Goal: Task Accomplishment & Management: Use online tool/utility

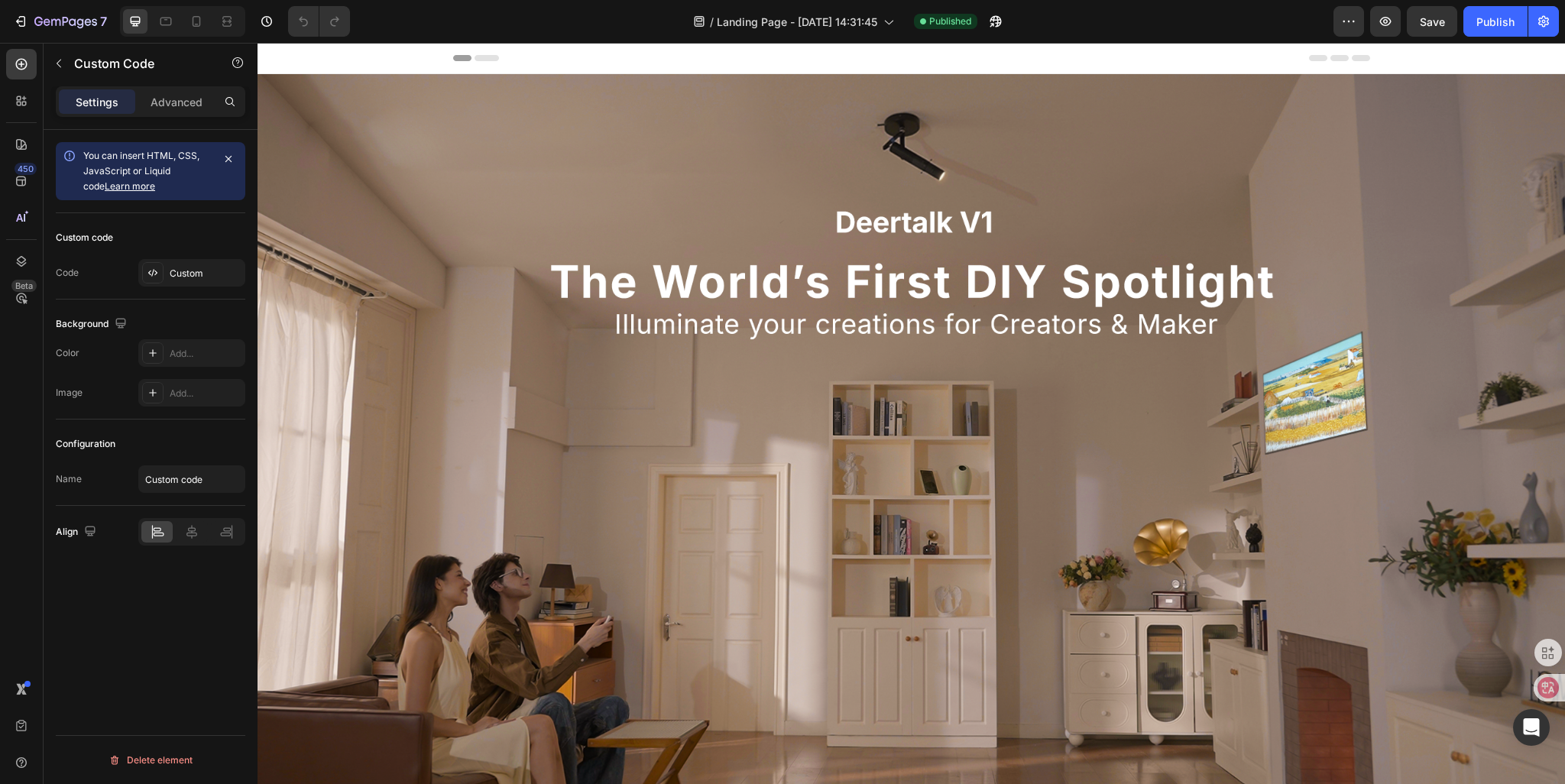
scroll to position [306, 0]
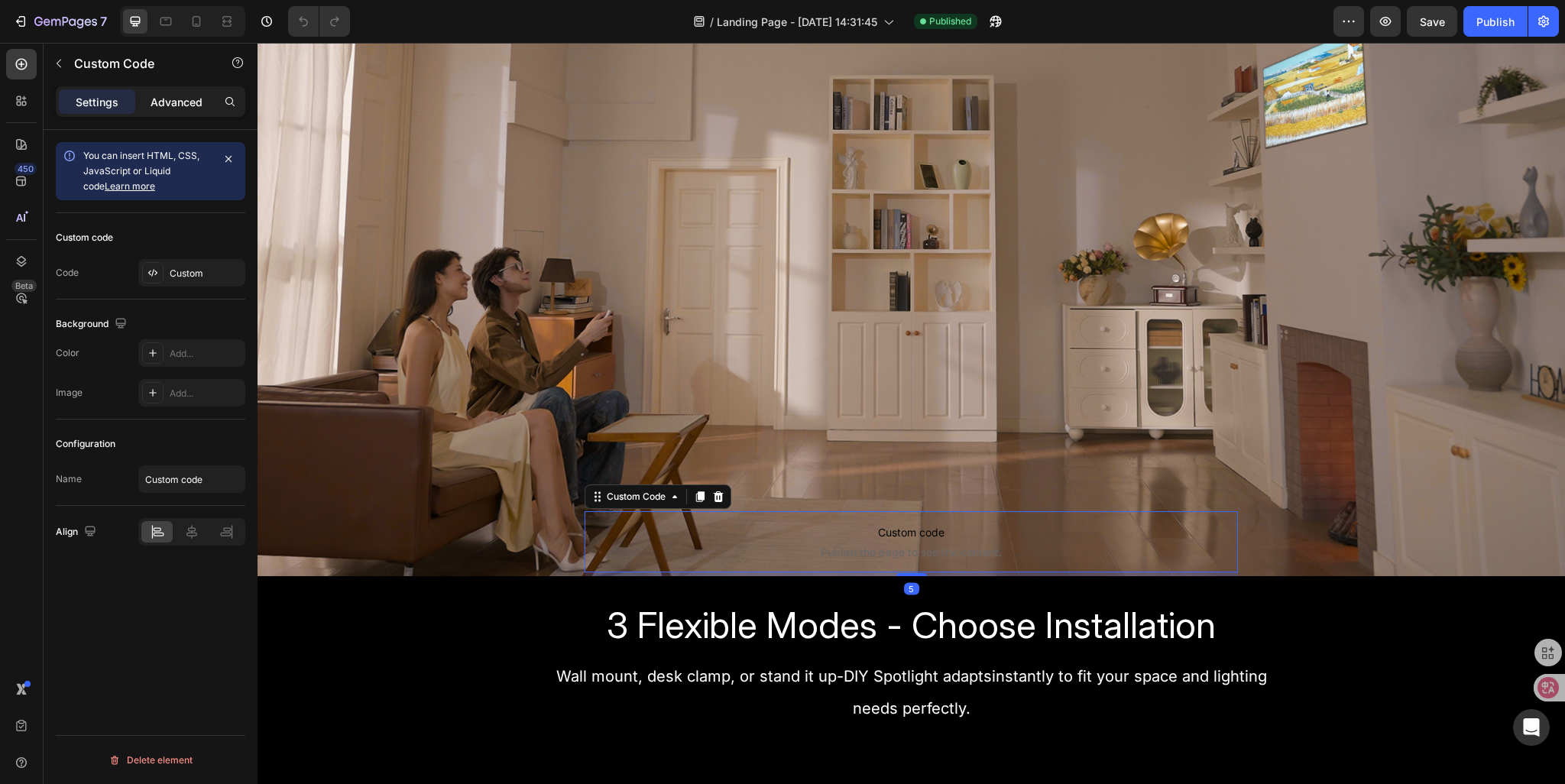
click at [176, 109] on div "Advanced" at bounding box center [176, 101] width 76 height 25
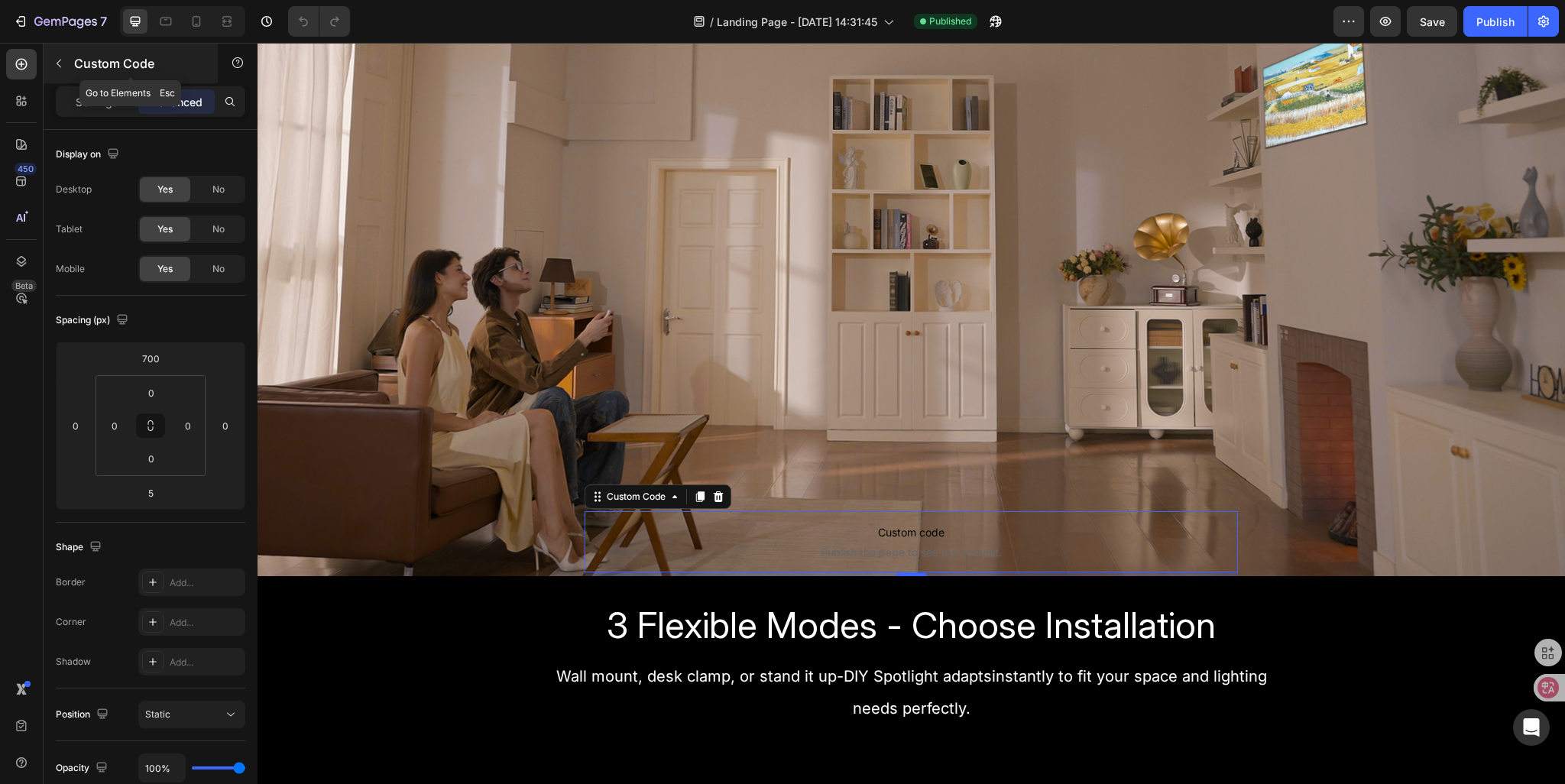
click at [71, 72] on button "button" at bounding box center [59, 64] width 25 height 25
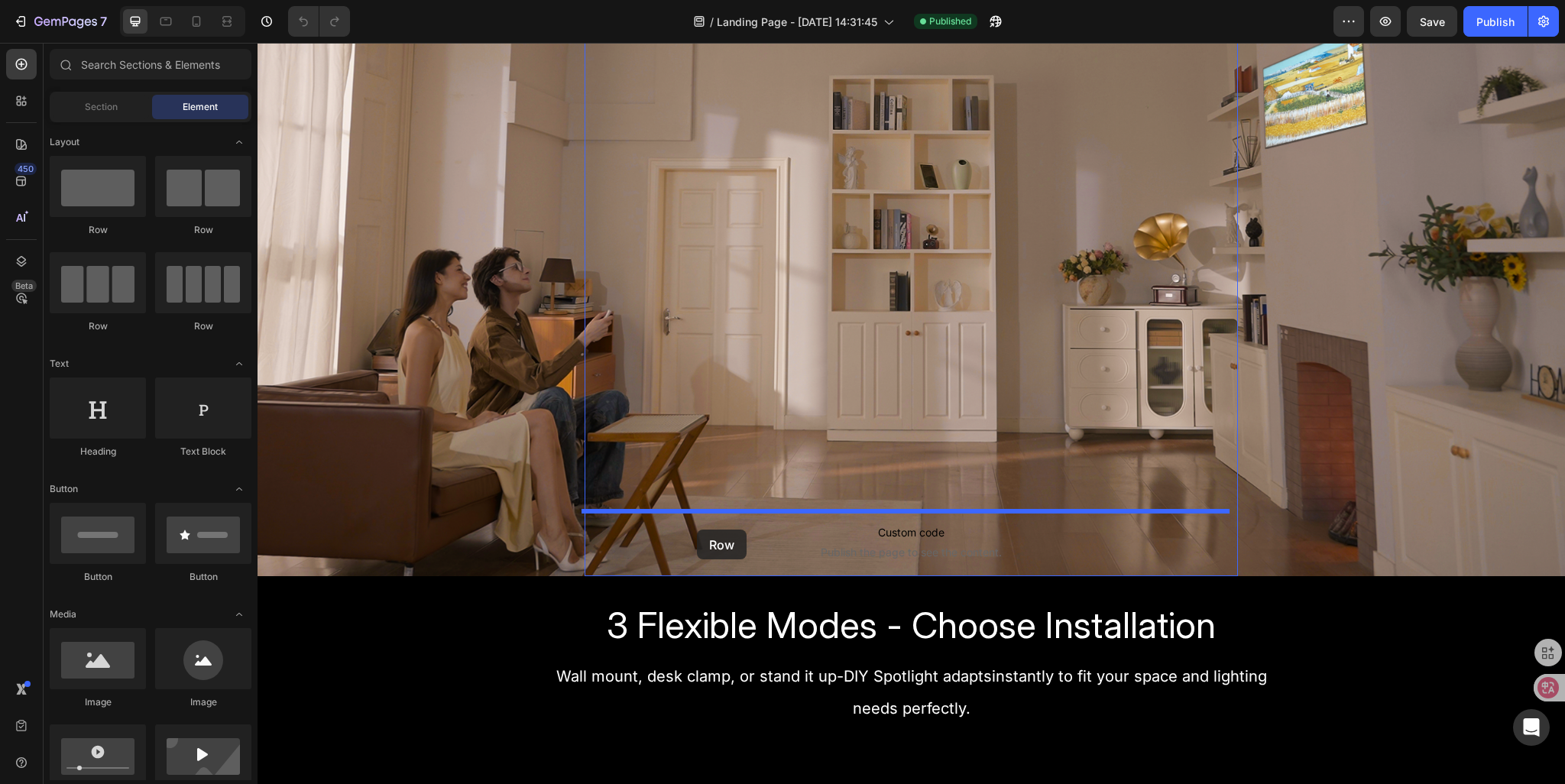
drag, startPoint x: 343, startPoint y: 232, endPoint x: 697, endPoint y: 529, distance: 462.1
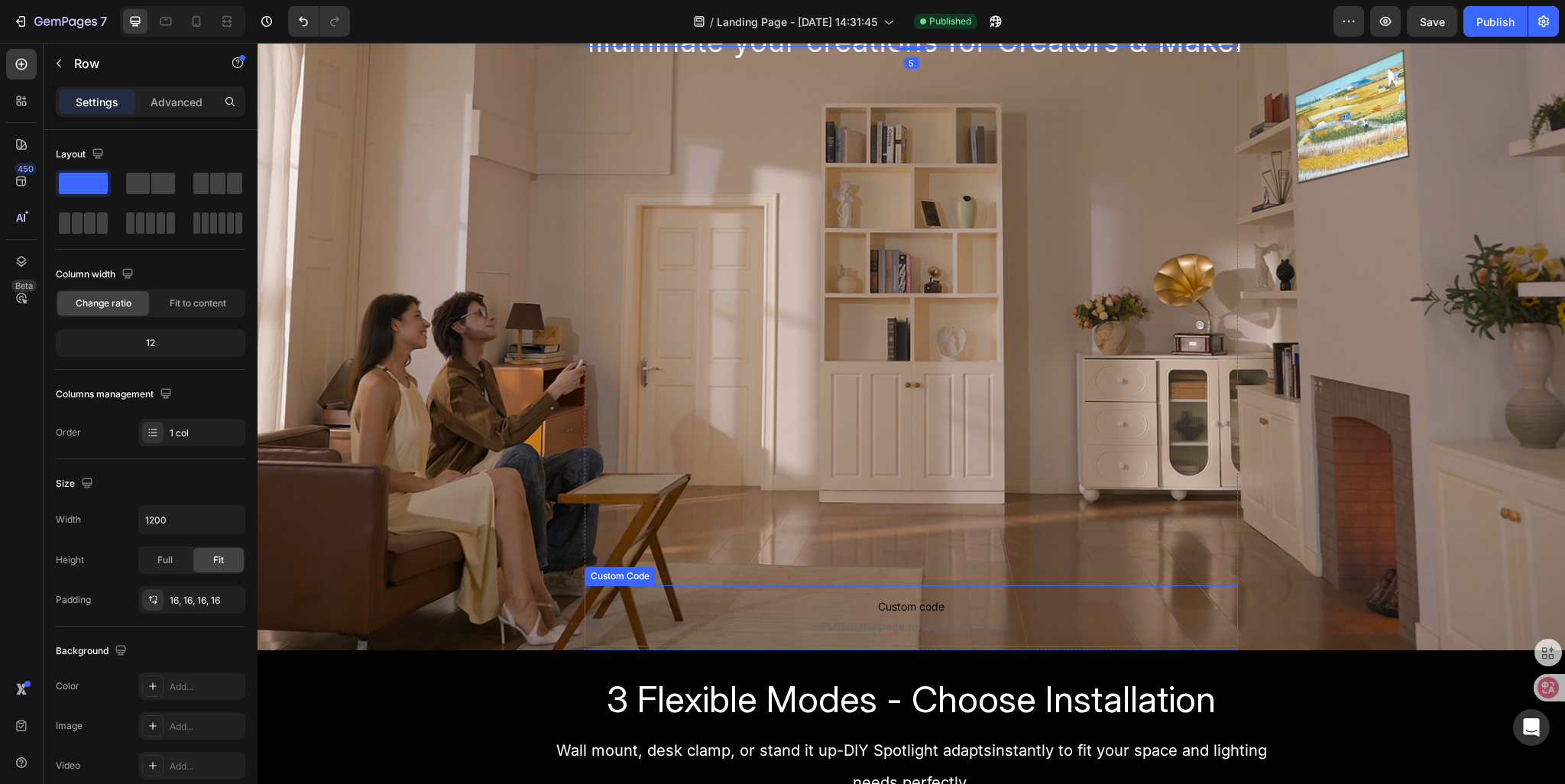
scroll to position [379, 0]
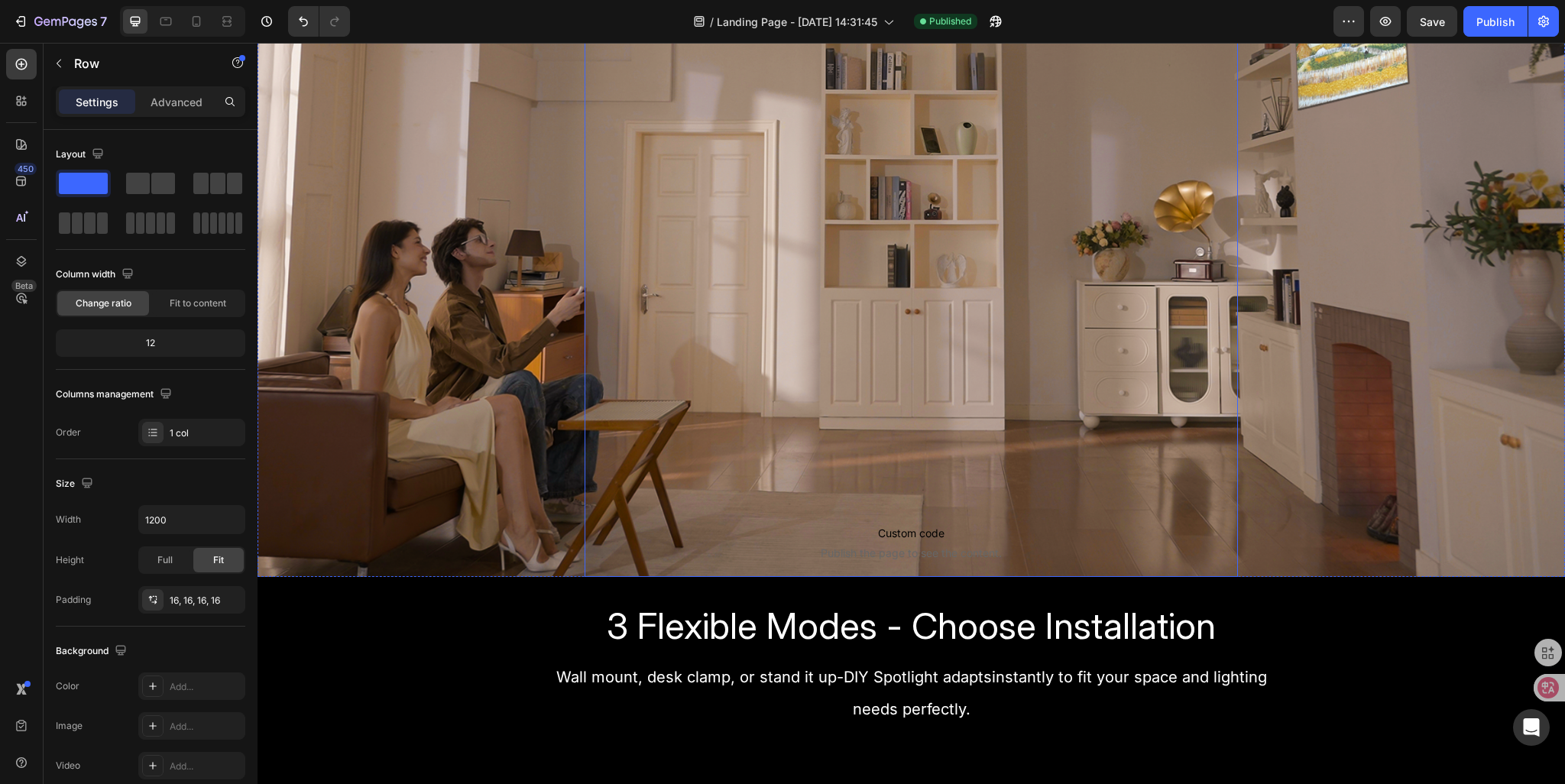
drag, startPoint x: 351, startPoint y: 227, endPoint x: 732, endPoint y: 492, distance: 464.1
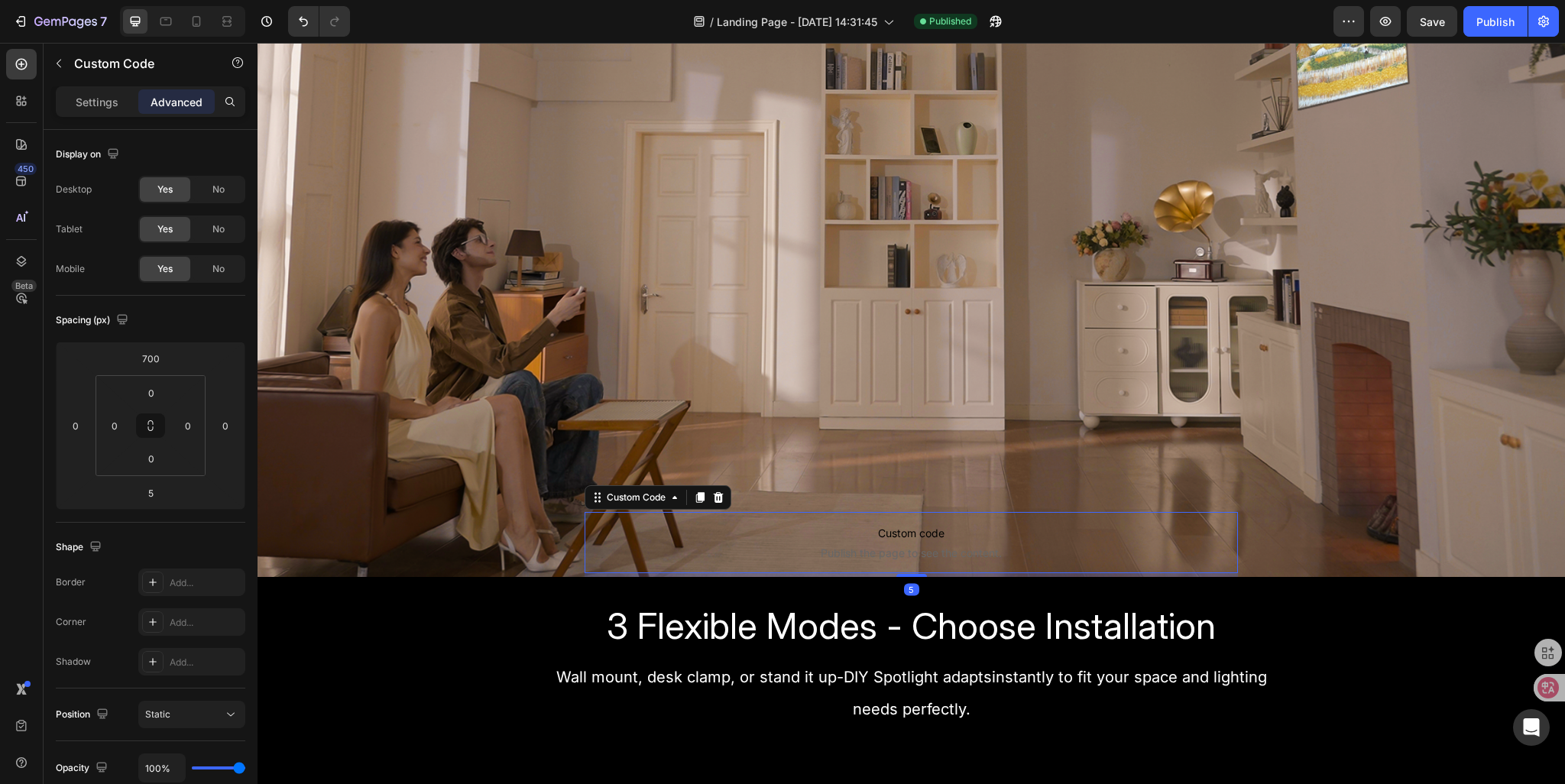
click at [755, 541] on p "Custom code Publish the page to see the content." at bounding box center [912, 543] width 655 height 61
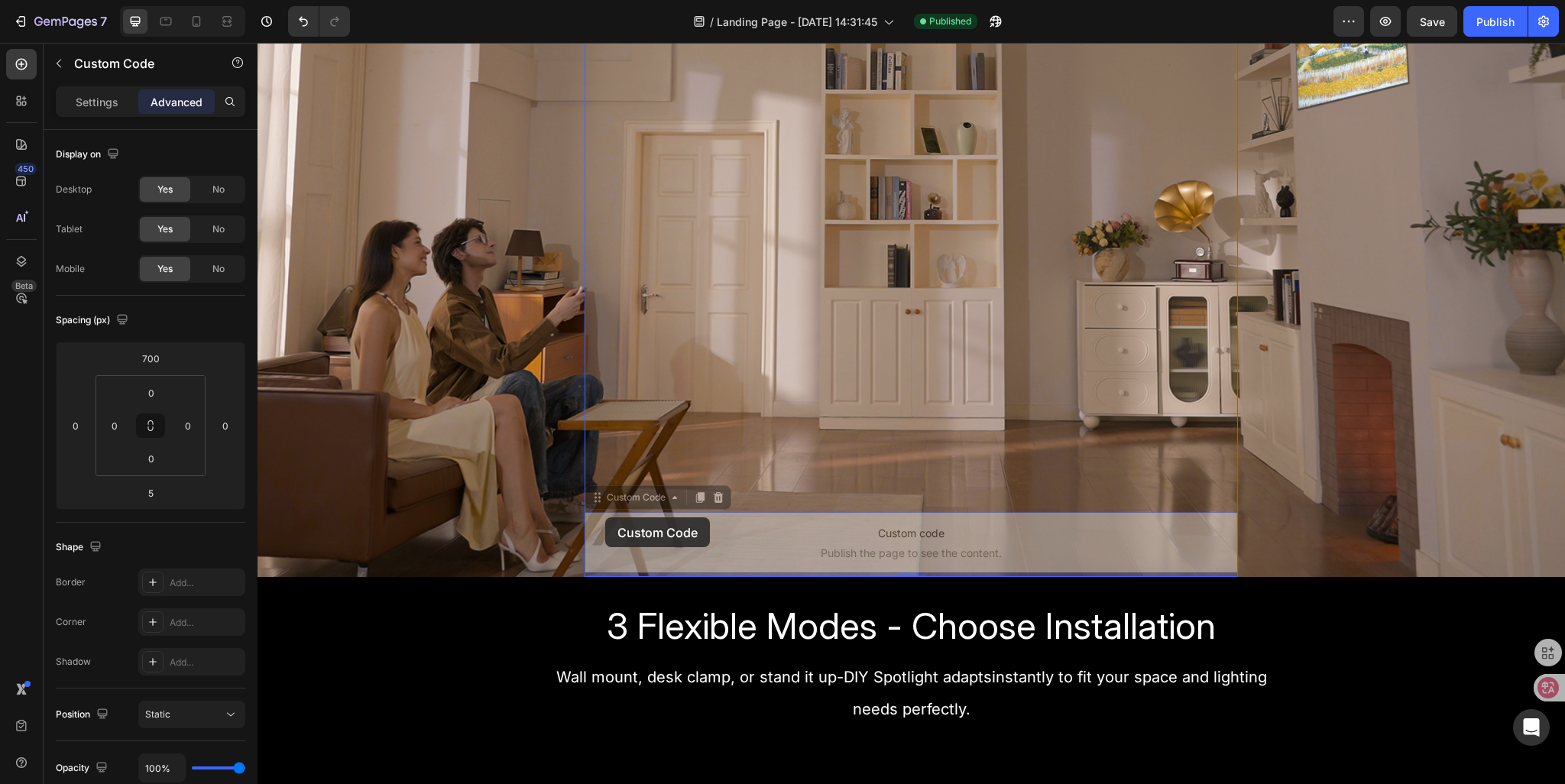
drag, startPoint x: 595, startPoint y: 500, endPoint x: 605, endPoint y: 517, distance: 19.7
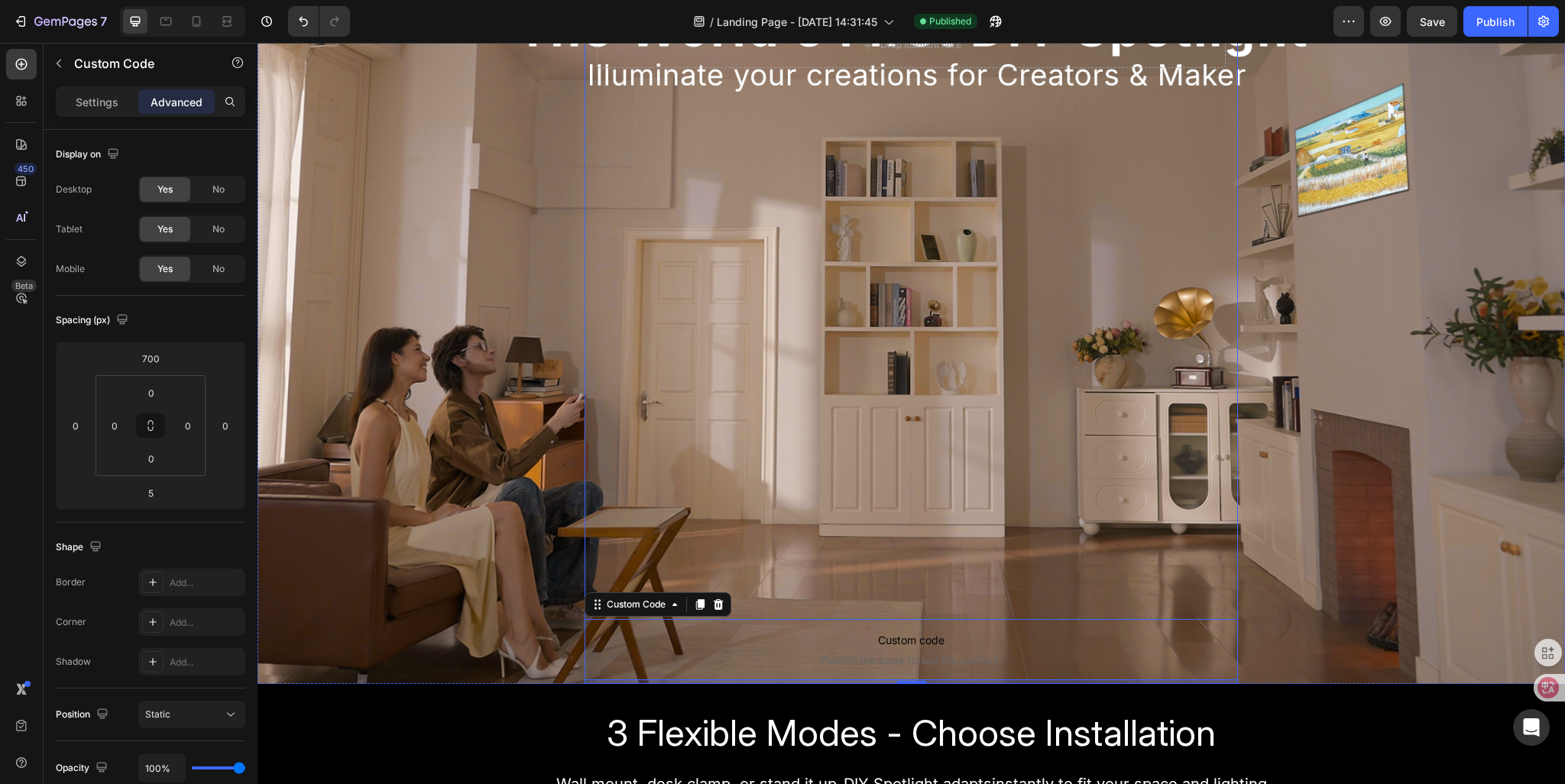
scroll to position [74, 0]
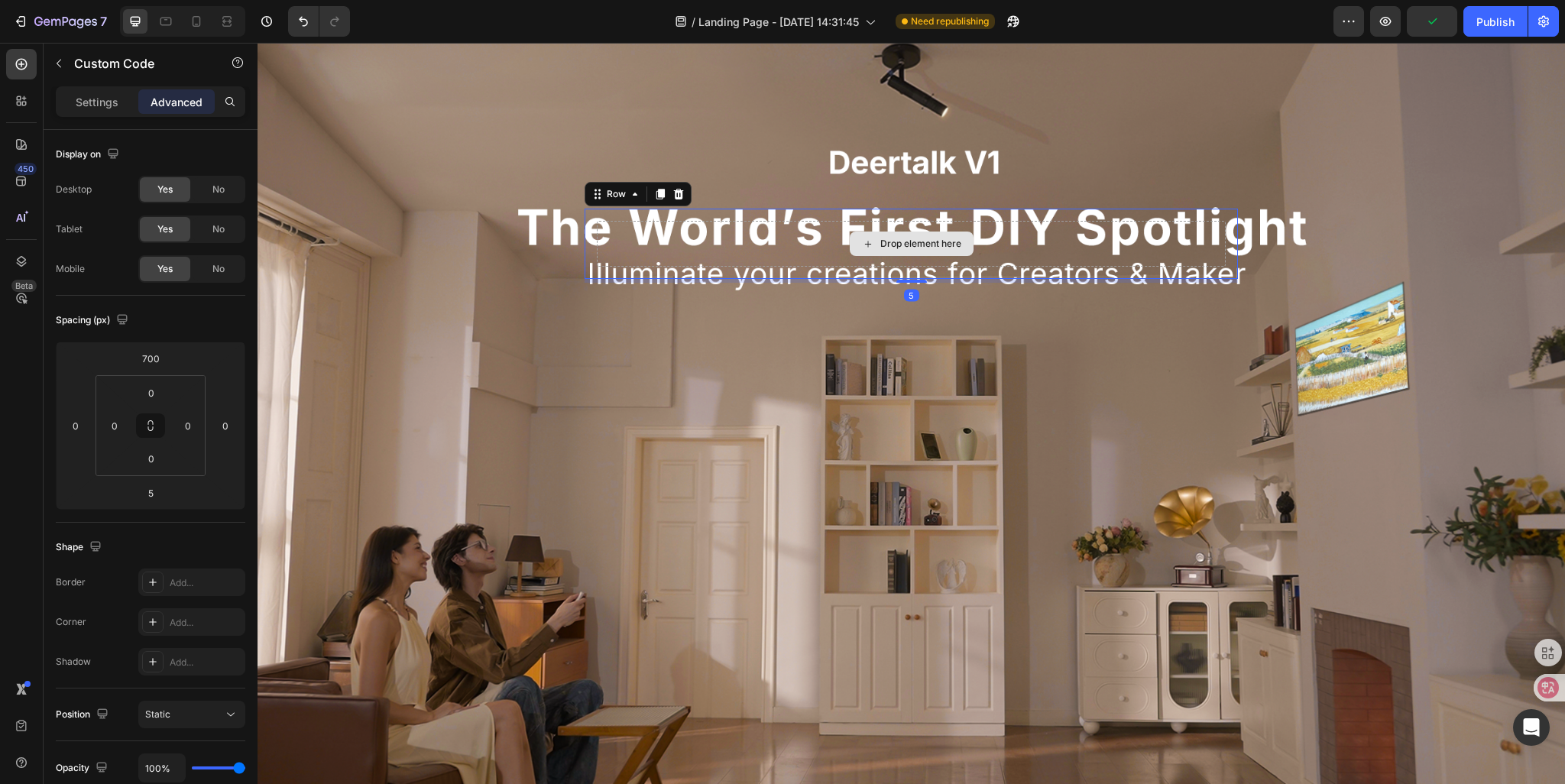
click at [622, 248] on div "Drop element here" at bounding box center [912, 243] width 630 height 46
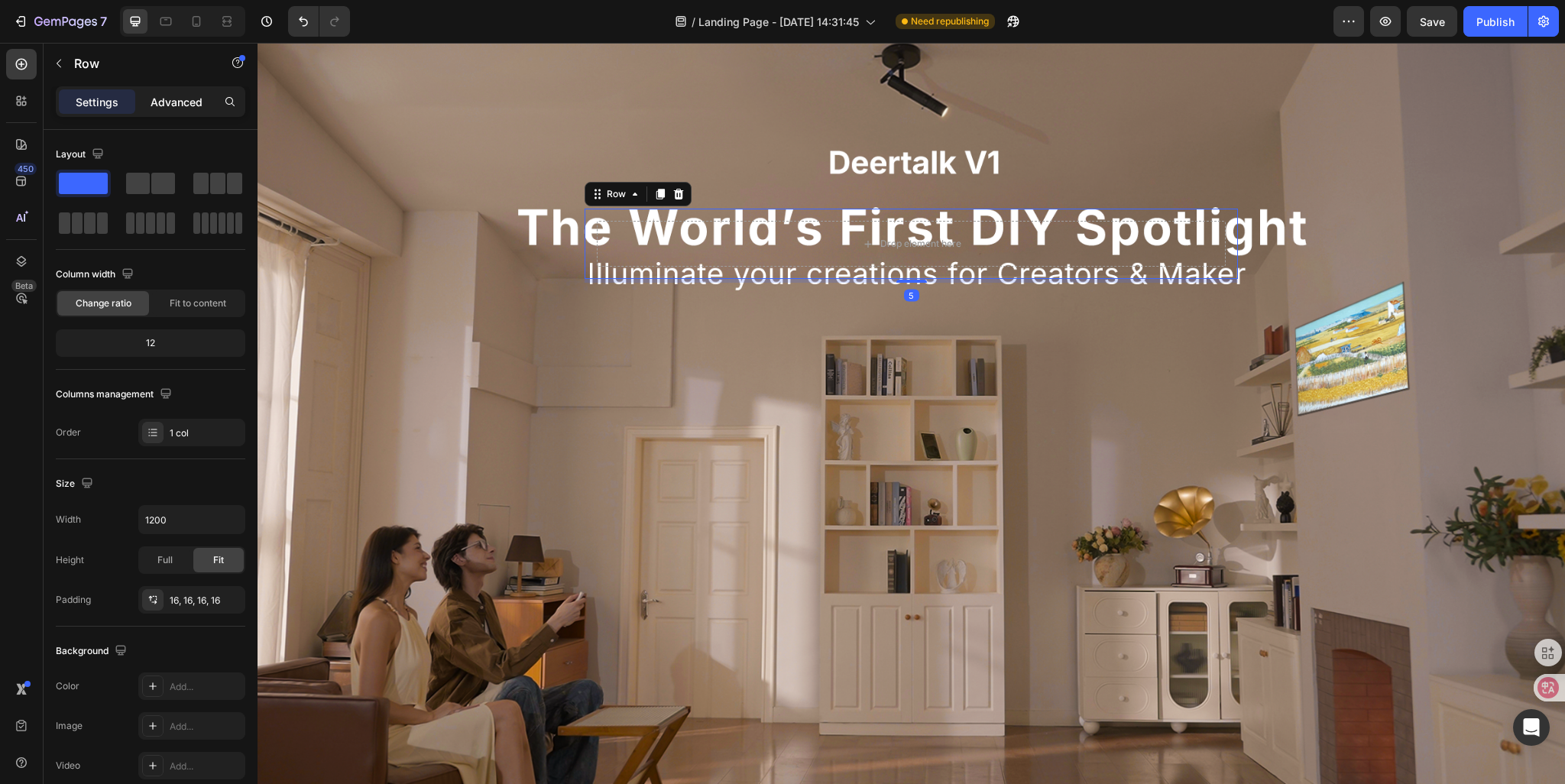
click at [157, 106] on p "Advanced" at bounding box center [177, 101] width 52 height 16
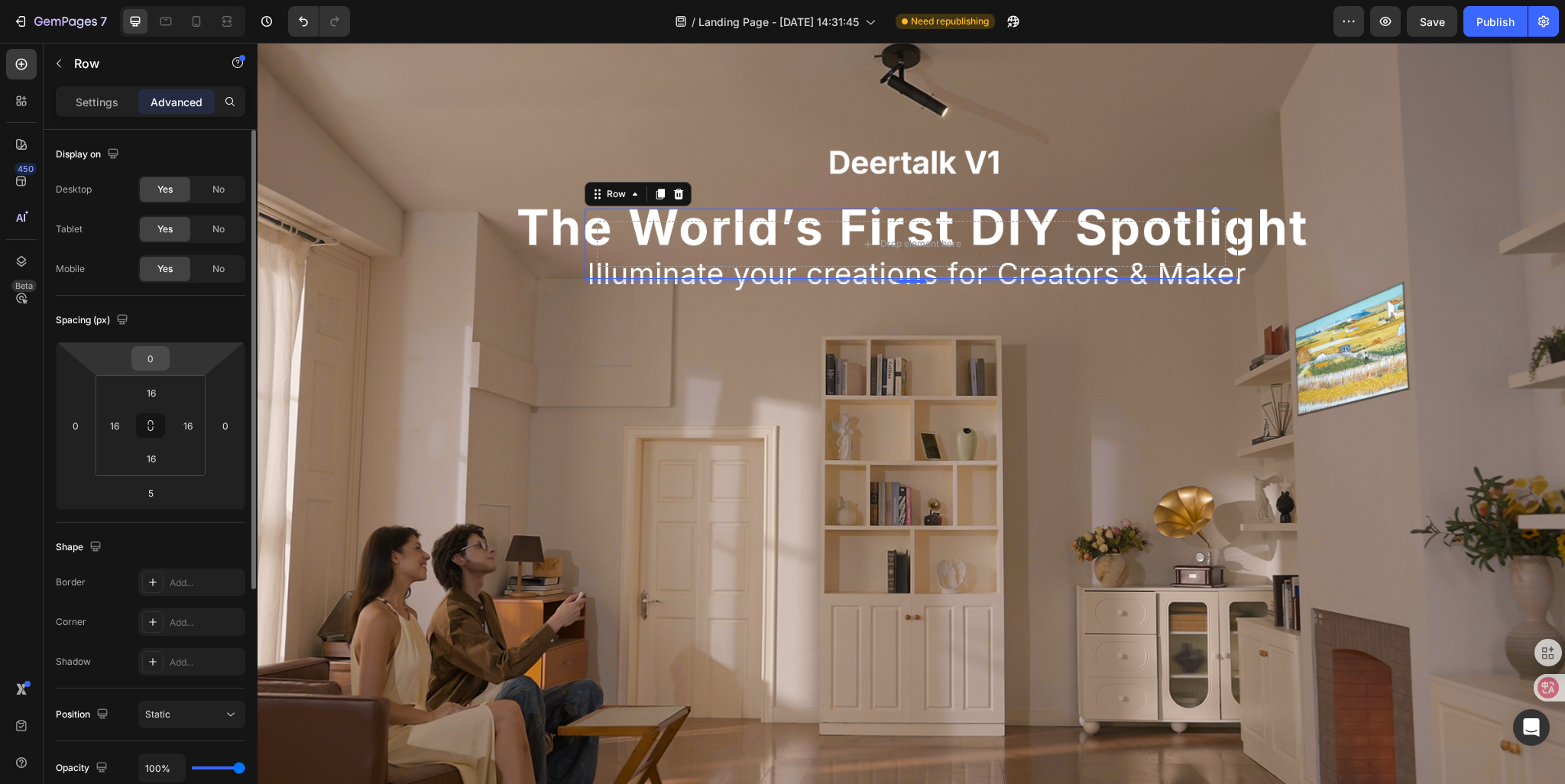
click at [153, 349] on input "0" at bounding box center [151, 359] width 31 height 23
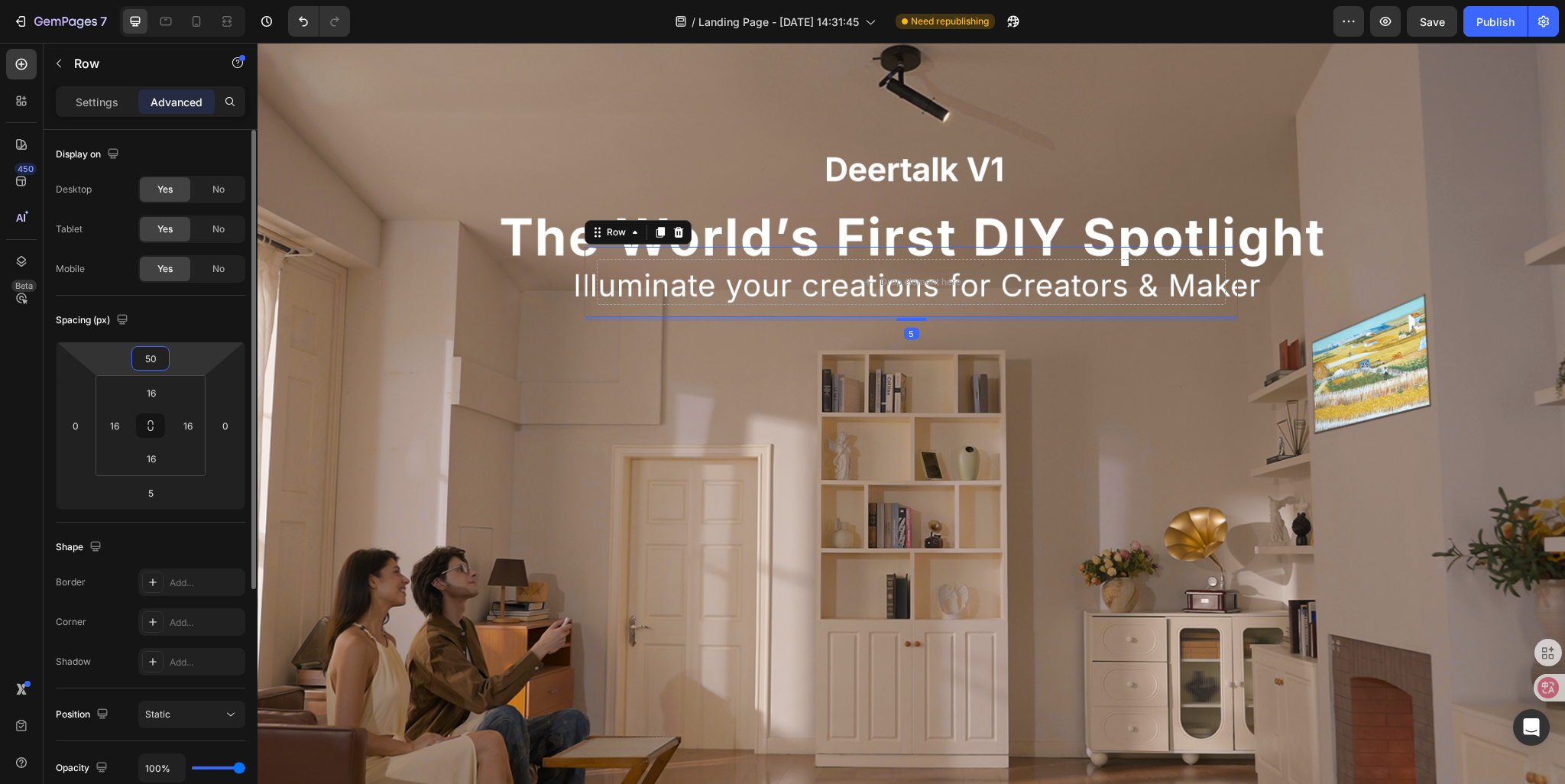
type input "500"
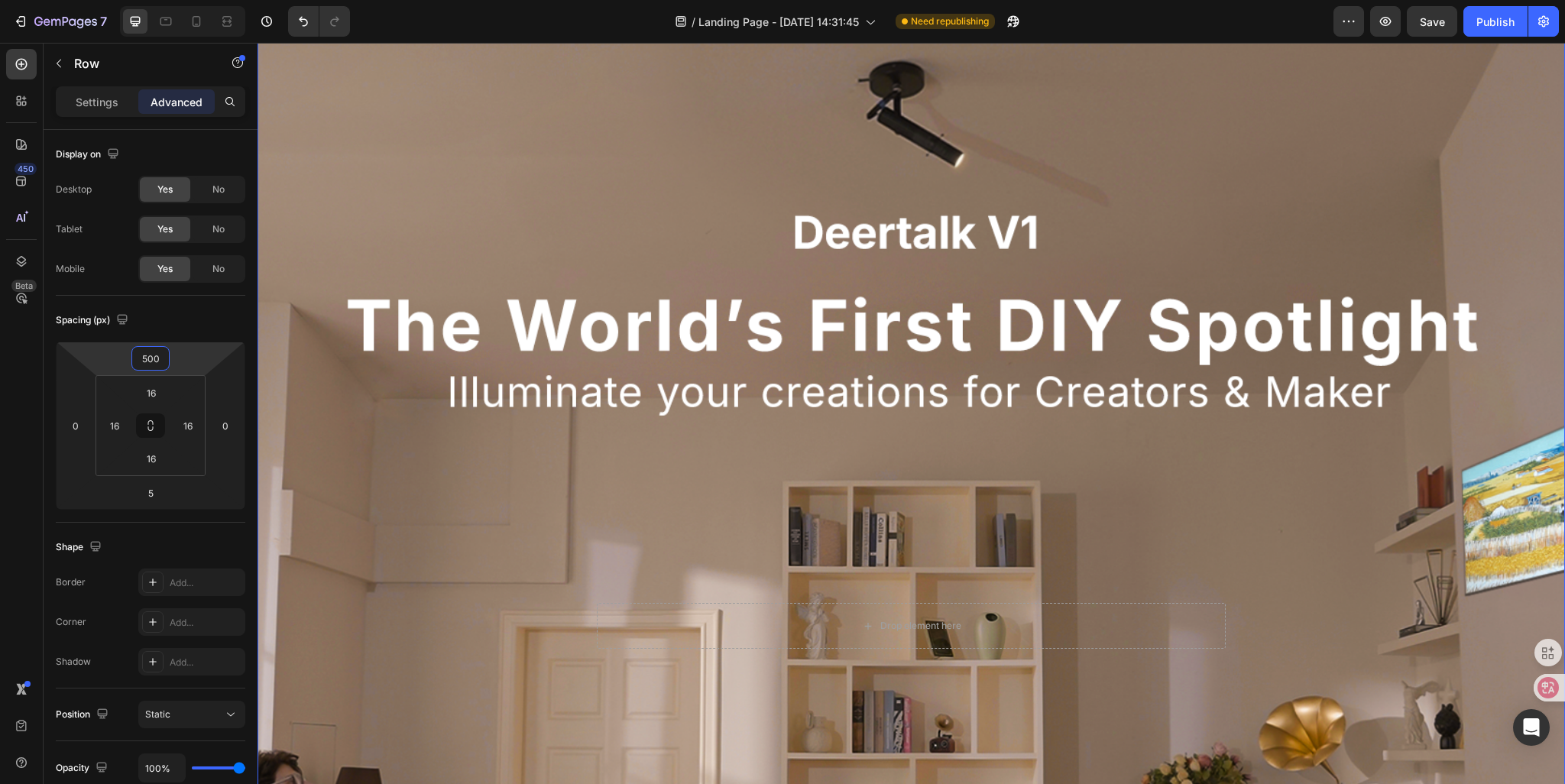
click at [403, 452] on div "Drop element here Row Custom code Publish the page to see the content. Custom C…" at bounding box center [911, 632] width 1308 height 1263
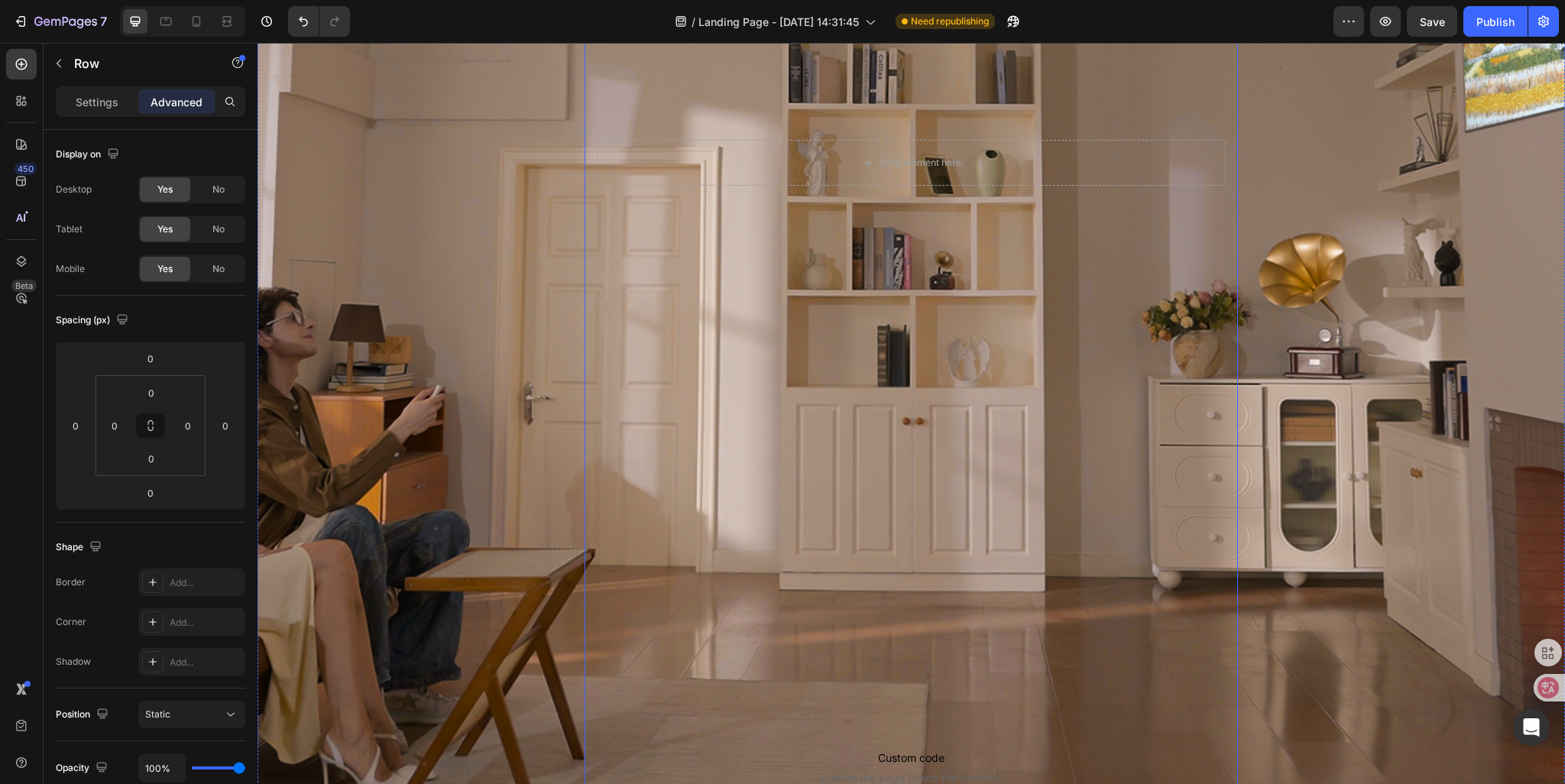
scroll to position [914, 0]
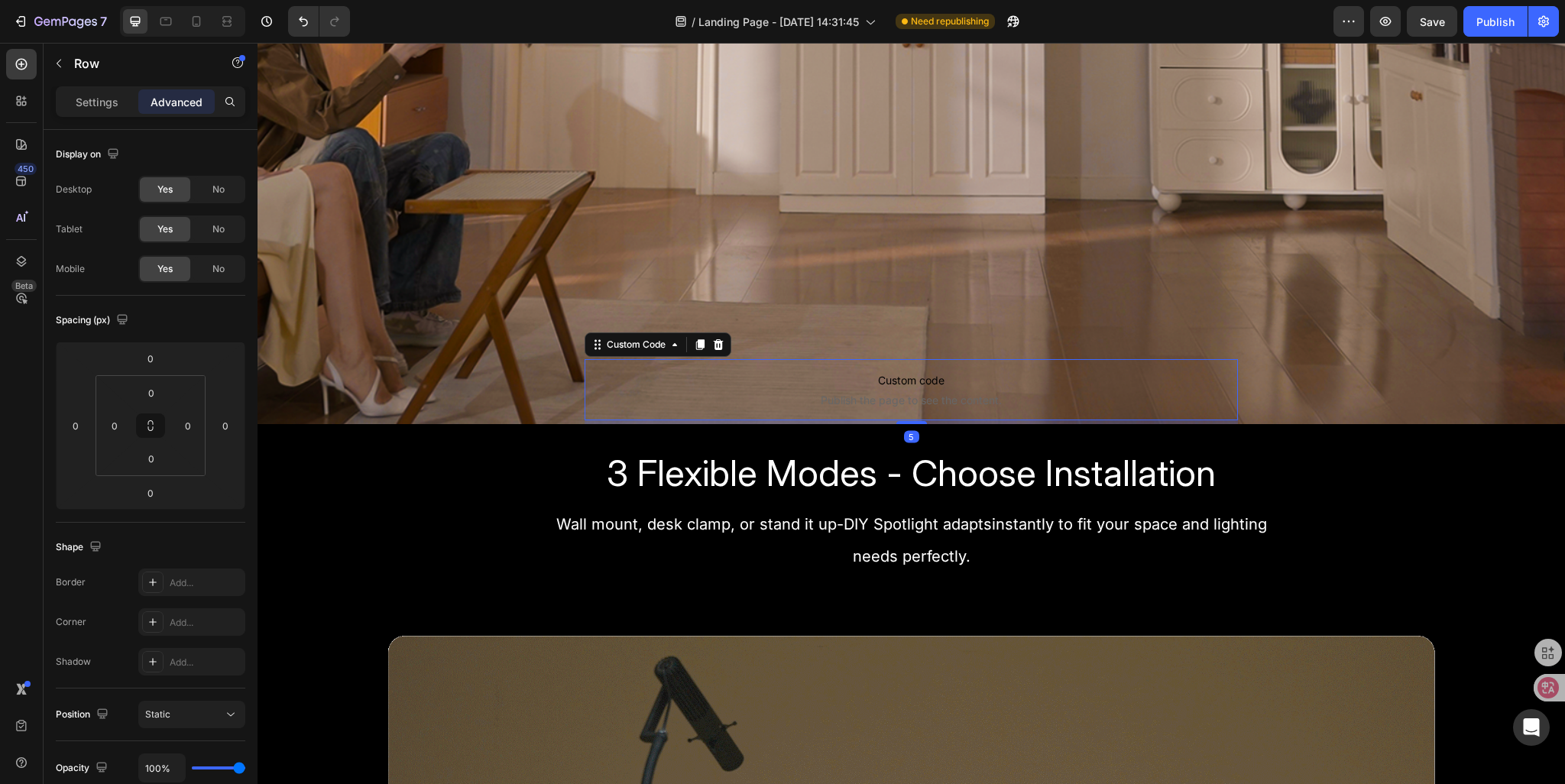
click at [654, 371] on span "Custom code" at bounding box center [912, 380] width 655 height 18
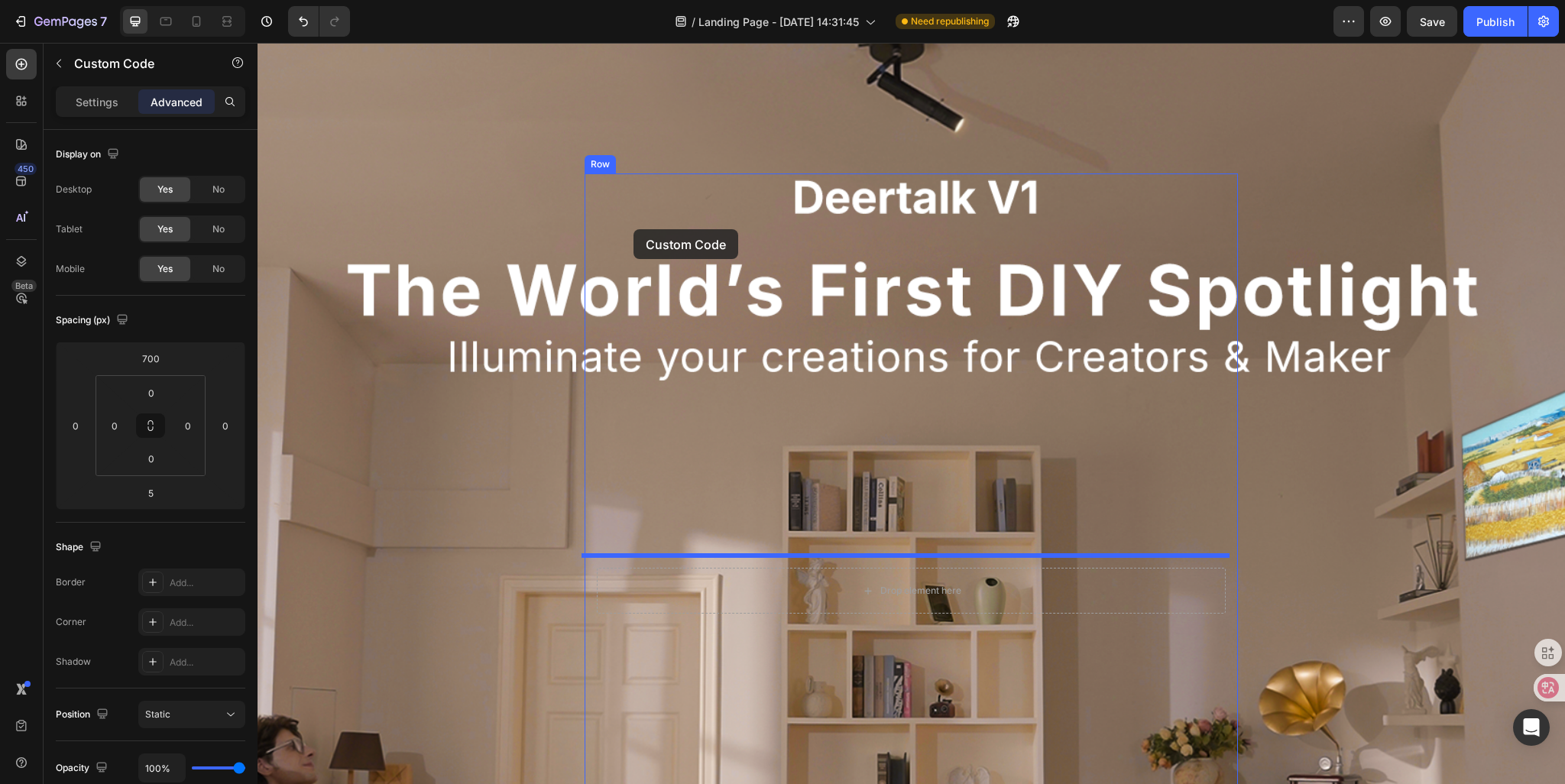
scroll to position [0, 0]
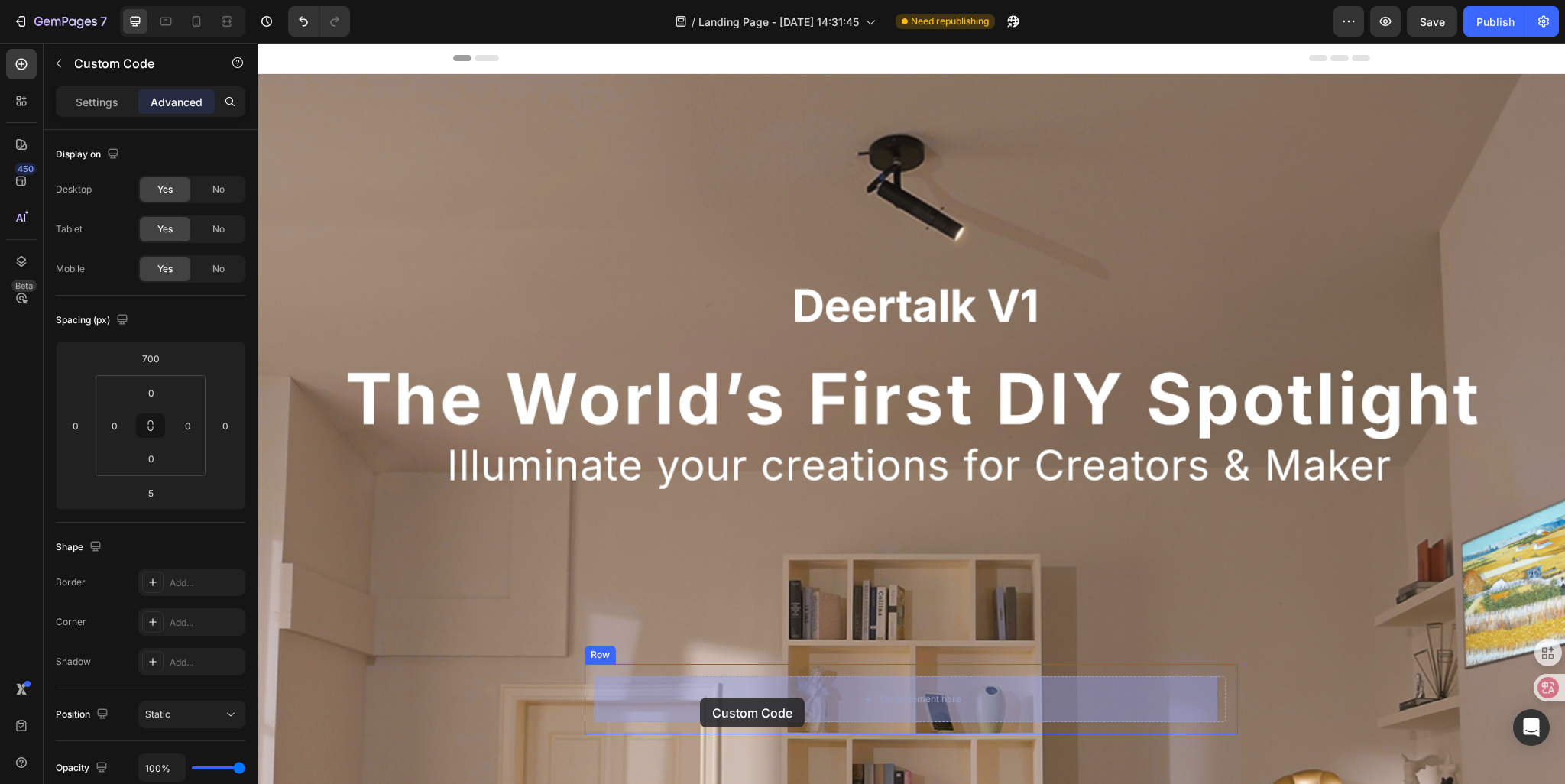
drag, startPoint x: 599, startPoint y: 349, endPoint x: 700, endPoint y: 697, distance: 362.4
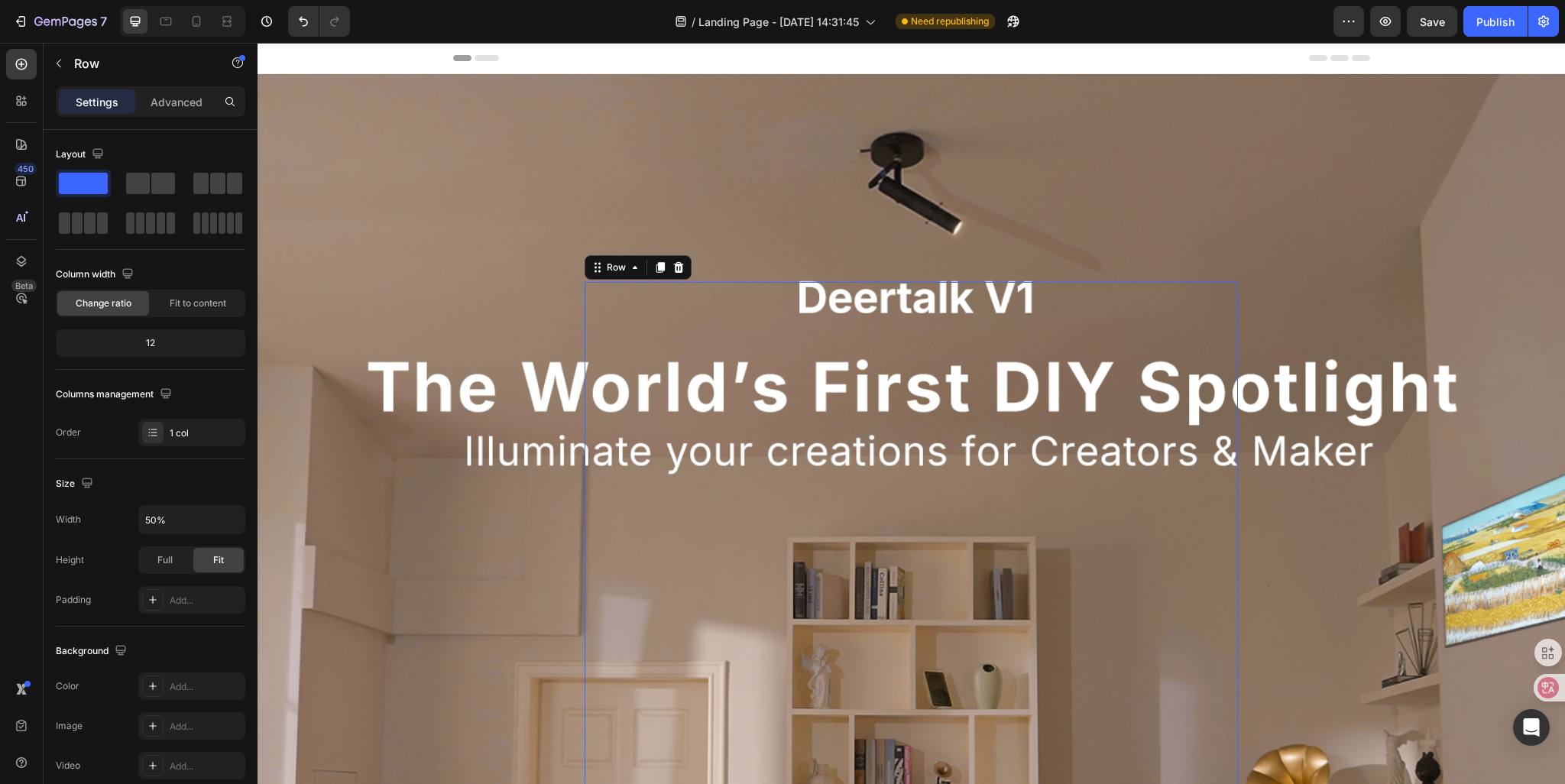
click at [670, 359] on div "Custom code Publish the page to see the content. Custom Code Row Sign Up Now to…" at bounding box center [912, 786] width 655 height 1010
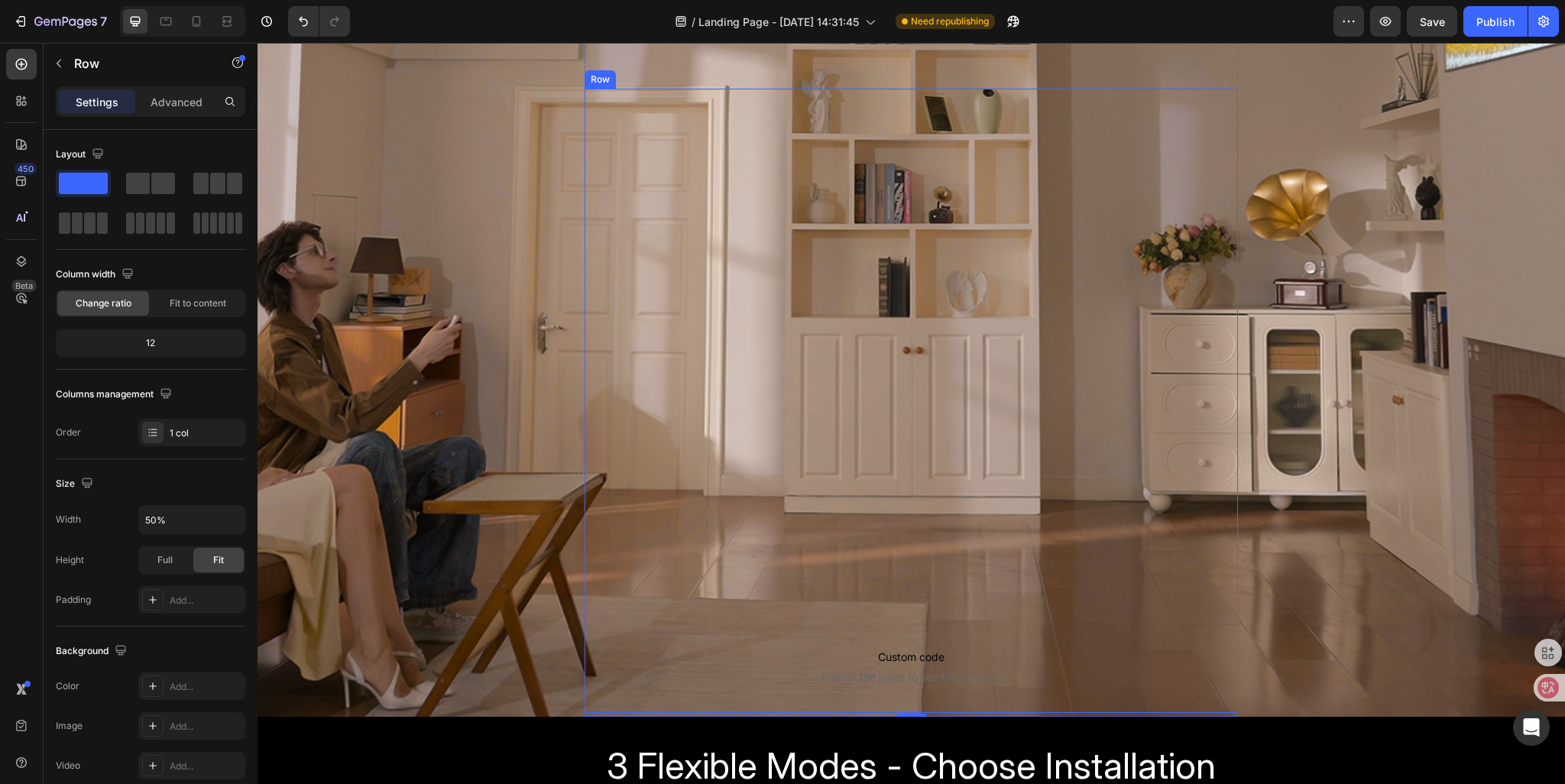
scroll to position [611, 0]
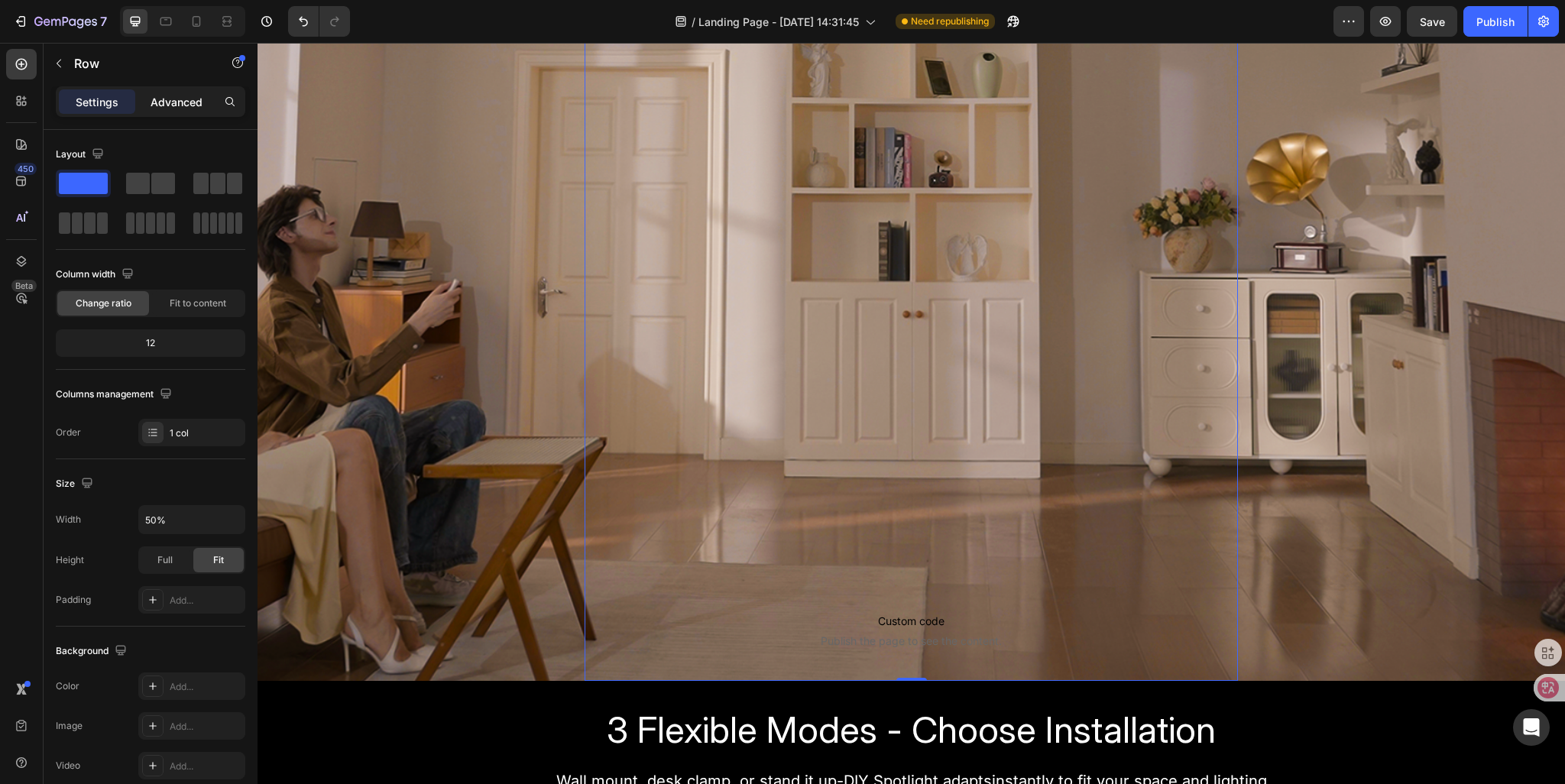
click at [150, 108] on div "Advanced" at bounding box center [176, 101] width 76 height 25
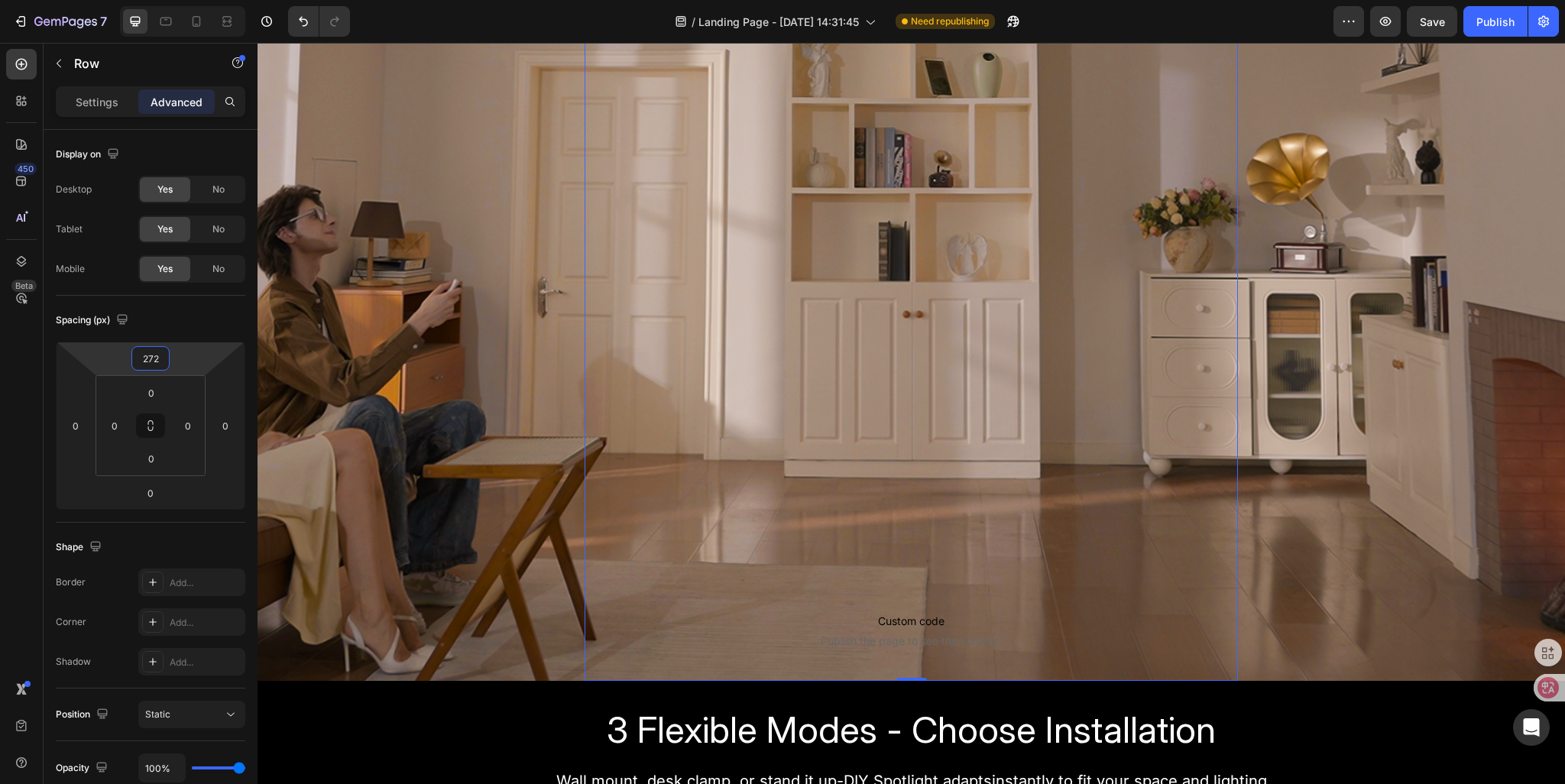
click at [176, 0] on html "7 / Landing Page - [DATE] 14:31:45 Need republishing Preview Save Publish 450 B…" at bounding box center [782, 0] width 1565 height 0
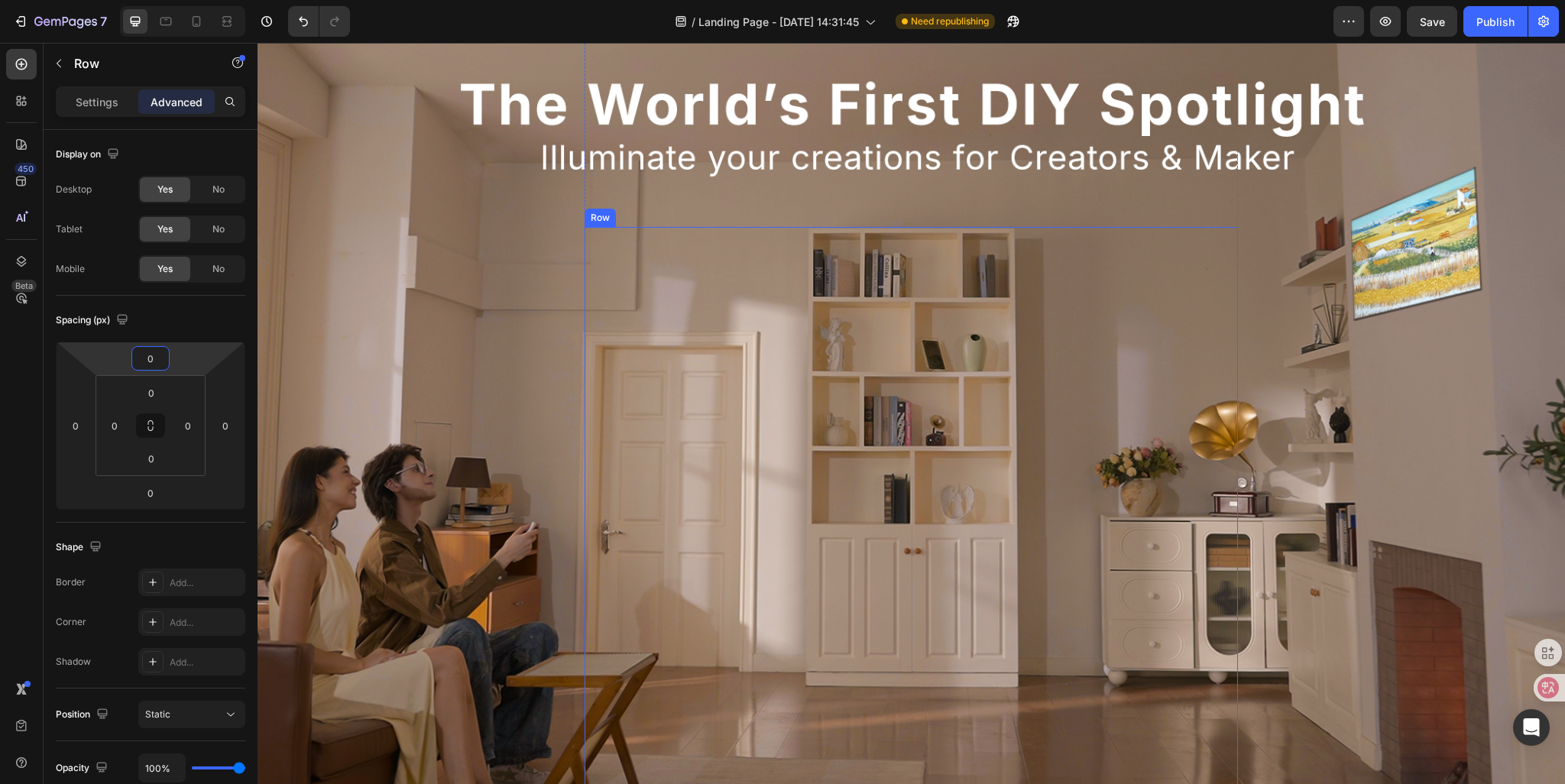
scroll to position [76, 0]
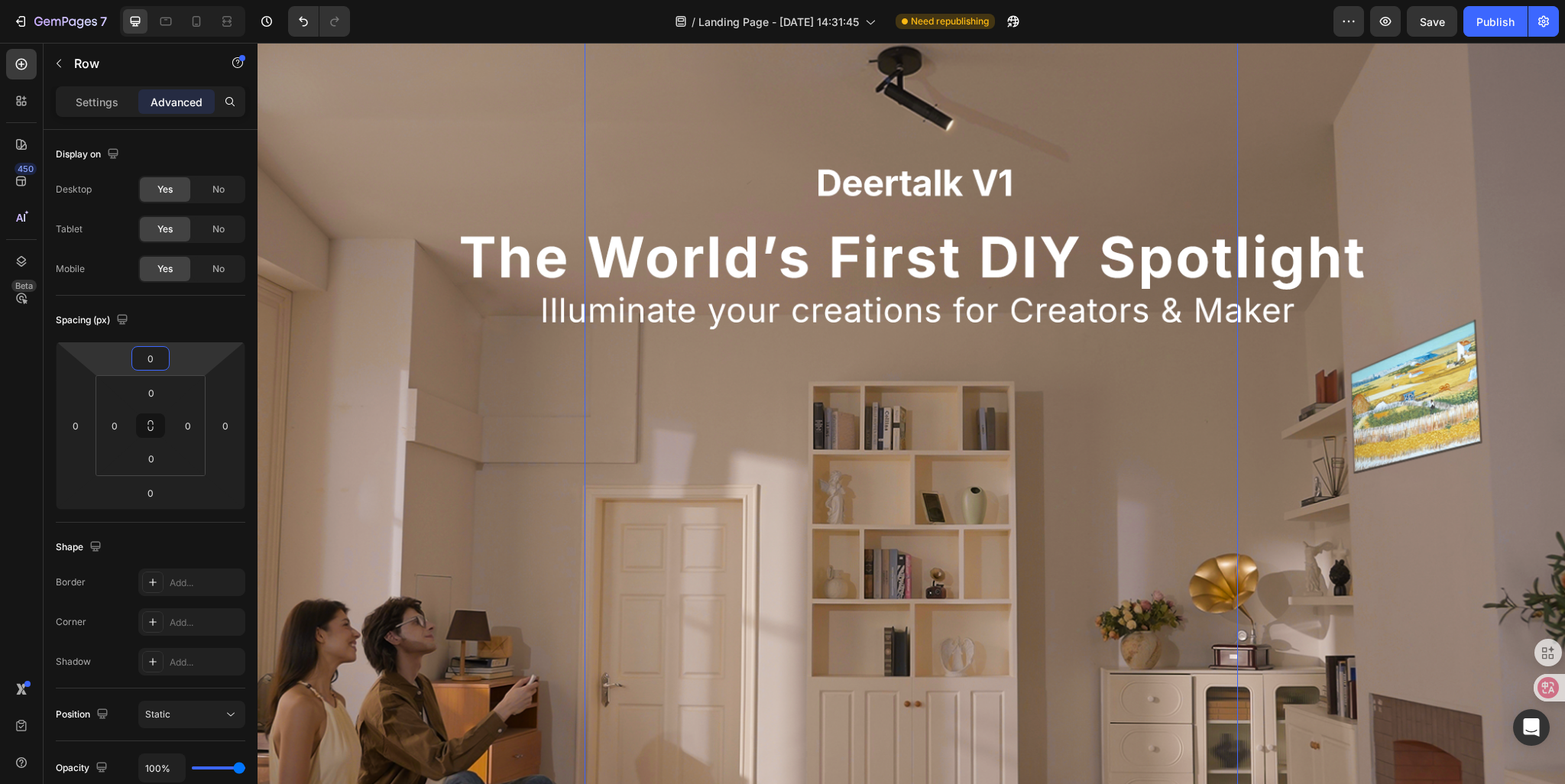
type input "0"
click at [666, 260] on div "Custom code Publish the page to see the content. Custom Code Row Sign Up Now to…" at bounding box center [912, 502] width 655 height 1010
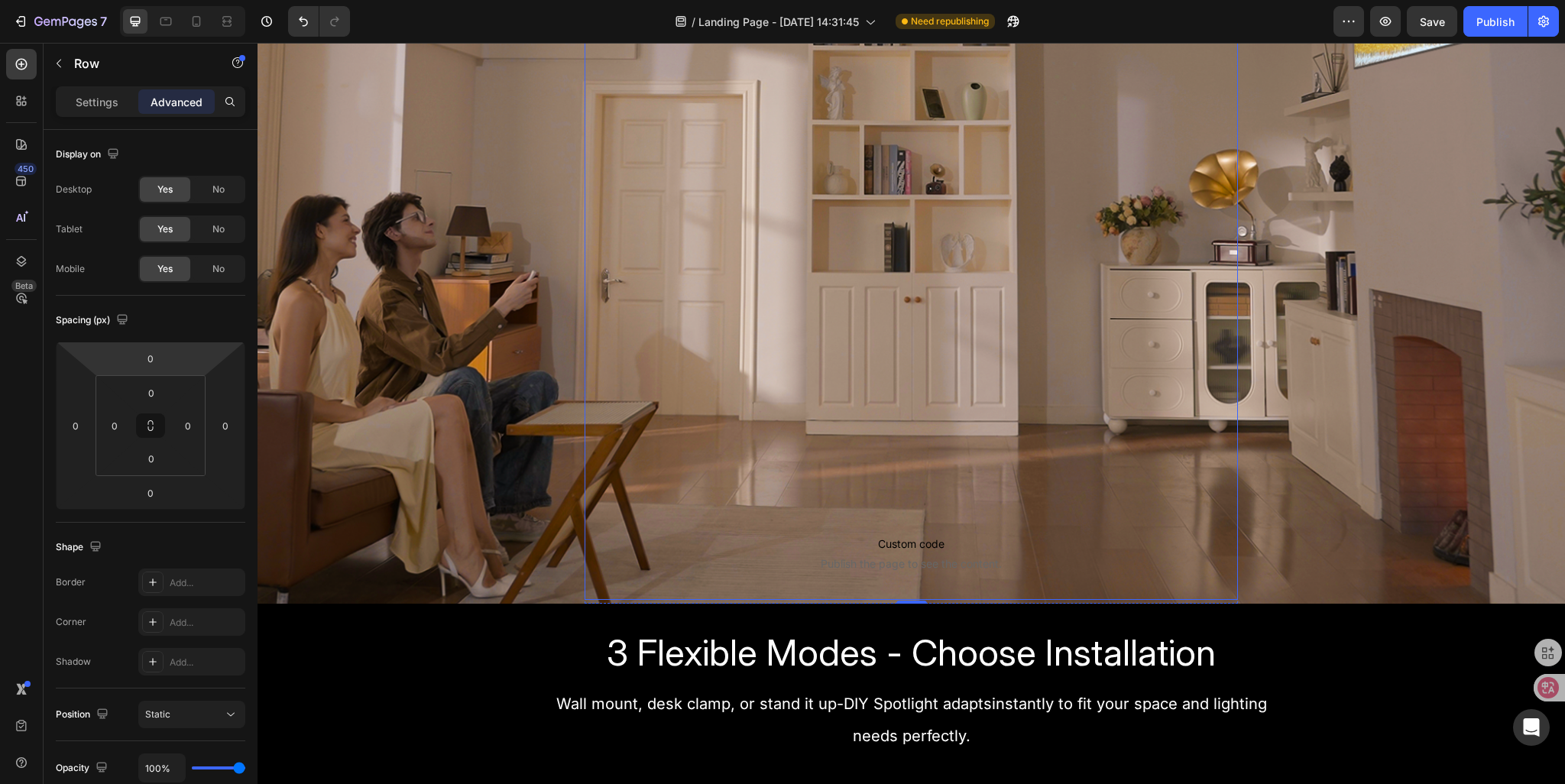
scroll to position [687, 0]
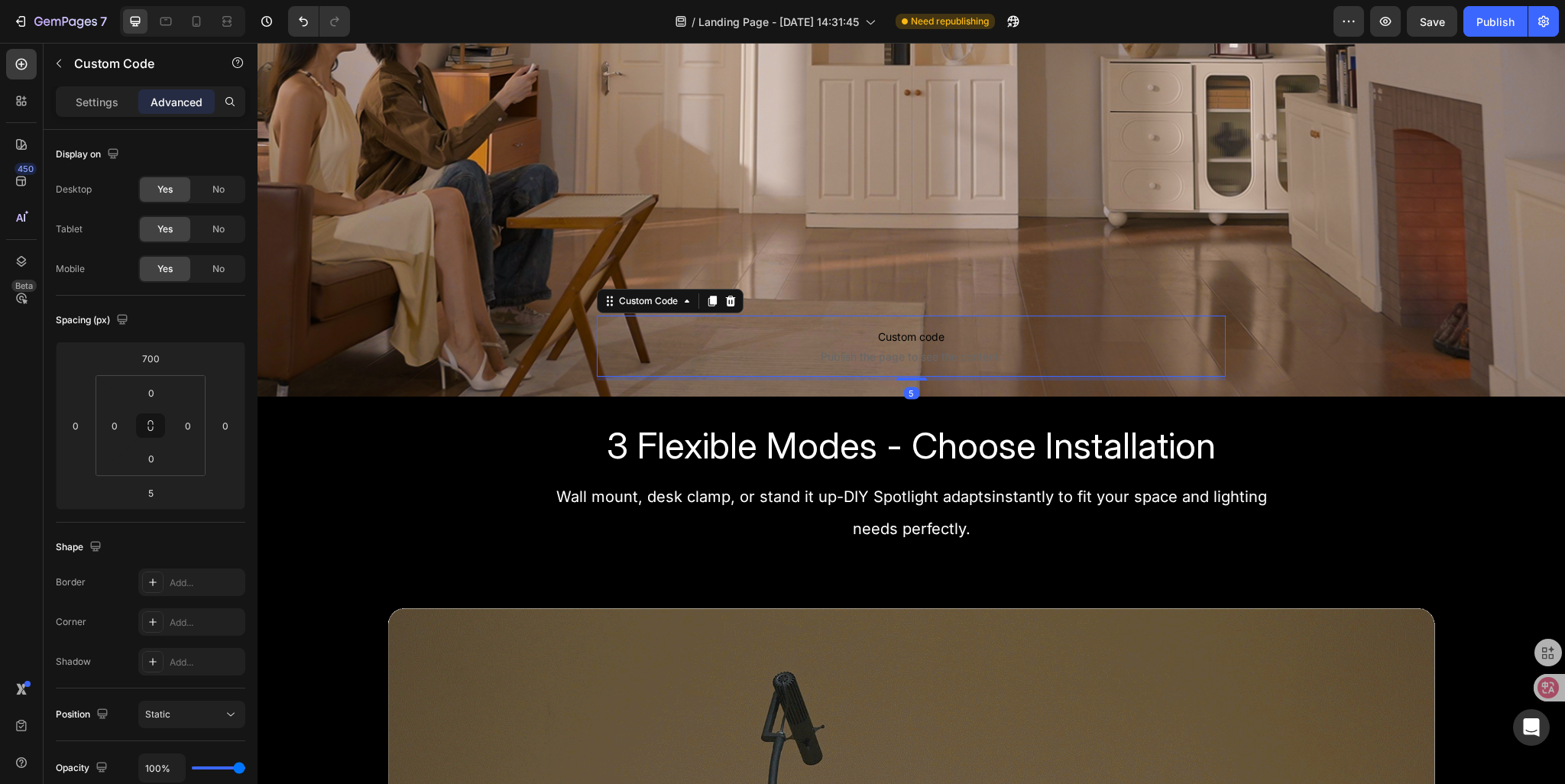
click at [669, 341] on span "Custom code" at bounding box center [912, 337] width 630 height 18
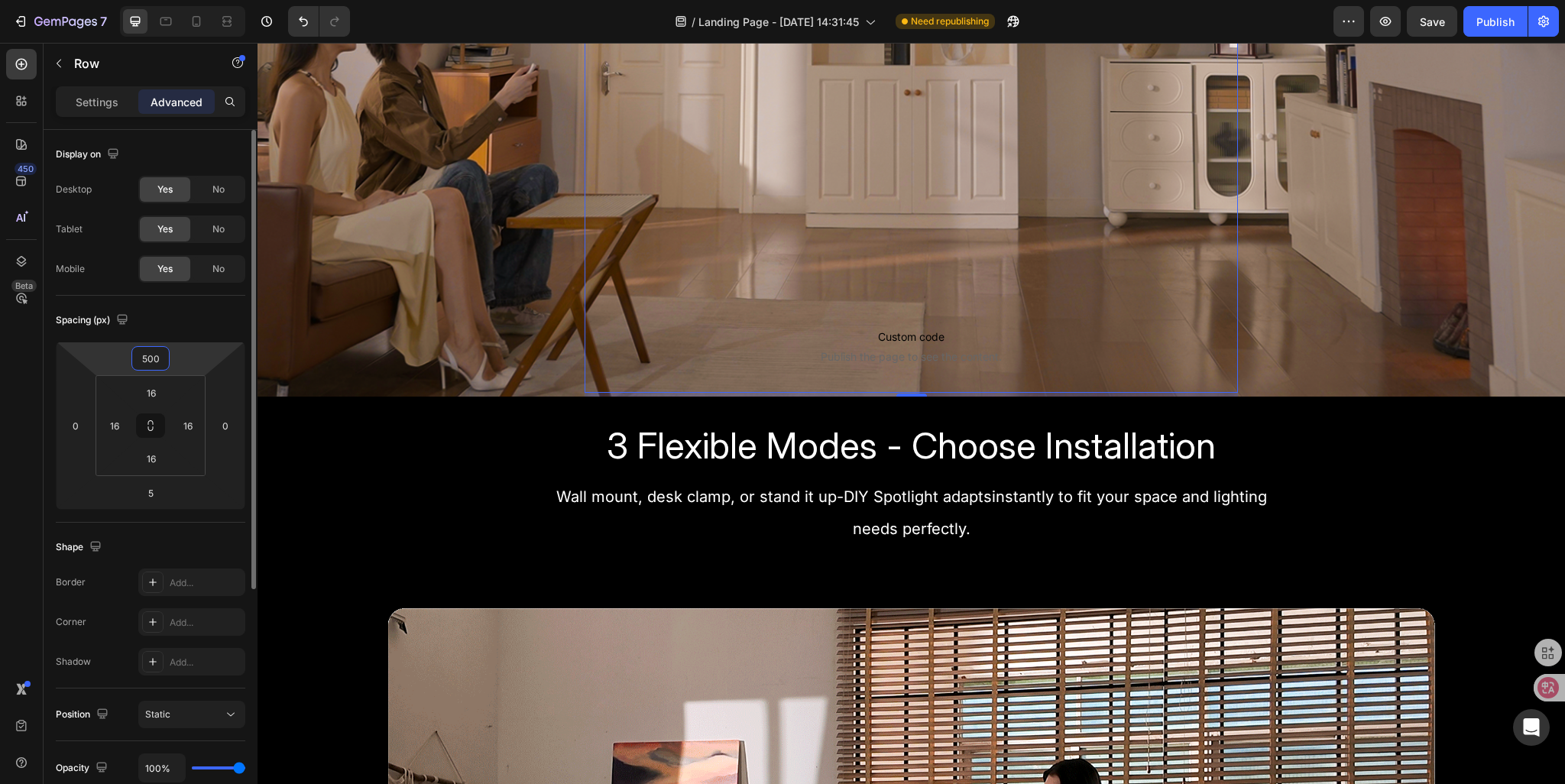
click at [143, 356] on input "500" at bounding box center [151, 359] width 31 height 23
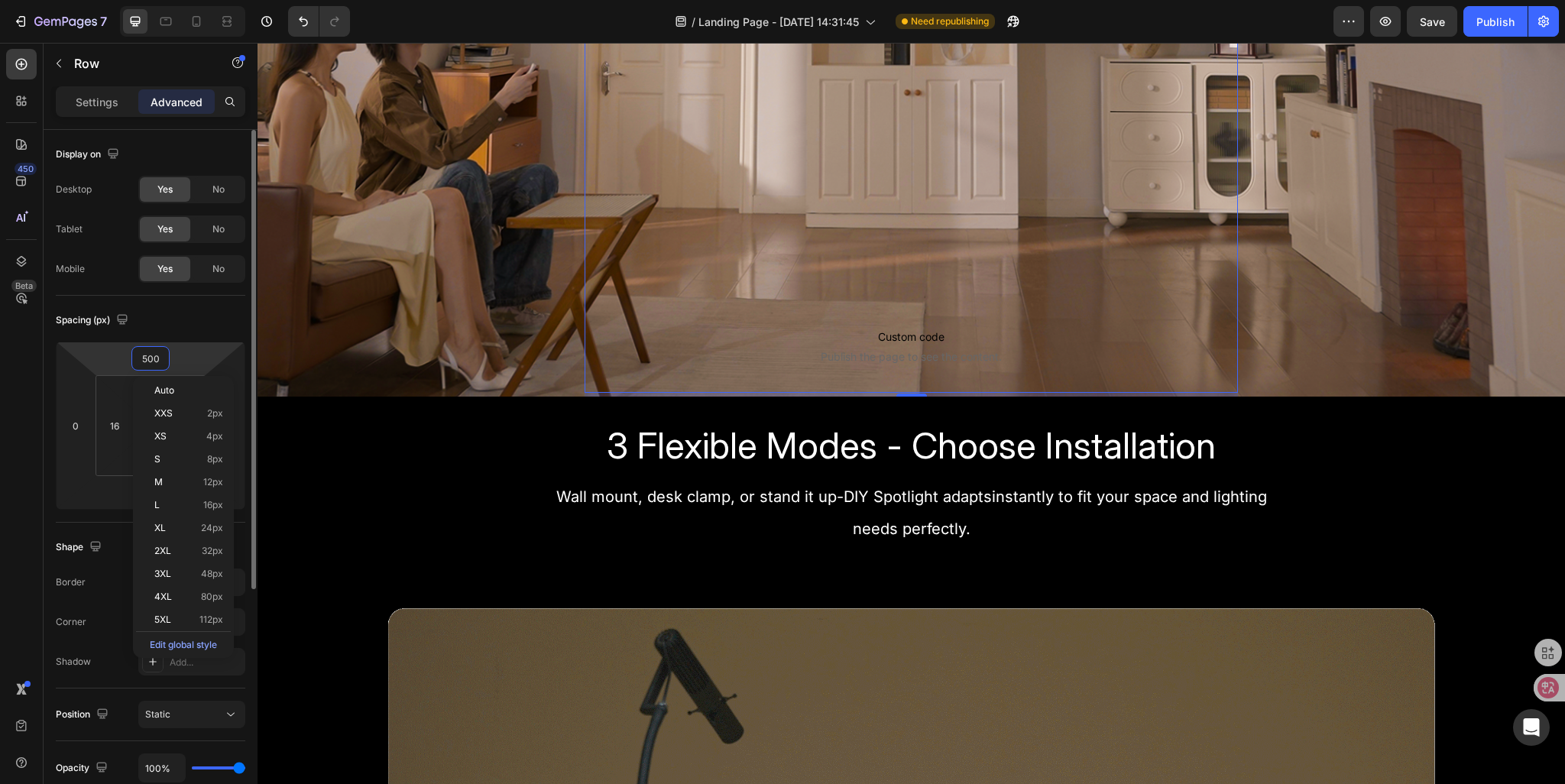
click at [152, 355] on input "500" at bounding box center [151, 359] width 31 height 23
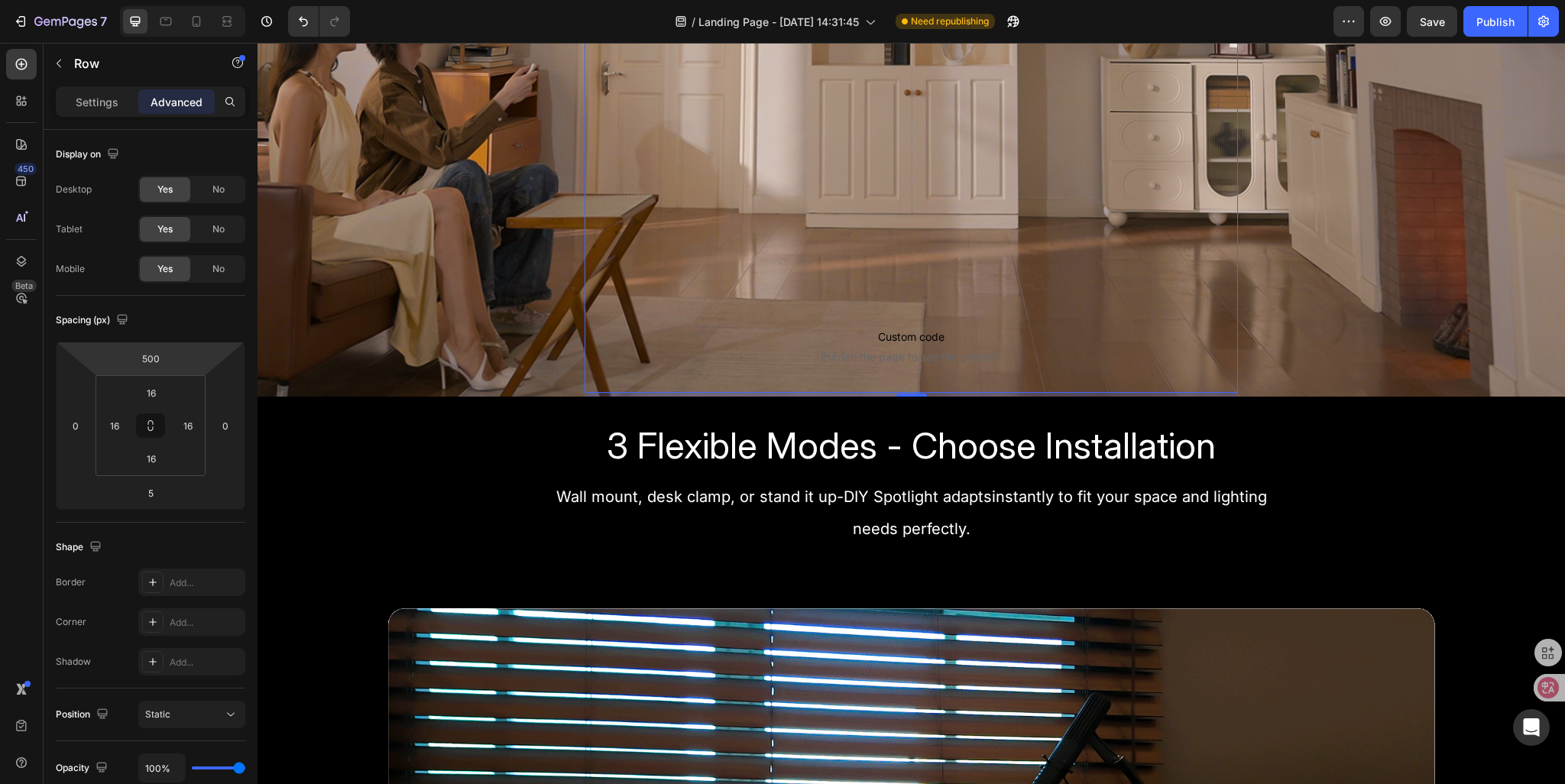
click at [113, 0] on html "7 / Landing Page - [DATE] 14:31:45 Need republishing Preview Save Publish 450 B…" at bounding box center [782, 0] width 1565 height 0
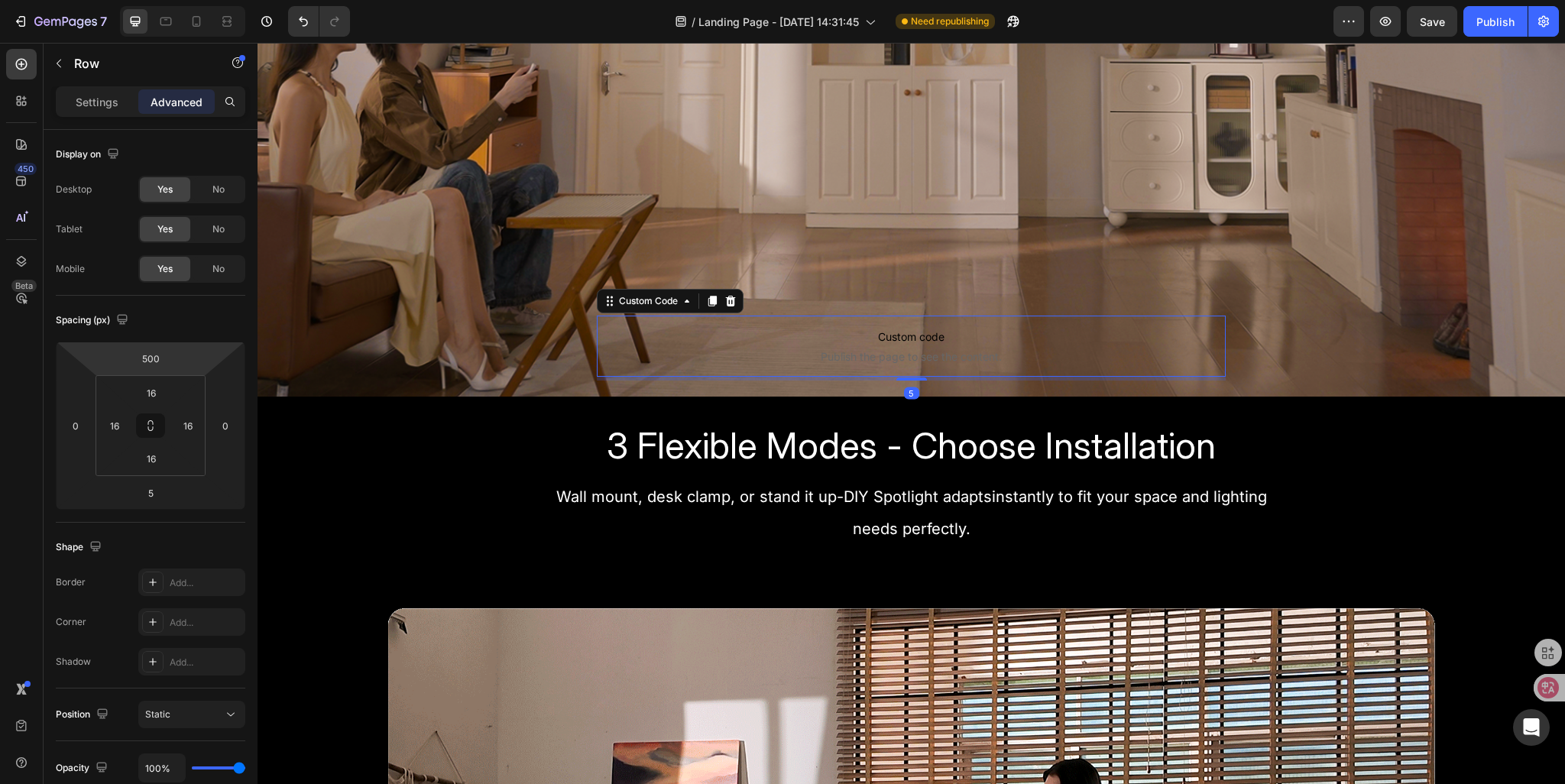
click at [834, 328] on span "Custom code" at bounding box center [912, 337] width 630 height 18
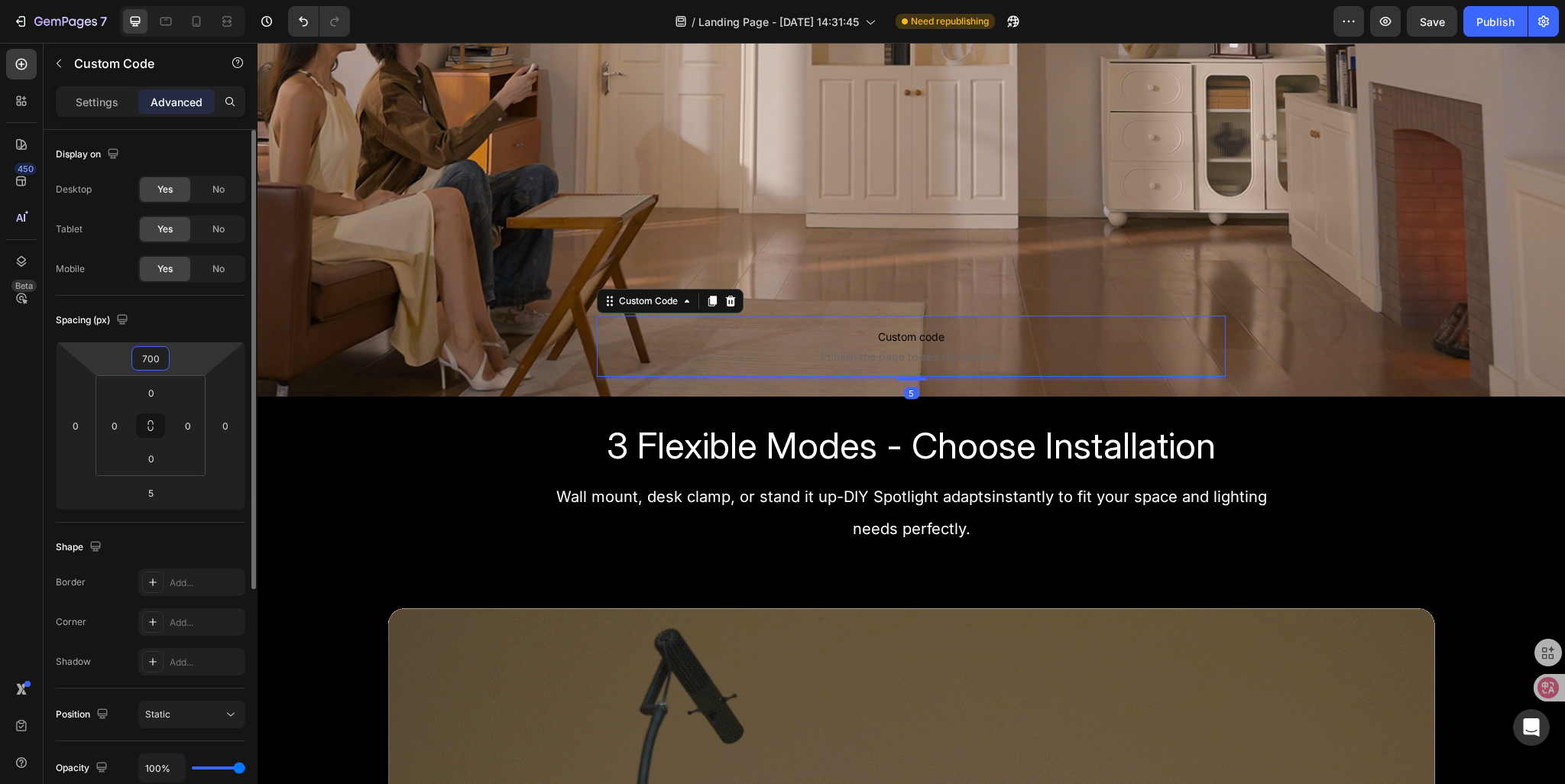
click at [157, 359] on input "700" at bounding box center [151, 359] width 31 height 23
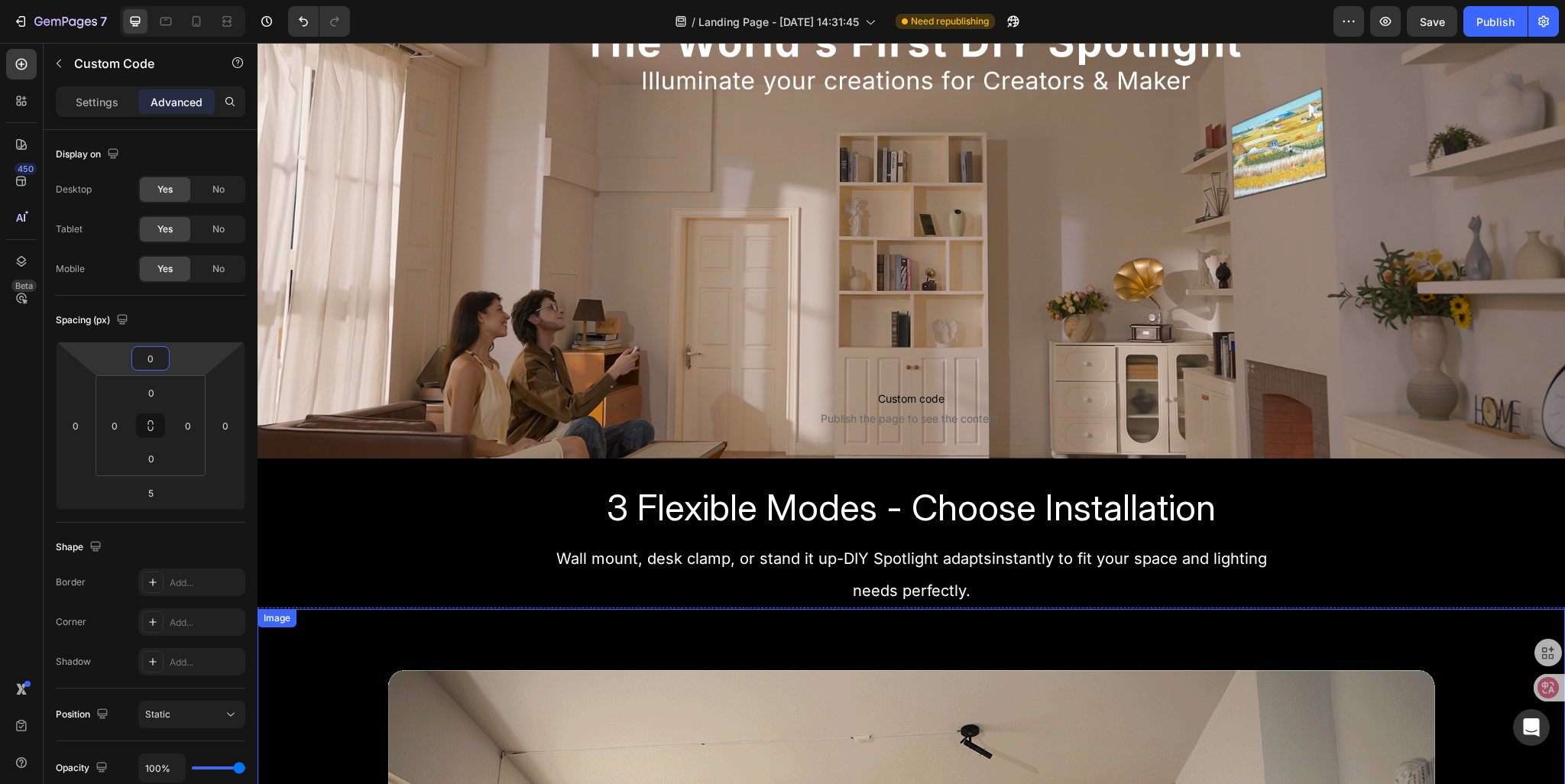
scroll to position [0, 0]
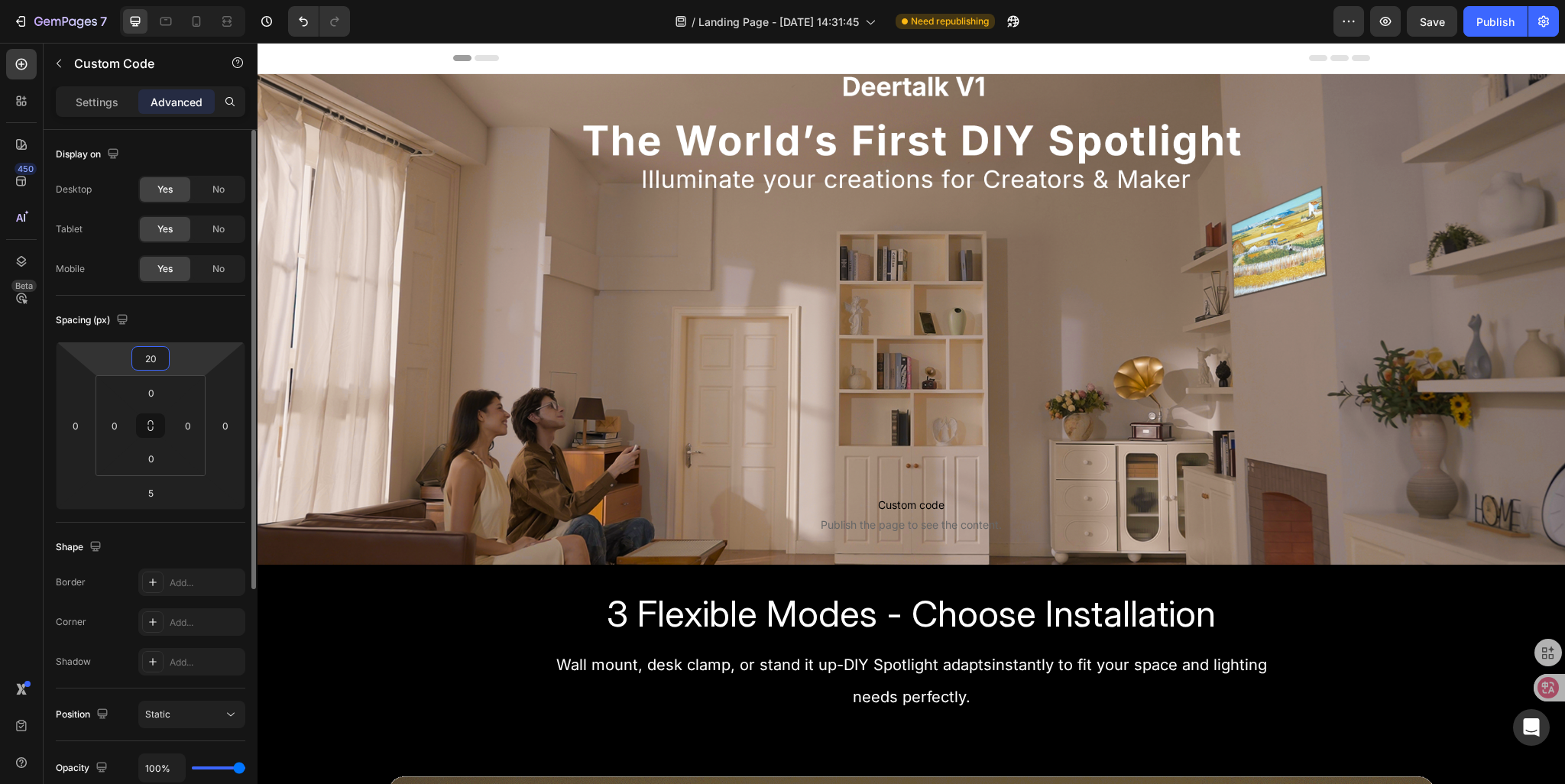
type input "2"
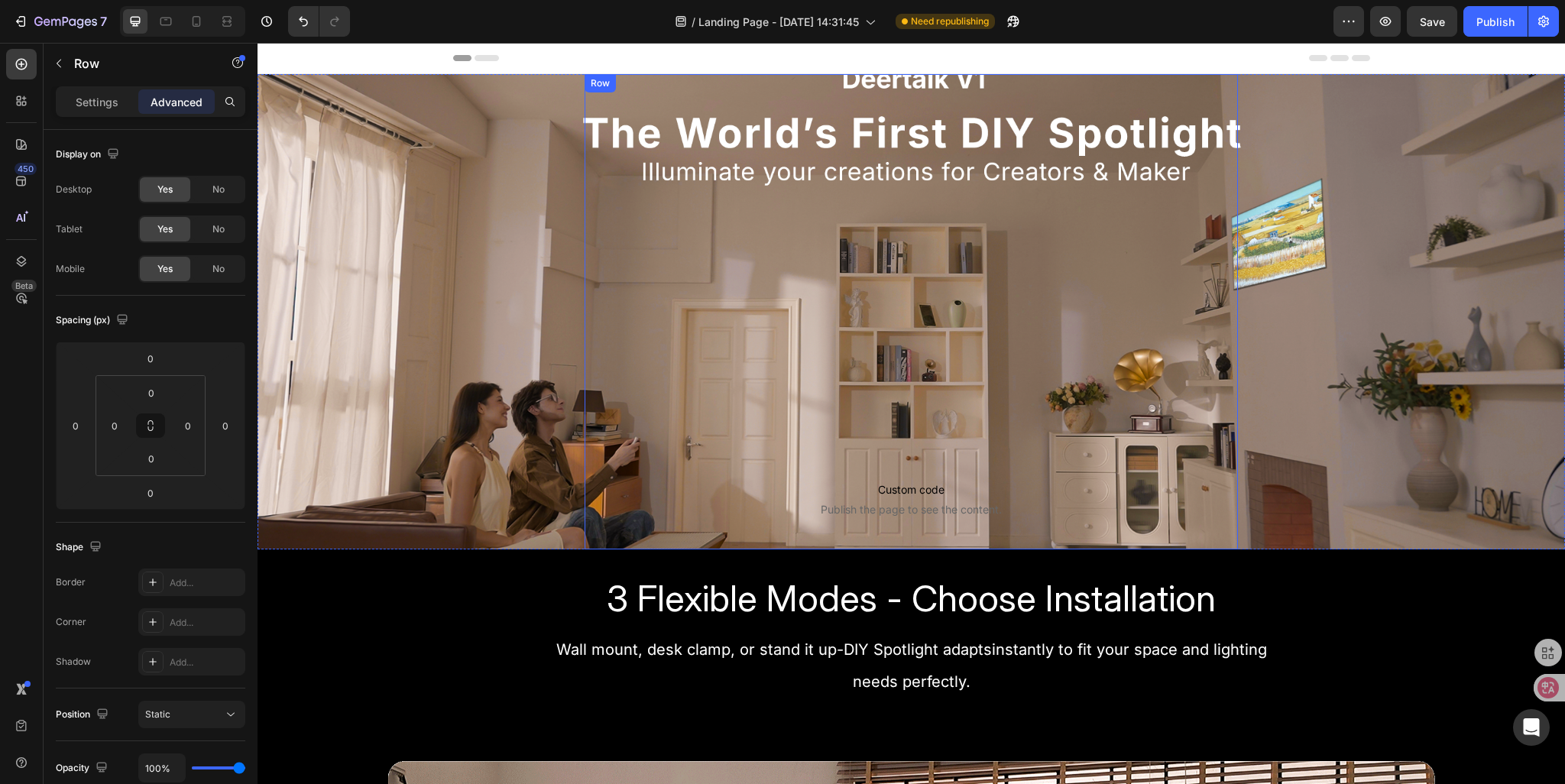
click at [691, 260] on div "Custom code Publish the page to see the content. Custom Code Row Sign Up Now to…" at bounding box center [912, 311] width 655 height 475
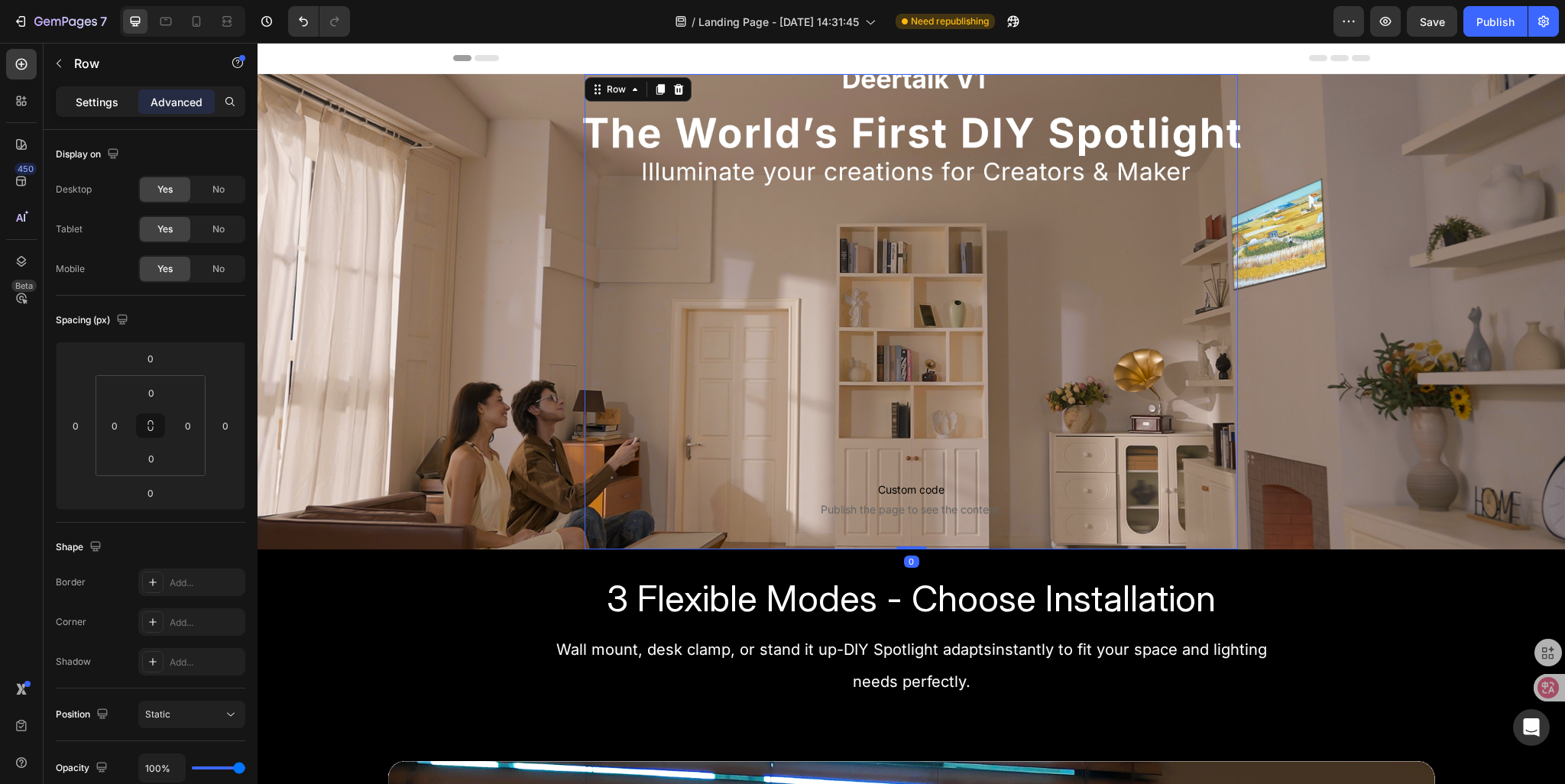
click at [78, 108] on div "Settings" at bounding box center [97, 101] width 76 height 25
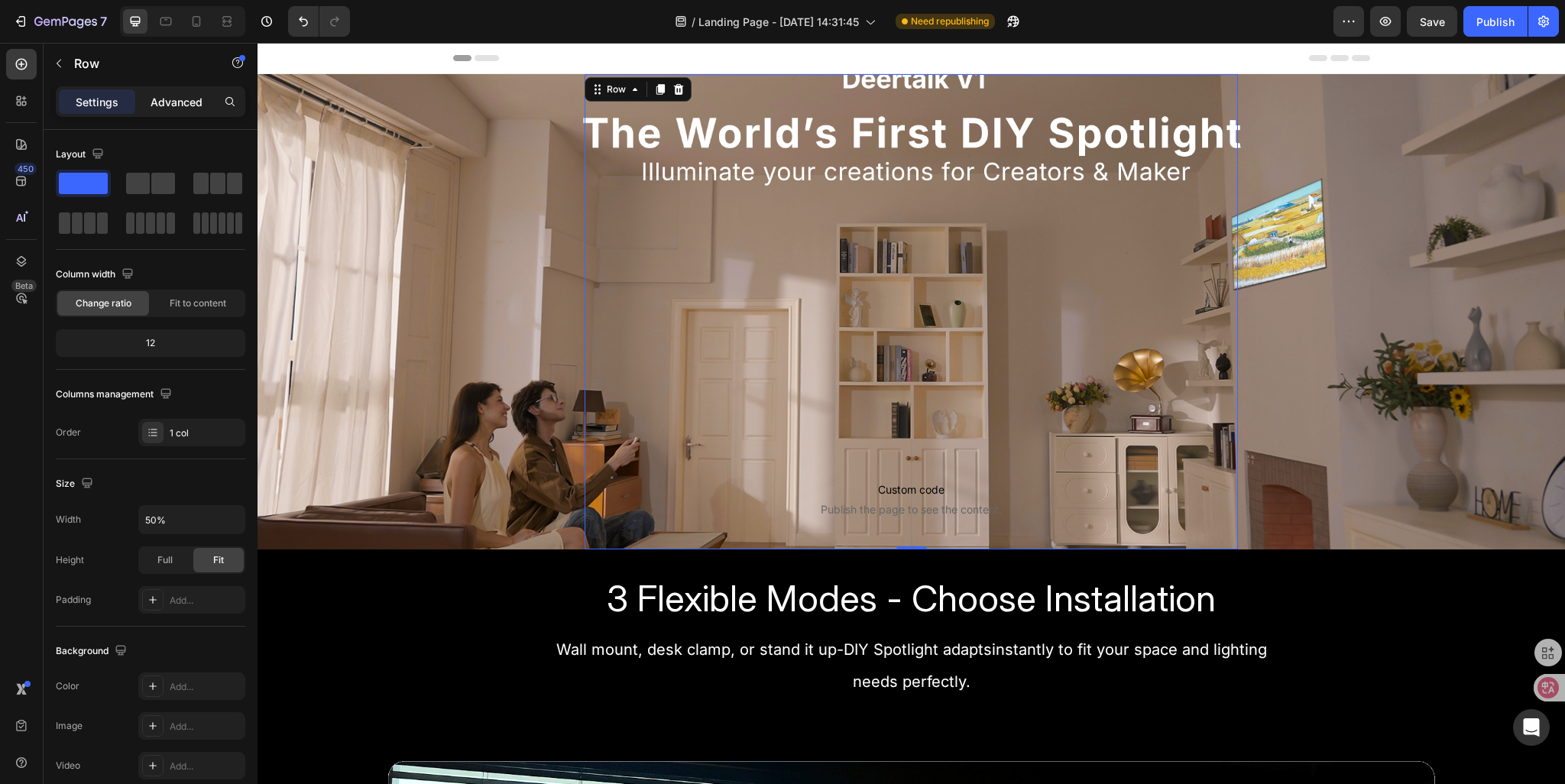
click at [153, 104] on p "Advanced" at bounding box center [177, 101] width 52 height 16
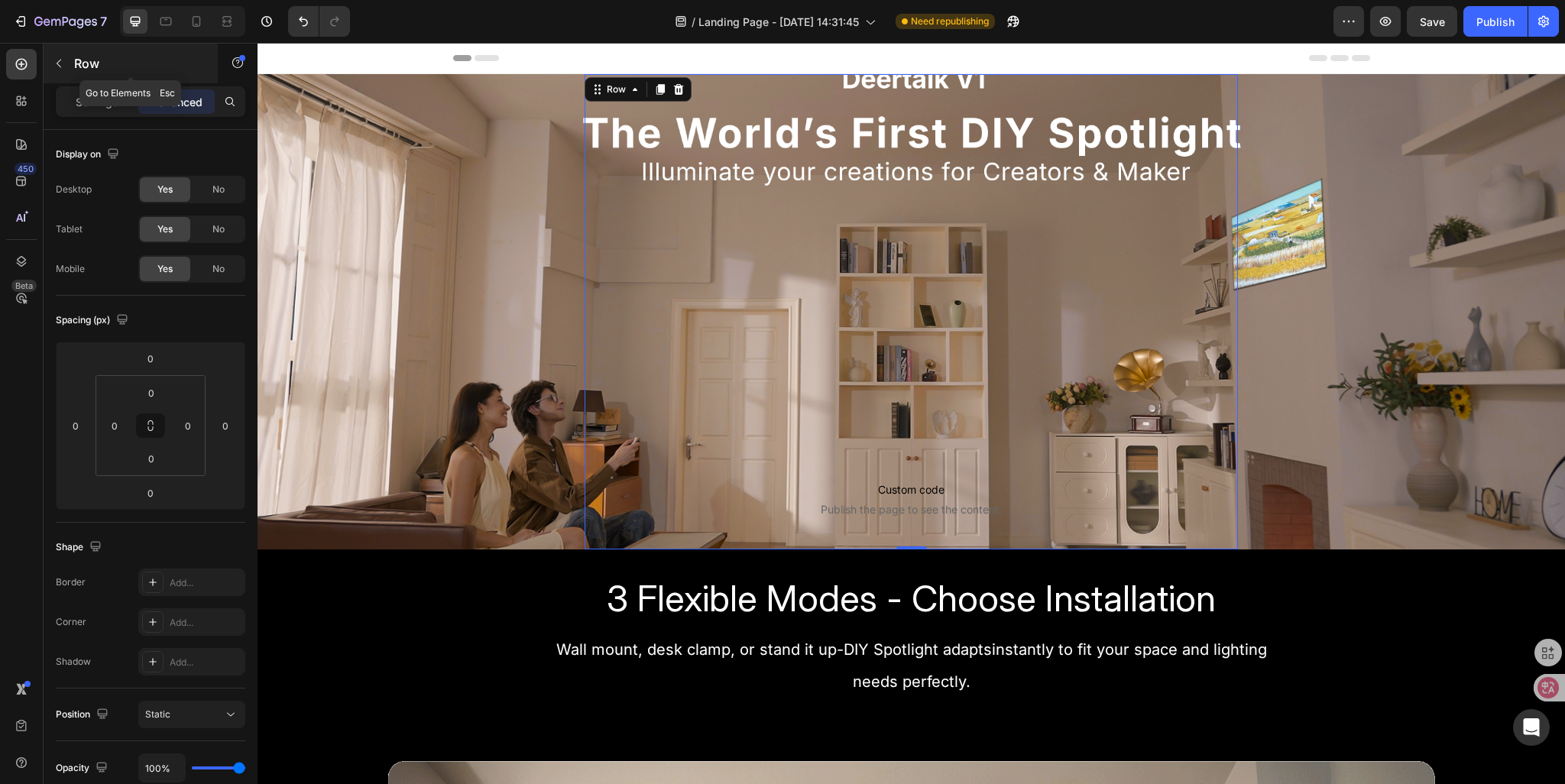
click at [61, 65] on icon "button" at bounding box center [59, 64] width 12 height 12
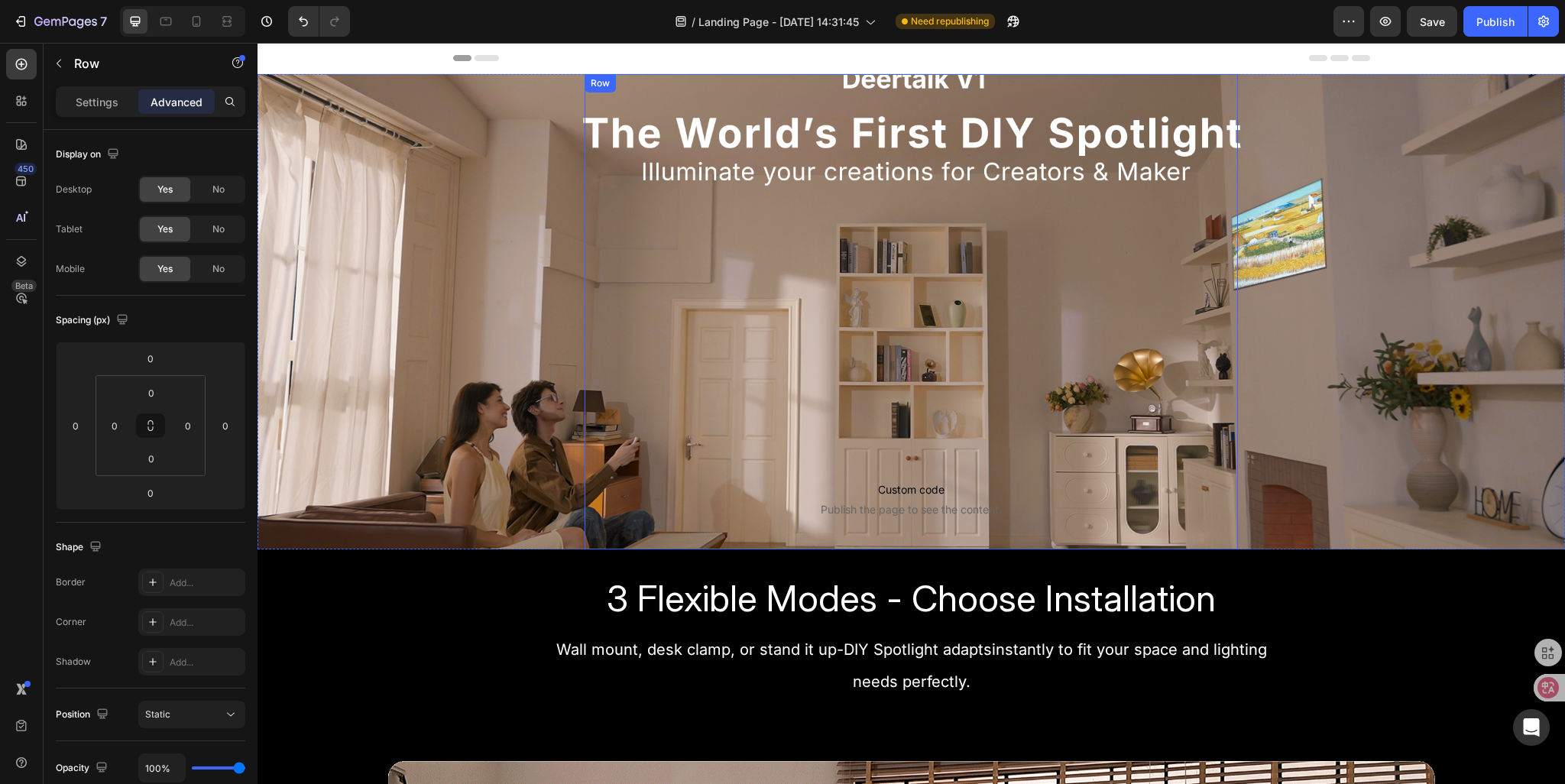
click at [743, 151] on div "Custom code Publish the page to see the content. Custom Code Row Sign Up Now to…" at bounding box center [912, 311] width 655 height 475
click at [743, 485] on span "Custom code" at bounding box center [912, 490] width 630 height 18
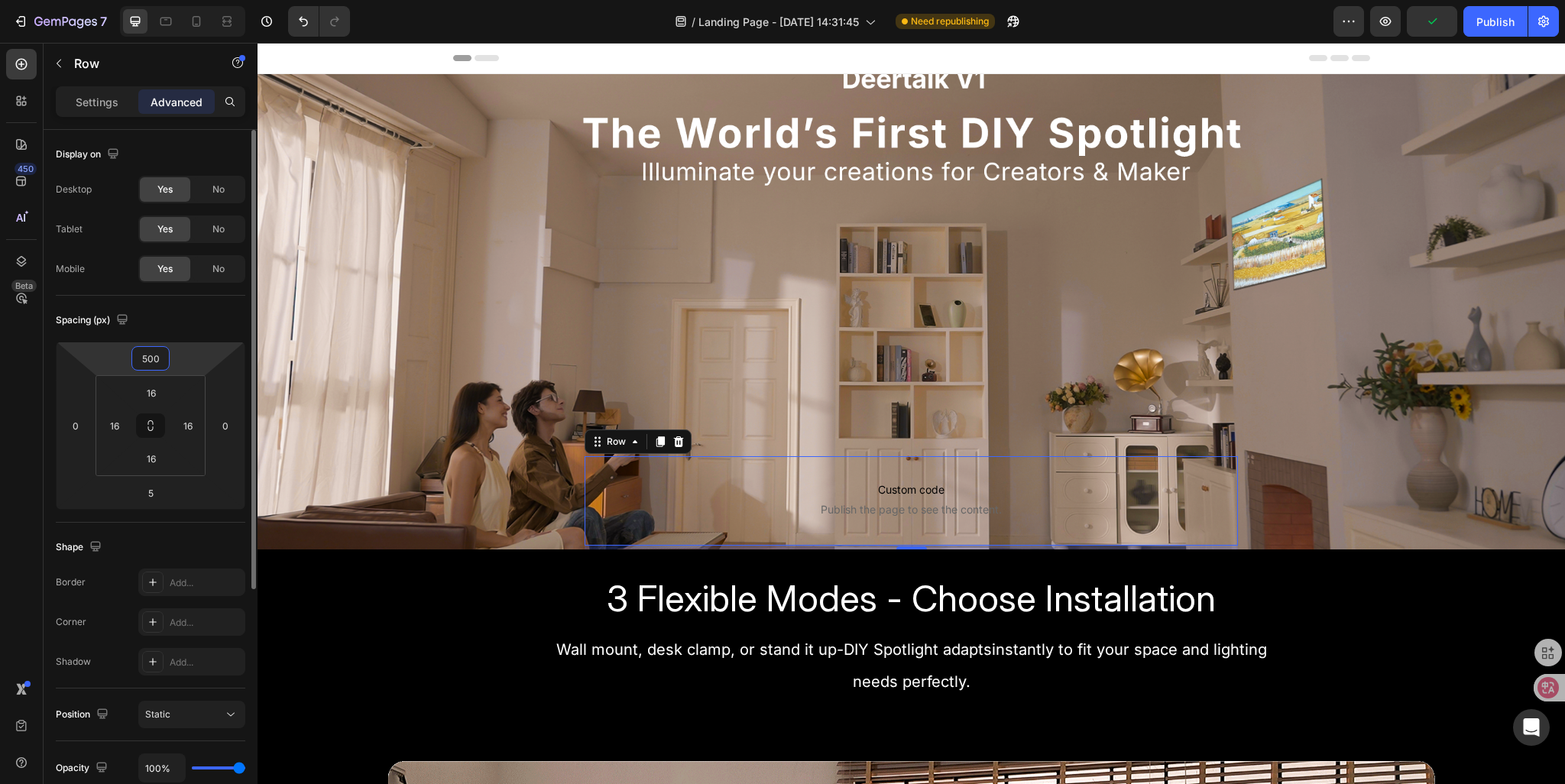
click at [153, 357] on input "500" at bounding box center [151, 359] width 31 height 23
click at [157, 357] on input "500" at bounding box center [151, 359] width 31 height 23
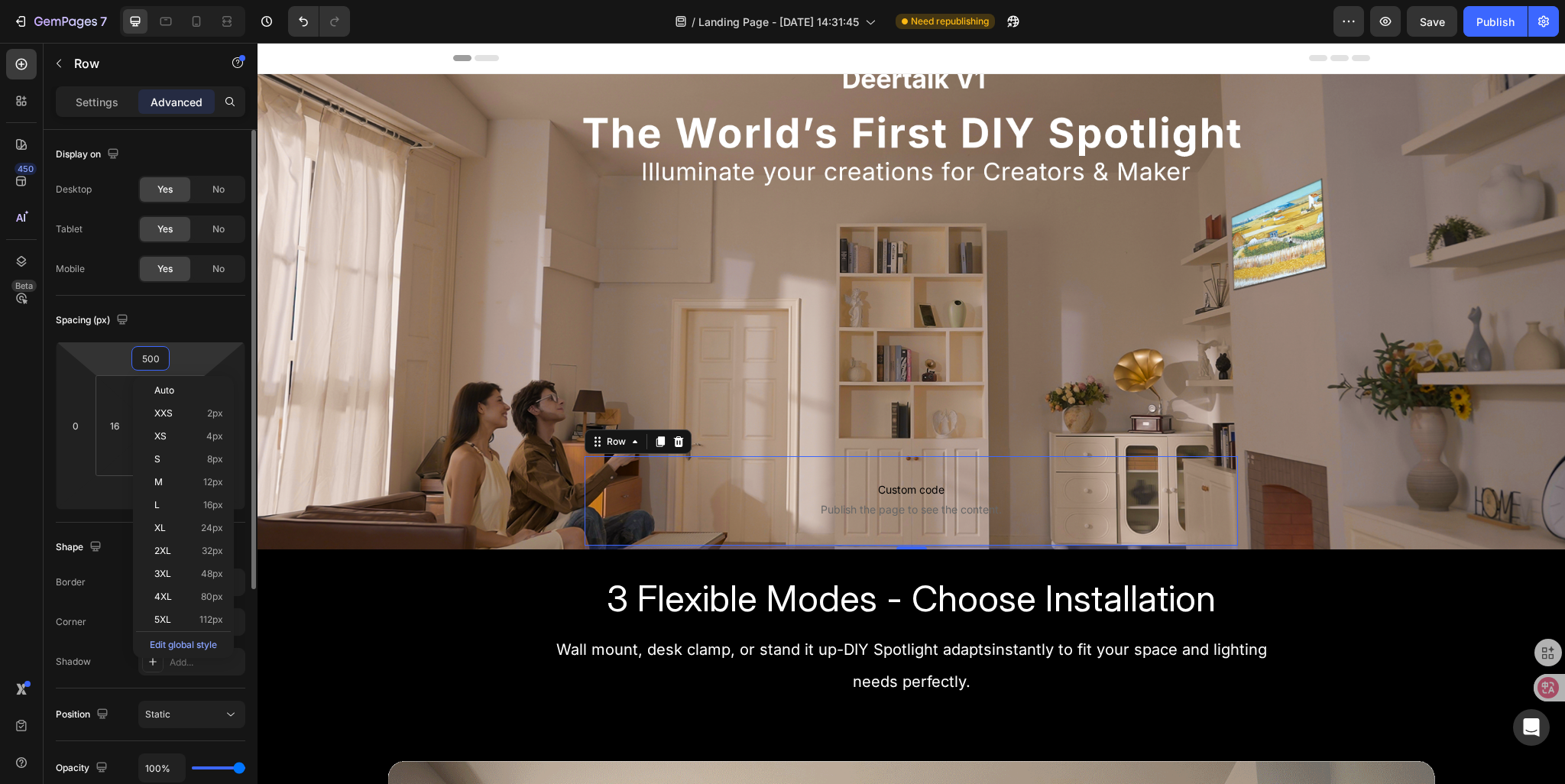
click at [151, 357] on input "500" at bounding box center [151, 359] width 31 height 23
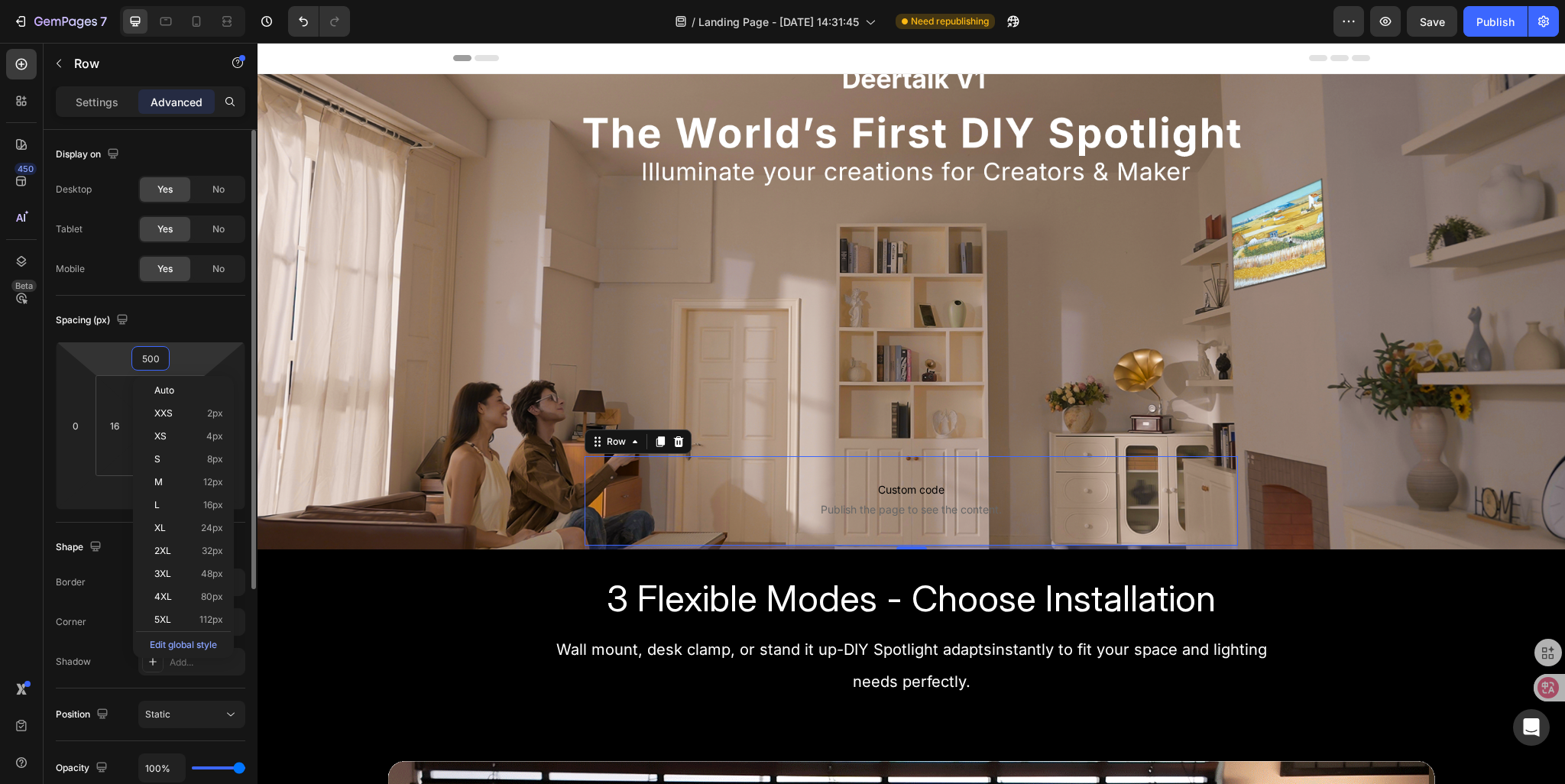
click at [146, 357] on input "500" at bounding box center [151, 359] width 31 height 23
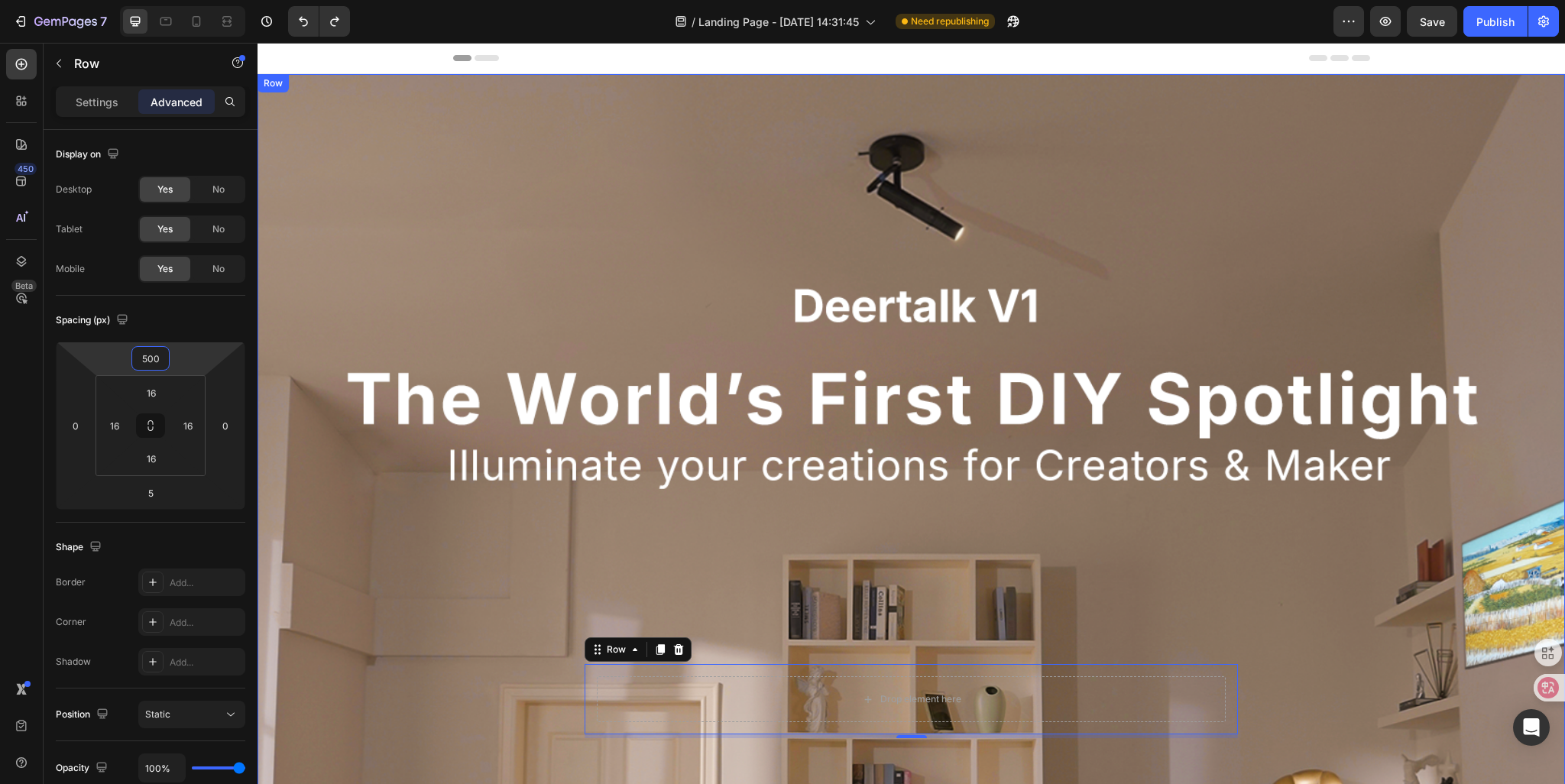
type input "0"
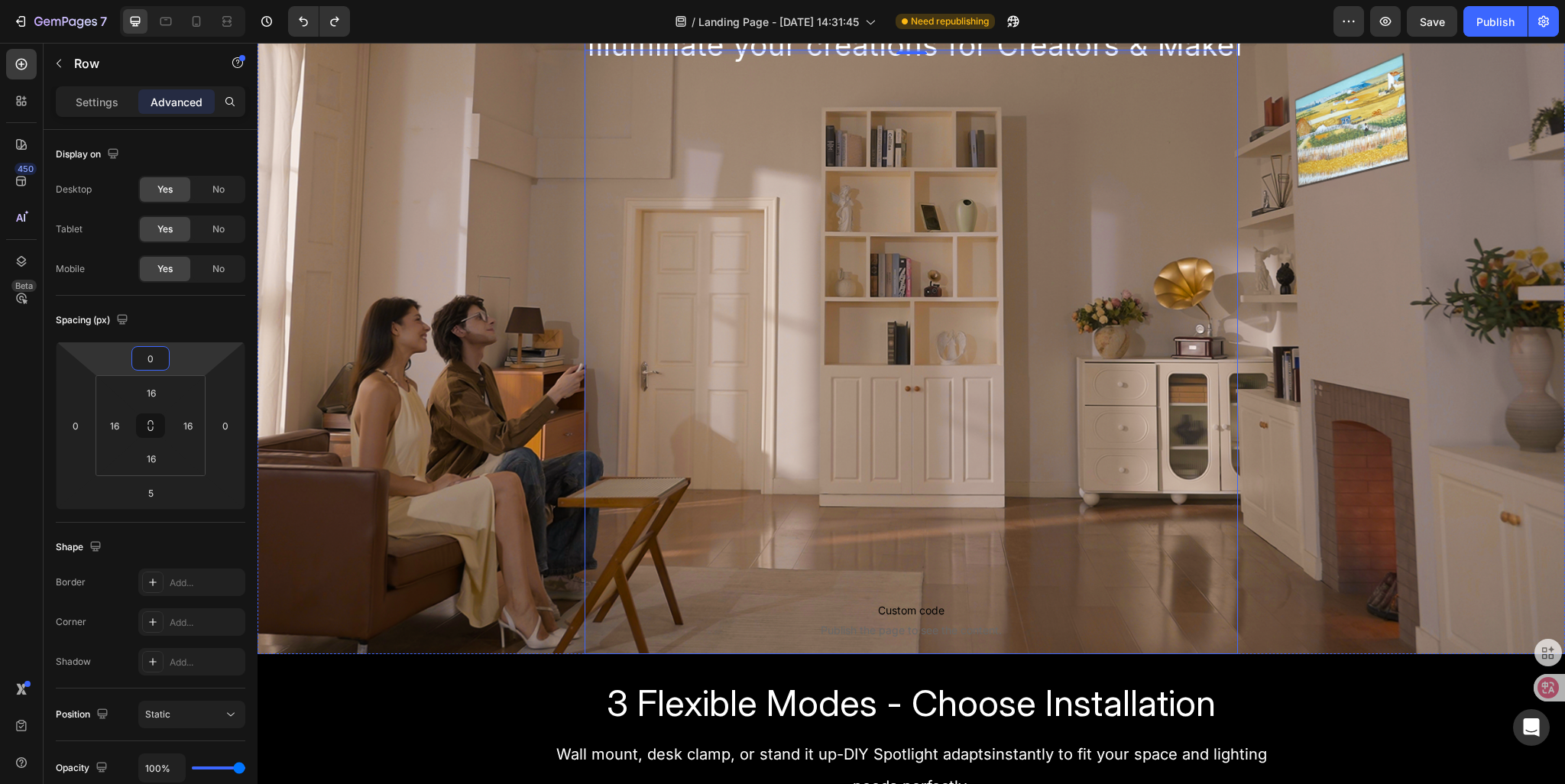
scroll to position [306, 0]
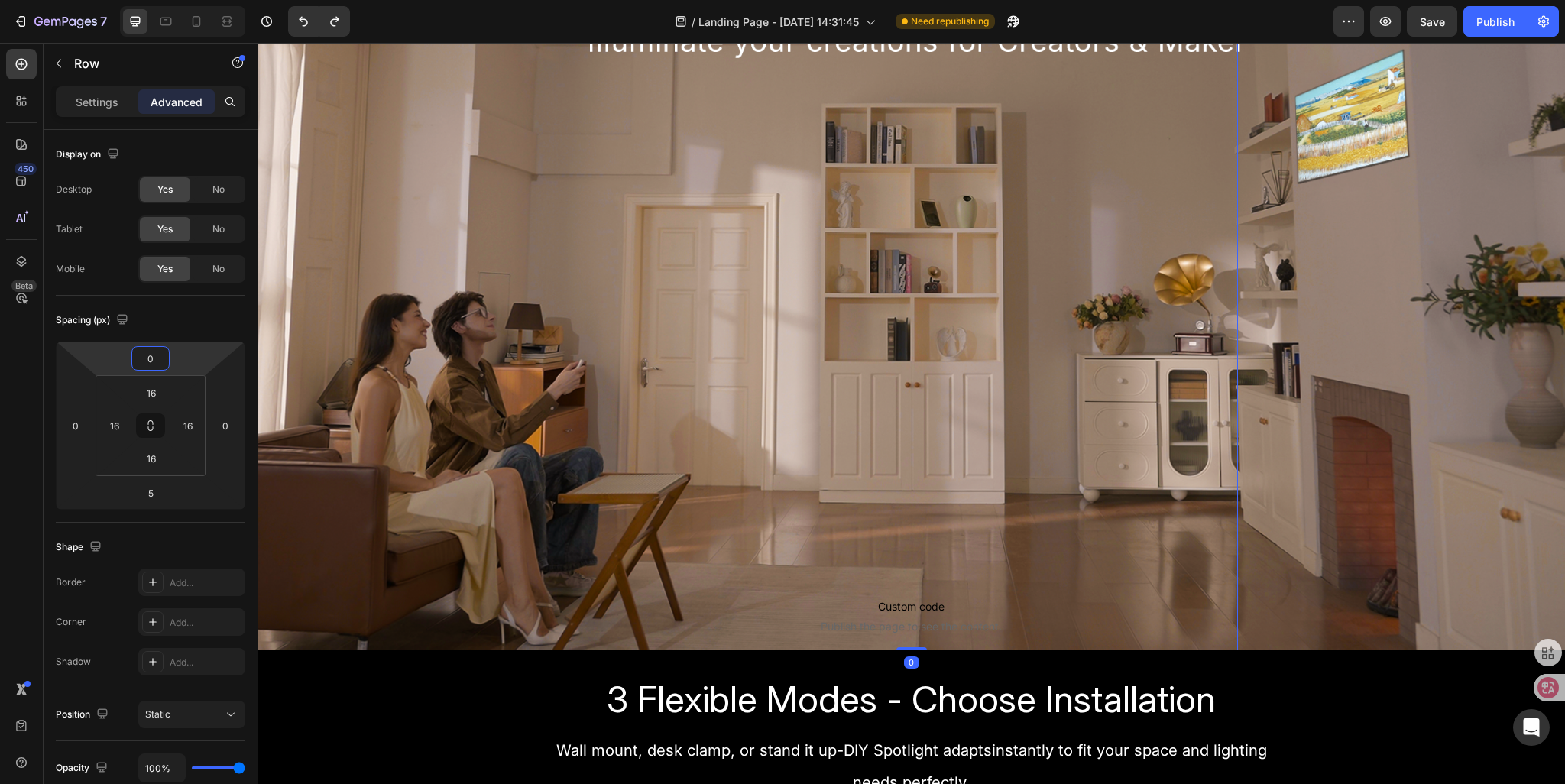
click at [800, 370] on div "Drop element here Row Custom code Publish the page to see the content. Custom C…" at bounding box center [912, 313] width 655 height 673
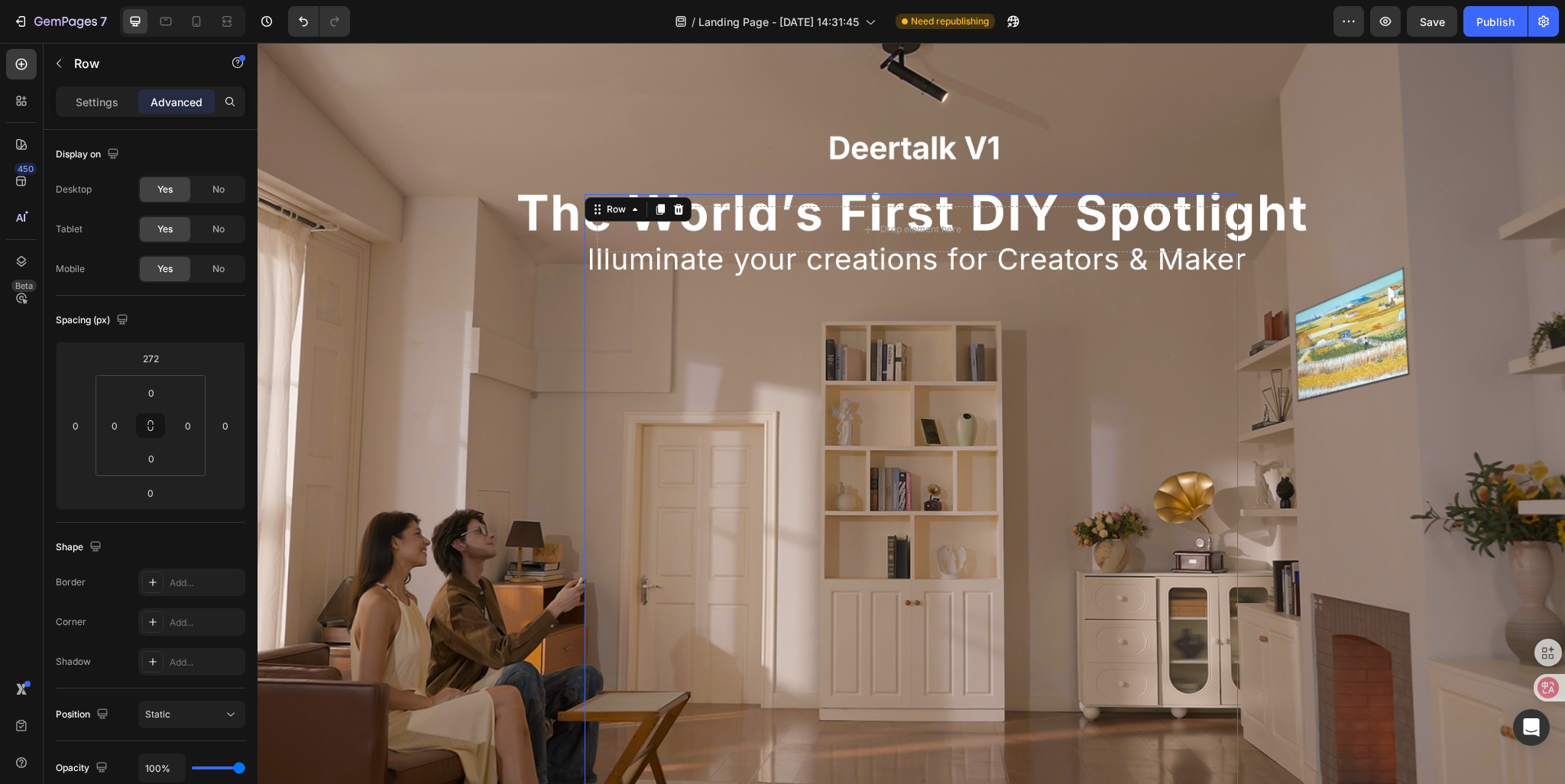
scroll to position [76, 0]
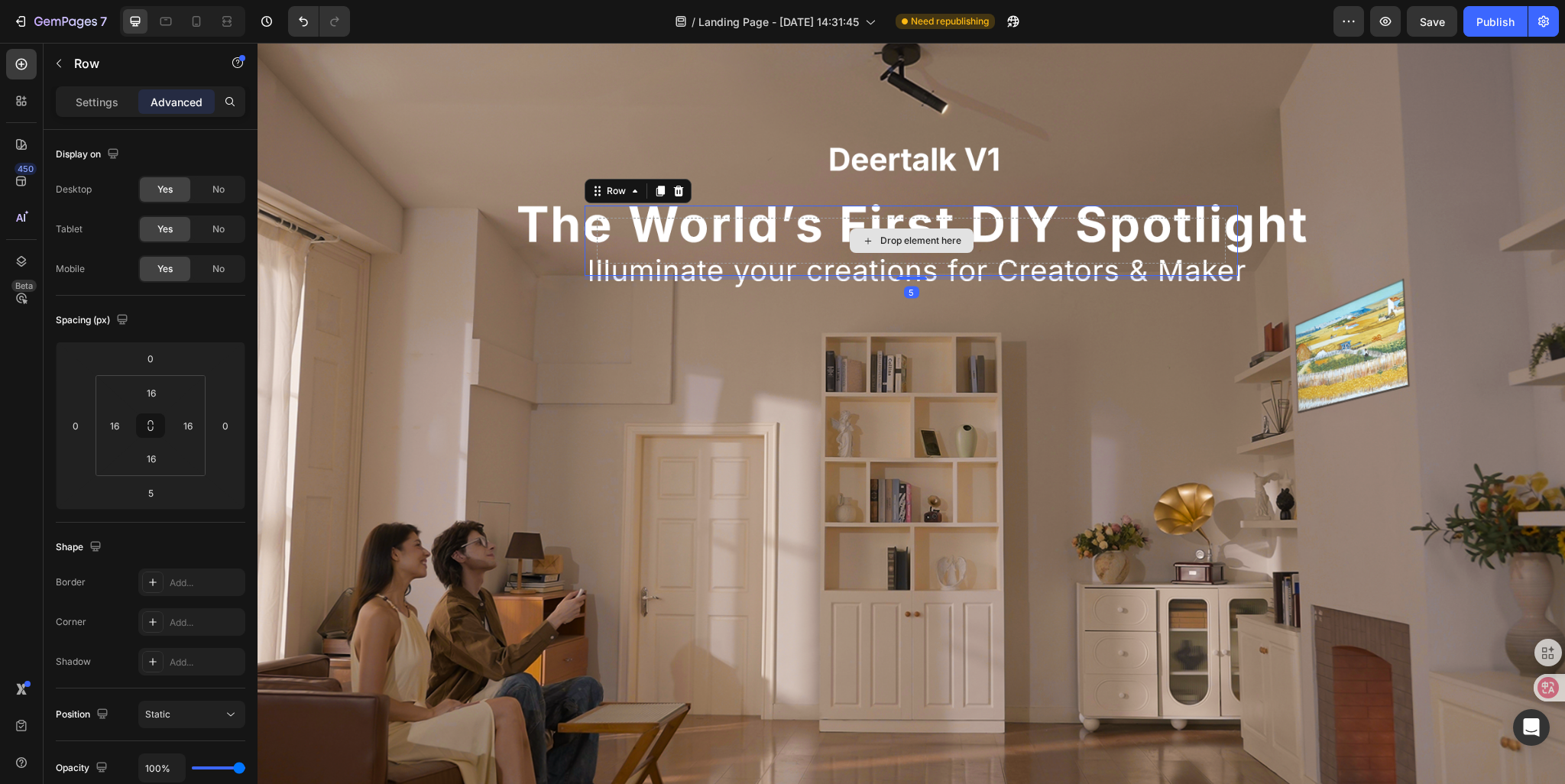
click at [778, 243] on div "Drop element here" at bounding box center [912, 241] width 630 height 46
click at [678, 190] on icon at bounding box center [678, 191] width 10 height 11
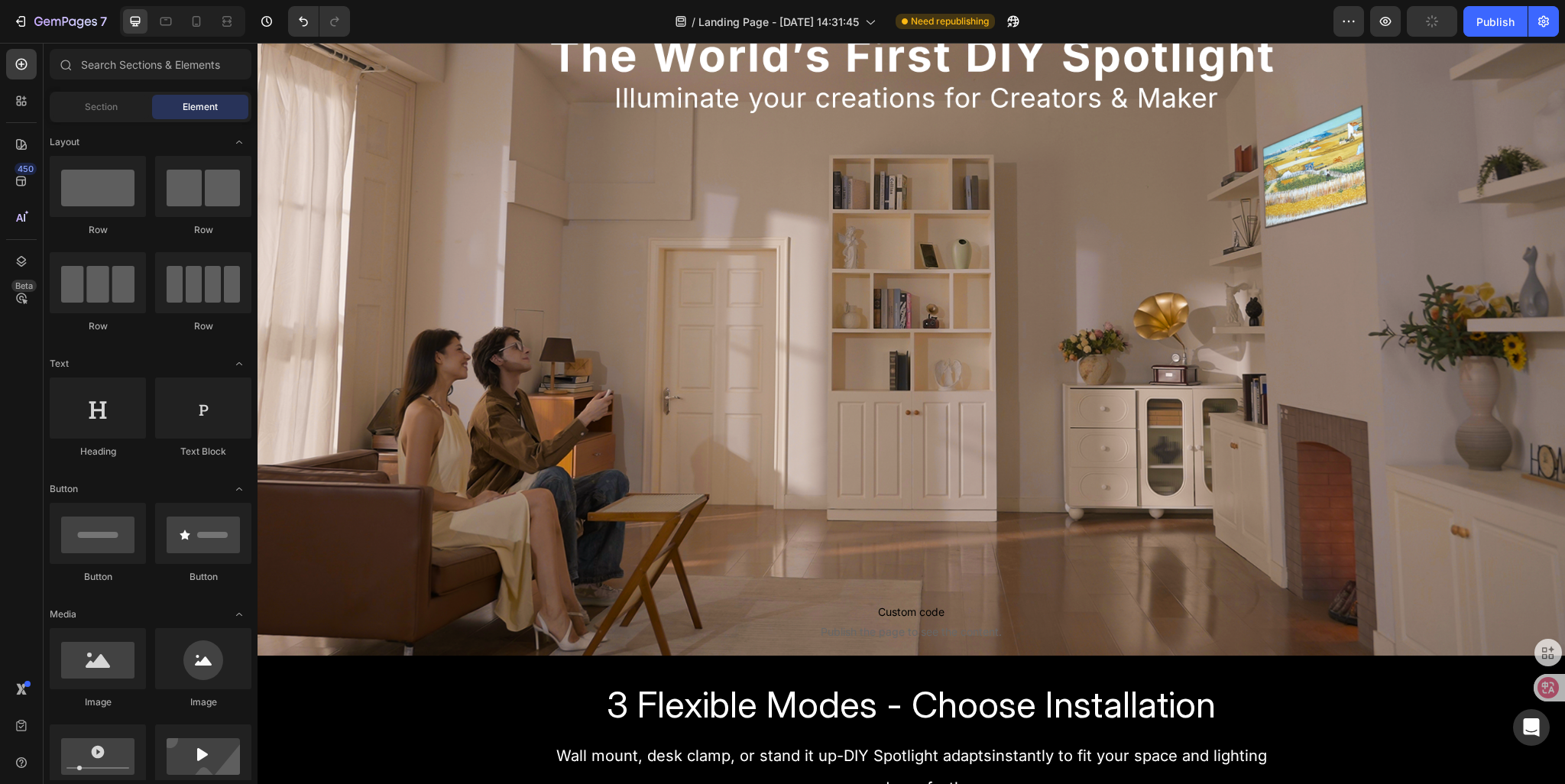
scroll to position [458, 0]
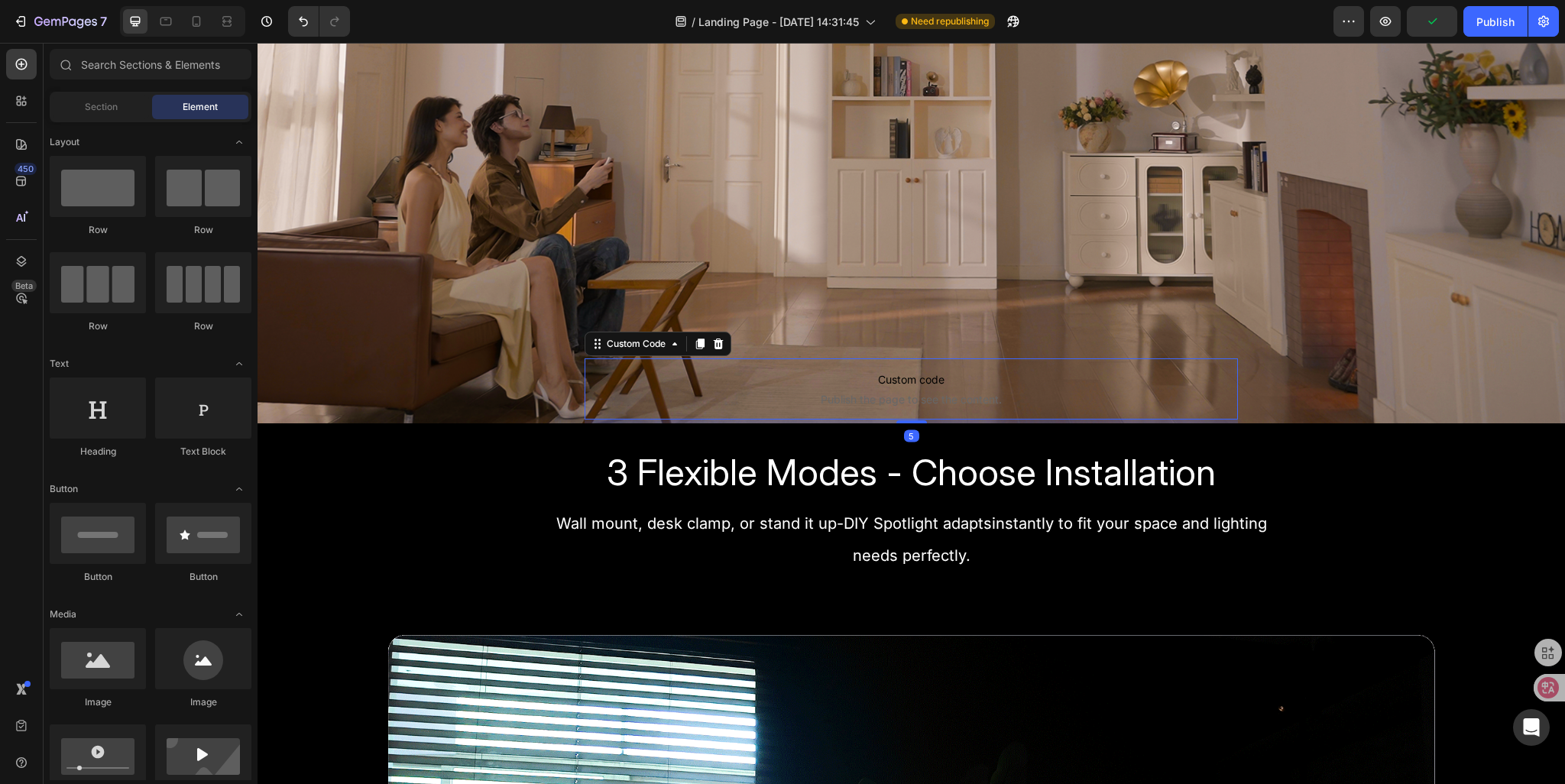
click at [725, 386] on span "Custom code" at bounding box center [912, 379] width 655 height 18
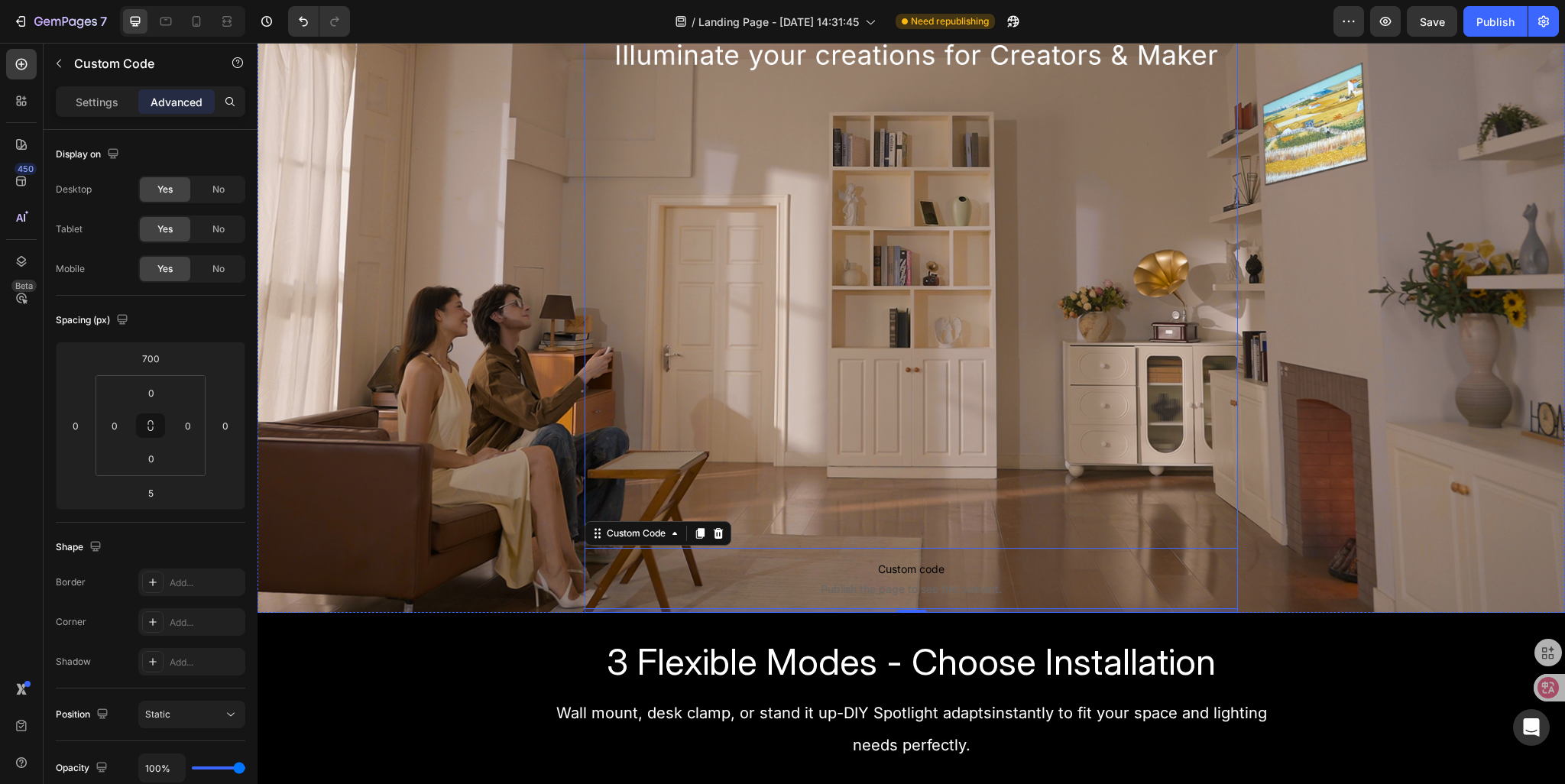
scroll to position [229, 0]
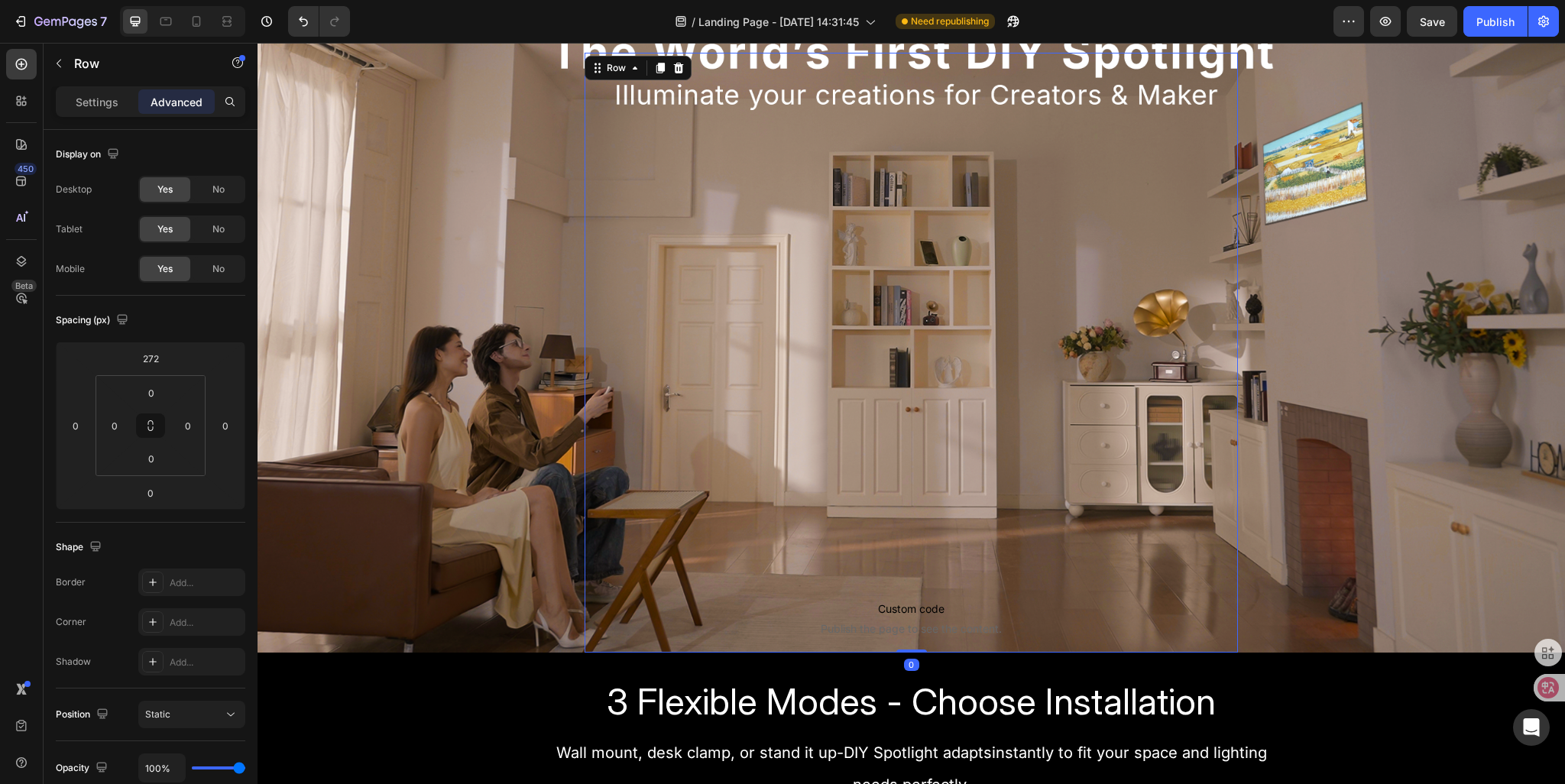
click at [603, 498] on div "Custom code Publish the page to see the content. Custom Code Sign Up Now to Sec…" at bounding box center [912, 352] width 655 height 600
click at [156, 361] on input "272" at bounding box center [151, 359] width 31 height 23
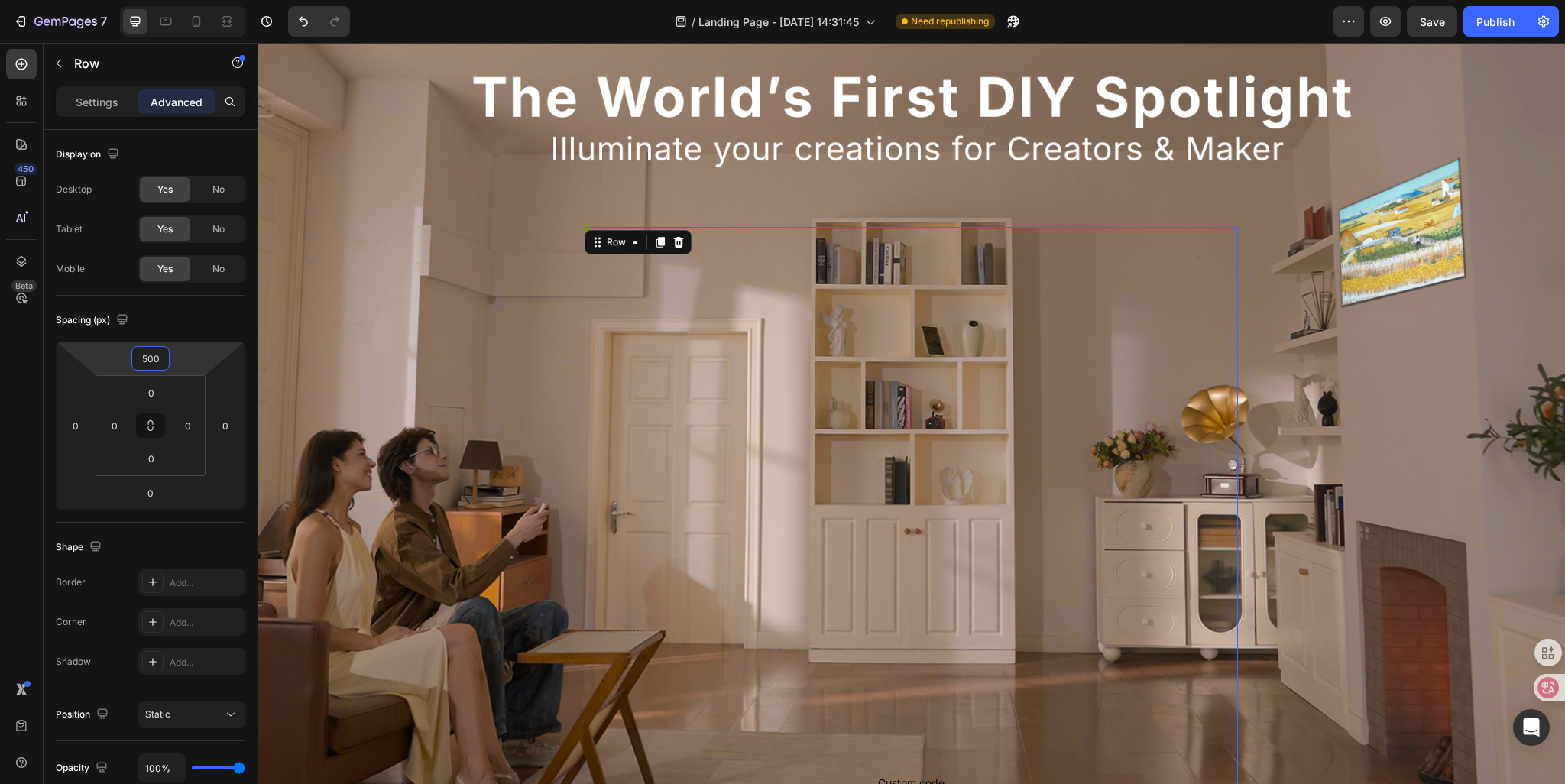
type input "500"
click at [758, 544] on div "Custom code Publish the page to see the content. Custom Code Sign Up Now to Sec…" at bounding box center [912, 526] width 655 height 600
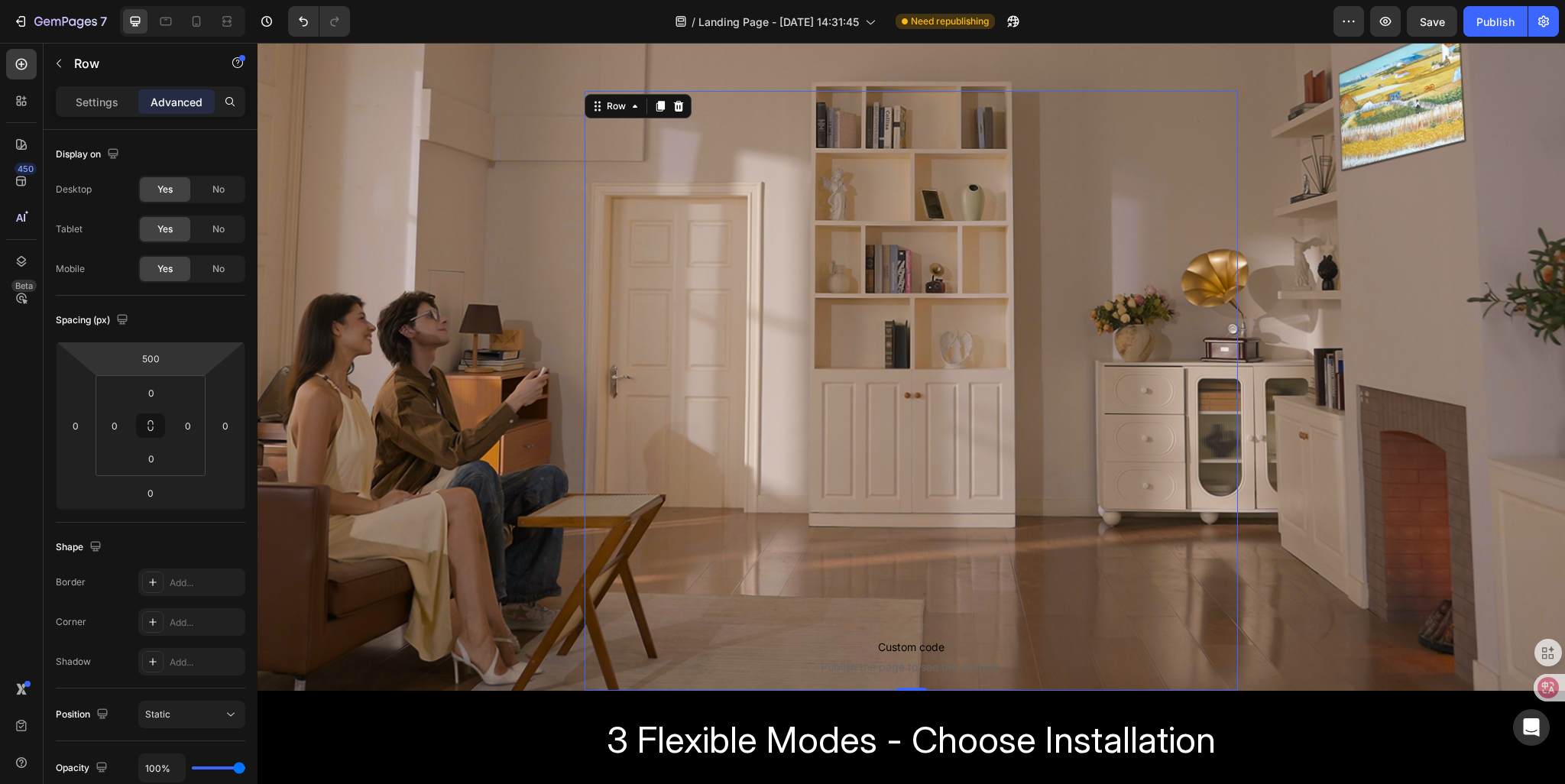
scroll to position [534, 0]
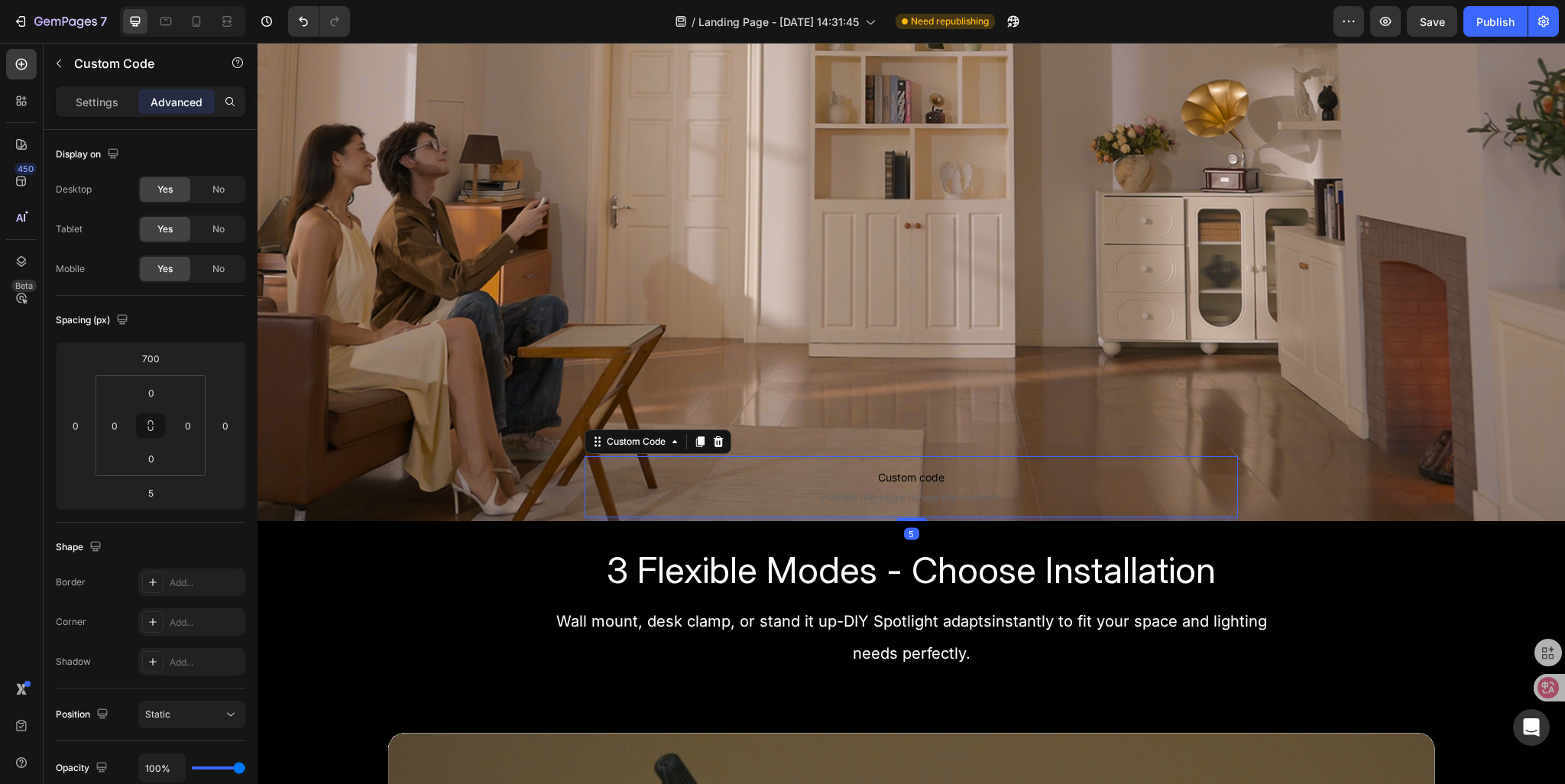
click at [726, 474] on span "Custom code" at bounding box center [912, 478] width 655 height 18
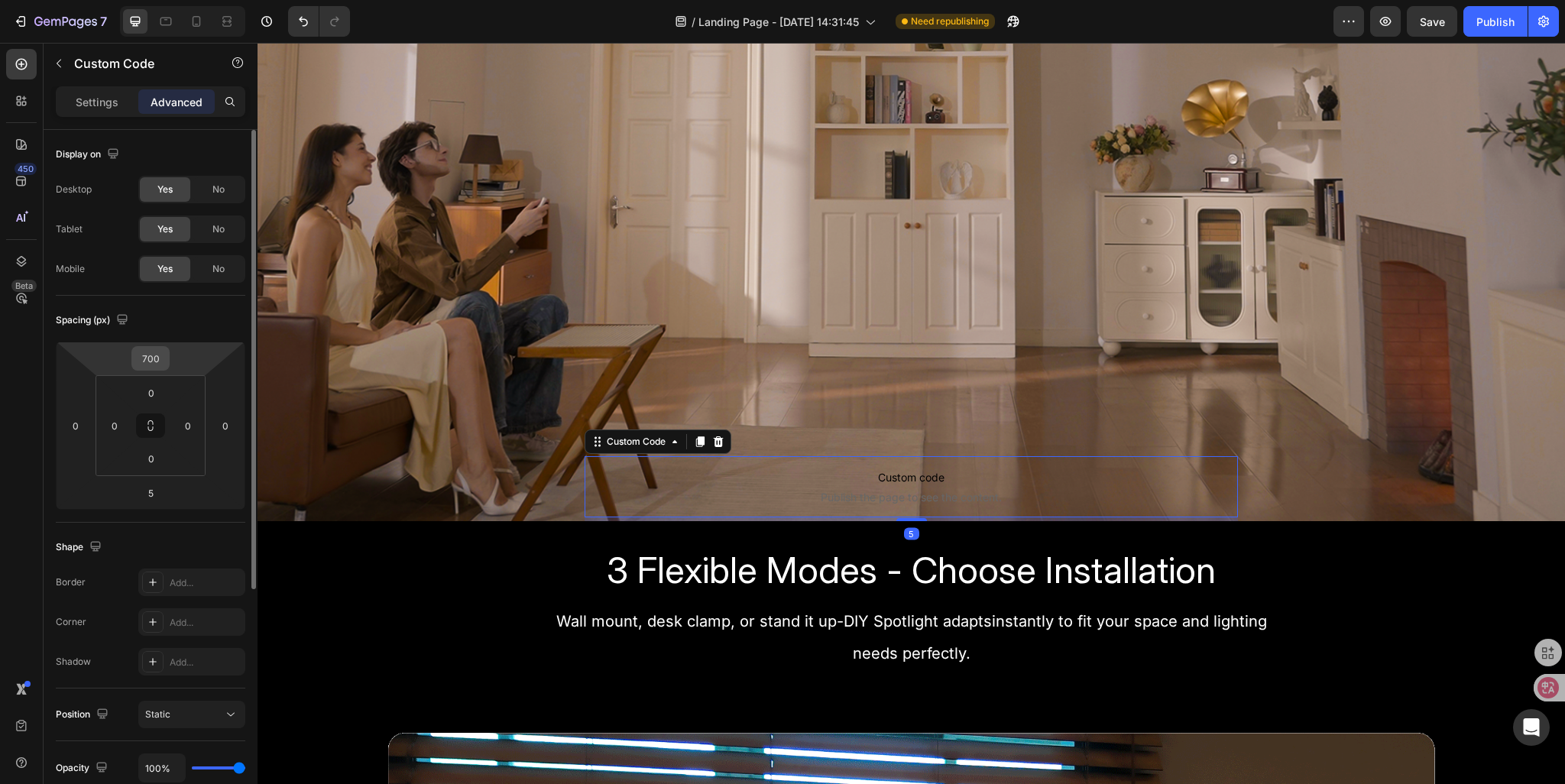
click at [154, 360] on input "700" at bounding box center [151, 359] width 31 height 23
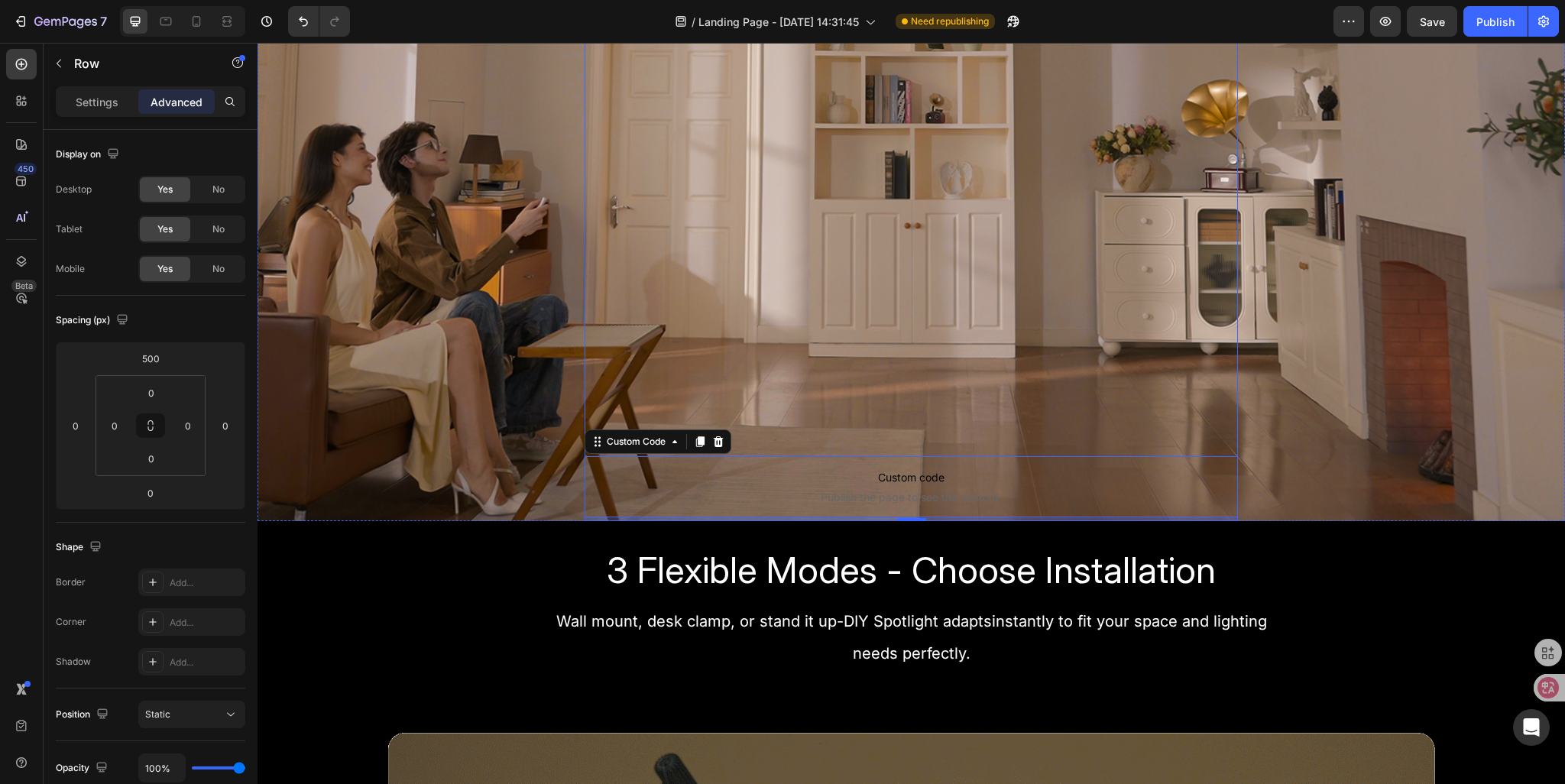
click at [612, 359] on div "Custom code Publish the page to see the content. Custom Code 5 Sign Up Now to S…" at bounding box center [912, 221] width 655 height 600
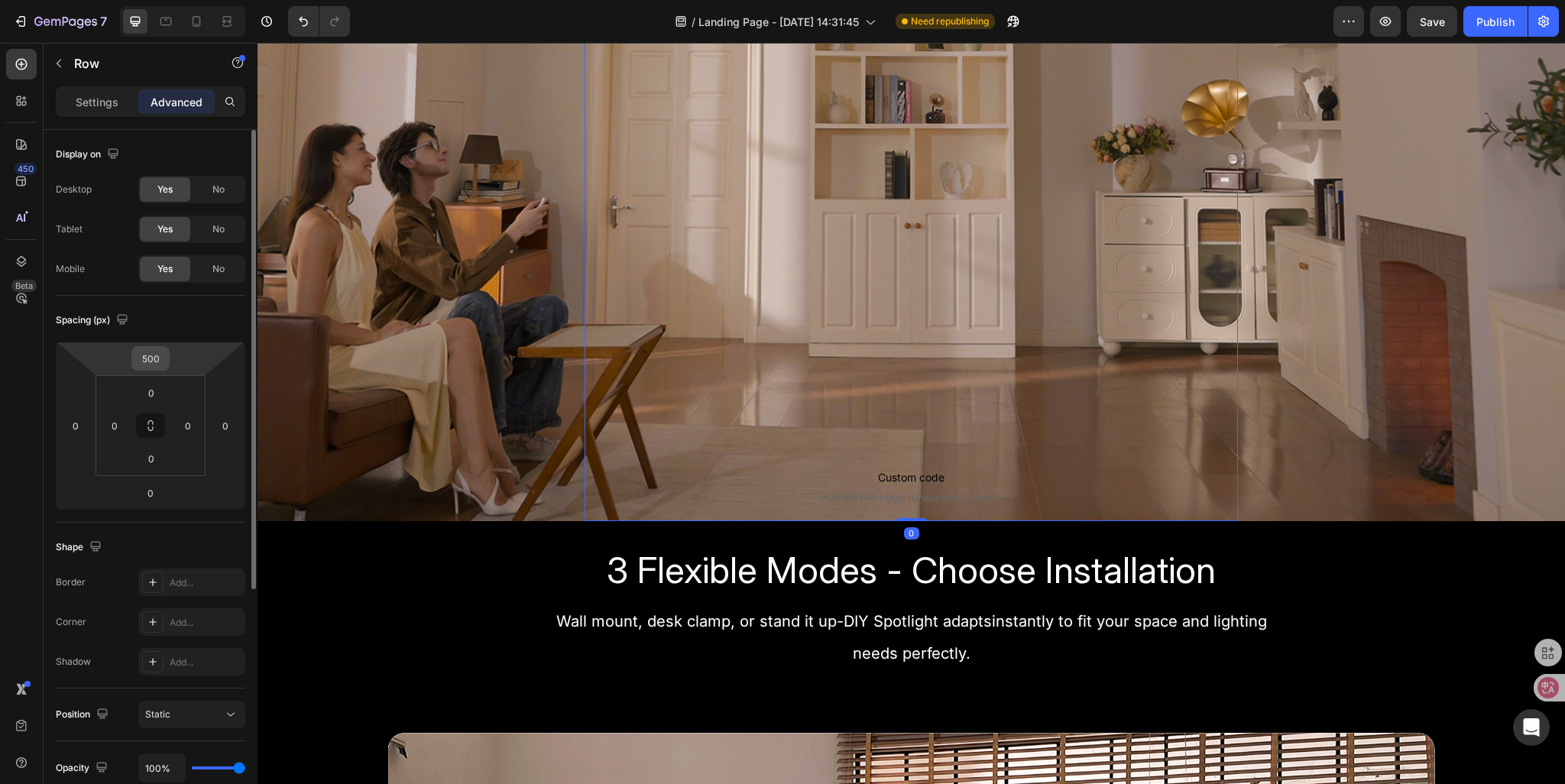
click at [153, 358] on input "500" at bounding box center [151, 359] width 31 height 23
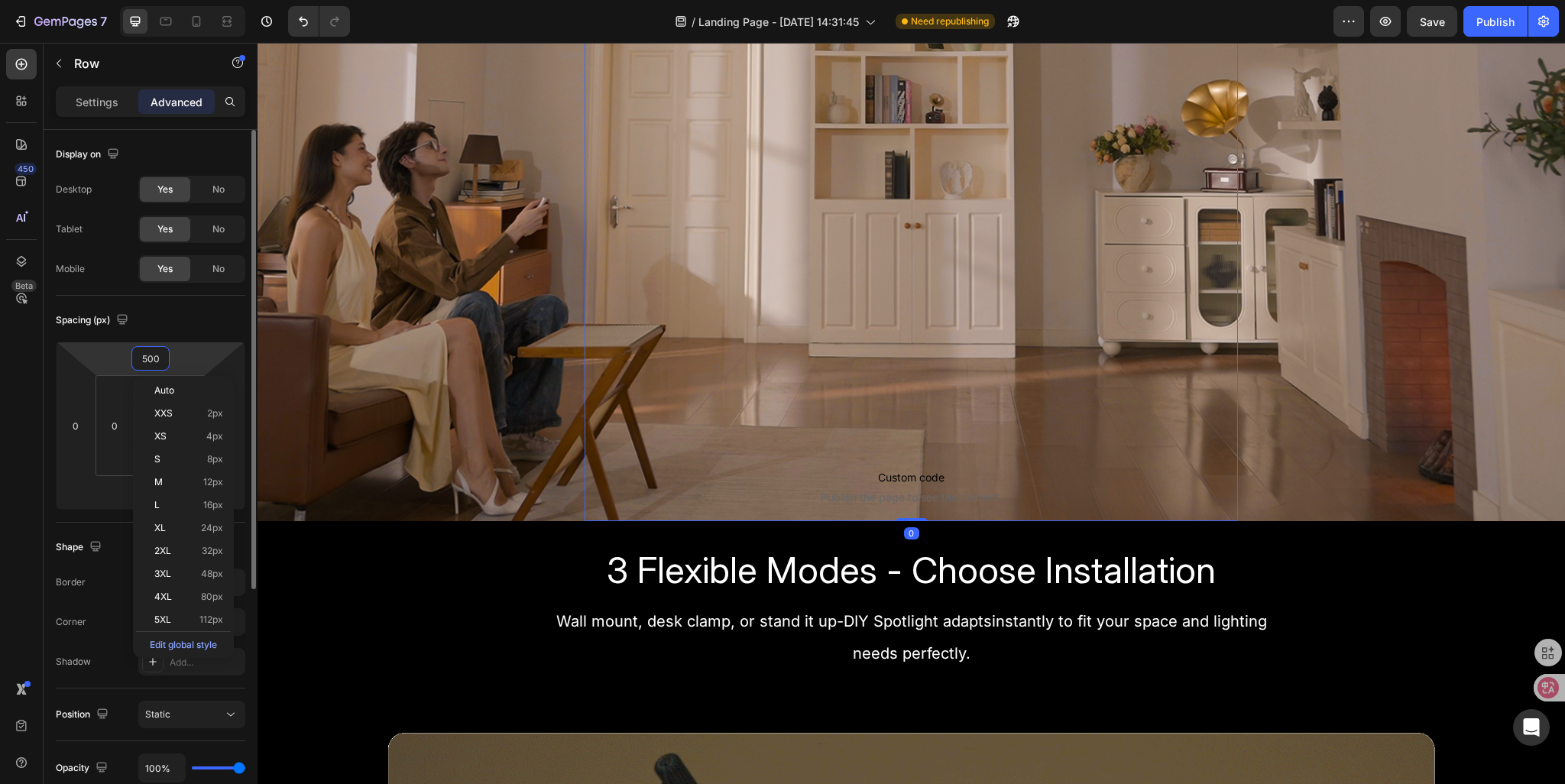
click at [144, 358] on input "500" at bounding box center [151, 359] width 31 height 23
click at [145, 356] on input "500" at bounding box center [151, 359] width 31 height 23
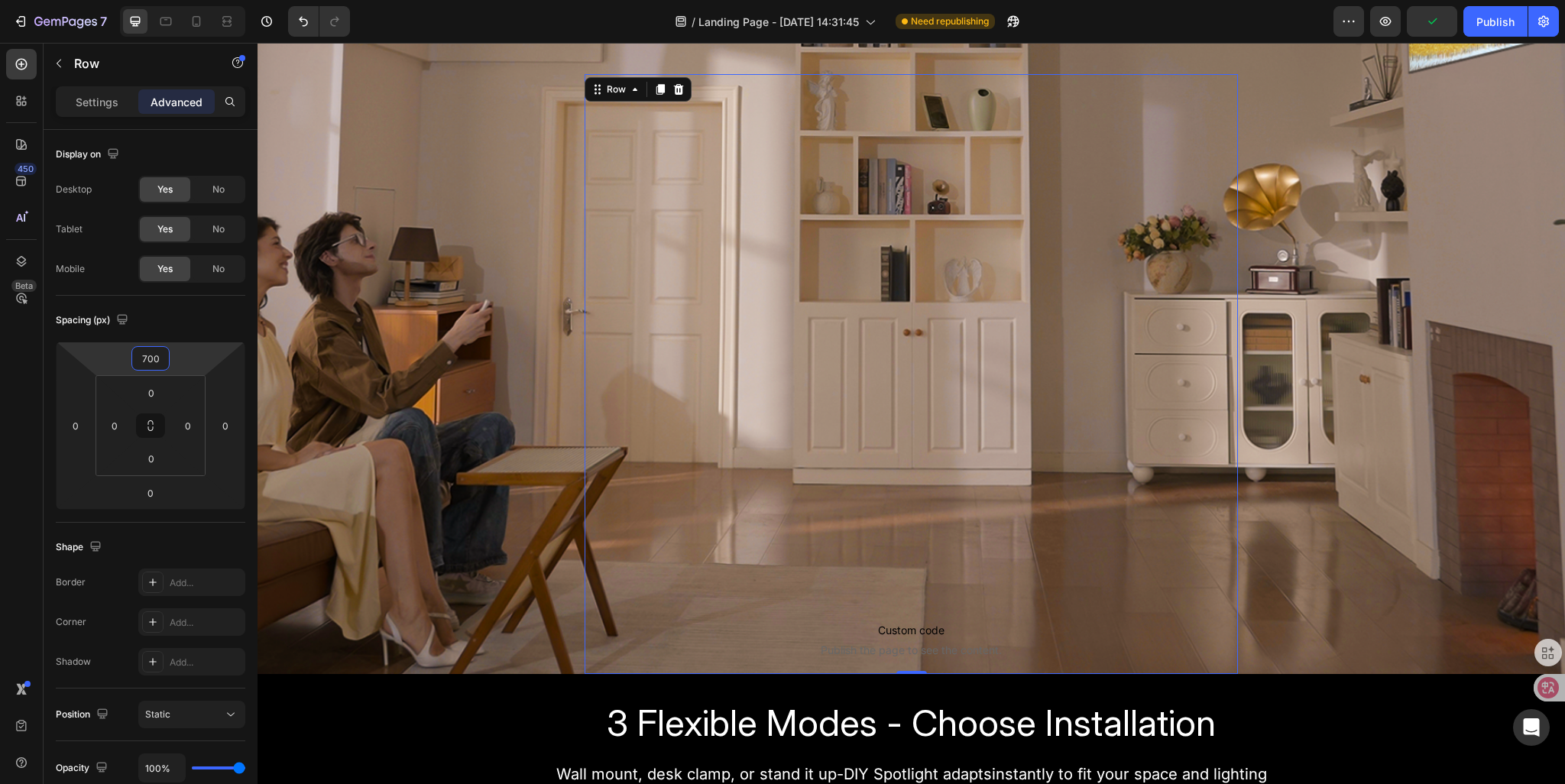
type input "700"
click at [688, 459] on div "Custom code Publish the page to see the content. Custom Code Sign Up Now to Sec…" at bounding box center [912, 373] width 655 height 600
click at [755, 611] on p "Custom code Publish the page to see the content." at bounding box center [912, 640] width 655 height 61
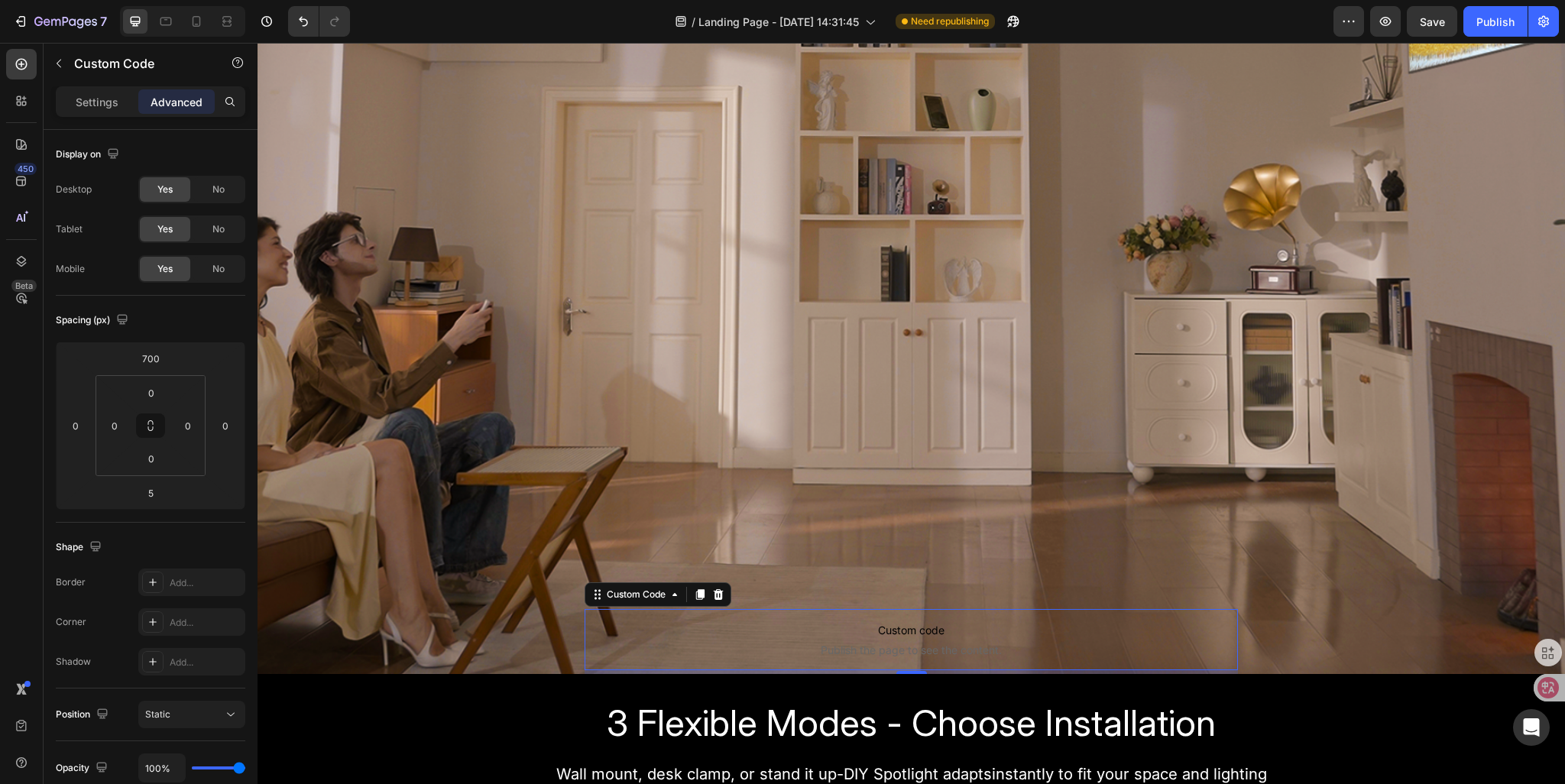
click at [678, 633] on span "Custom code" at bounding box center [912, 630] width 655 height 18
click at [156, 363] on input "700" at bounding box center [151, 359] width 31 height 23
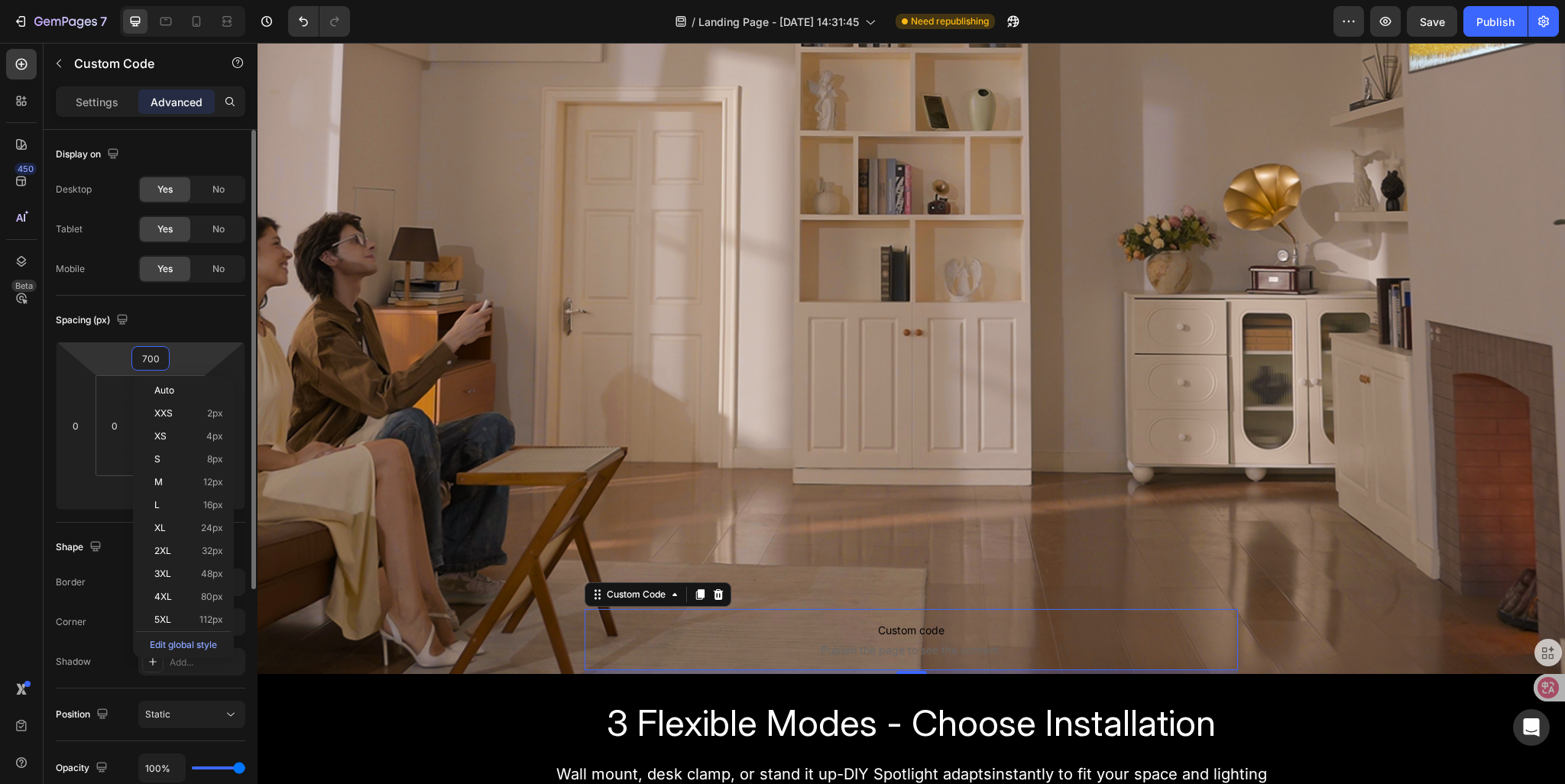
click at [144, 362] on input "700" at bounding box center [151, 359] width 31 height 23
click at [164, 356] on input "700" at bounding box center [151, 359] width 31 height 23
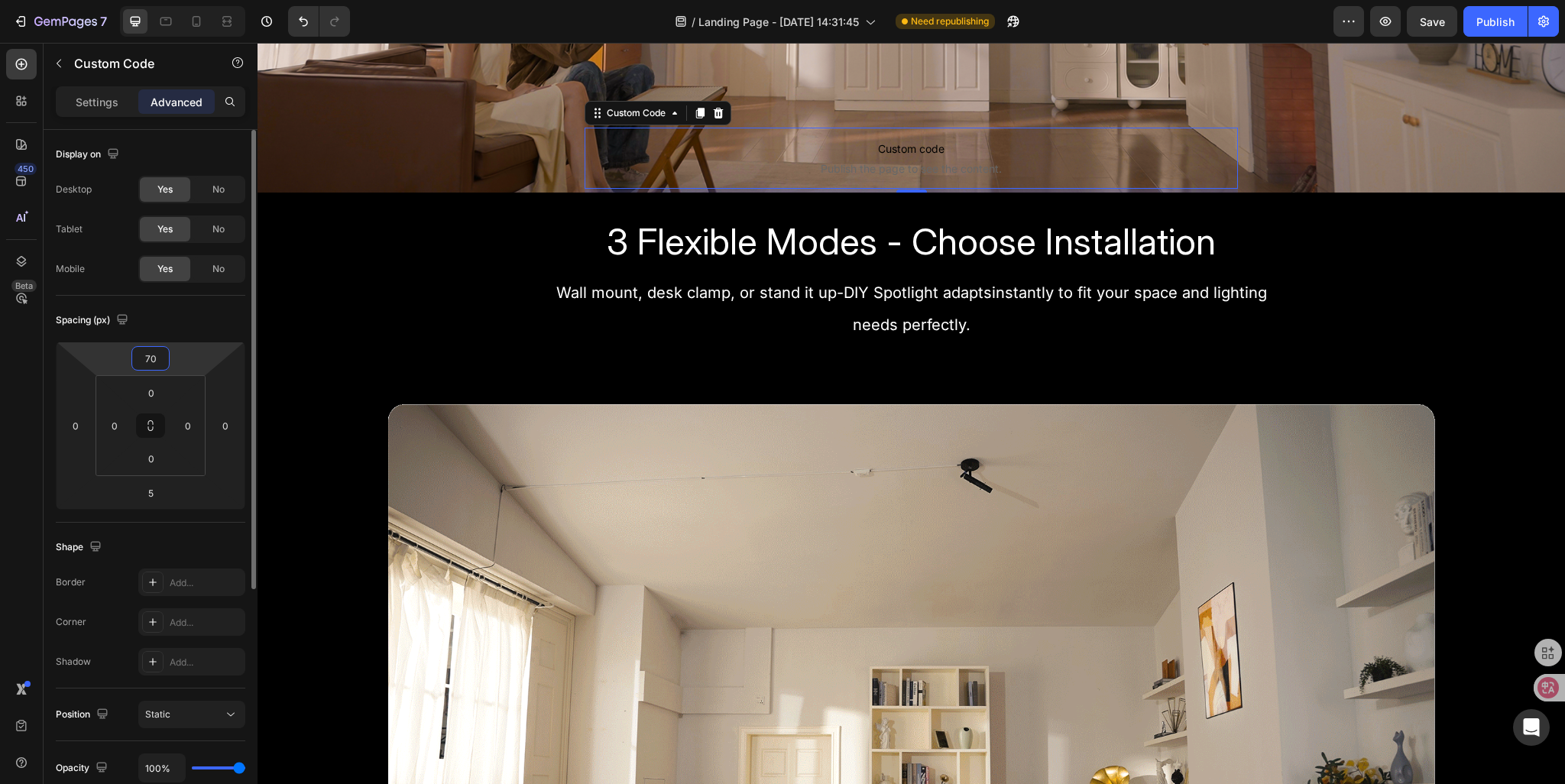
type input "7"
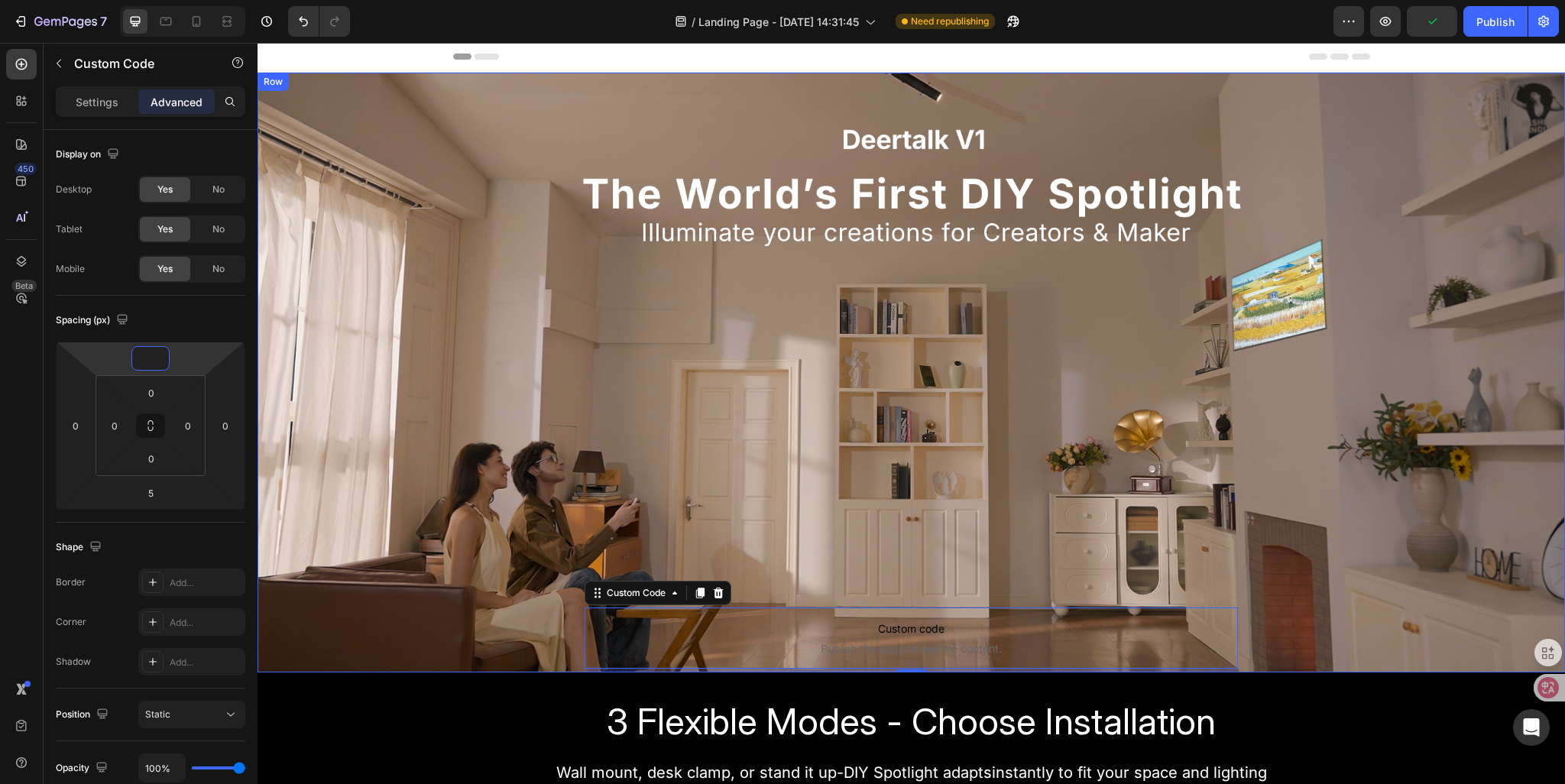
scroll to position [0, 0]
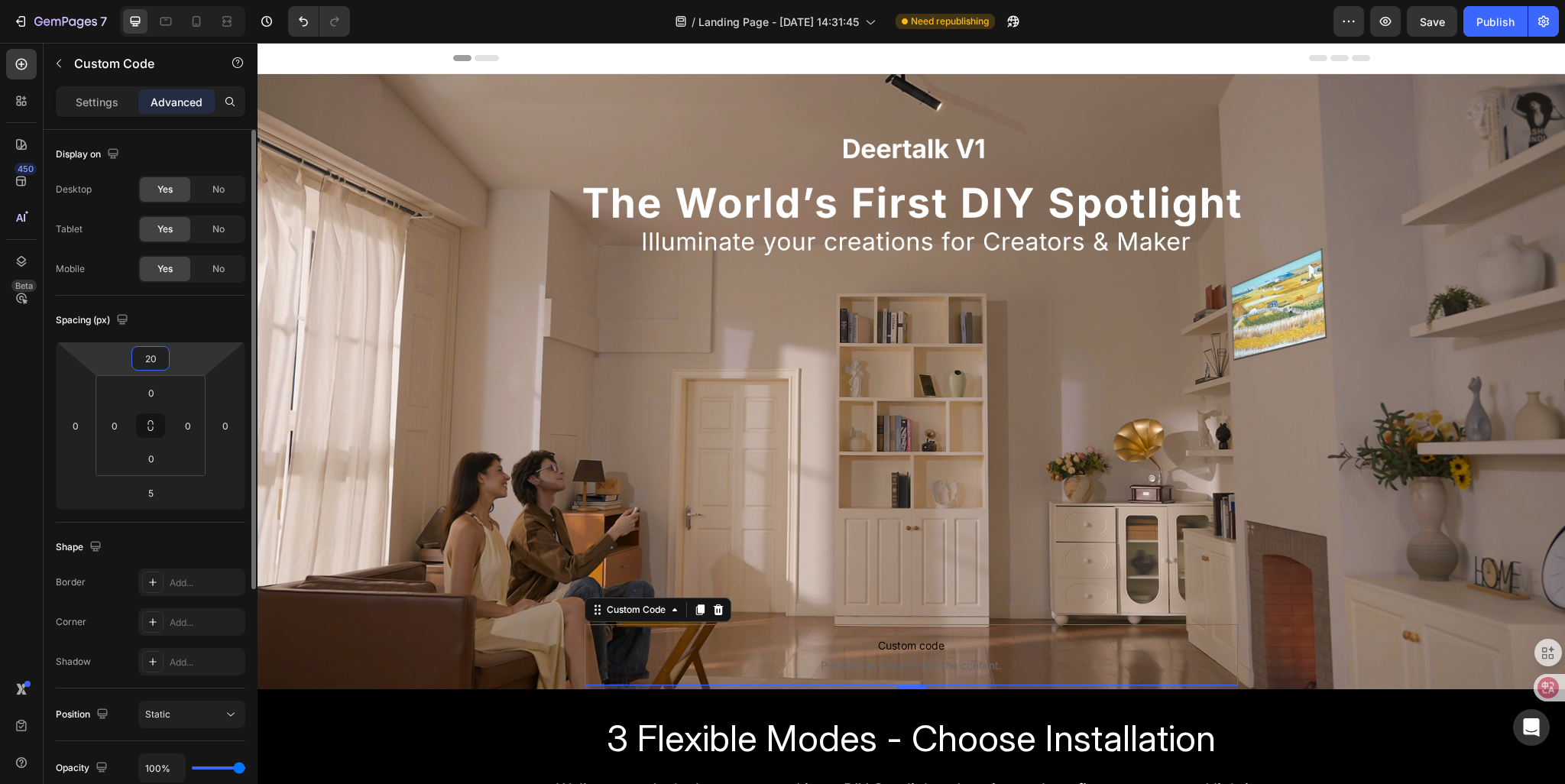
type input "200"
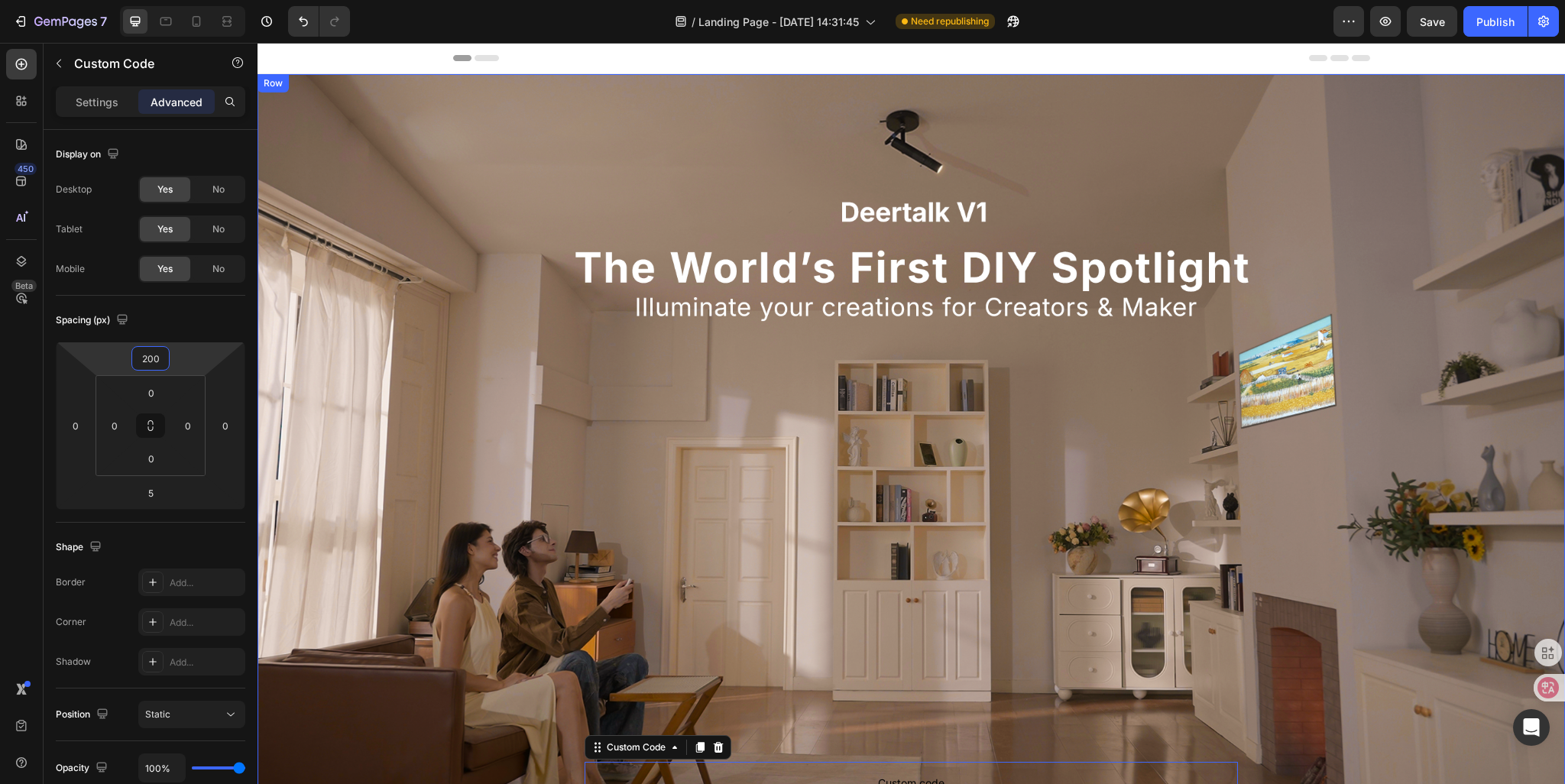
scroll to position [153, 0]
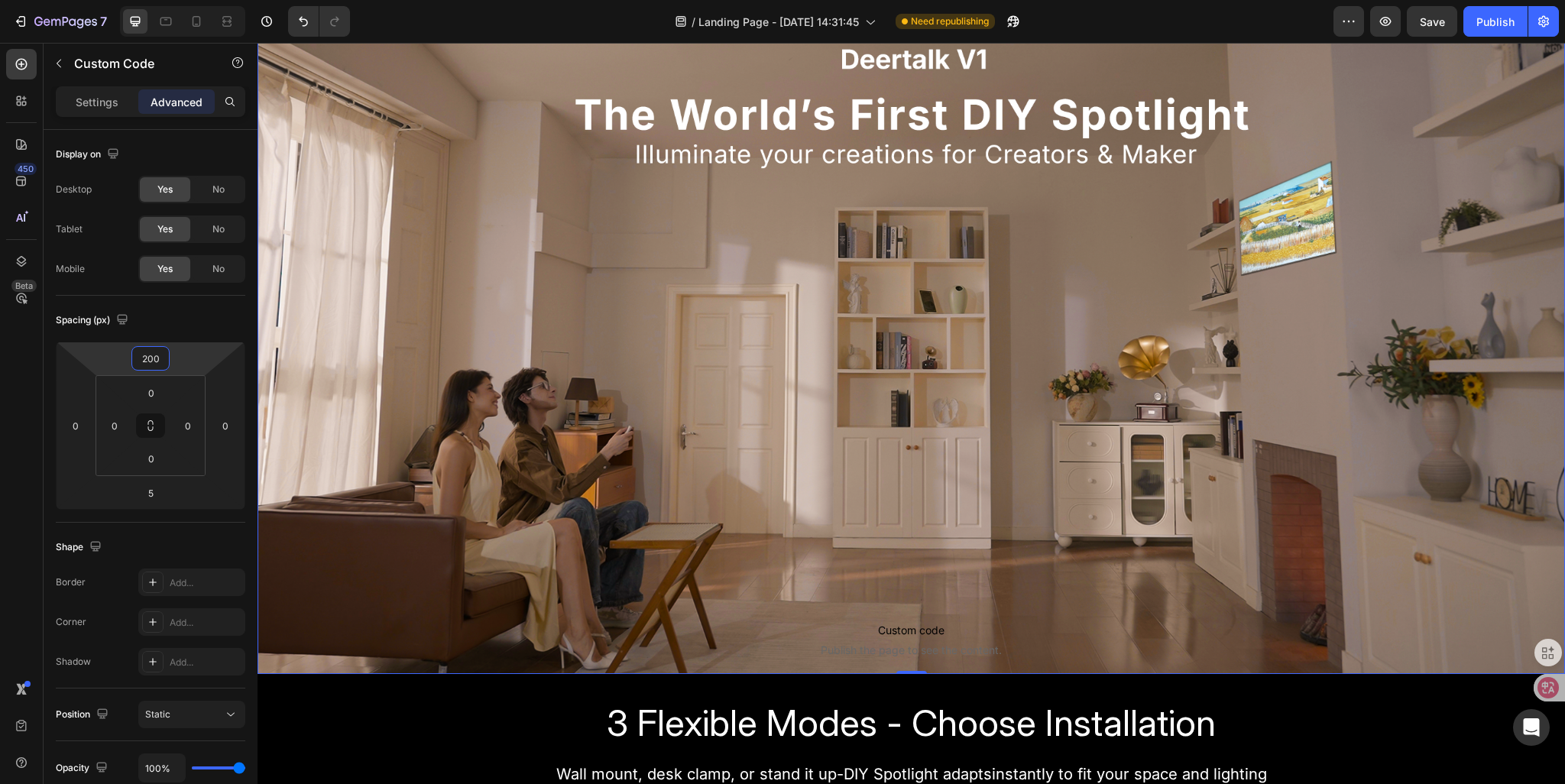
click at [699, 407] on div "Custom code Publish the page to see the content. Custom Code Sign Up Now to Sec…" at bounding box center [911, 298] width 1308 height 753
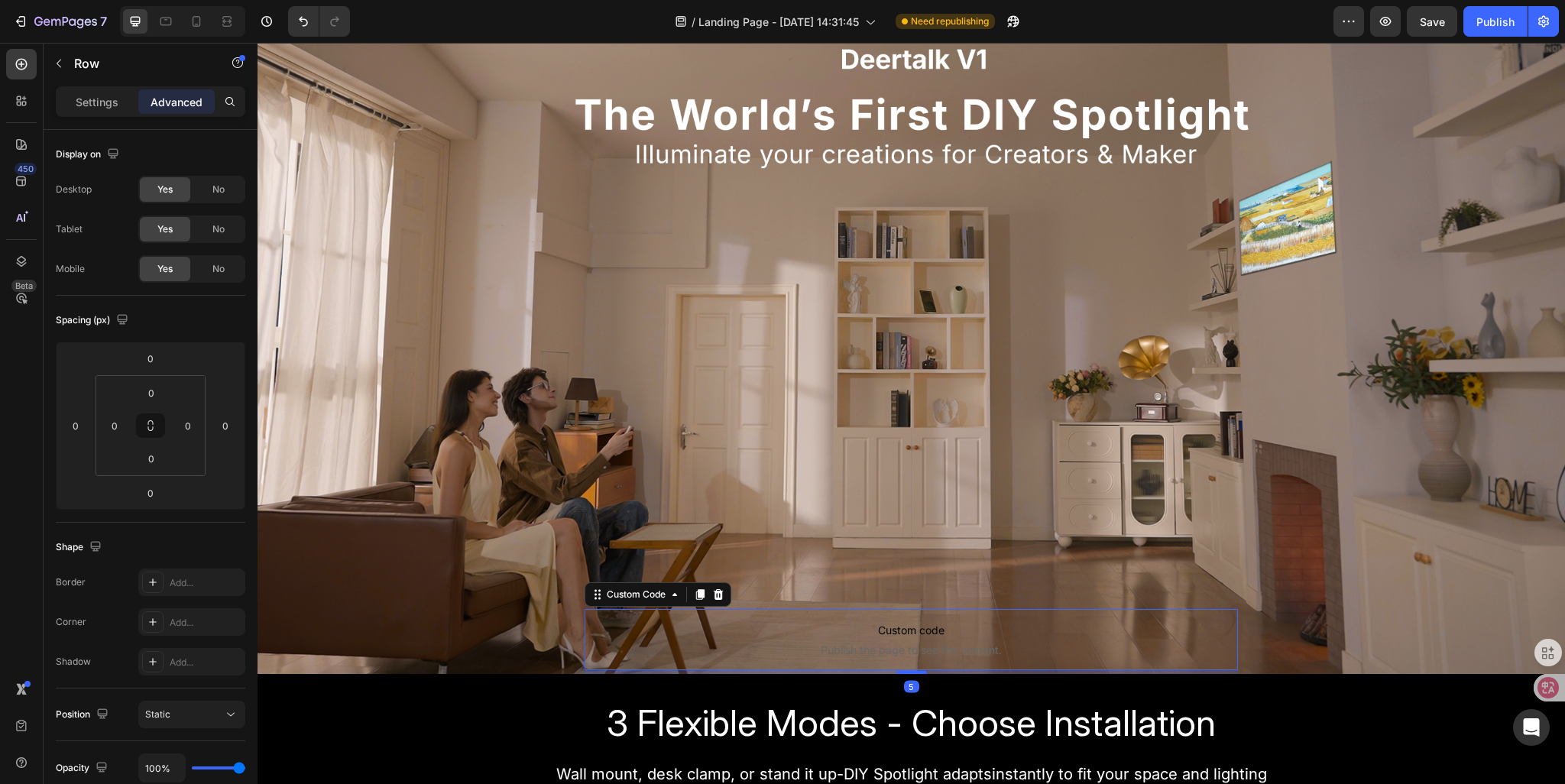
click at [828, 624] on span "Custom code" at bounding box center [912, 630] width 655 height 18
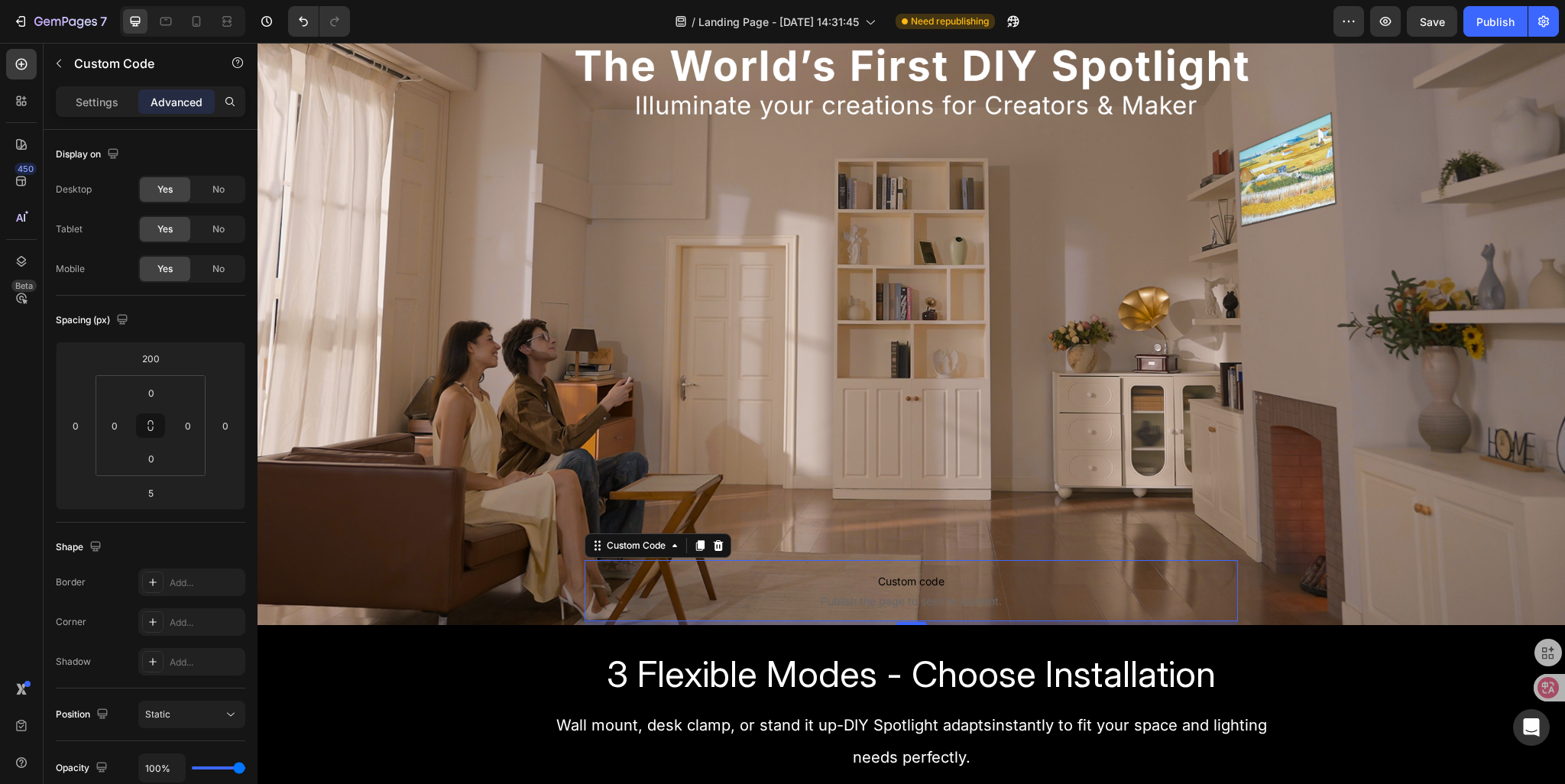
scroll to position [229, 0]
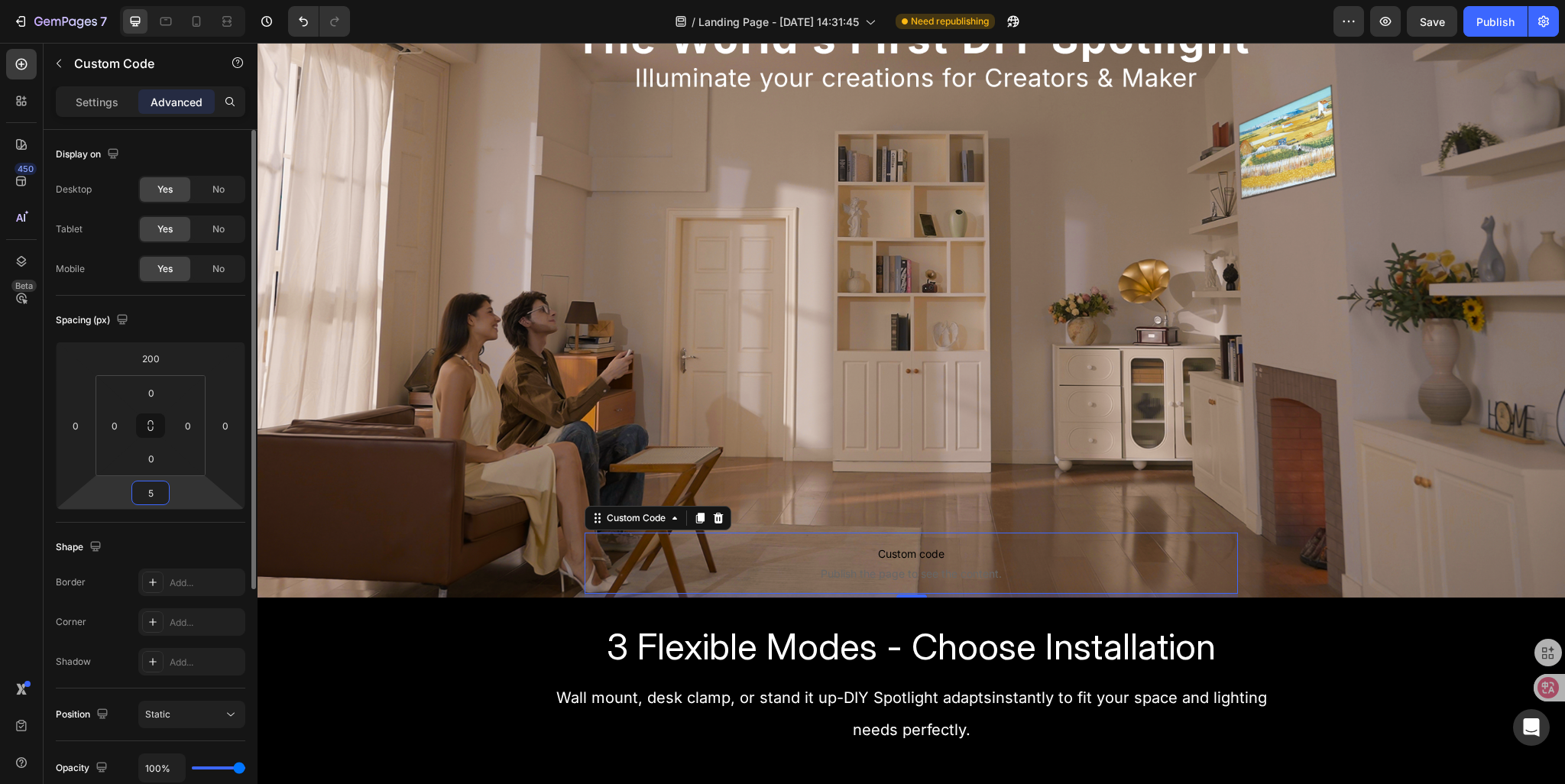
click at [149, 499] on input "5" at bounding box center [151, 493] width 31 height 23
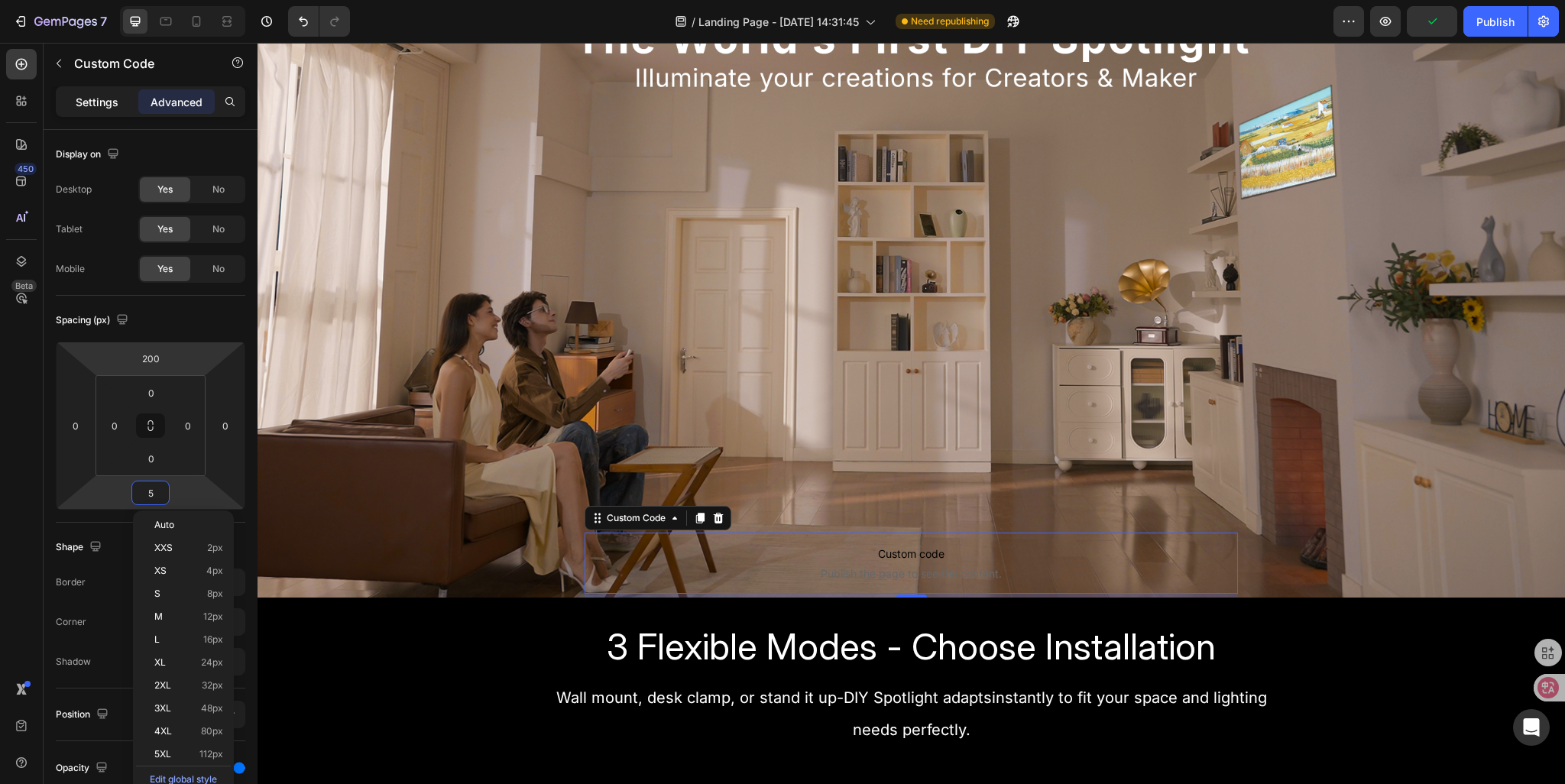
click at [96, 103] on p "Settings" at bounding box center [97, 101] width 43 height 16
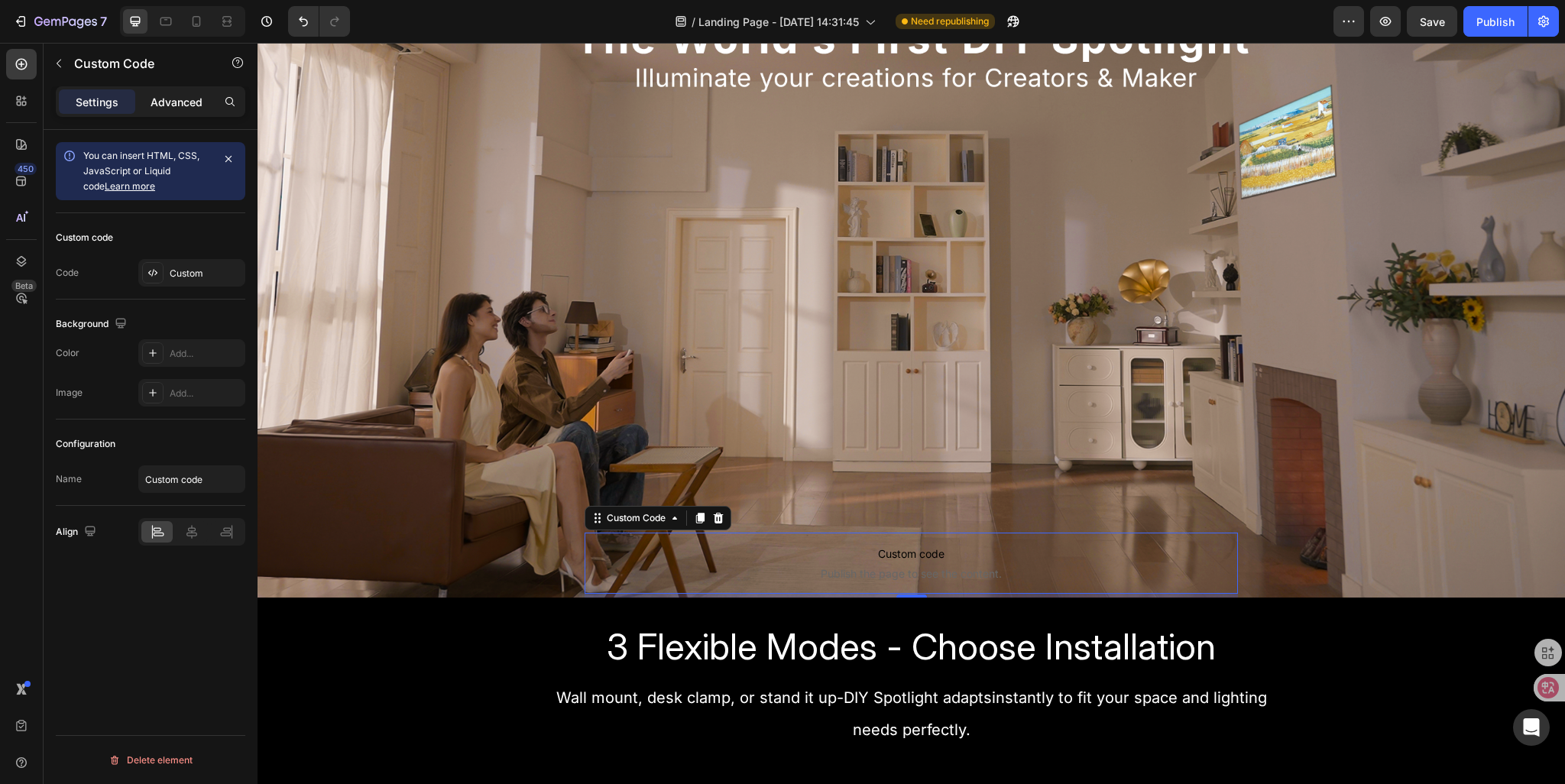
click at [153, 111] on div "Advanced" at bounding box center [176, 101] width 76 height 25
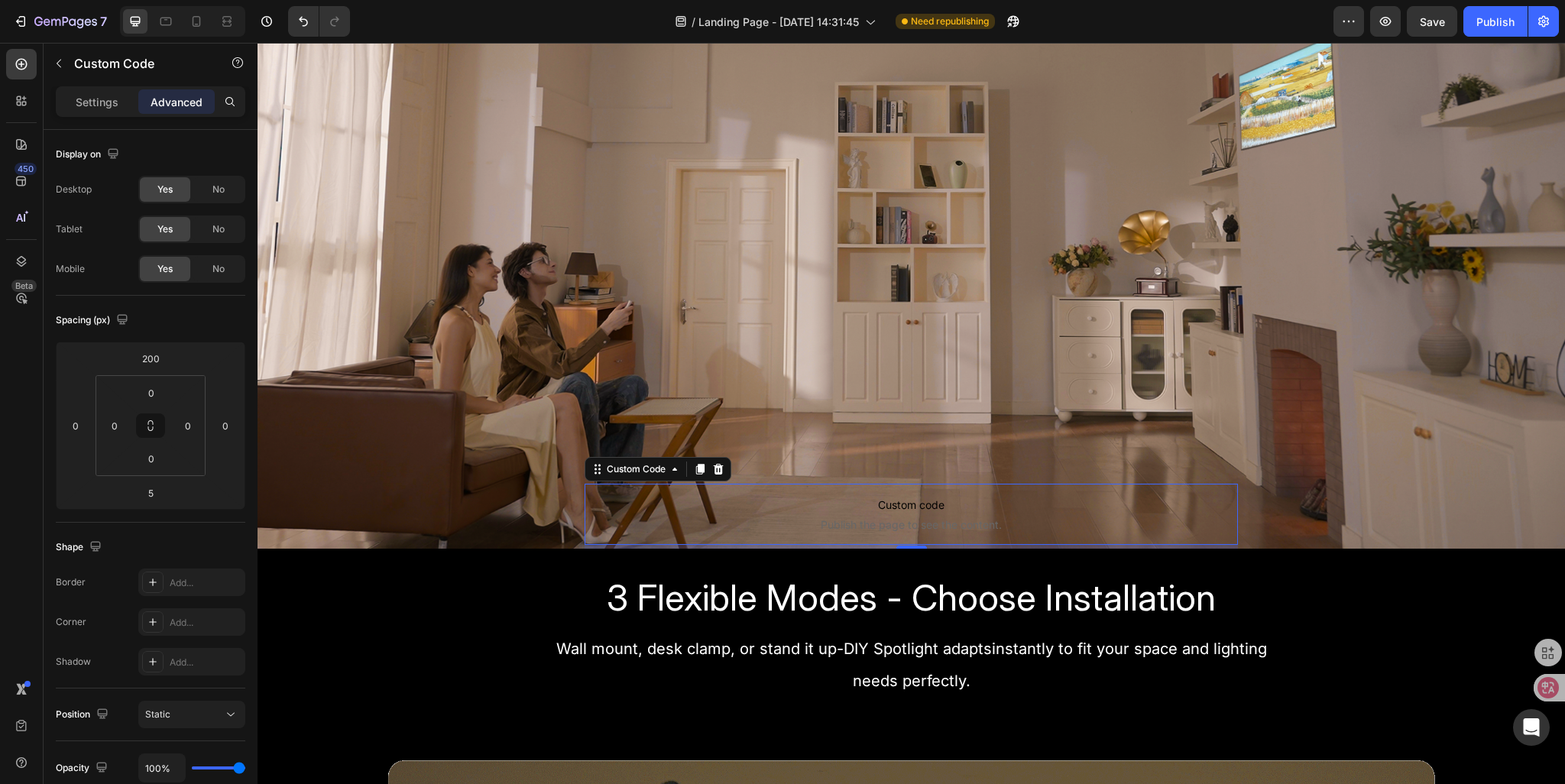
scroll to position [306, 0]
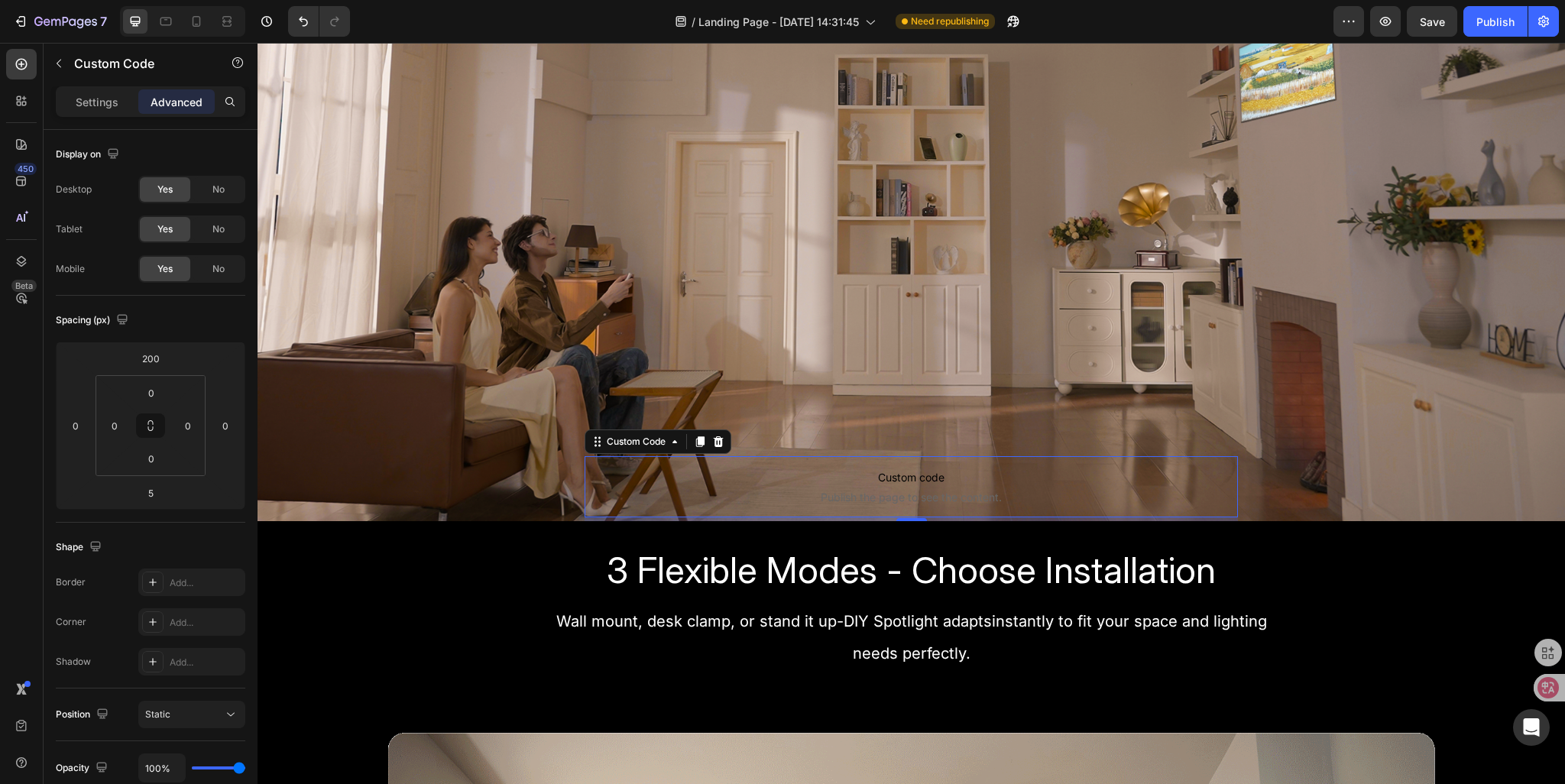
click at [631, 486] on span "Custom code" at bounding box center [912, 478] width 655 height 18
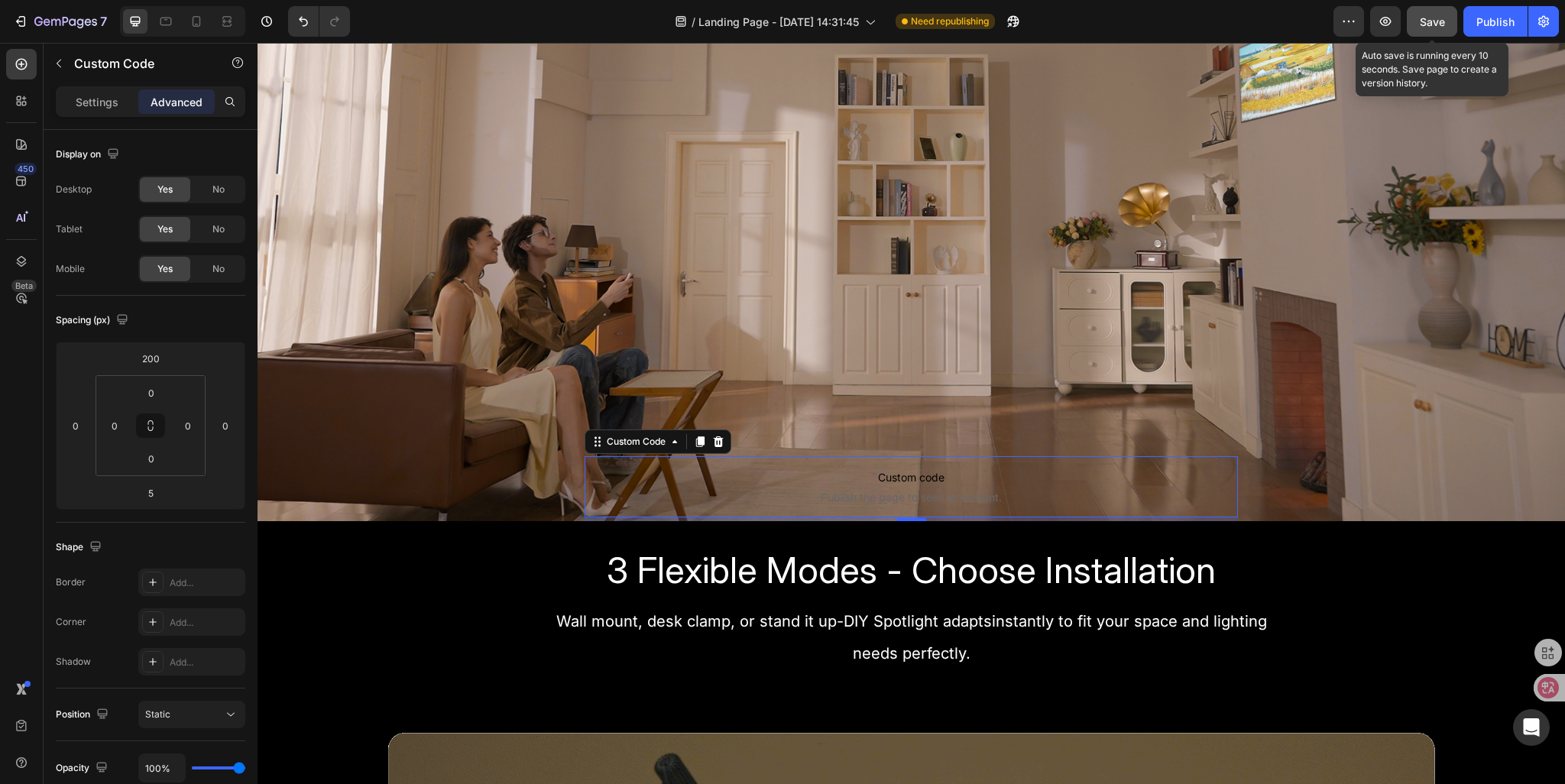
click at [1428, 23] on span "Save" at bounding box center [1432, 22] width 25 height 13
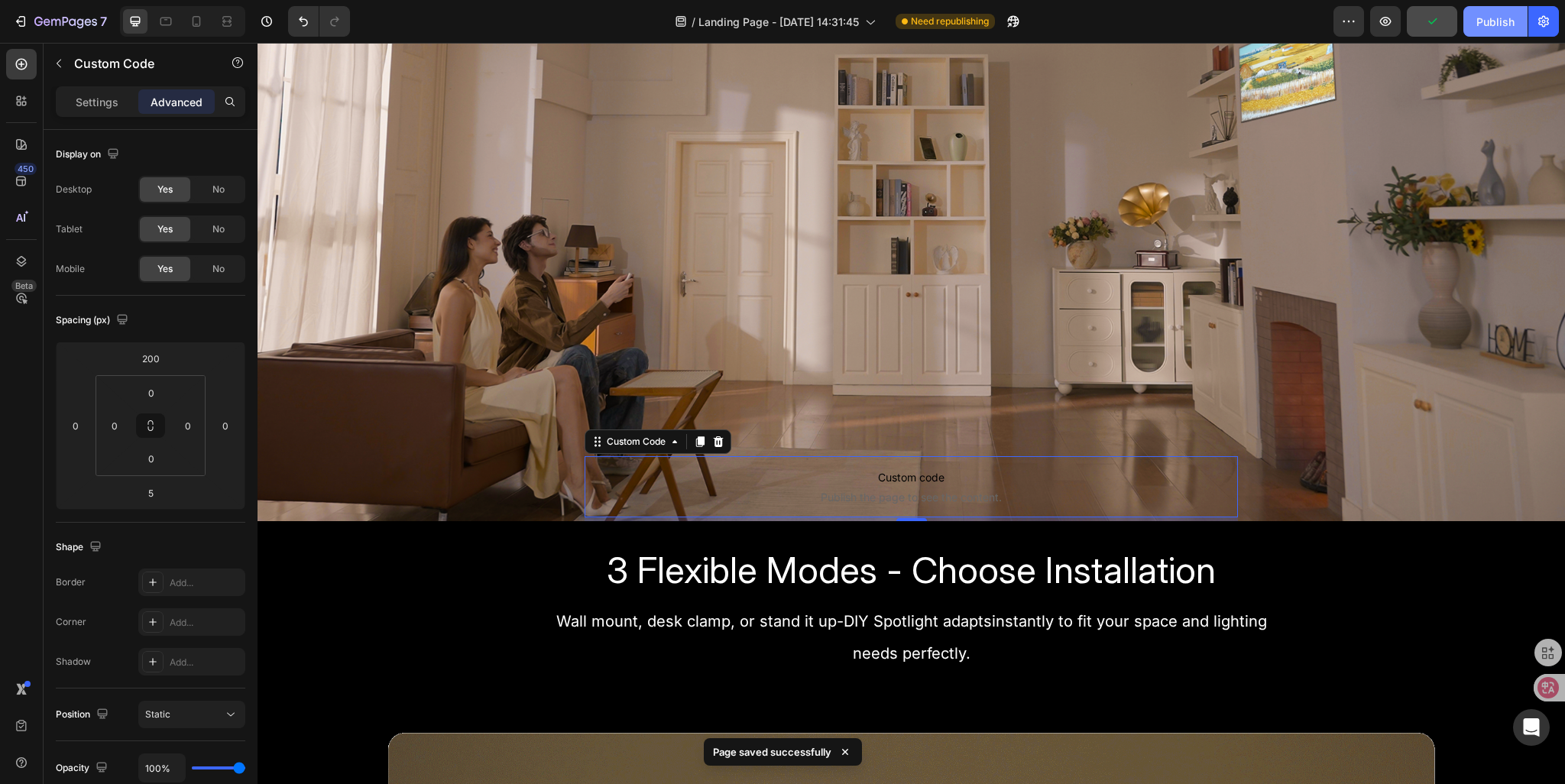
click at [1486, 31] on button "Publish" at bounding box center [1496, 22] width 65 height 31
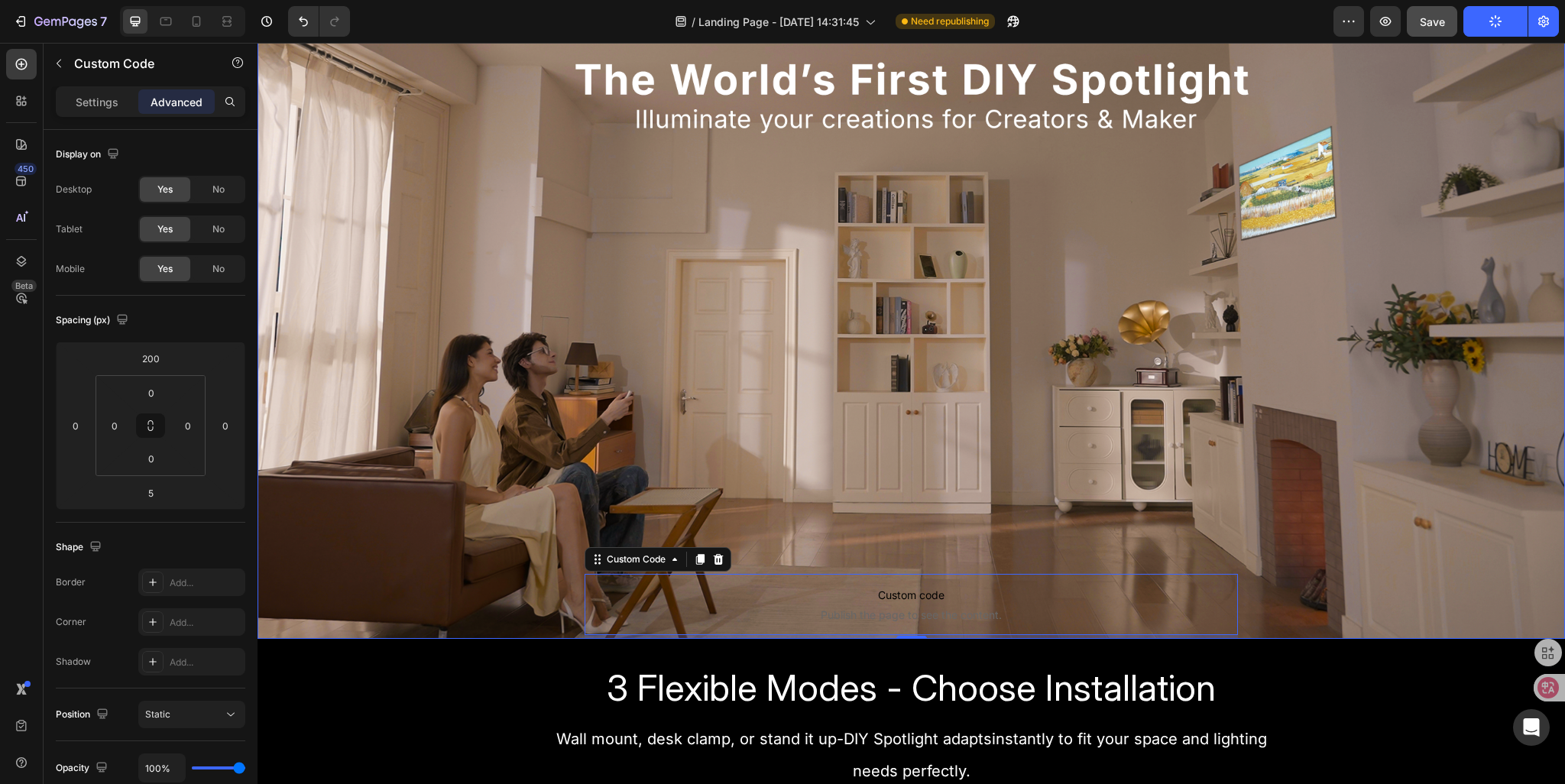
scroll to position [382, 0]
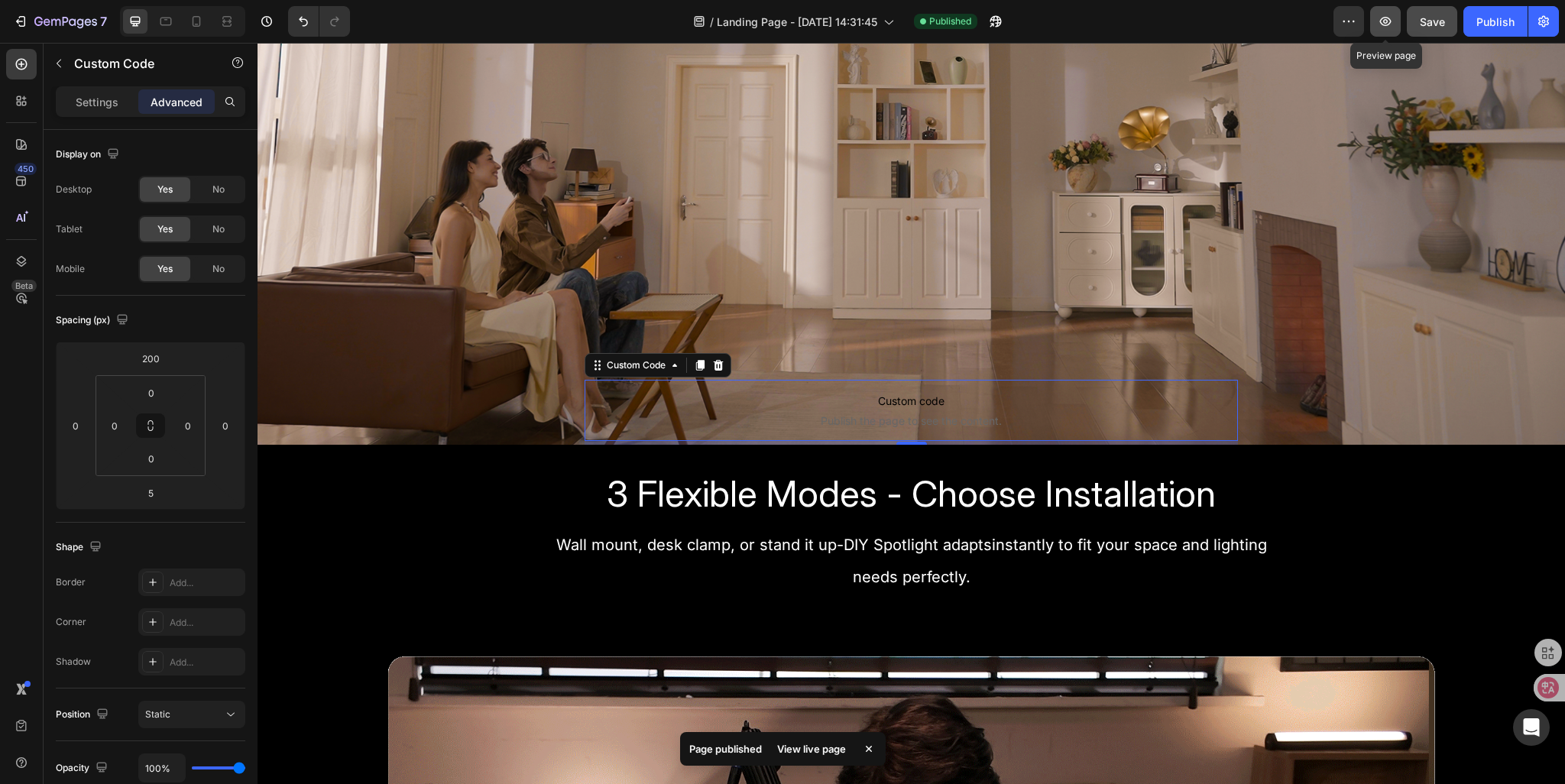
click at [1389, 25] on icon "button" at bounding box center [1386, 22] width 15 height 15
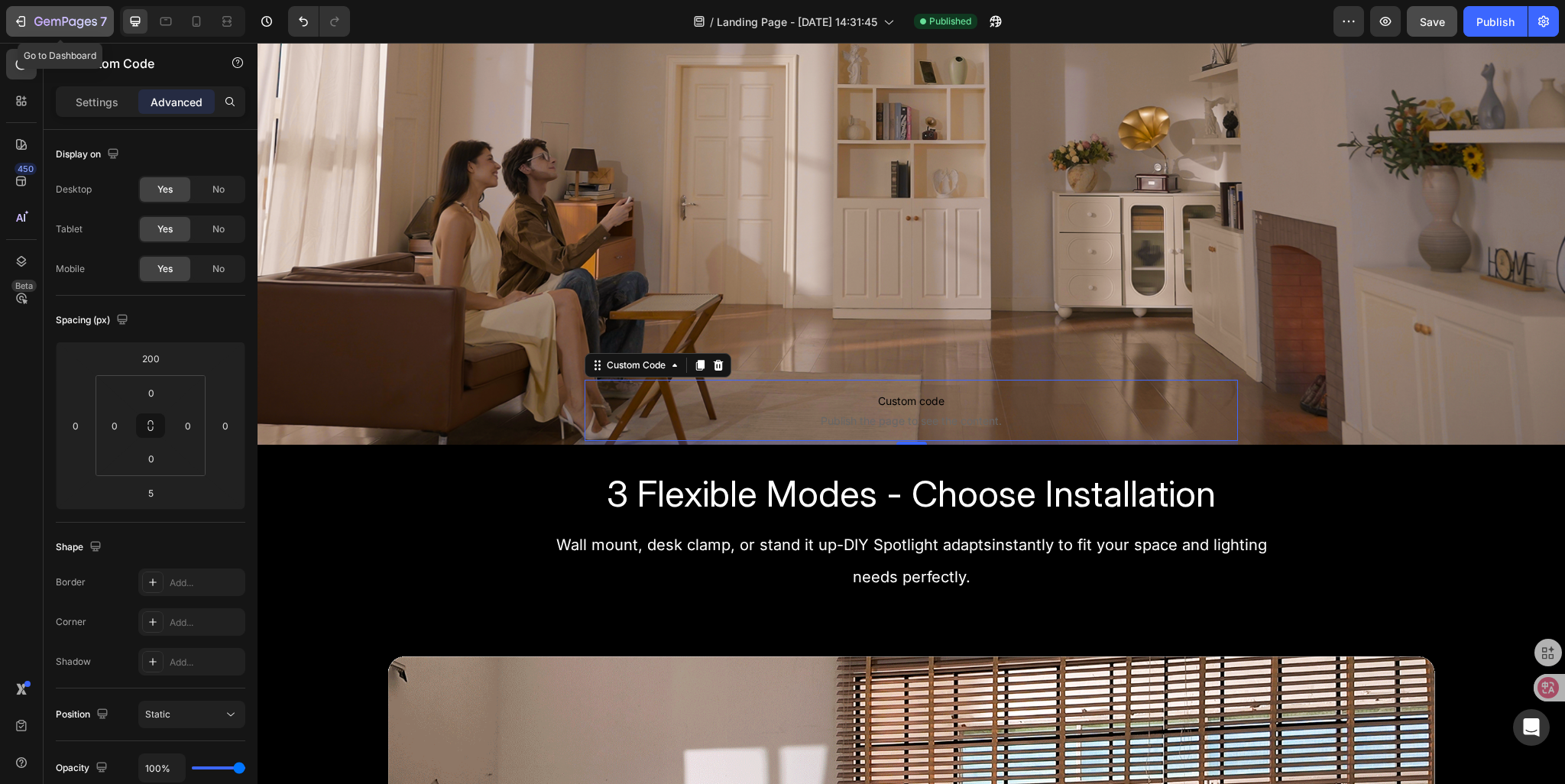
click at [23, 22] on icon "button" at bounding box center [21, 22] width 15 height 15
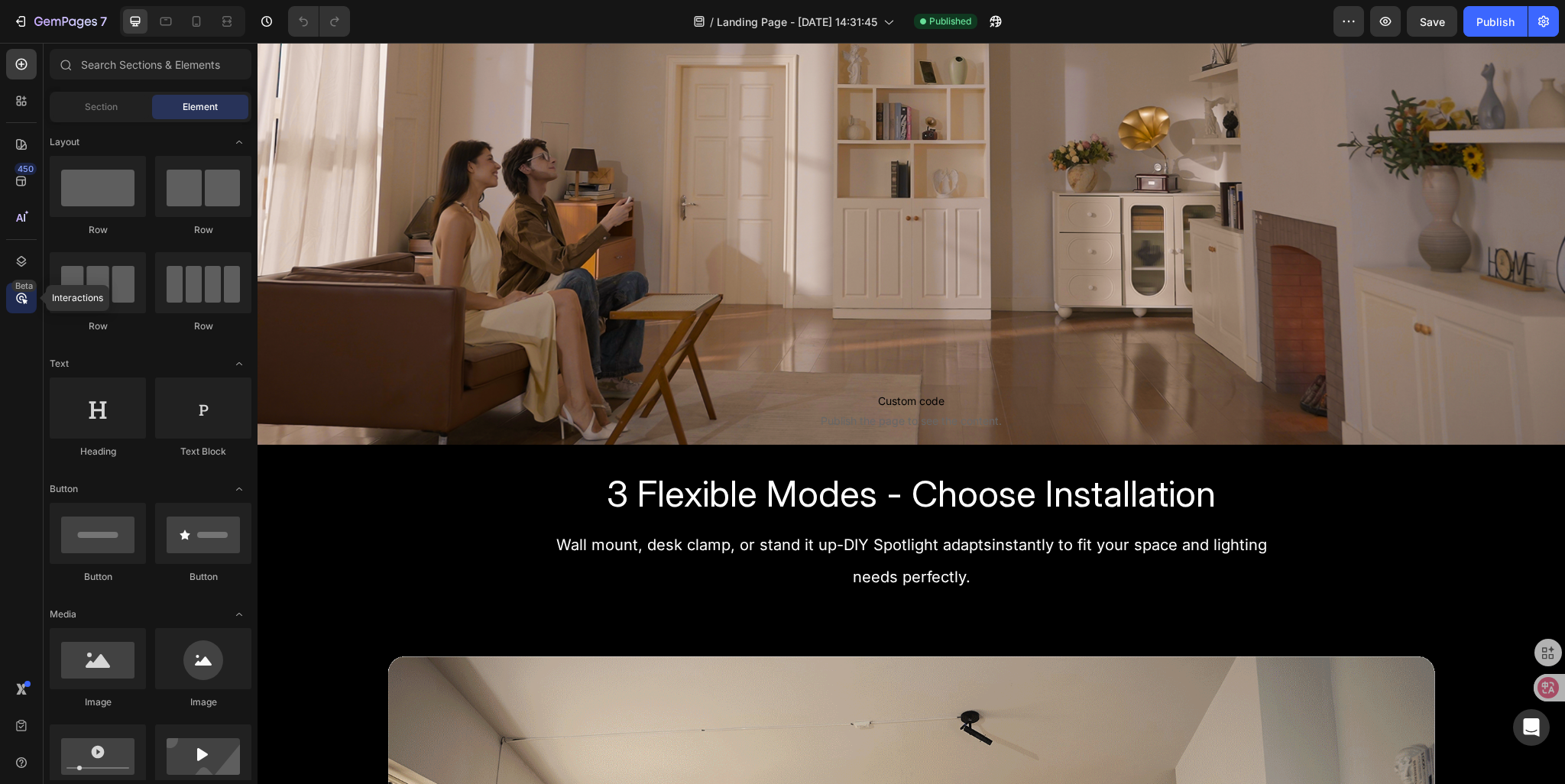
click at [24, 293] on icon at bounding box center [22, 298] width 15 height 15
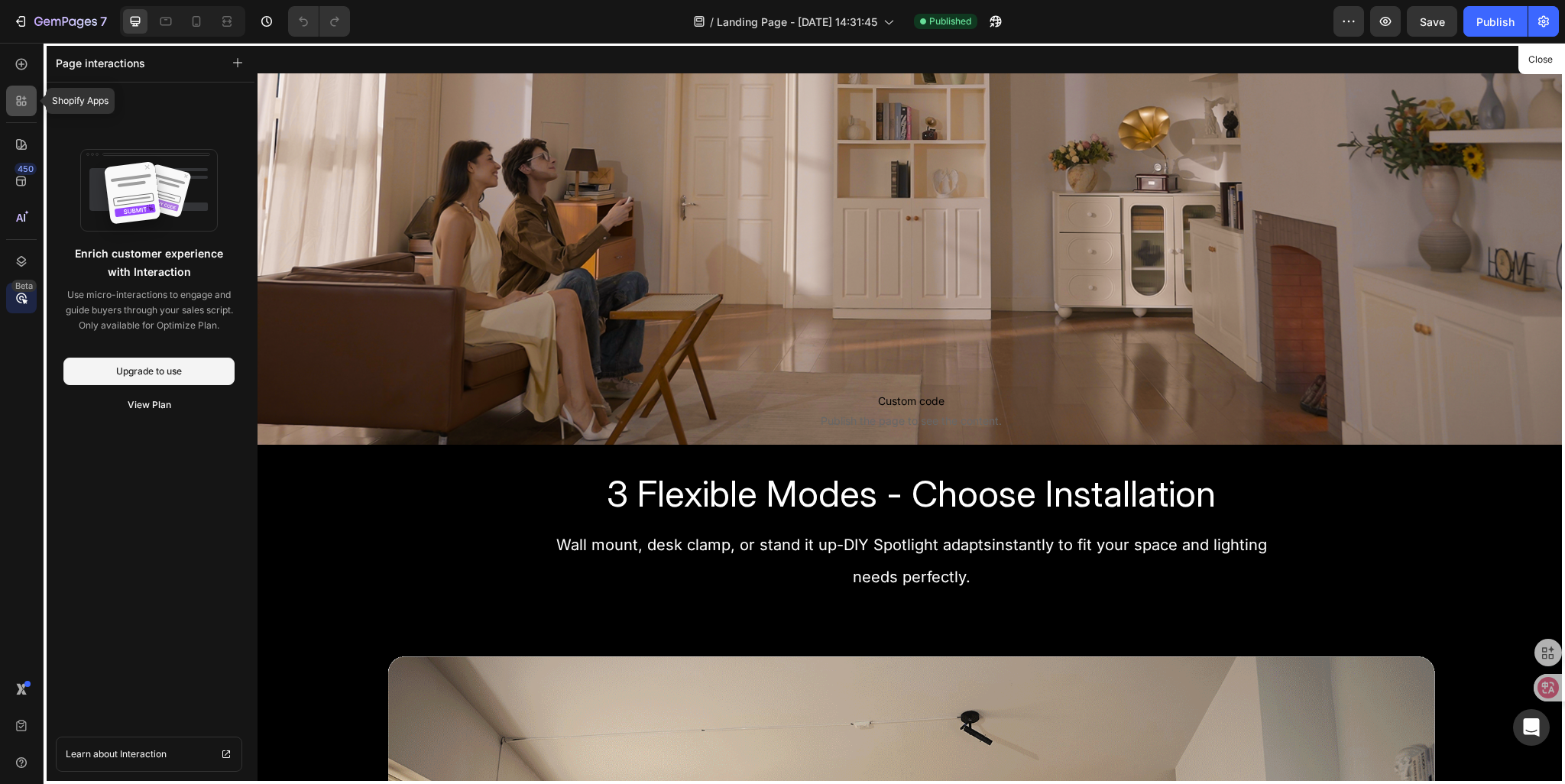
click at [18, 105] on icon at bounding box center [22, 101] width 15 height 15
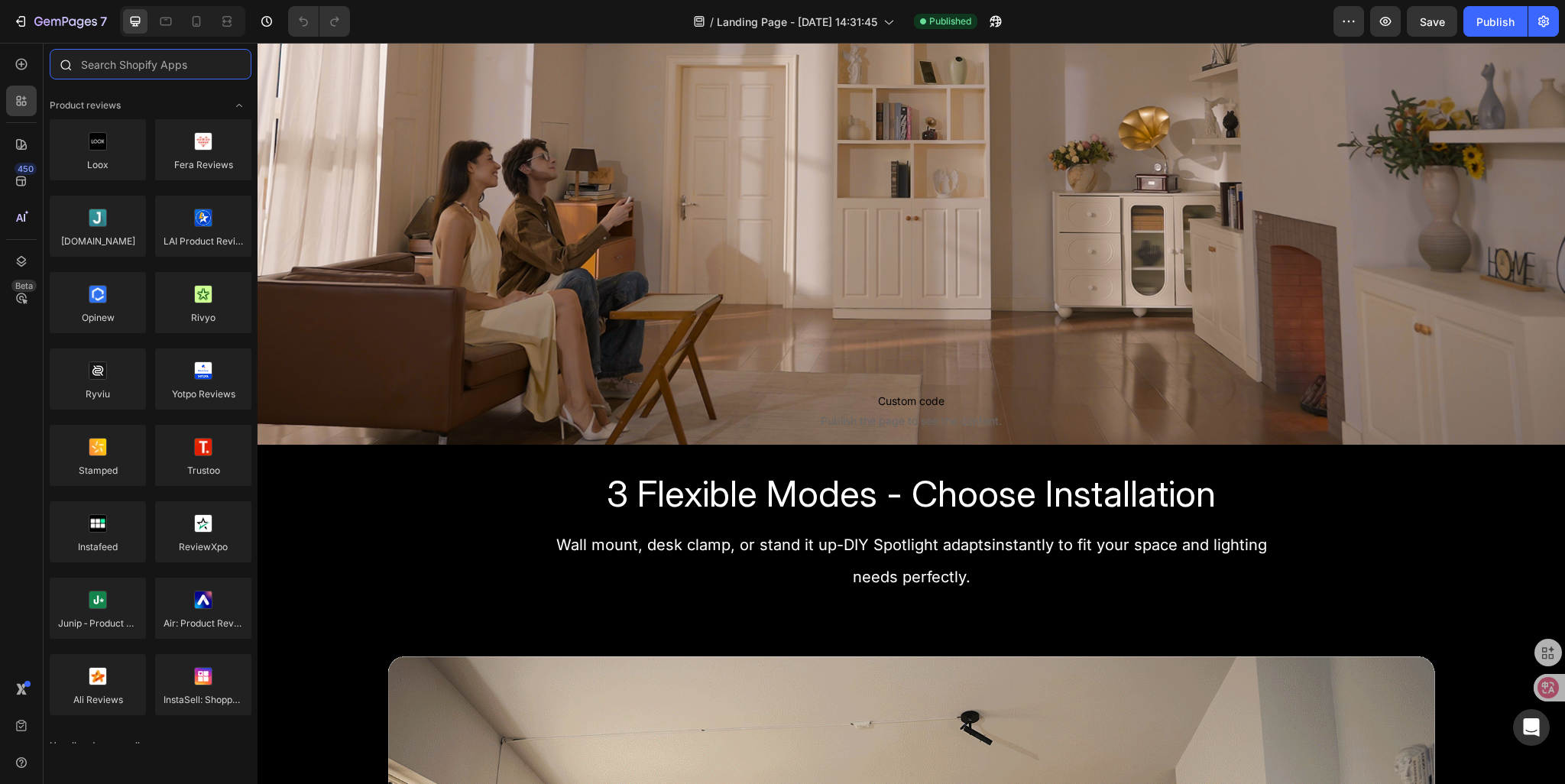
click at [101, 67] on input "text" at bounding box center [151, 65] width 202 height 31
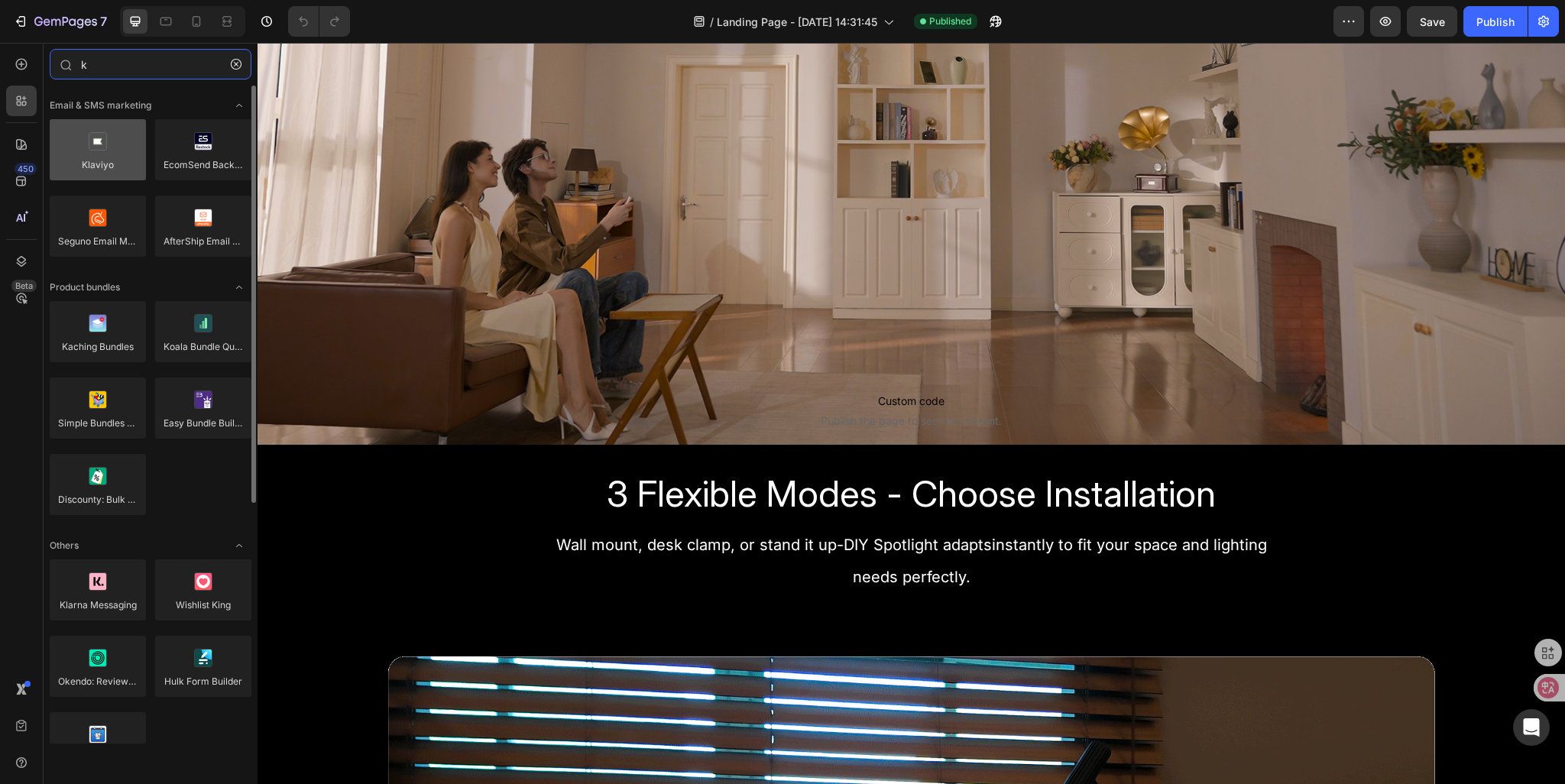
type input "k"
click at [78, 151] on div at bounding box center [98, 150] width 96 height 61
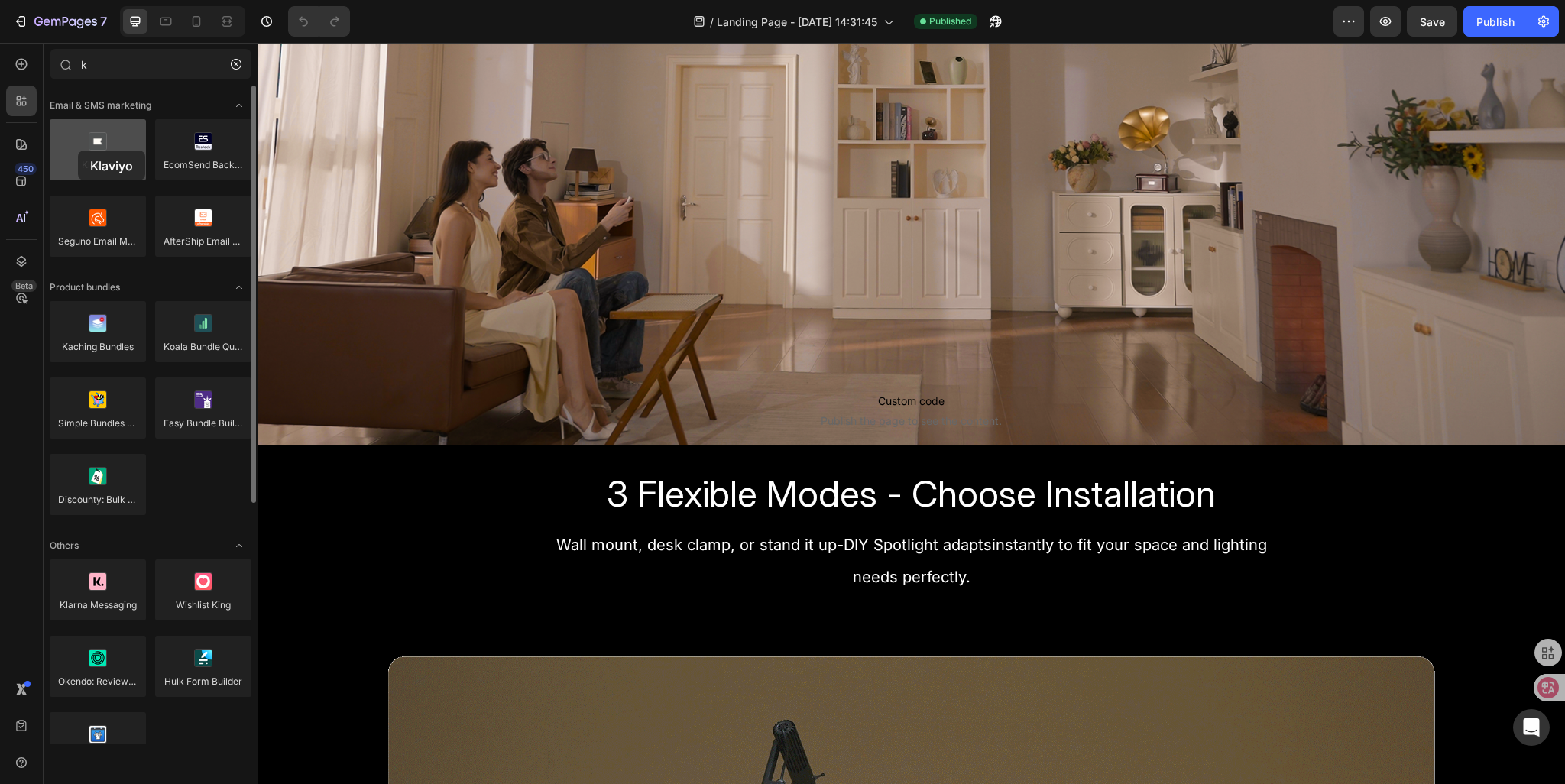
click at [78, 151] on div at bounding box center [98, 150] width 96 height 61
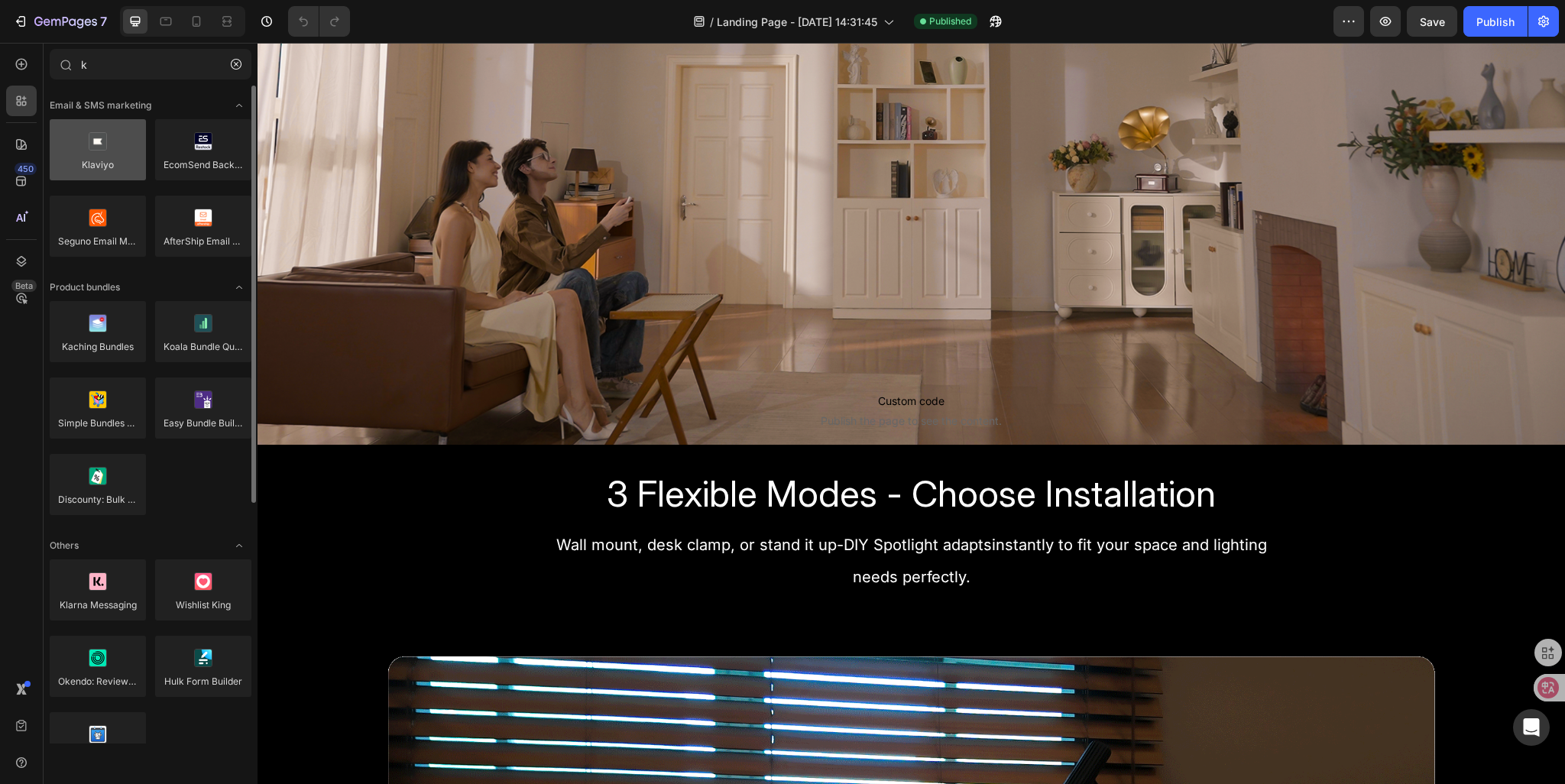
click at [110, 152] on div at bounding box center [98, 150] width 96 height 61
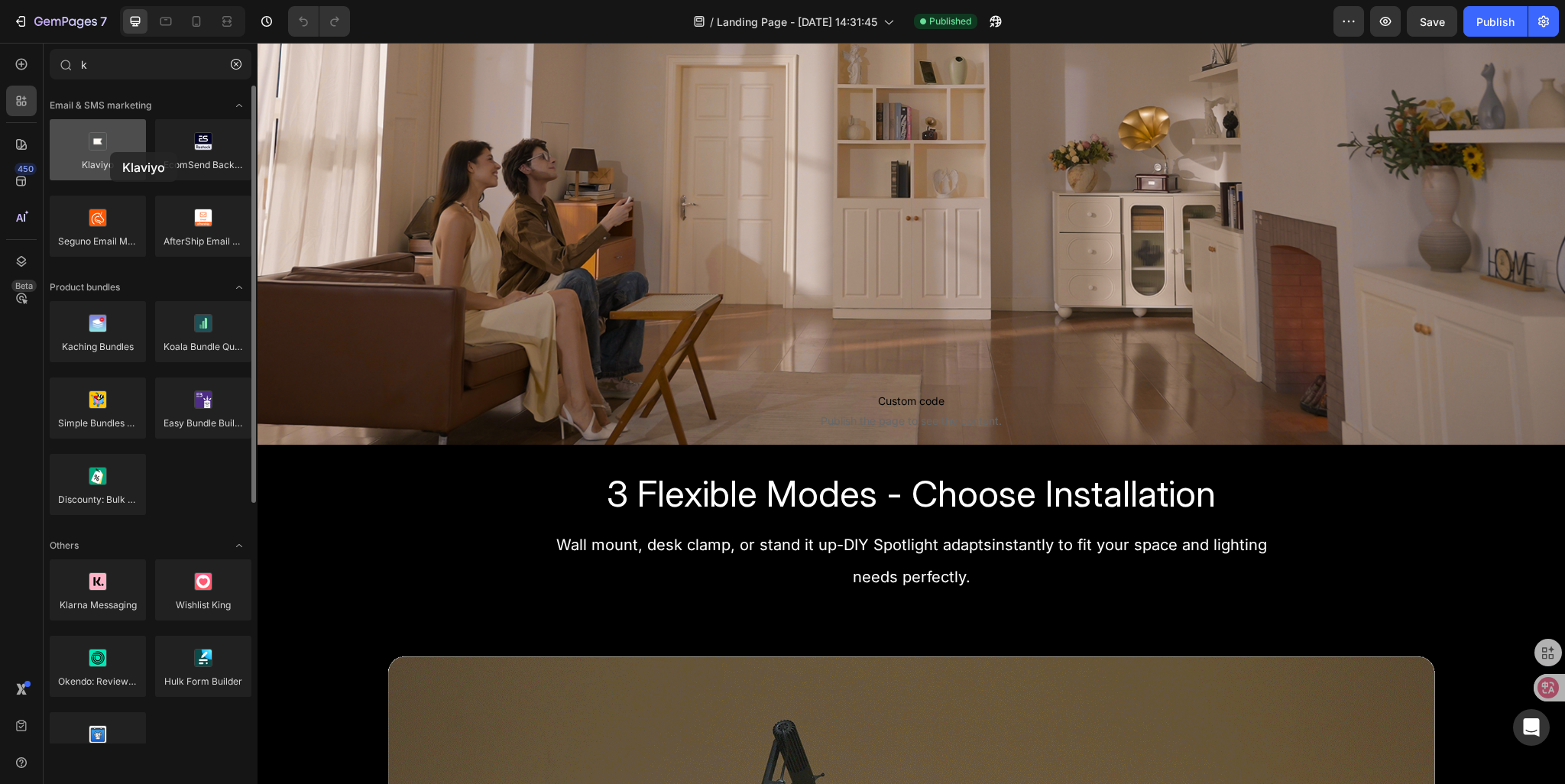
click at [110, 152] on div at bounding box center [98, 150] width 96 height 61
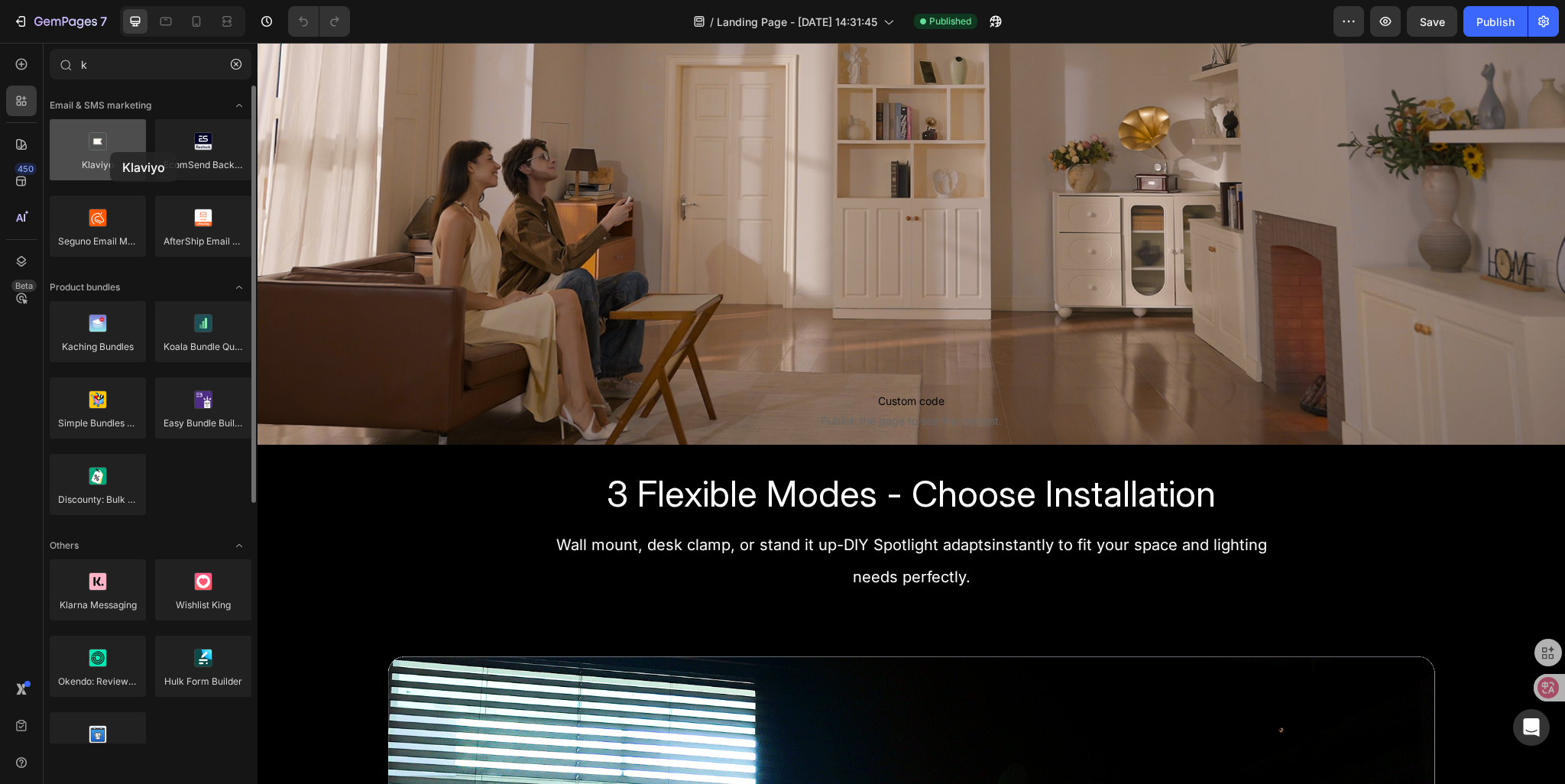
click at [110, 152] on div at bounding box center [98, 150] width 96 height 61
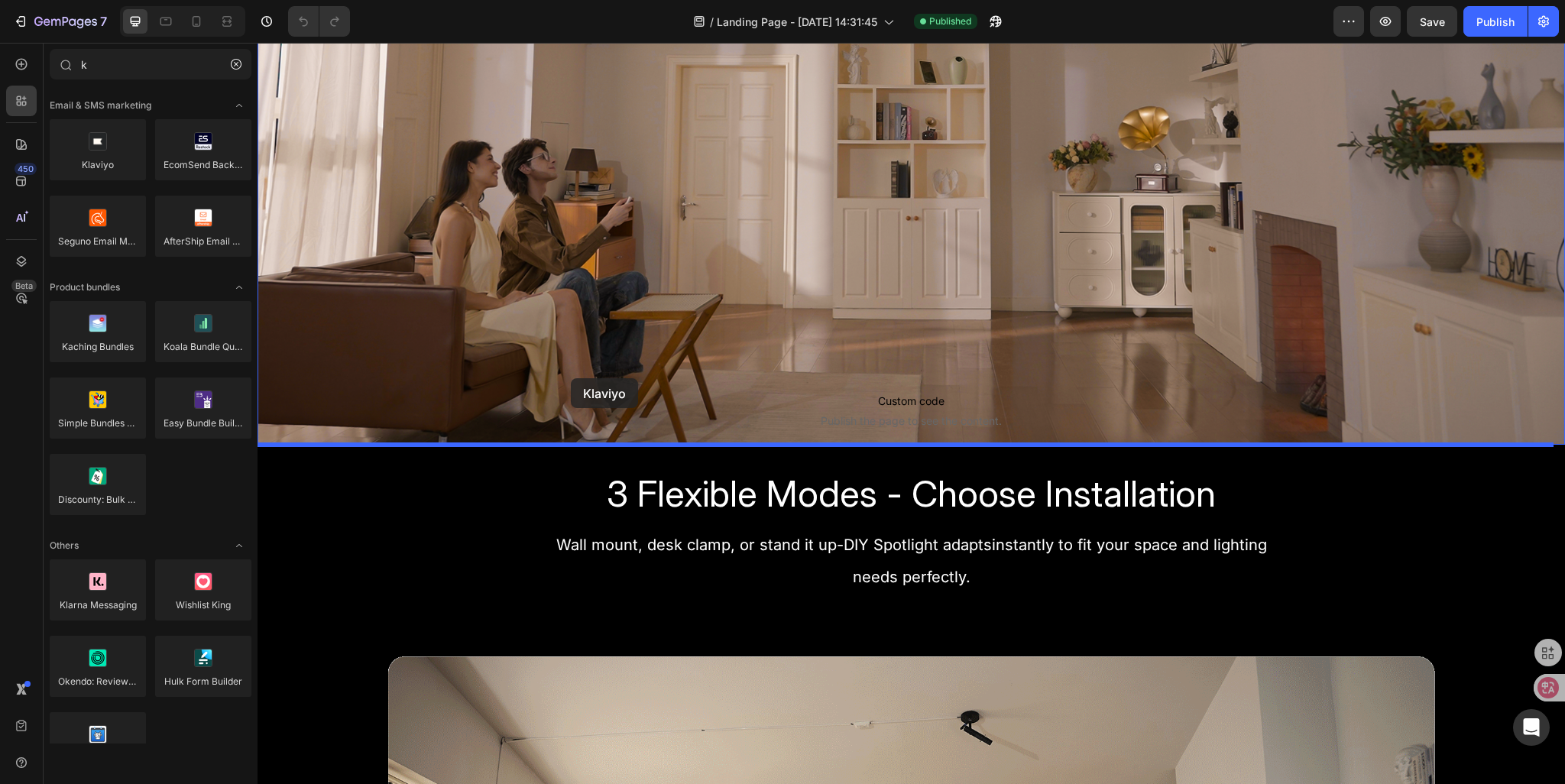
drag, startPoint x: 352, startPoint y: 197, endPoint x: 571, endPoint y: 378, distance: 284.1
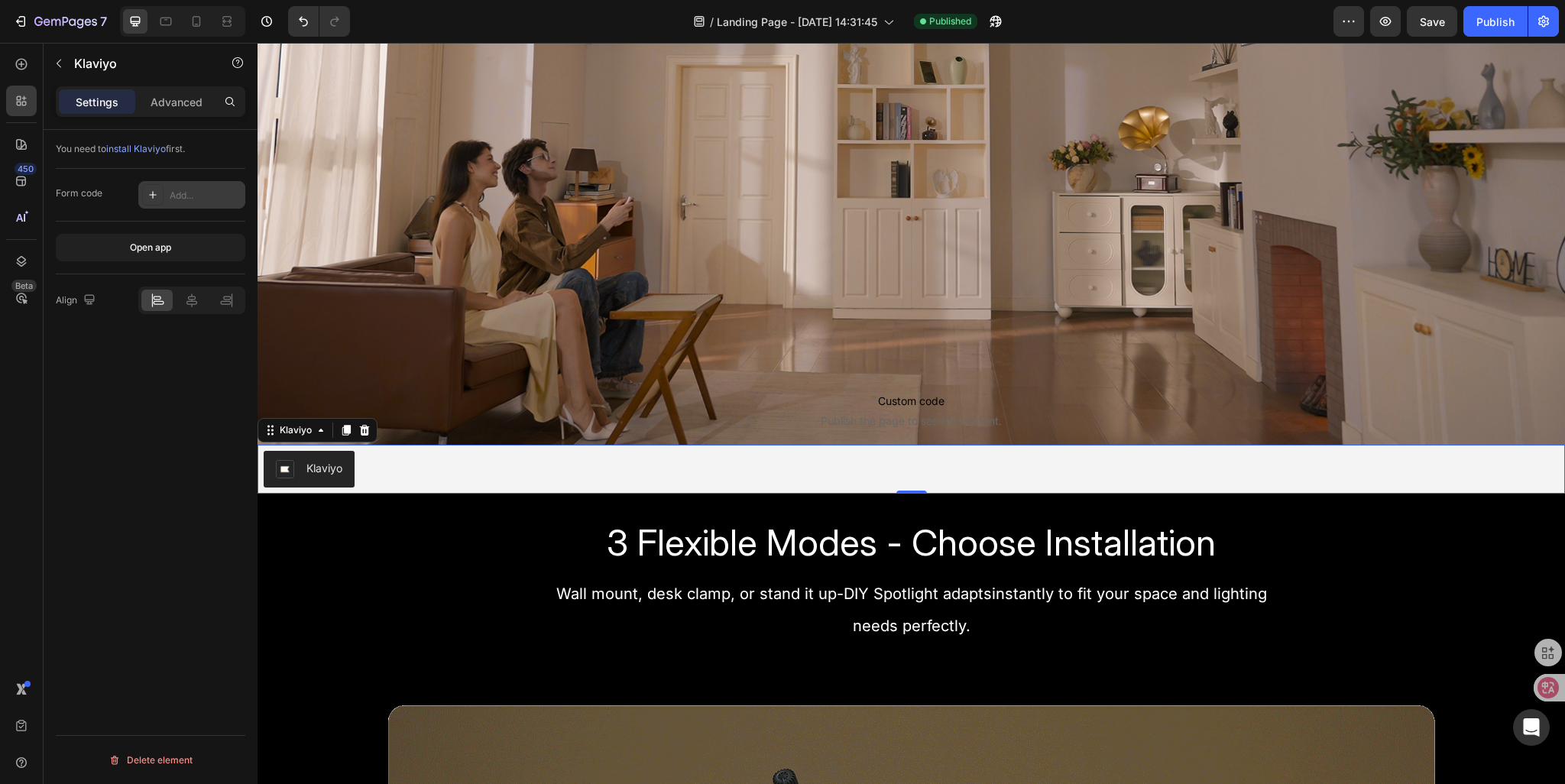
click at [172, 192] on div "Add..." at bounding box center [206, 196] width 72 height 14
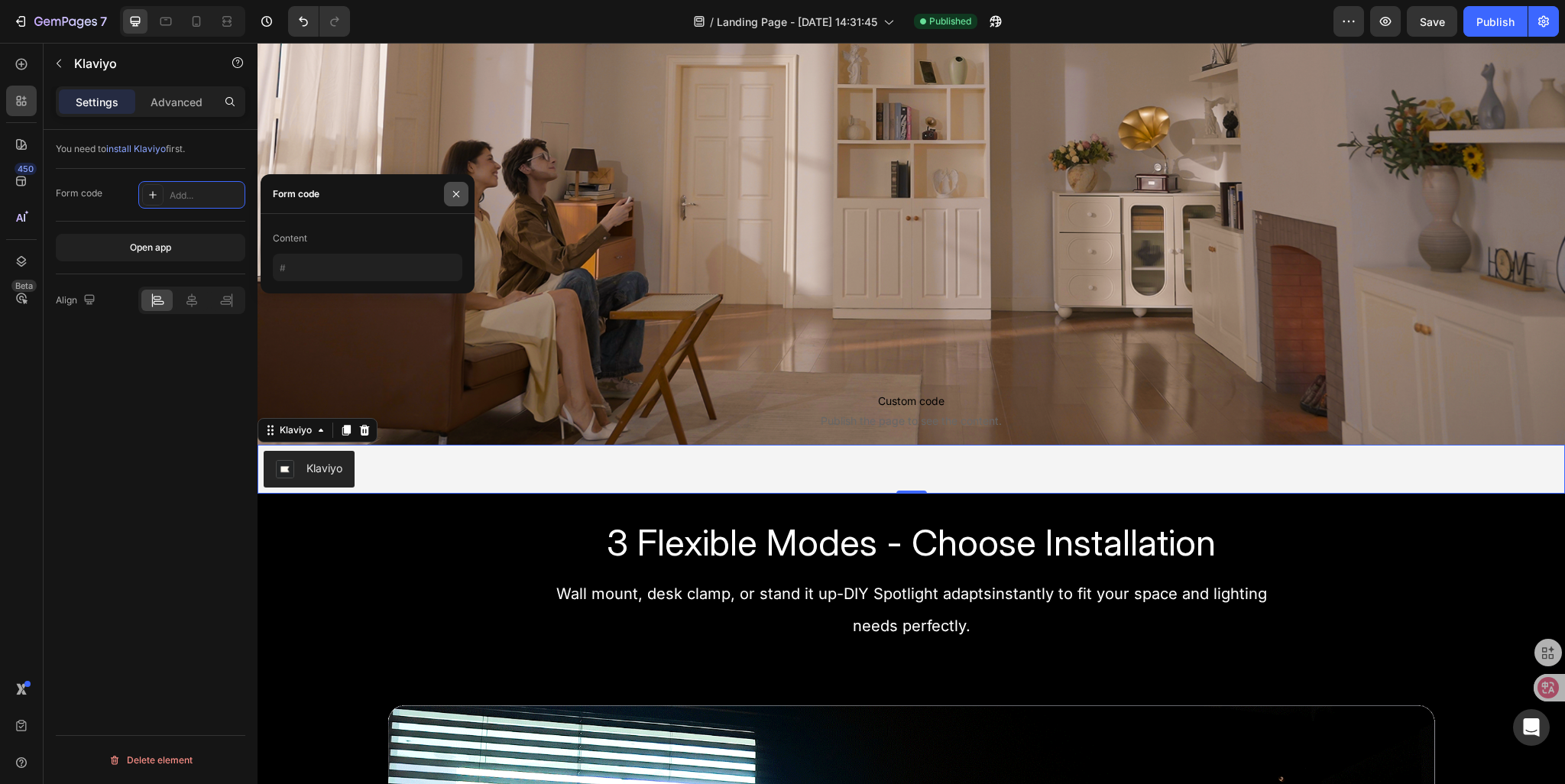
click at [463, 200] on button "button" at bounding box center [456, 194] width 25 height 25
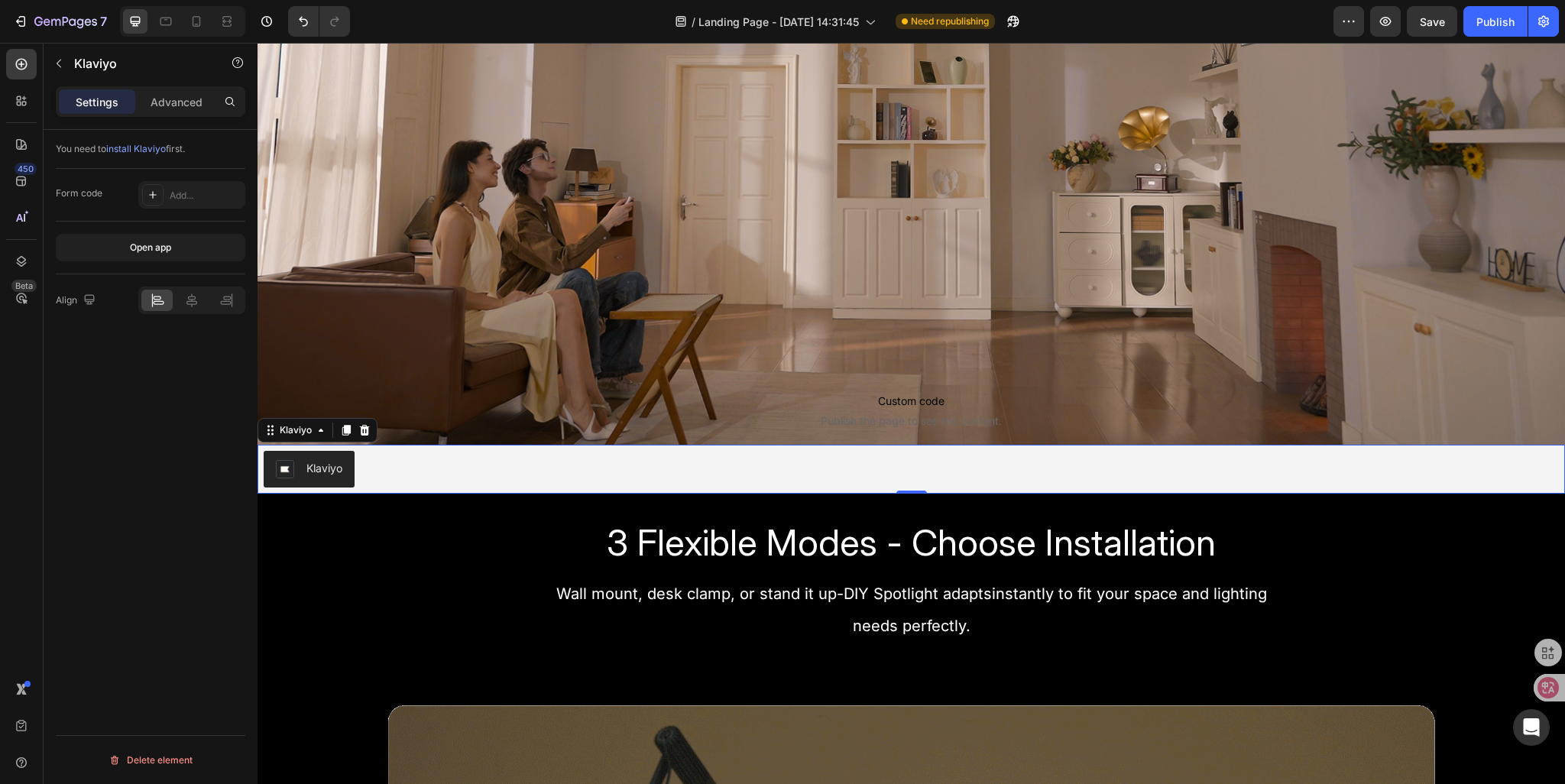
click at [300, 473] on div "Klaviyo" at bounding box center [309, 469] width 67 height 18
click at [160, 191] on div at bounding box center [153, 195] width 22 height 22
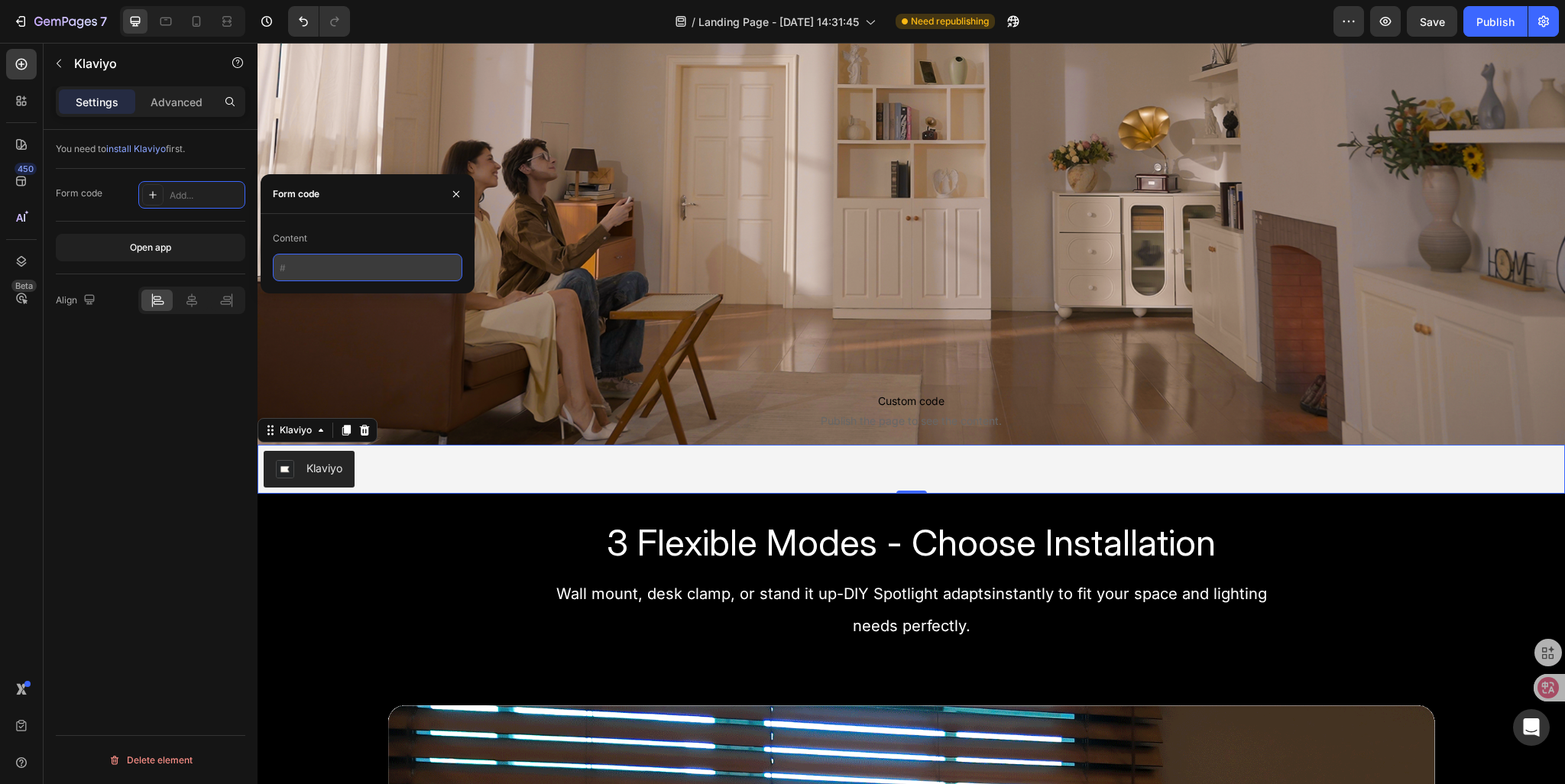
click at [303, 264] on input "text" at bounding box center [367, 267] width 190 height 28
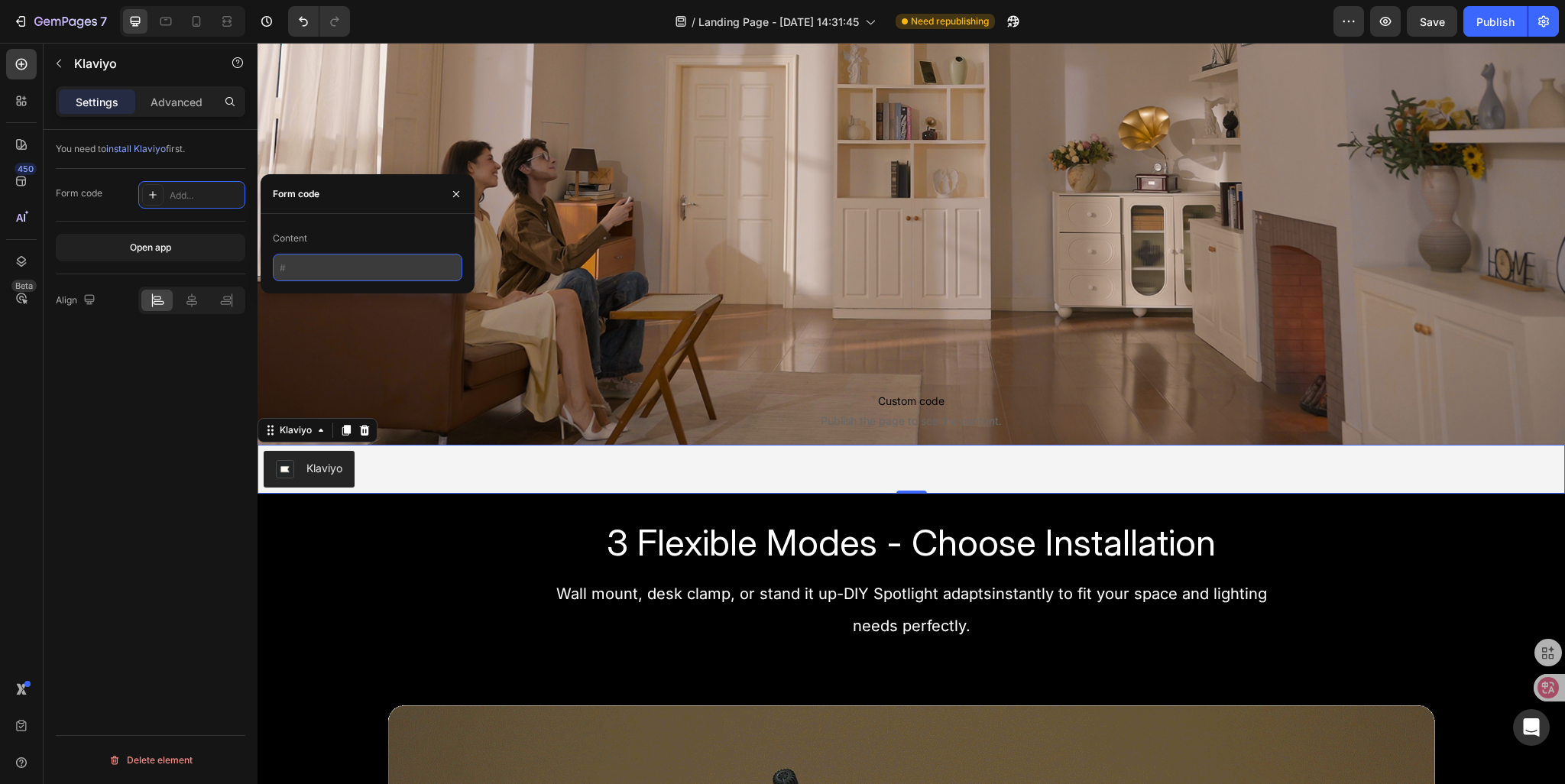
paste input "<div class="klaviyo-form-STeA5a"></div>"
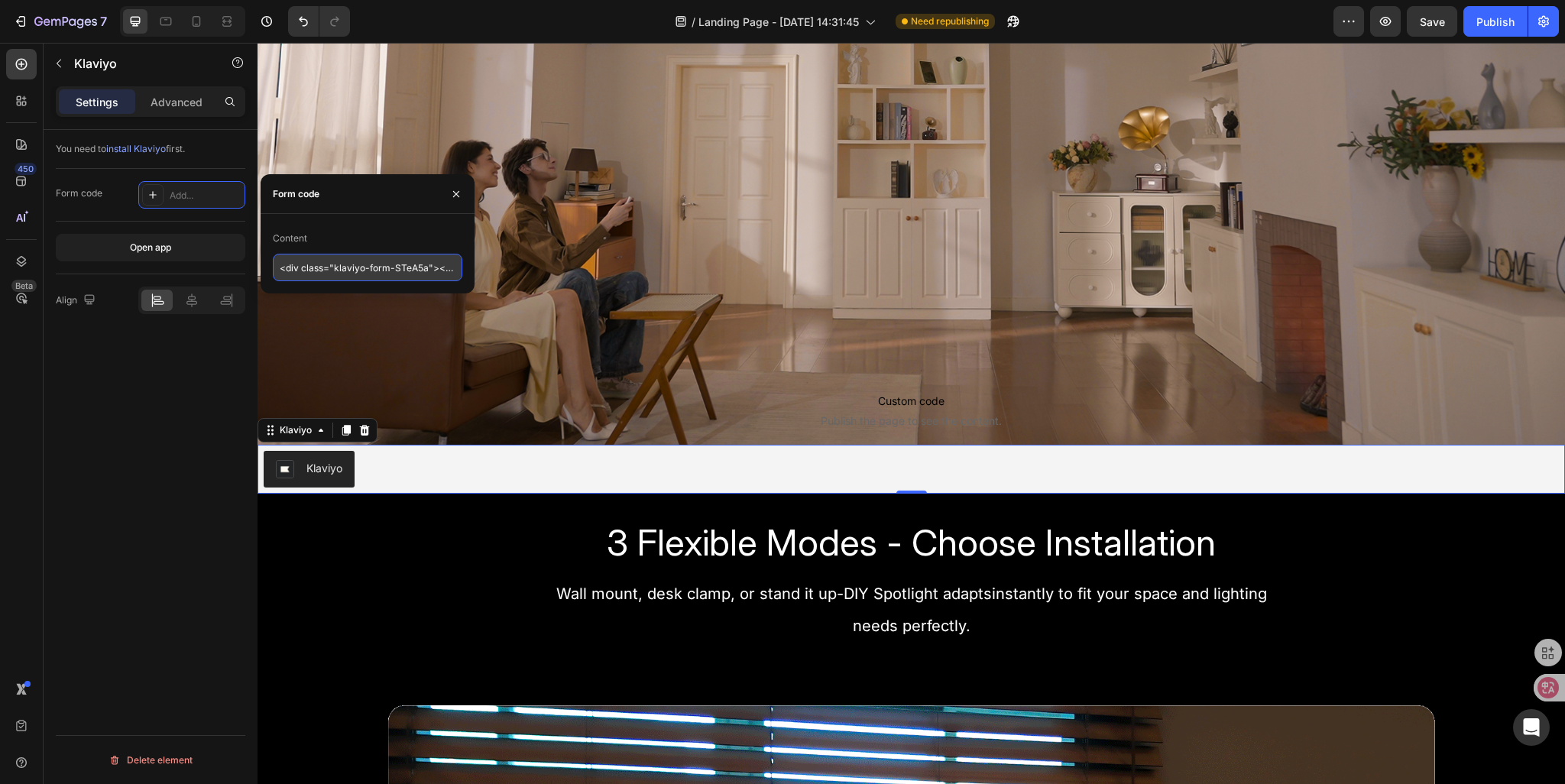
scroll to position [0, 31]
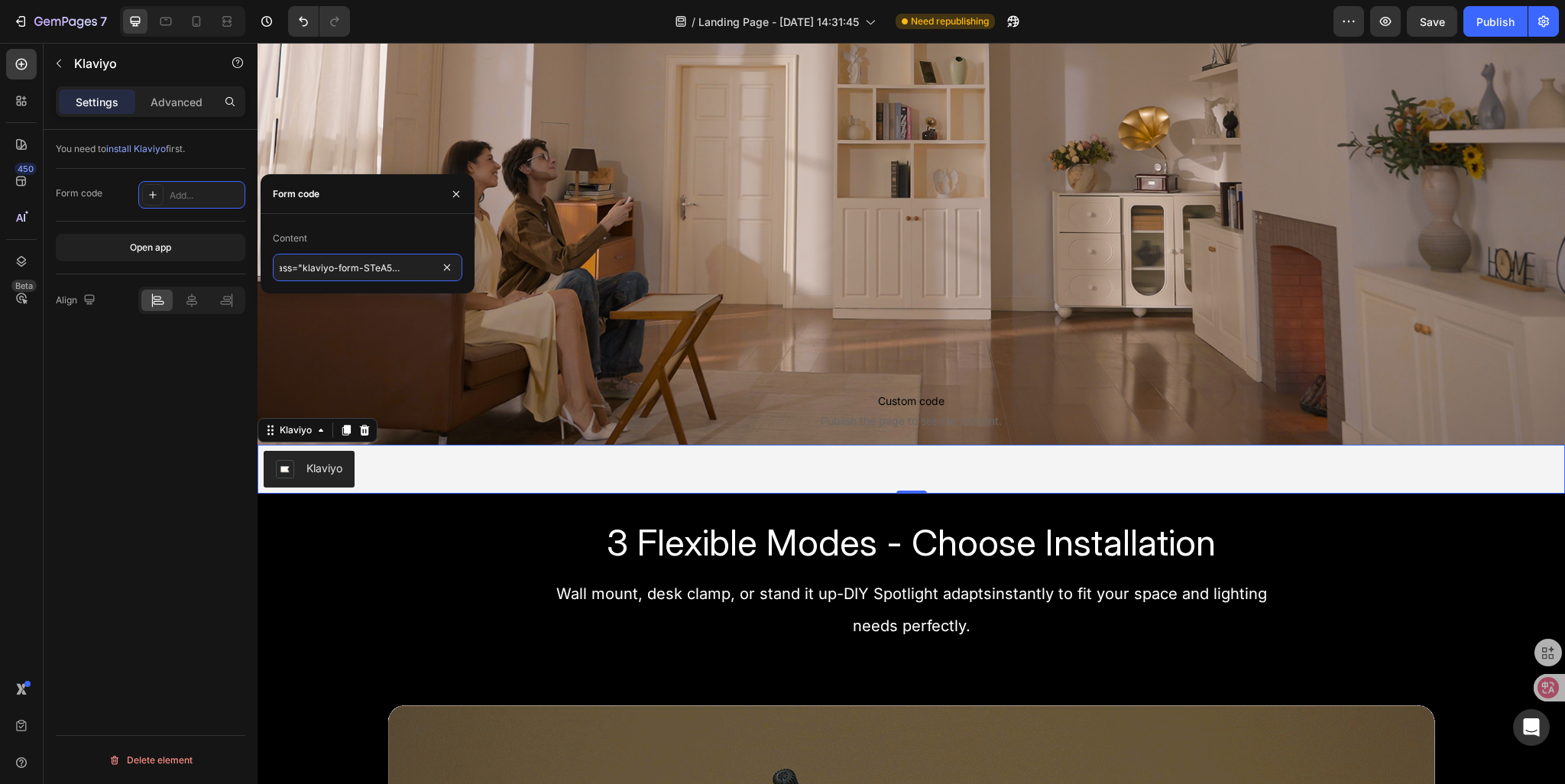
type input "<div class="klaviyo-form-STeA5a"></div>"
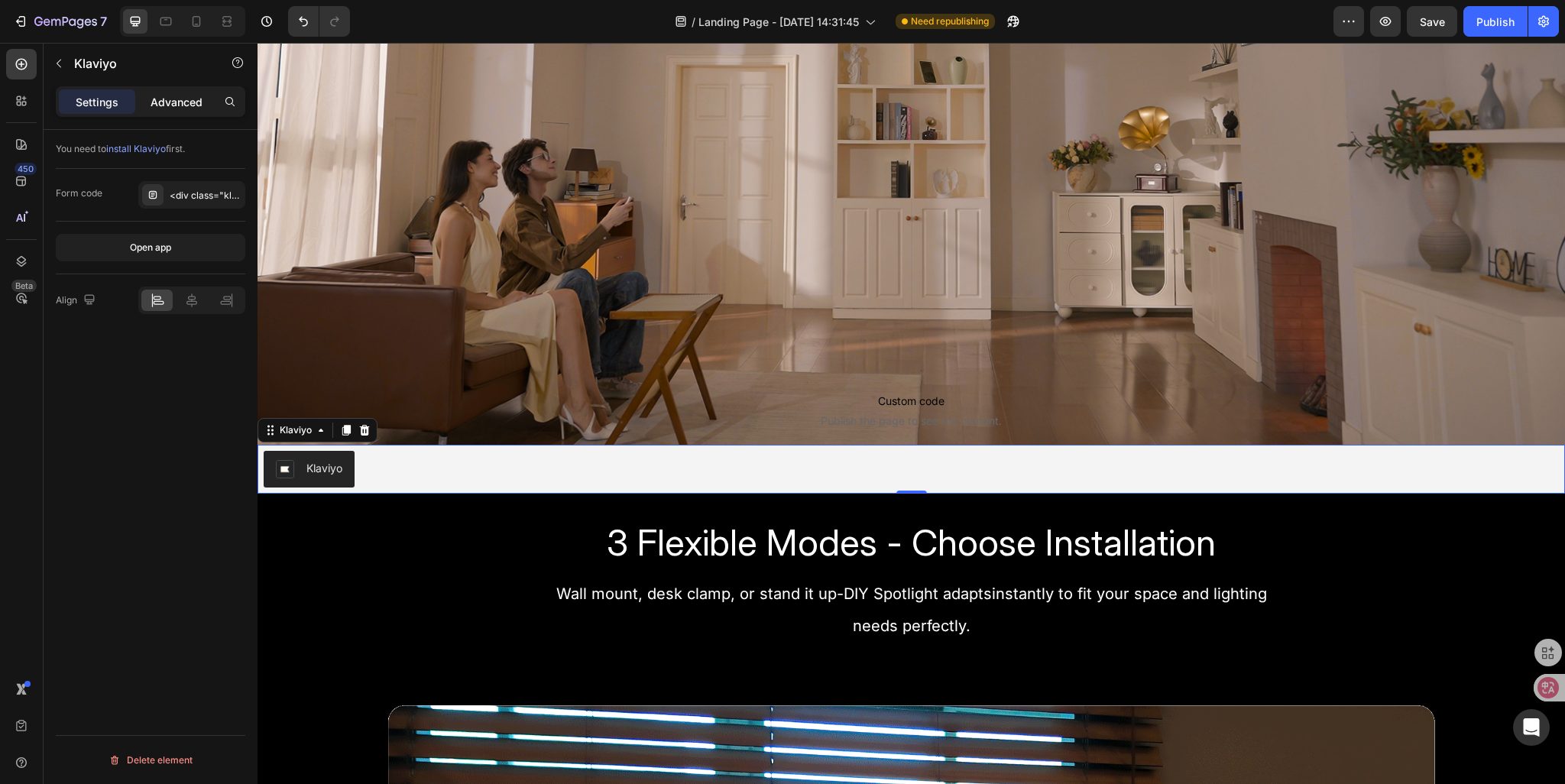
click at [156, 106] on p "Advanced" at bounding box center [177, 101] width 52 height 16
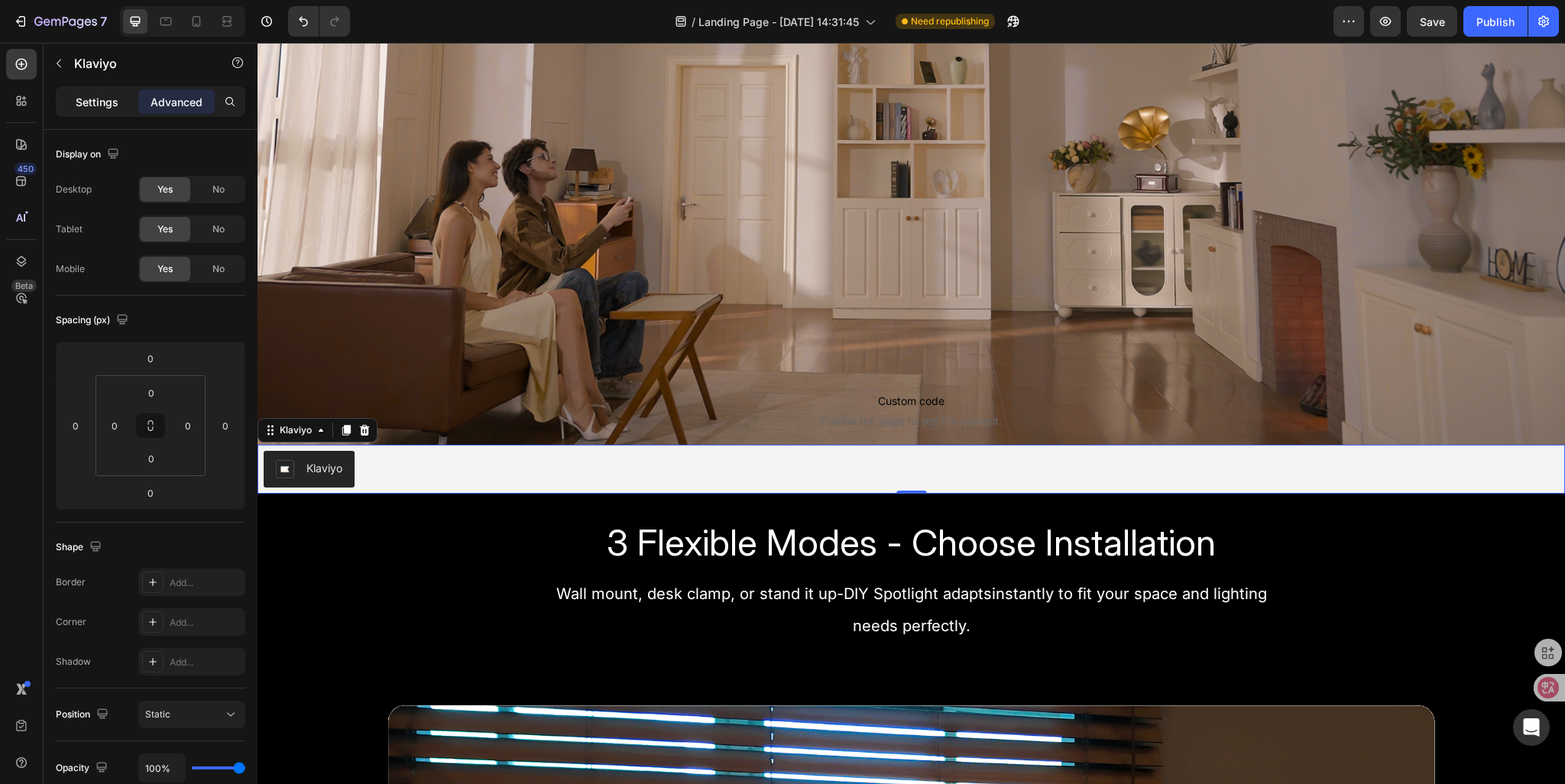
click at [104, 108] on p "Settings" at bounding box center [97, 101] width 43 height 16
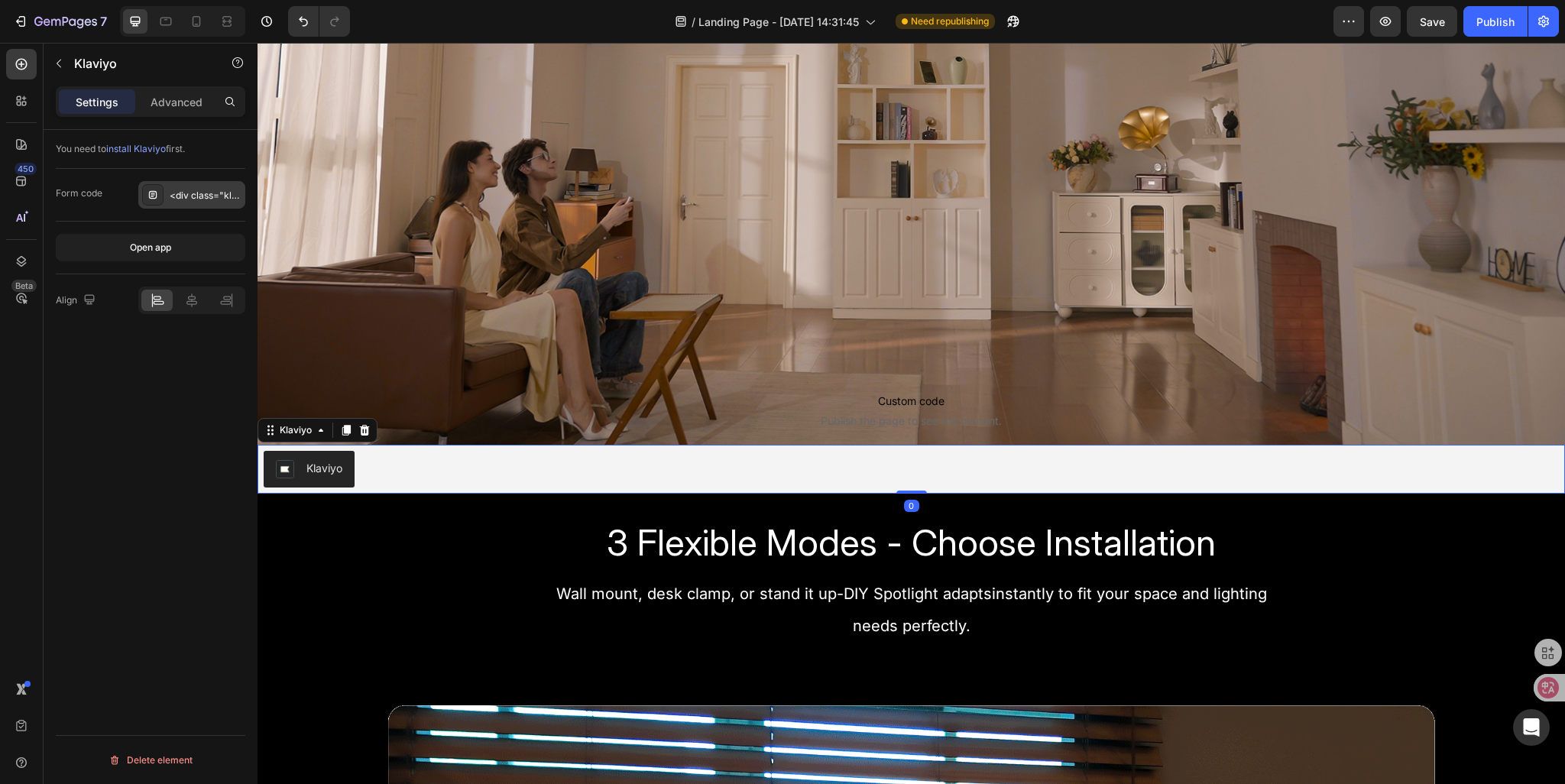
click at [190, 204] on div "<div class="klaviyo-form-STeA5a"></div>" at bounding box center [191, 195] width 107 height 28
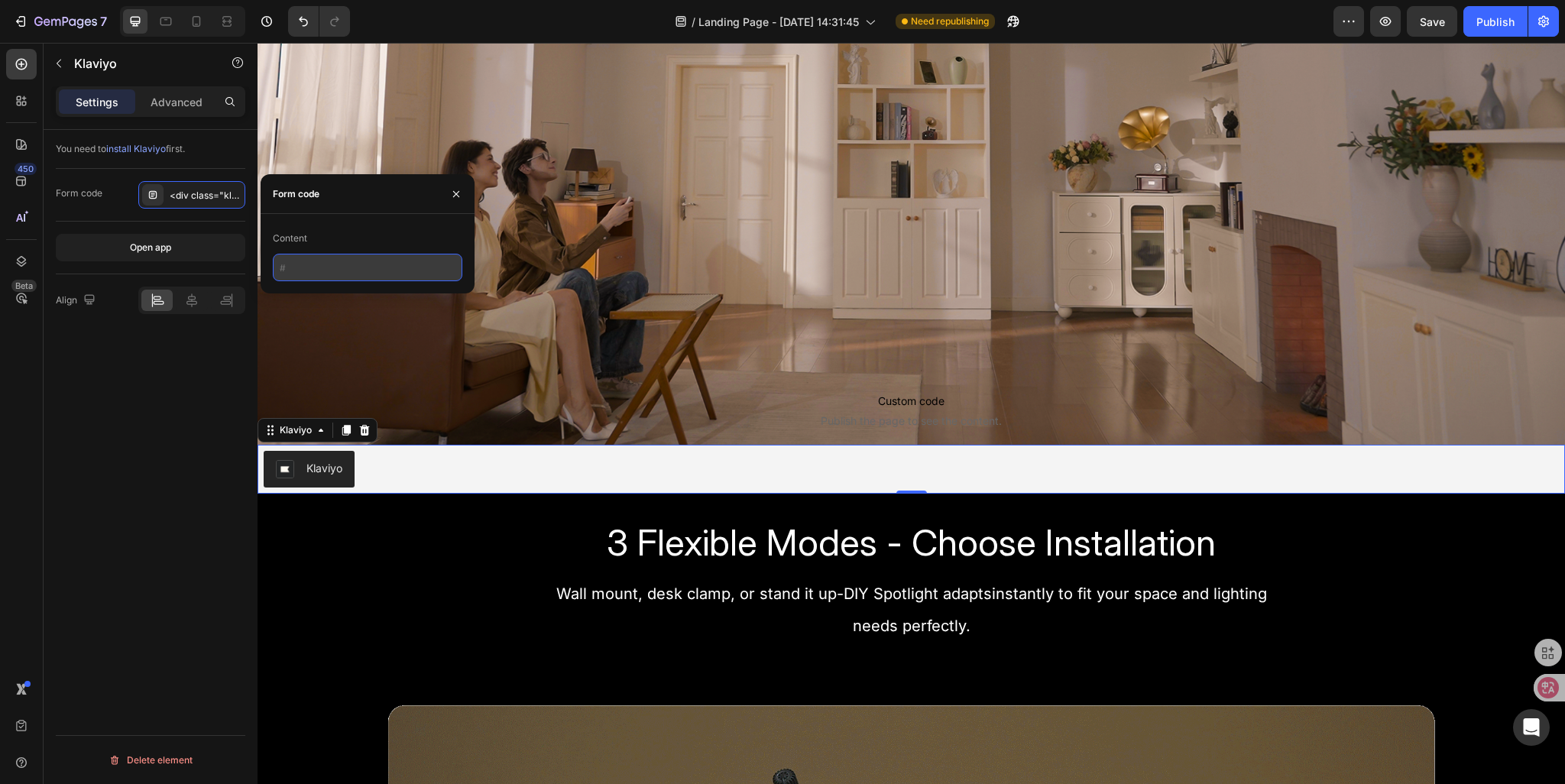
click at [388, 270] on input "text" at bounding box center [367, 267] width 190 height 28
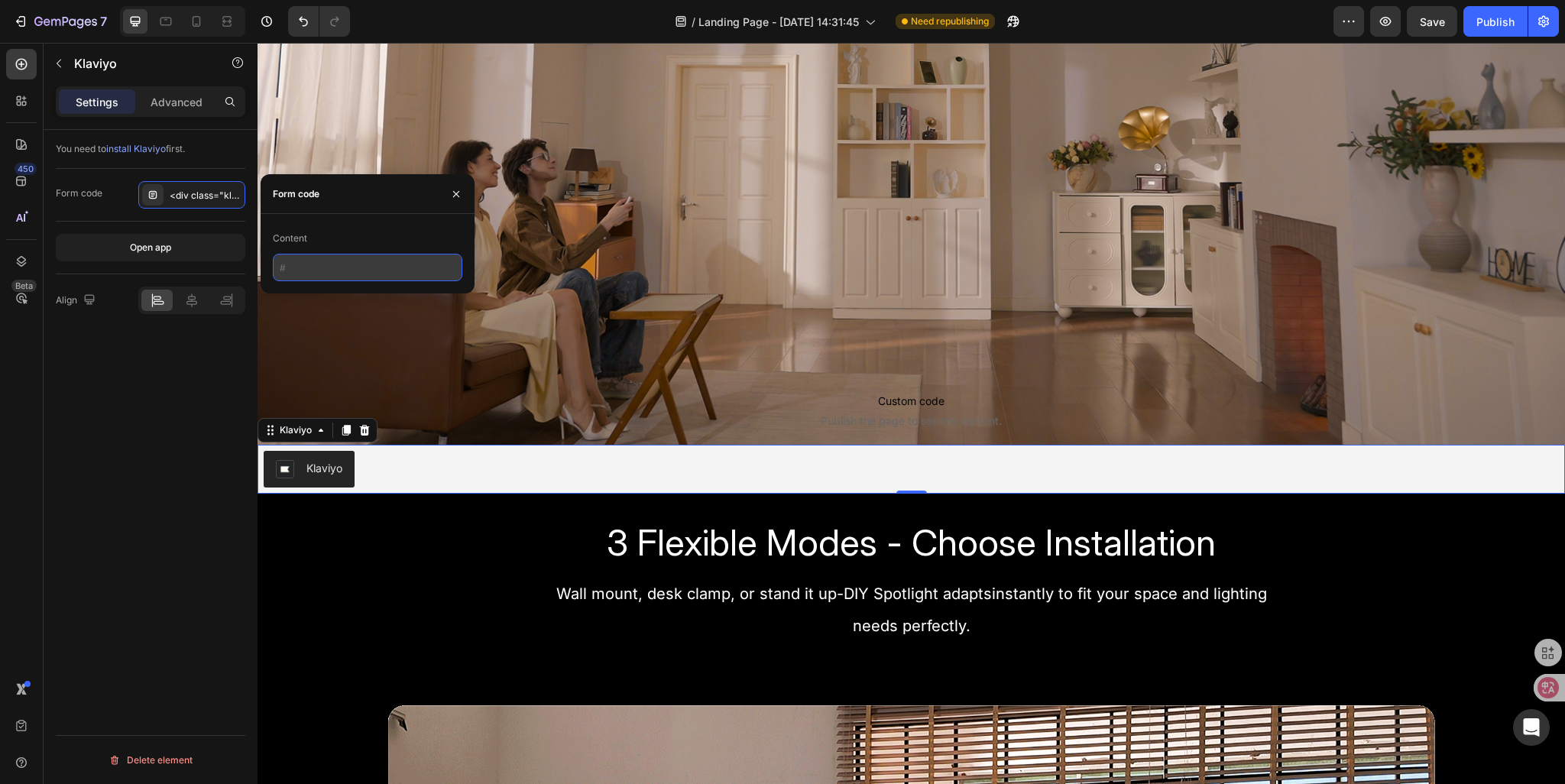
paste input "<div class="klaviyo-form-STeA5a"></div>"
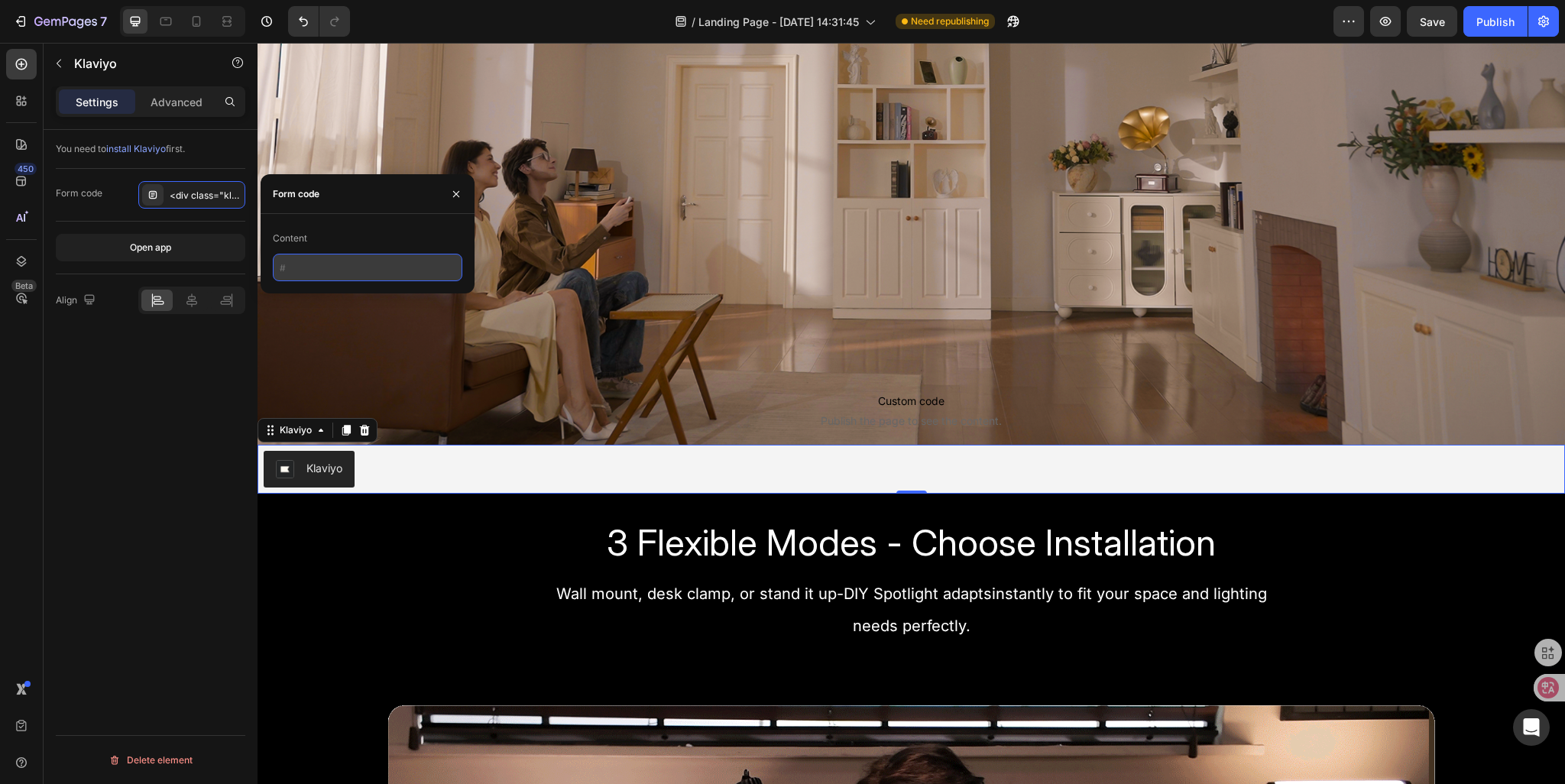
type input "<div class="klaviyo-form-STeA5a"></div>"
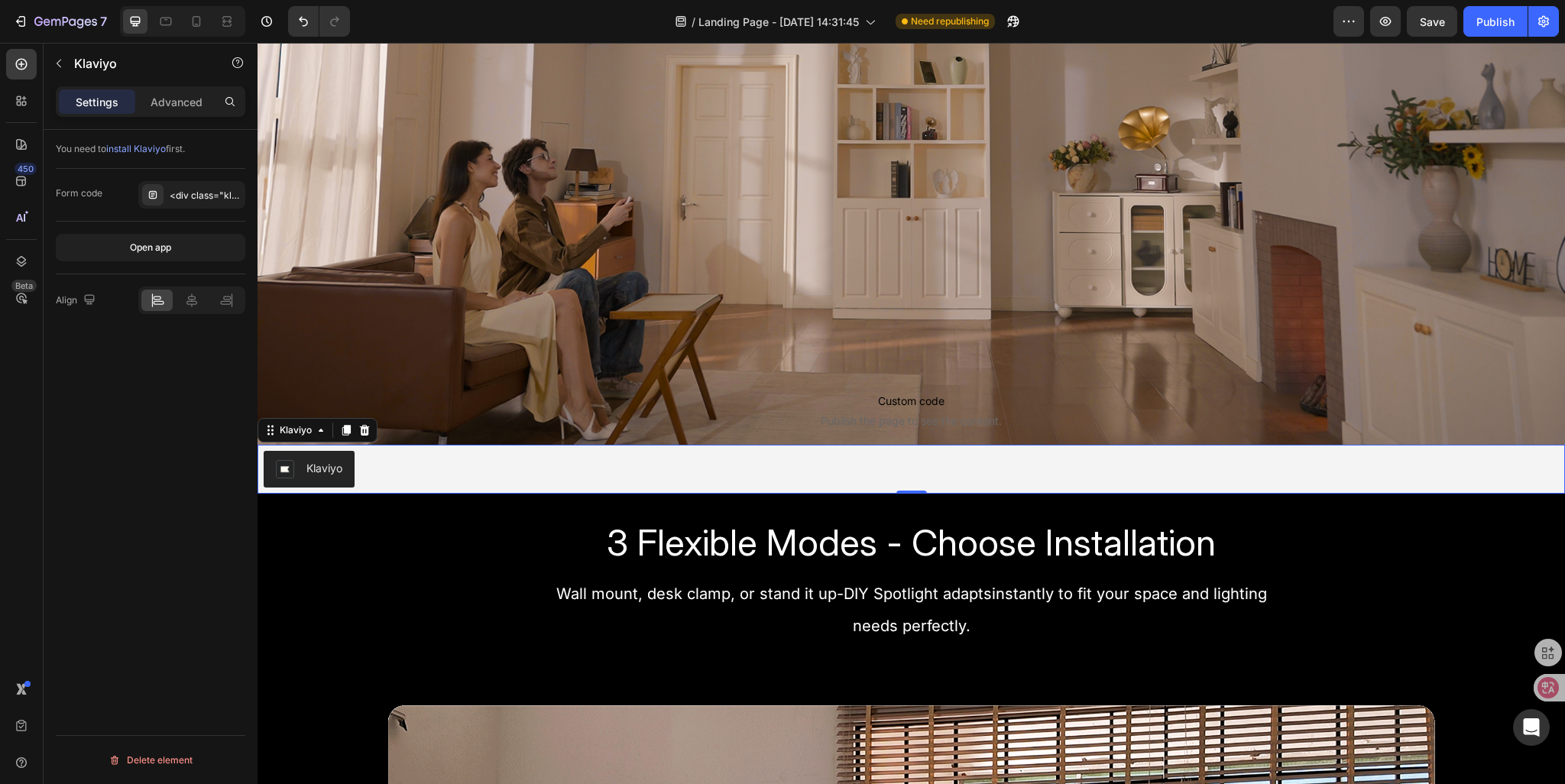
click at [174, 434] on div "You need to install Klaviyo first. Form code <div class="klaviyo-form-STeA5a"><…" at bounding box center [151, 478] width 214 height 697
click at [181, 98] on p "Advanced" at bounding box center [177, 101] width 52 height 16
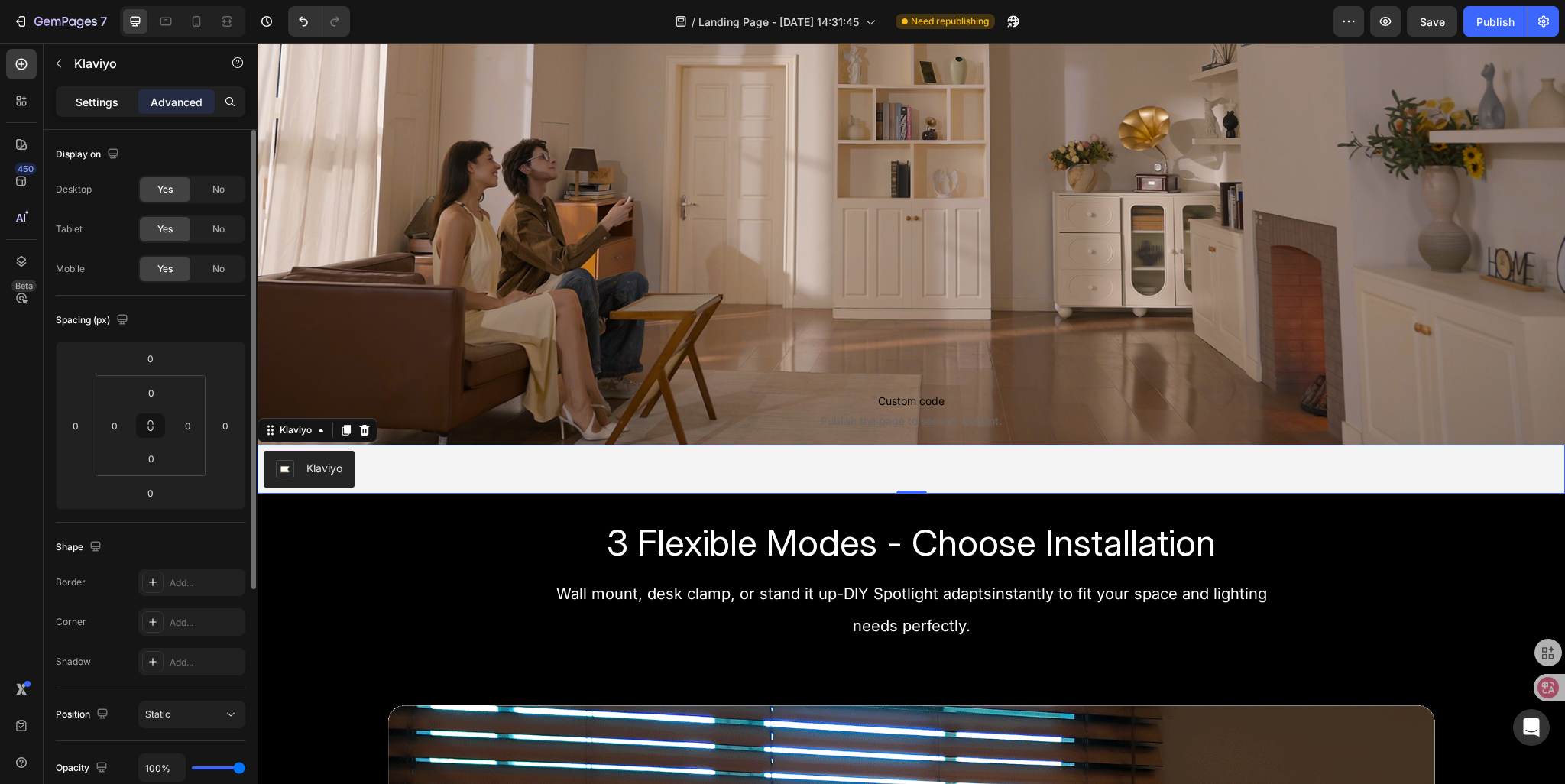
click at [94, 101] on p "Settings" at bounding box center [97, 101] width 43 height 16
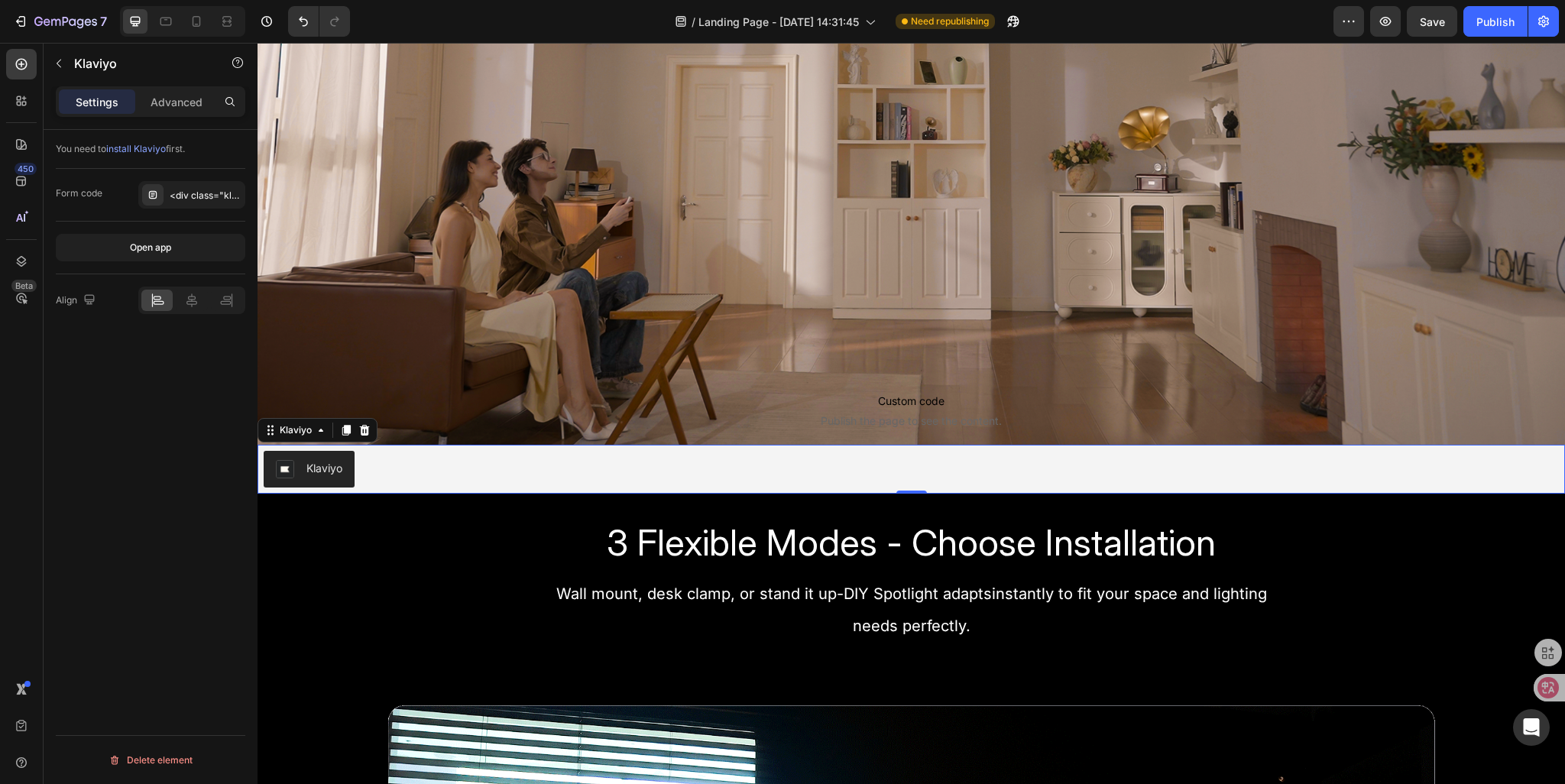
click at [134, 149] on span "install Klaviyo" at bounding box center [136, 148] width 60 height 12
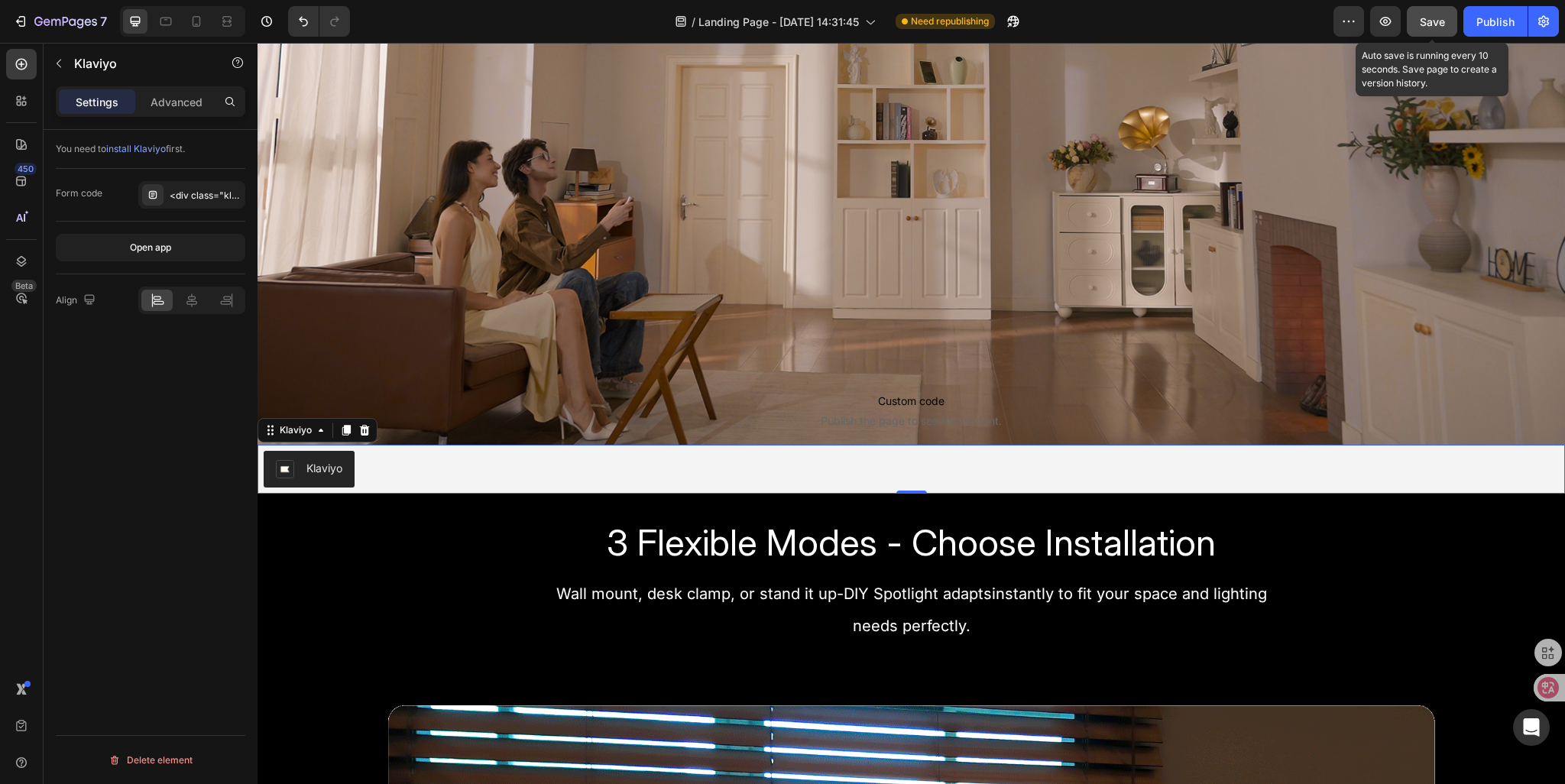
click at [1434, 27] on span "Save" at bounding box center [1432, 22] width 25 height 13
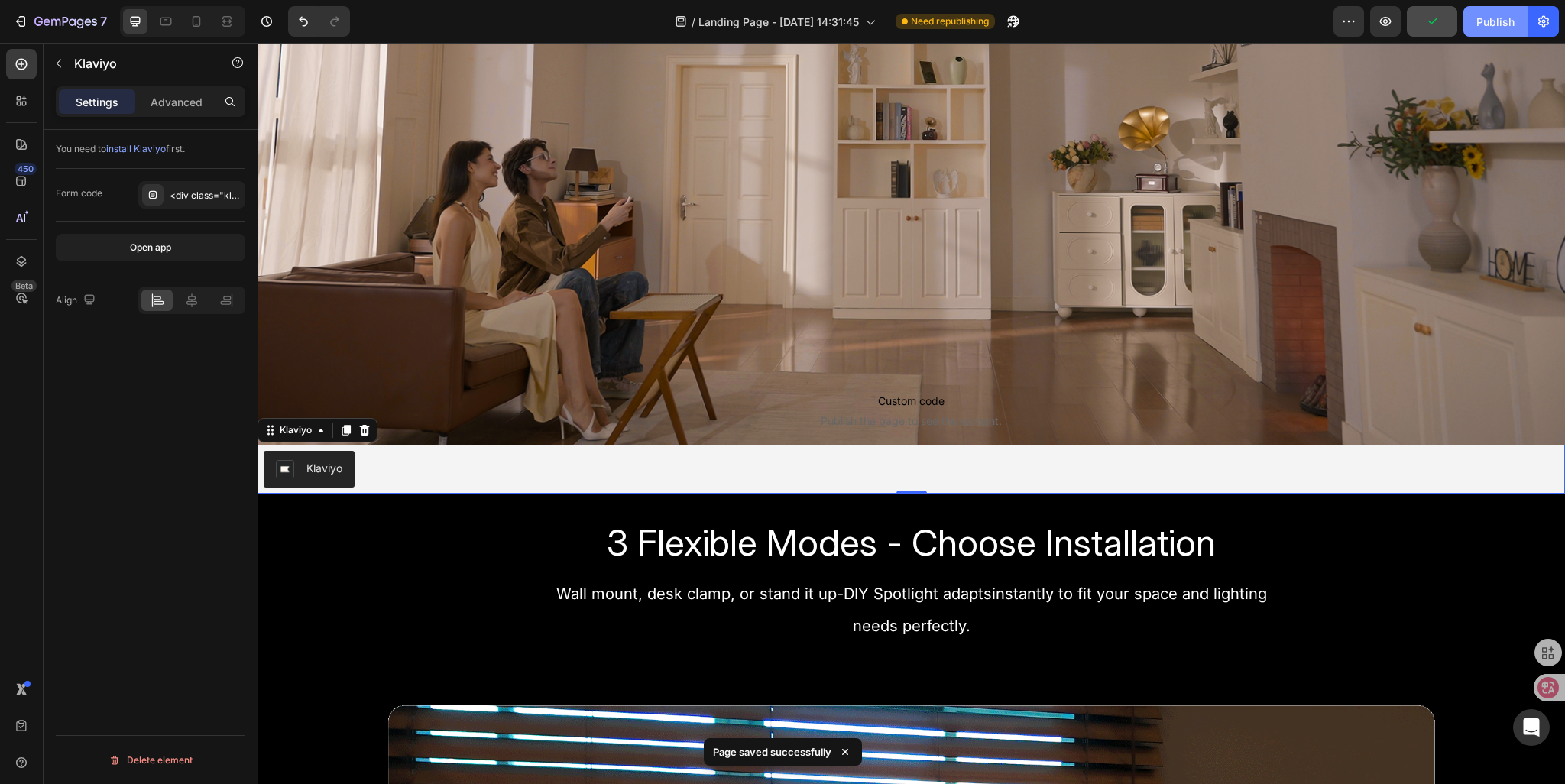
click at [1481, 28] on div "Publish" at bounding box center [1496, 22] width 38 height 16
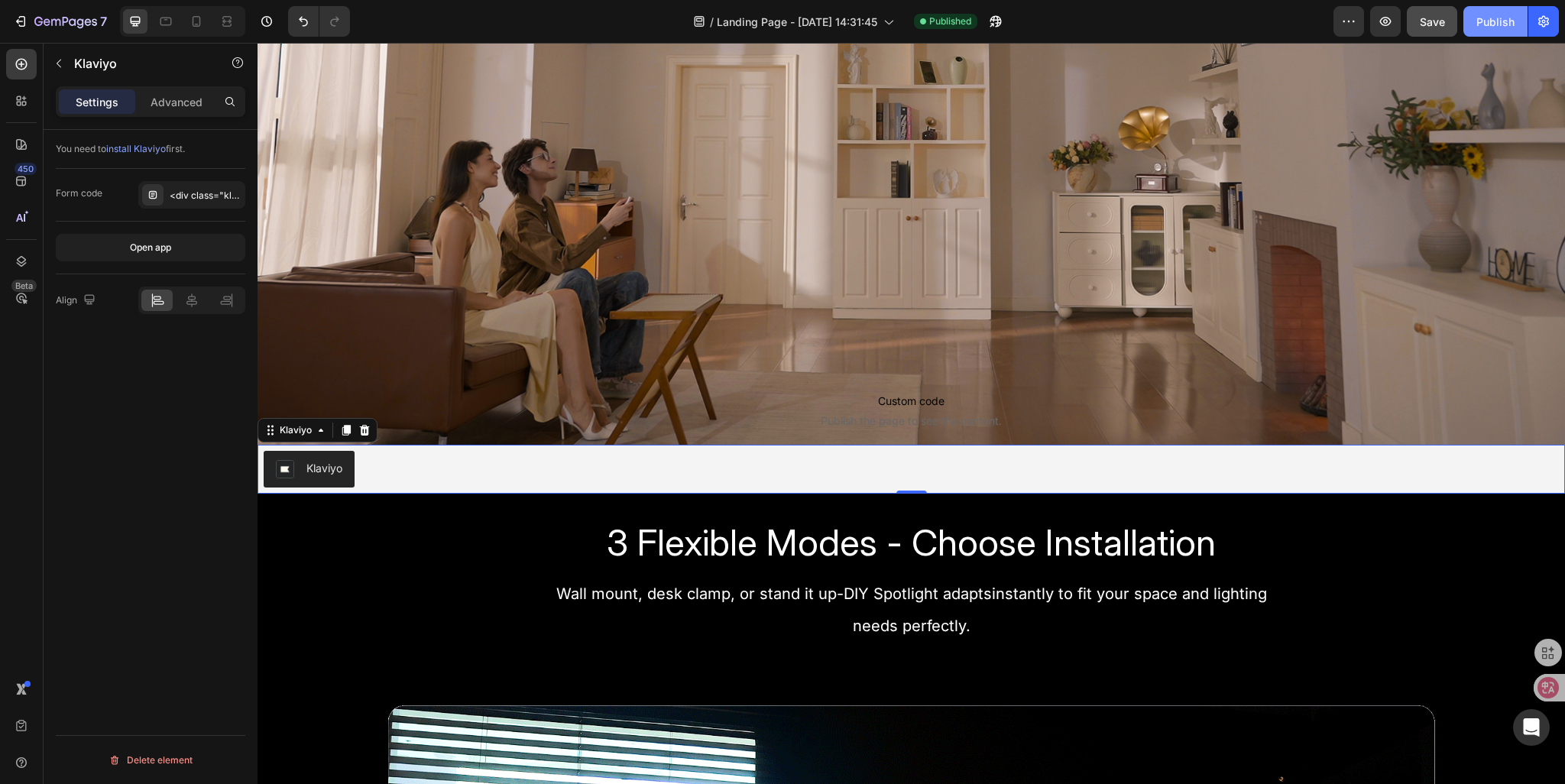
click at [1489, 19] on div "Publish" at bounding box center [1496, 22] width 38 height 16
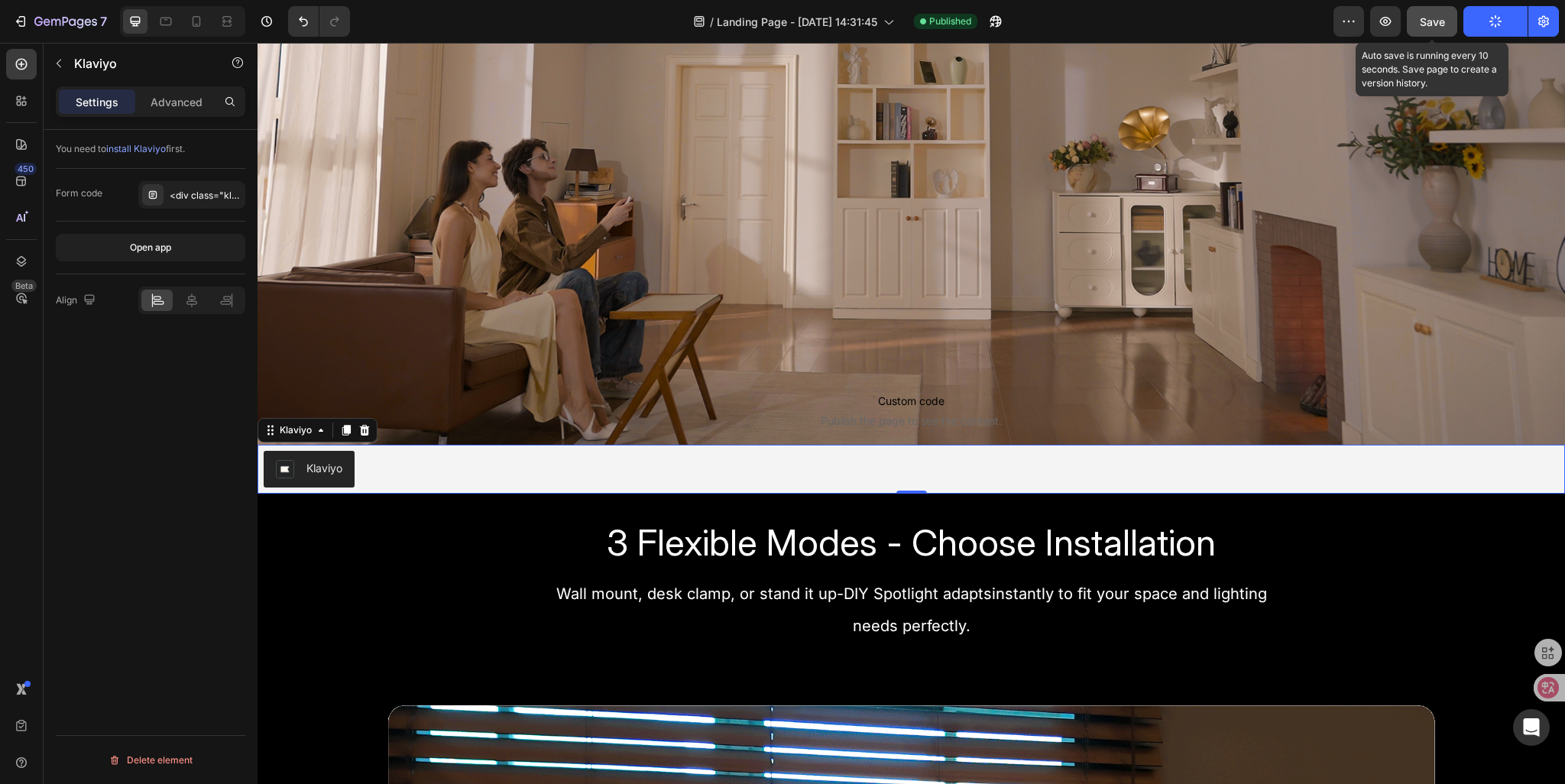
click at [1434, 27] on span "Save" at bounding box center [1432, 22] width 25 height 13
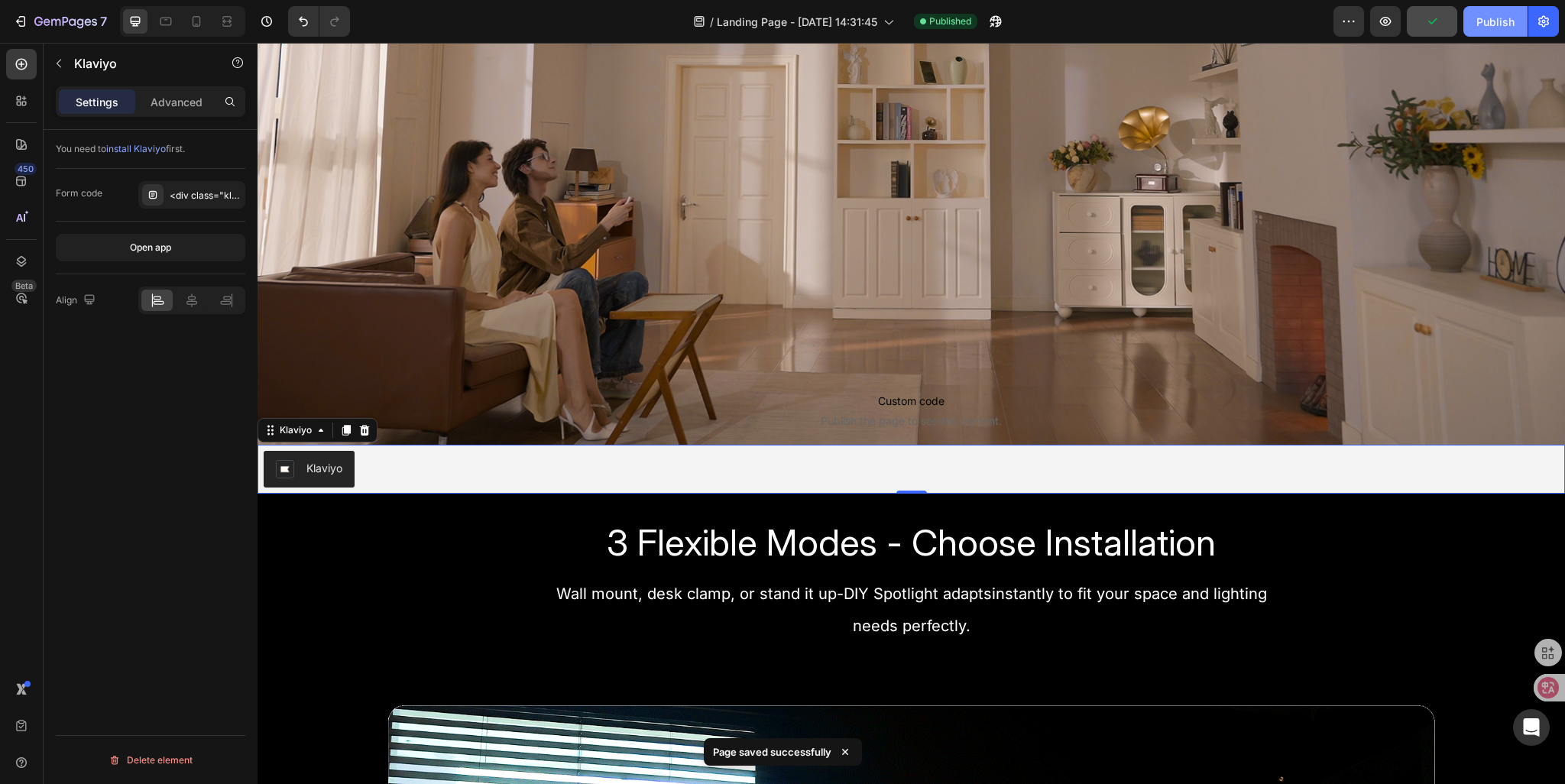
click at [1484, 31] on button "Publish" at bounding box center [1496, 22] width 65 height 31
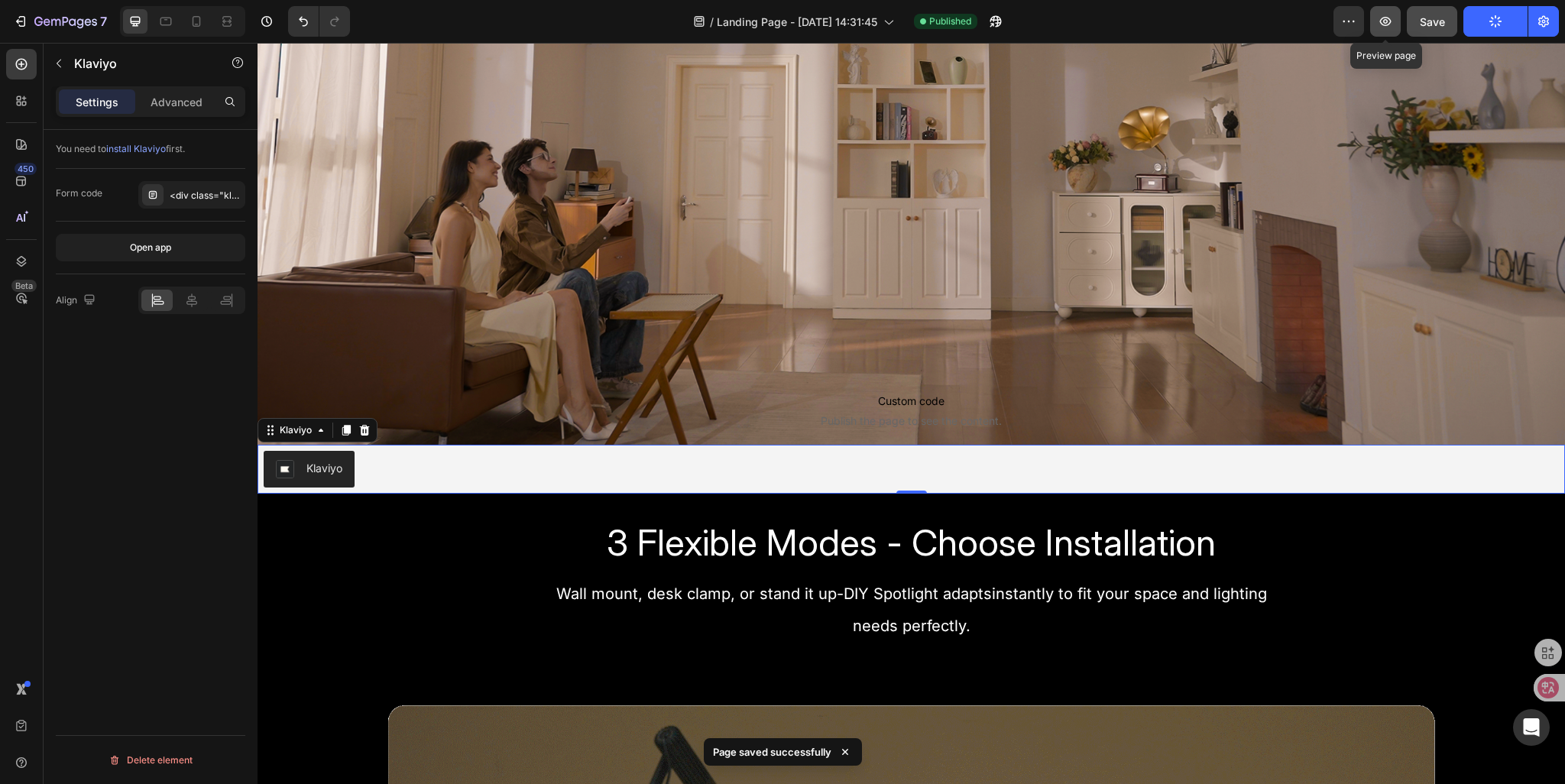
click at [1388, 25] on icon "button" at bounding box center [1386, 22] width 15 height 15
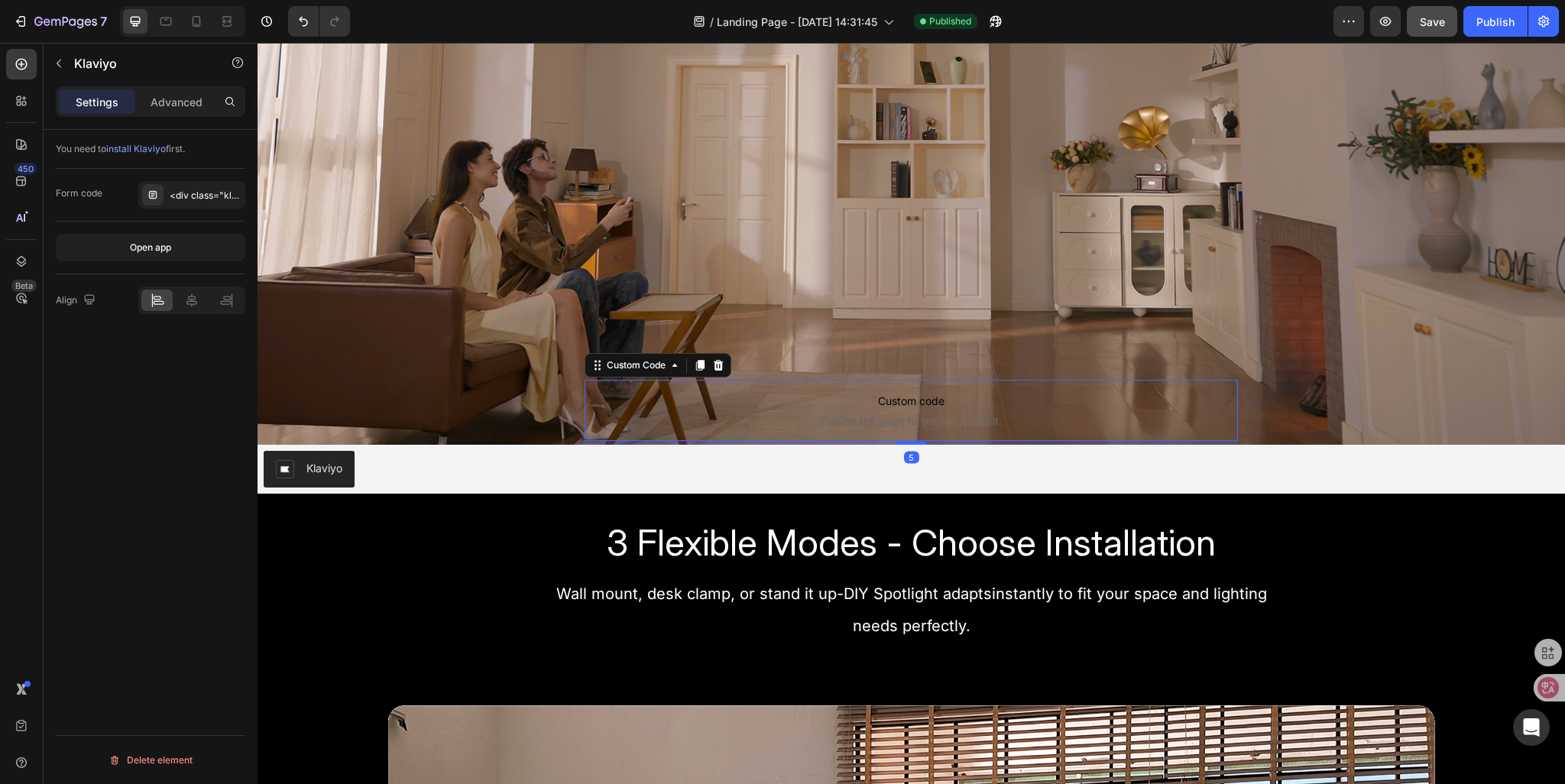
click at [777, 396] on span "Custom code" at bounding box center [912, 401] width 655 height 18
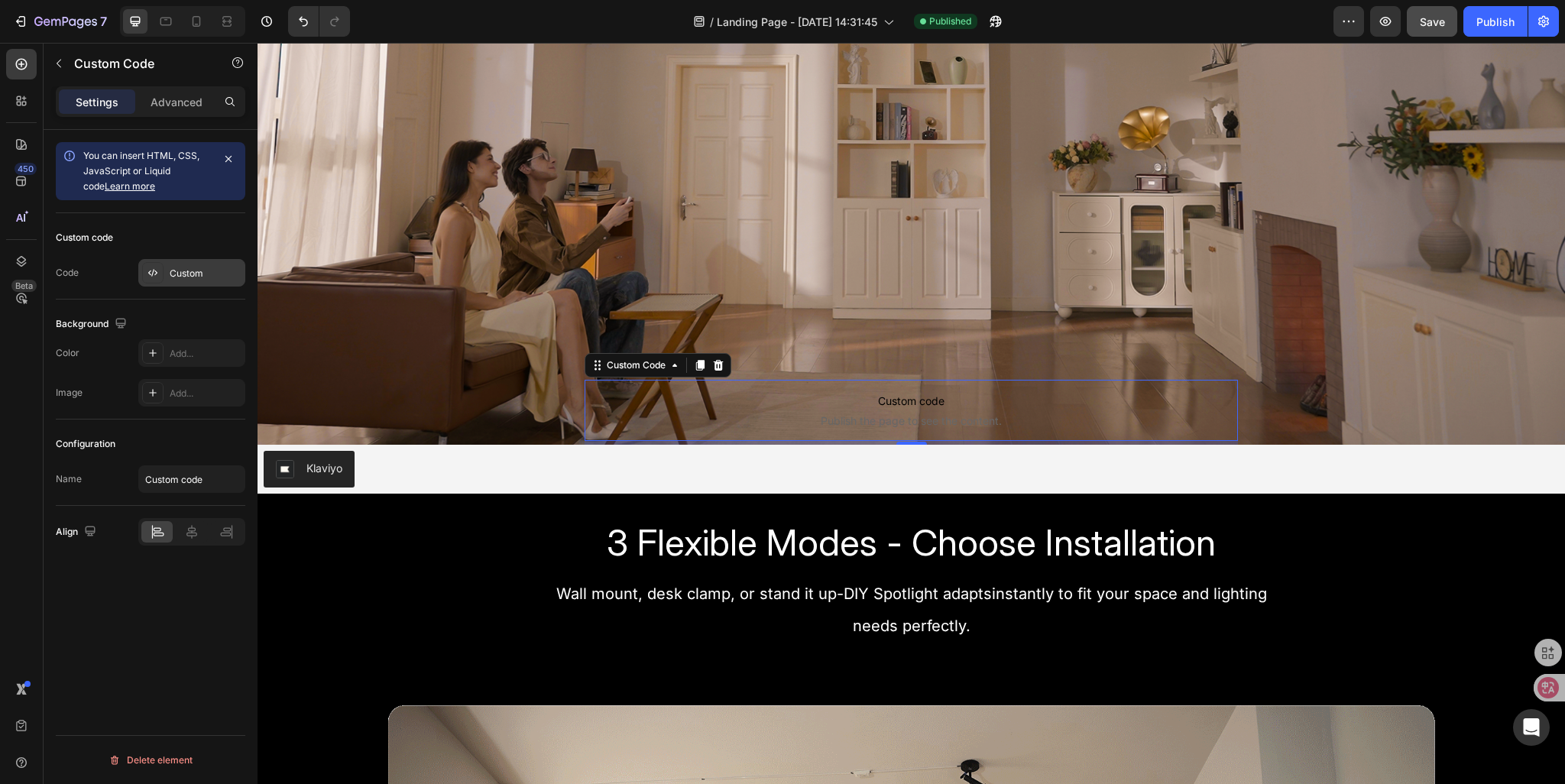
click at [171, 262] on div "Custom" at bounding box center [191, 273] width 107 height 28
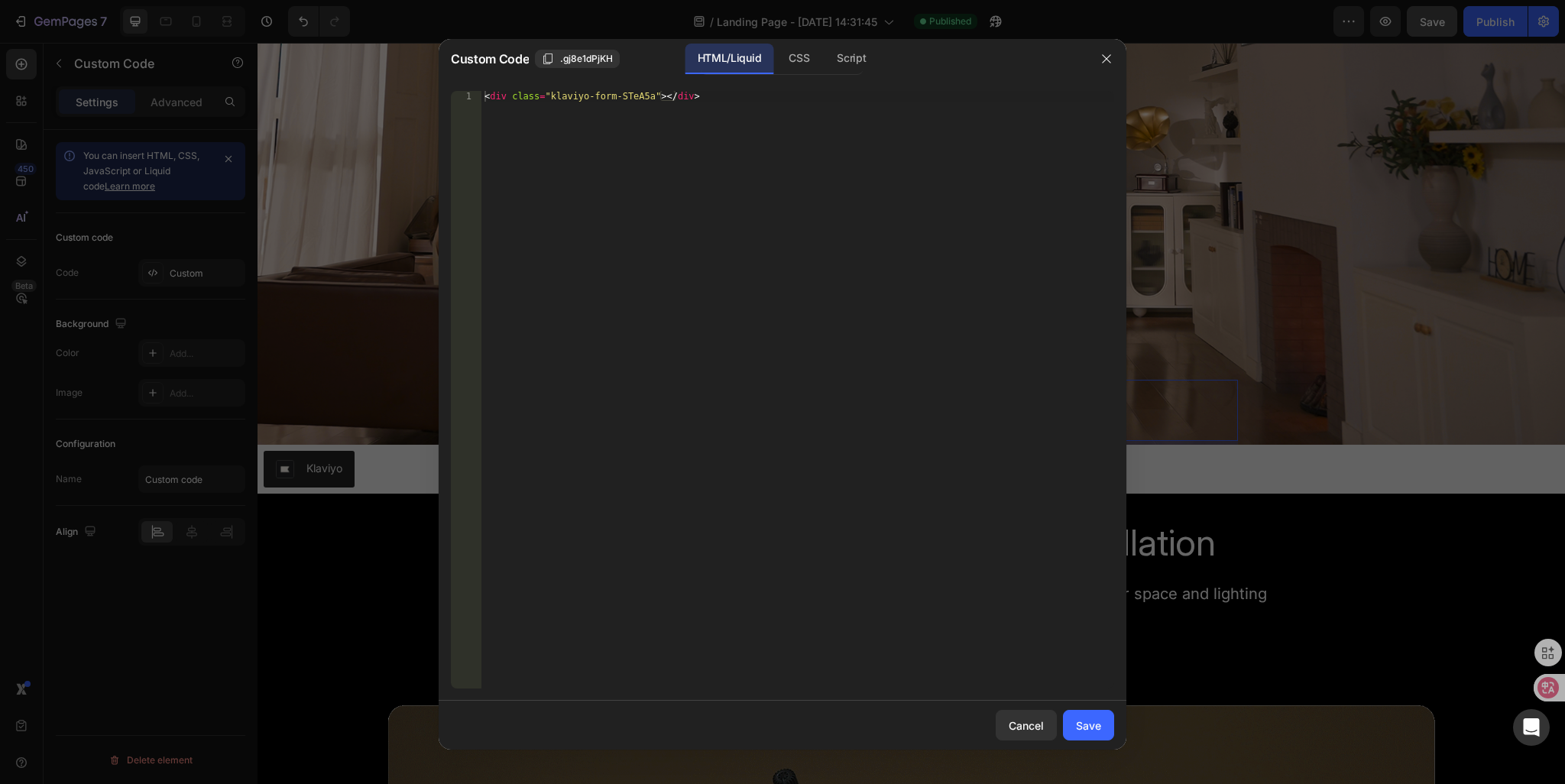
click at [701, 91] on div "< div class = "klaviyo-form-STeA5a" > </ div >" at bounding box center [798, 400] width 633 height 619
click at [691, 91] on div "< div class = "klaviyo-form-STeA5a" > </ div >" at bounding box center [798, 400] width 633 height 619
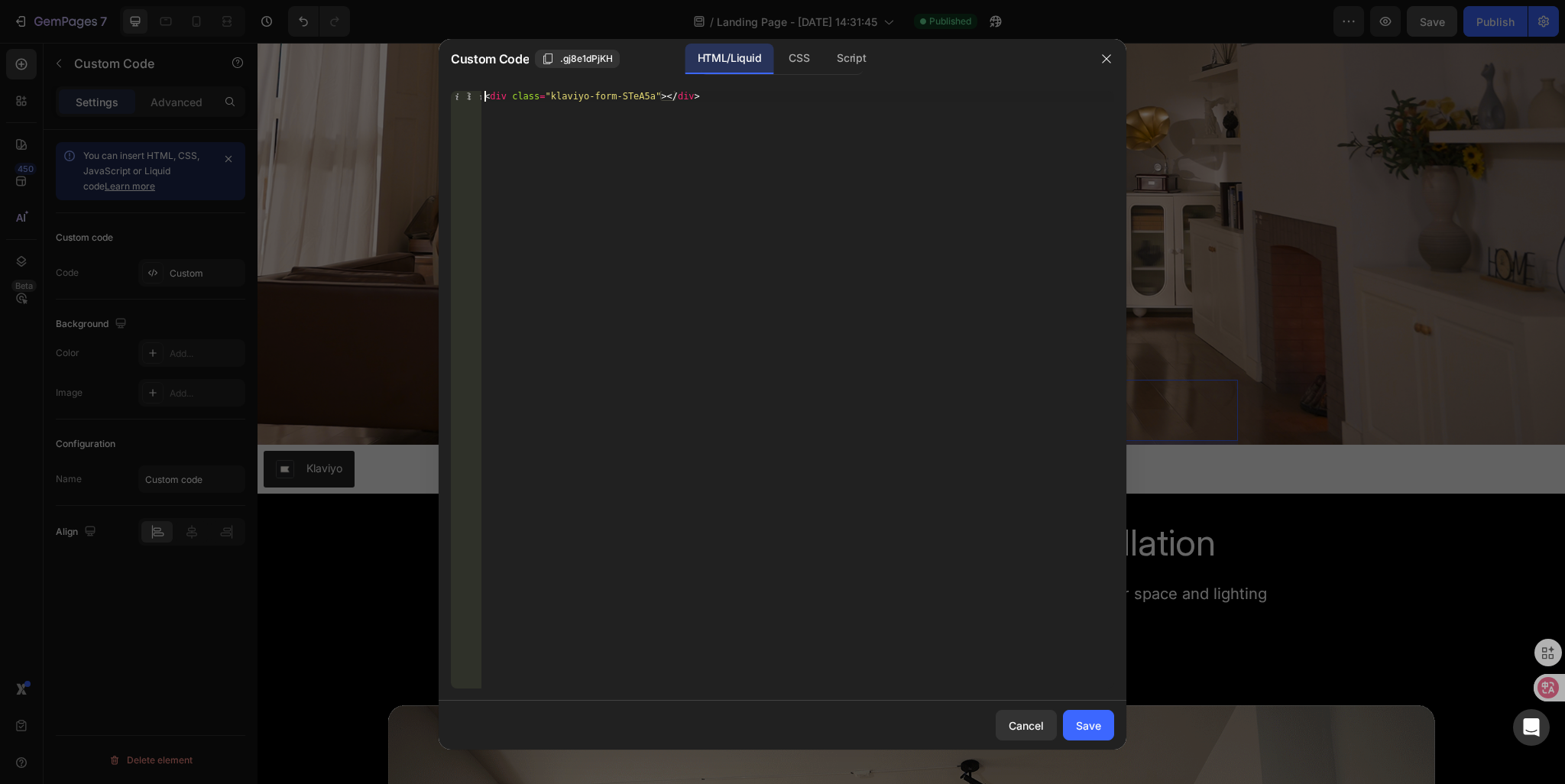
type textarea "<div class="klaviyo-form-STeA5a"></div>"
paste textarea "<div class="klaviyo-form-STeA5a"></div>"
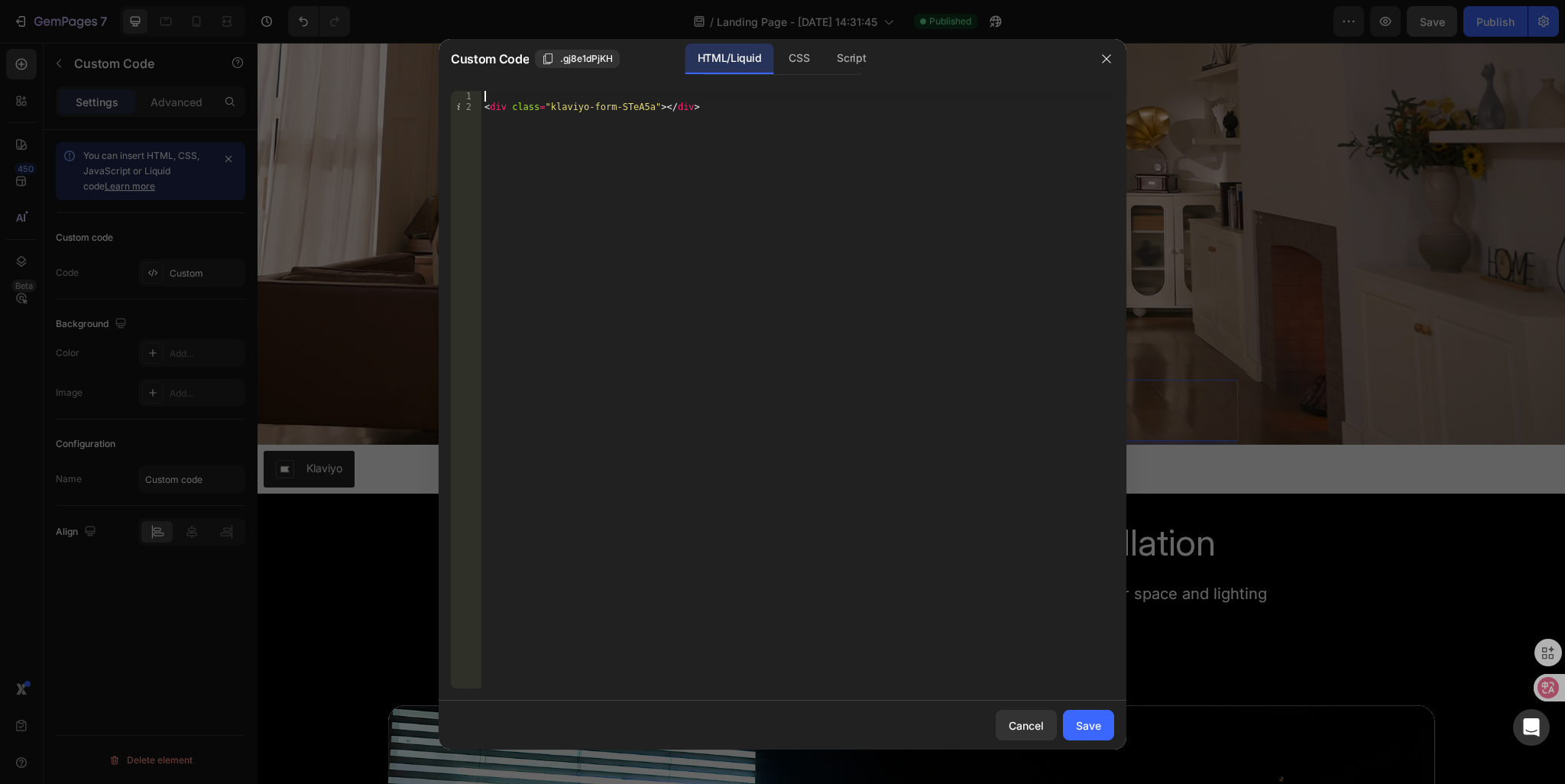
type textarea "<div class="klaviyo-form-STeA5a"></div>"
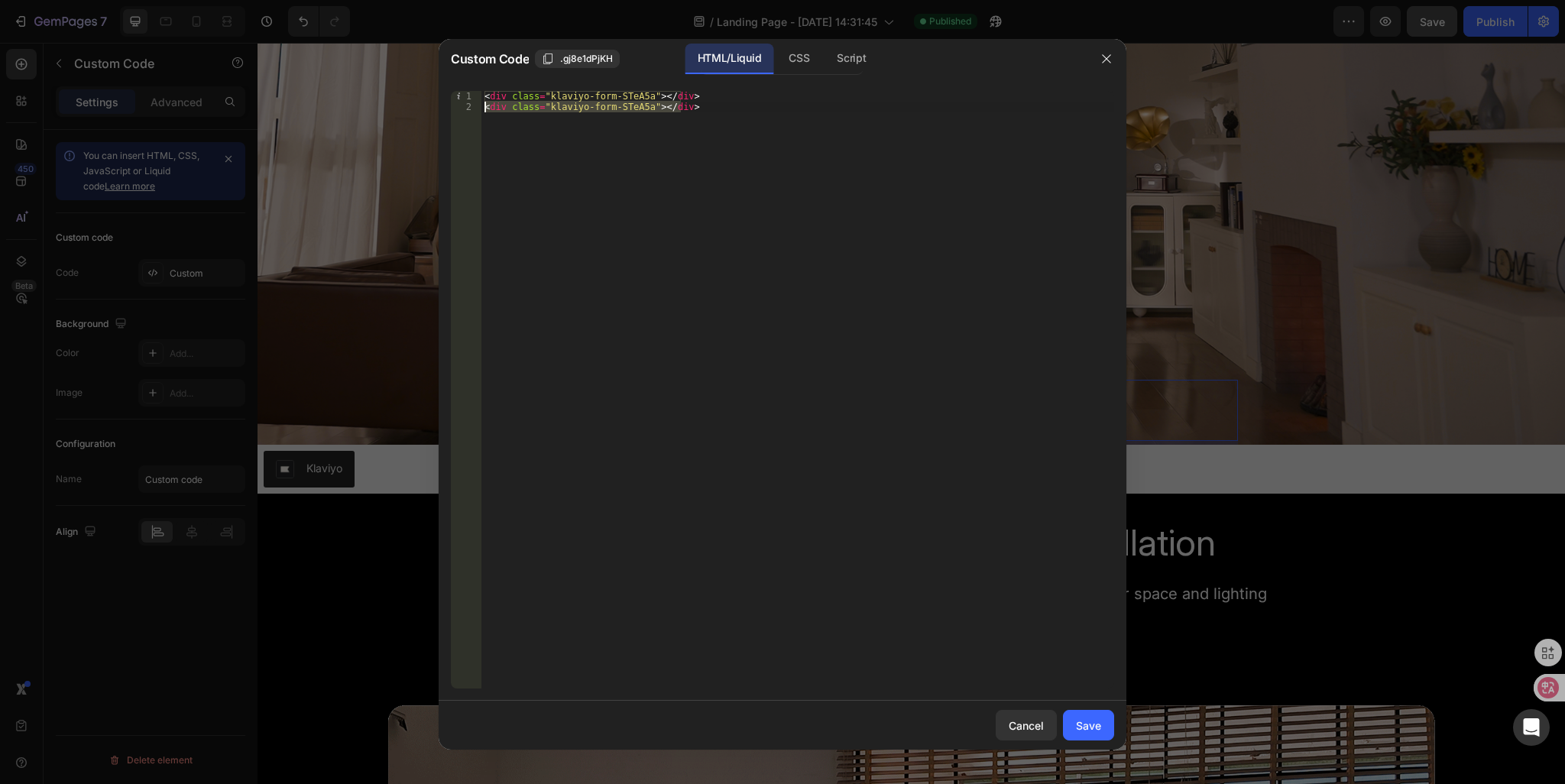
drag, startPoint x: 679, startPoint y: 107, endPoint x: 394, endPoint y: 104, distance: 285.0
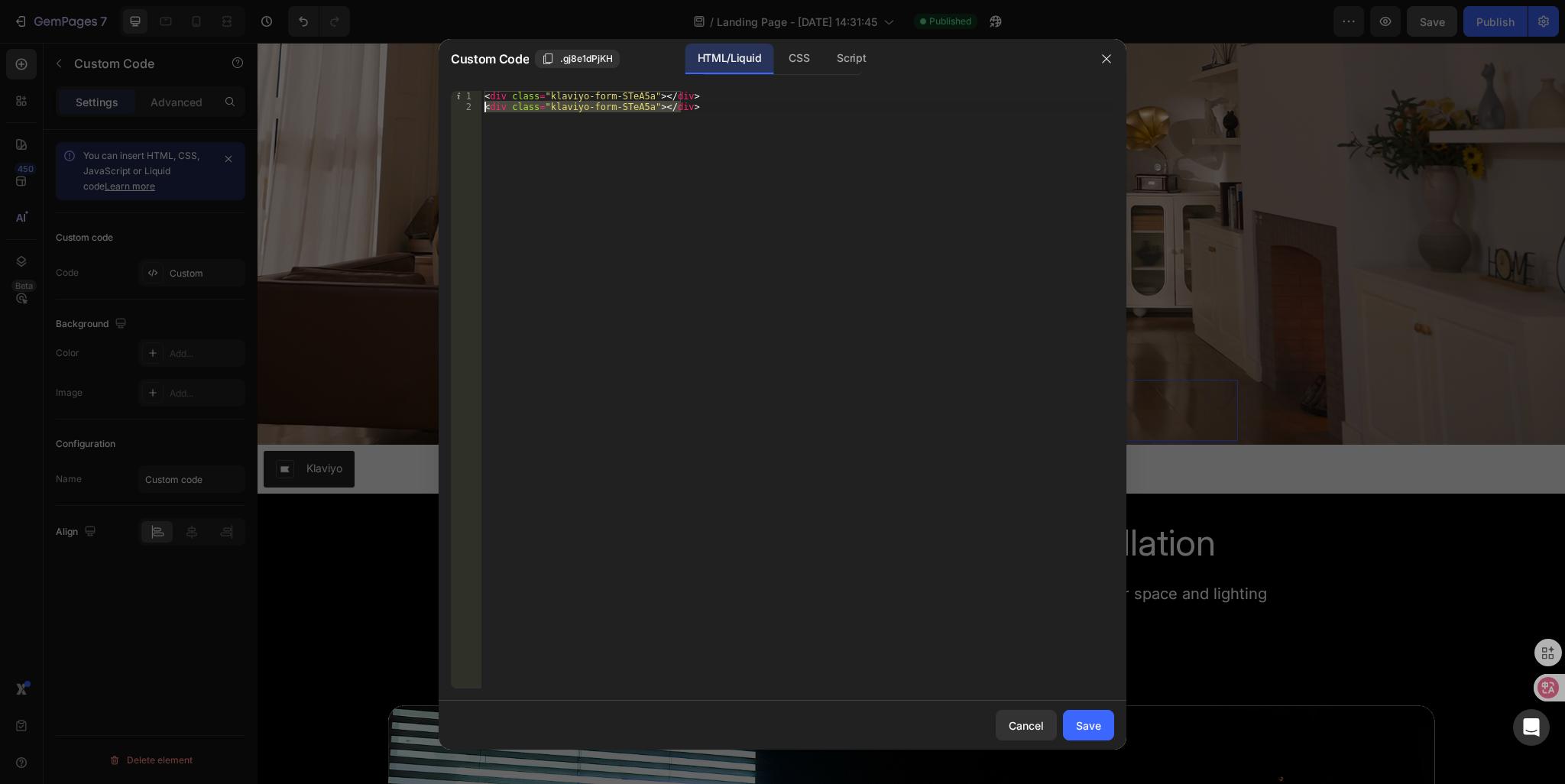
click at [394, 104] on div "Custom Code .gj8e1dPjKH HTML/Liquid CSS Script <div class="klaviyo-form-STeA5a"…" at bounding box center [782, 392] width 1565 height 784
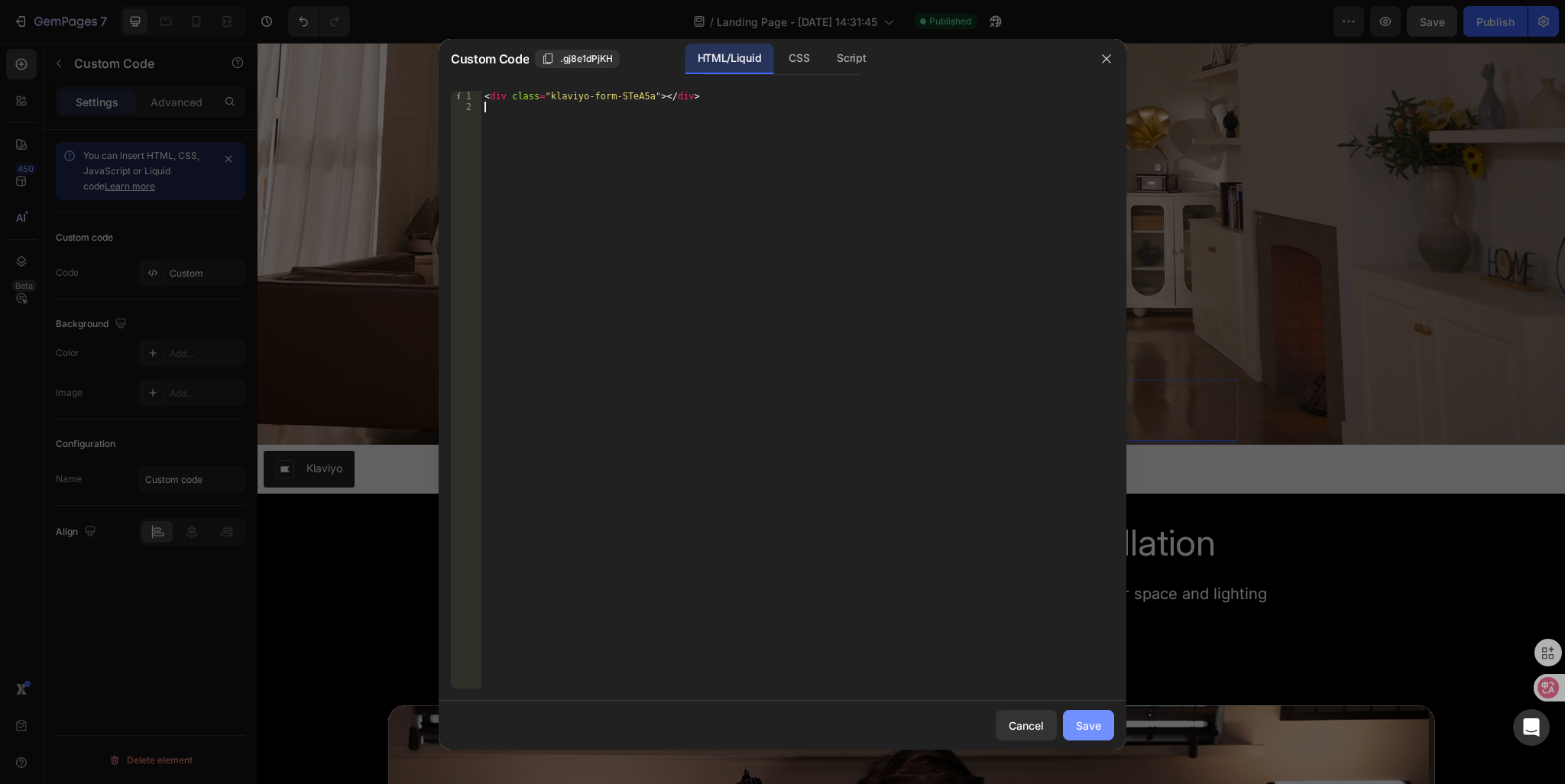
click at [1087, 728] on div "Save" at bounding box center [1089, 725] width 25 height 16
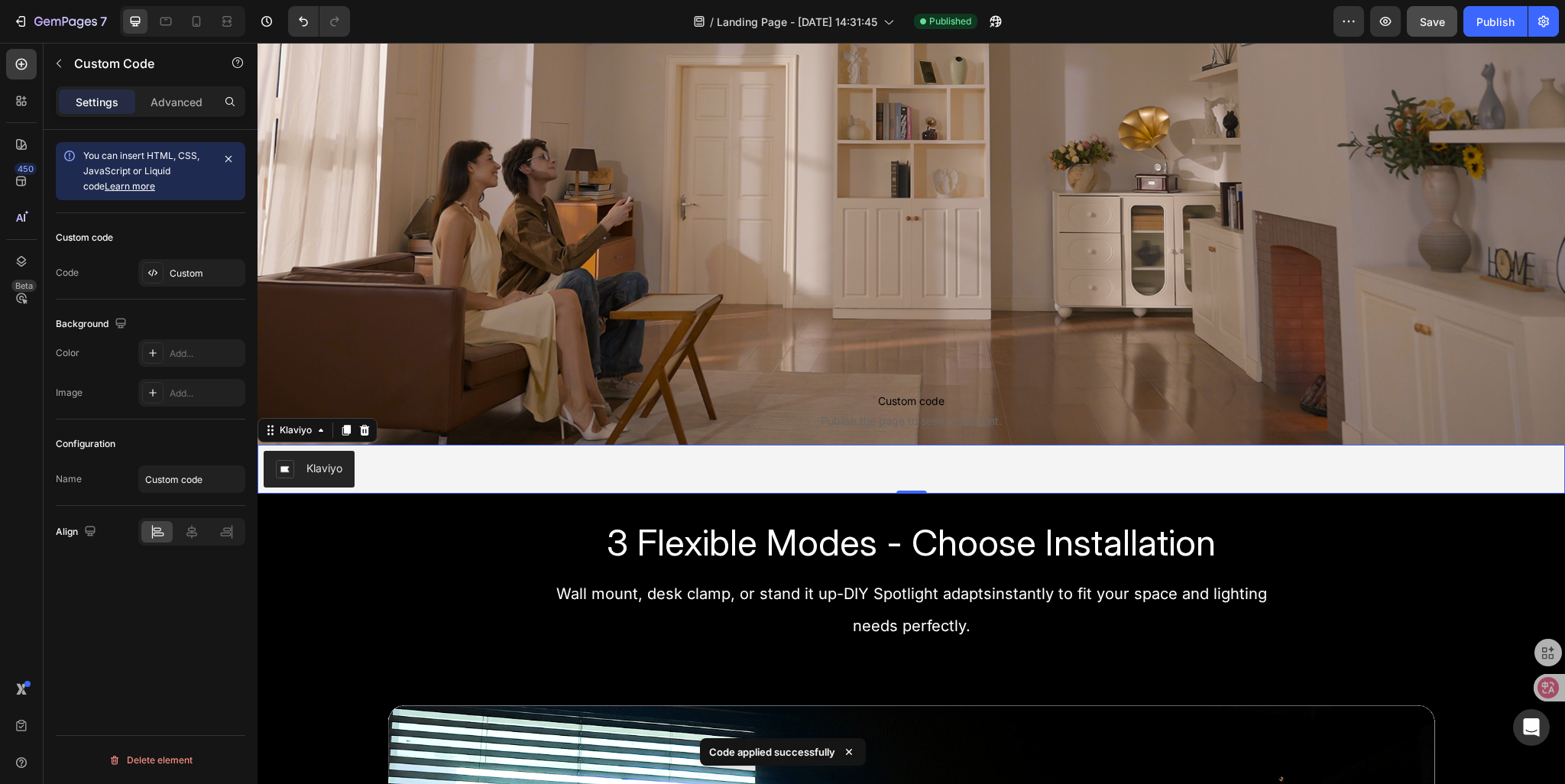
click at [333, 468] on div "Klaviyo" at bounding box center [324, 468] width 36 height 16
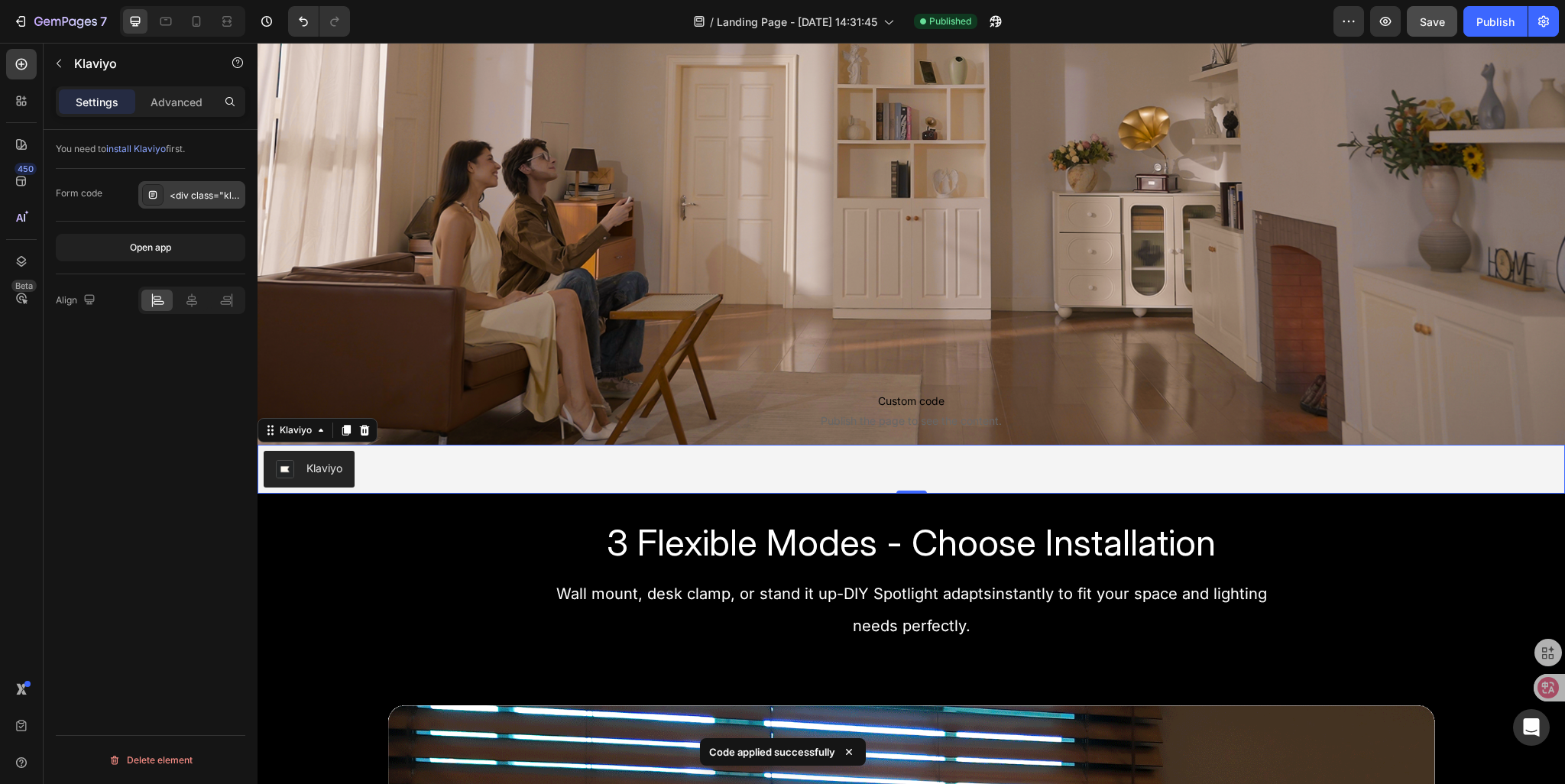
click at [148, 197] on icon at bounding box center [153, 195] width 12 height 12
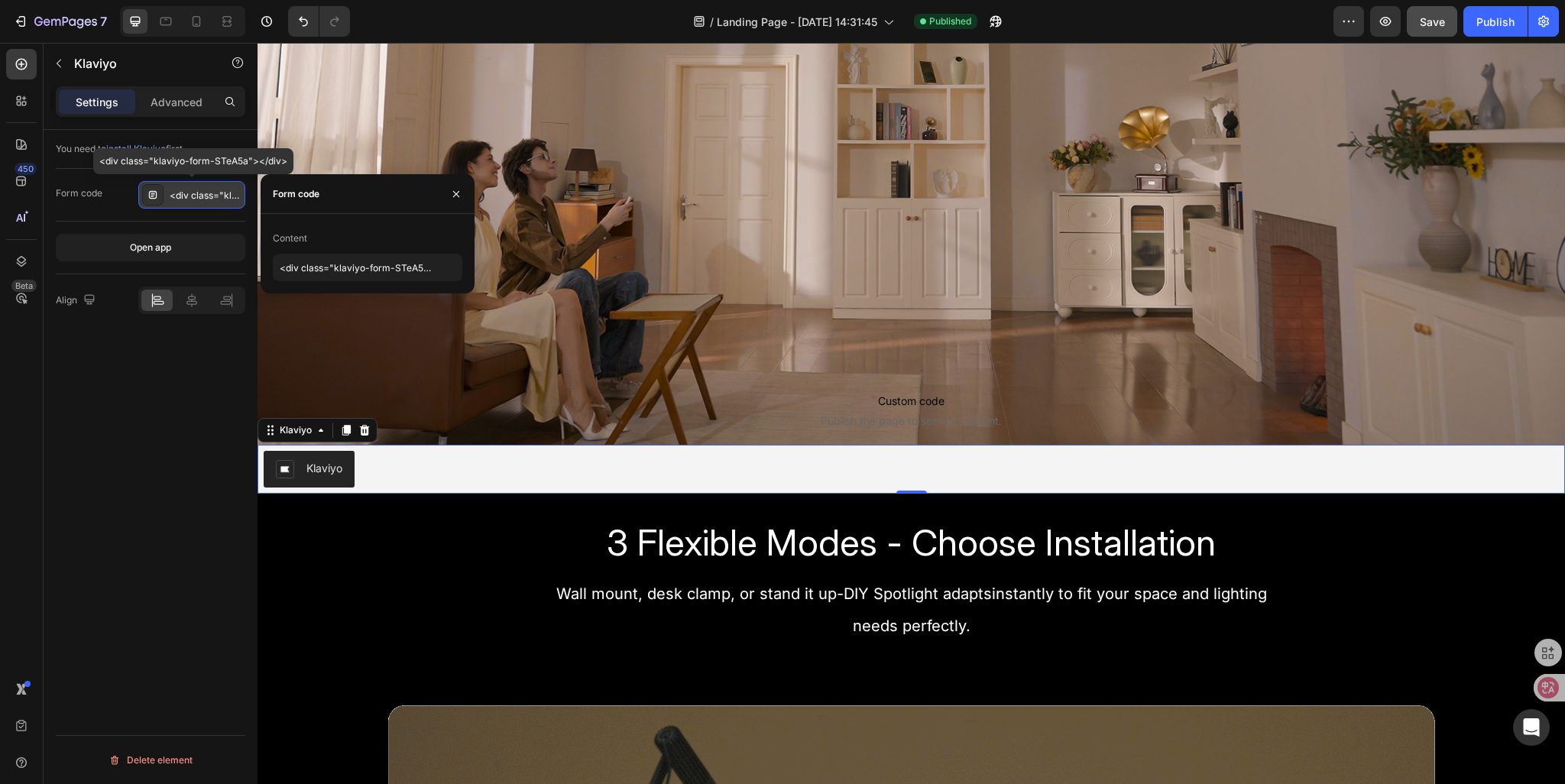
click at [148, 197] on icon at bounding box center [153, 195] width 12 height 12
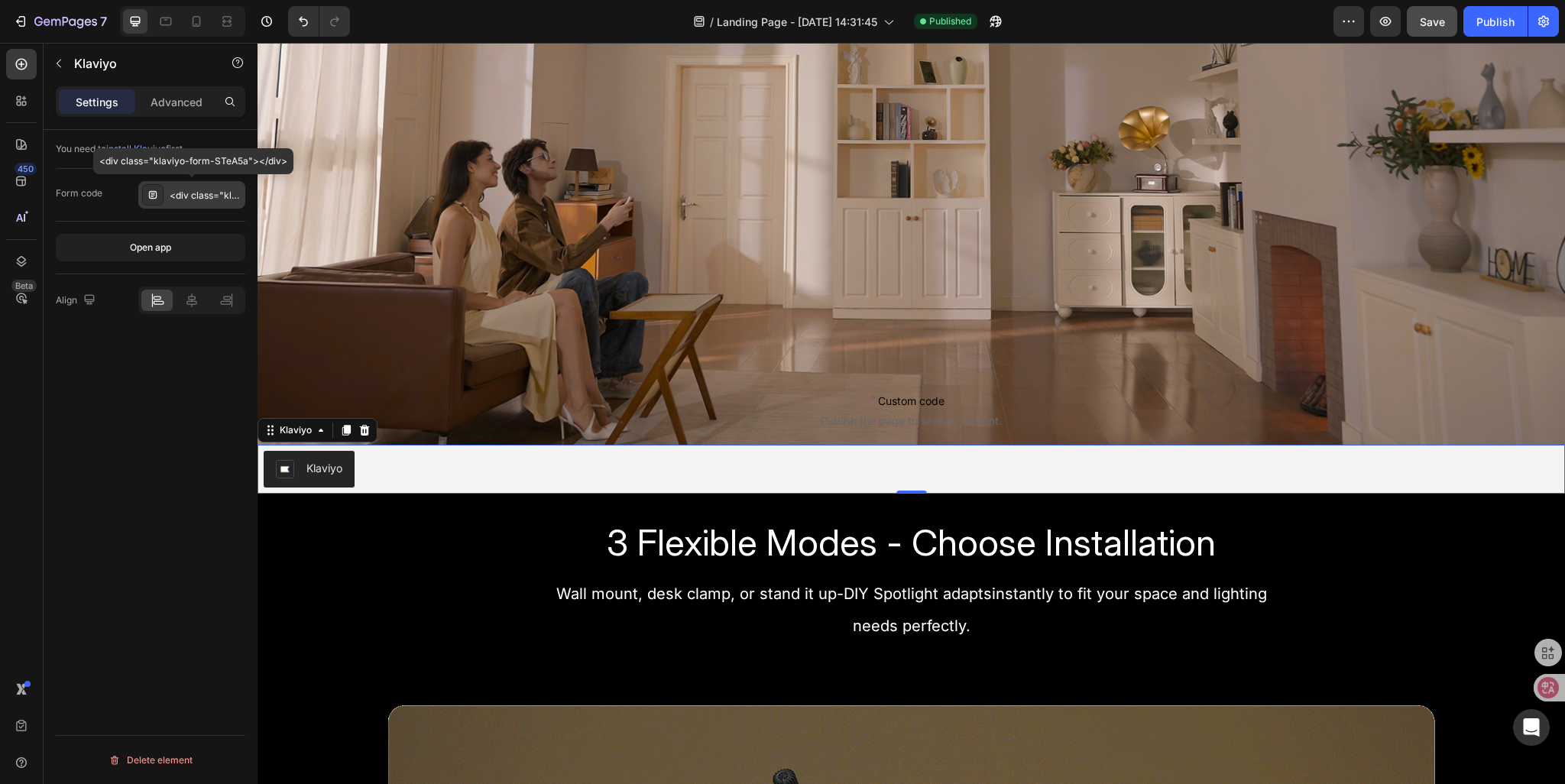
click at [148, 197] on icon at bounding box center [153, 195] width 12 height 12
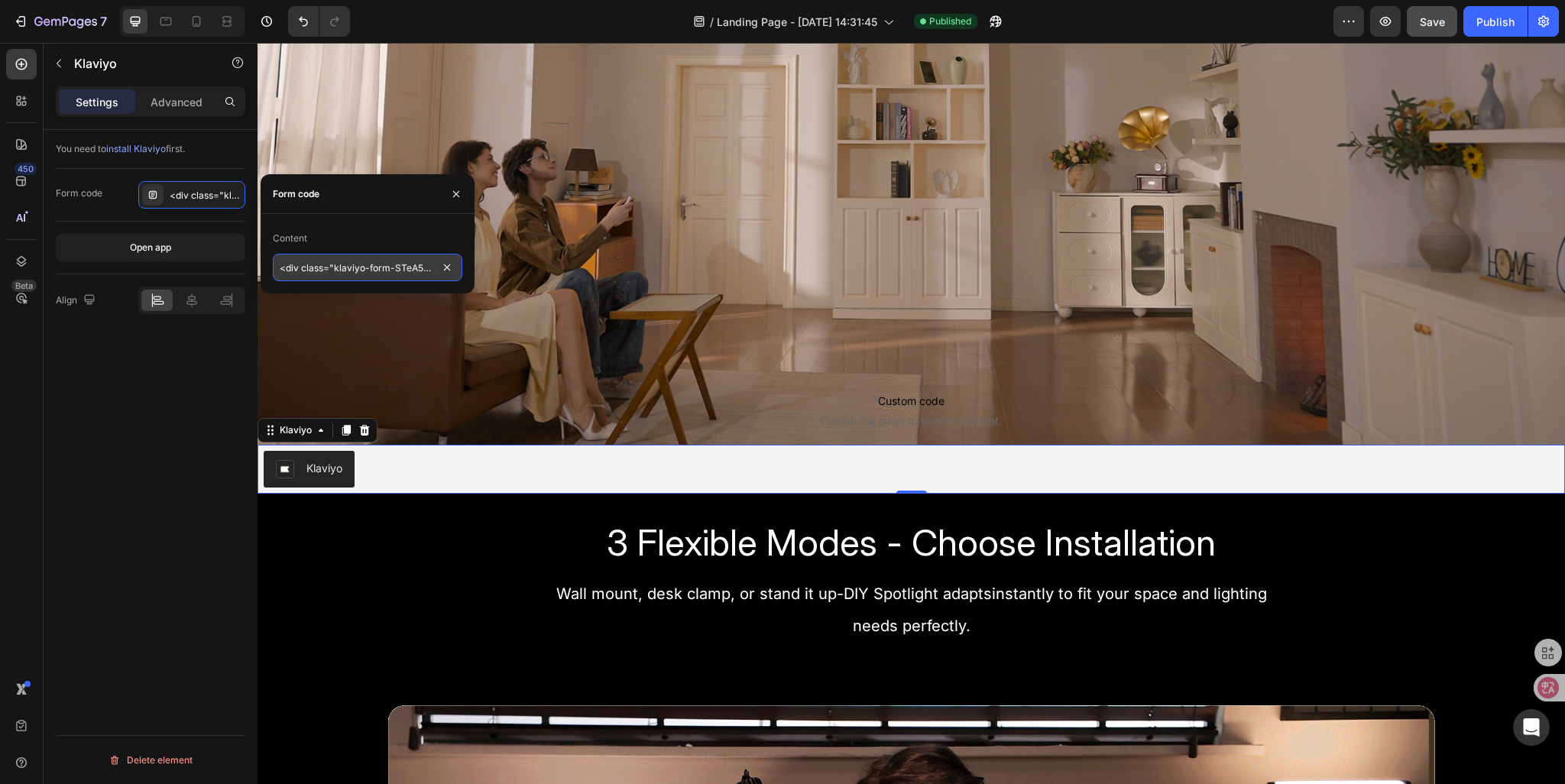
click at [313, 264] on input "<div class="klaviyo-form-STeA5a"></div>" at bounding box center [367, 267] width 190 height 28
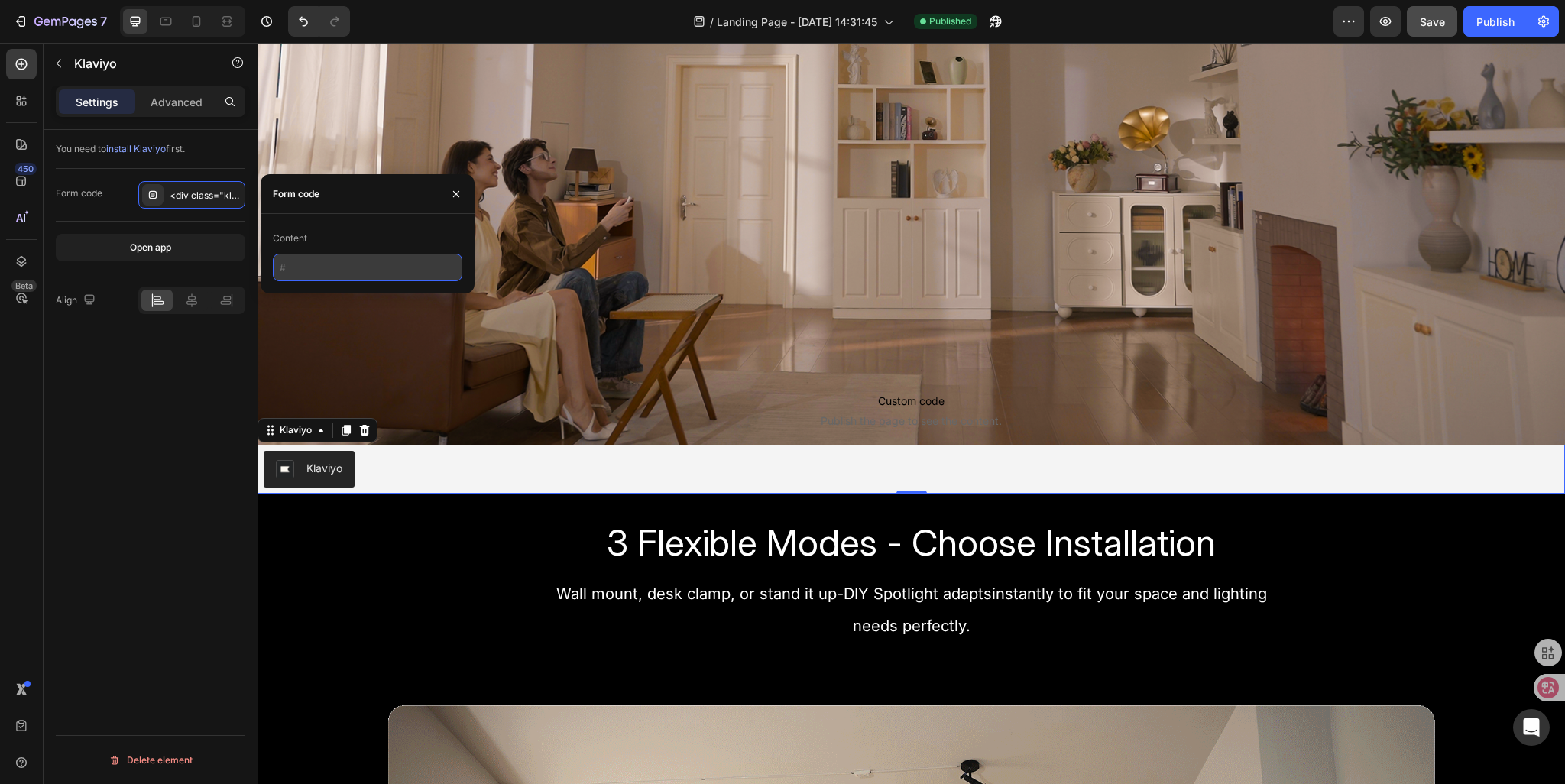
click at [395, 273] on input "text" at bounding box center [367, 267] width 190 height 28
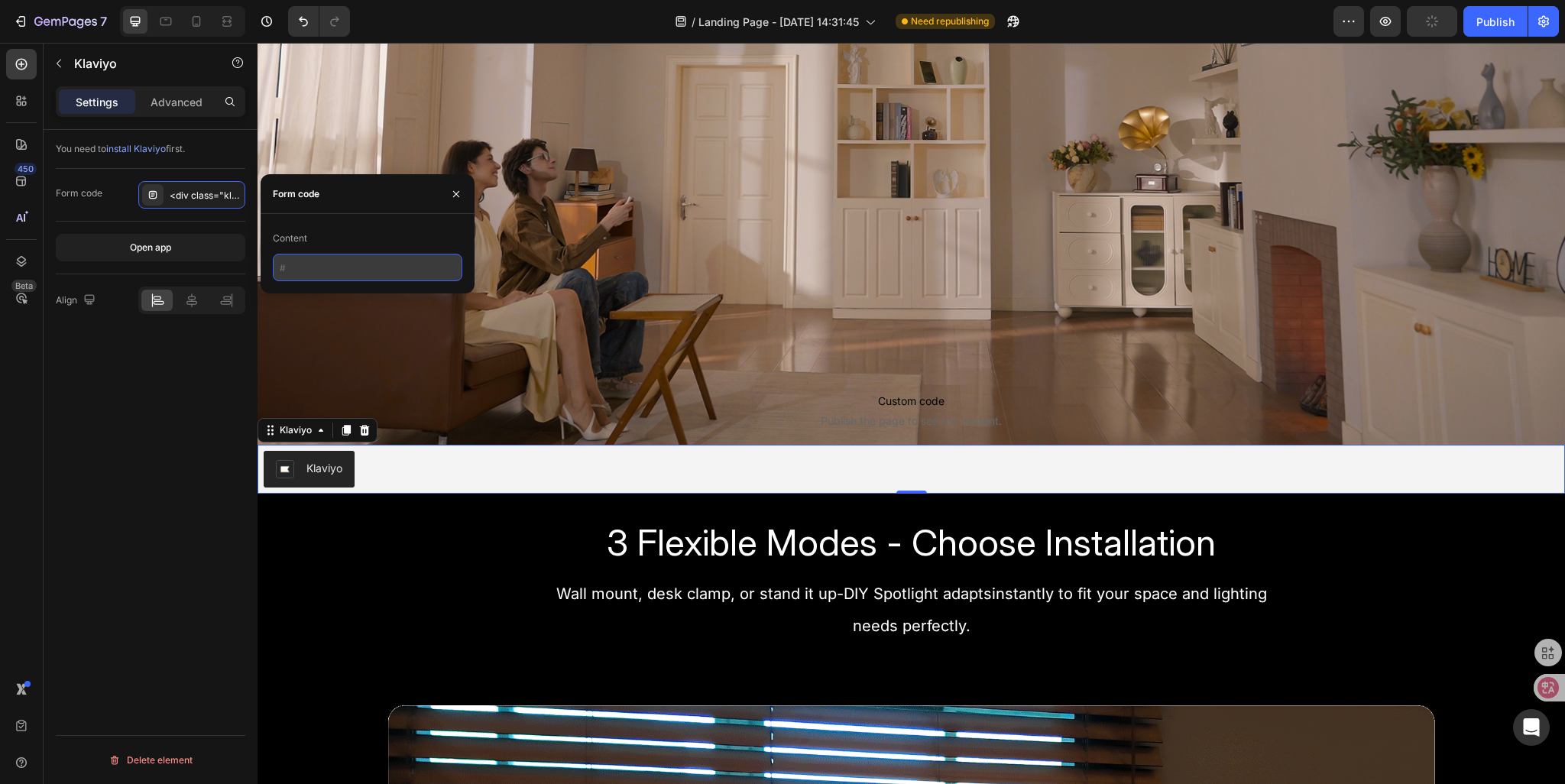
paste input "<div class="klaviyo-form-STeA5a"></div>"
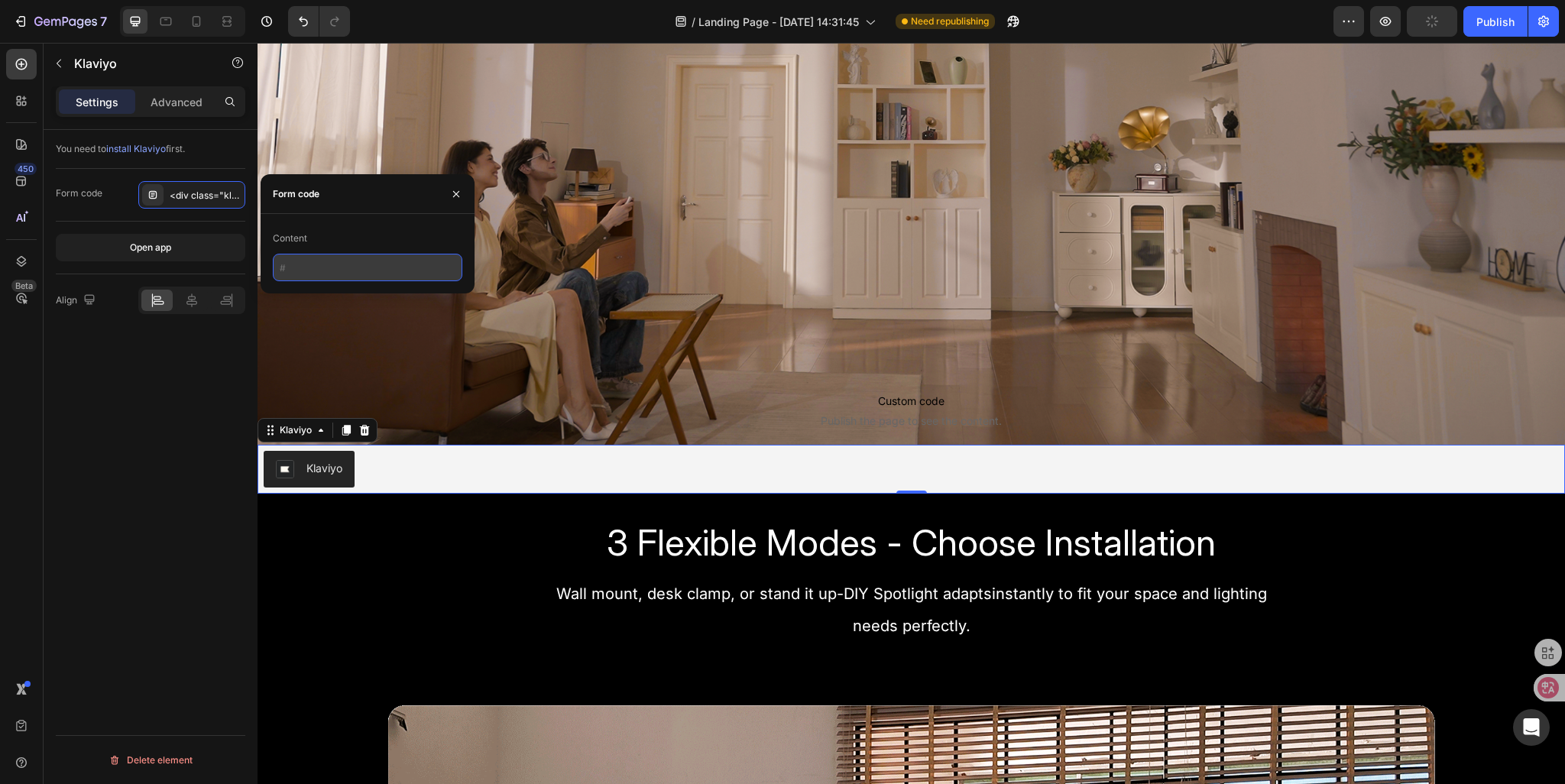
type input "<div class="klaviyo-form-STeA5a"></div>"
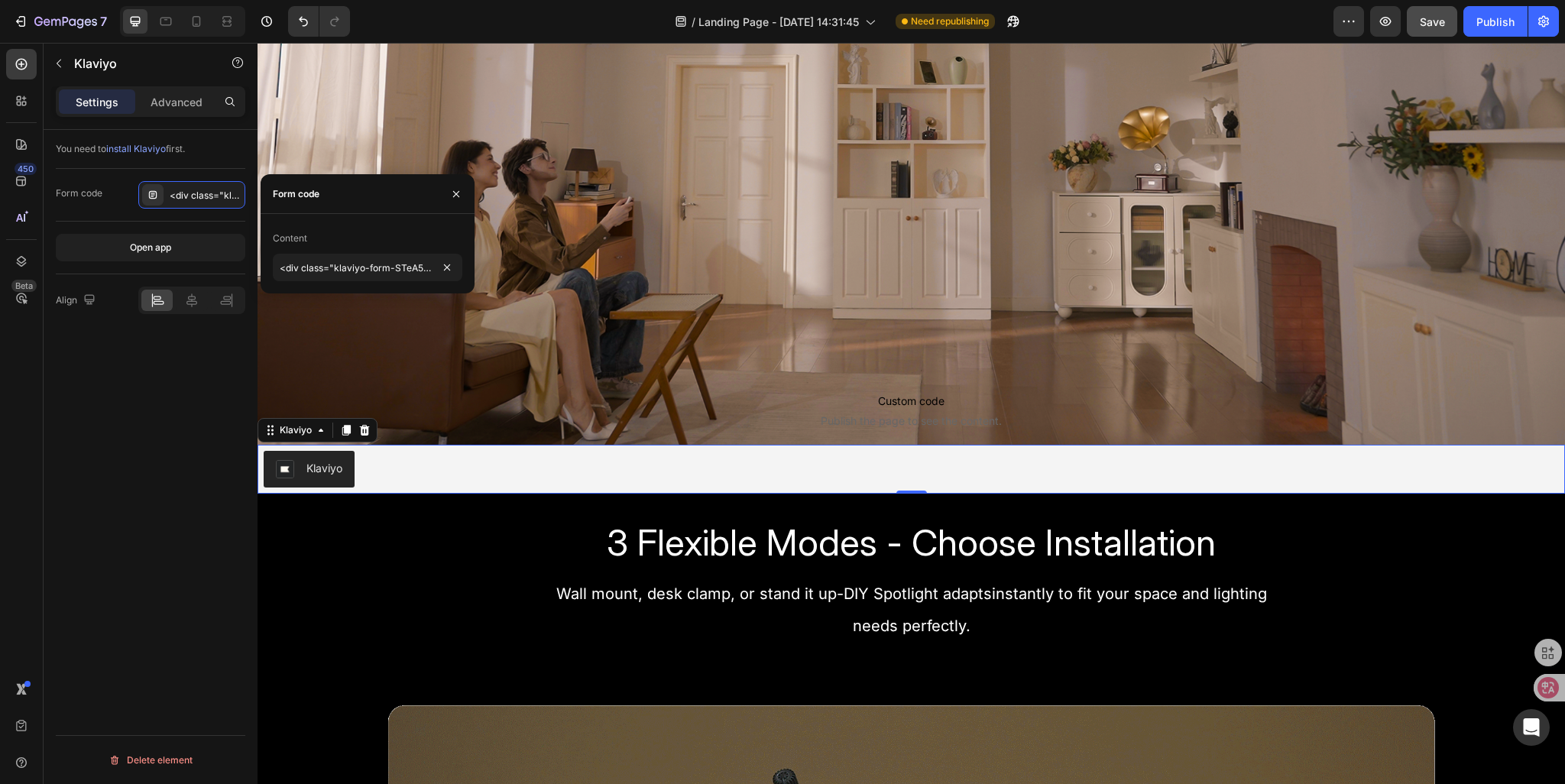
click at [176, 499] on div "You need to install Klaviyo first. Form code <div class="klaviyo-form-STeA5a"><…" at bounding box center [151, 478] width 214 height 697
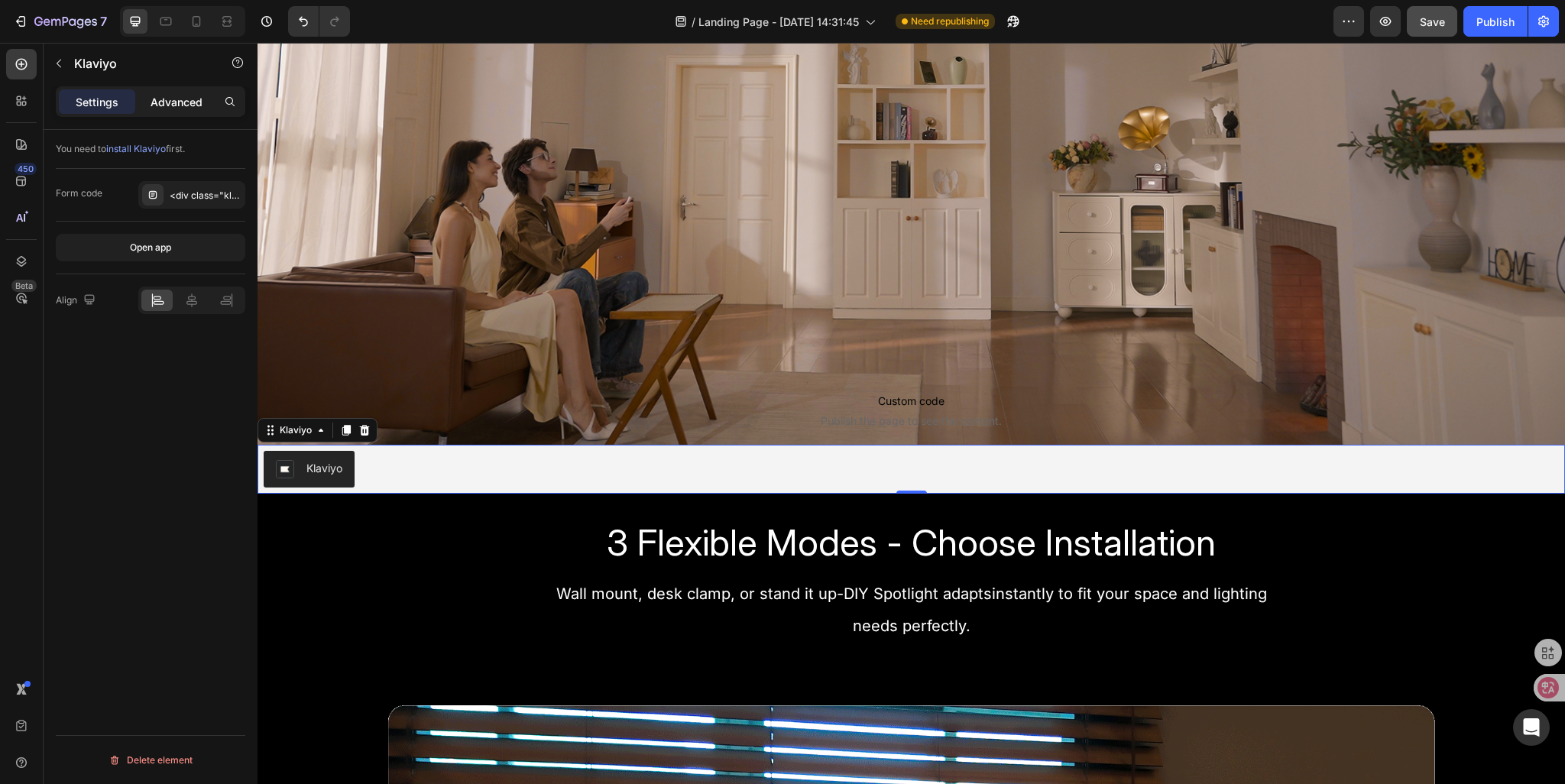
click at [154, 99] on p "Advanced" at bounding box center [177, 101] width 52 height 16
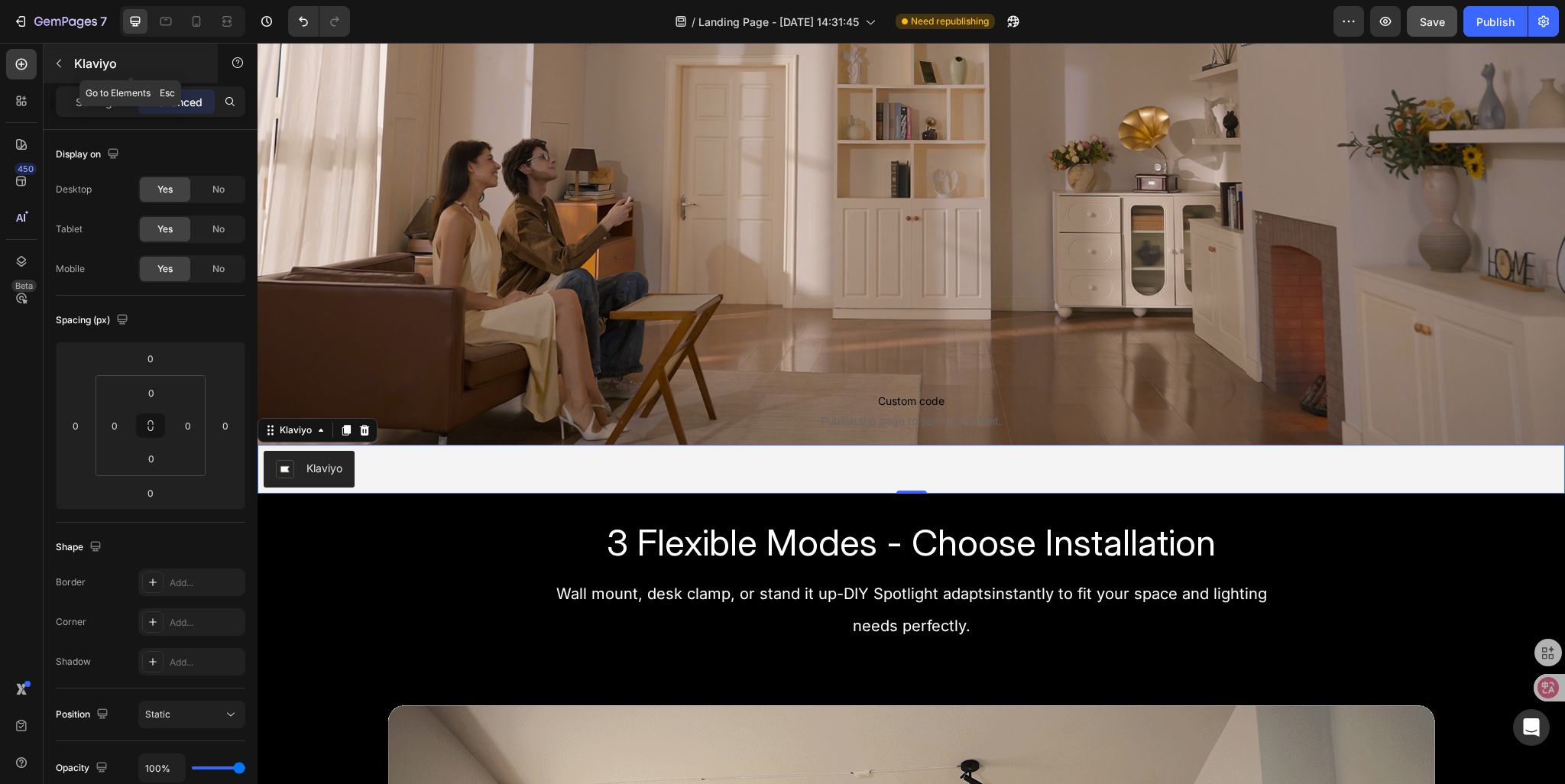
click at [61, 68] on icon "button" at bounding box center [59, 64] width 12 height 12
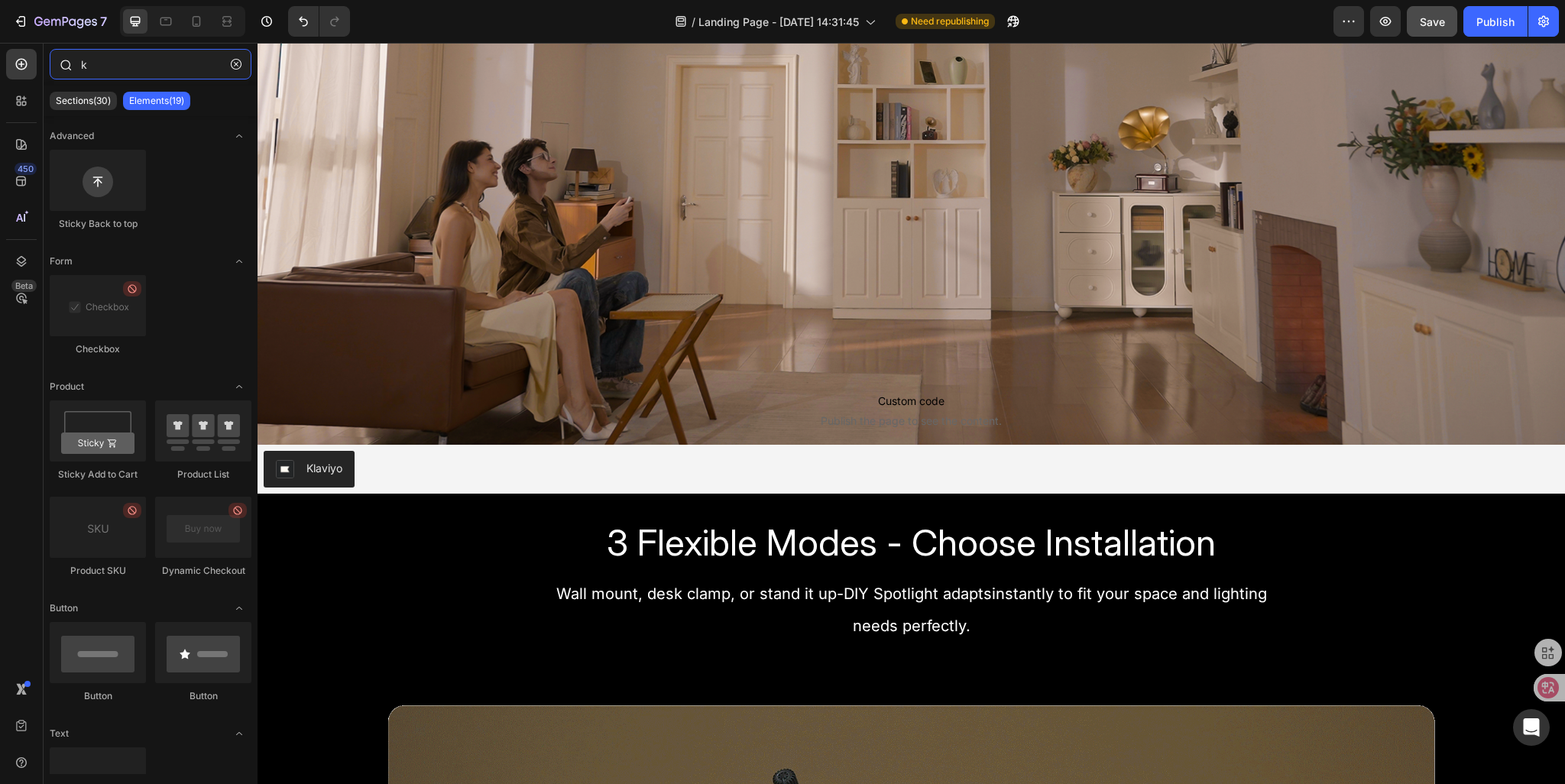
click at [108, 70] on input "k" at bounding box center [151, 65] width 202 height 31
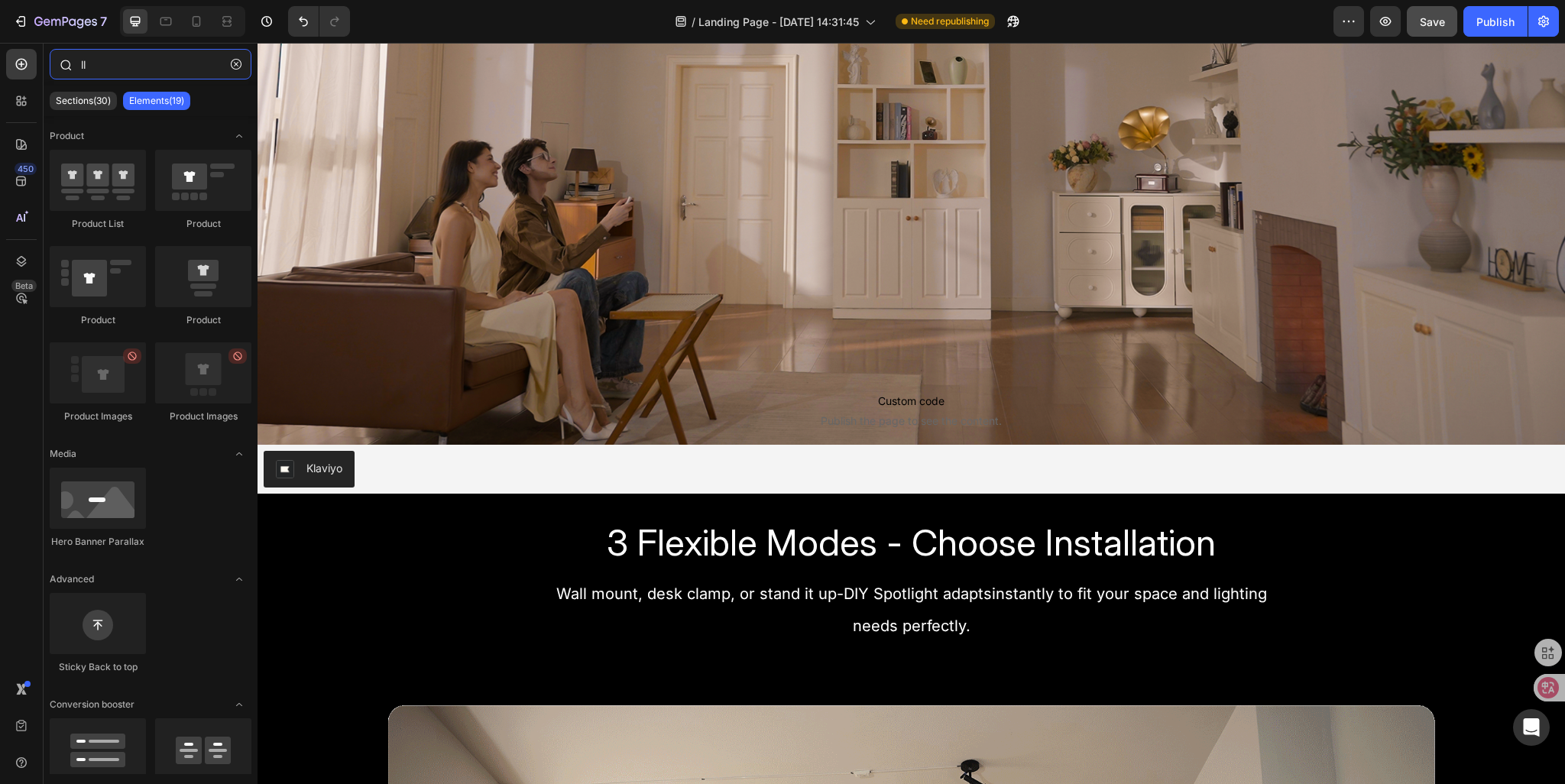
type input "l"
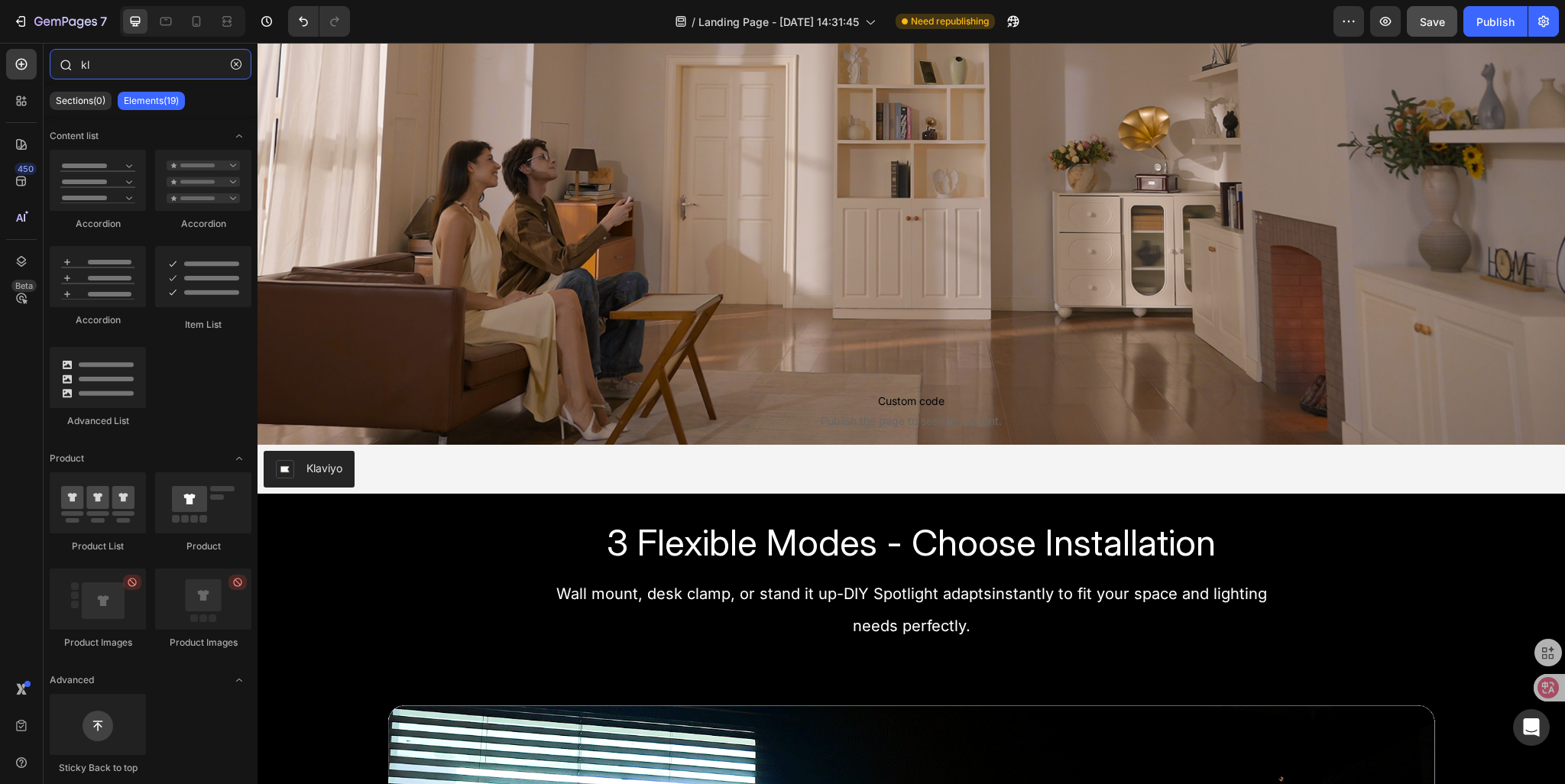
type input "k"
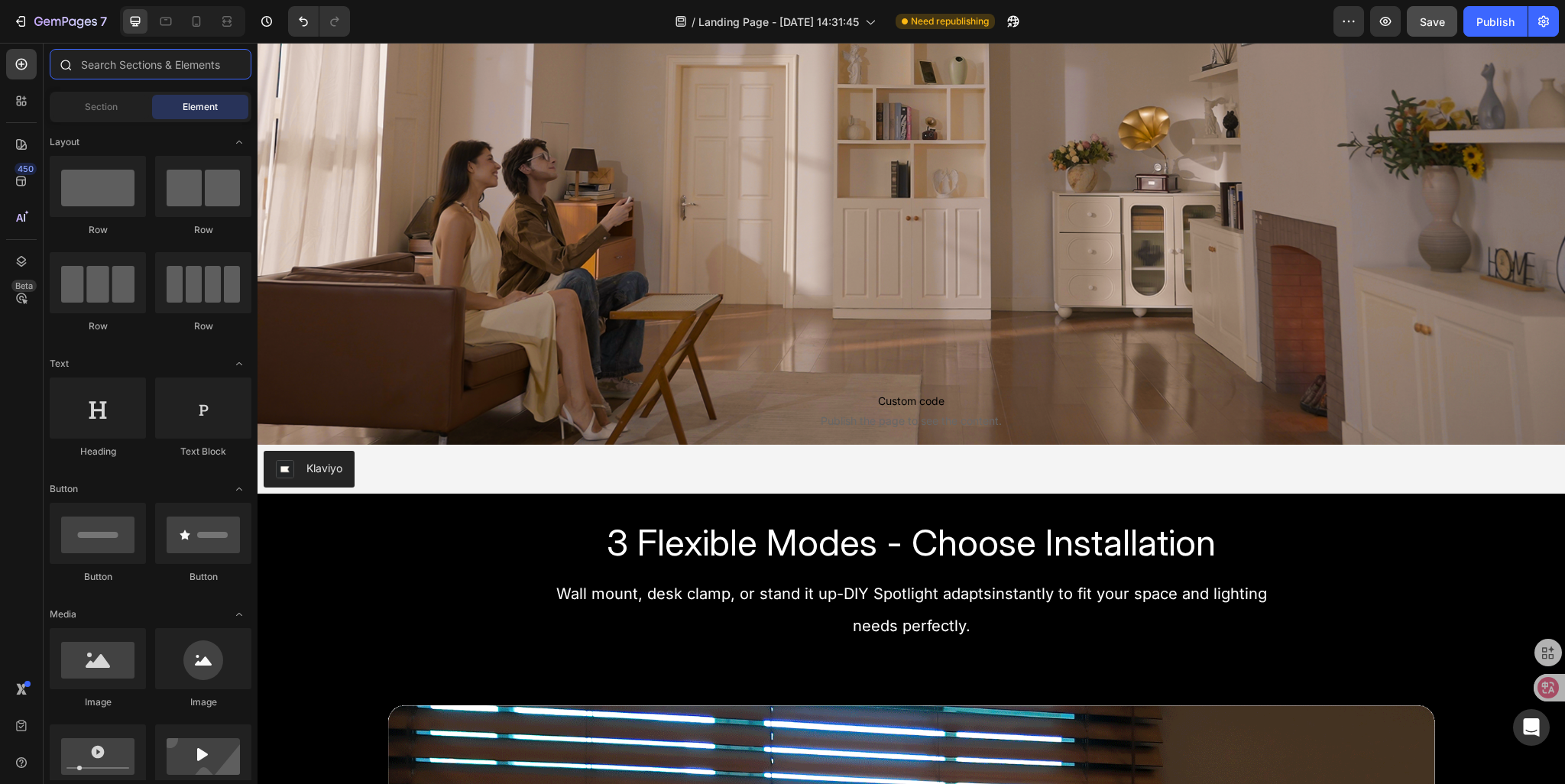
type input "l"
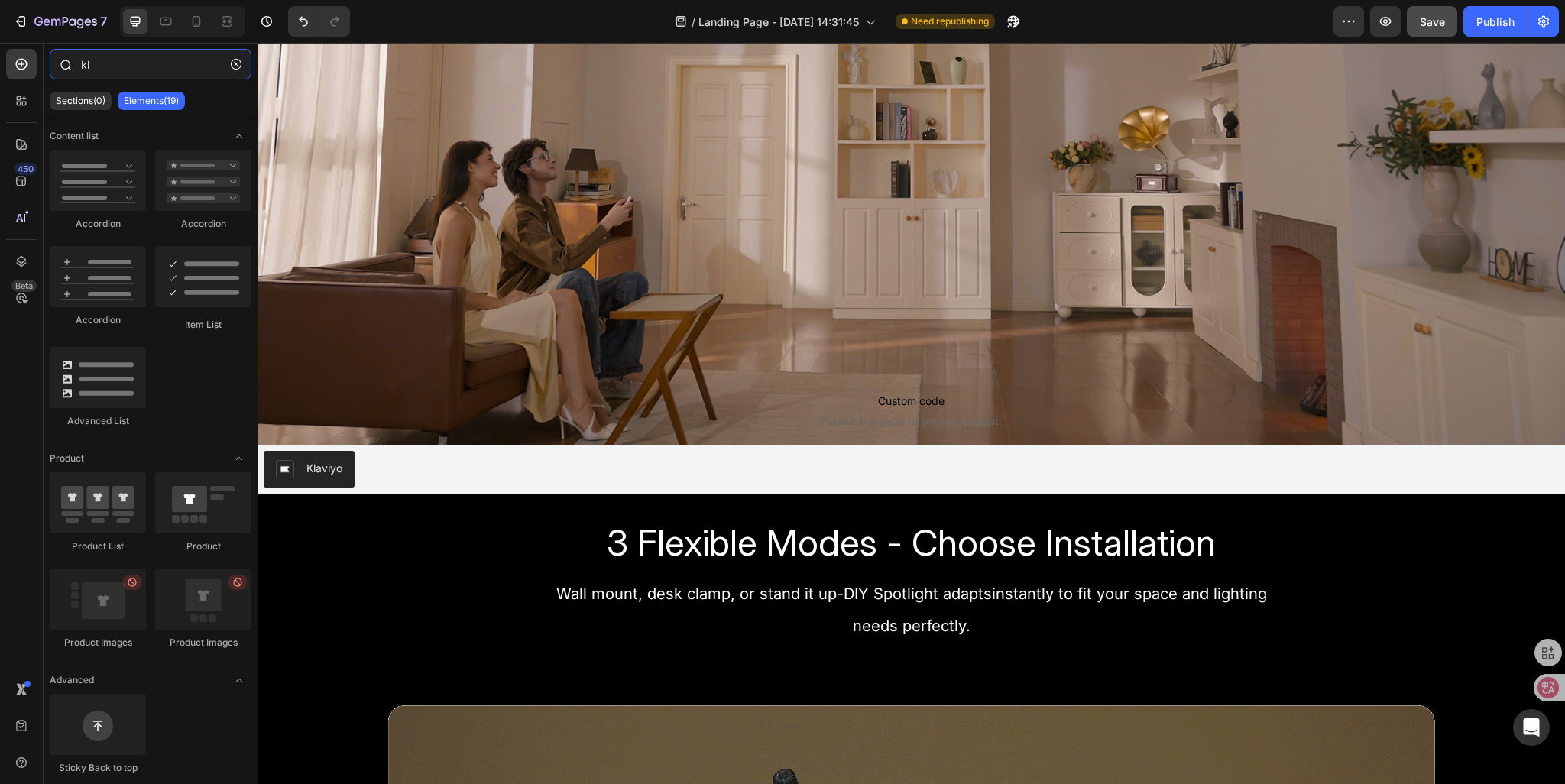
type input "k"
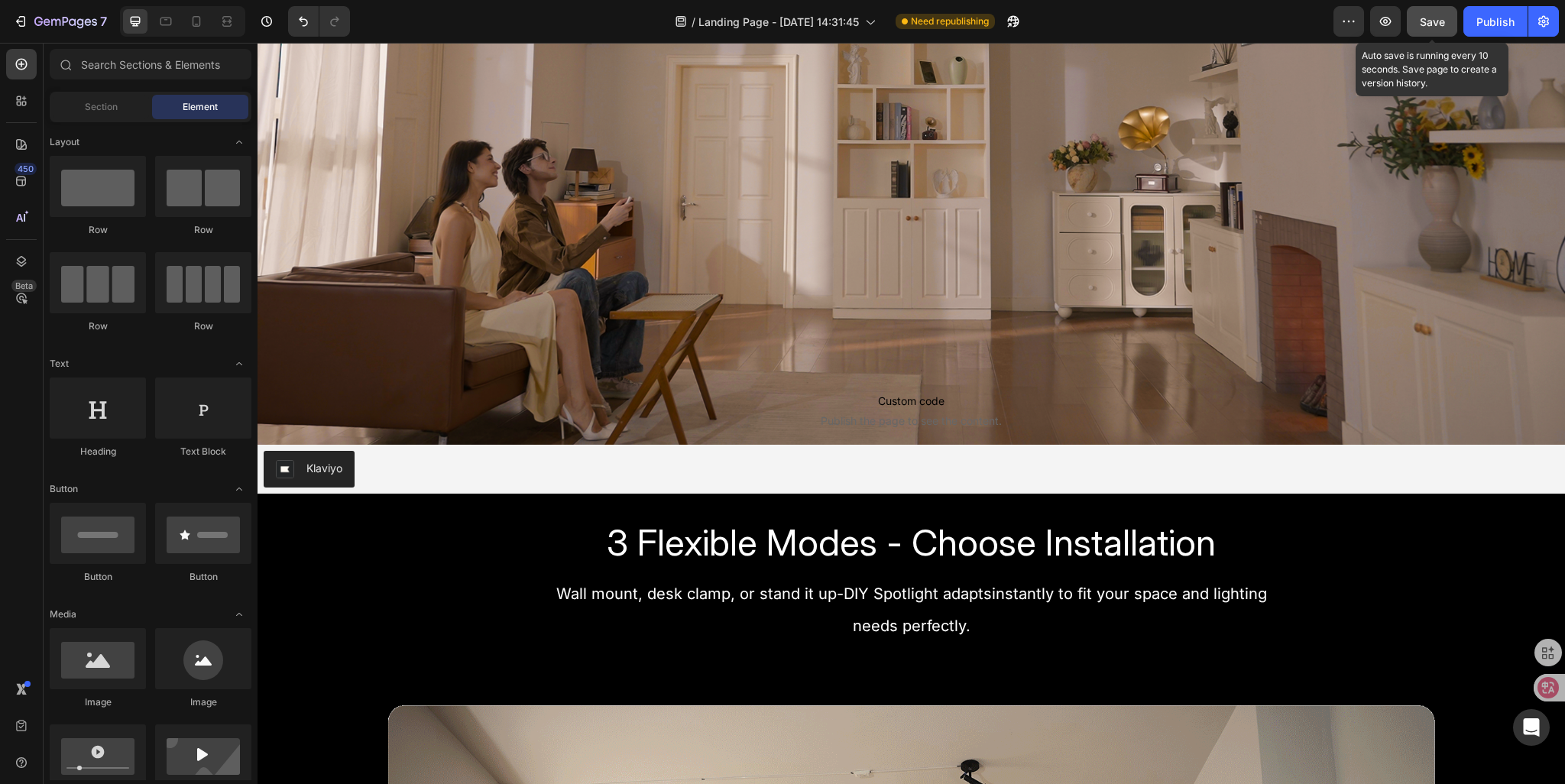
click at [1441, 15] on span "Save" at bounding box center [1432, 22] width 25 height 13
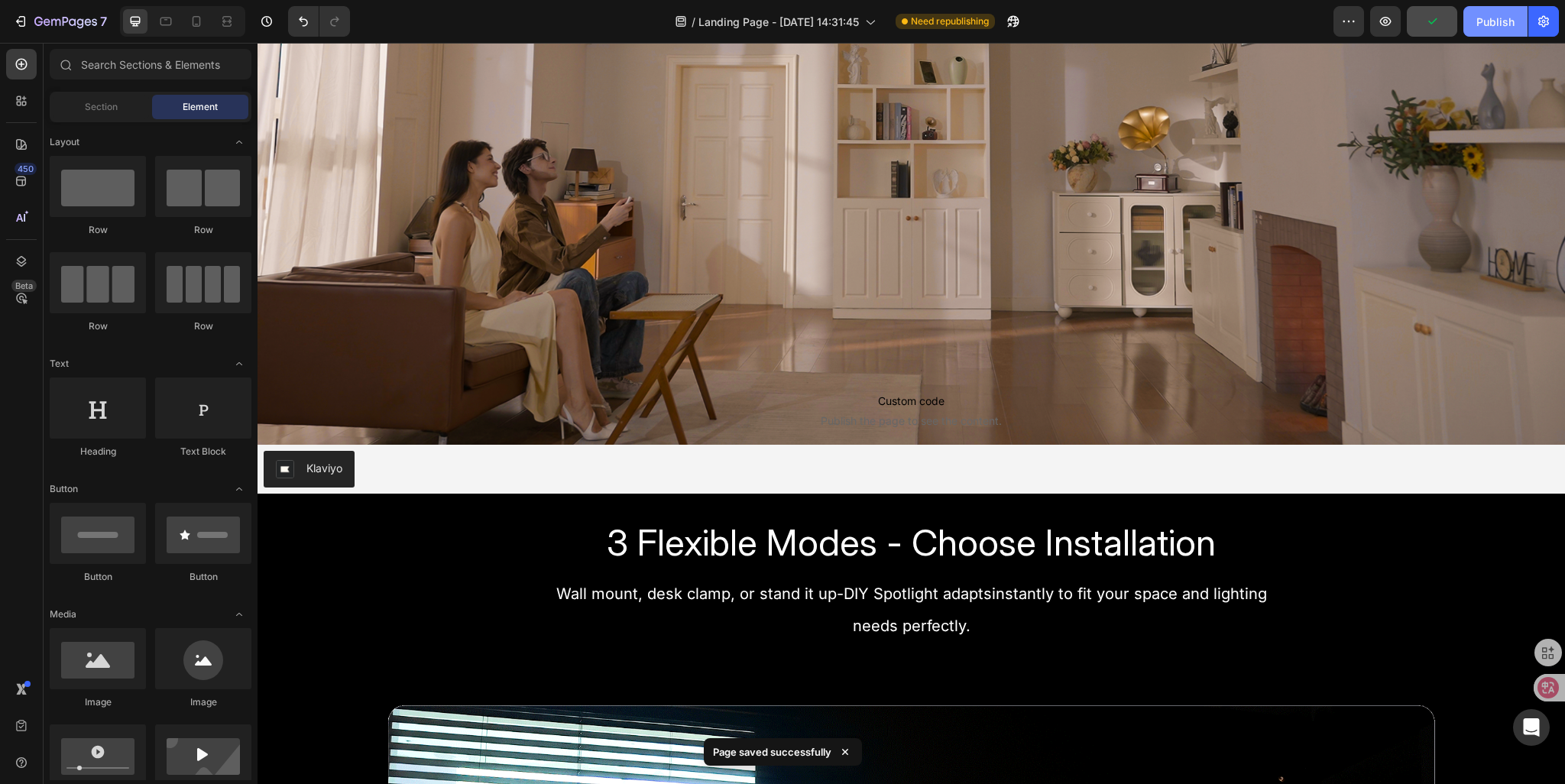
click at [1500, 14] on div "Publish" at bounding box center [1496, 22] width 38 height 16
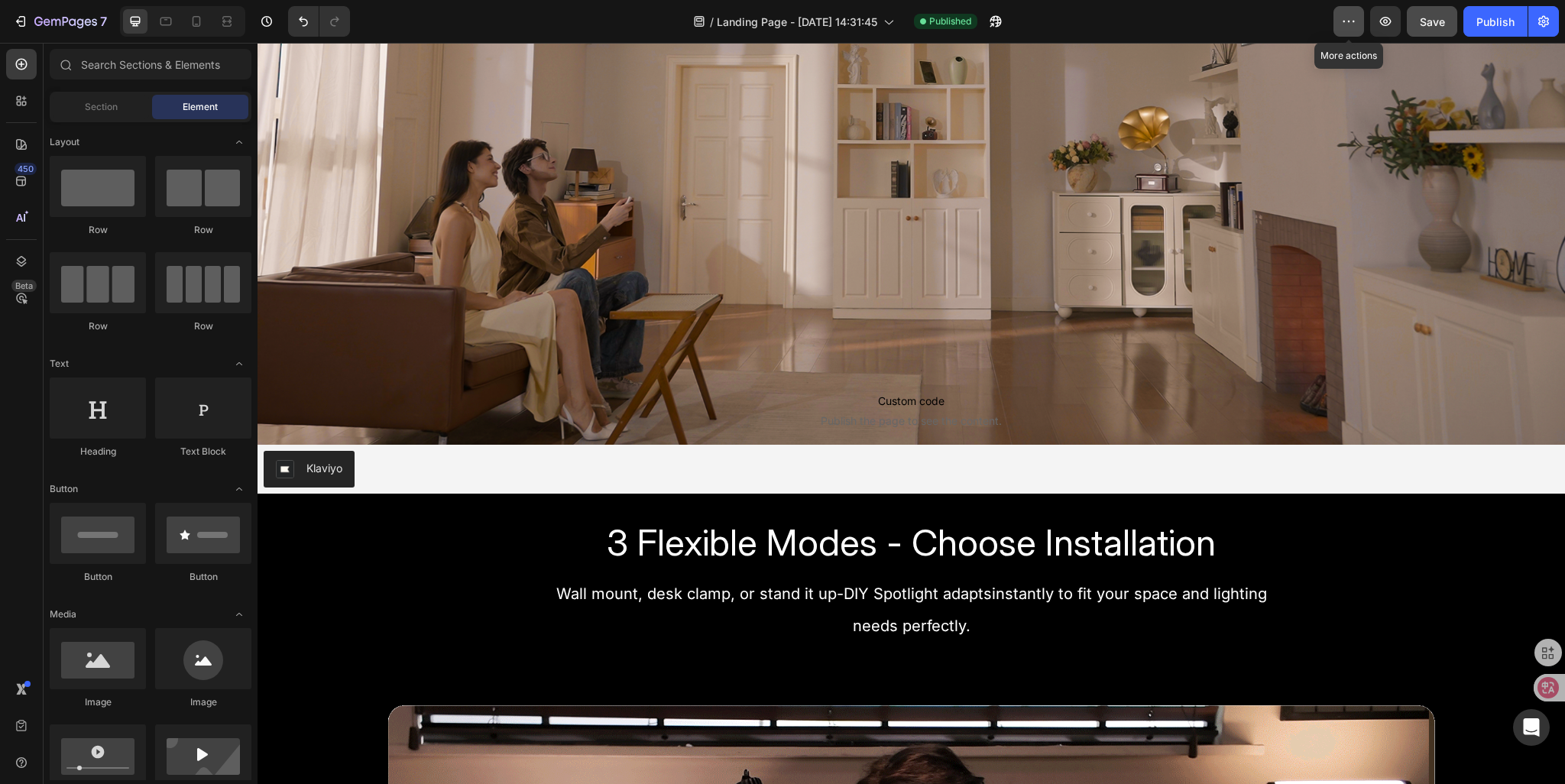
click at [1351, 22] on icon "button" at bounding box center [1349, 22] width 2 height 2
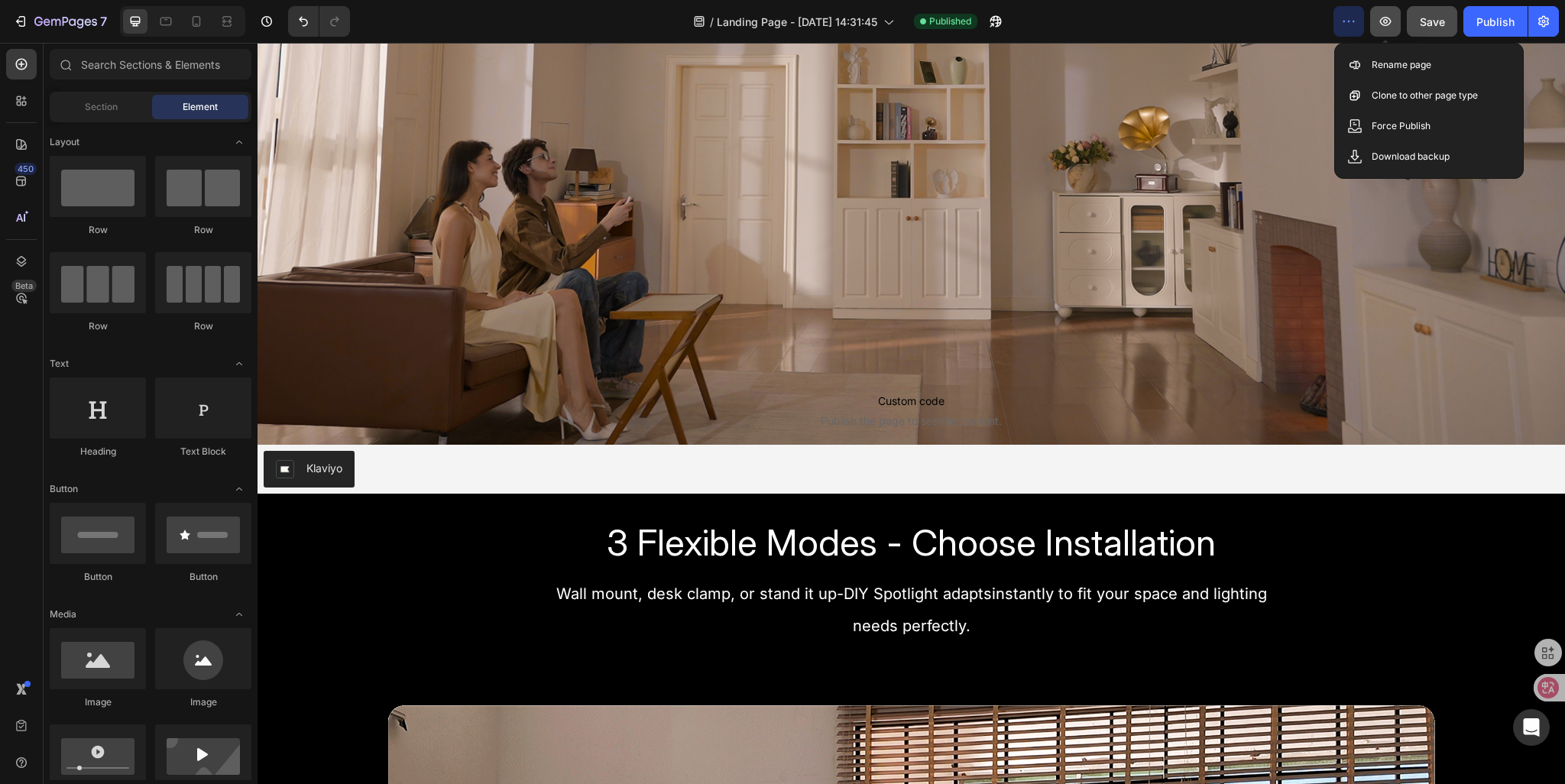
click at [1391, 28] on icon "button" at bounding box center [1386, 22] width 15 height 15
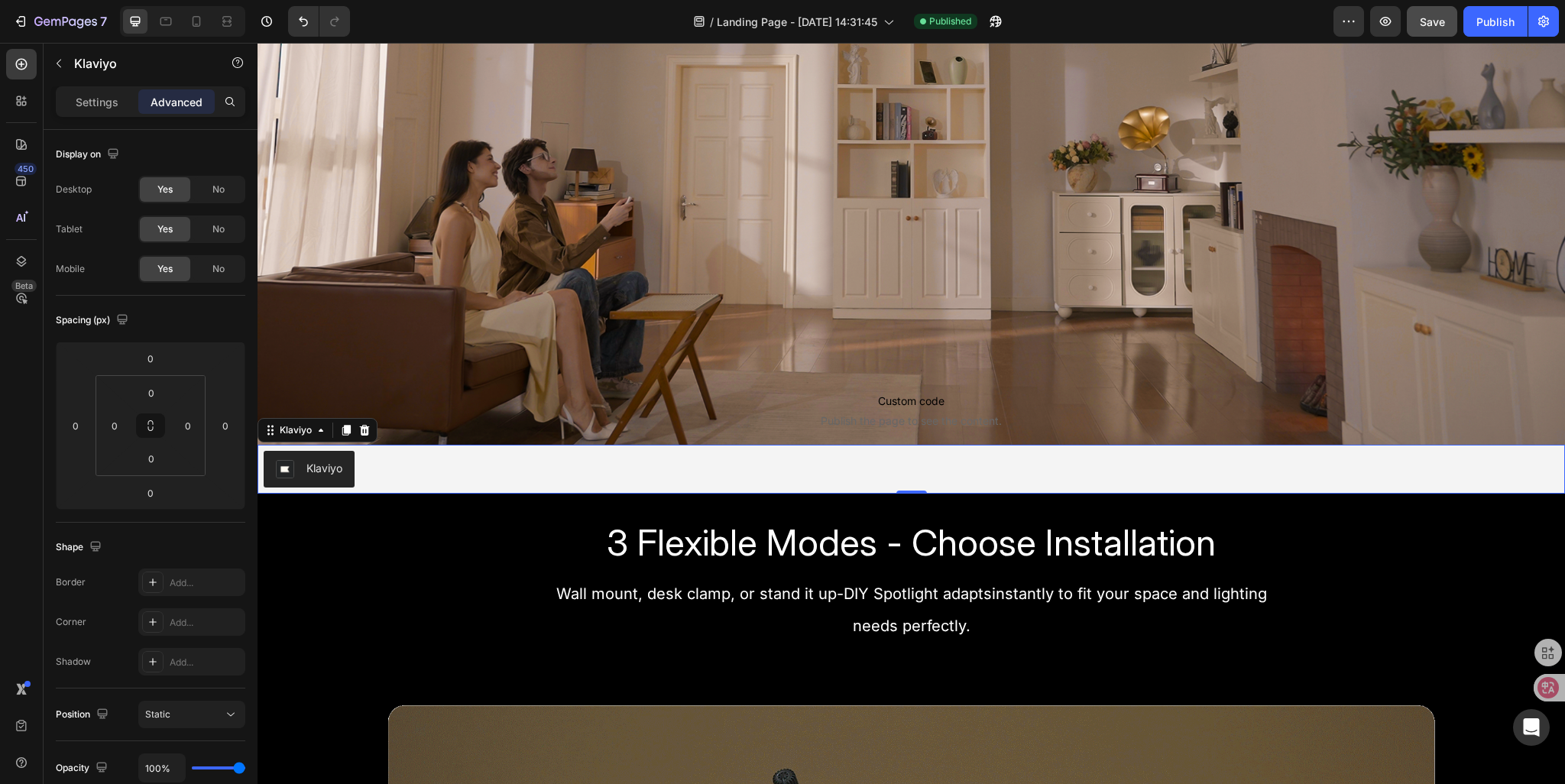
click at [340, 476] on div "Klaviyo" at bounding box center [309, 469] width 67 height 18
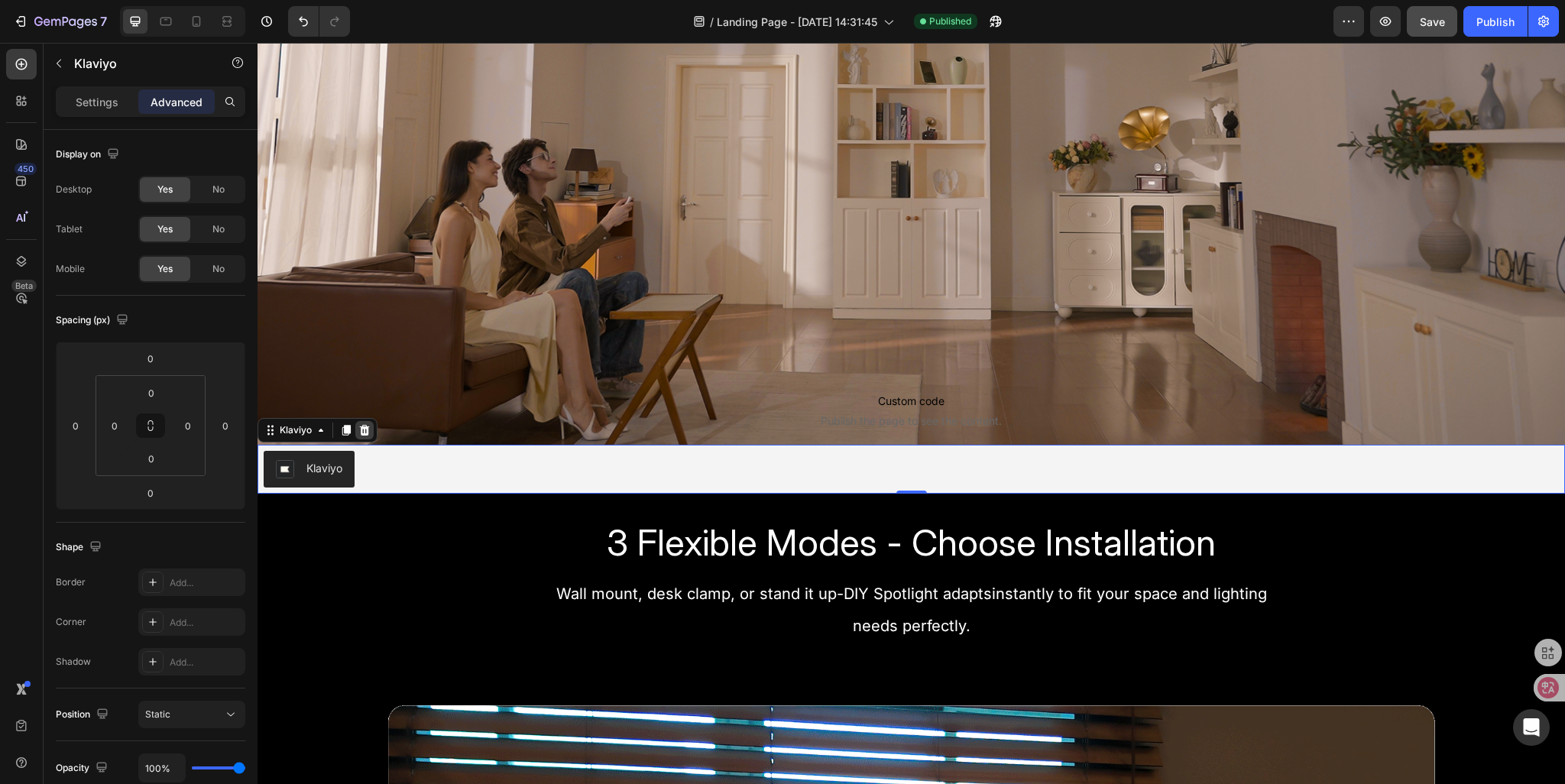
click at [364, 428] on icon at bounding box center [365, 430] width 10 height 11
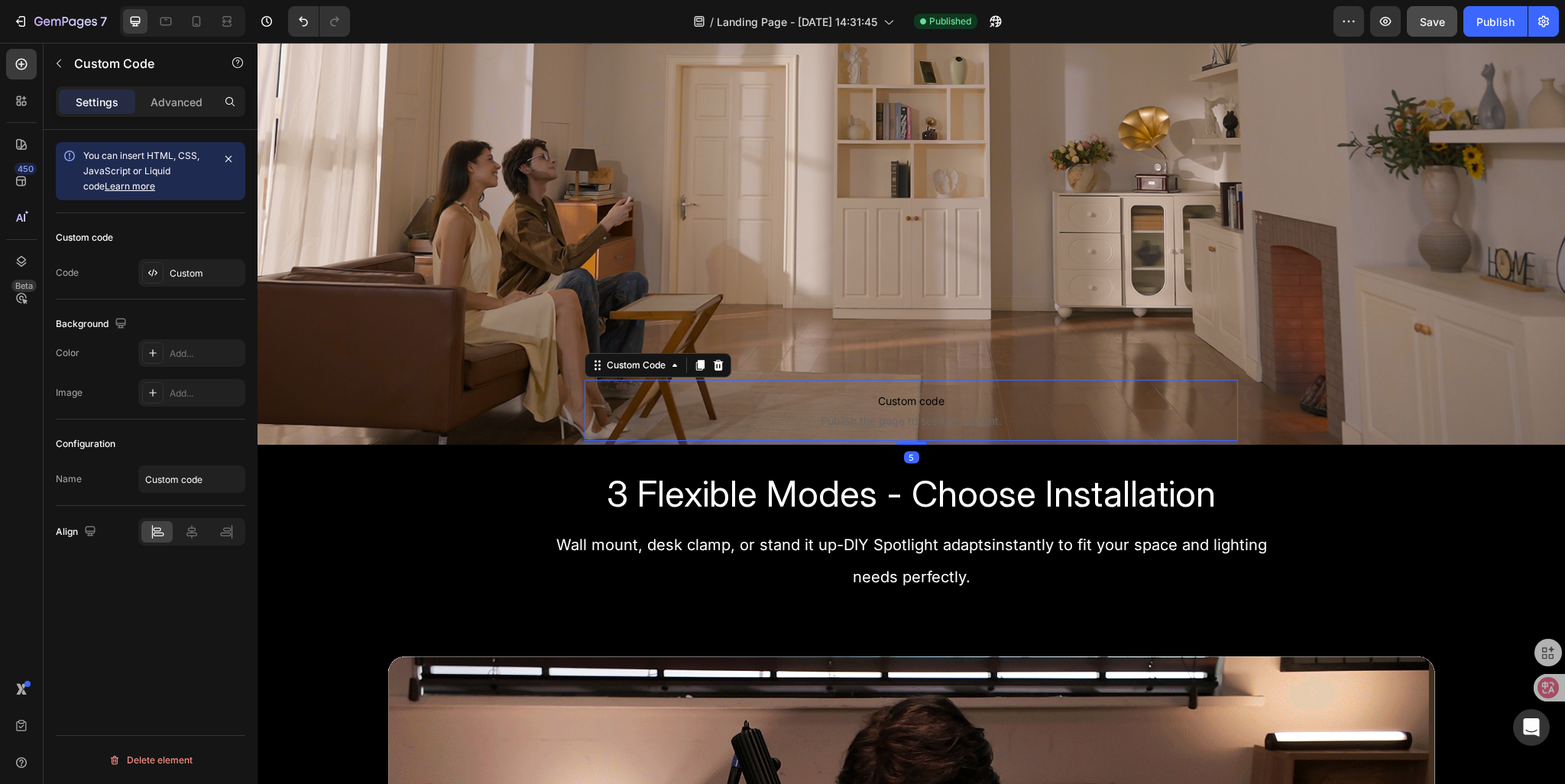
click at [804, 398] on span "Custom code" at bounding box center [912, 401] width 655 height 18
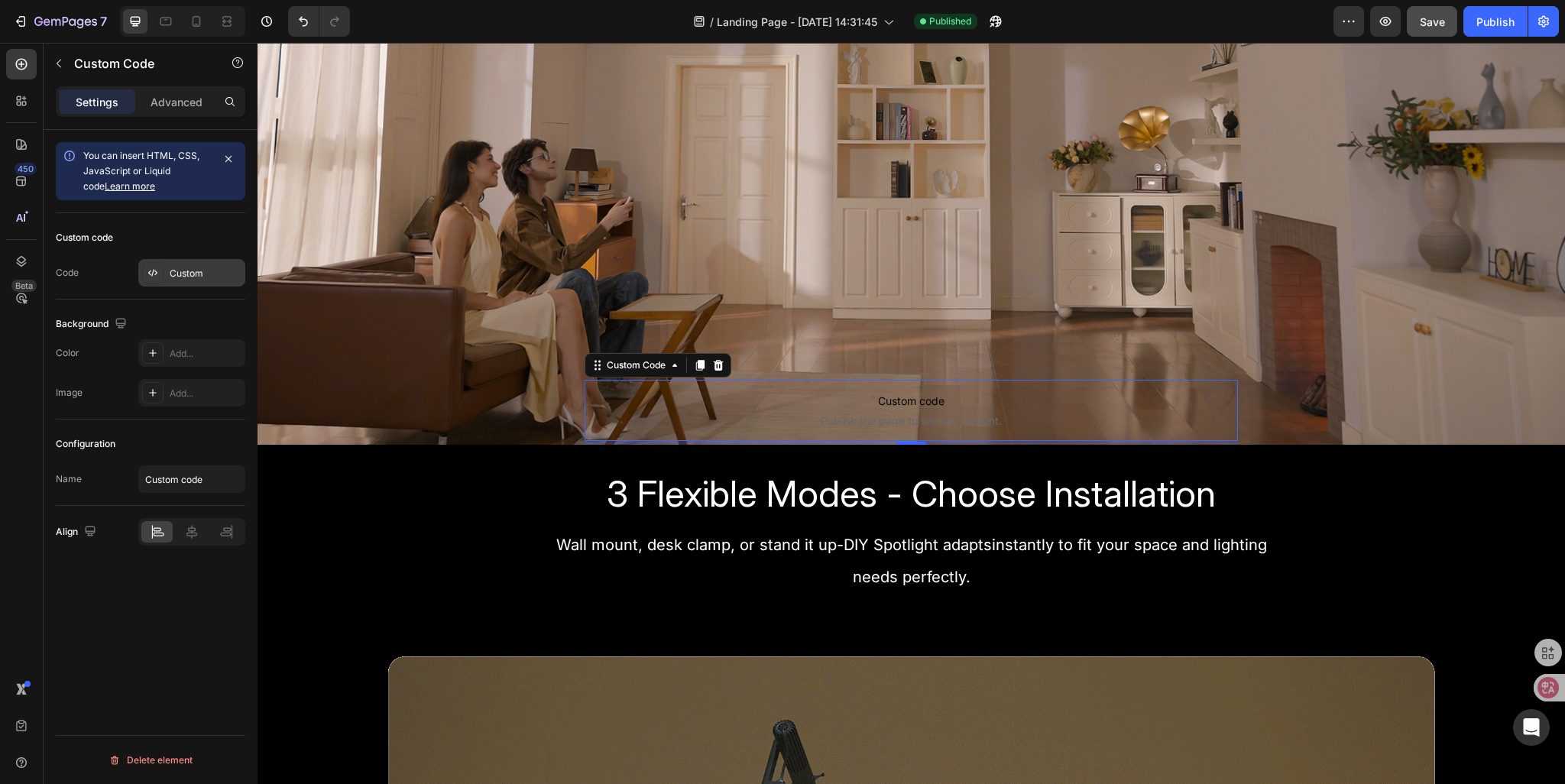
click at [191, 280] on div "Custom" at bounding box center [191, 273] width 107 height 28
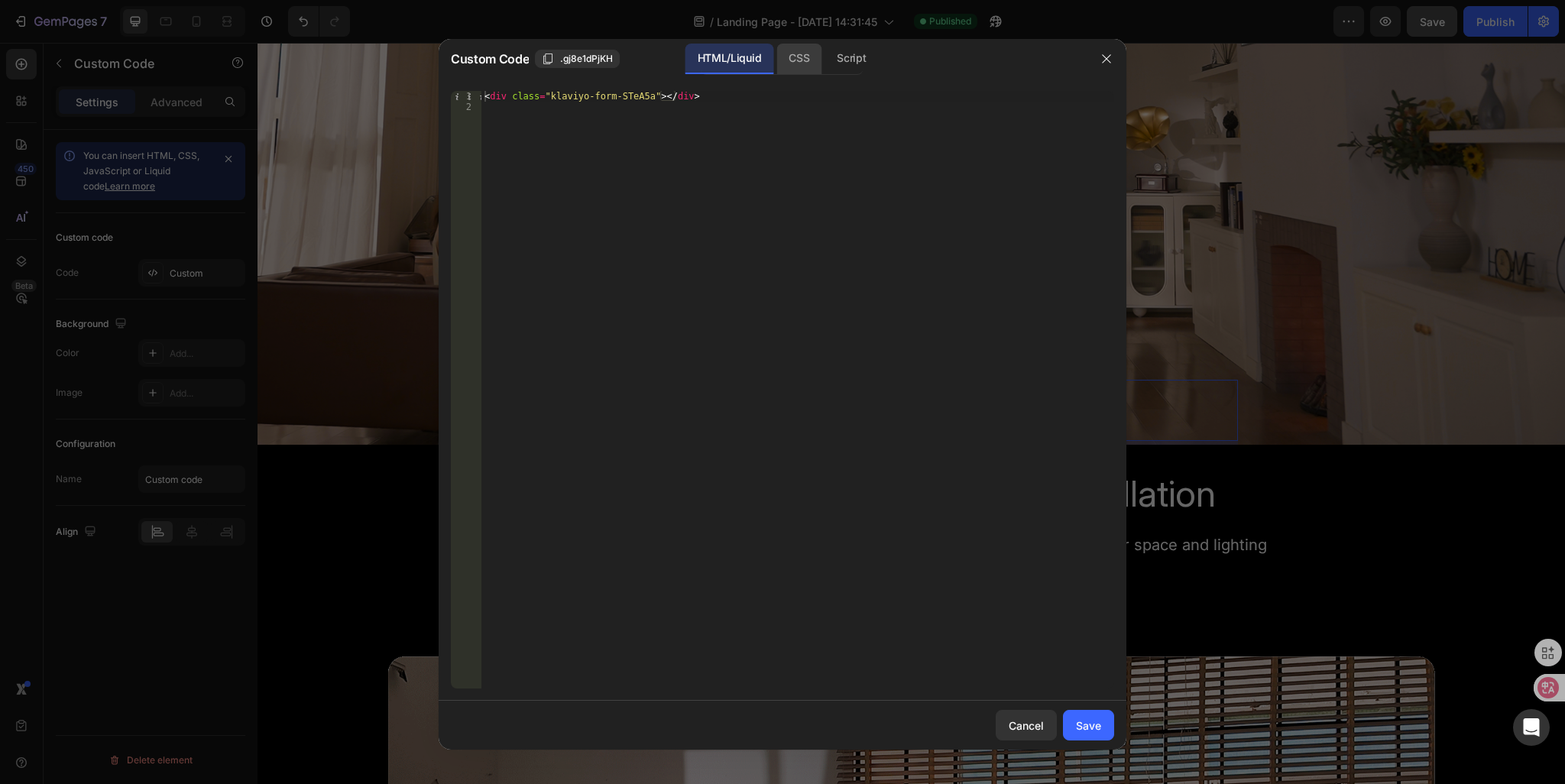
click at [824, 68] on div "CSS" at bounding box center [851, 59] width 54 height 31
click at [846, 59] on div "Script" at bounding box center [851, 59] width 54 height 31
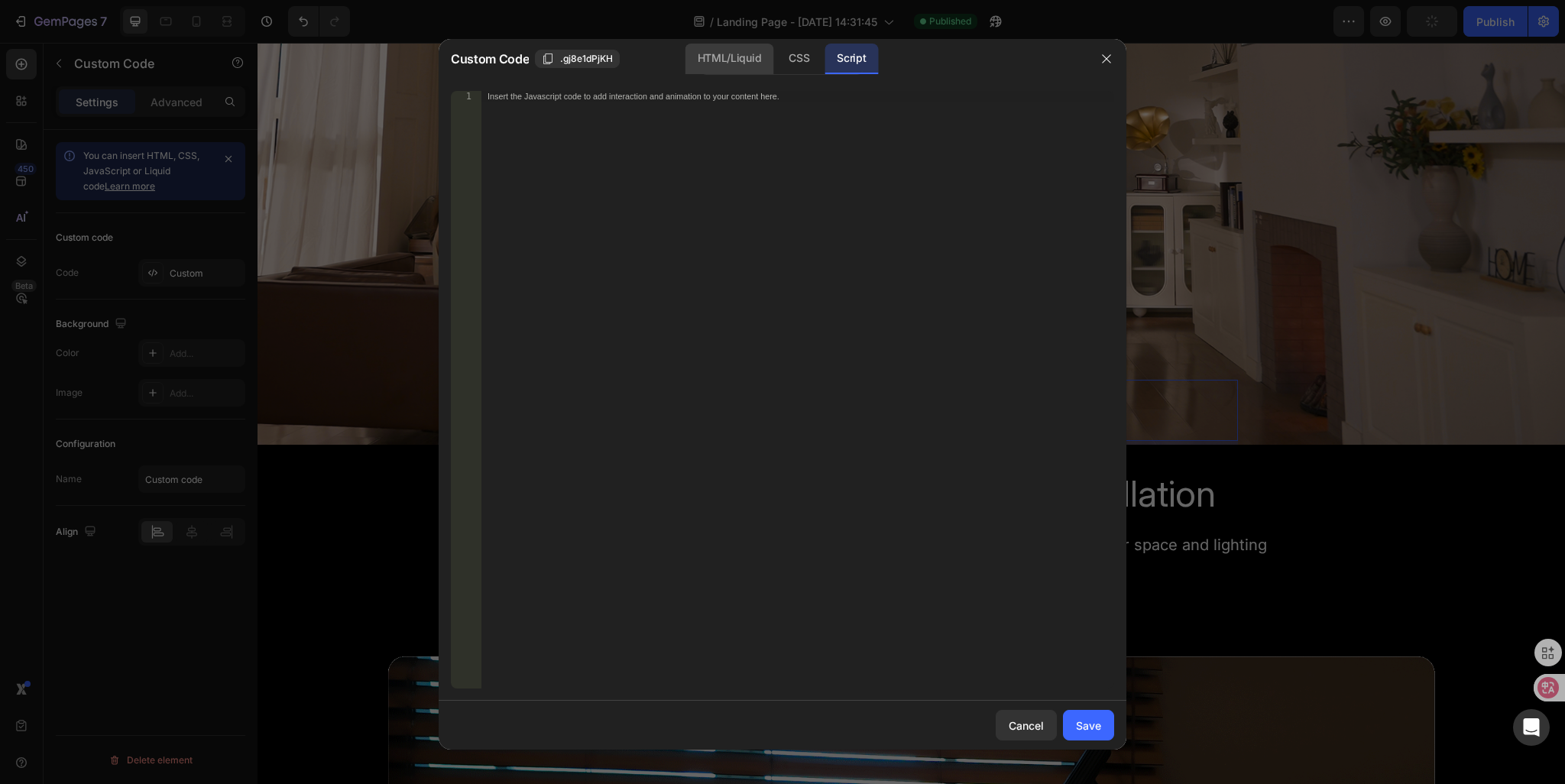
click at [777, 67] on div "HTML/Liquid" at bounding box center [799, 59] width 45 height 31
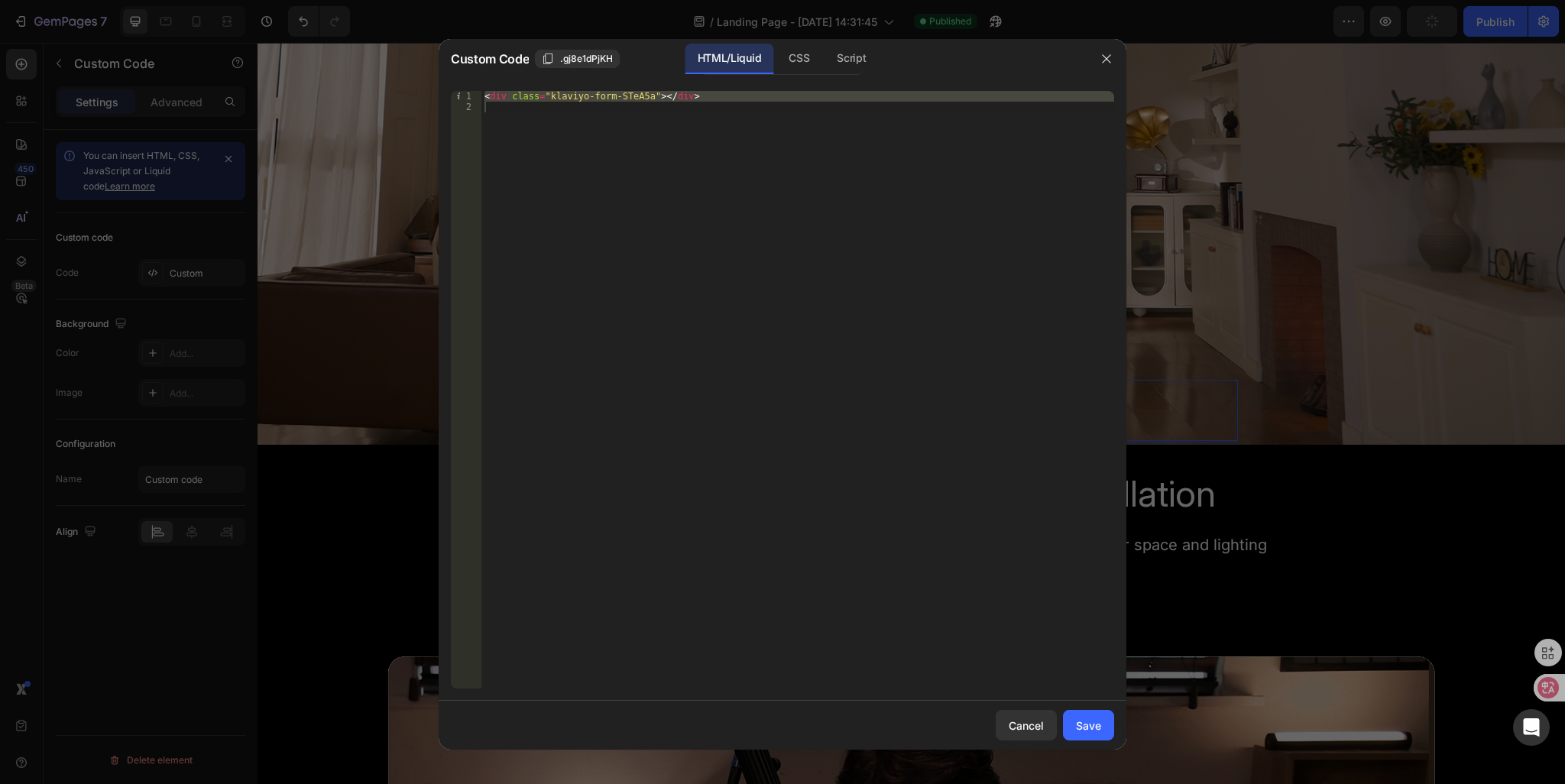
type textarea "<div class="klaviyo-form-STeA5a"></div>"
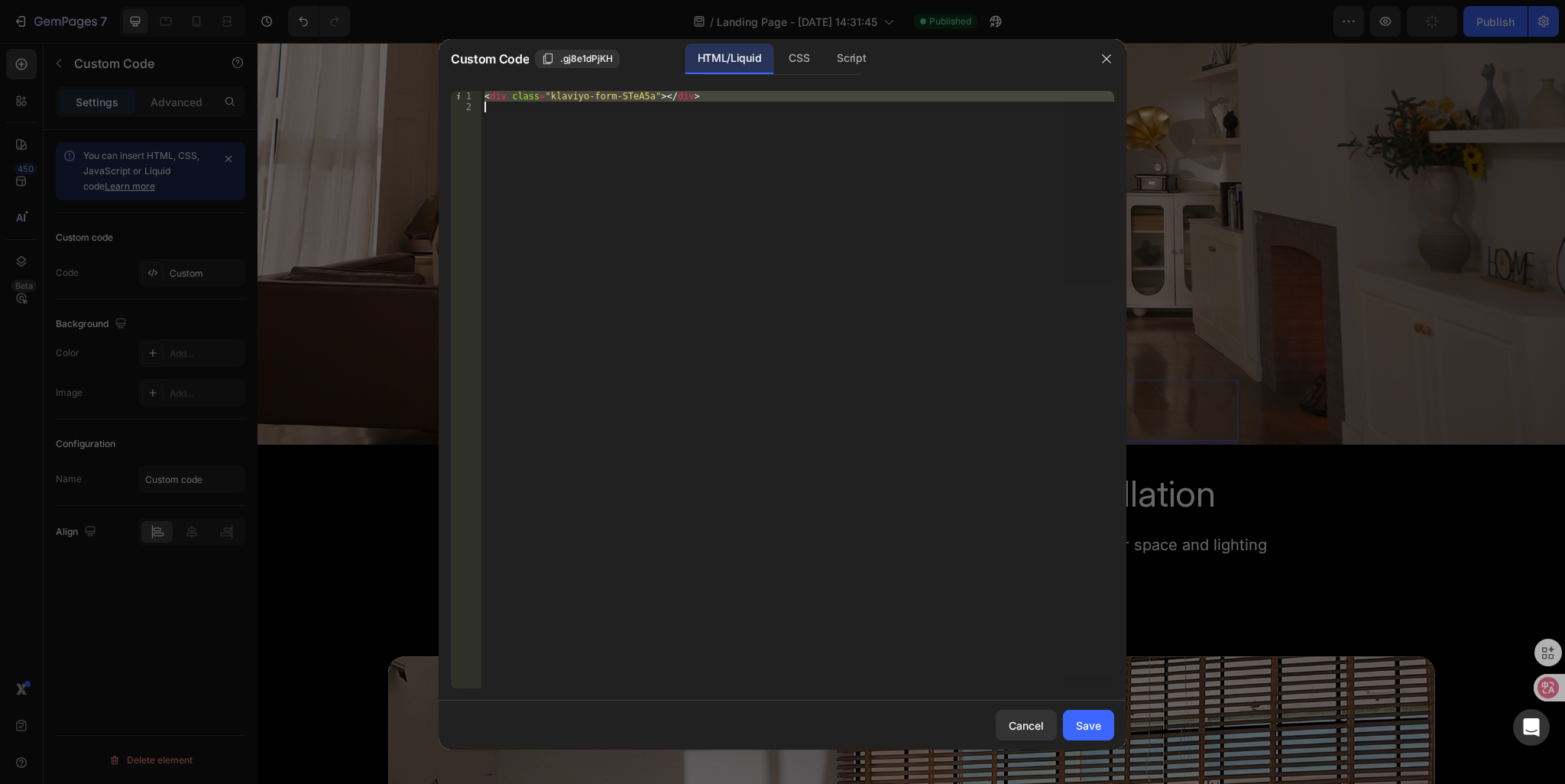
click at [605, 134] on div "< div class = "klaviyo-form-STeA5a" > </ div >" at bounding box center [798, 389] width 633 height 597
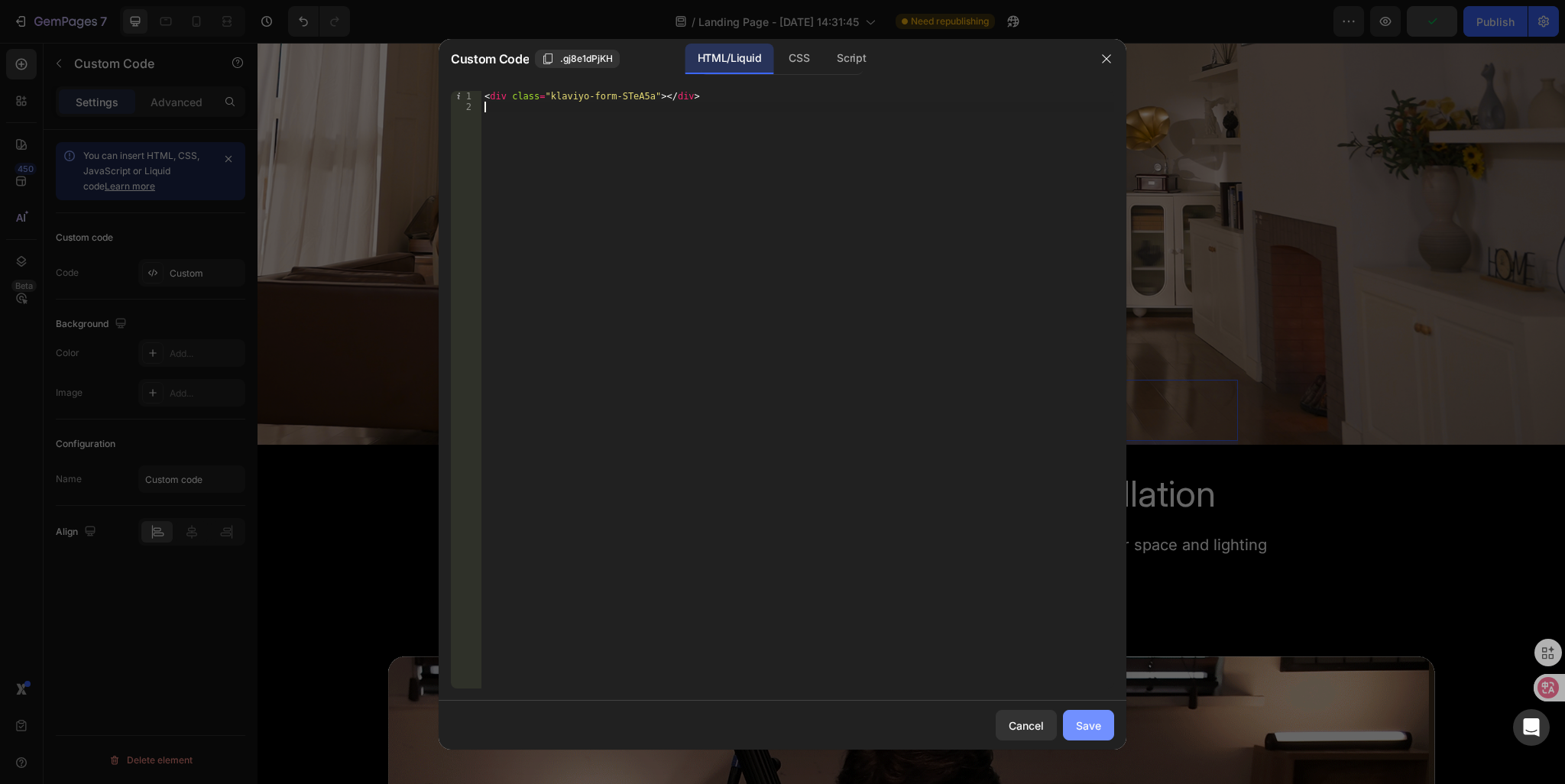
click at [1089, 729] on div "Save" at bounding box center [1089, 725] width 25 height 16
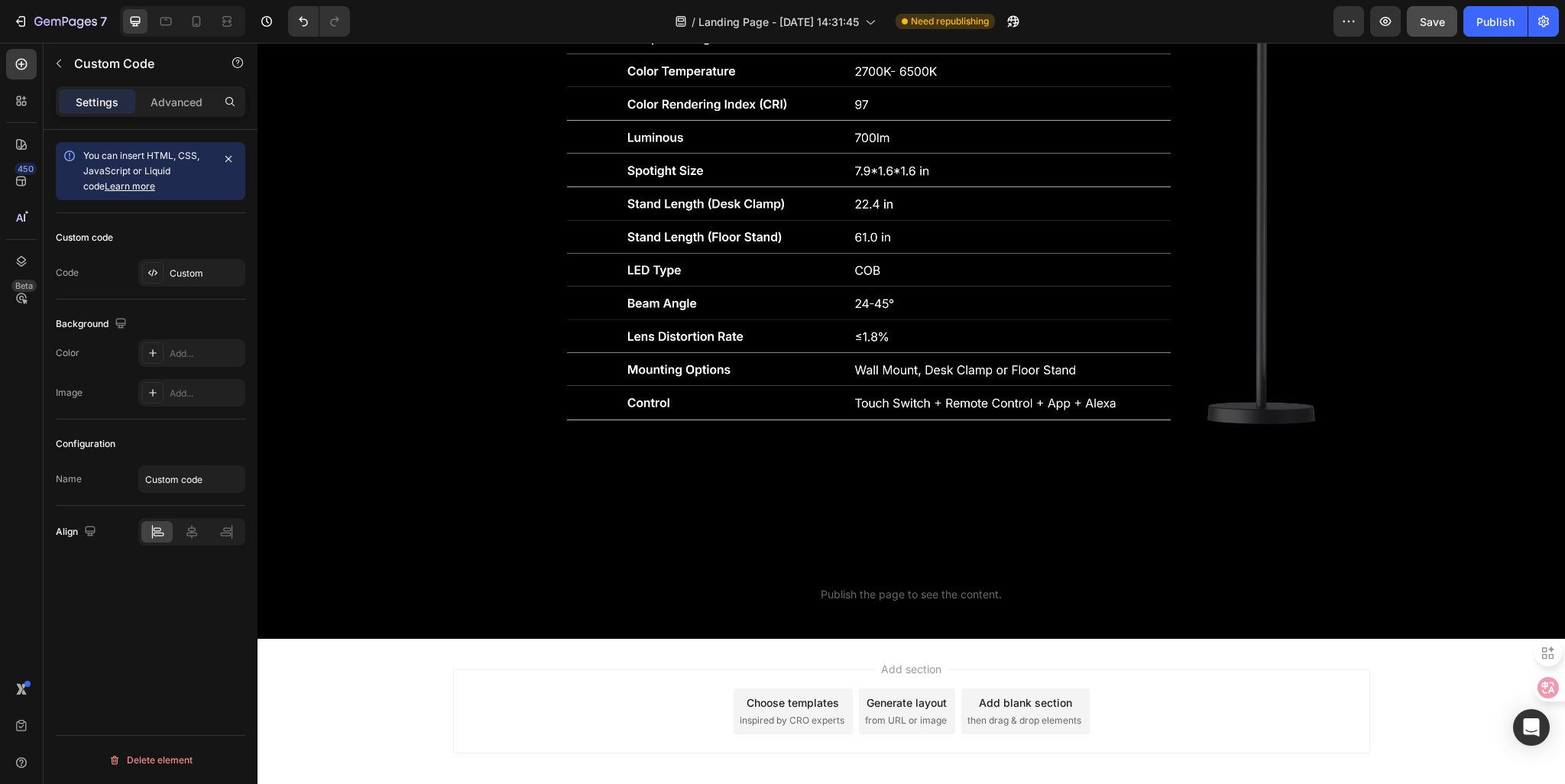
scroll to position [4614, 0]
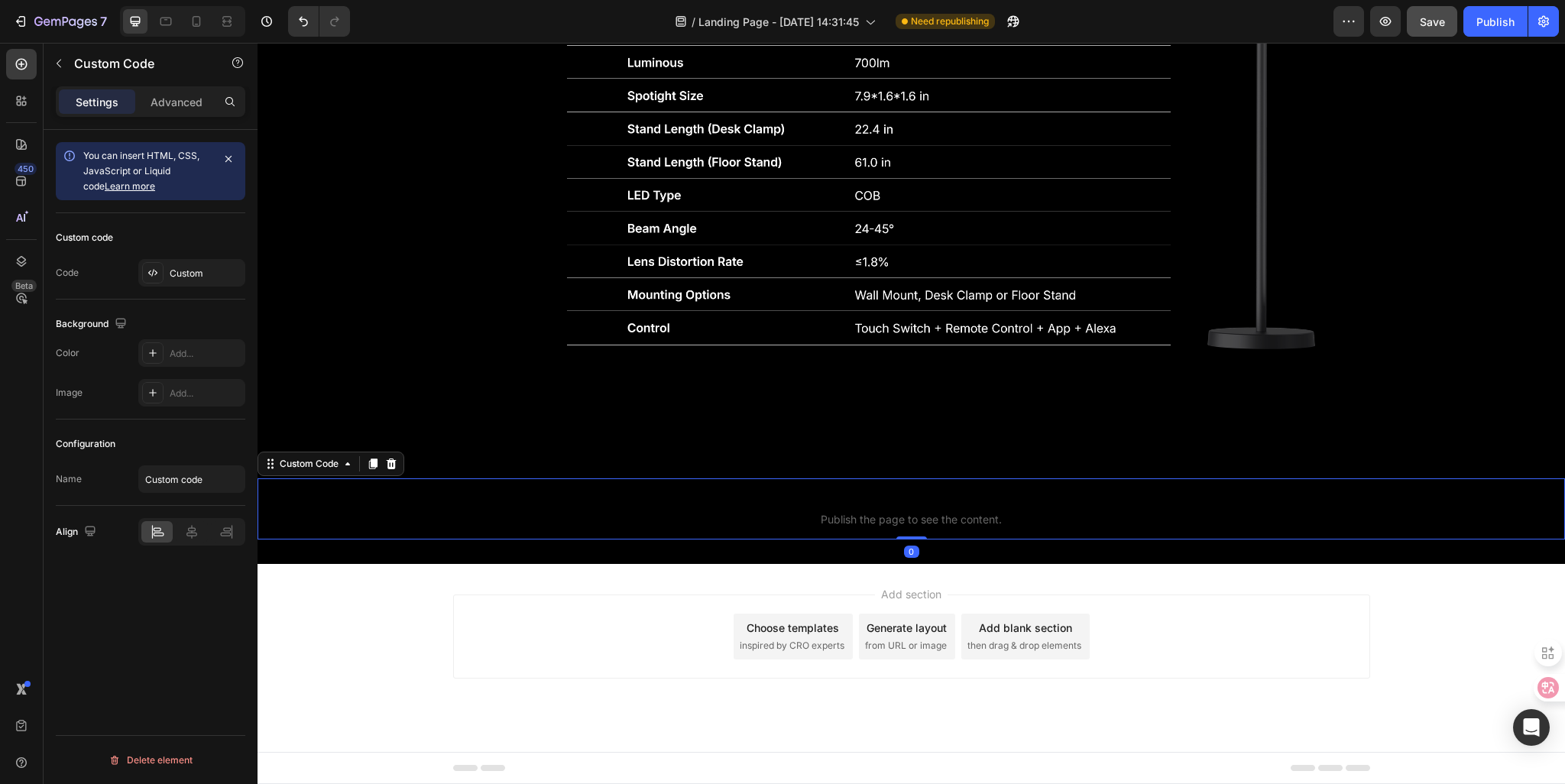
click at [746, 509] on p "Custom code Publish the page to see the content." at bounding box center [911, 509] width 1308 height 61
click at [184, 283] on div "Custom" at bounding box center [191, 273] width 107 height 28
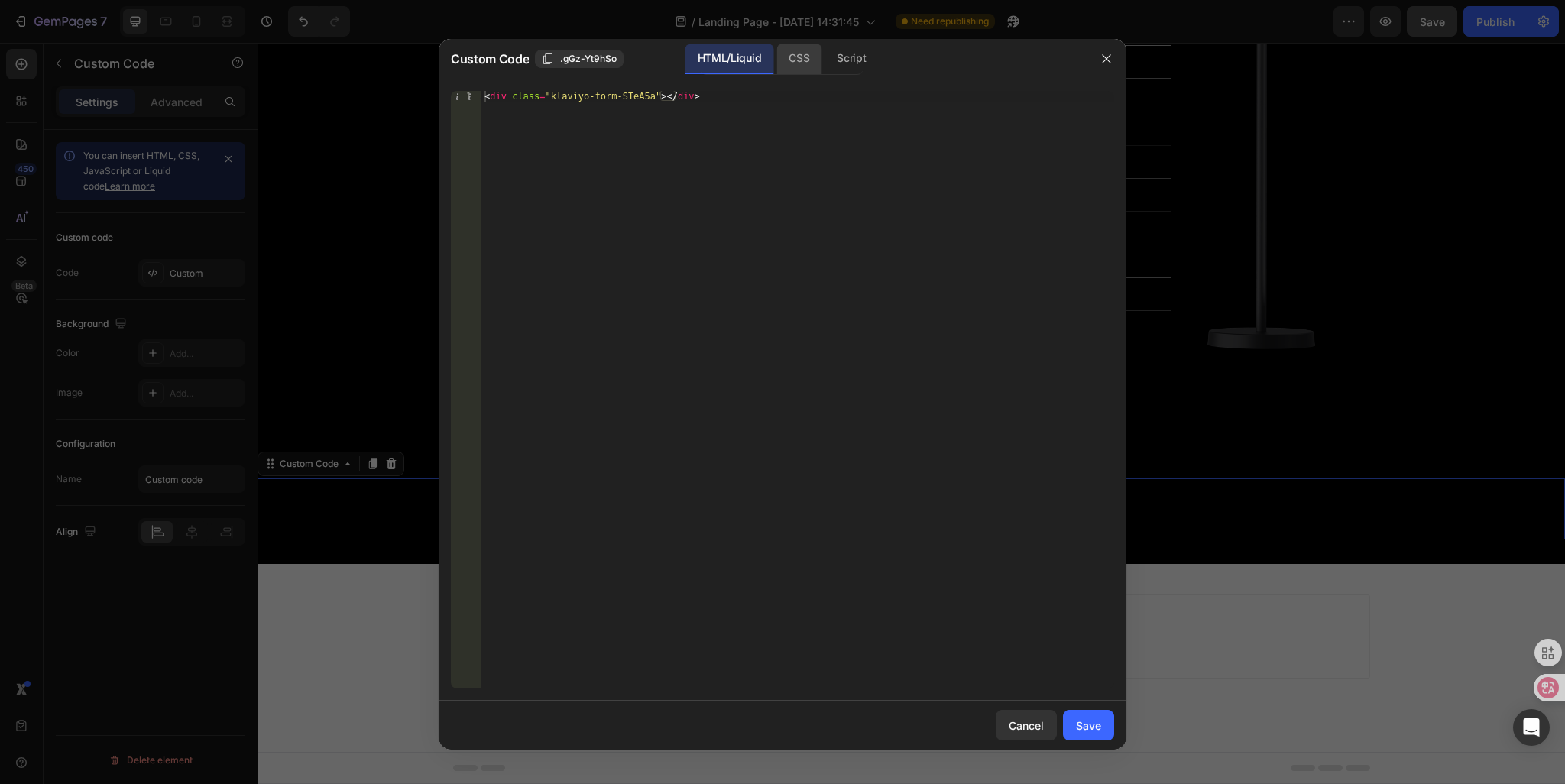
click at [824, 68] on div "CSS" at bounding box center [851, 59] width 54 height 31
click at [836, 59] on div "Script" at bounding box center [851, 59] width 54 height 31
click at [1080, 731] on div "Save" at bounding box center [1089, 725] width 25 height 16
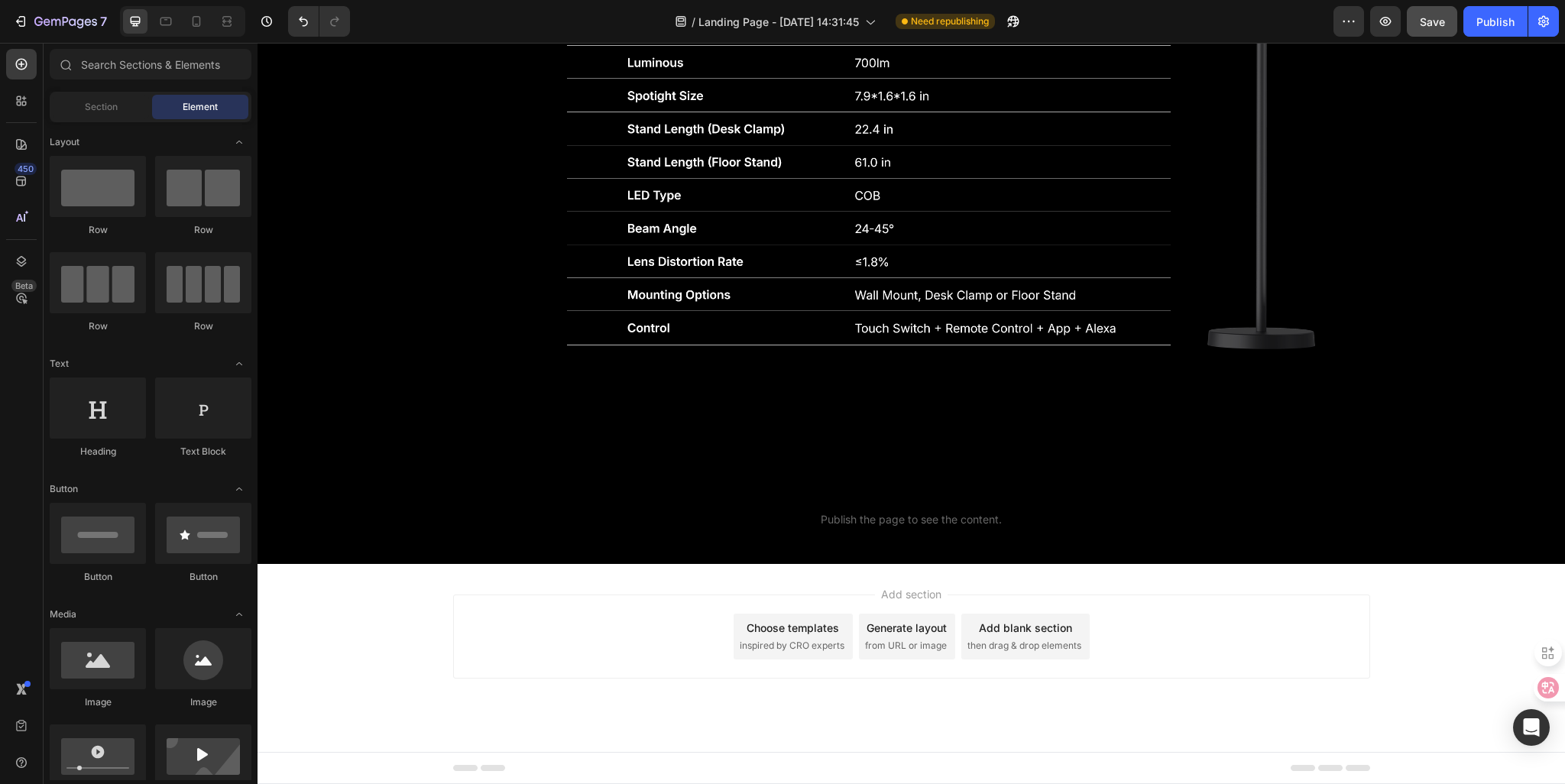
click at [473, 637] on div "Add section Choose templates inspired by CRO experts Generate layout from URL o…" at bounding box center [912, 636] width 917 height 84
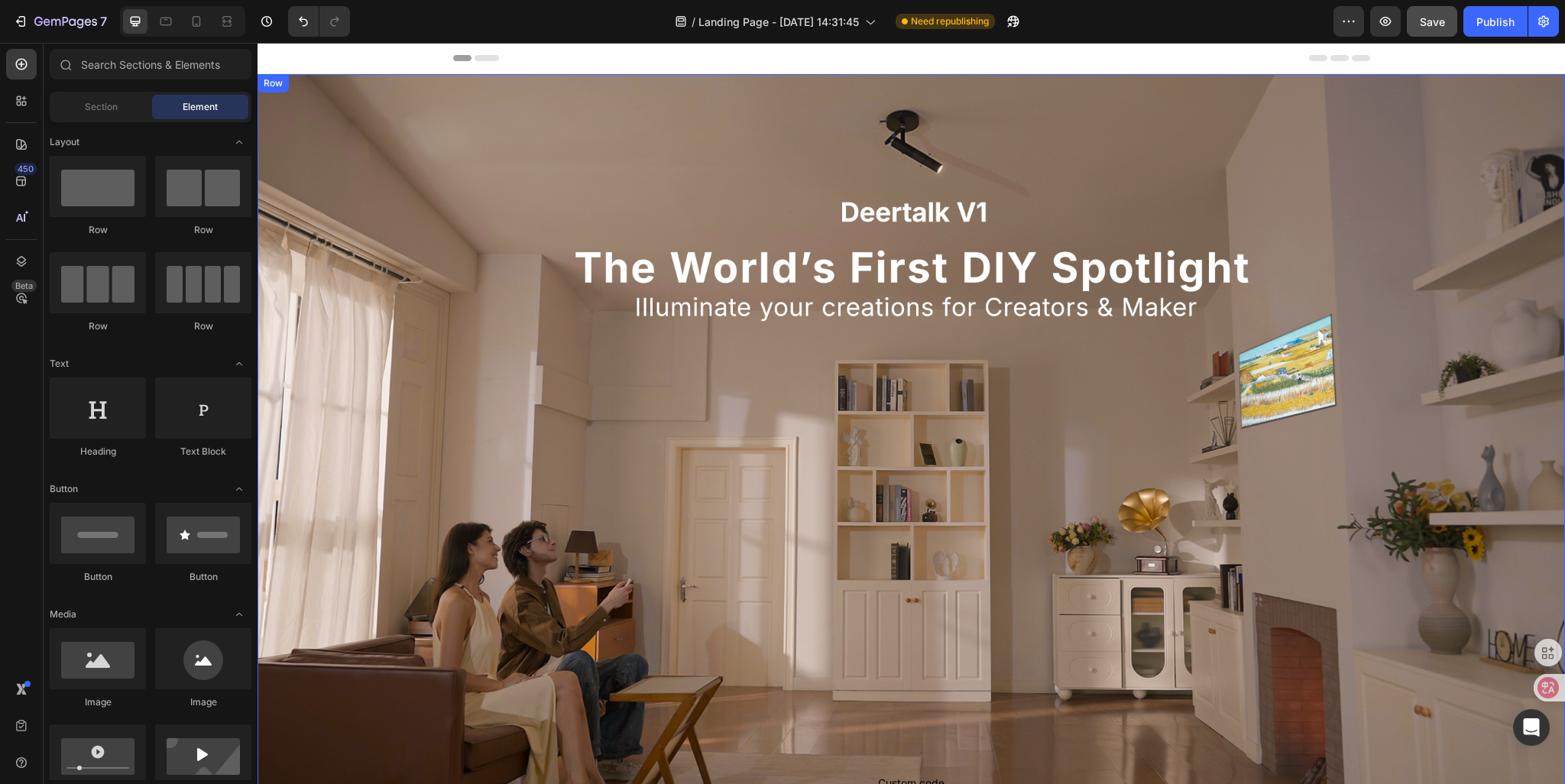
scroll to position [382, 0]
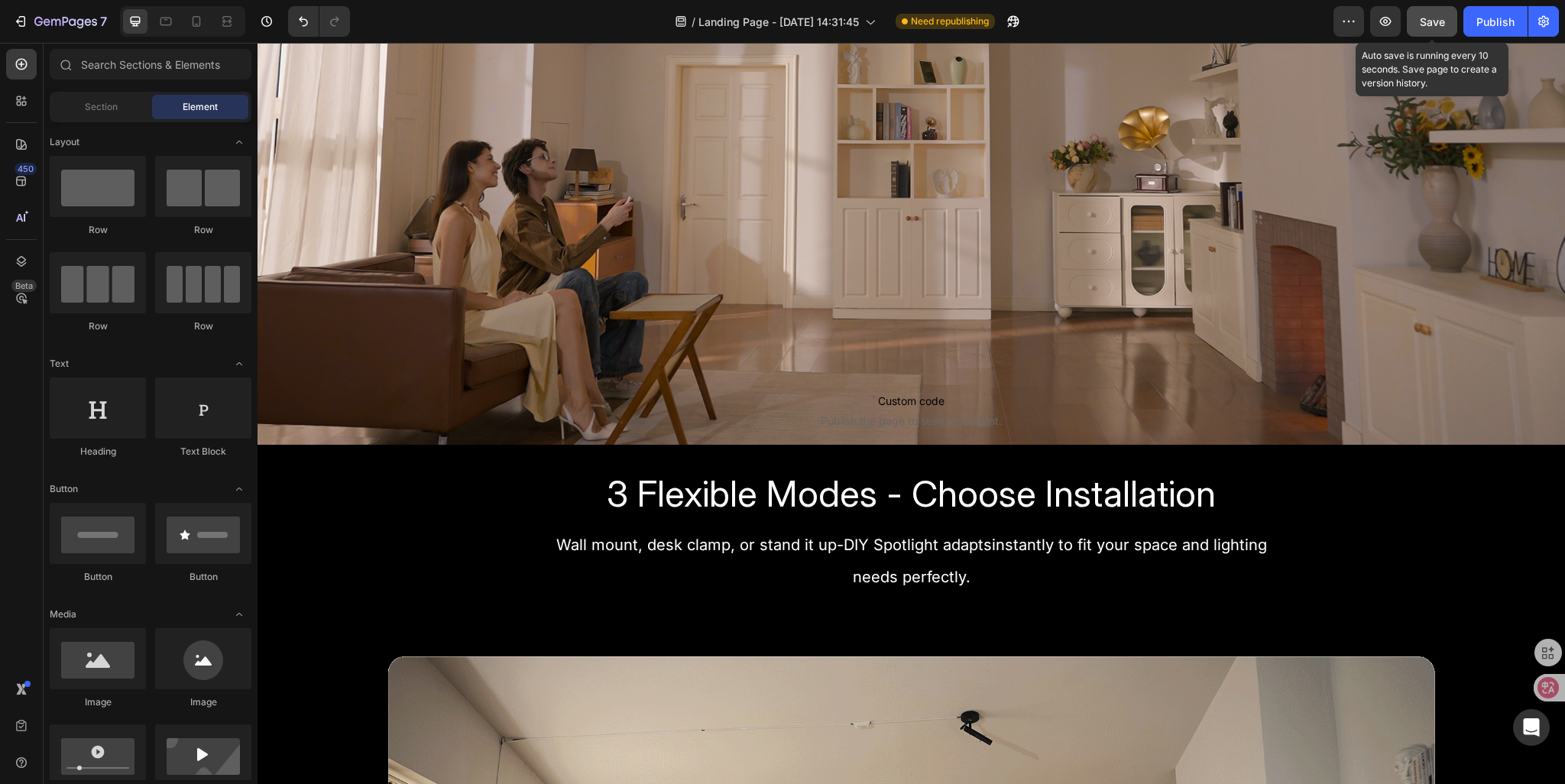
click at [1434, 27] on span "Save" at bounding box center [1432, 22] width 25 height 13
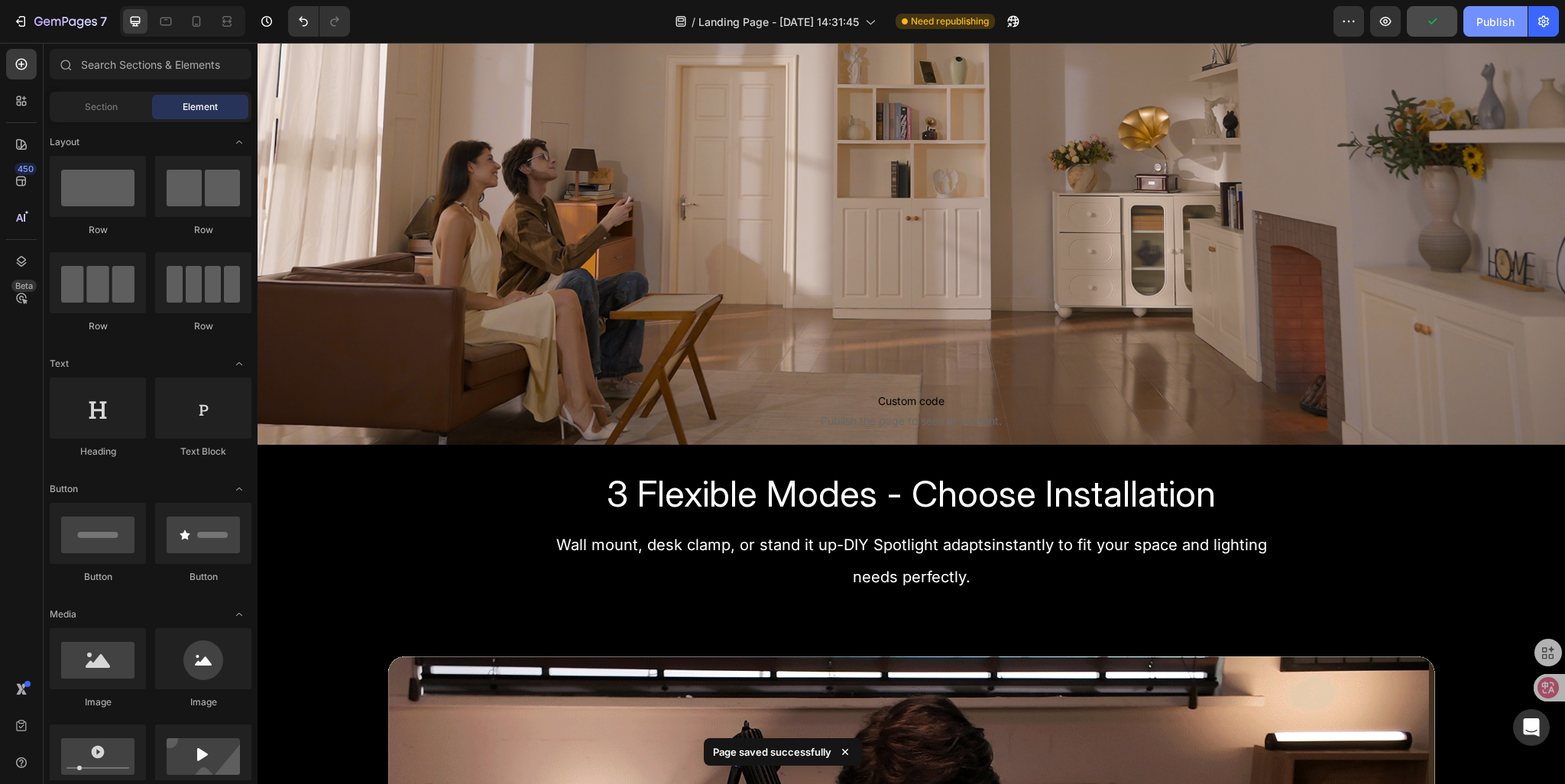
click at [1484, 28] on div "Publish" at bounding box center [1496, 22] width 38 height 16
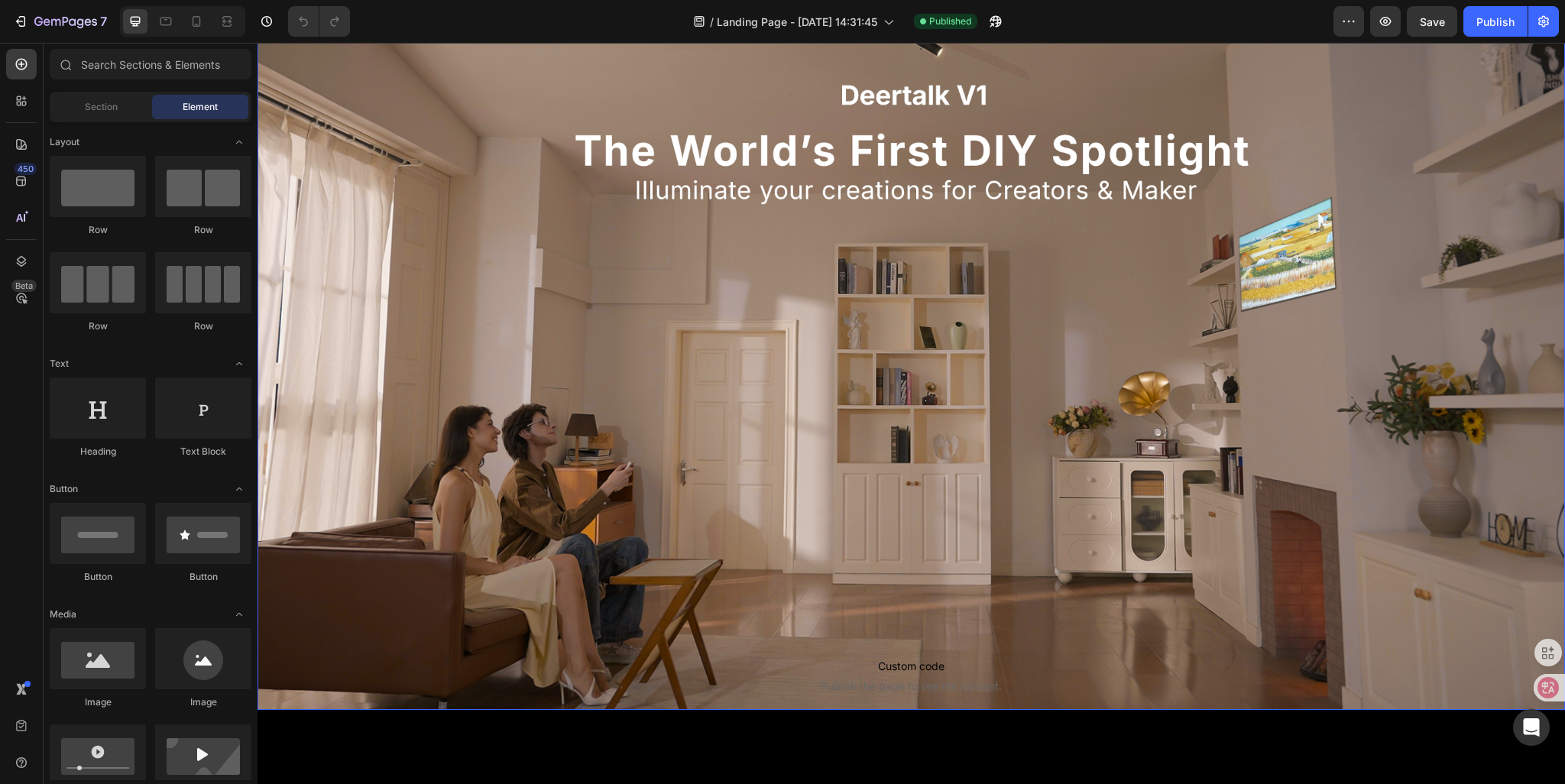
scroll to position [306, 0]
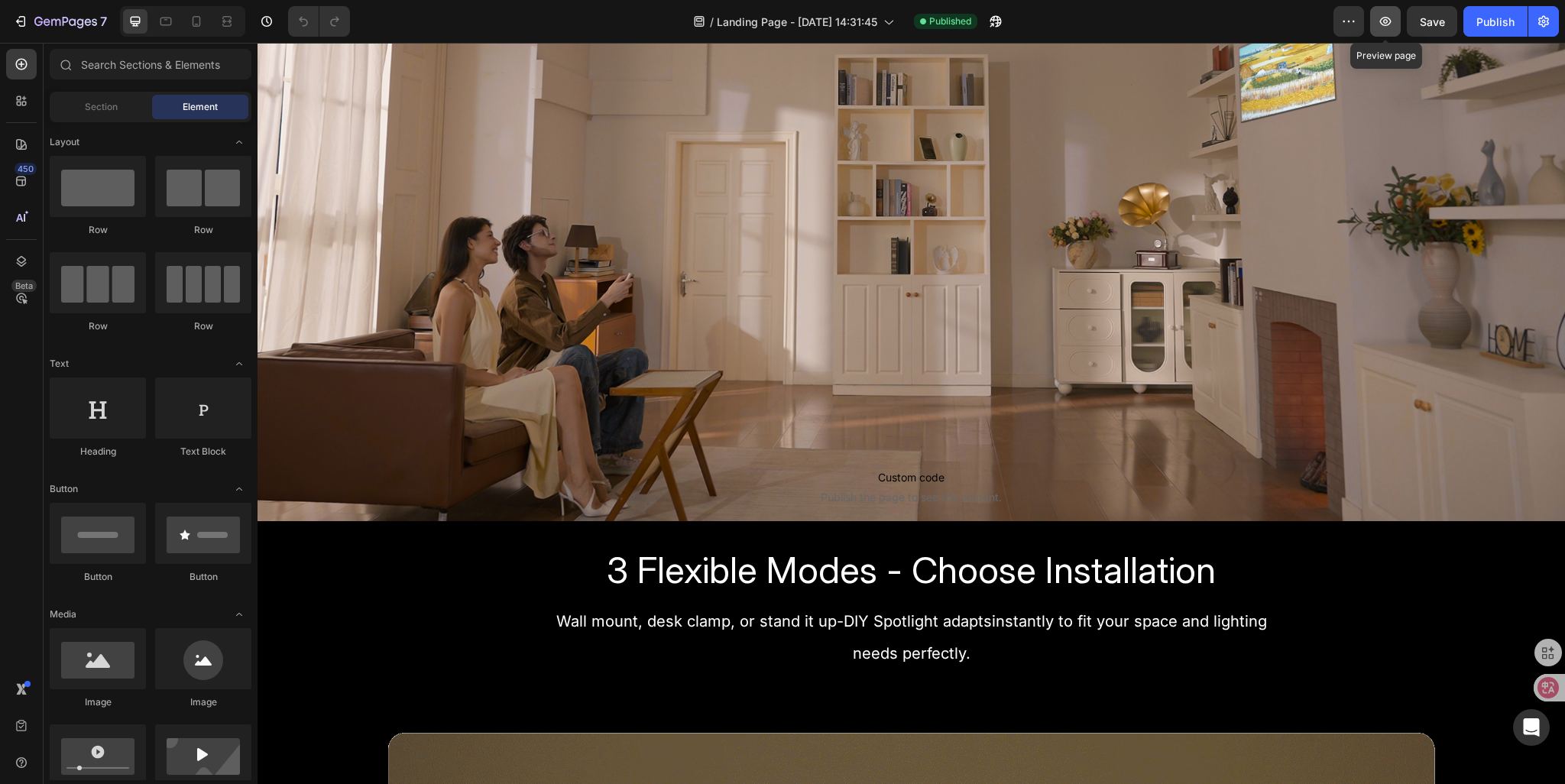
click at [1382, 24] on icon "button" at bounding box center [1386, 22] width 12 height 9
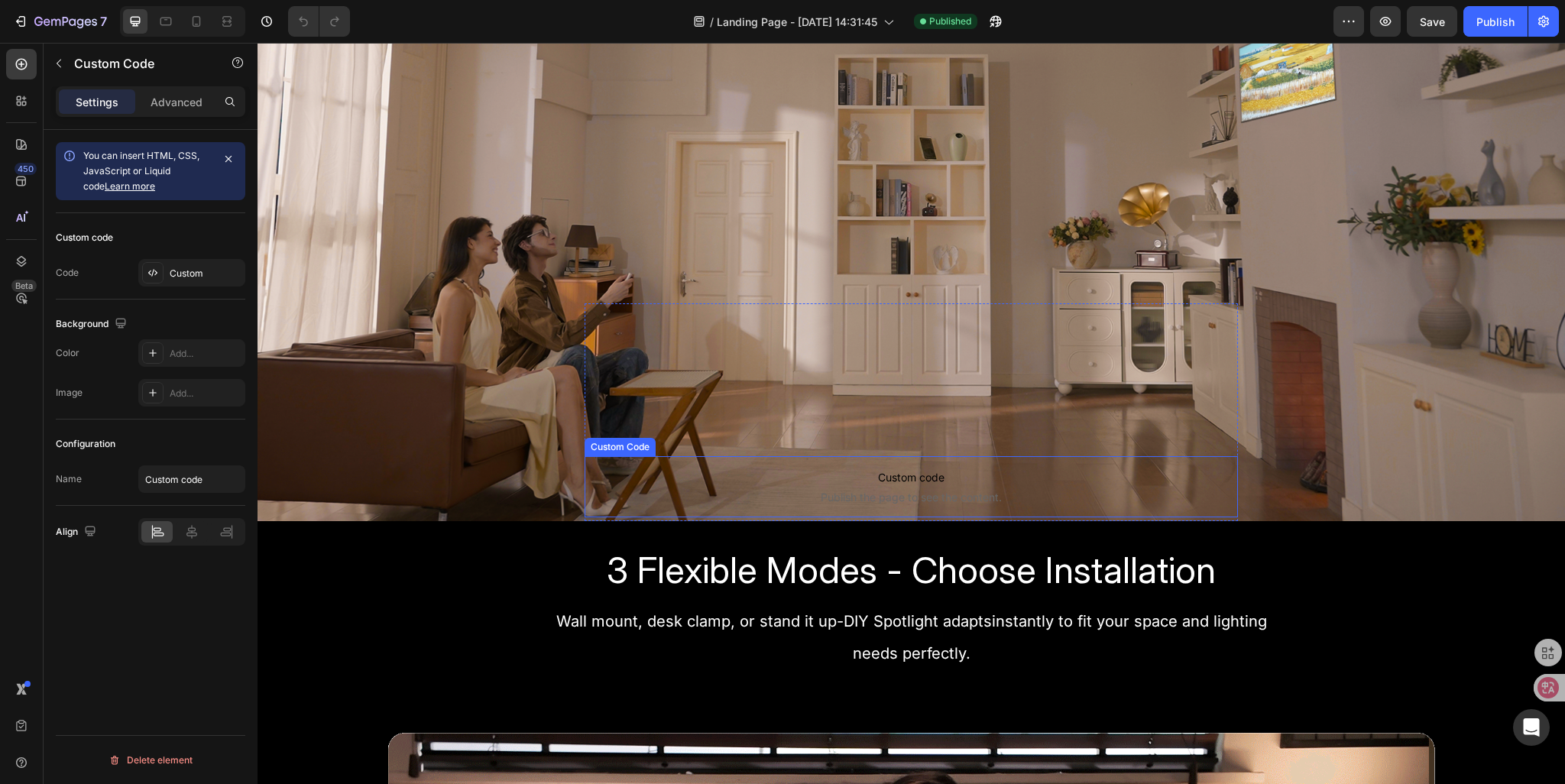
click at [810, 474] on span "Custom code" at bounding box center [912, 478] width 655 height 18
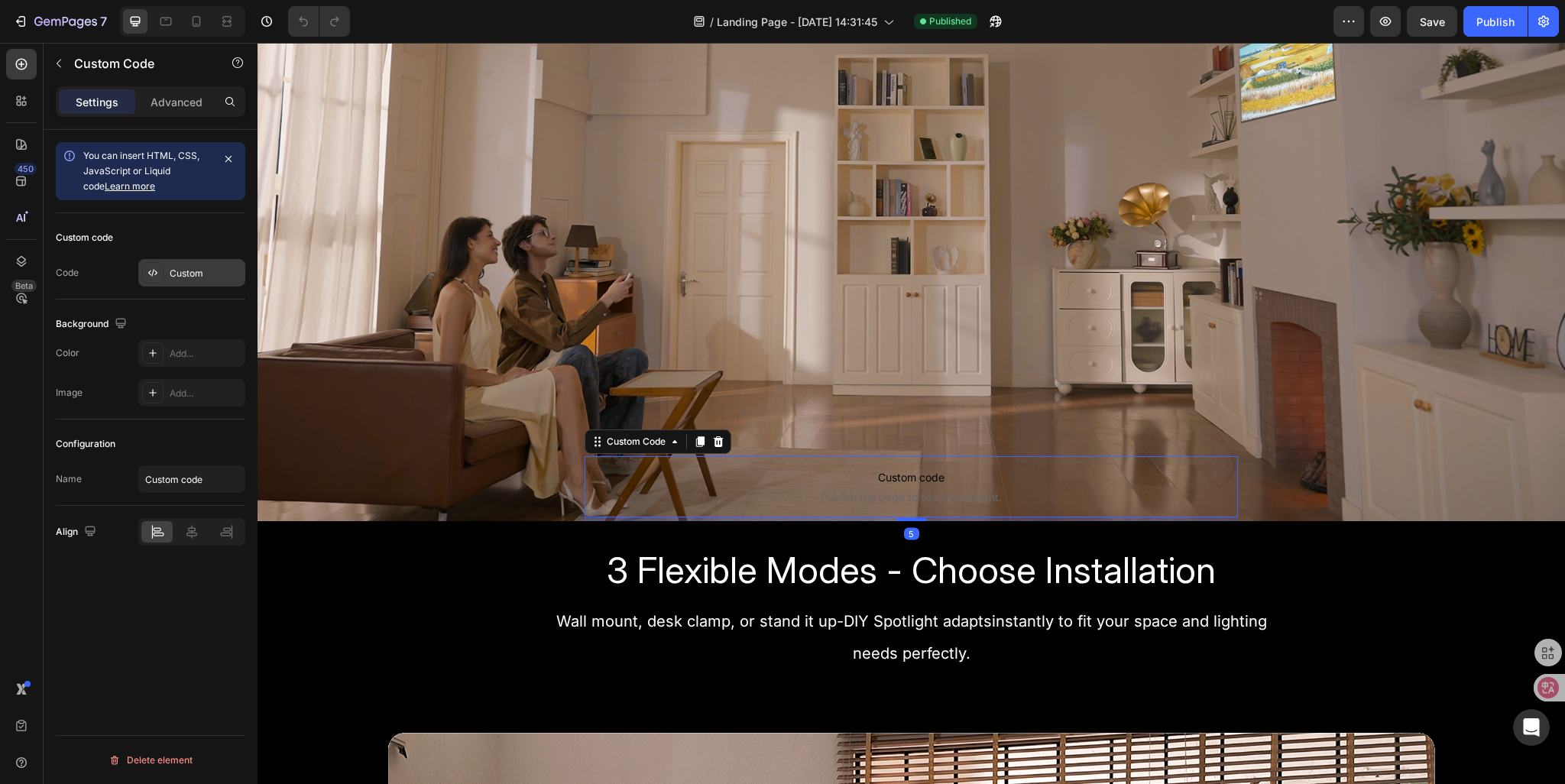
click at [193, 273] on div "Custom" at bounding box center [206, 273] width 72 height 14
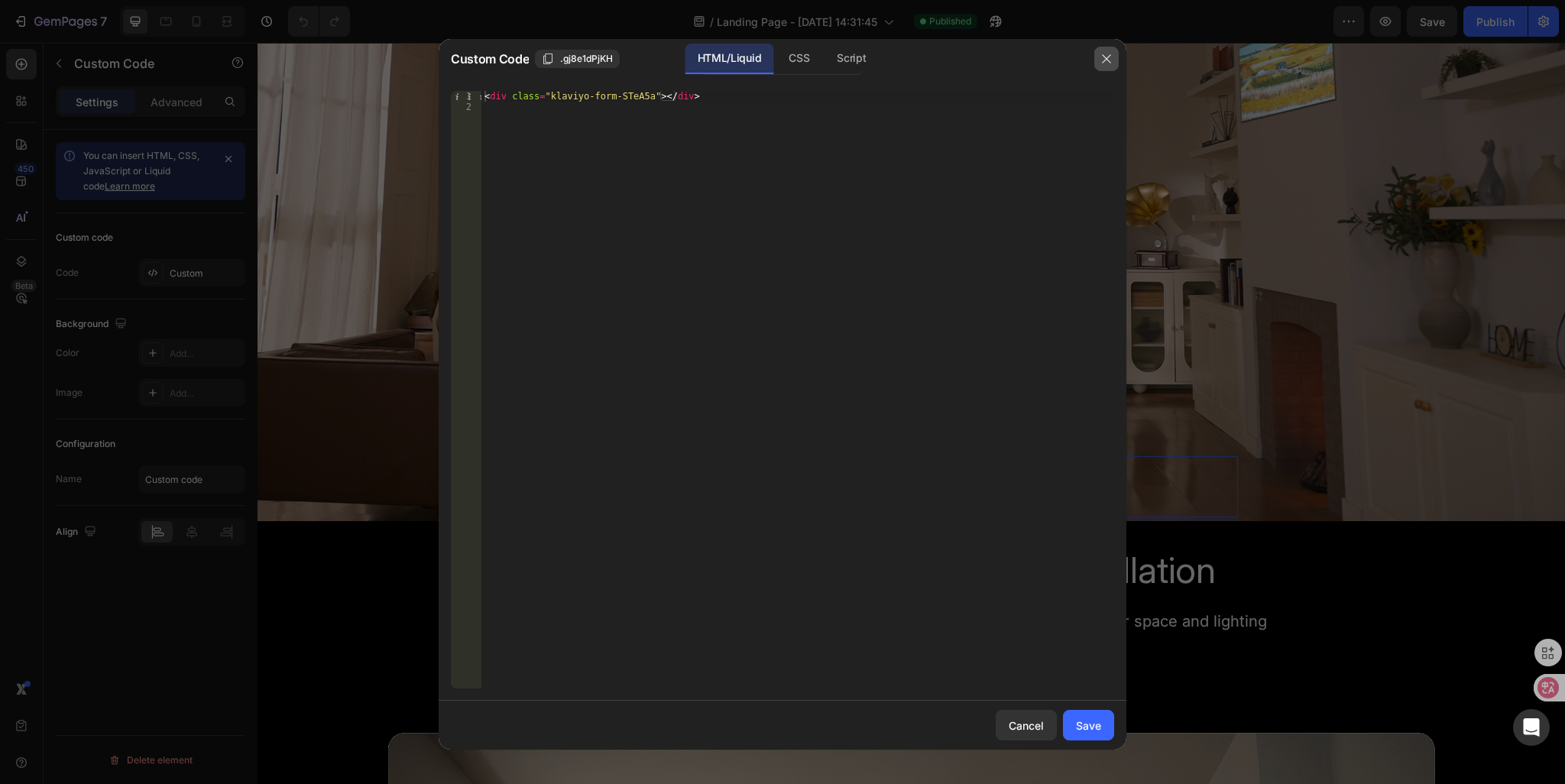
click at [1097, 68] on button "button" at bounding box center [1107, 59] width 25 height 25
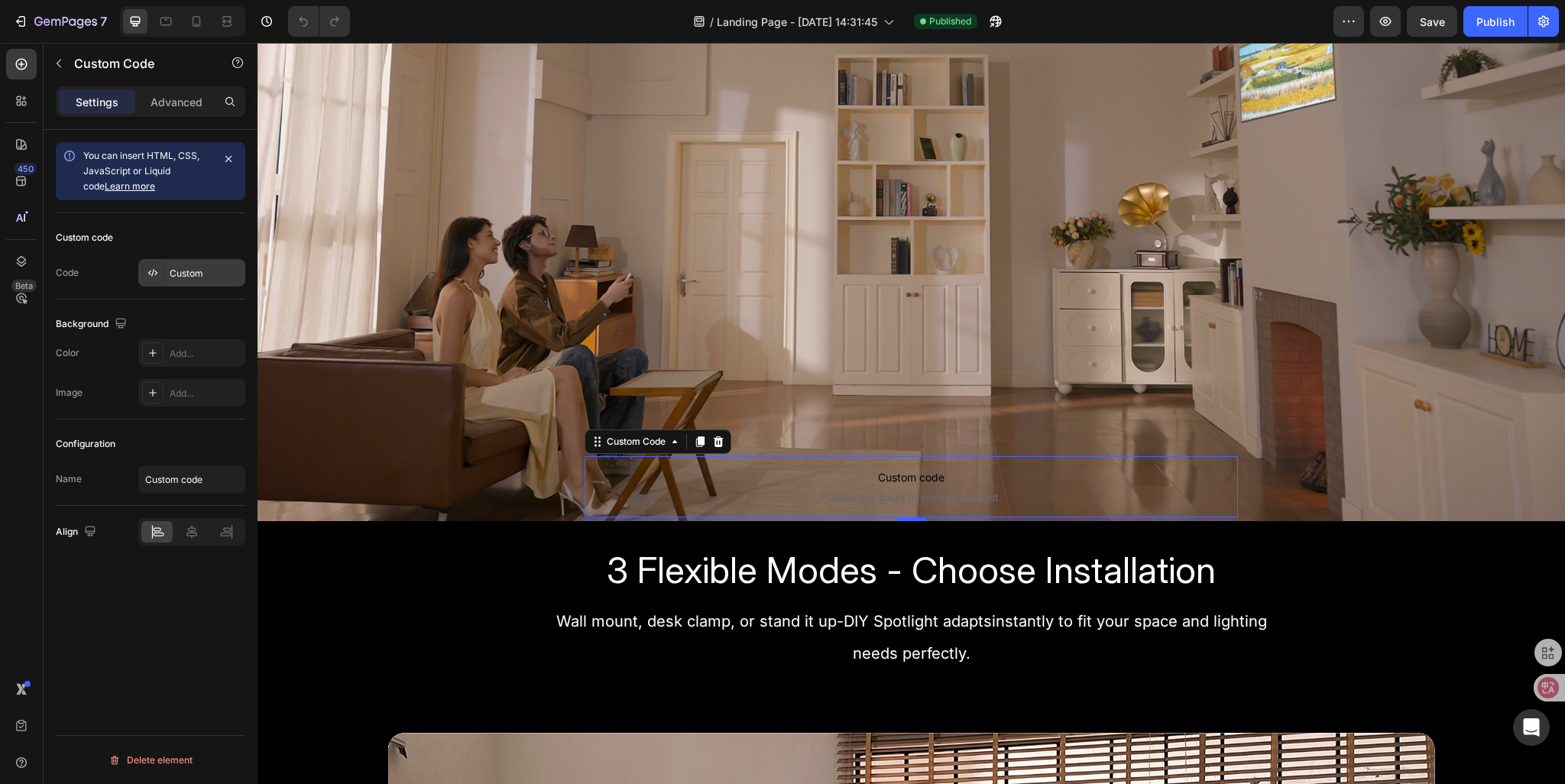
click at [164, 276] on div "Custom" at bounding box center [191, 273] width 107 height 28
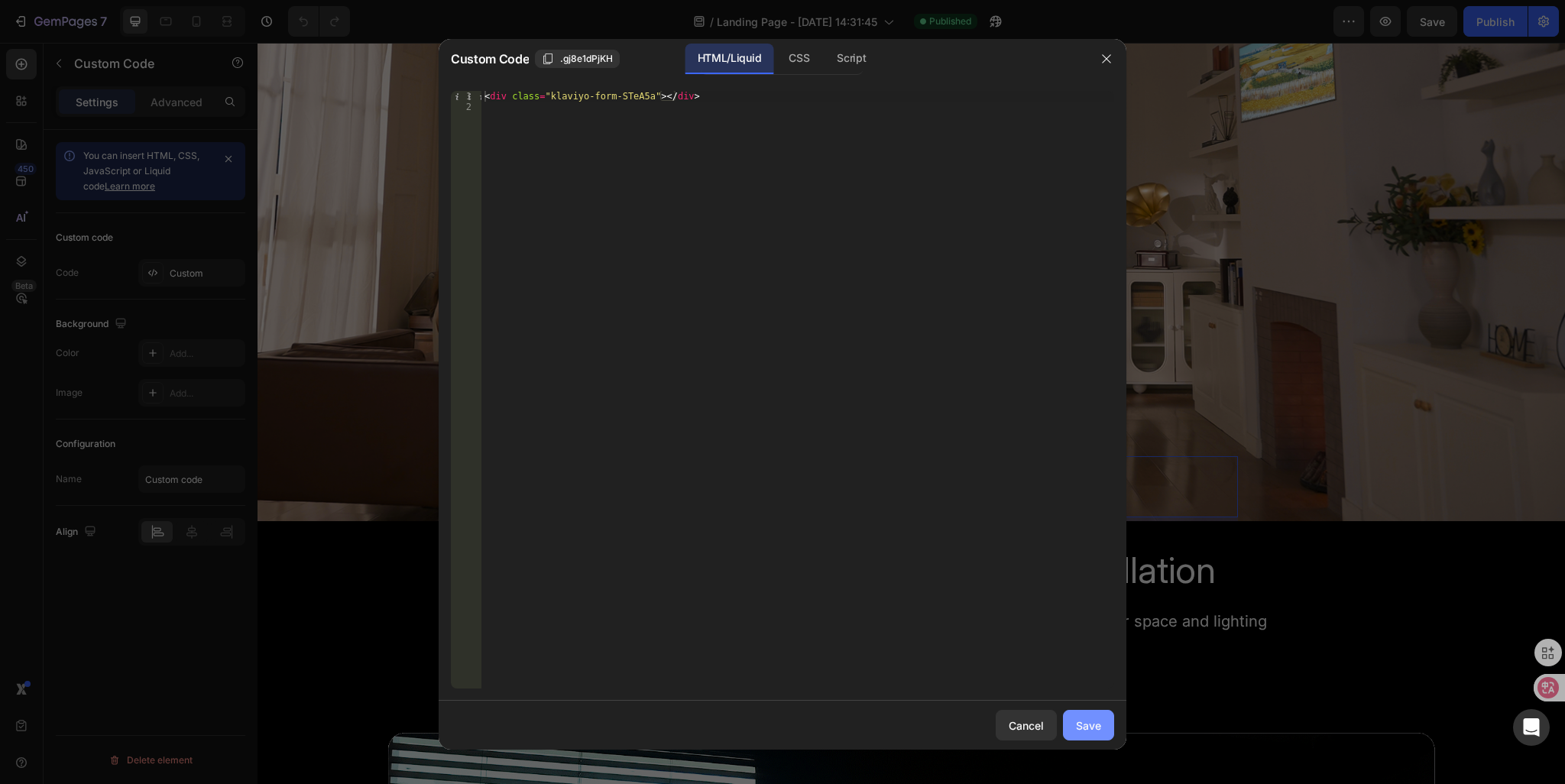
click at [1076, 728] on div "Save" at bounding box center [1089, 725] width 25 height 16
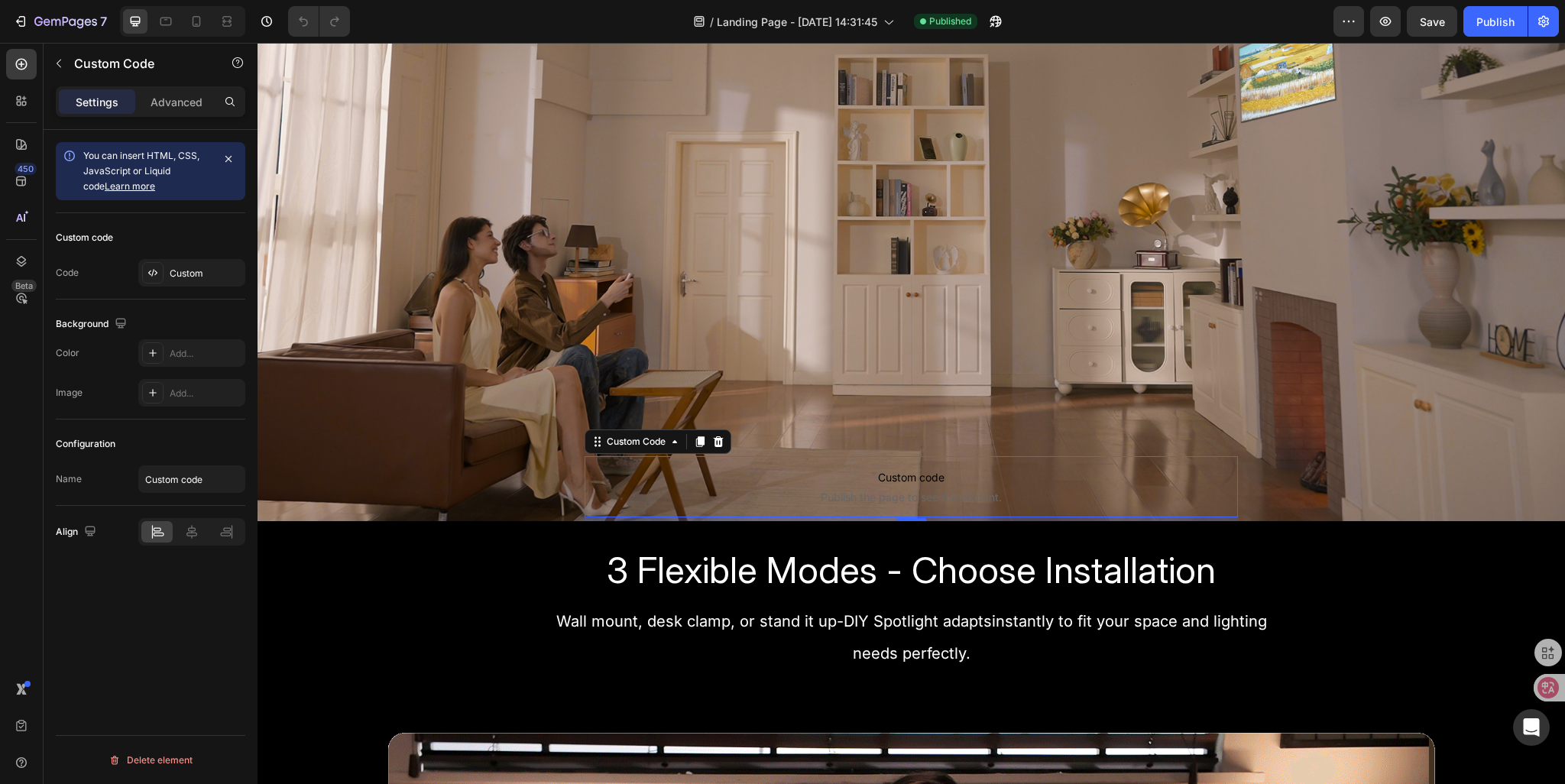
click at [1020, 480] on span "Custom code" at bounding box center [912, 478] width 655 height 18
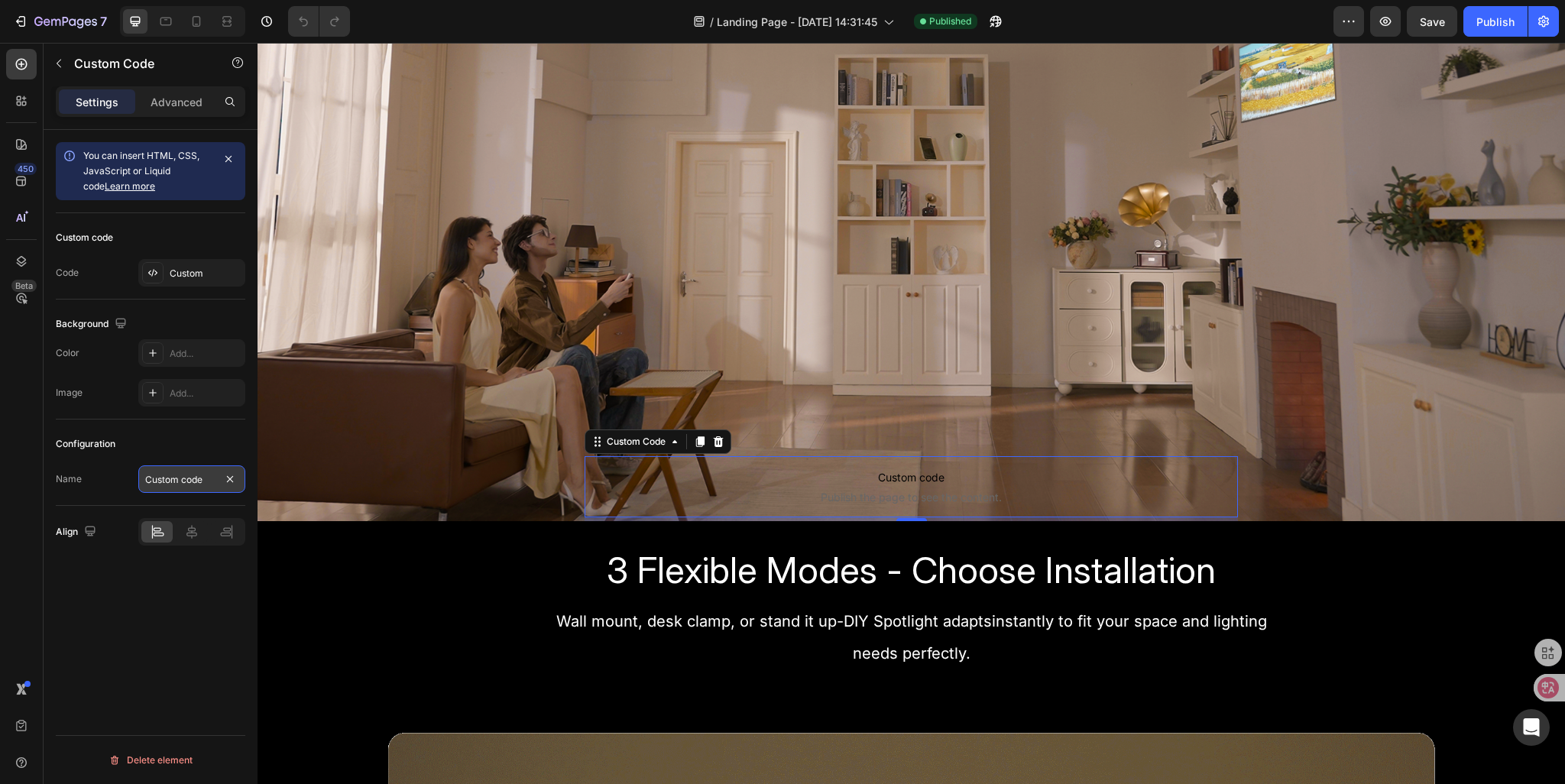
click at [162, 481] on input "Custom code" at bounding box center [191, 479] width 107 height 28
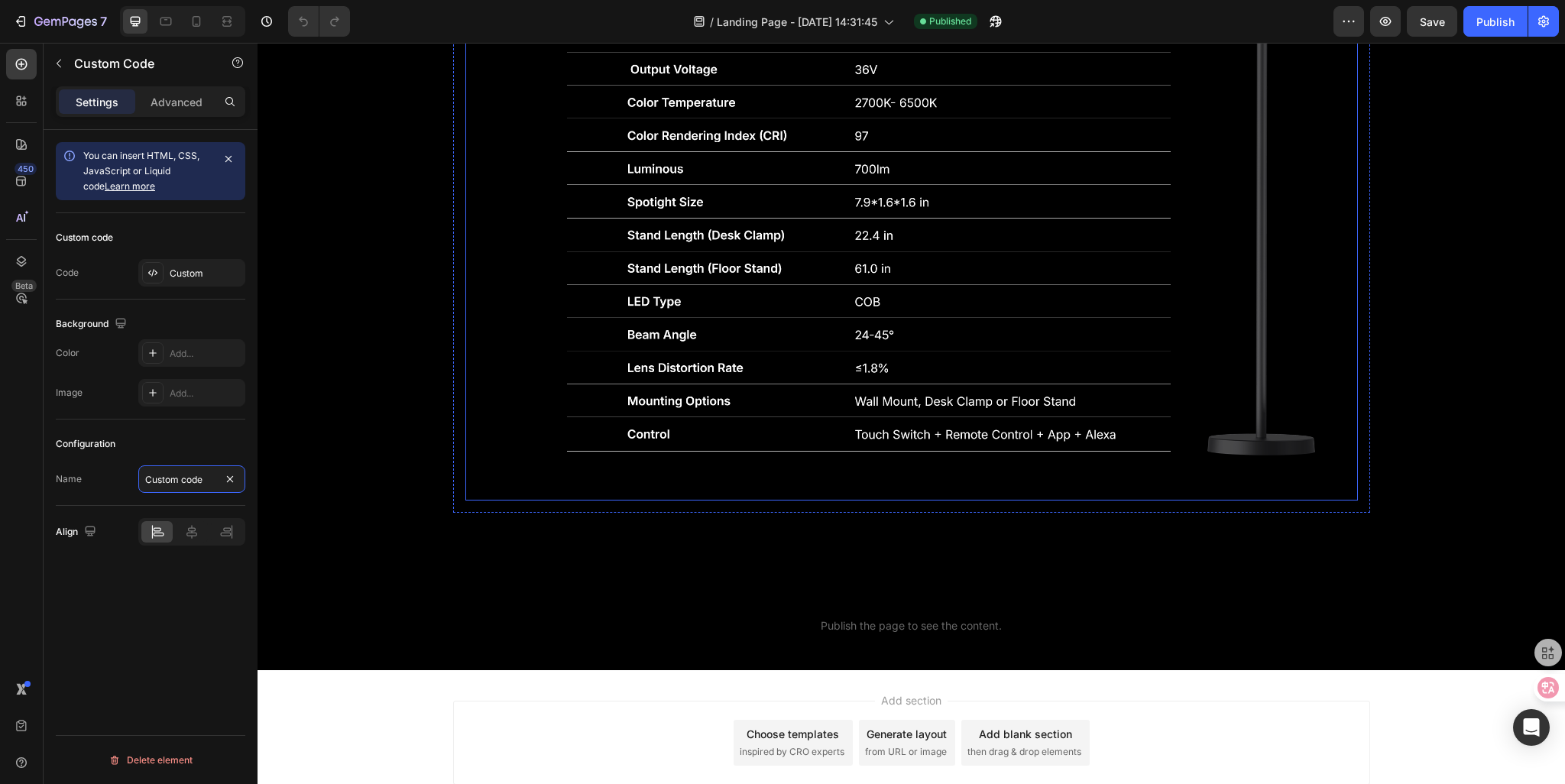
scroll to position [4614, 0]
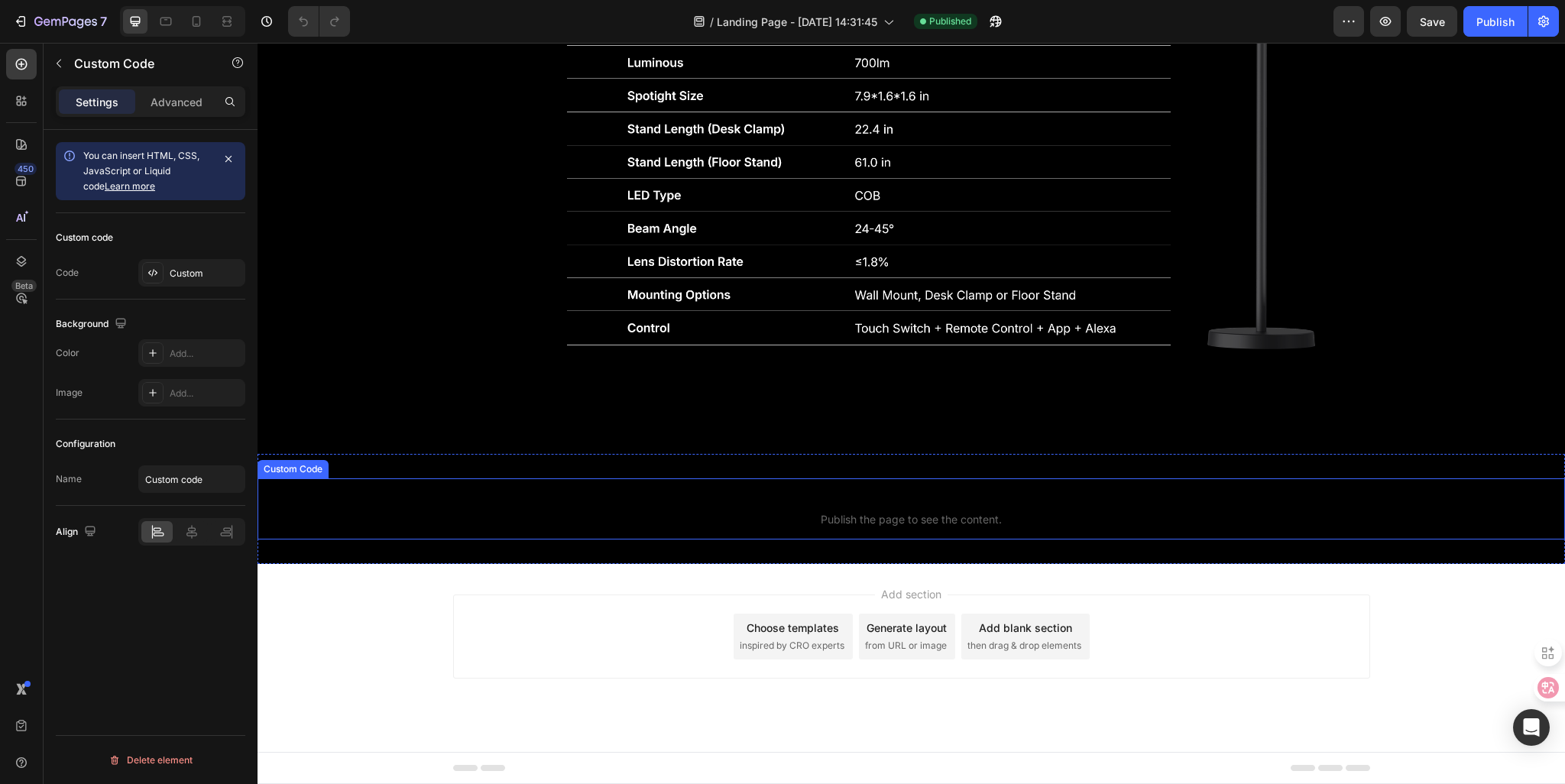
click at [814, 512] on span "Publish the page to see the content." at bounding box center [911, 520] width 1308 height 15
click at [172, 111] on div "Advanced" at bounding box center [176, 101] width 76 height 25
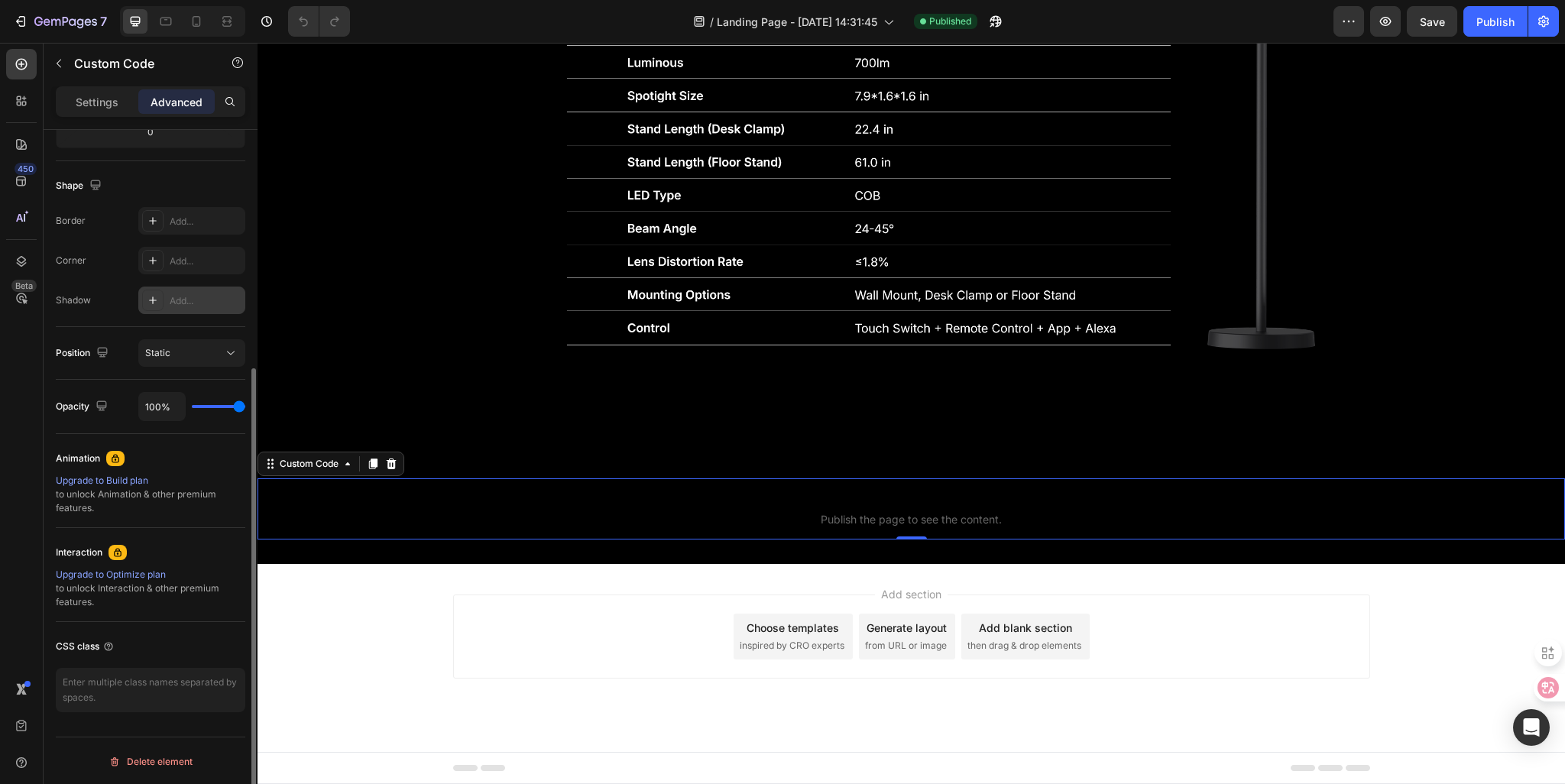
scroll to position [0, 0]
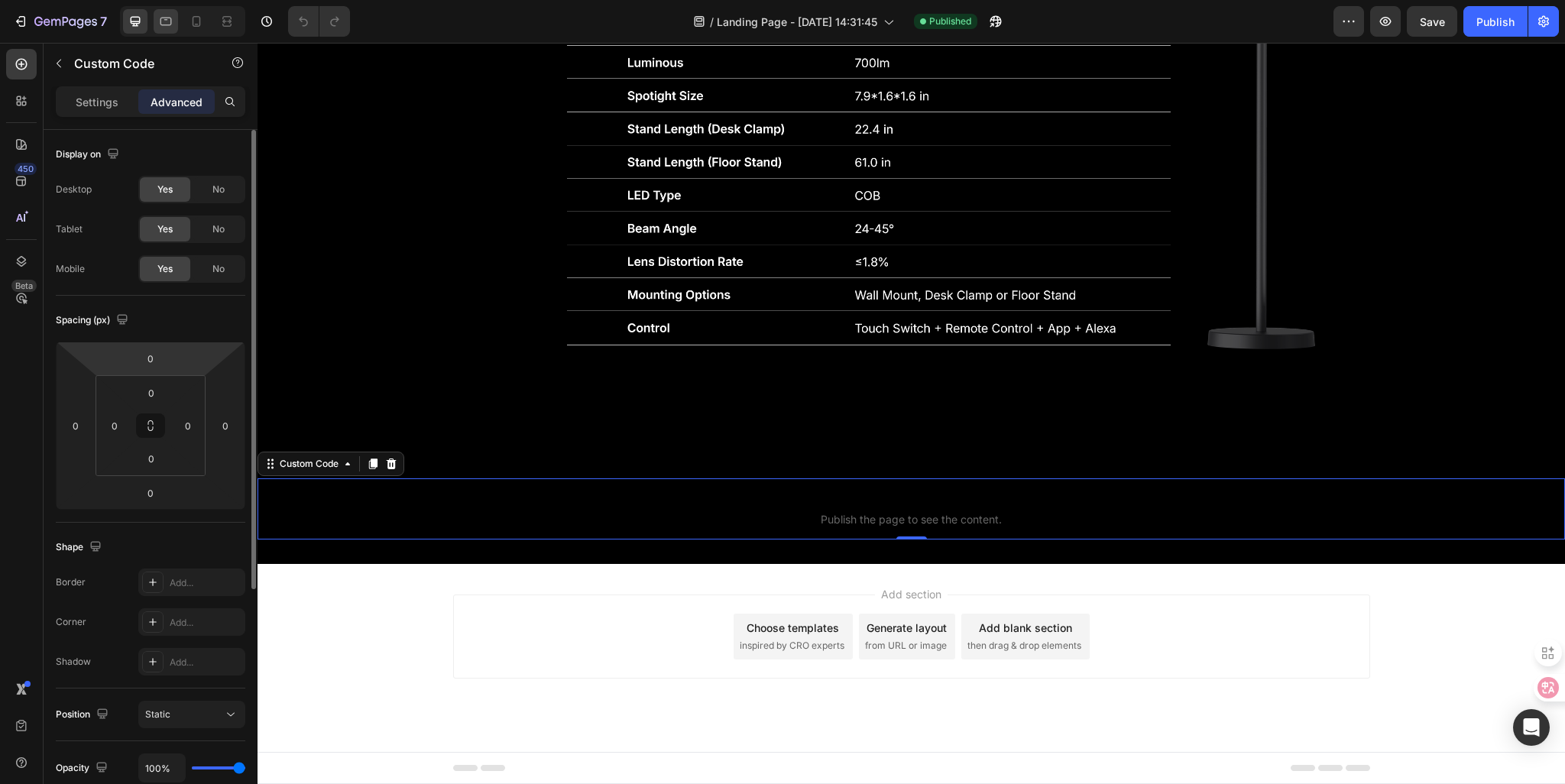
click at [167, 21] on icon at bounding box center [166, 22] width 15 height 15
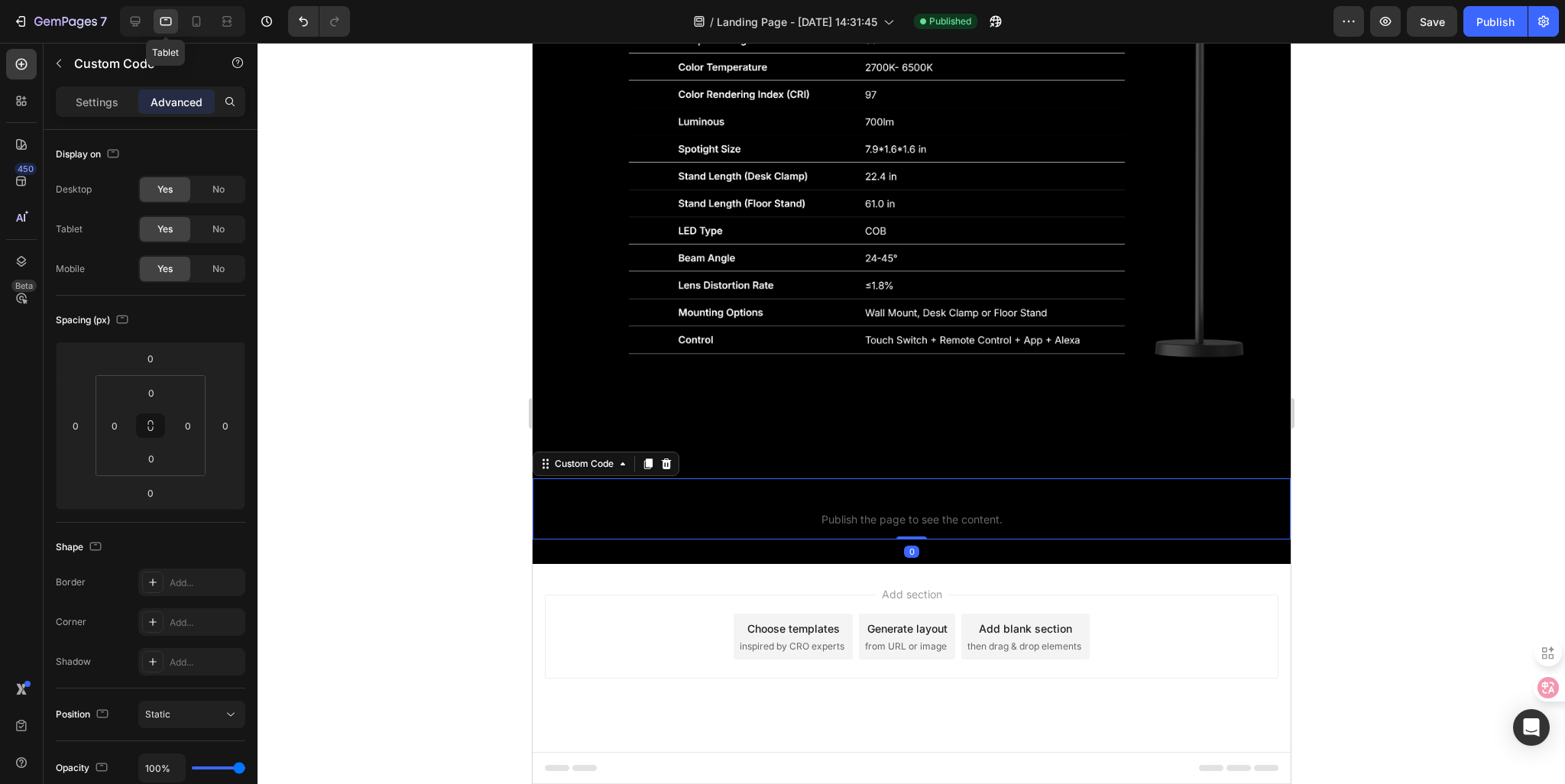
scroll to position [4110, 0]
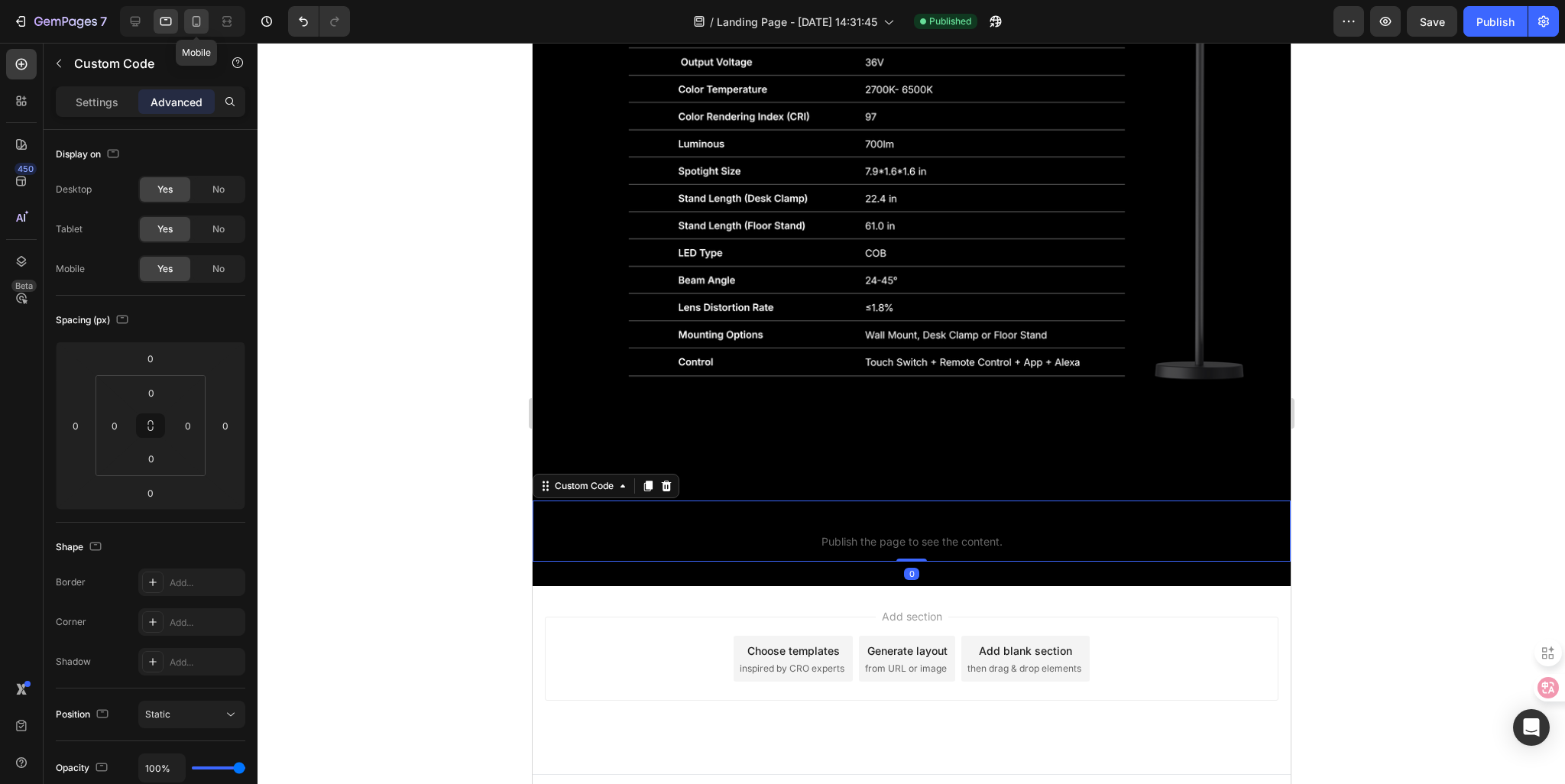
click at [206, 31] on div at bounding box center [197, 22] width 25 height 25
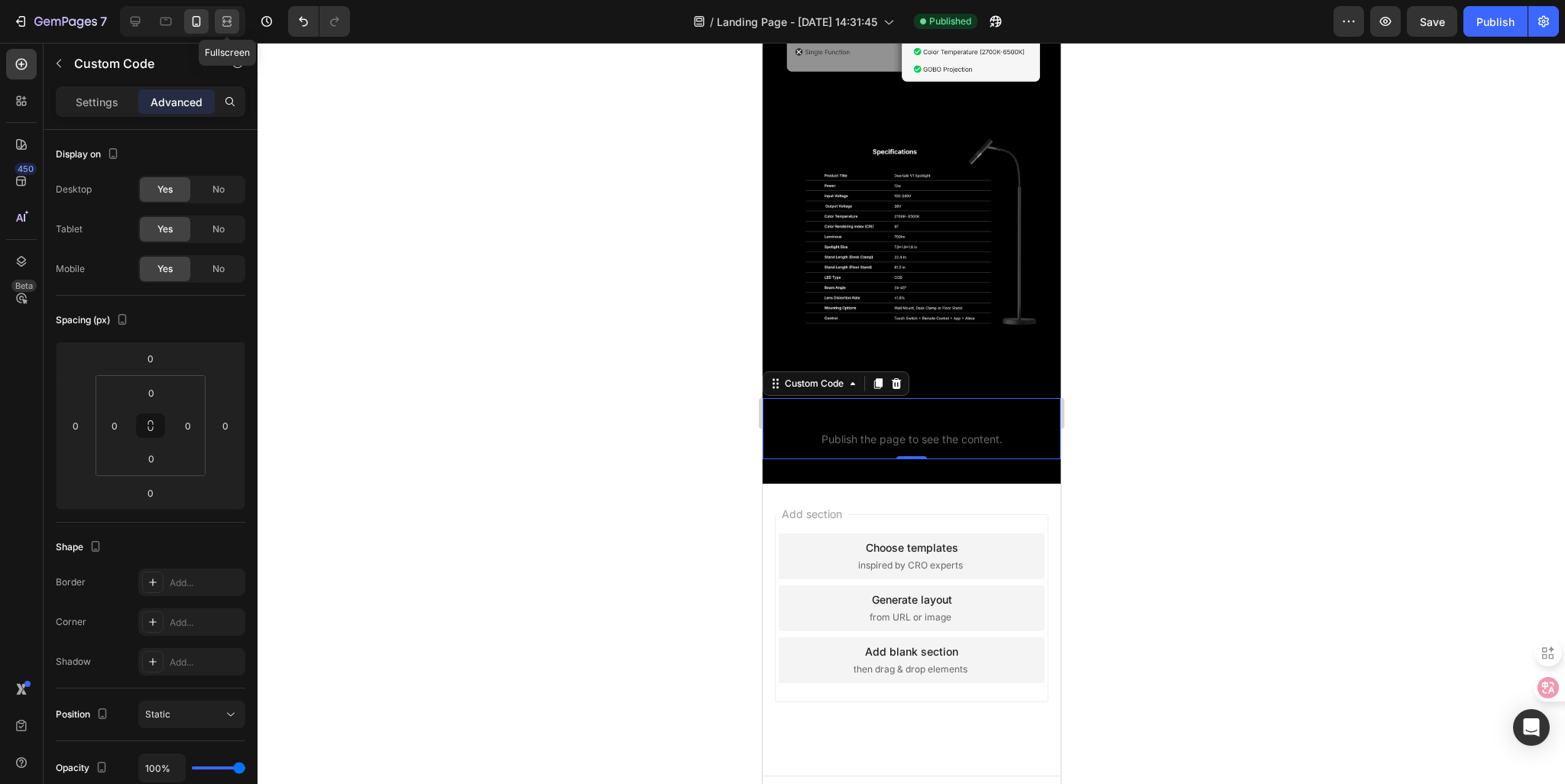
click at [220, 29] on div at bounding box center [227, 22] width 25 height 25
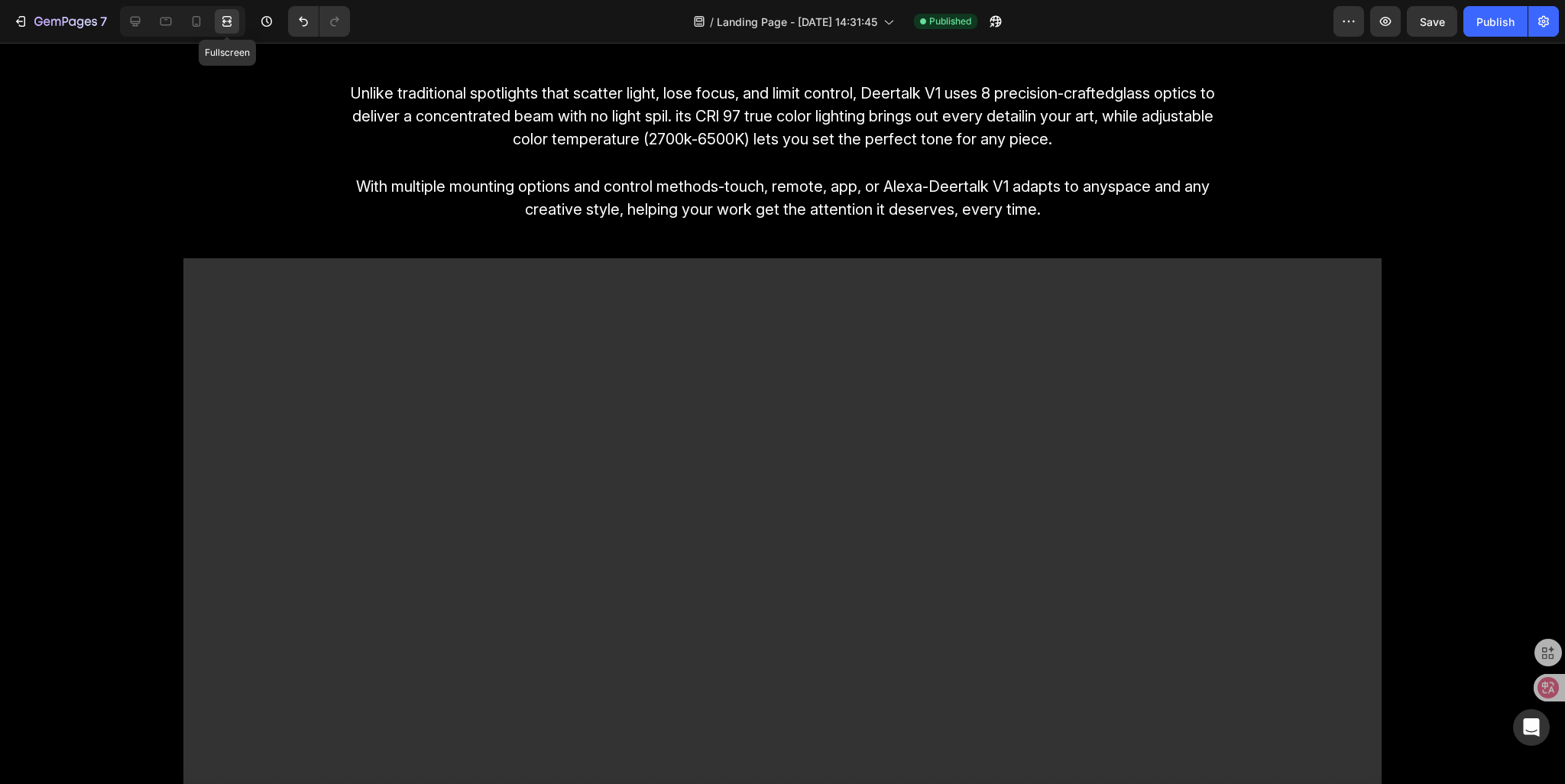
scroll to position [2780, 0]
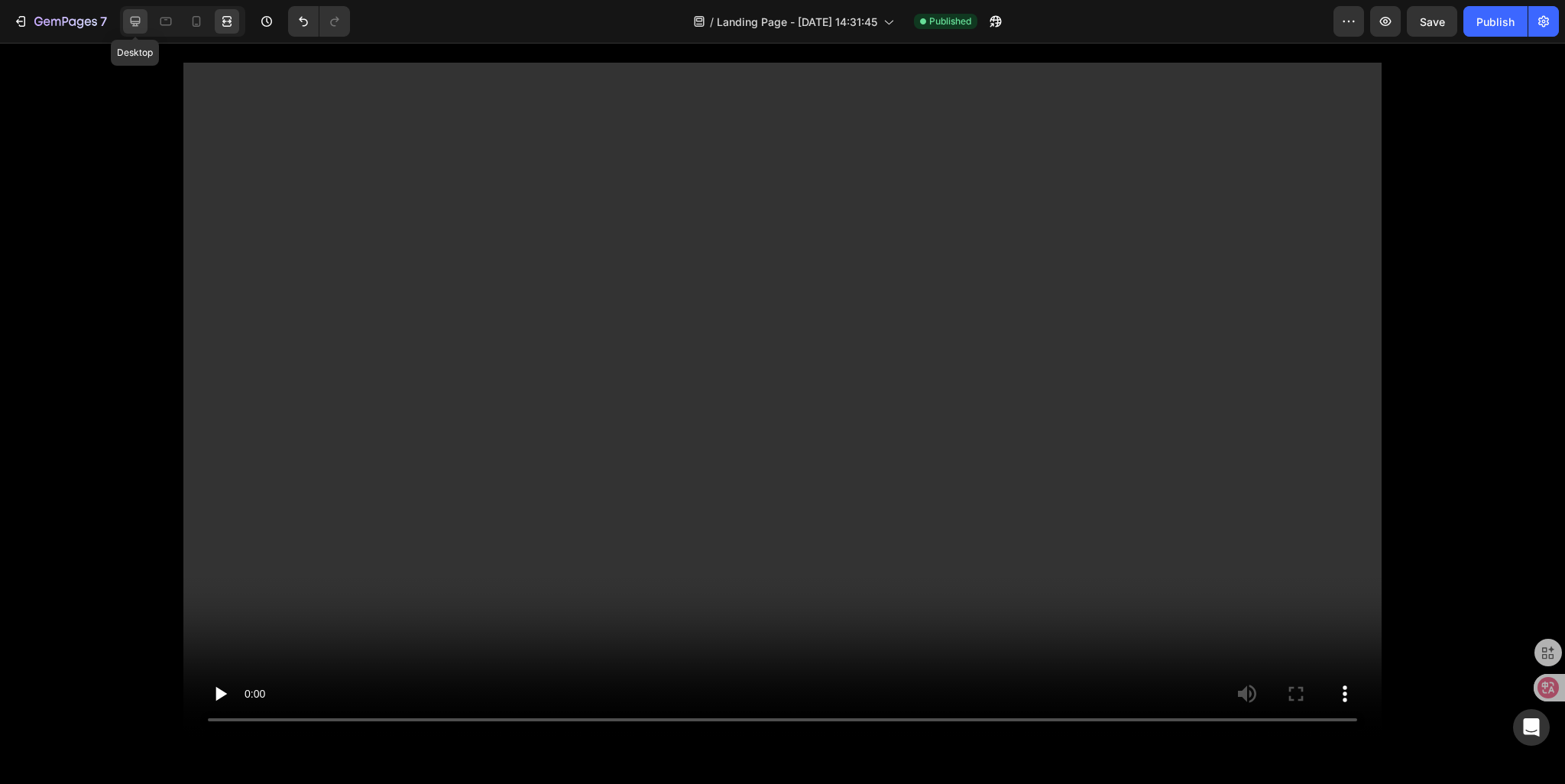
click at [135, 25] on icon at bounding box center [135, 22] width 10 height 10
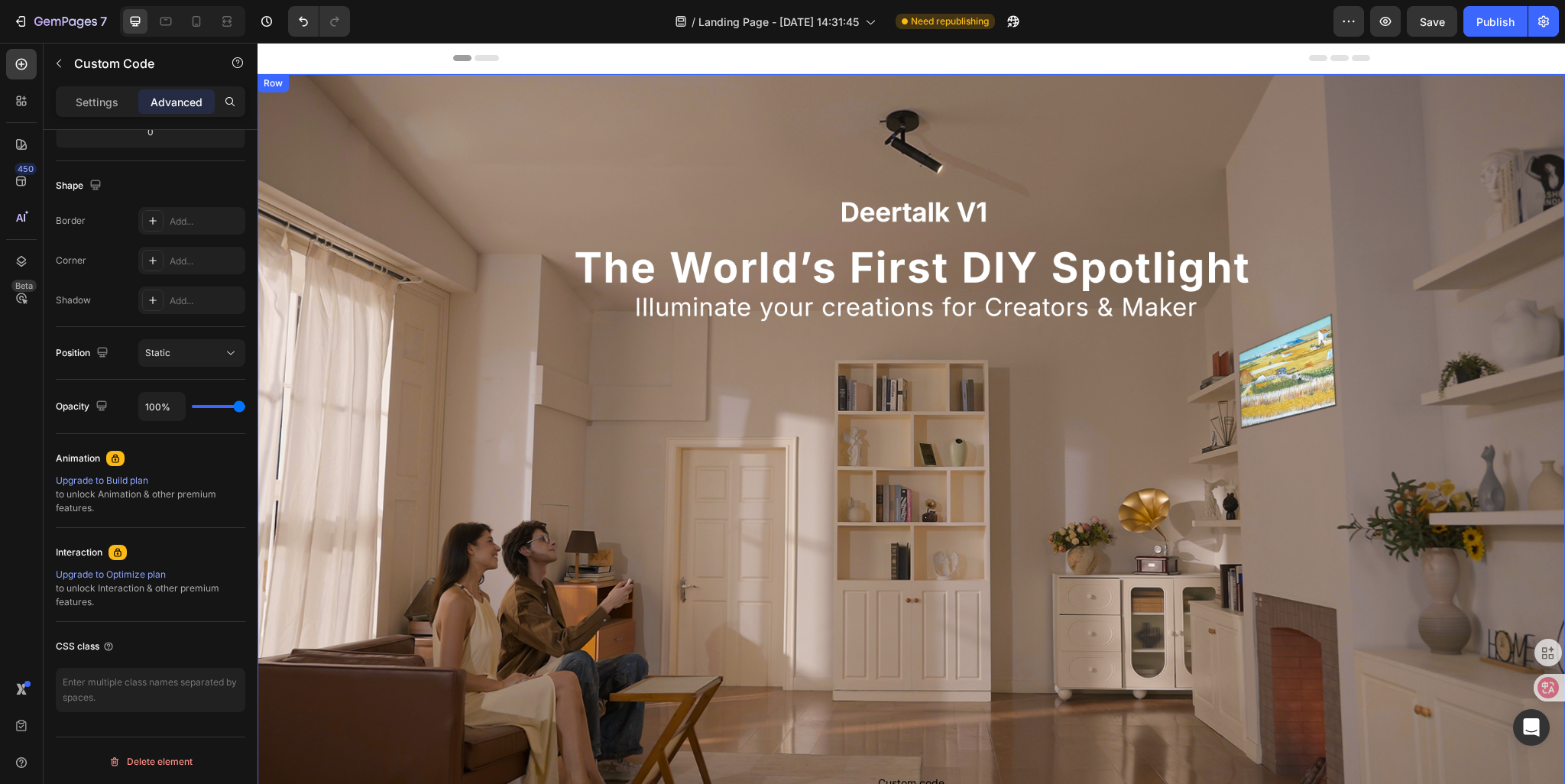
scroll to position [306, 0]
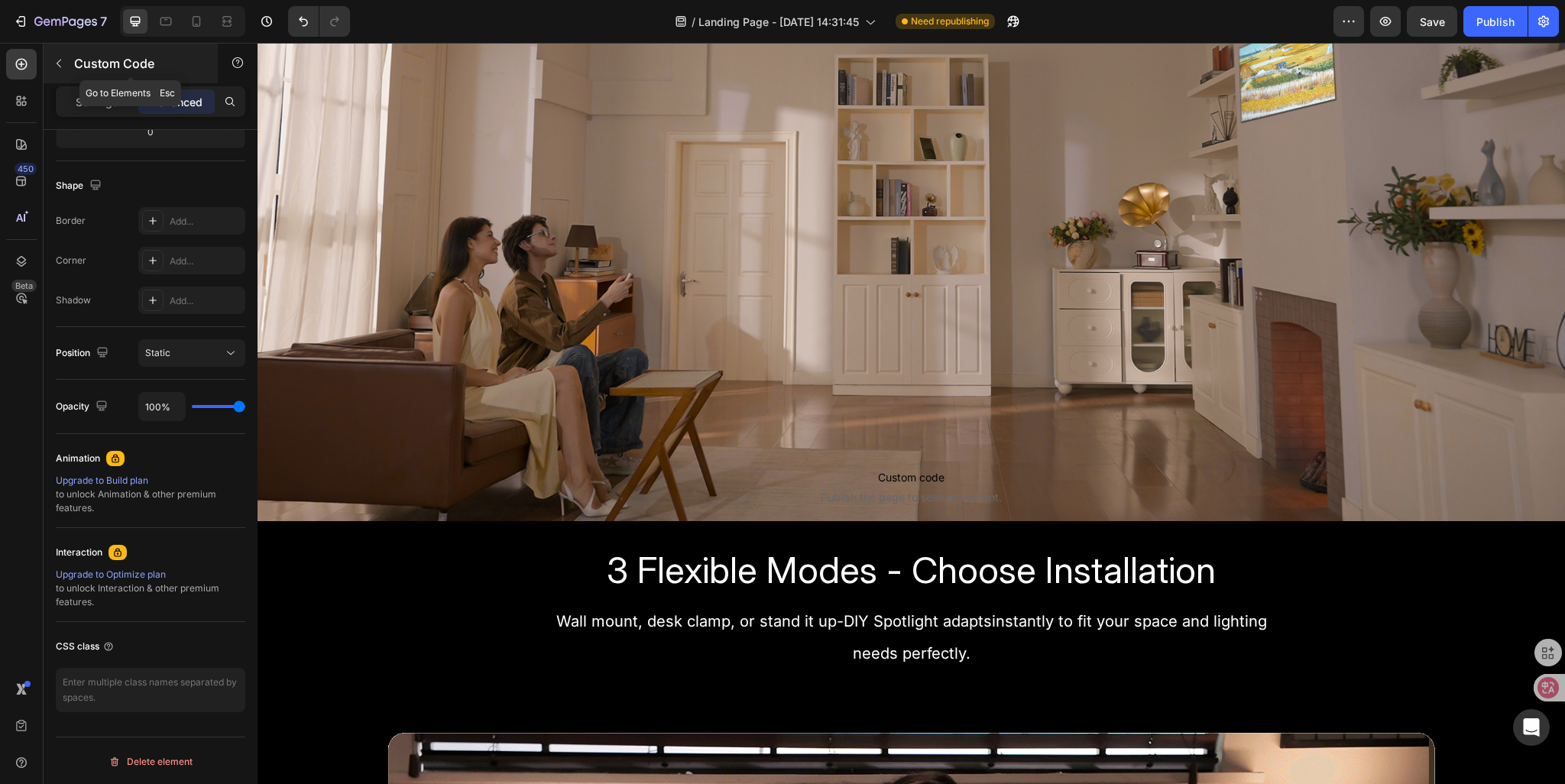
click at [57, 61] on icon "button" at bounding box center [59, 64] width 12 height 12
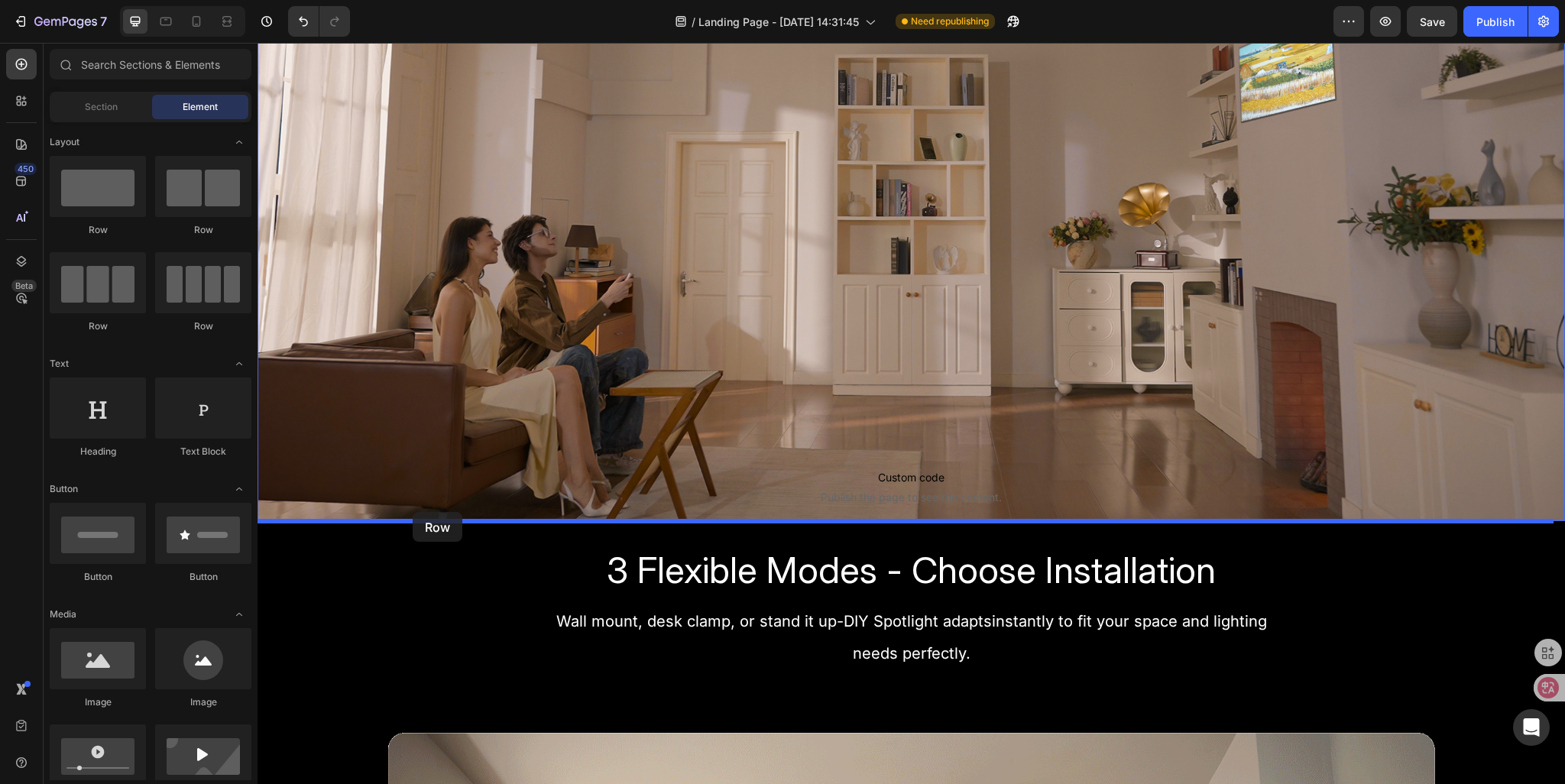
drag, startPoint x: 337, startPoint y: 257, endPoint x: 413, endPoint y: 512, distance: 266.1
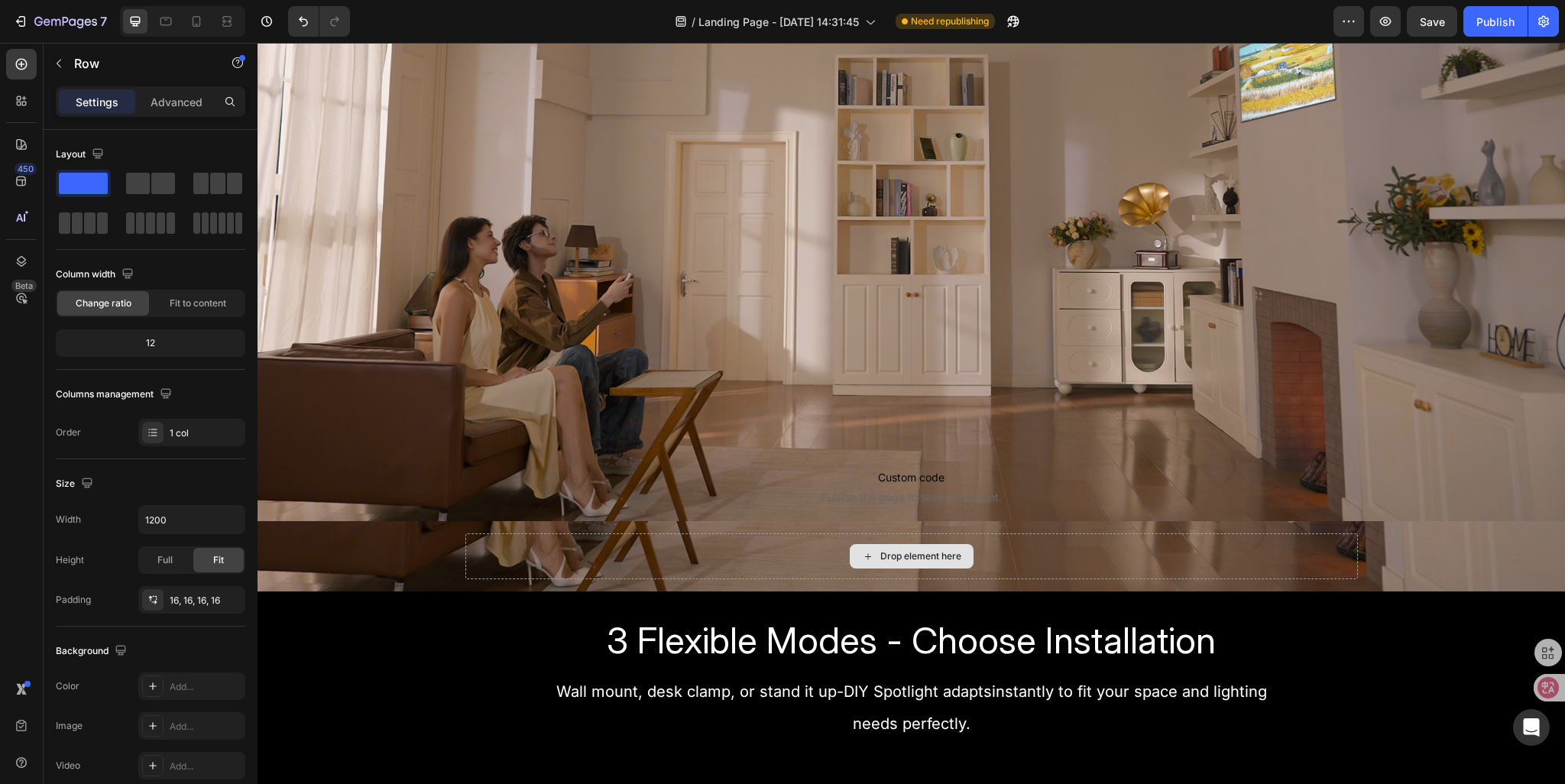
click at [897, 550] on div "Drop element here" at bounding box center [920, 556] width 81 height 12
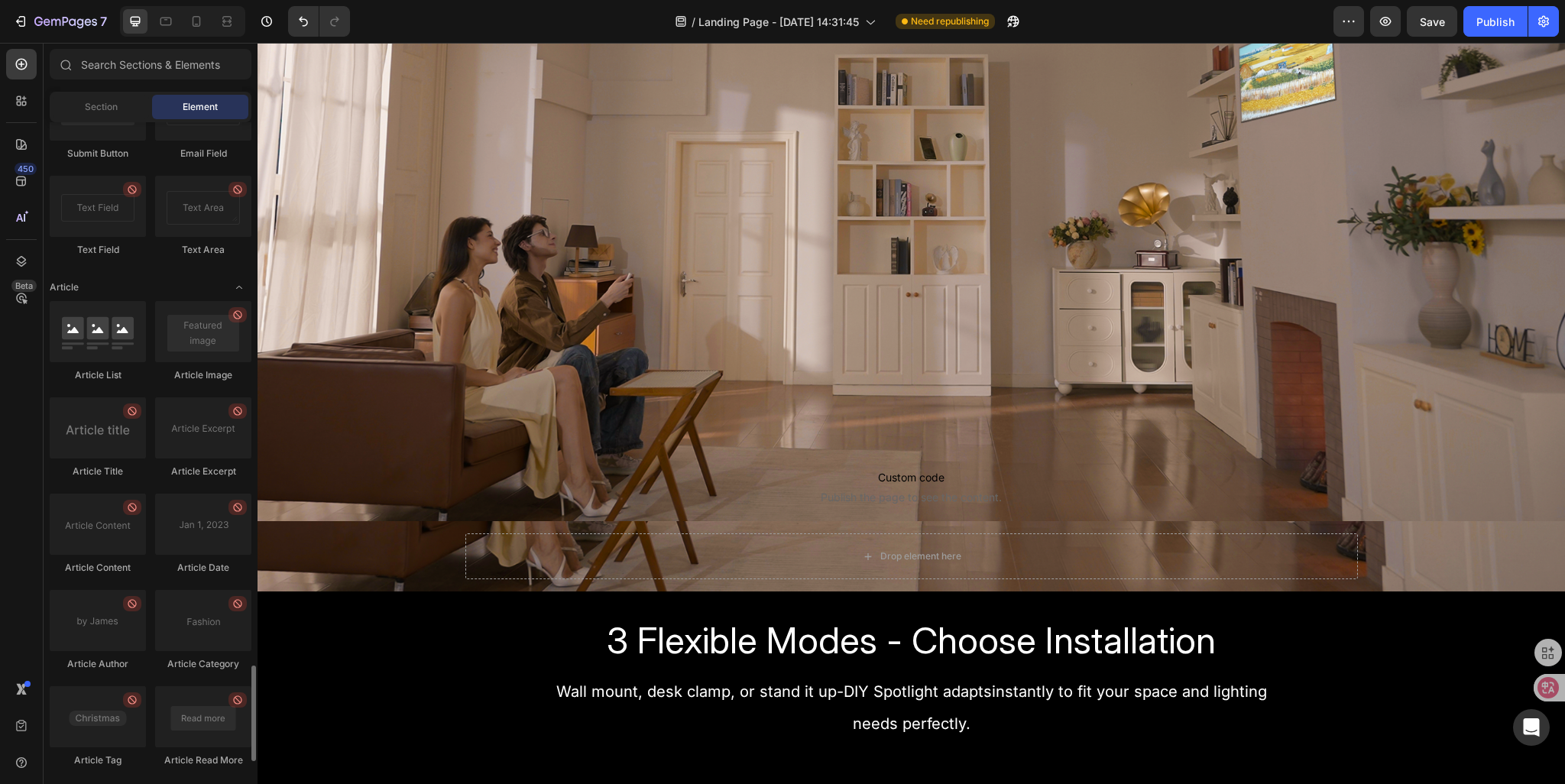
scroll to position [3870, 0]
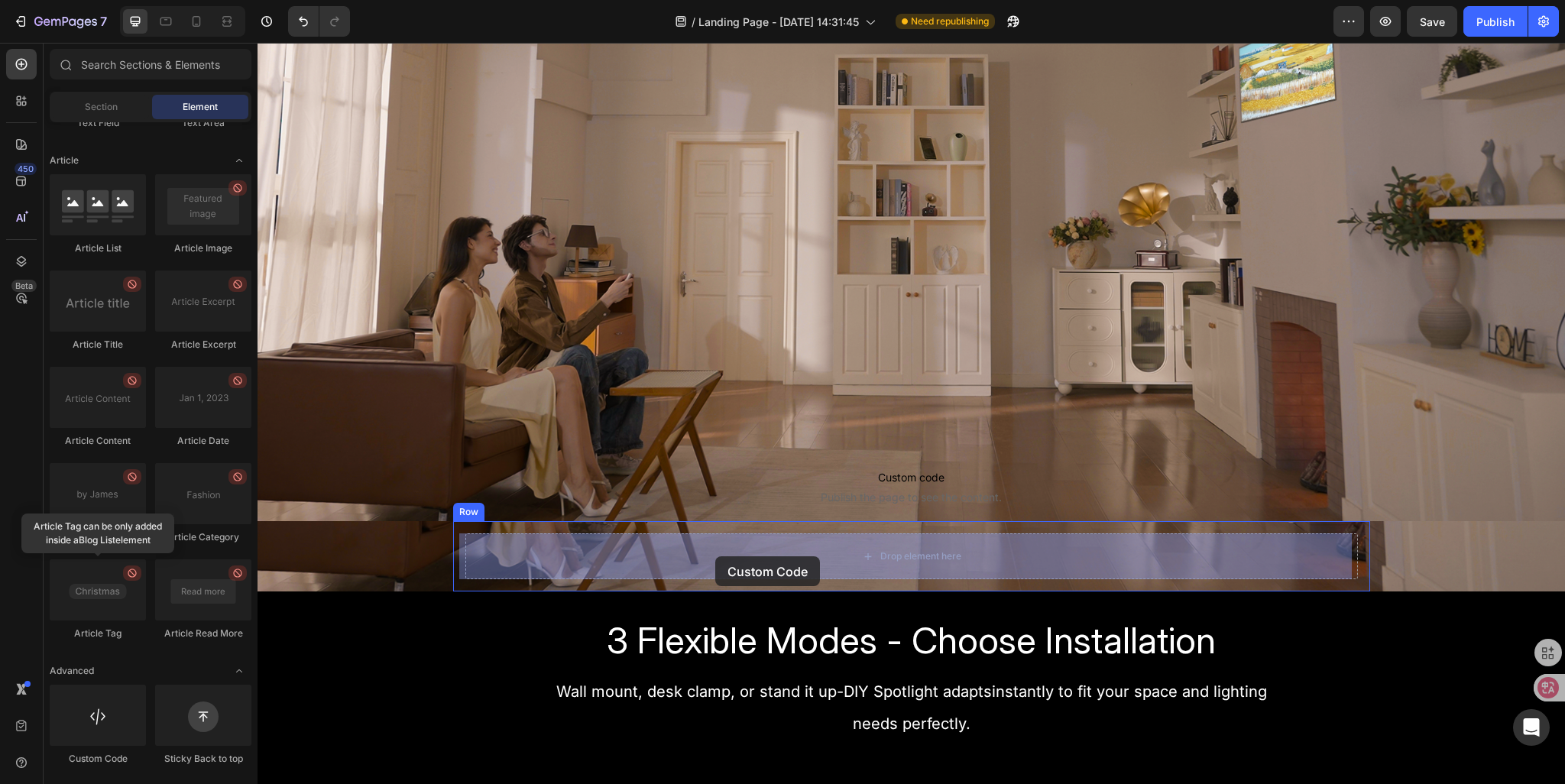
drag, startPoint x: 349, startPoint y: 764, endPoint x: 715, endPoint y: 556, distance: 421.0
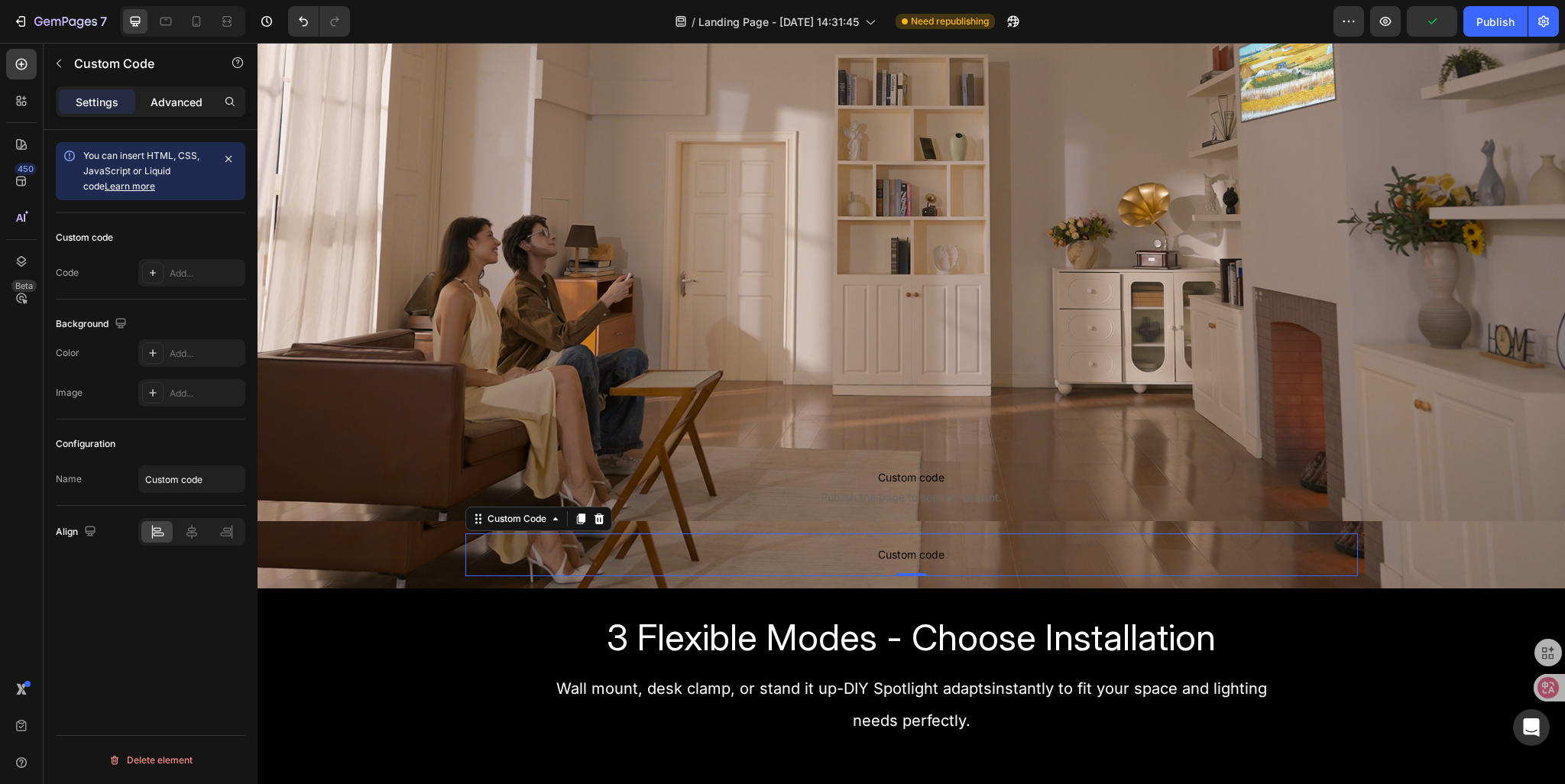
click at [156, 102] on p "Advanced" at bounding box center [177, 101] width 52 height 16
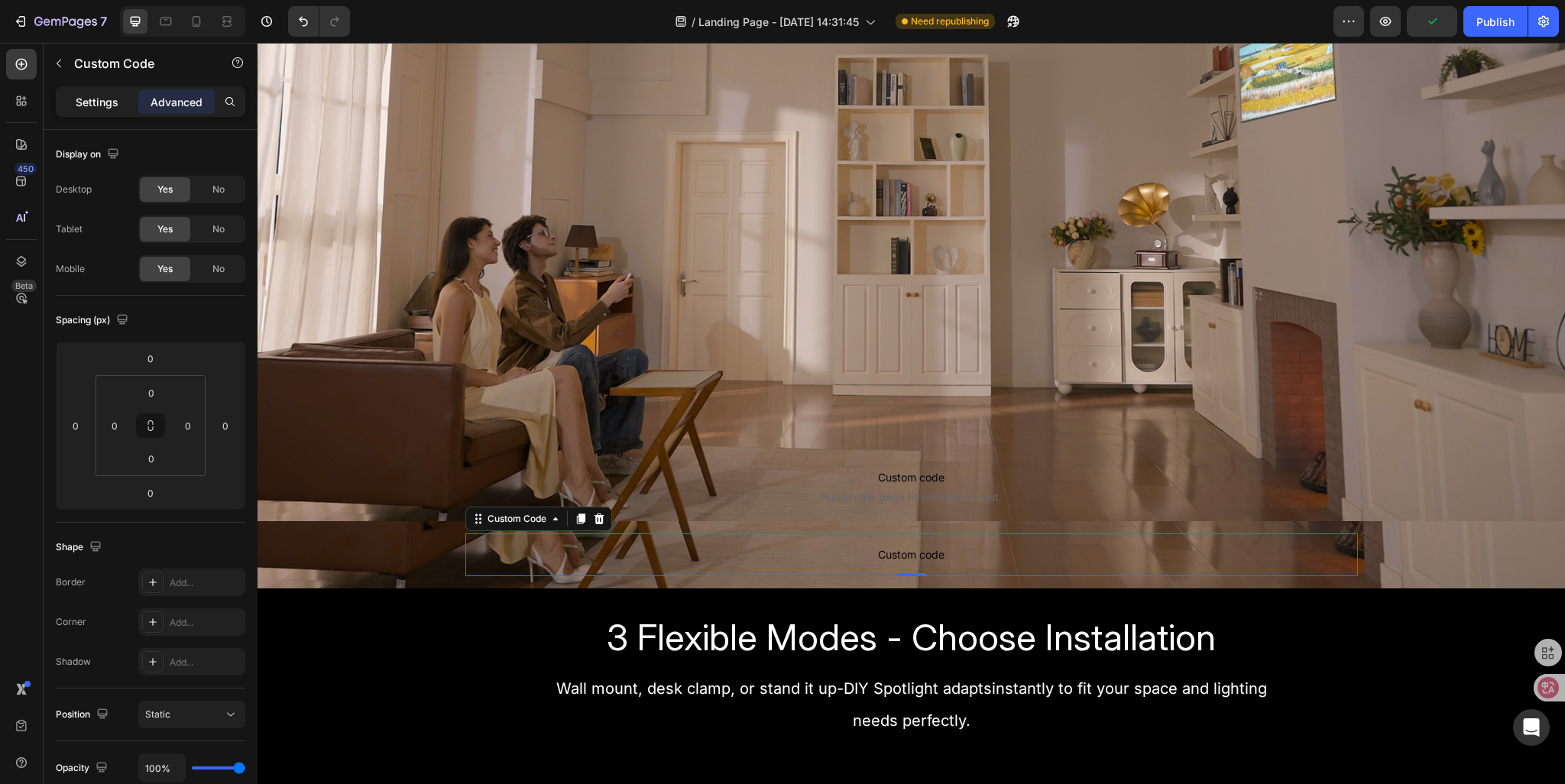
click at [94, 98] on p "Settings" at bounding box center [97, 101] width 43 height 16
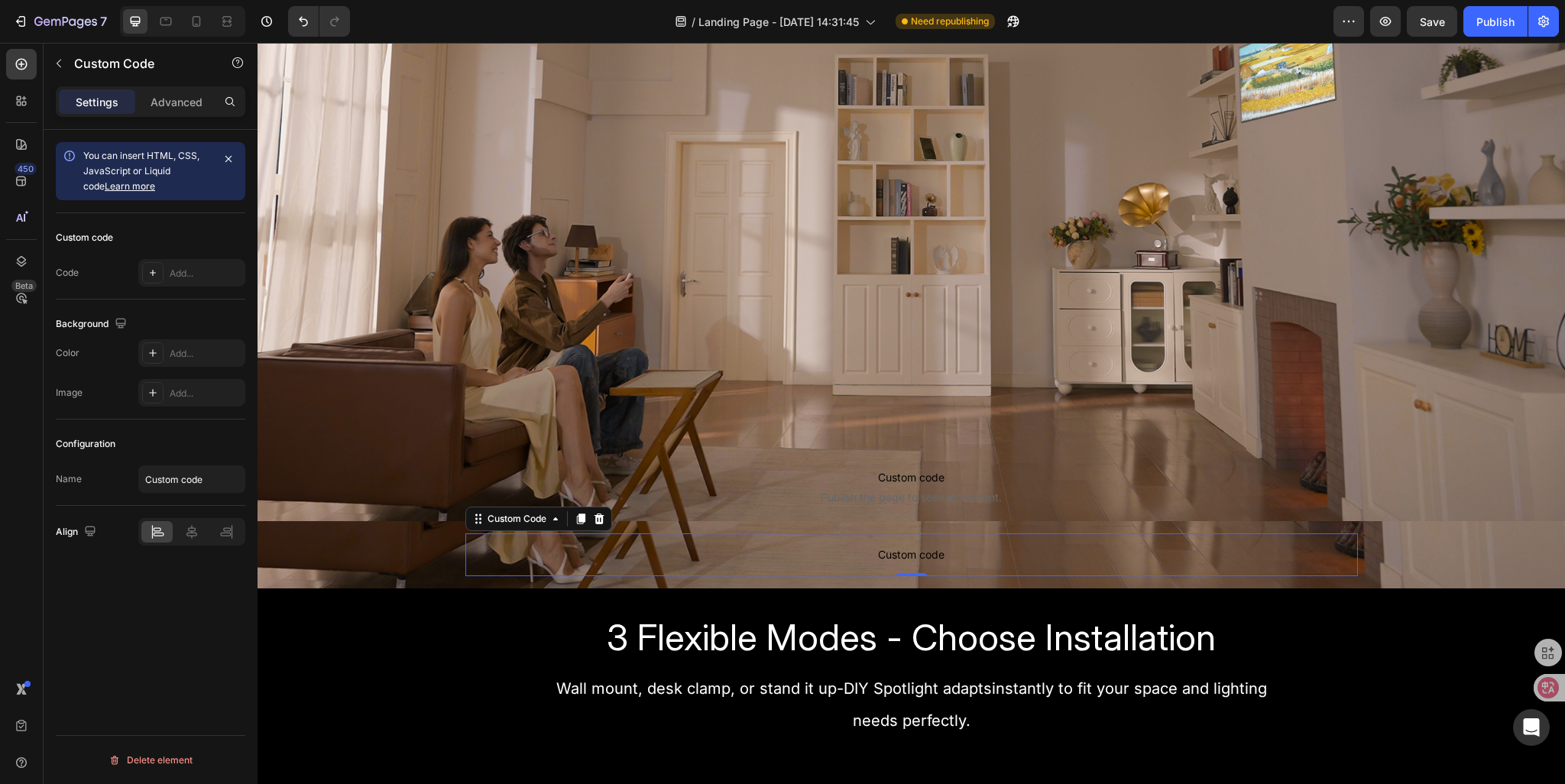
click at [850, 557] on span "Custom code" at bounding box center [912, 554] width 893 height 18
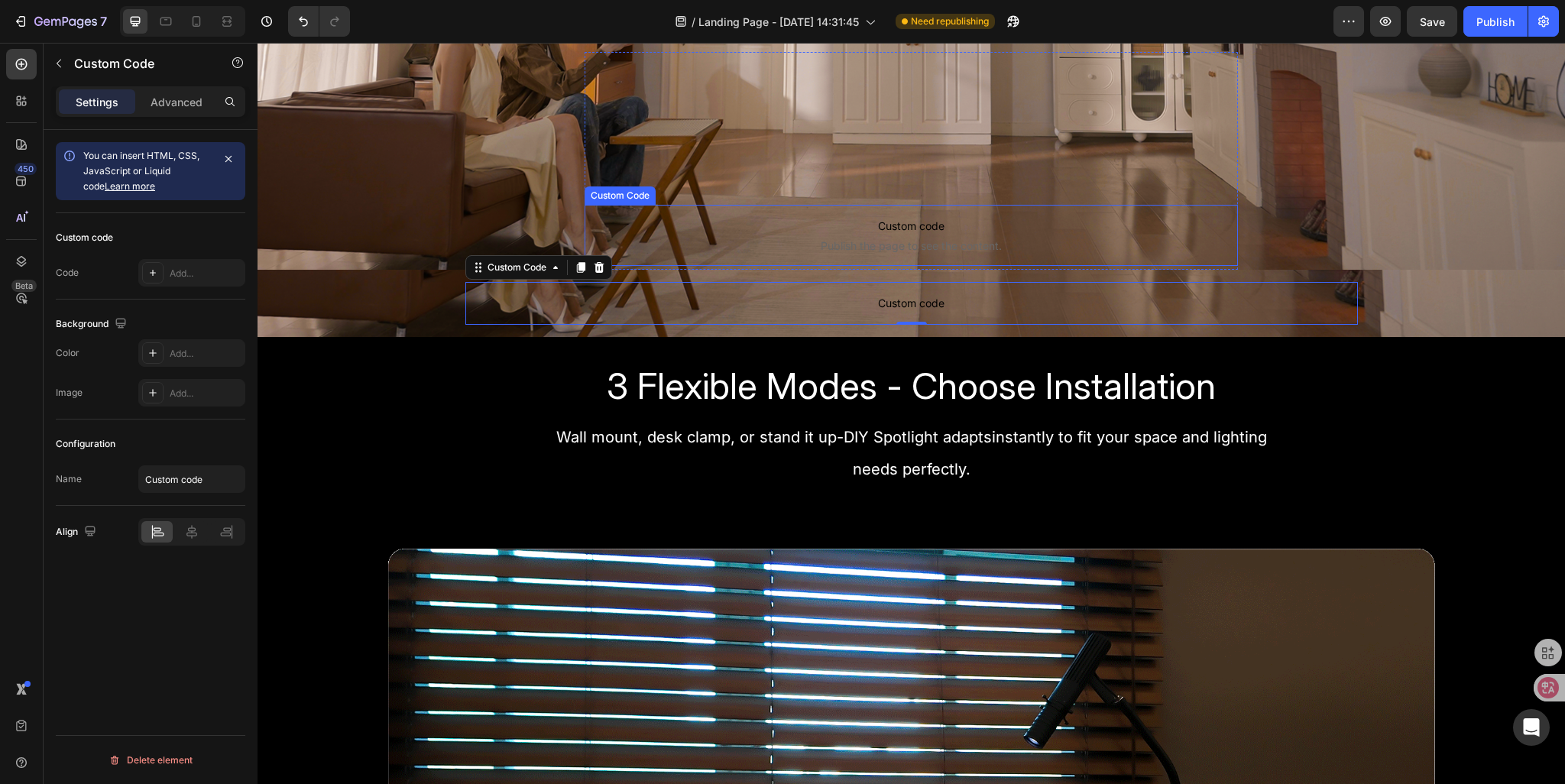
scroll to position [382, 0]
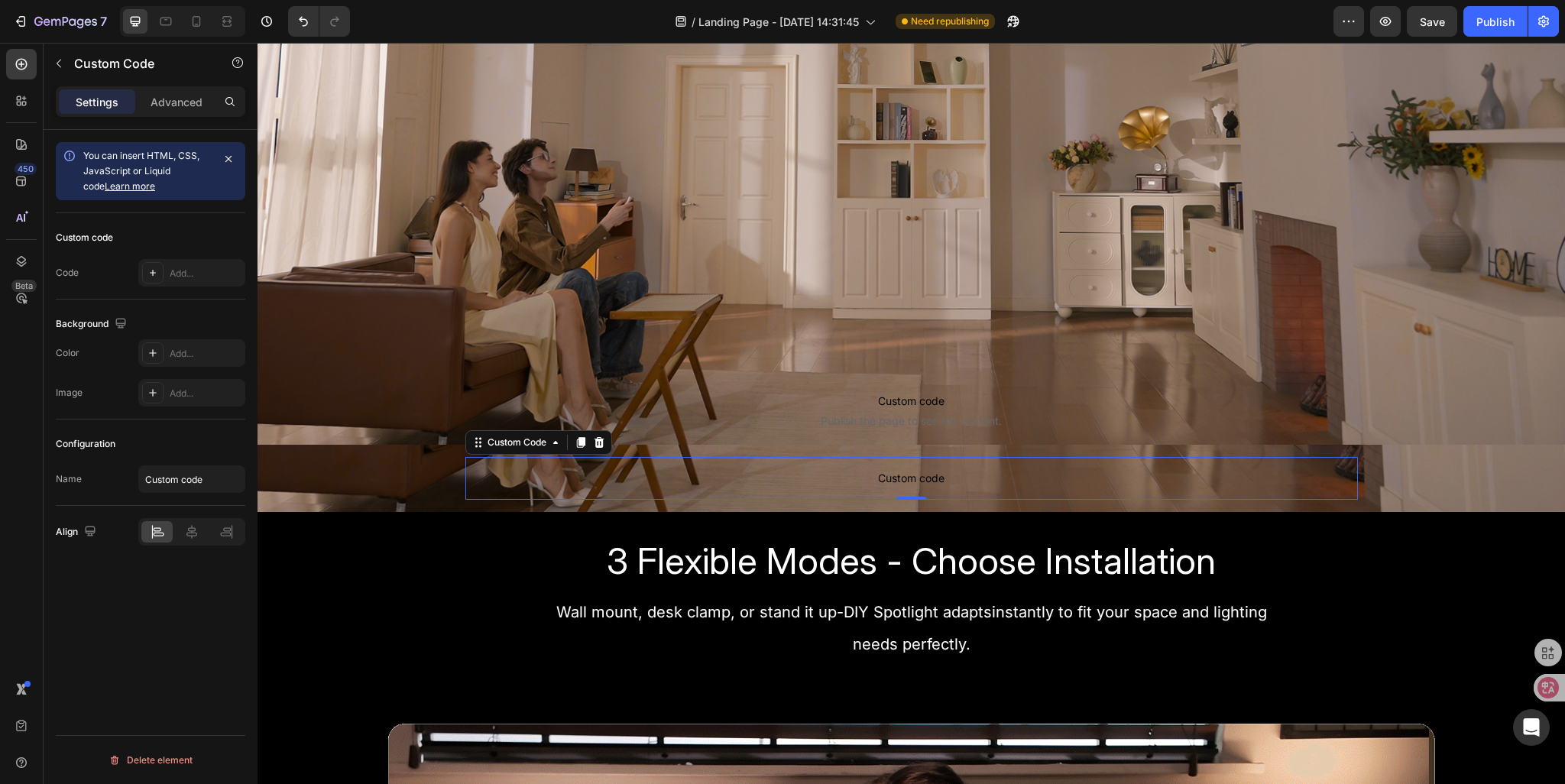
click at [722, 481] on span "Custom code" at bounding box center [912, 478] width 893 height 18
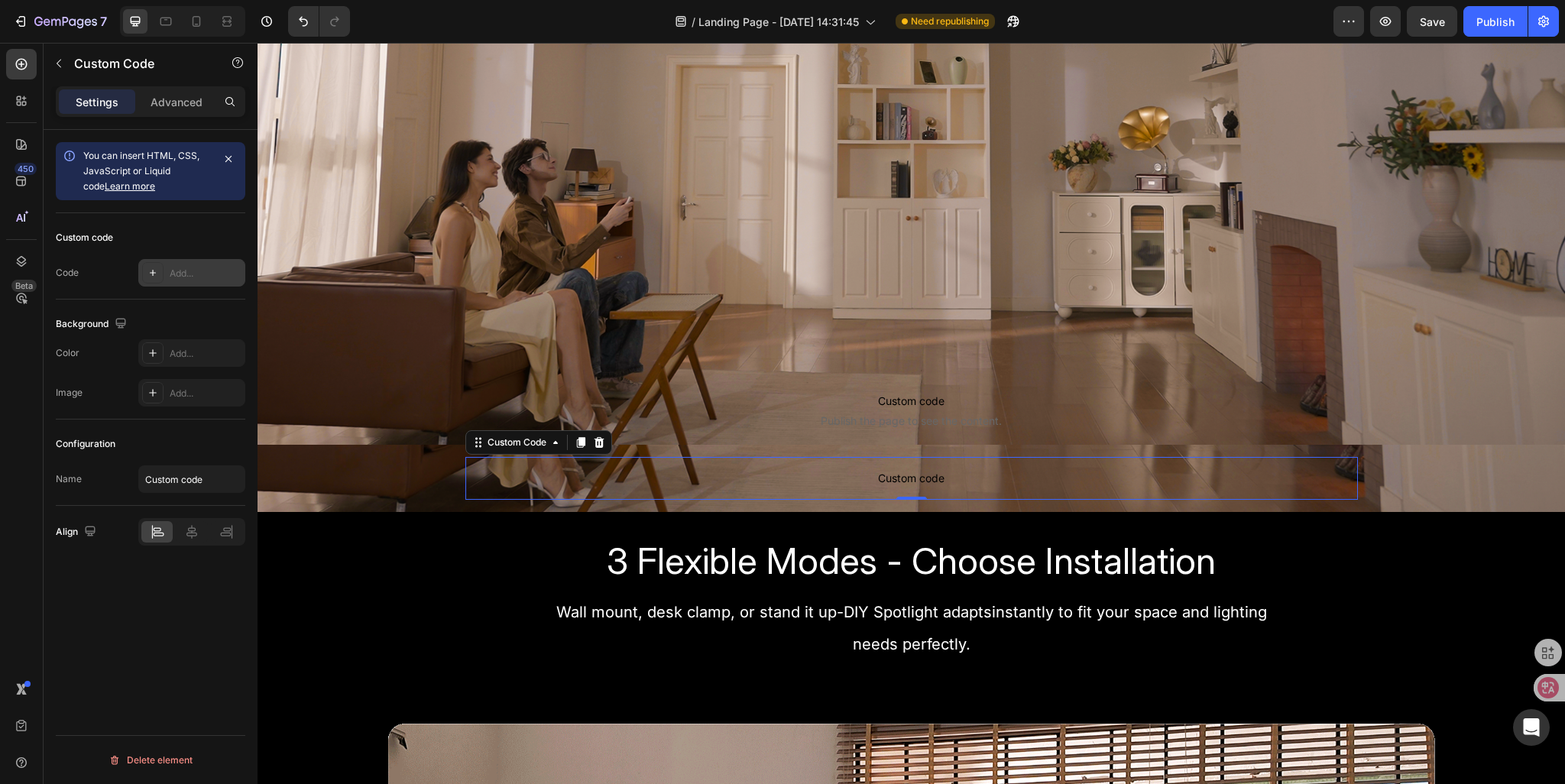
click at [194, 270] on div "Add..." at bounding box center [206, 273] width 72 height 14
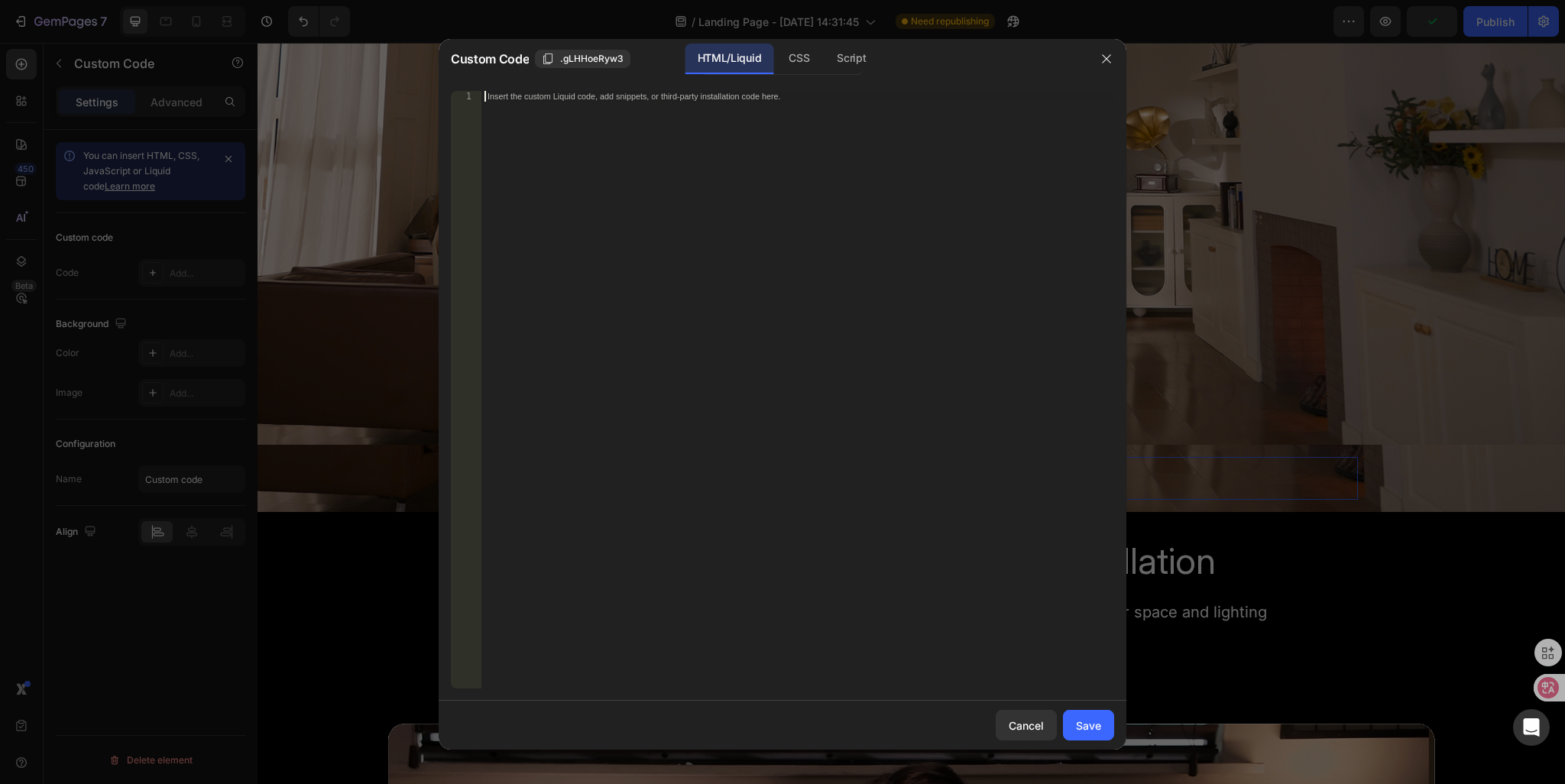
click at [675, 95] on div "Insert the custom Liquid code, add snippets, or third-party installation code h…" at bounding box center [766, 96] width 557 height 10
paste textarea "<div class="klaviyo-form-WNWRnc"></div>"
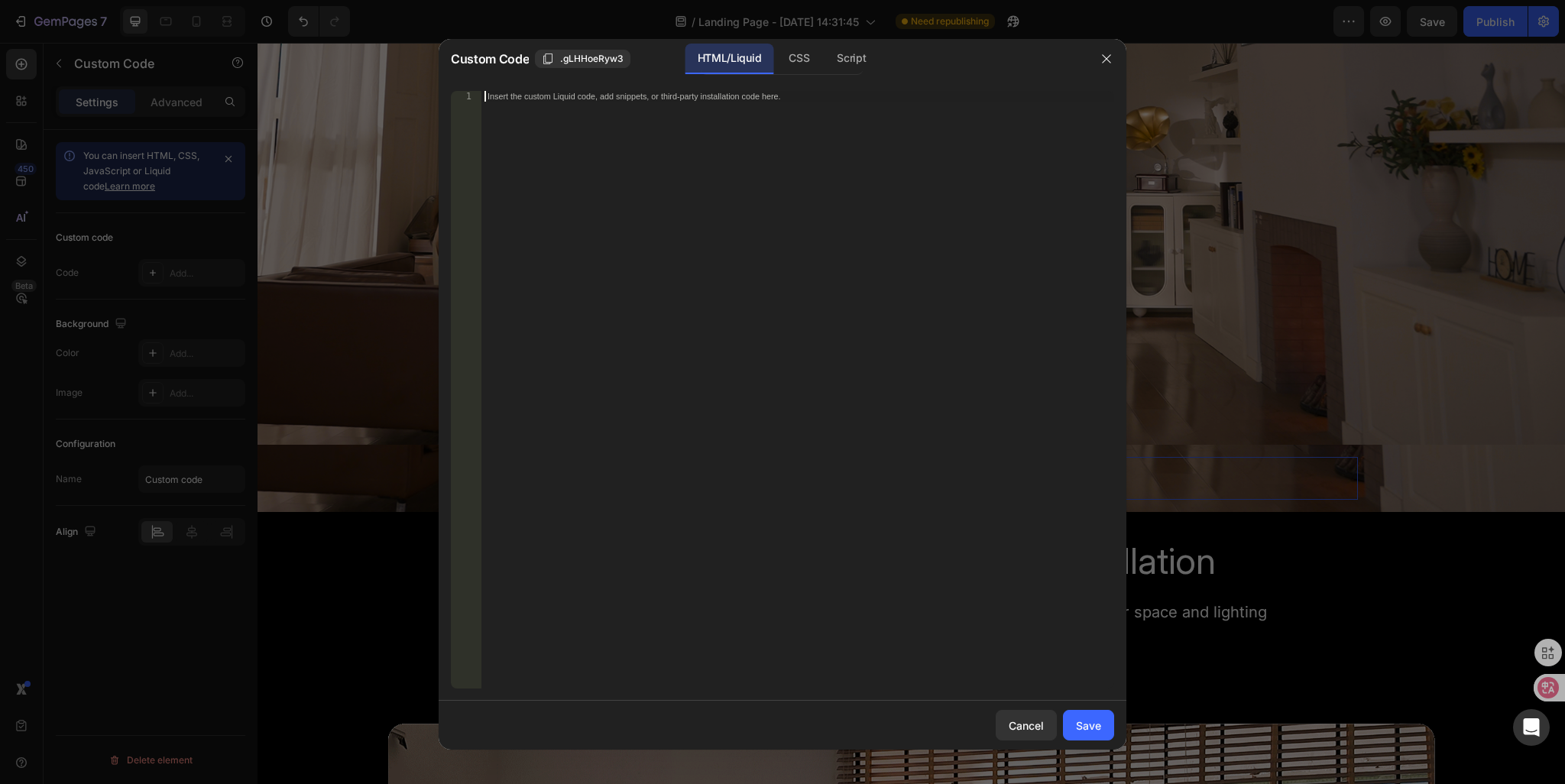
type textarea "<div class="klaviyo-form-WNWRnc"></div>"
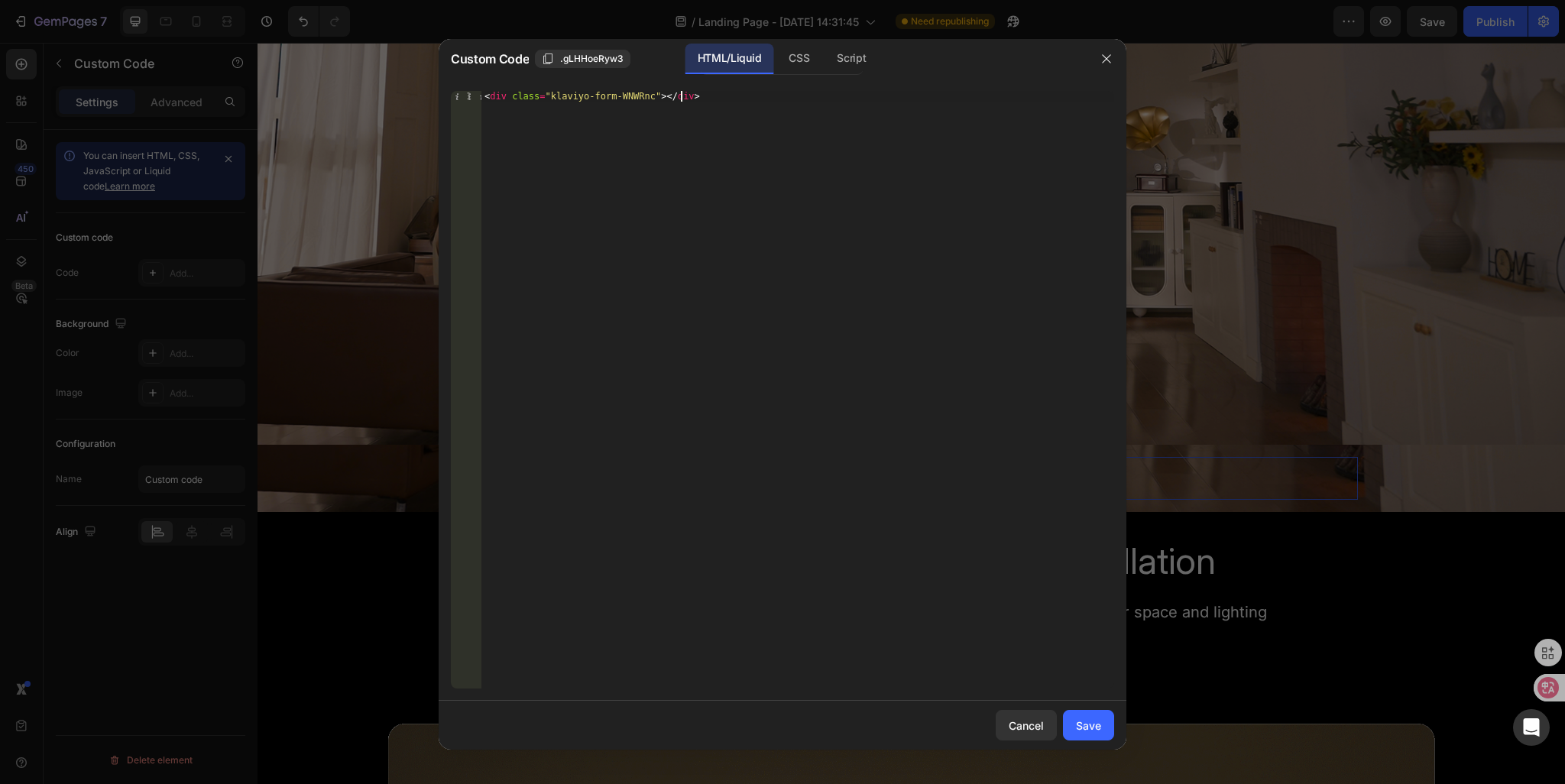
click at [621, 365] on div "< div class = "klaviyo-form-WNWRnc" > </ div >" at bounding box center [798, 400] width 633 height 619
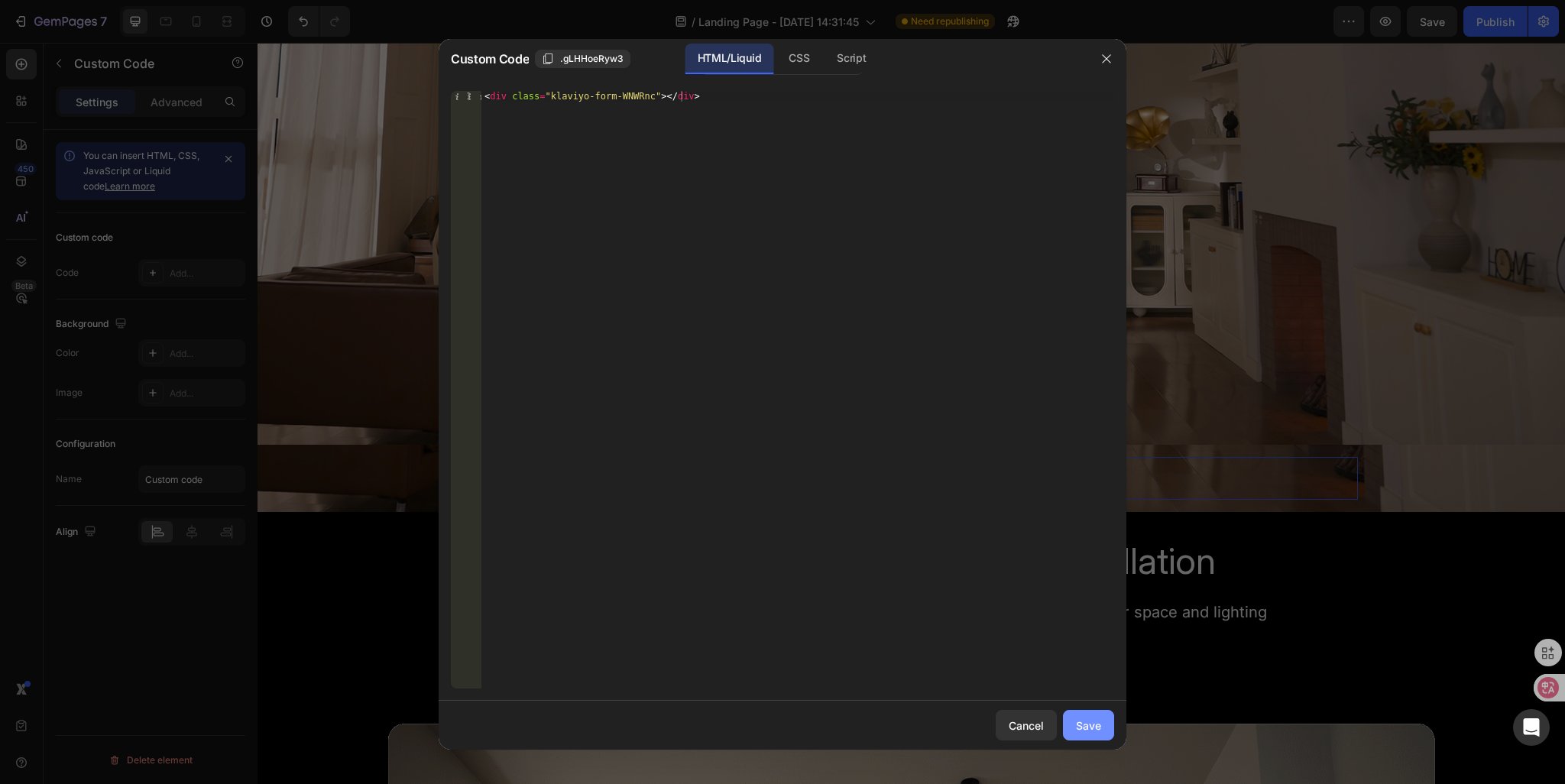
click at [1095, 726] on div "Save" at bounding box center [1089, 725] width 25 height 16
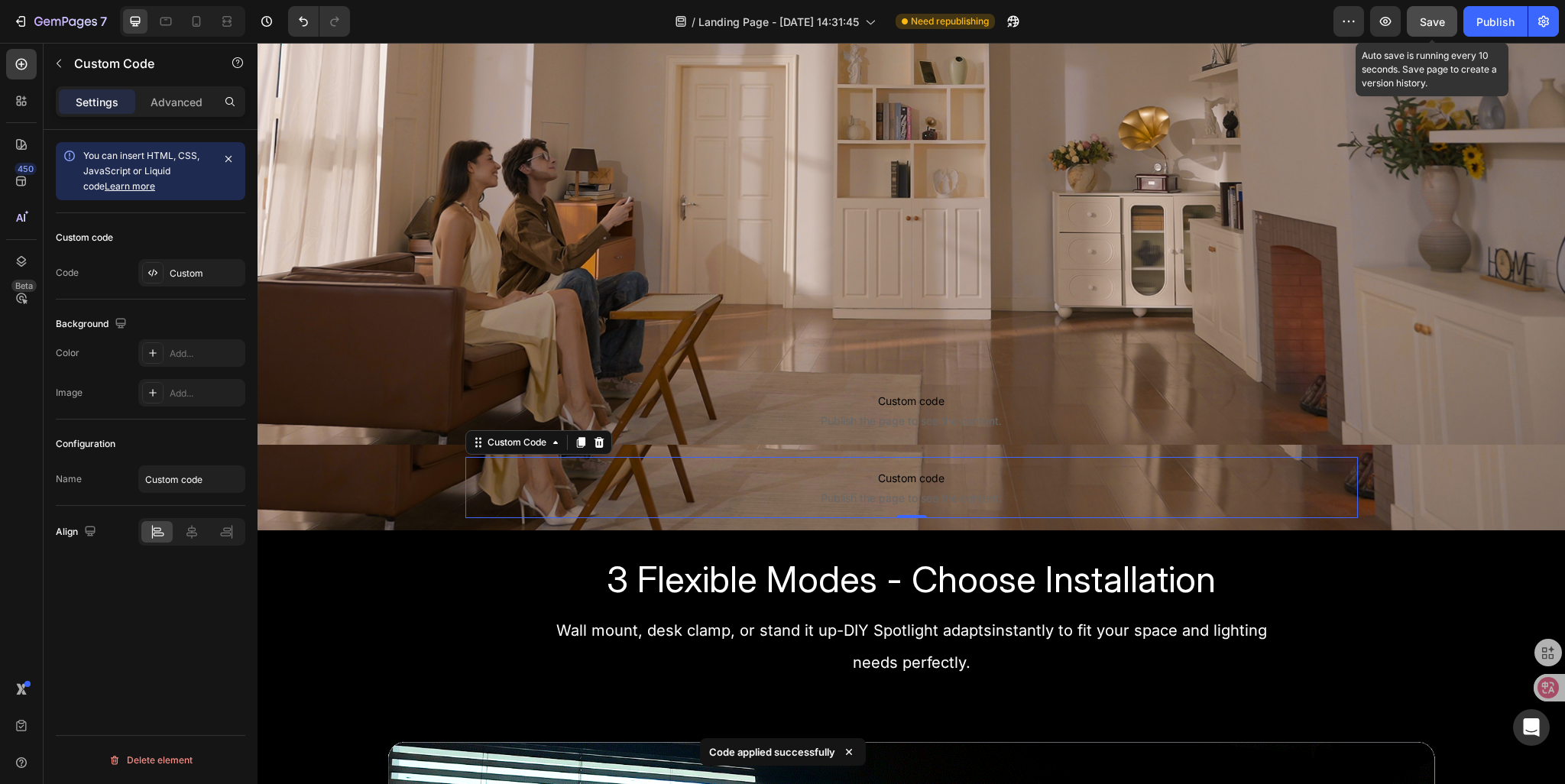
click at [1434, 16] on span "Save" at bounding box center [1432, 22] width 25 height 13
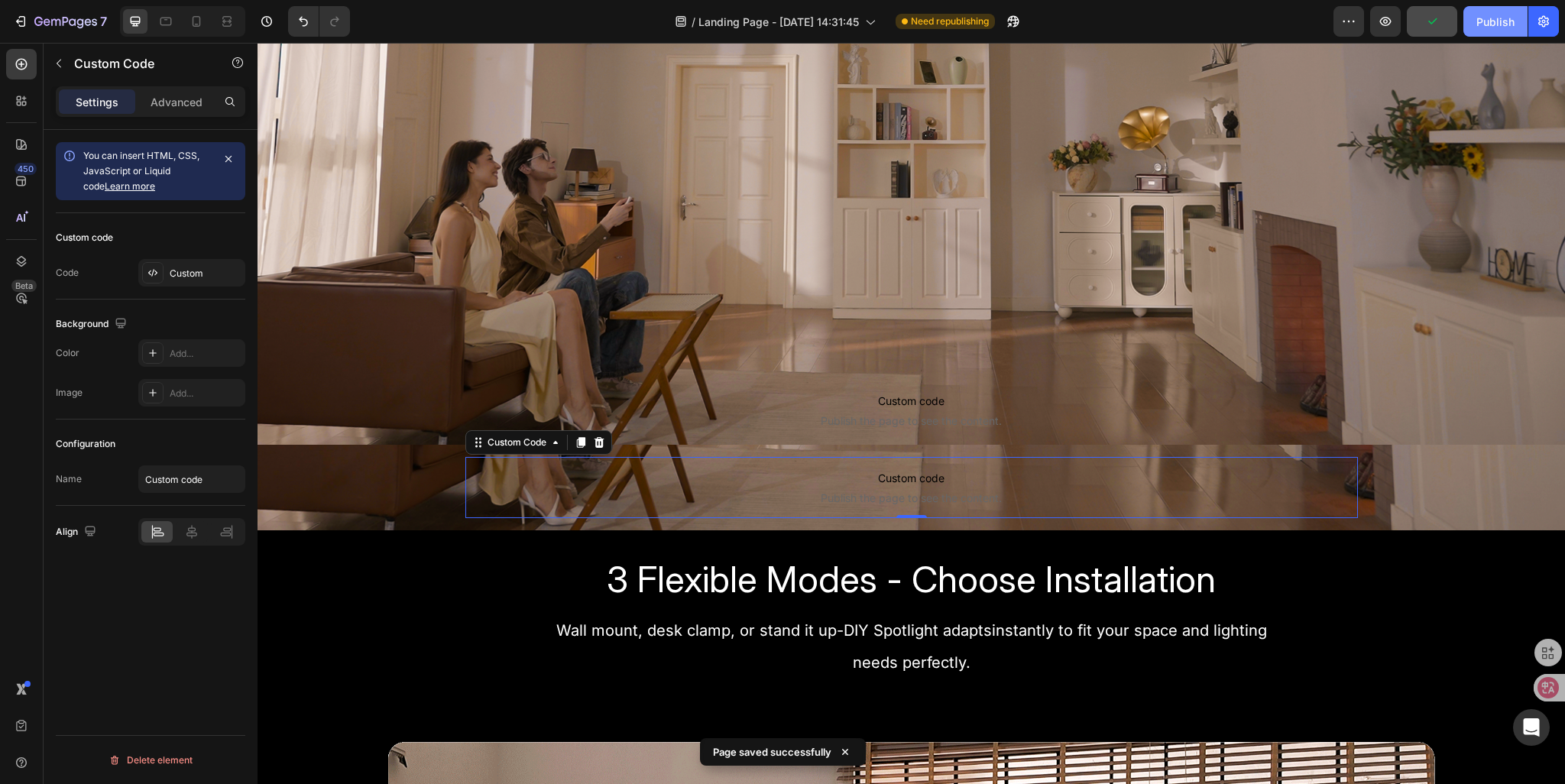
click at [1500, 27] on div "Publish" at bounding box center [1496, 22] width 38 height 16
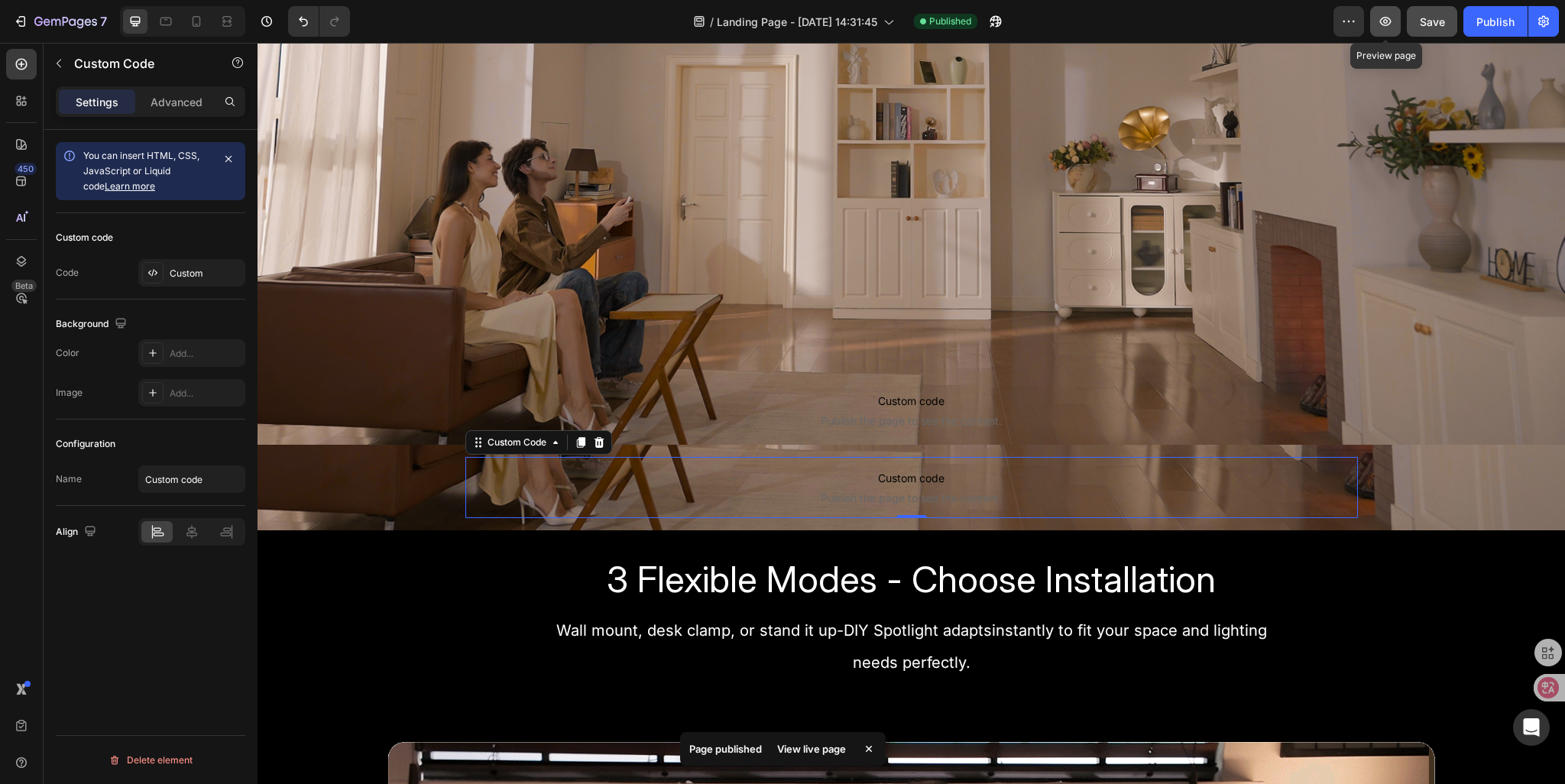
click at [1384, 22] on icon "button" at bounding box center [1386, 22] width 15 height 15
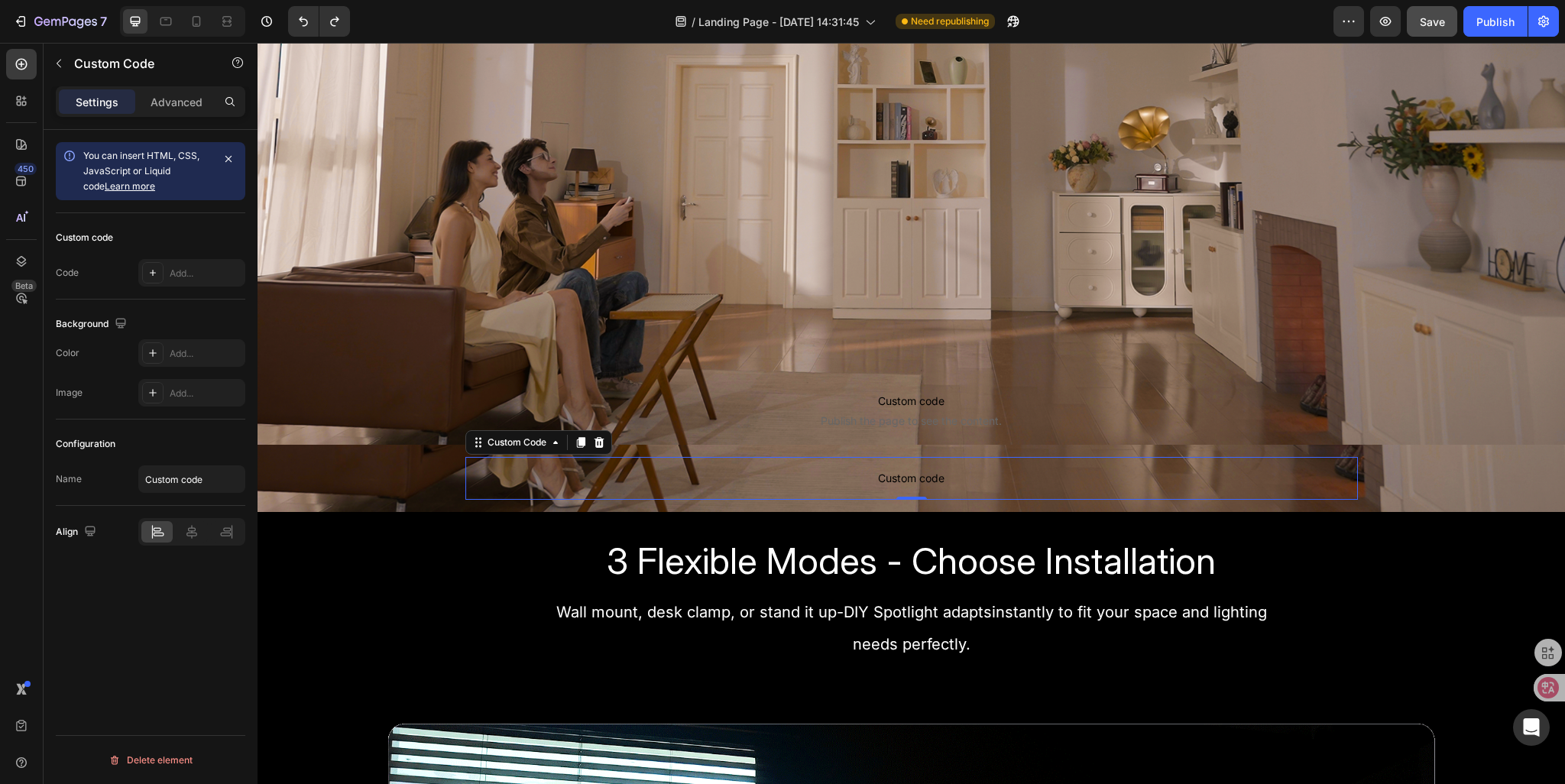
click at [794, 468] on p "Custom code" at bounding box center [912, 478] width 893 height 43
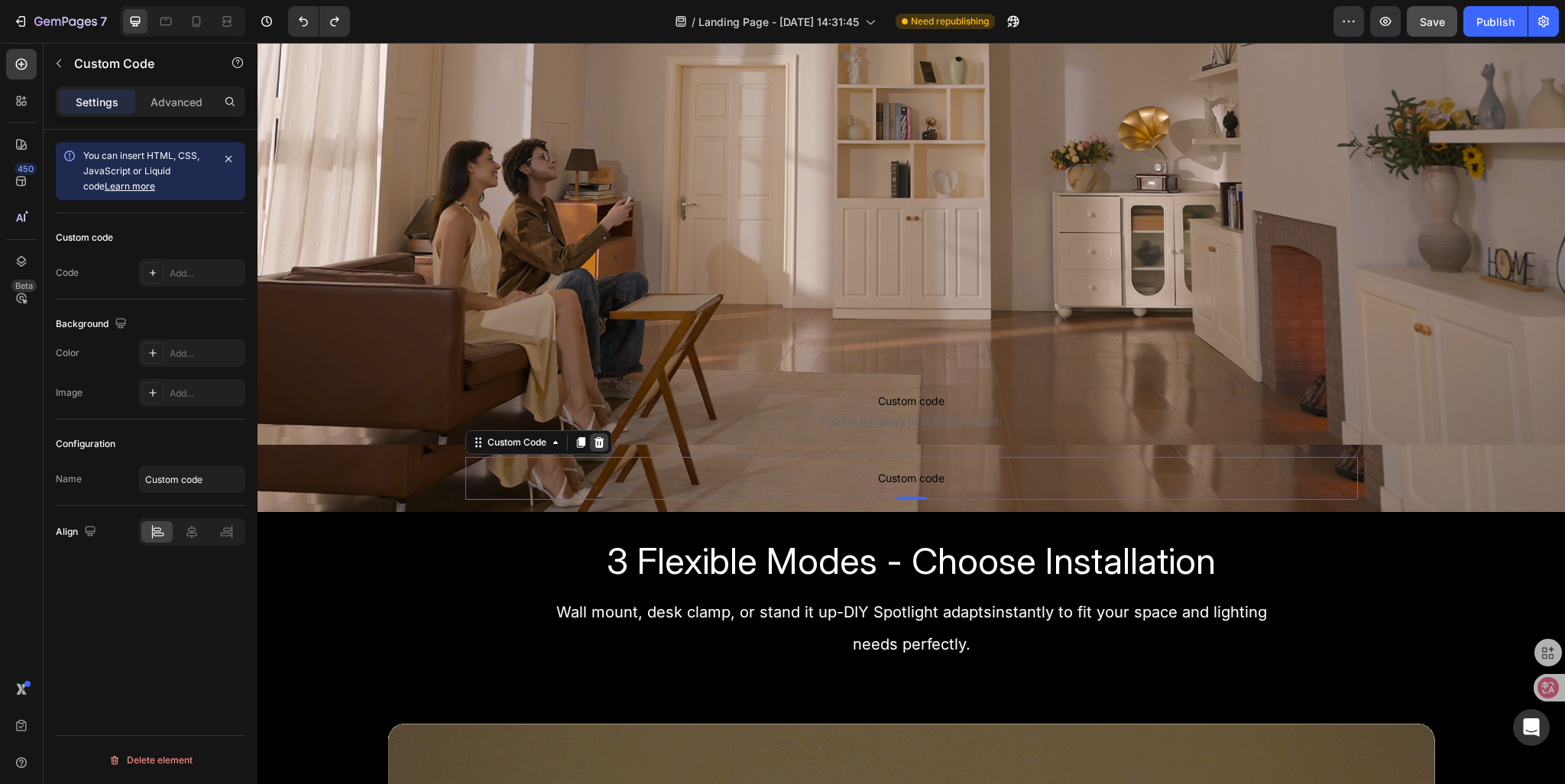
click at [596, 446] on icon at bounding box center [598, 442] width 10 height 11
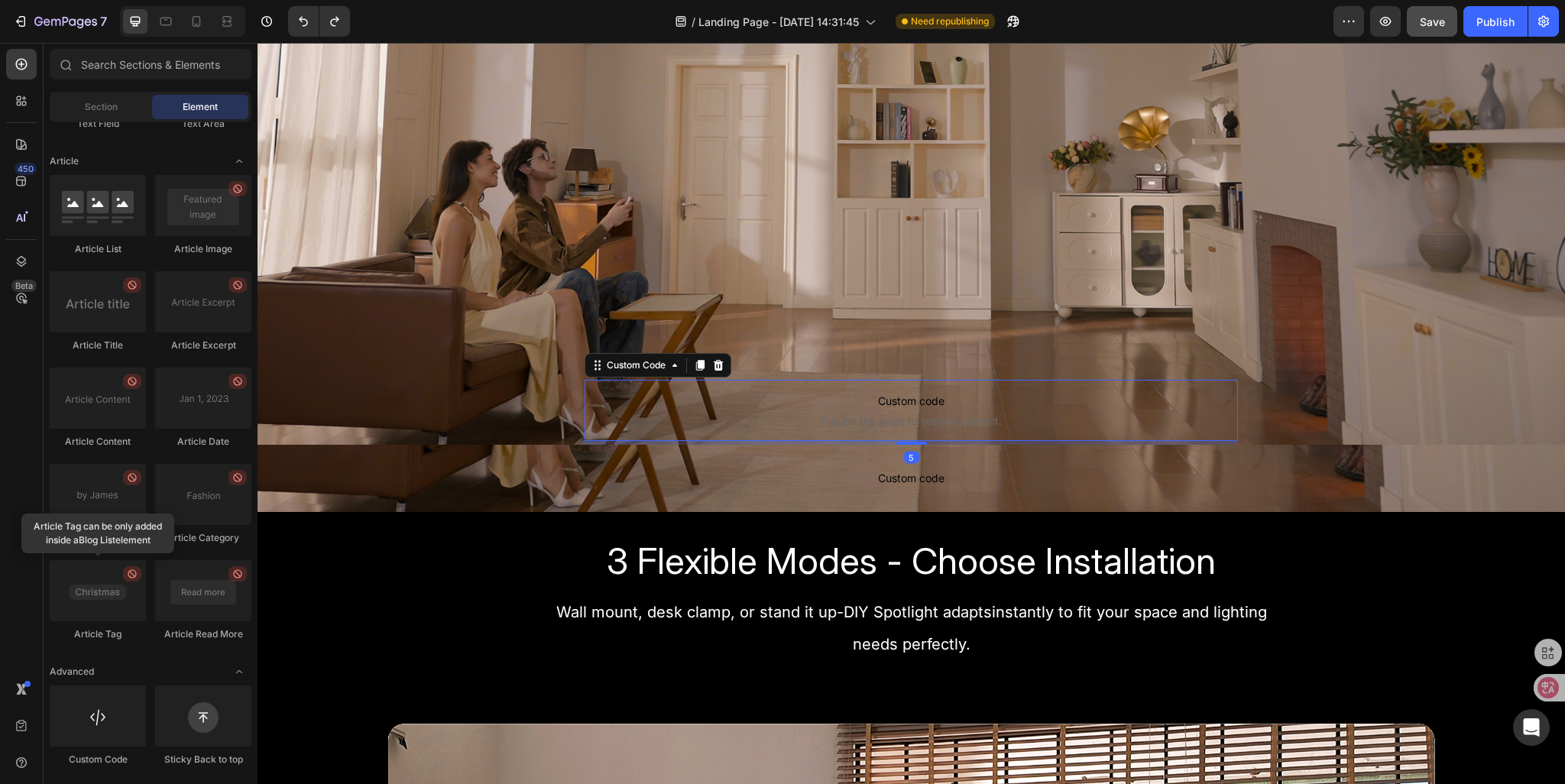
click at [708, 413] on span "Publish the page to see the content." at bounding box center [912, 421] width 655 height 15
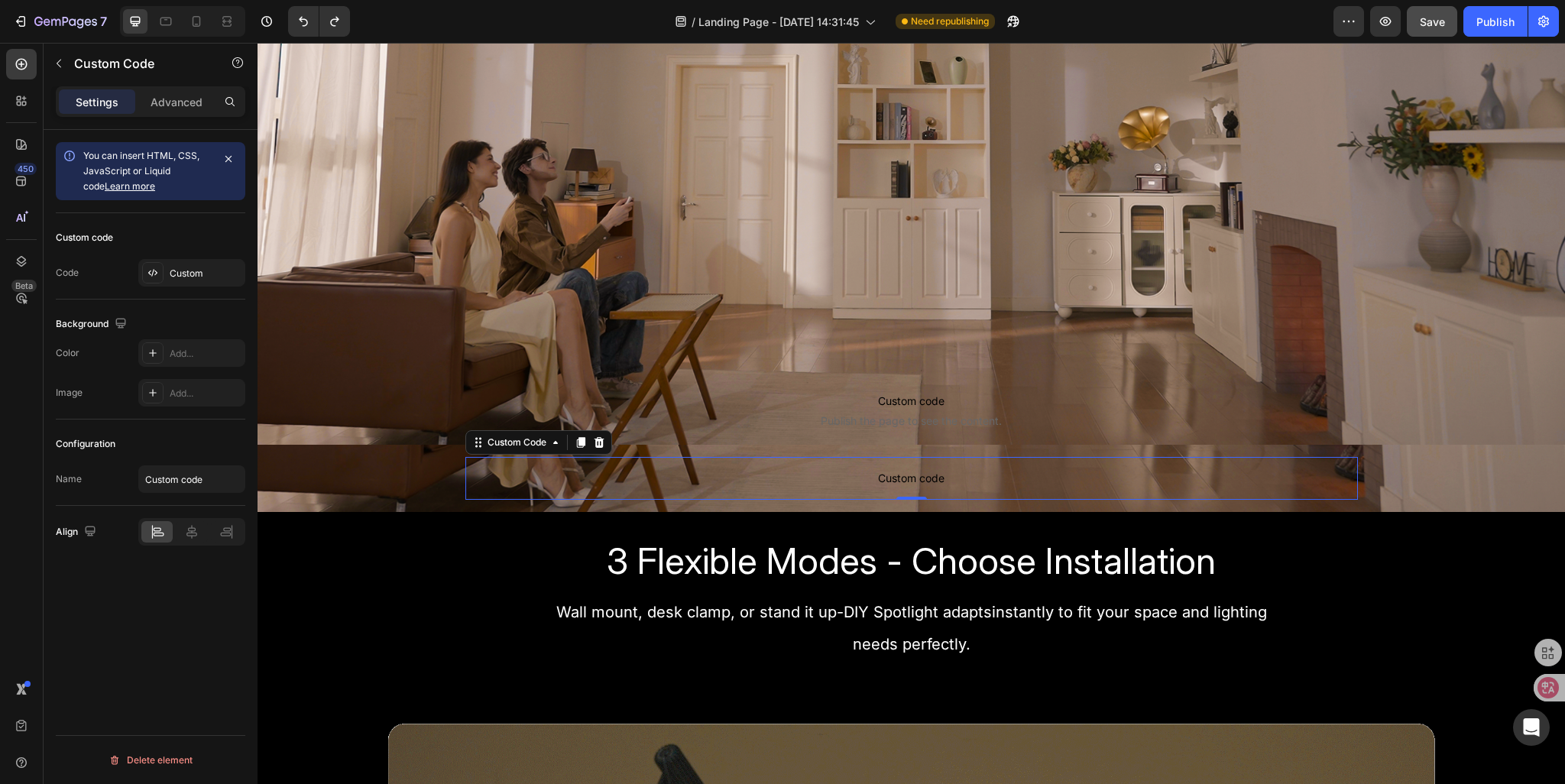
click at [668, 495] on p "Custom code" at bounding box center [912, 478] width 893 height 43
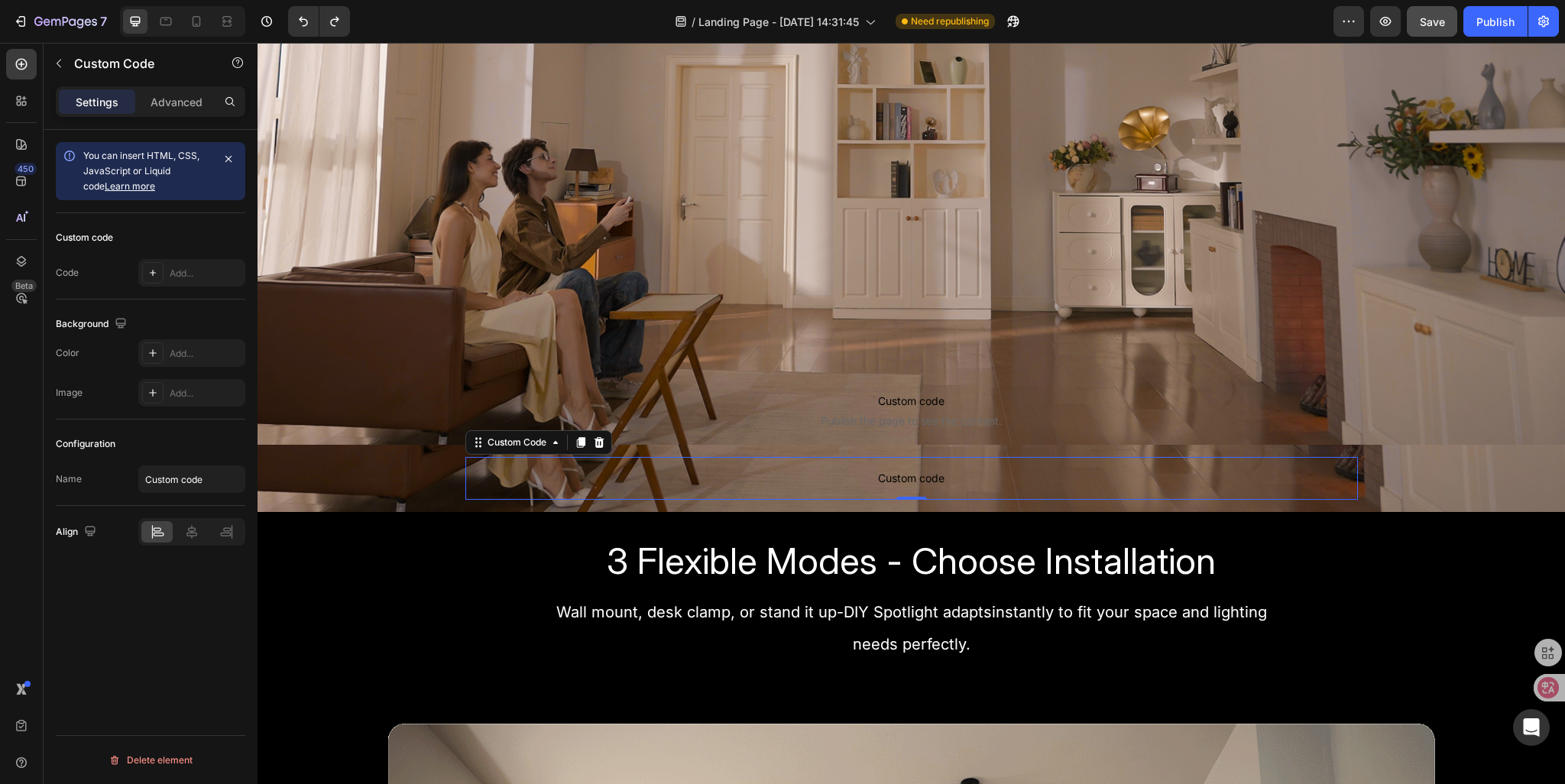
click at [595, 452] on div "Custom Code" at bounding box center [539, 442] width 147 height 25
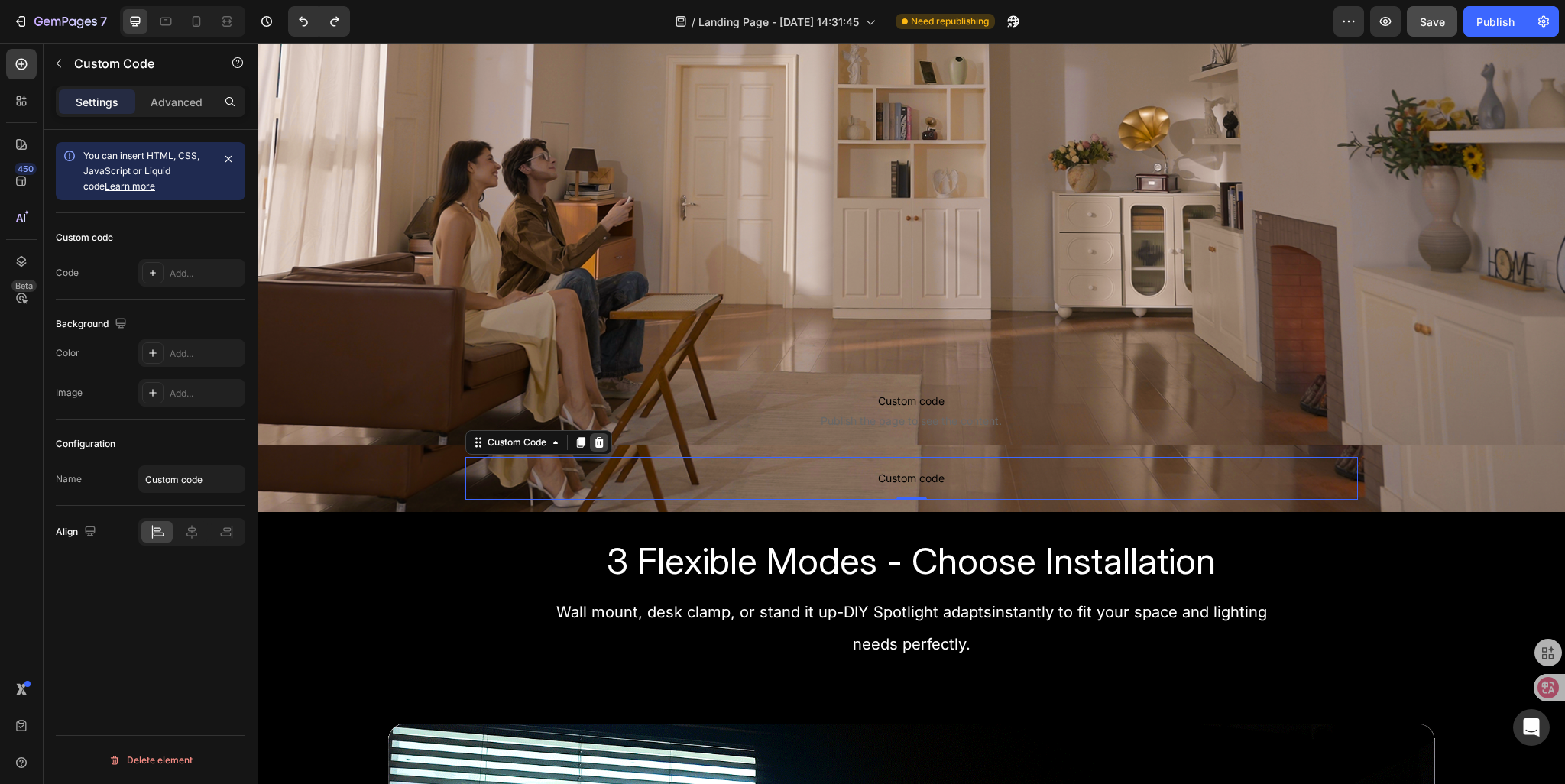
click at [594, 447] on icon at bounding box center [598, 442] width 10 height 11
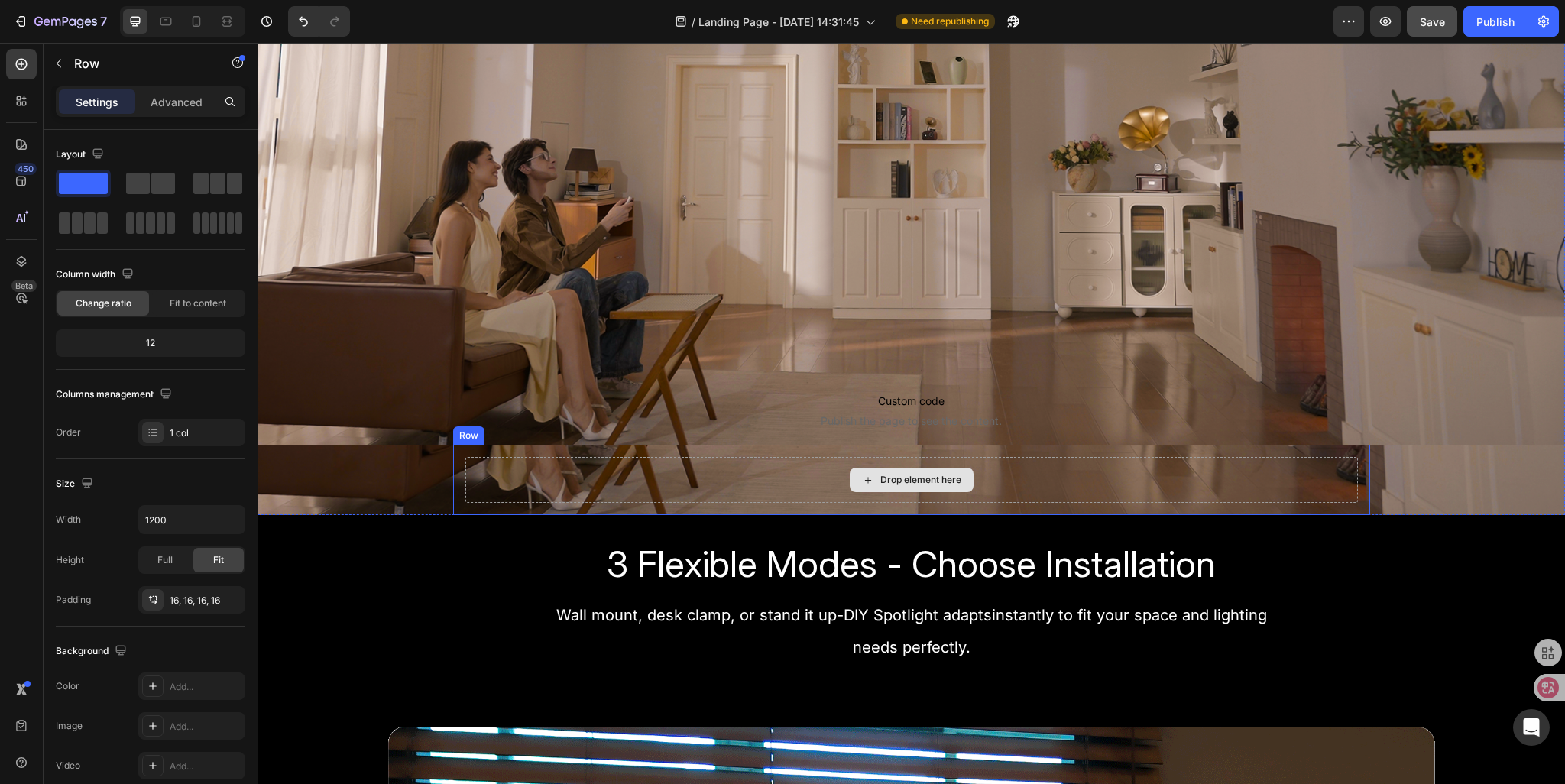
click at [576, 481] on div "Drop element here" at bounding box center [912, 480] width 893 height 46
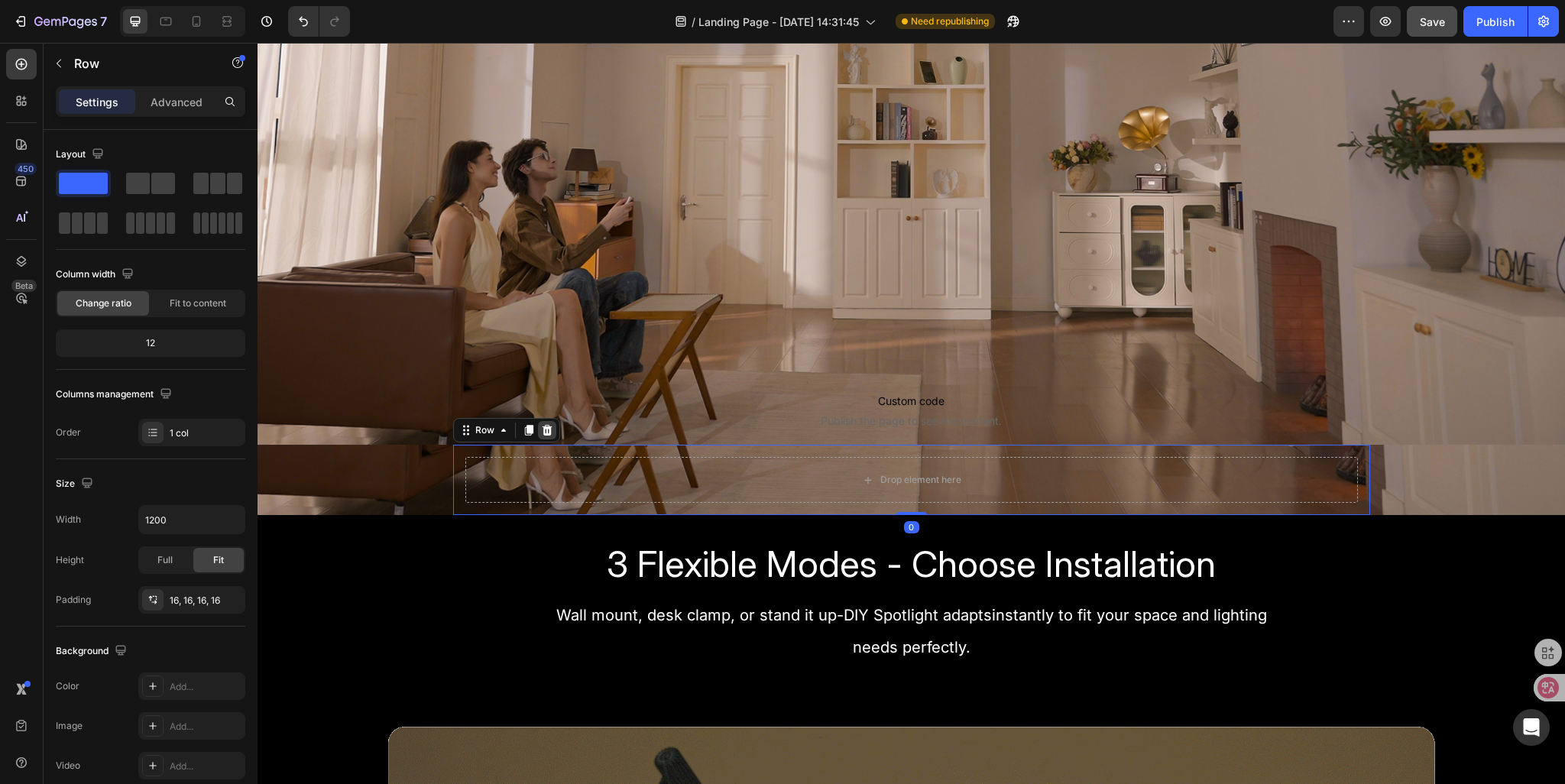
click at [542, 435] on icon at bounding box center [546, 430] width 10 height 11
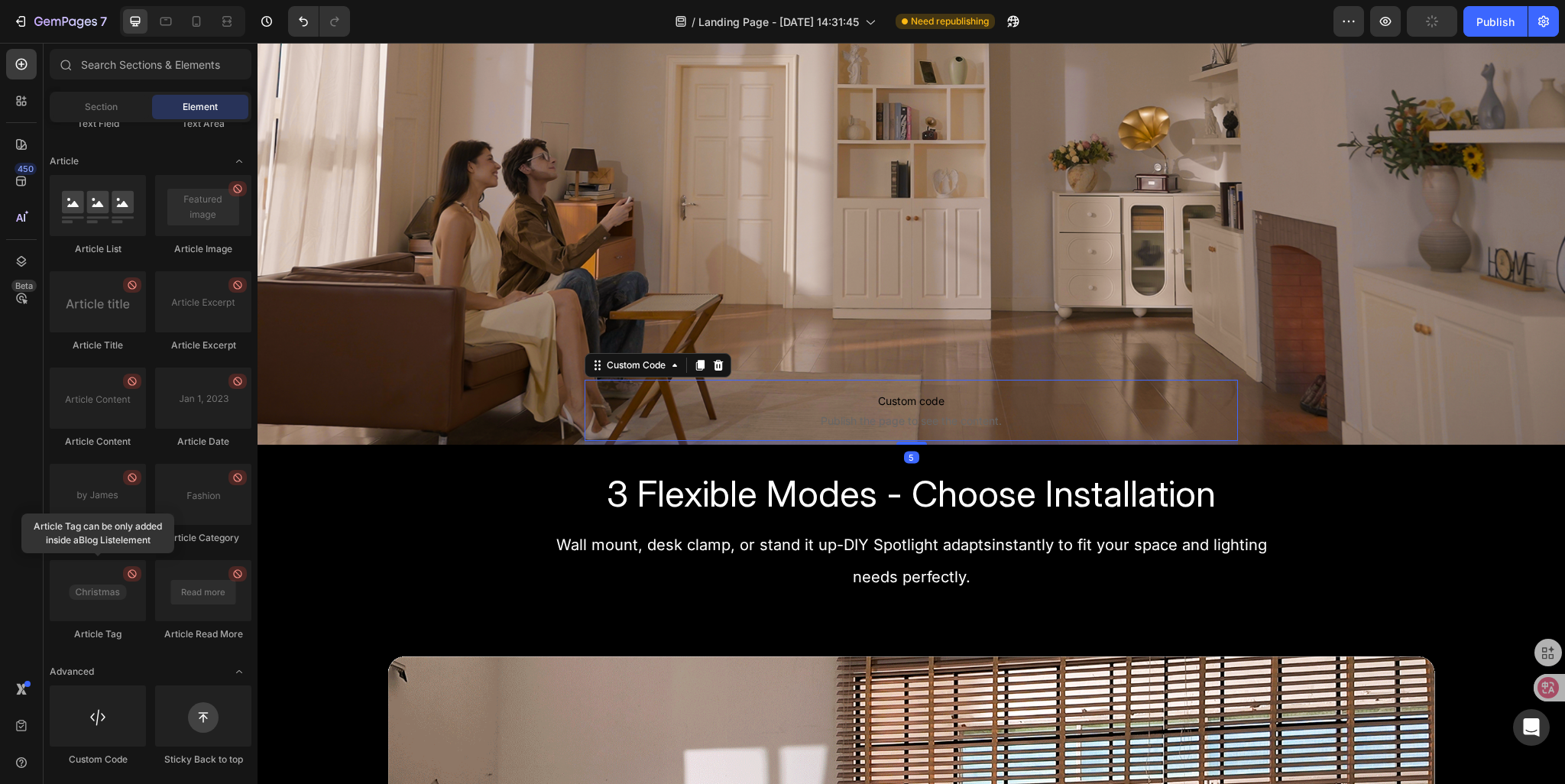
click at [787, 403] on span "Custom code" at bounding box center [912, 401] width 655 height 18
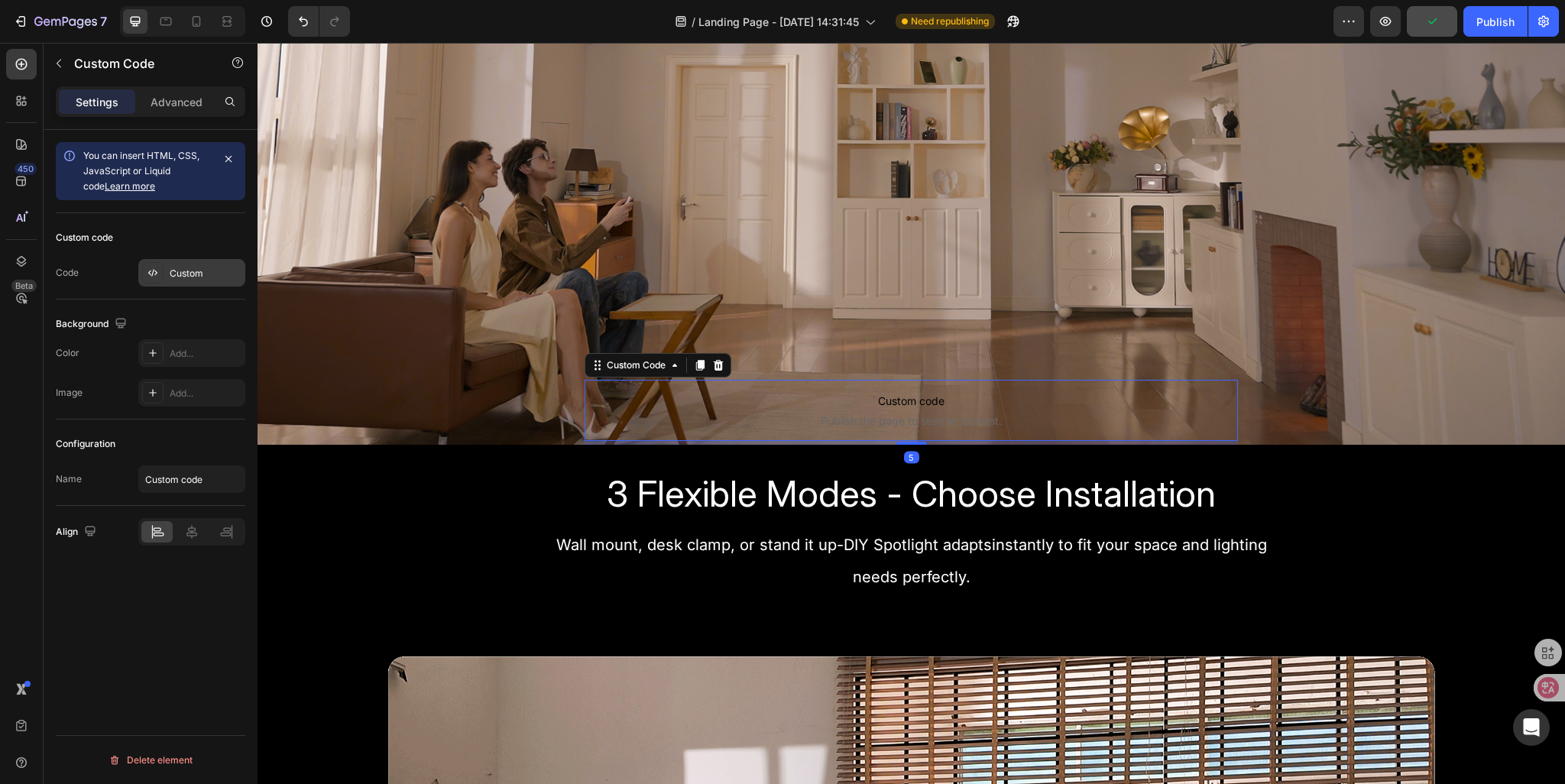
click at [179, 275] on div "Custom" at bounding box center [206, 273] width 72 height 14
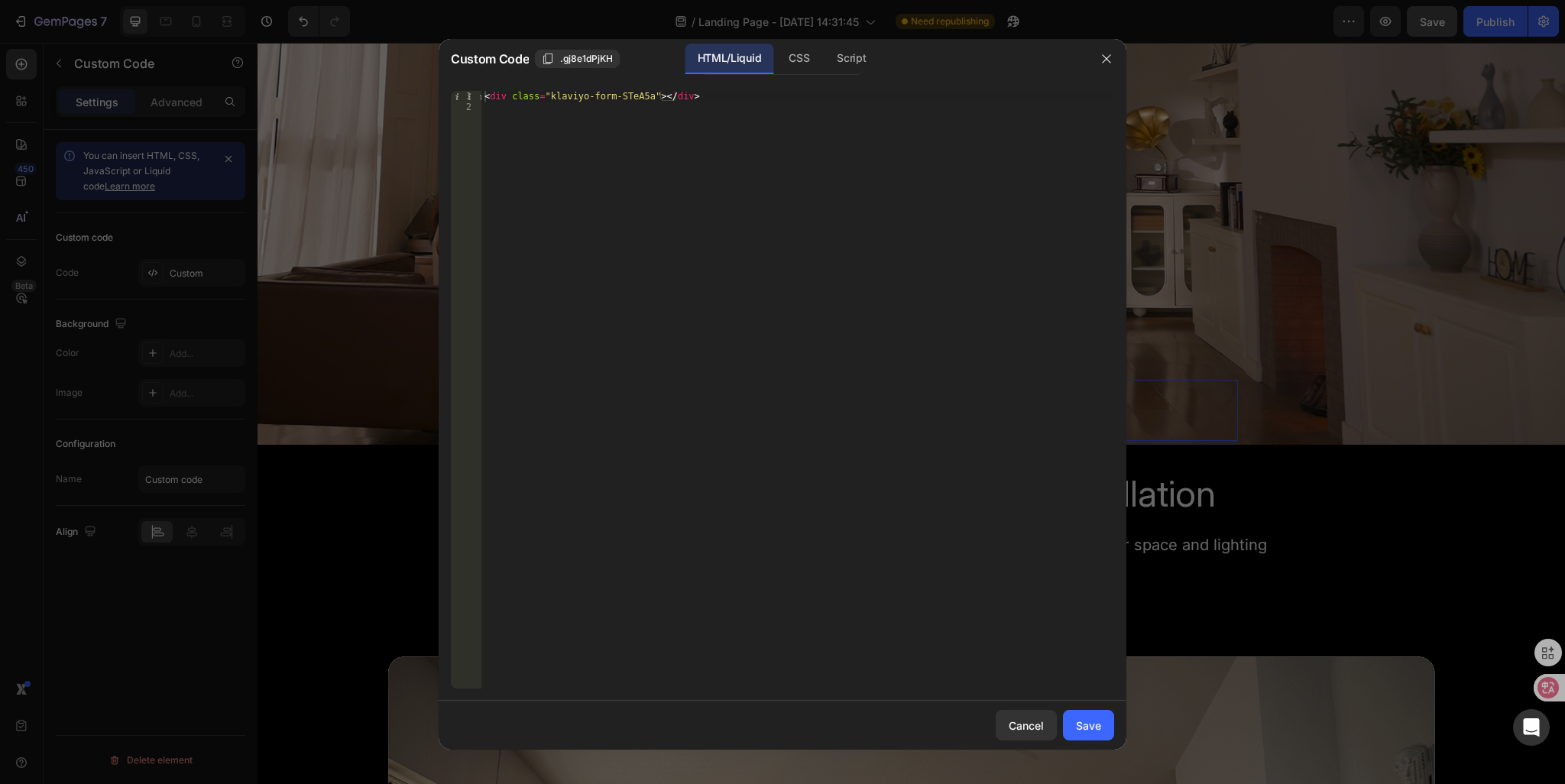
type textarea "<div class="klaviyo-form-STeA5a"></div>"
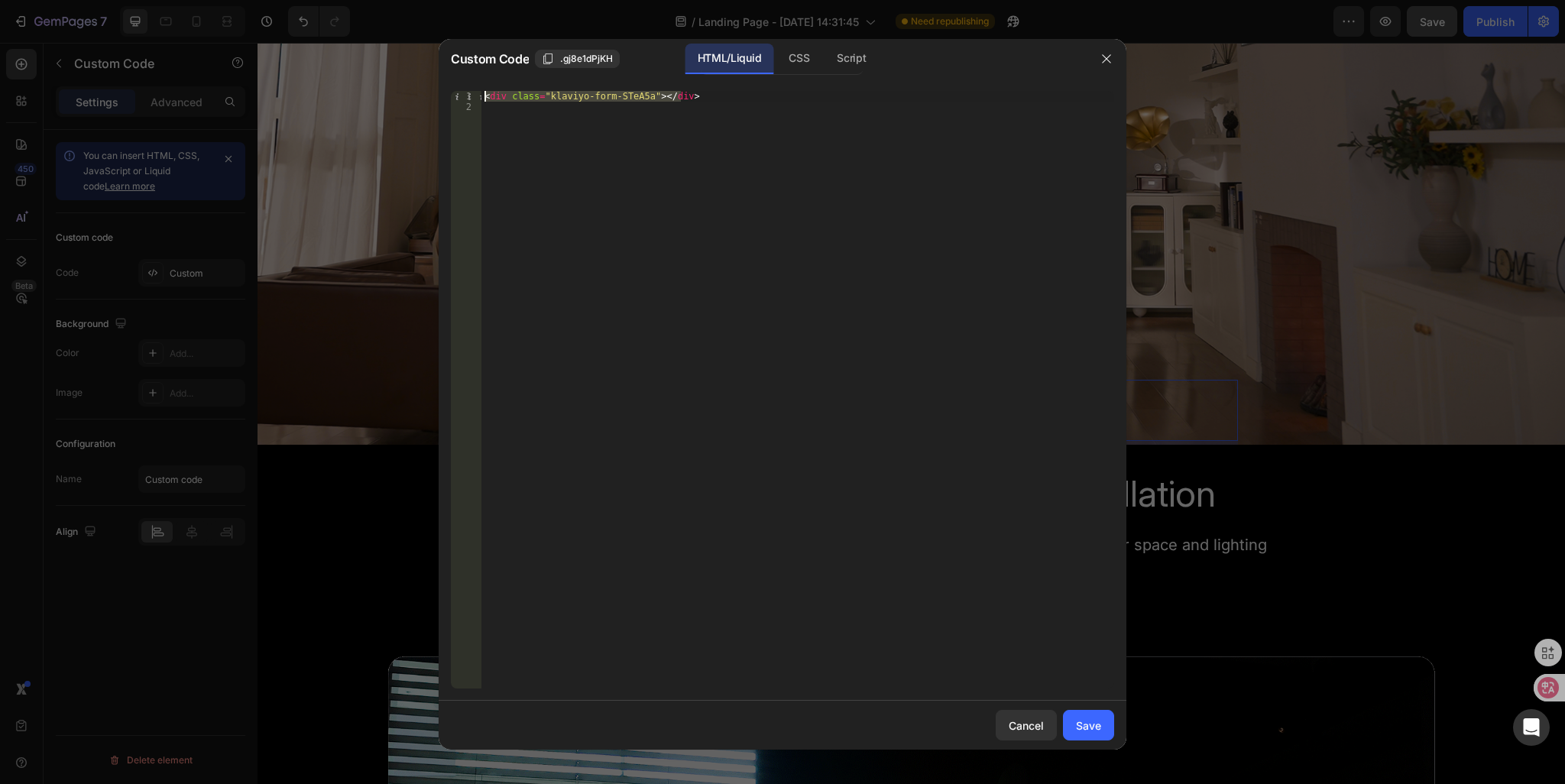
drag, startPoint x: 695, startPoint y: 95, endPoint x: 128, endPoint y: 60, distance: 568.1
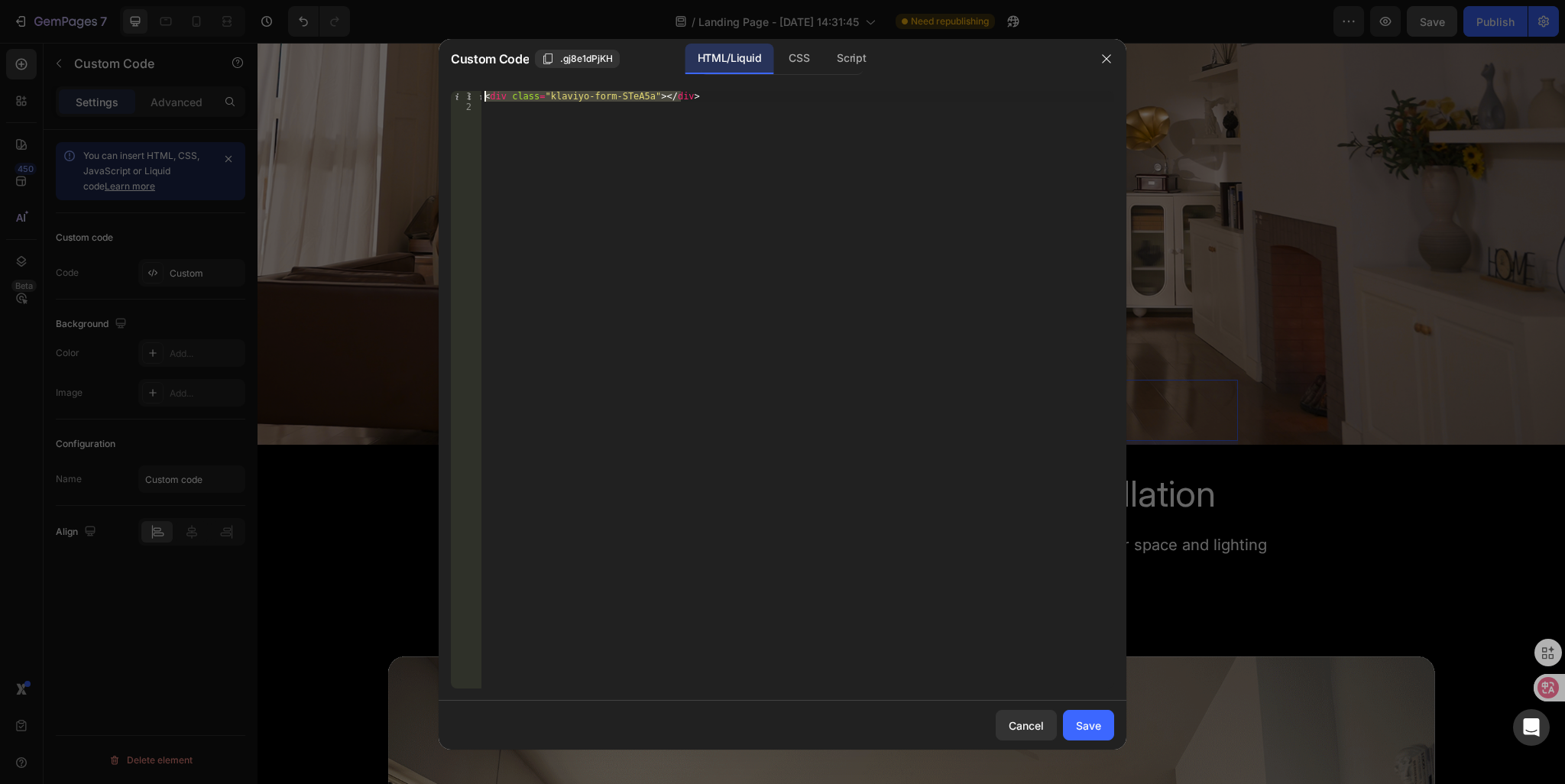
click at [128, 60] on div "Custom Code .gj8e1dPjKH HTML/Liquid CSS Script <div class="klaviyo-form-STeA5a"…" at bounding box center [782, 392] width 1565 height 784
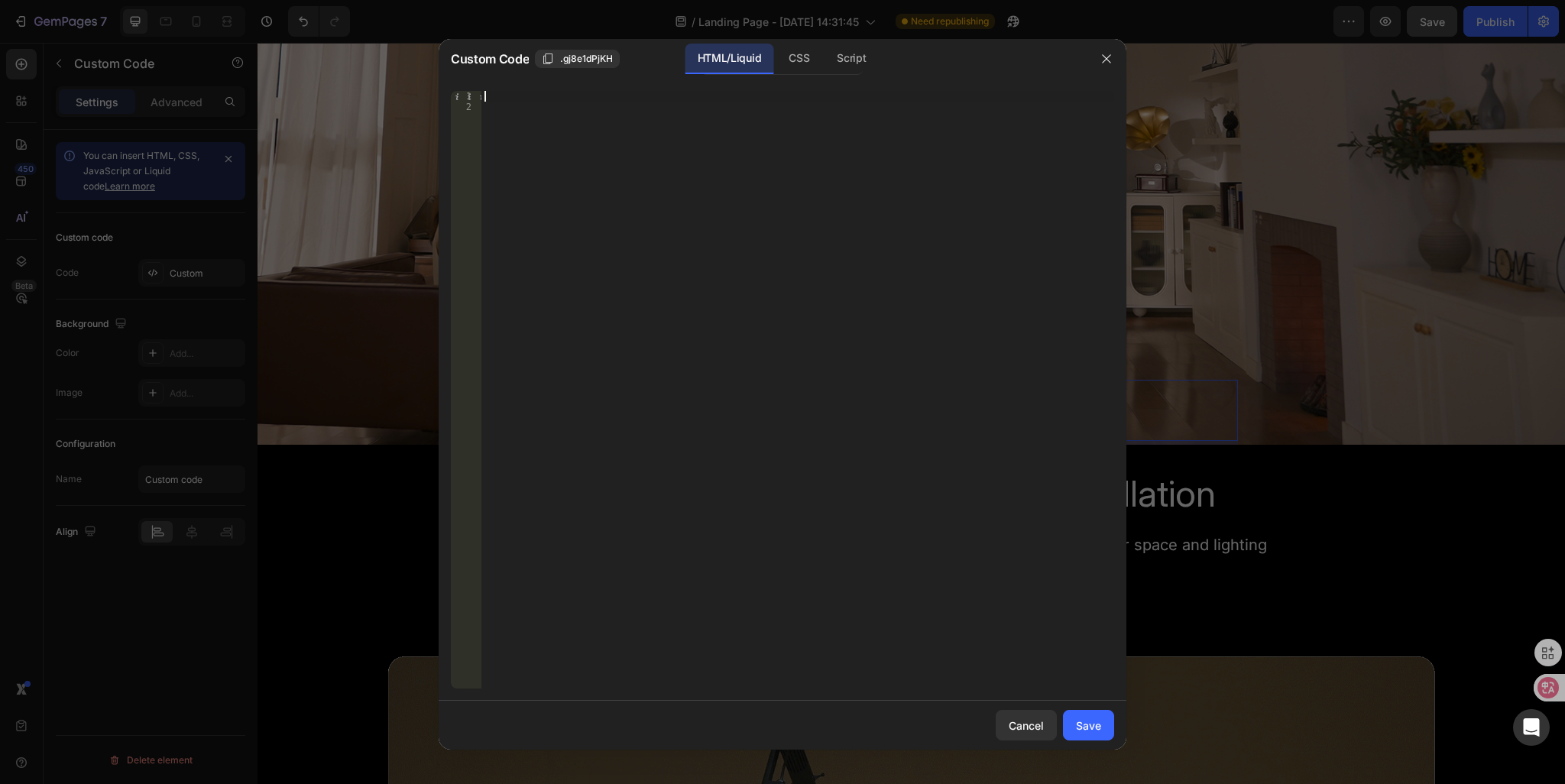
paste textarea "<div class="klaviyo-form-UZ8dzu"></div>"
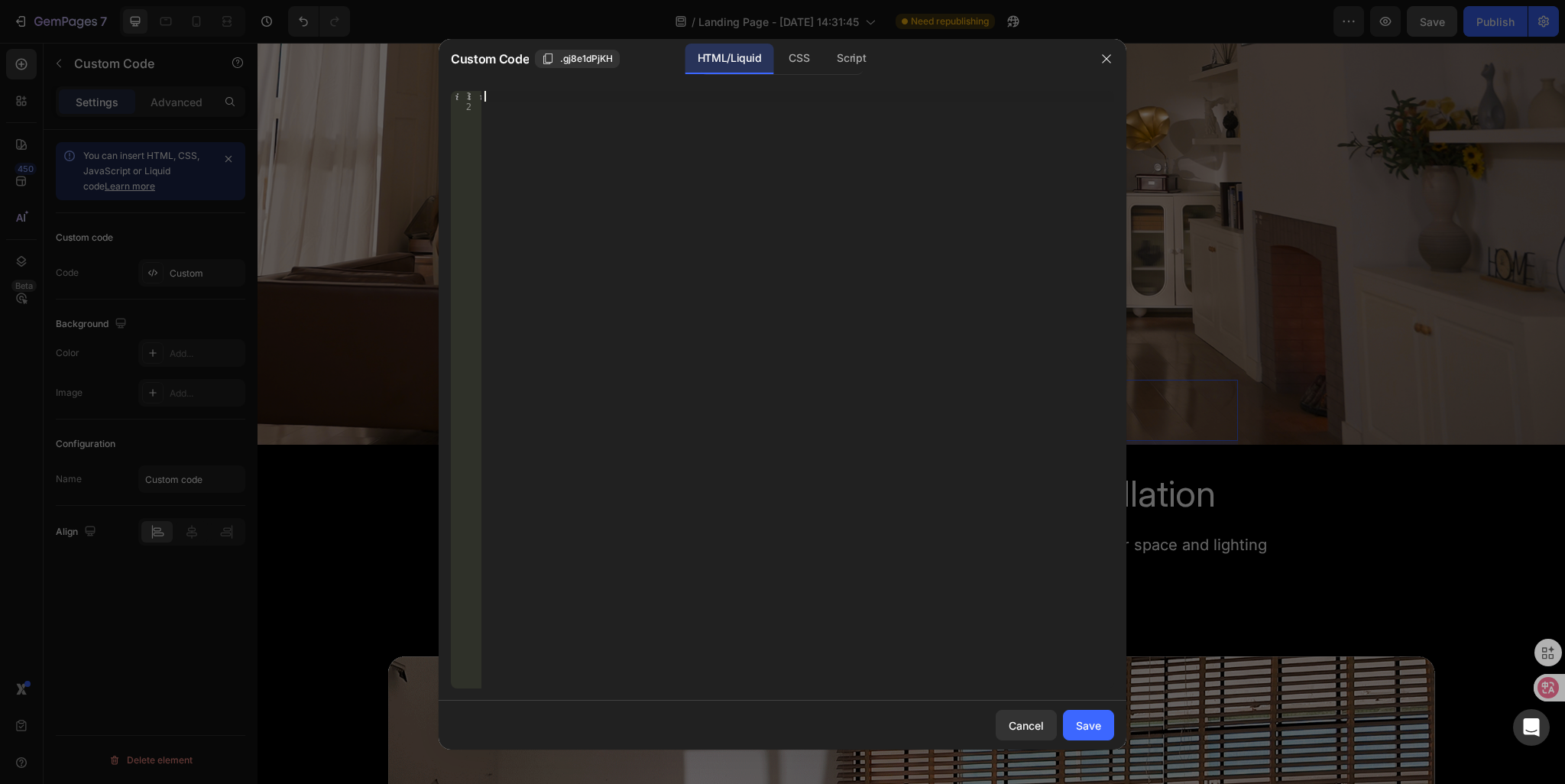
type textarea "<div class="klaviyo-form-UZ8dzu"></div>"
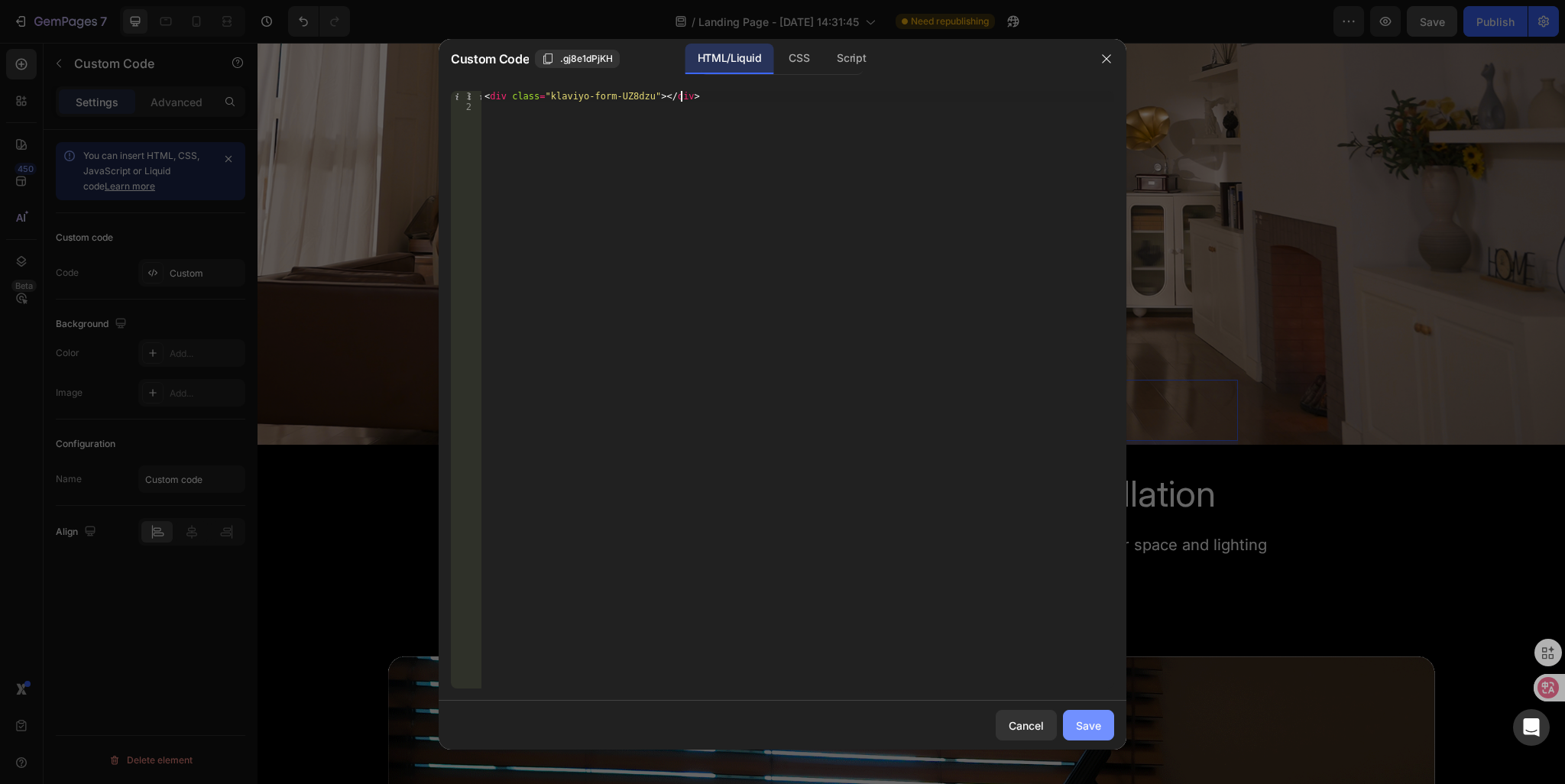
click at [1086, 734] on button "Save" at bounding box center [1089, 725] width 51 height 31
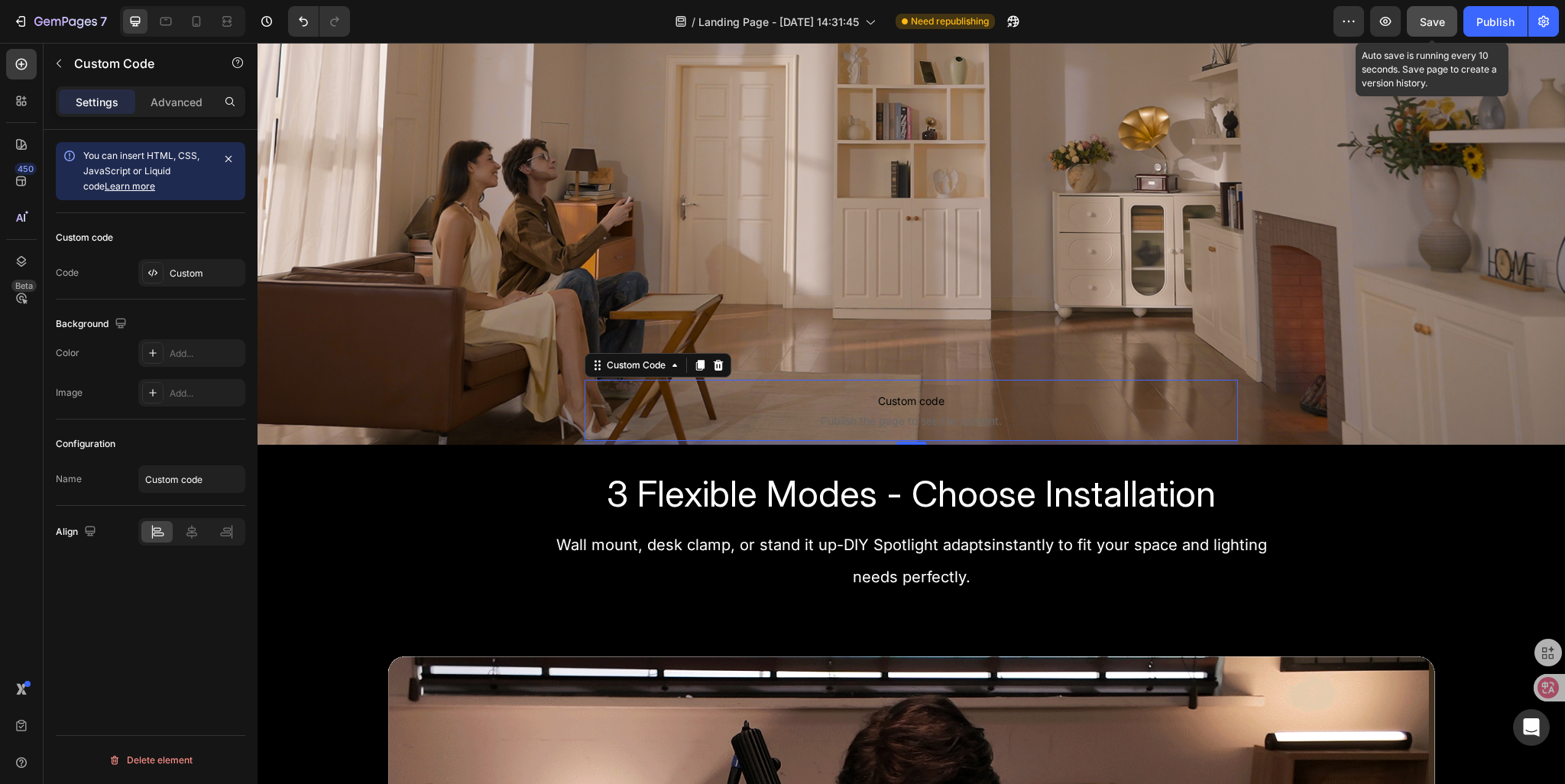
click at [1431, 15] on span "Save" at bounding box center [1432, 22] width 25 height 13
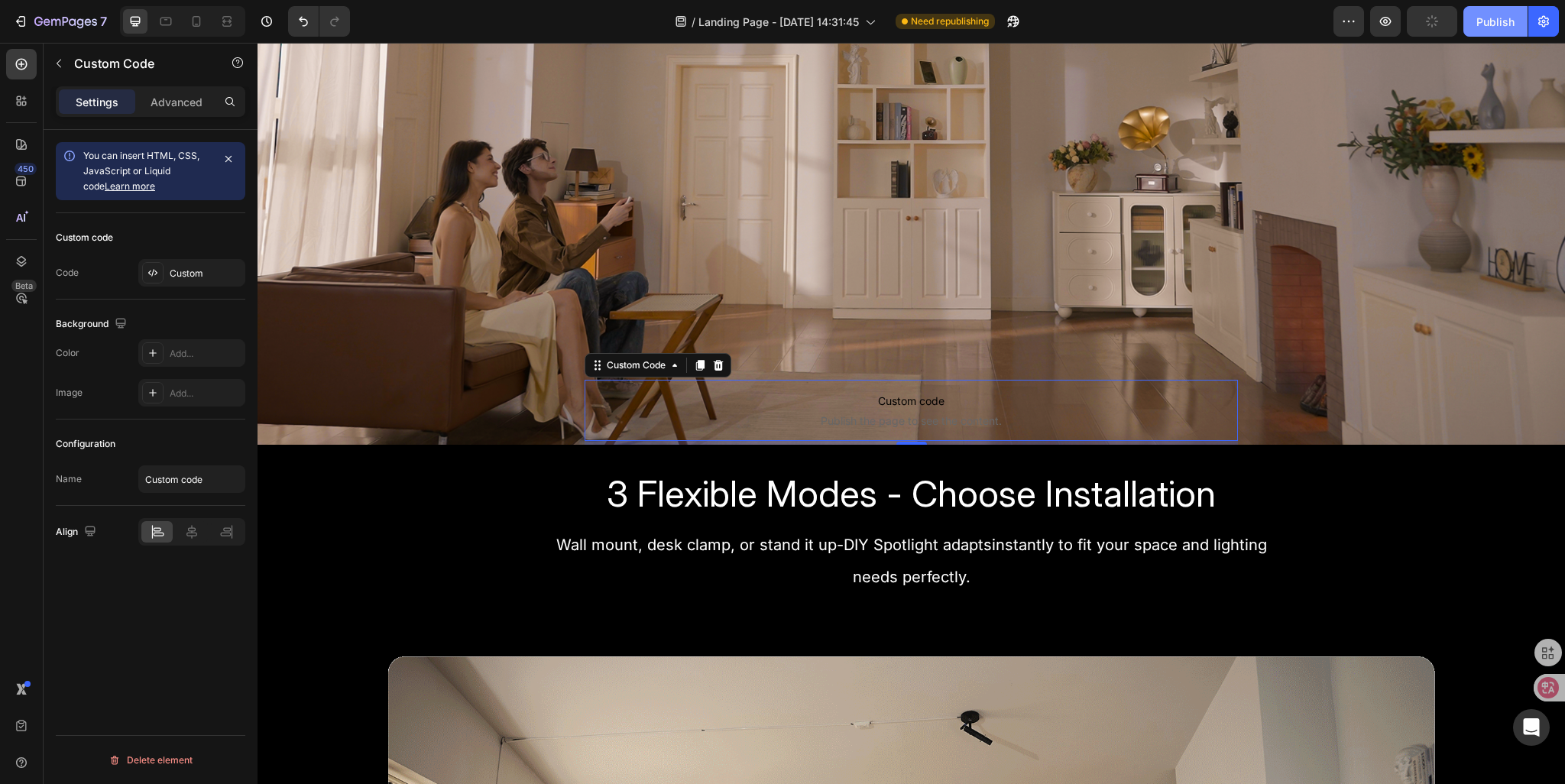
click at [1492, 21] on div "Publish" at bounding box center [1496, 22] width 38 height 16
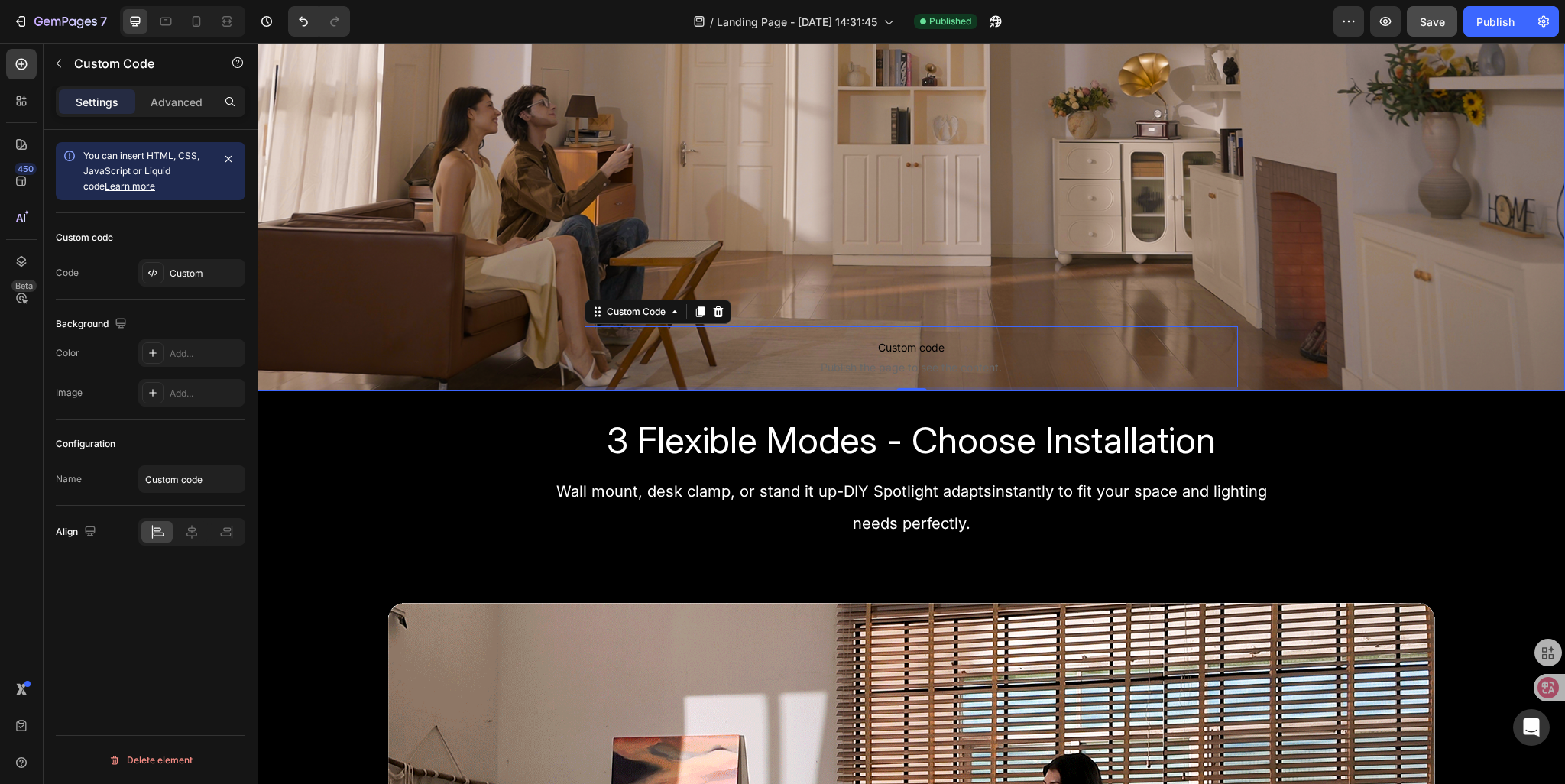
scroll to position [458, 0]
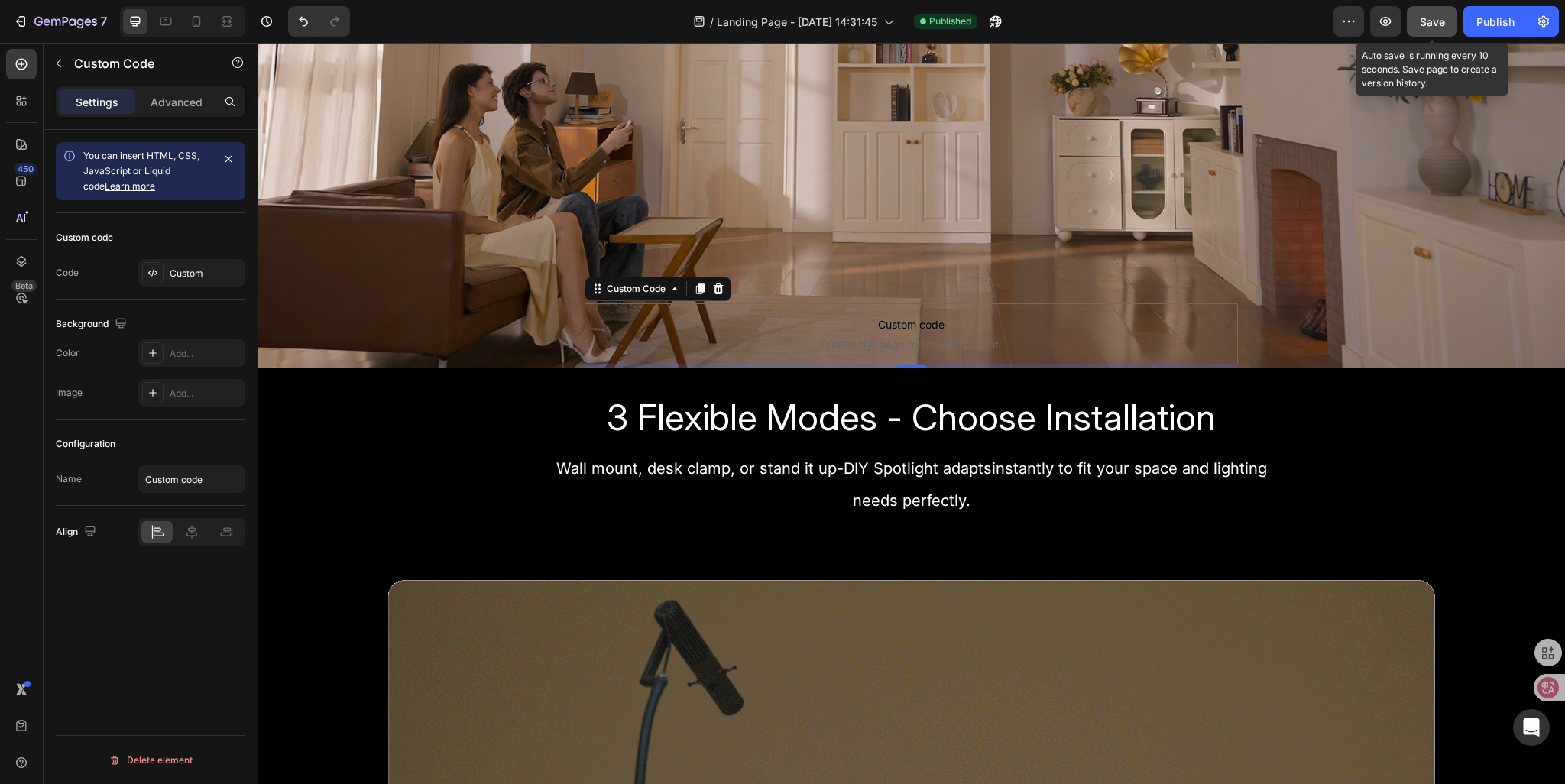
click at [1426, 25] on span "Save" at bounding box center [1432, 22] width 25 height 13
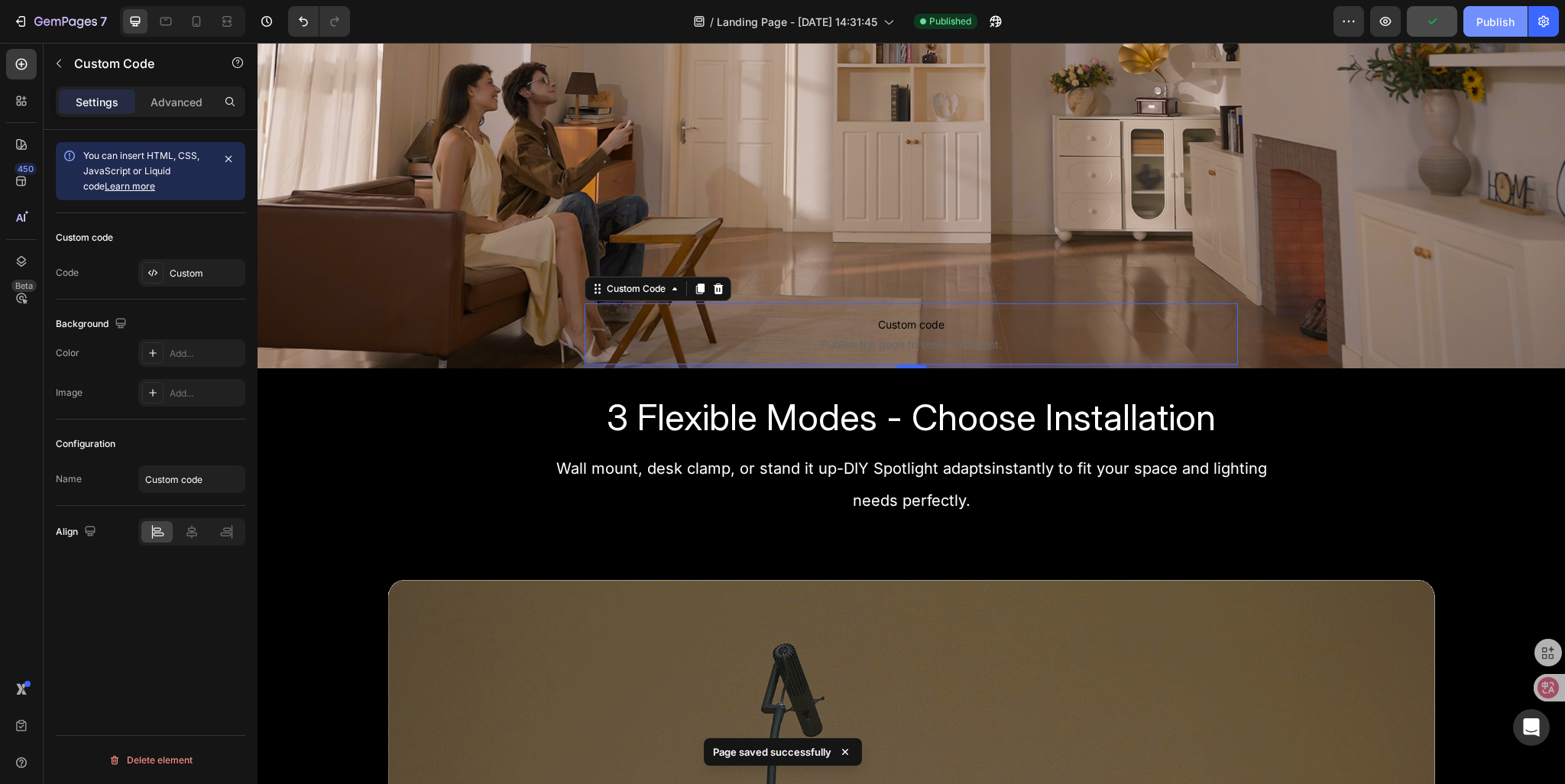
click at [1487, 19] on div "Publish" at bounding box center [1496, 22] width 38 height 16
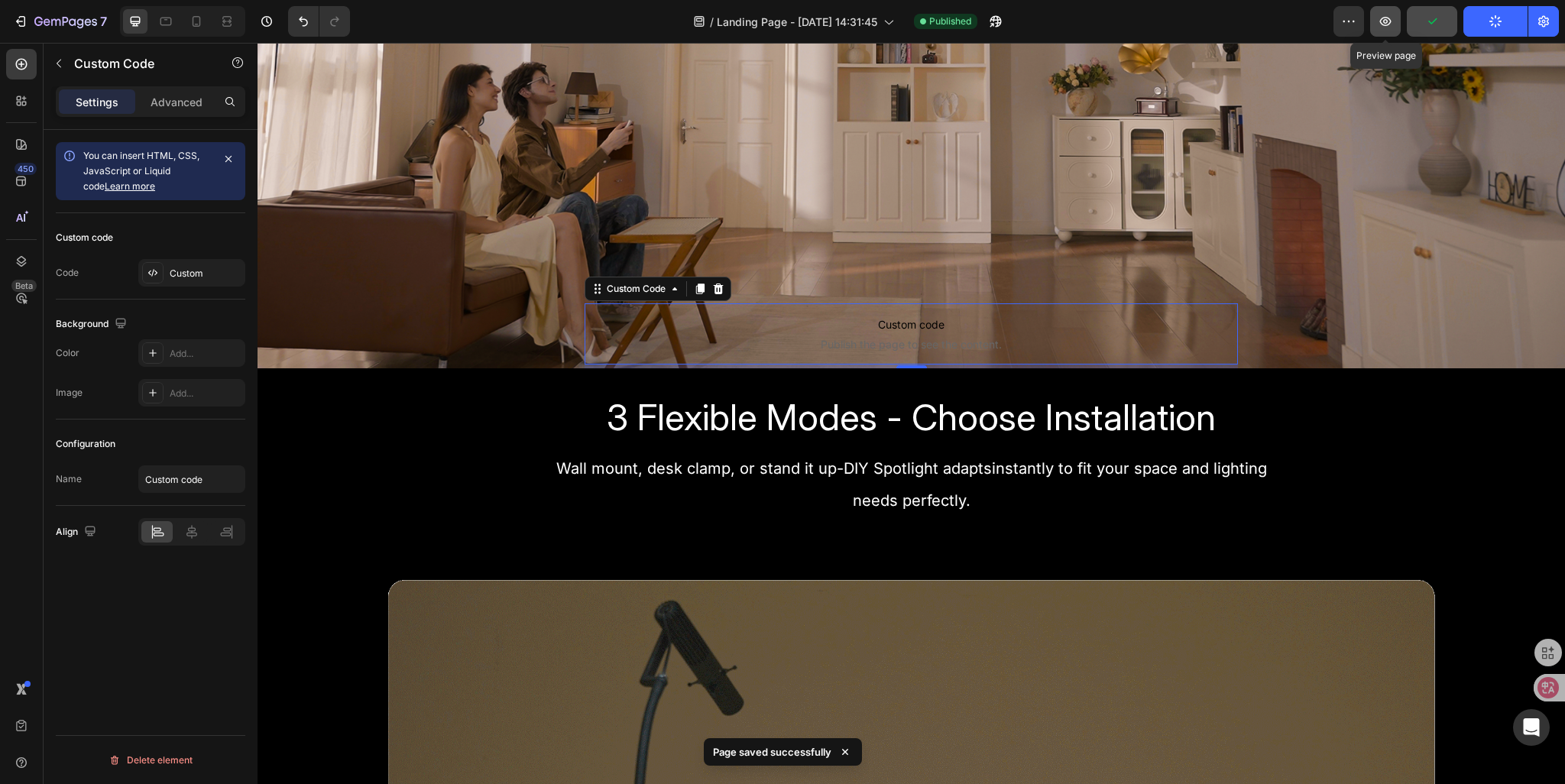
click at [1382, 23] on icon "button" at bounding box center [1386, 22] width 12 height 9
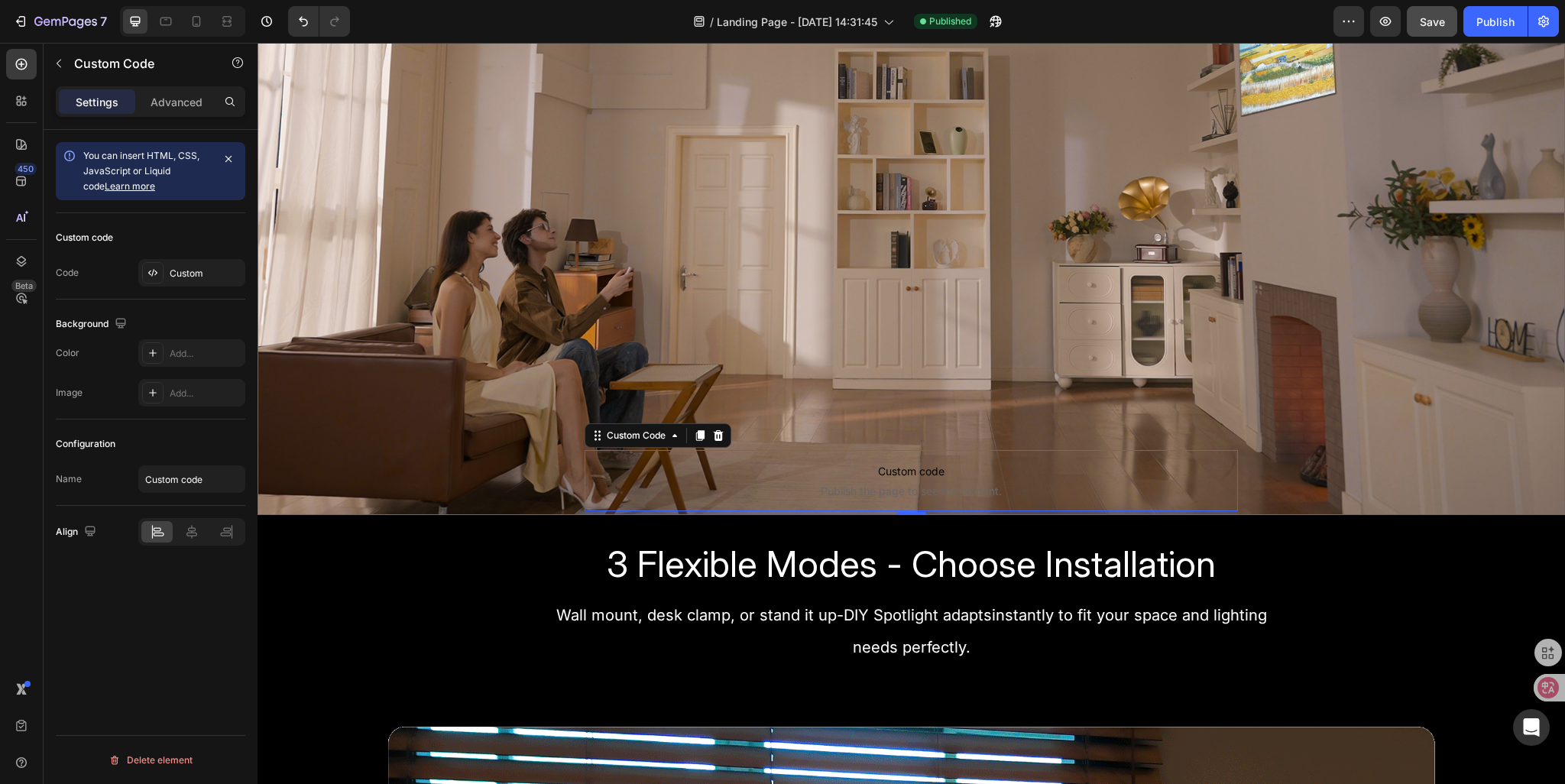
scroll to position [306, 0]
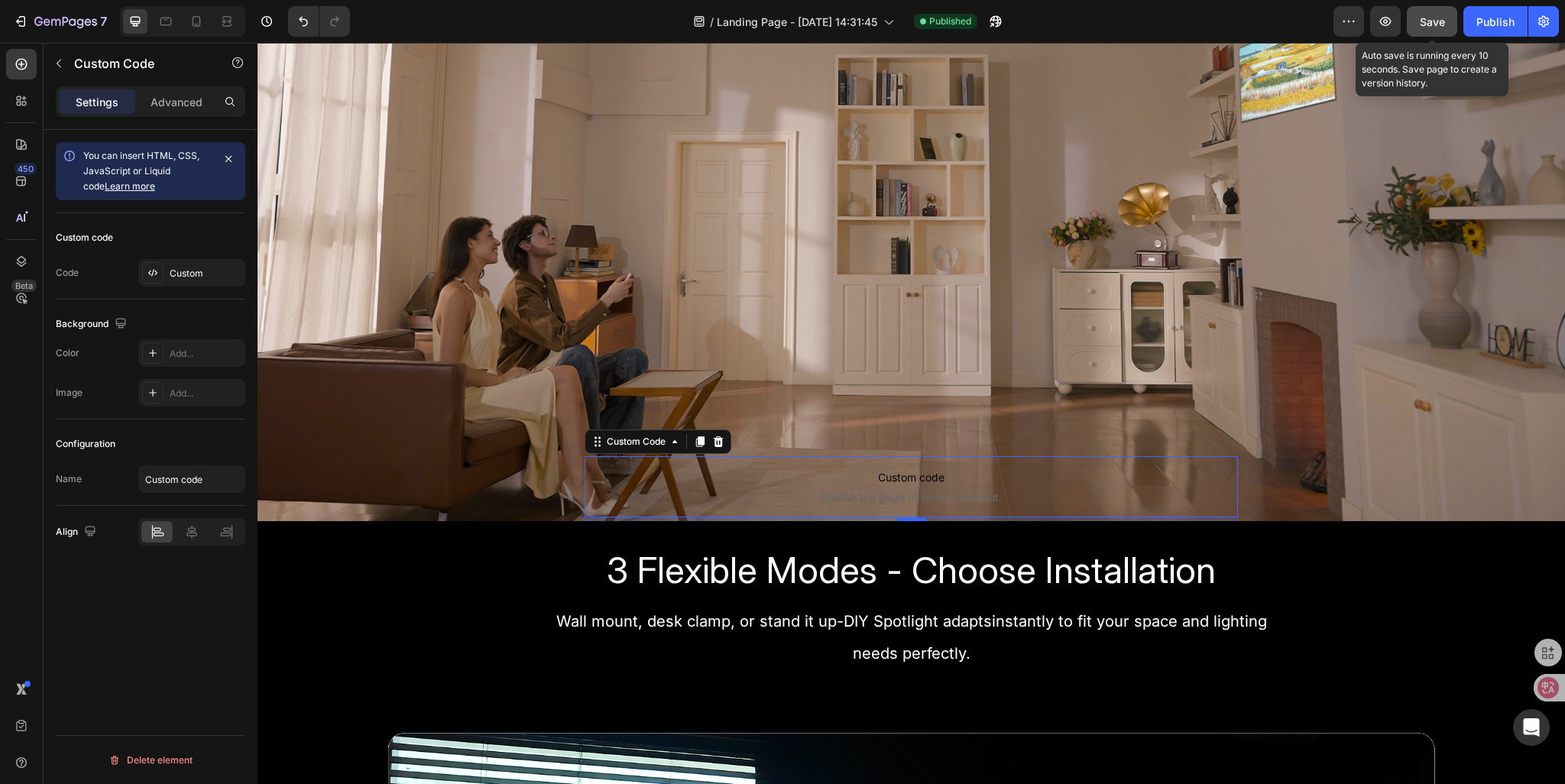
click at [1440, 17] on span "Save" at bounding box center [1432, 22] width 25 height 13
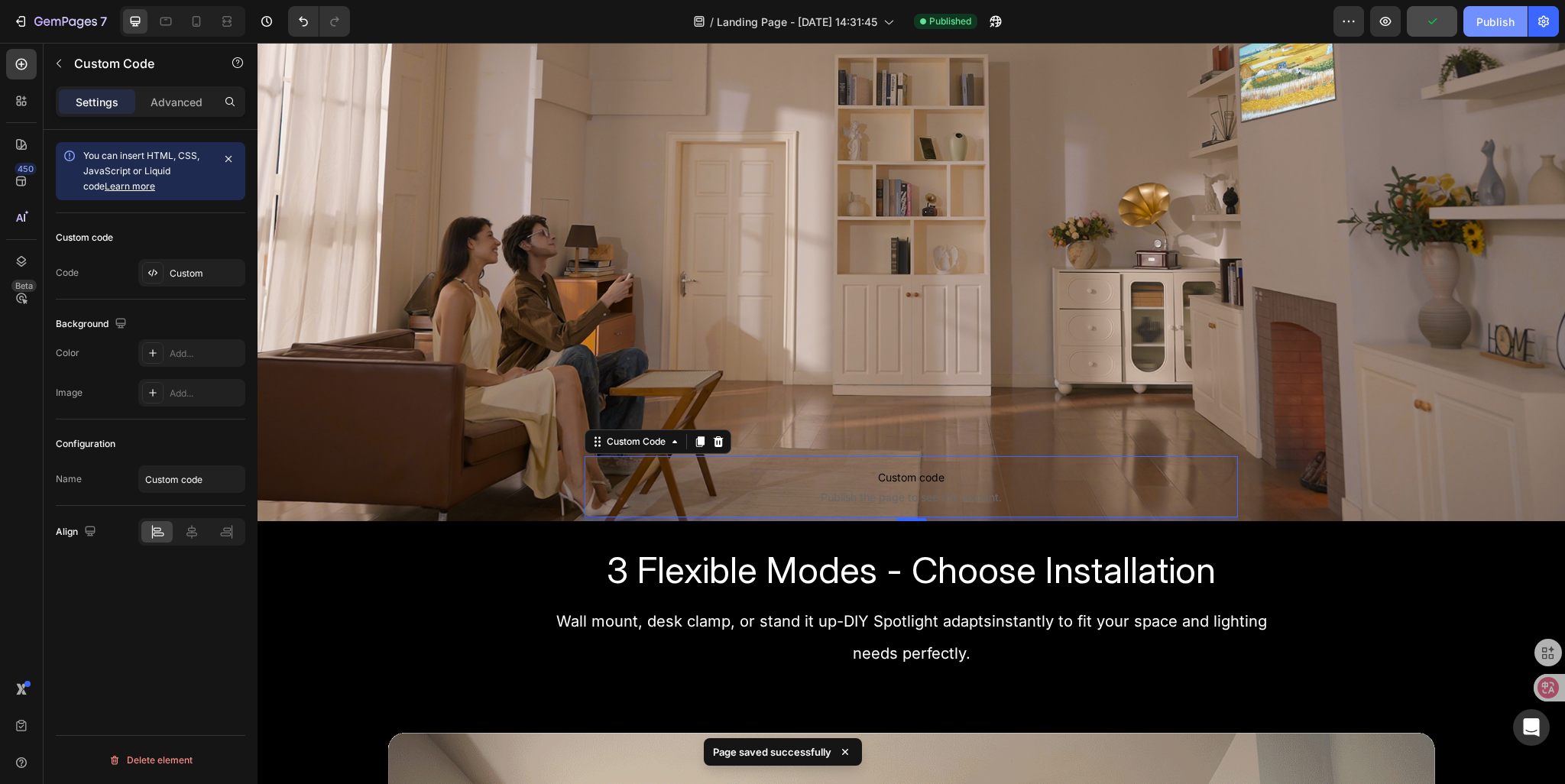
click at [1486, 28] on div "Publish" at bounding box center [1496, 22] width 38 height 16
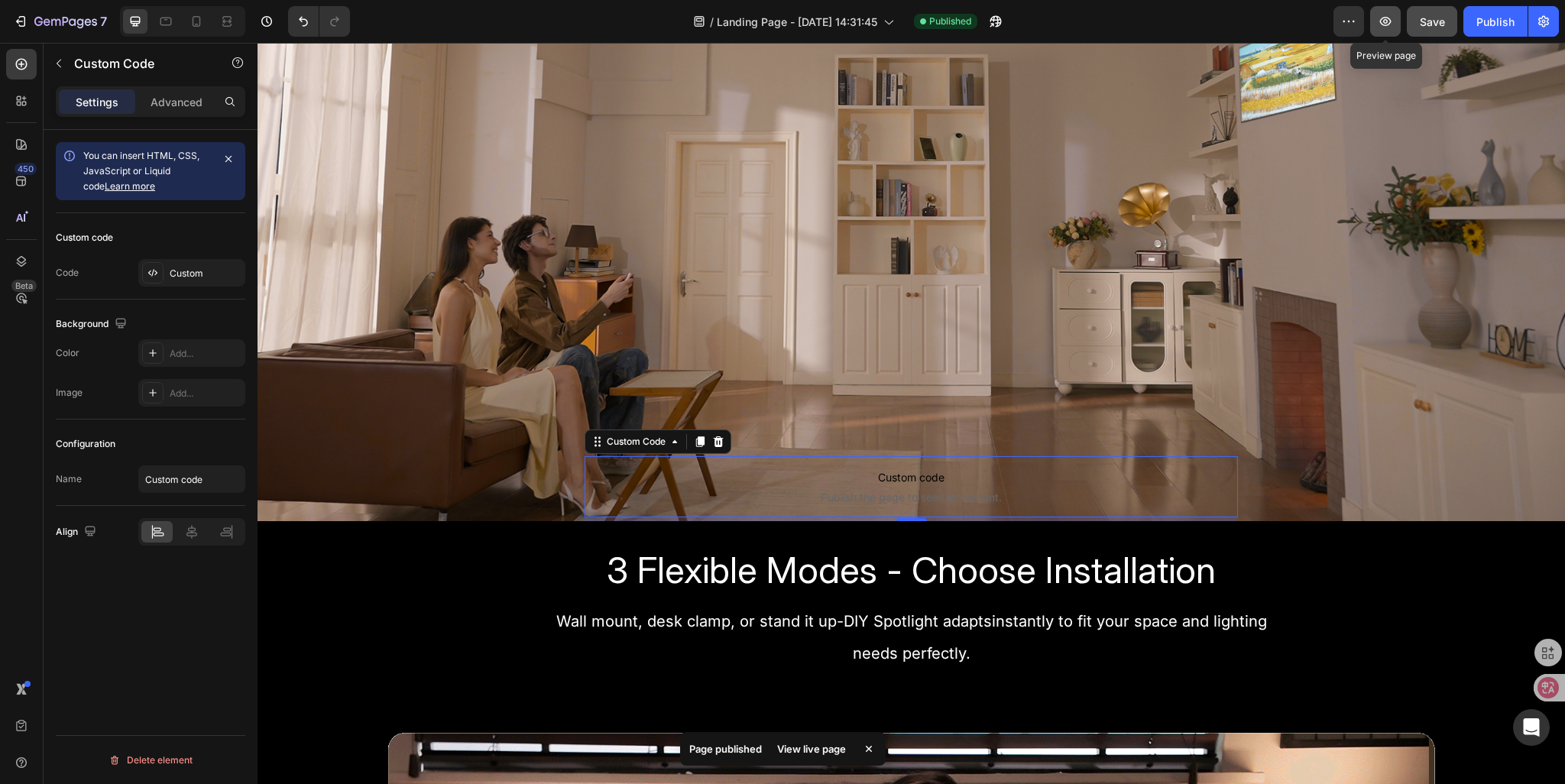
click at [1389, 15] on icon "button" at bounding box center [1386, 22] width 15 height 15
click at [180, 279] on div "Custom" at bounding box center [206, 273] width 72 height 14
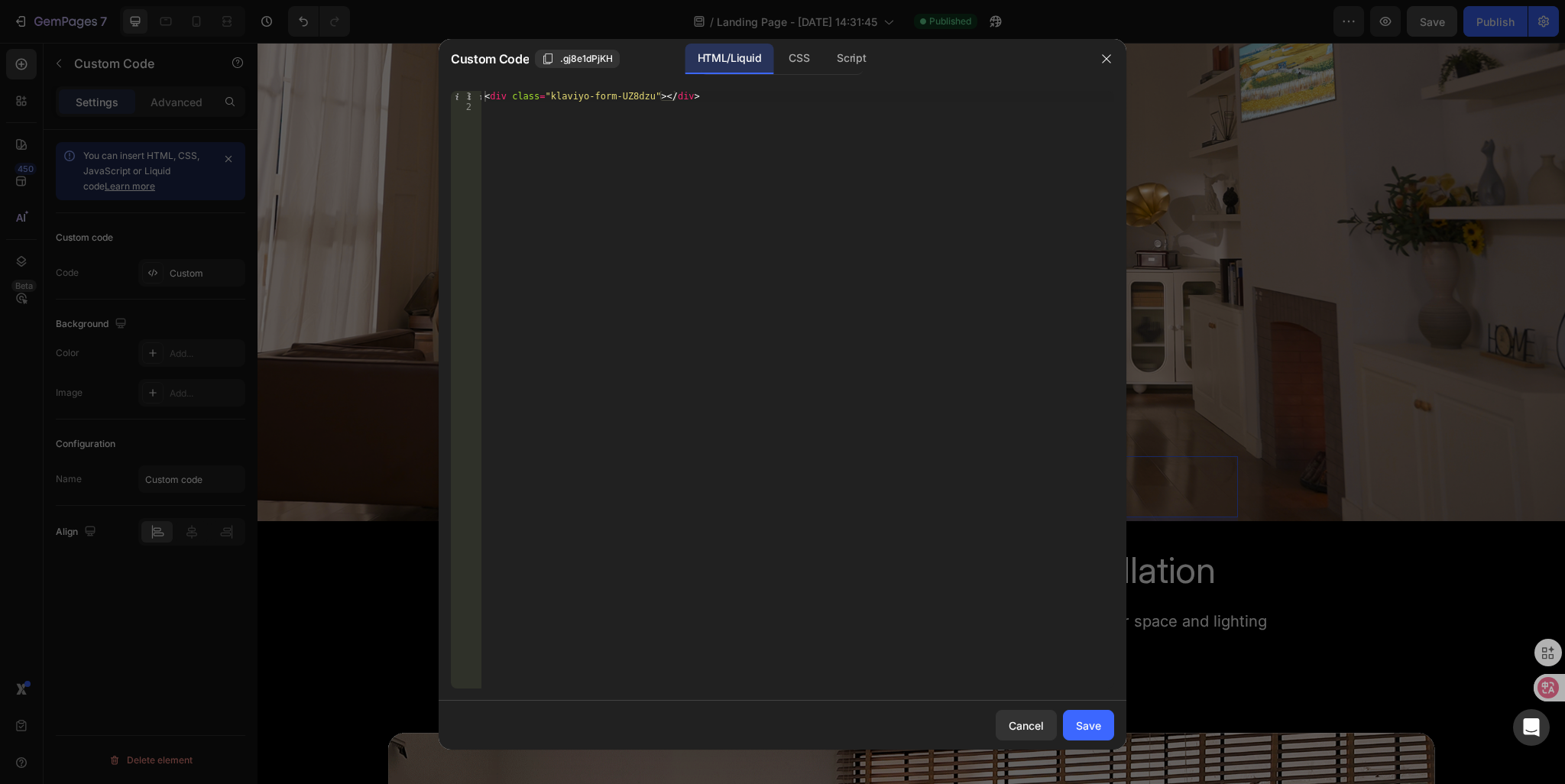
type textarea "<div class="klaviyo-form-UZ8dzu"></div>"
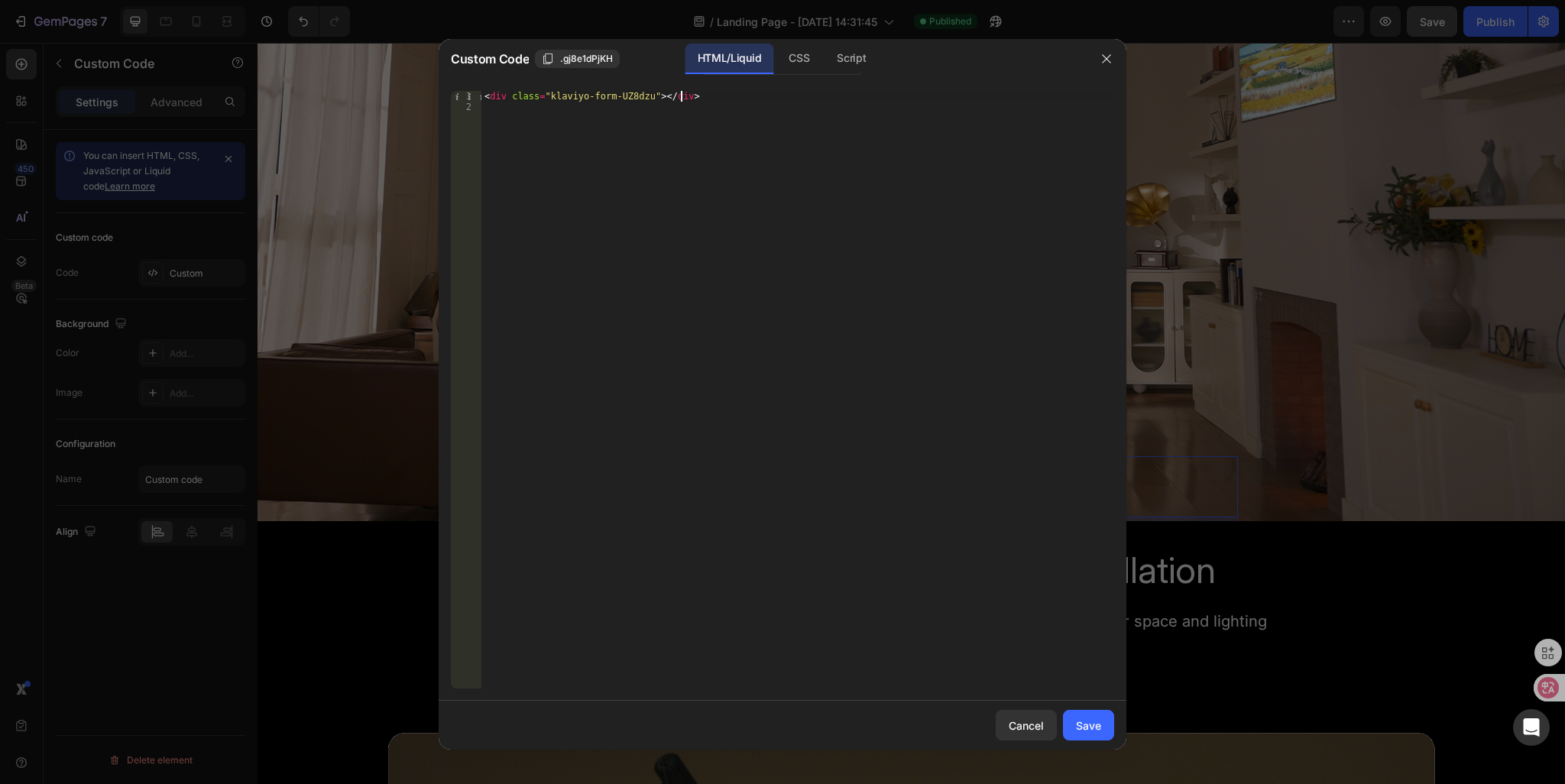
click at [710, 99] on div "< div class = "klaviyo-form-UZ8dzu" > </ div >" at bounding box center [798, 400] width 633 height 619
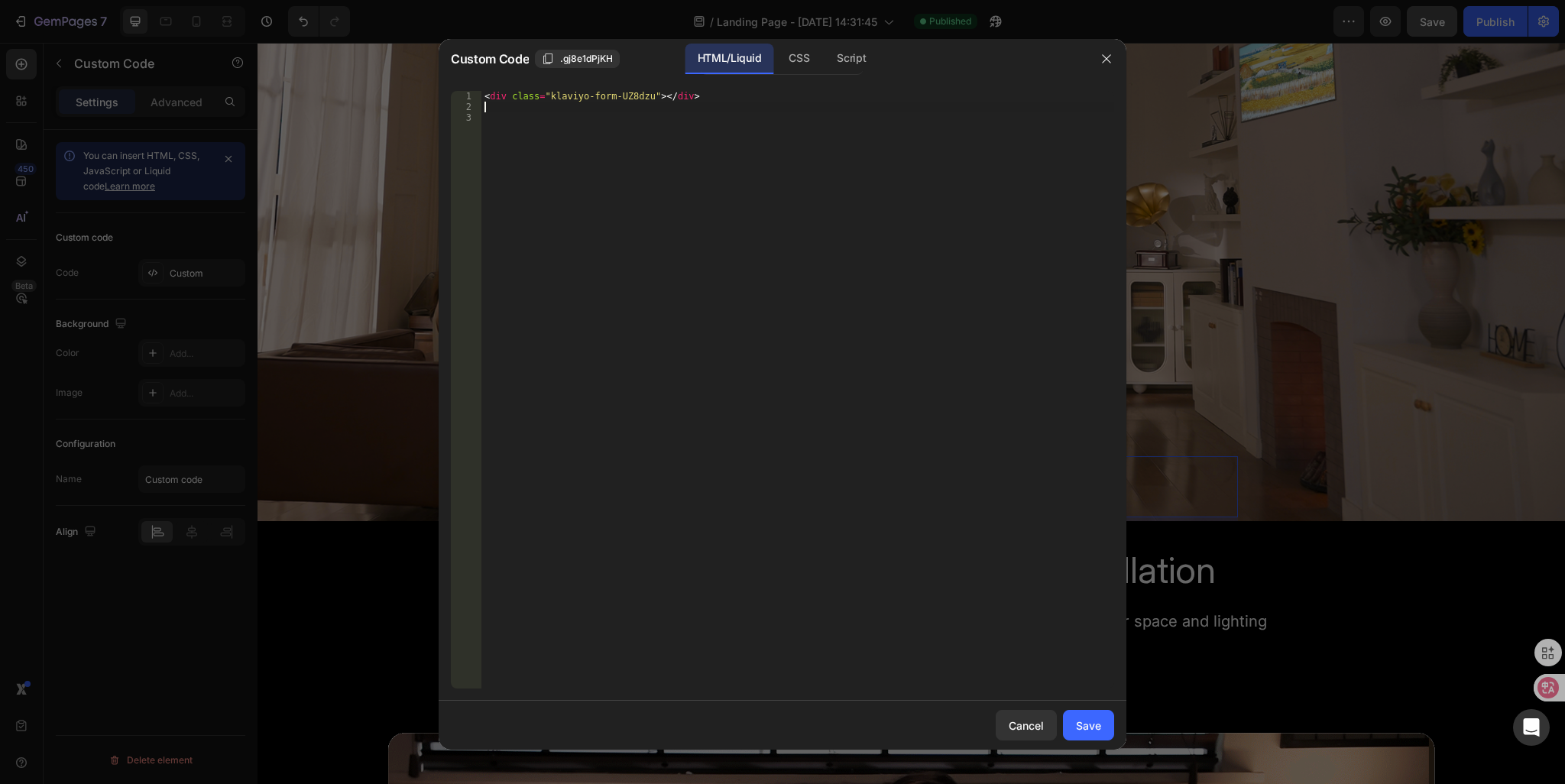
paste textarea "<div class="klaviyo-form-UZ8dzu"></div>"
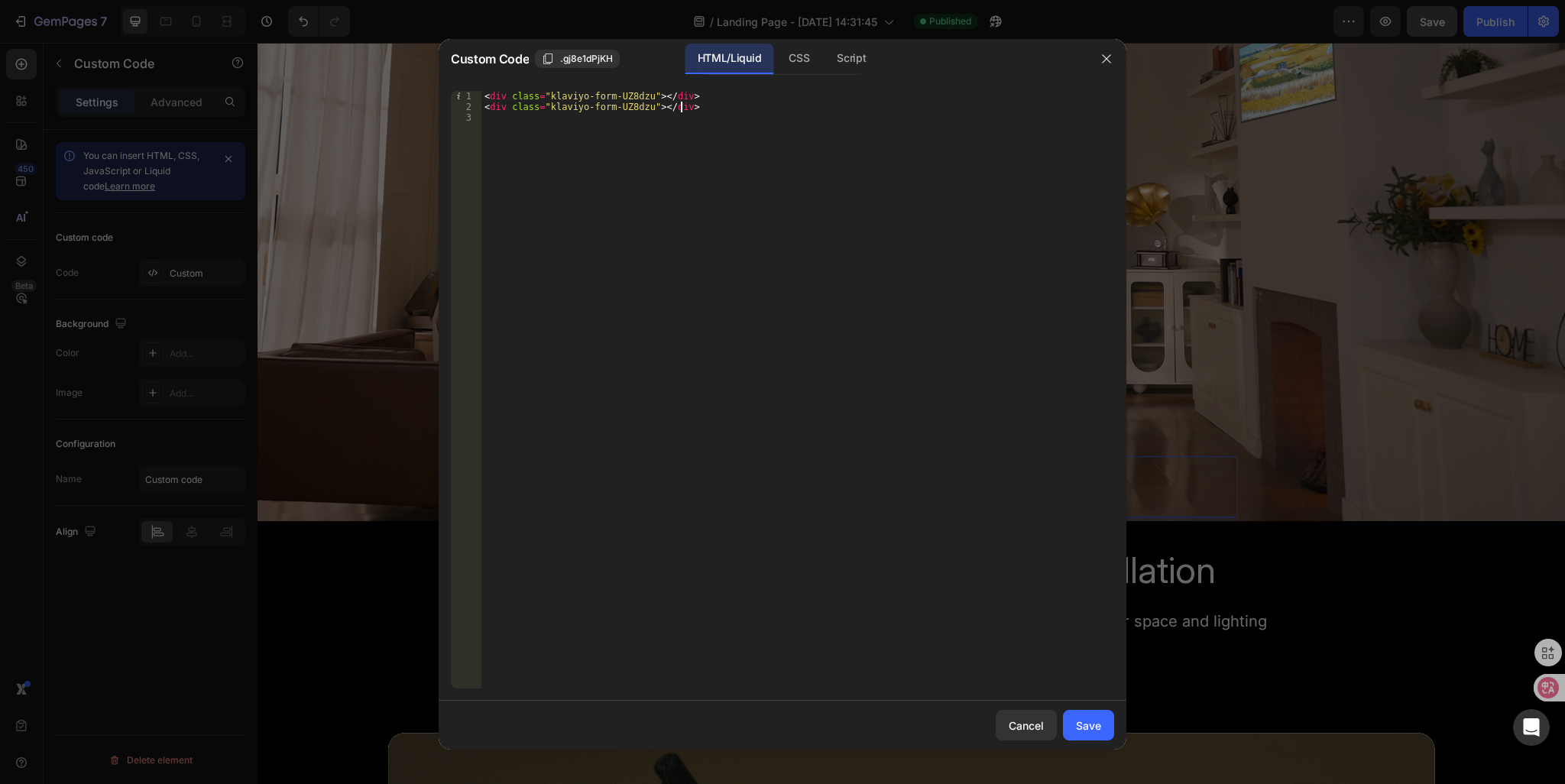
type textarea "<div class="klaviyo-form-UZ8dzu"></div>"
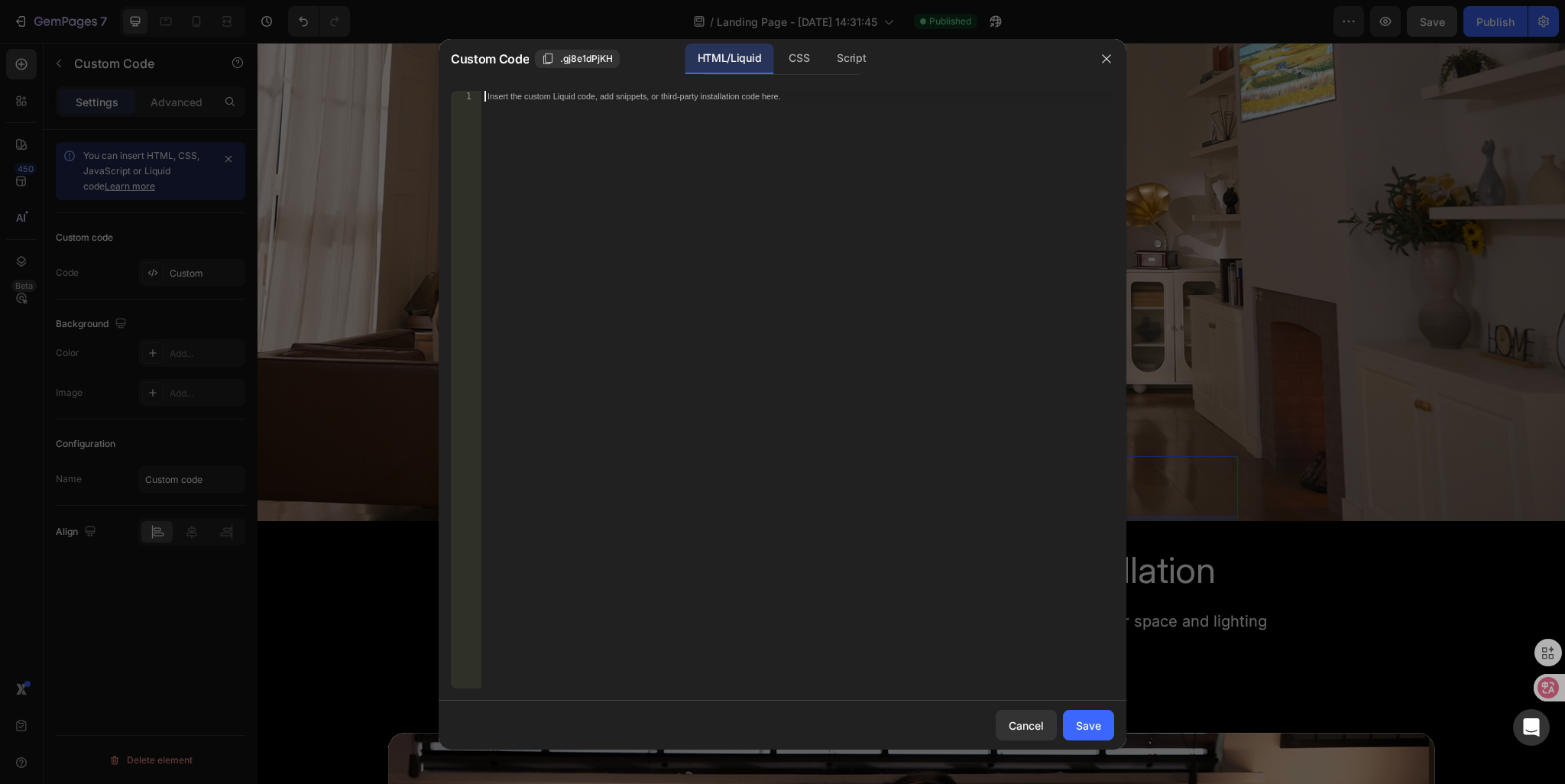
paste textarea "<div class="klaviyo-form-UZ8dzu"></div>"
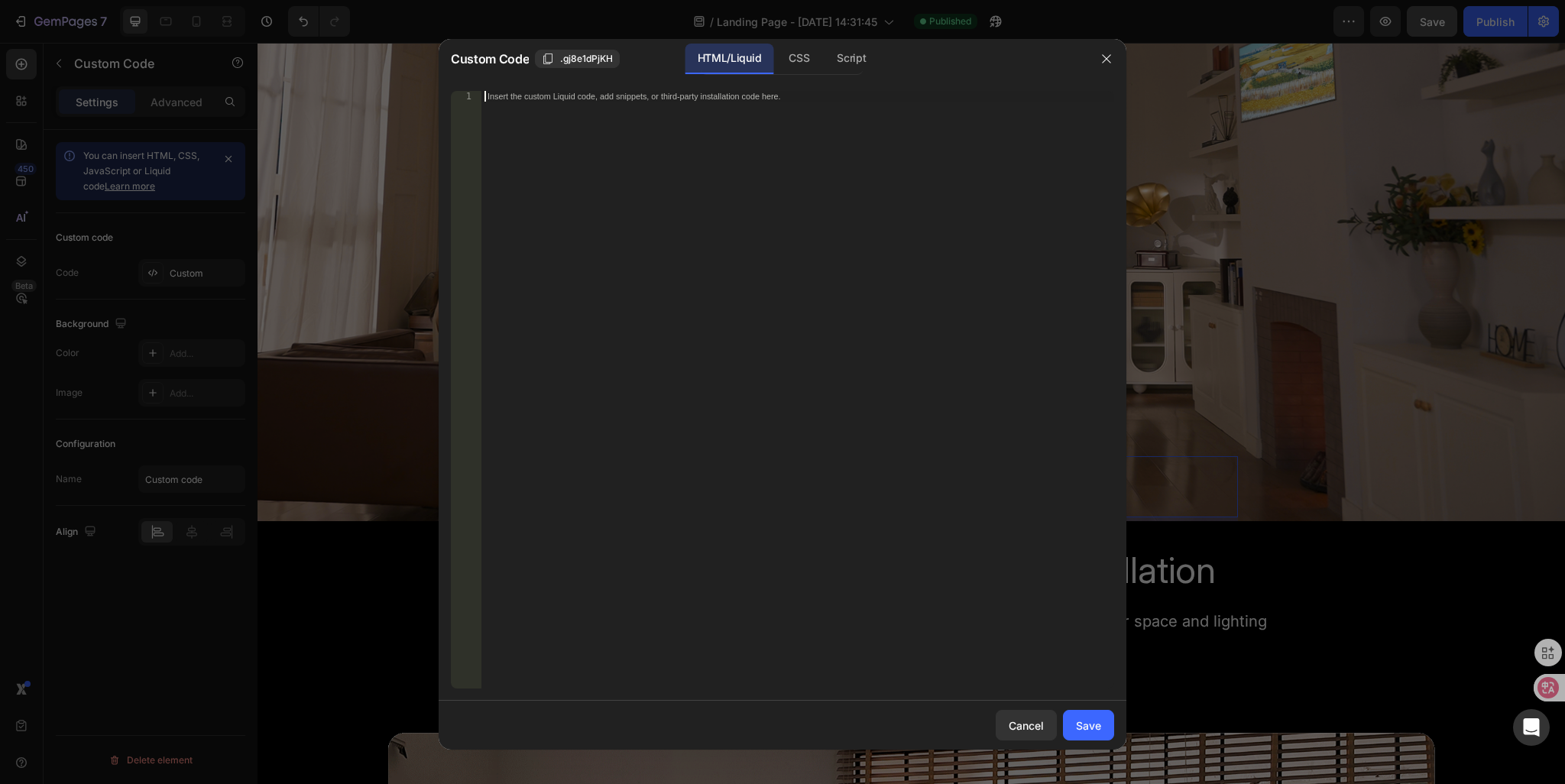
type textarea "<div class="klaviyo-form-UZ8dzu"></div>"
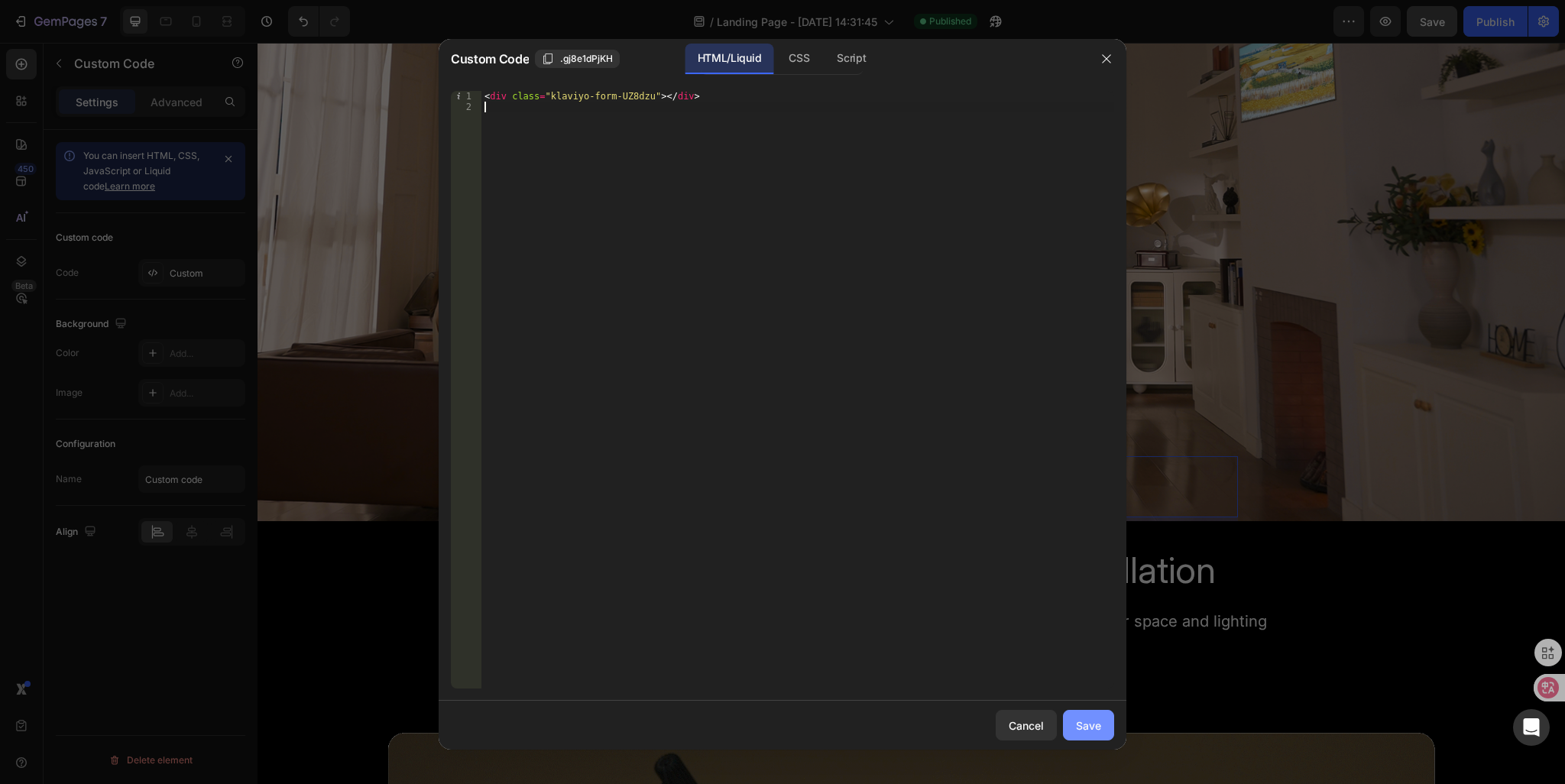
click at [1102, 729] on button "Save" at bounding box center [1089, 725] width 51 height 31
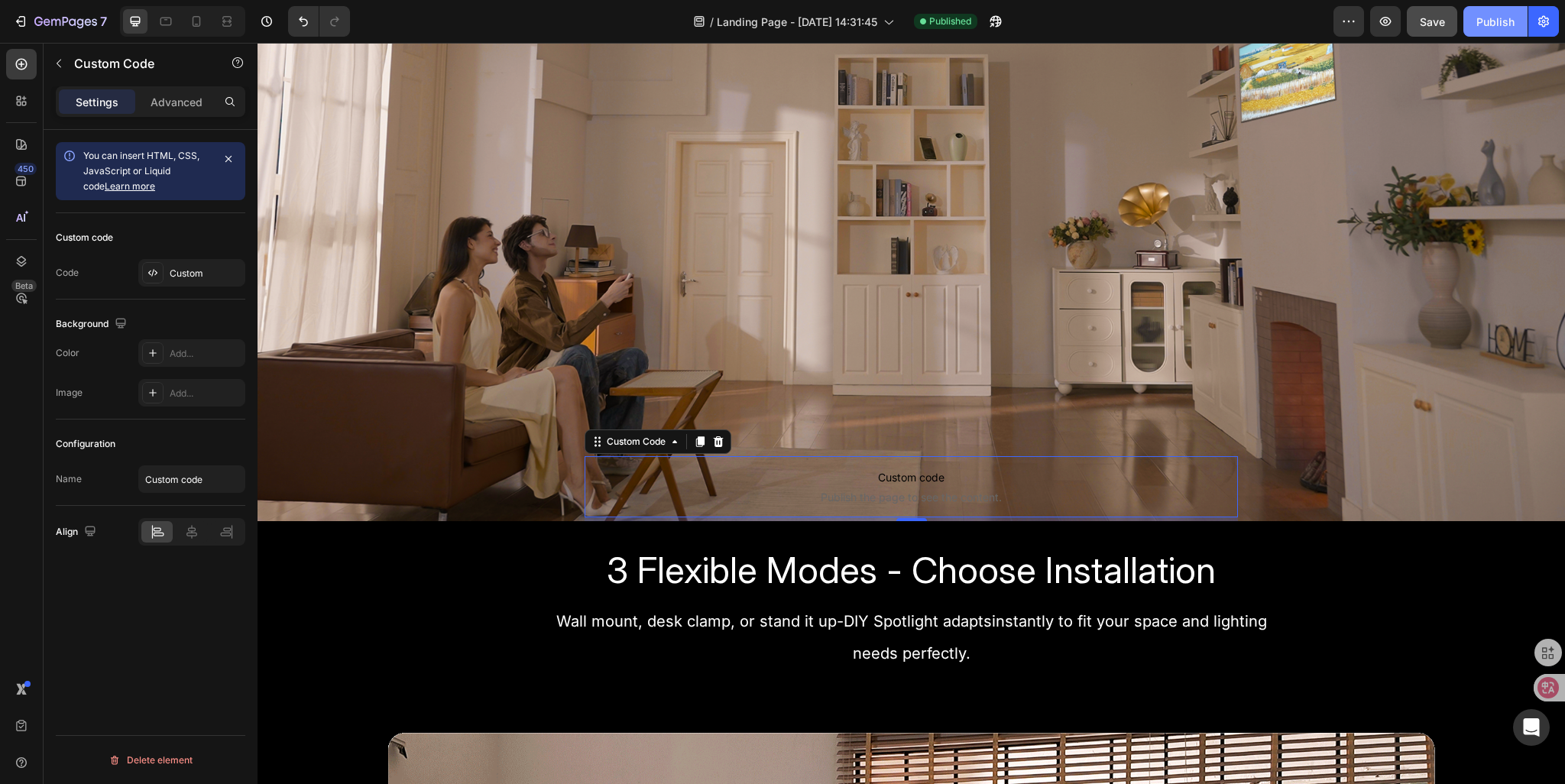
click at [1480, 24] on div "Publish" at bounding box center [1496, 22] width 38 height 16
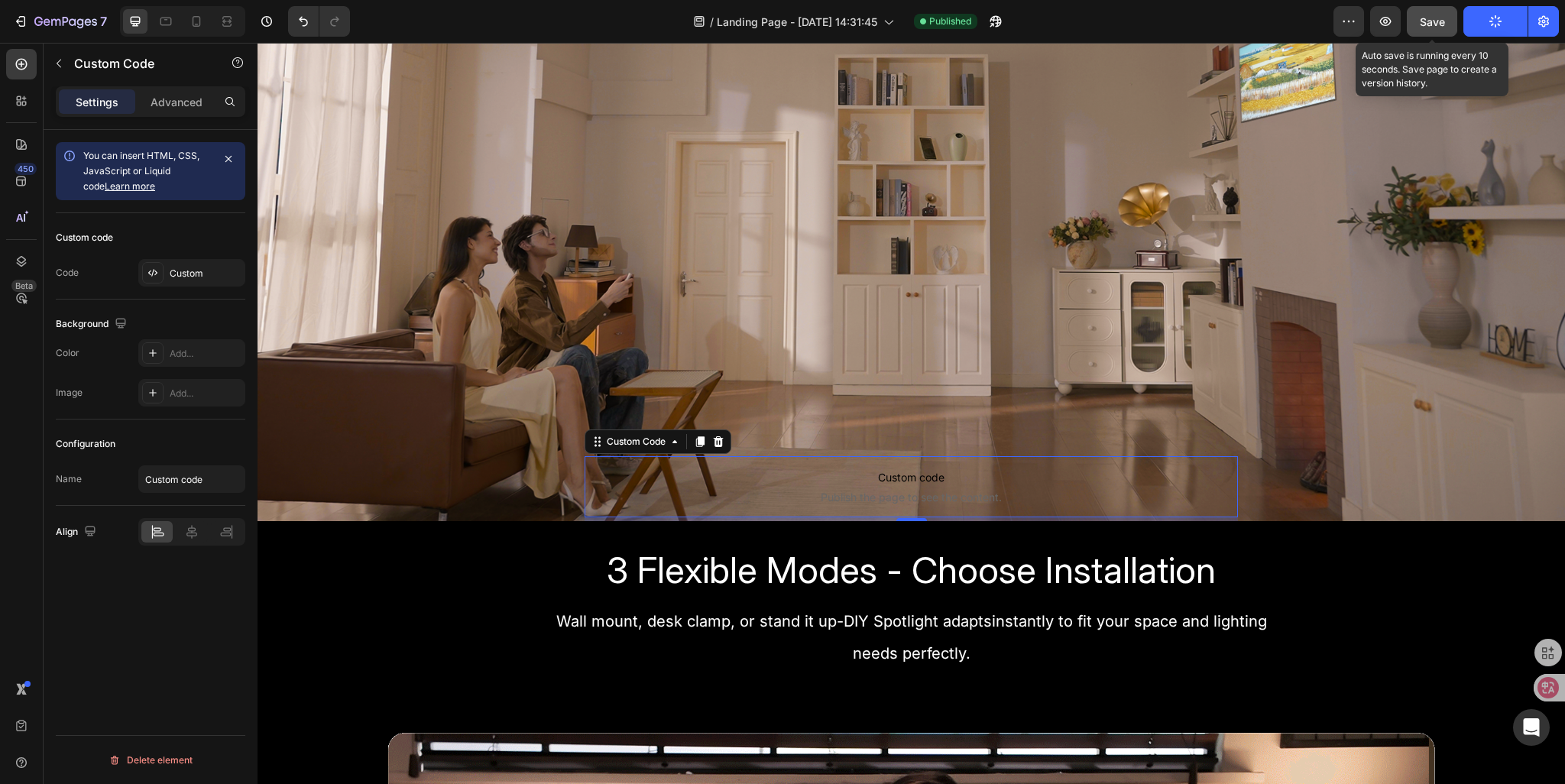
click at [1438, 23] on span "Save" at bounding box center [1432, 22] width 25 height 13
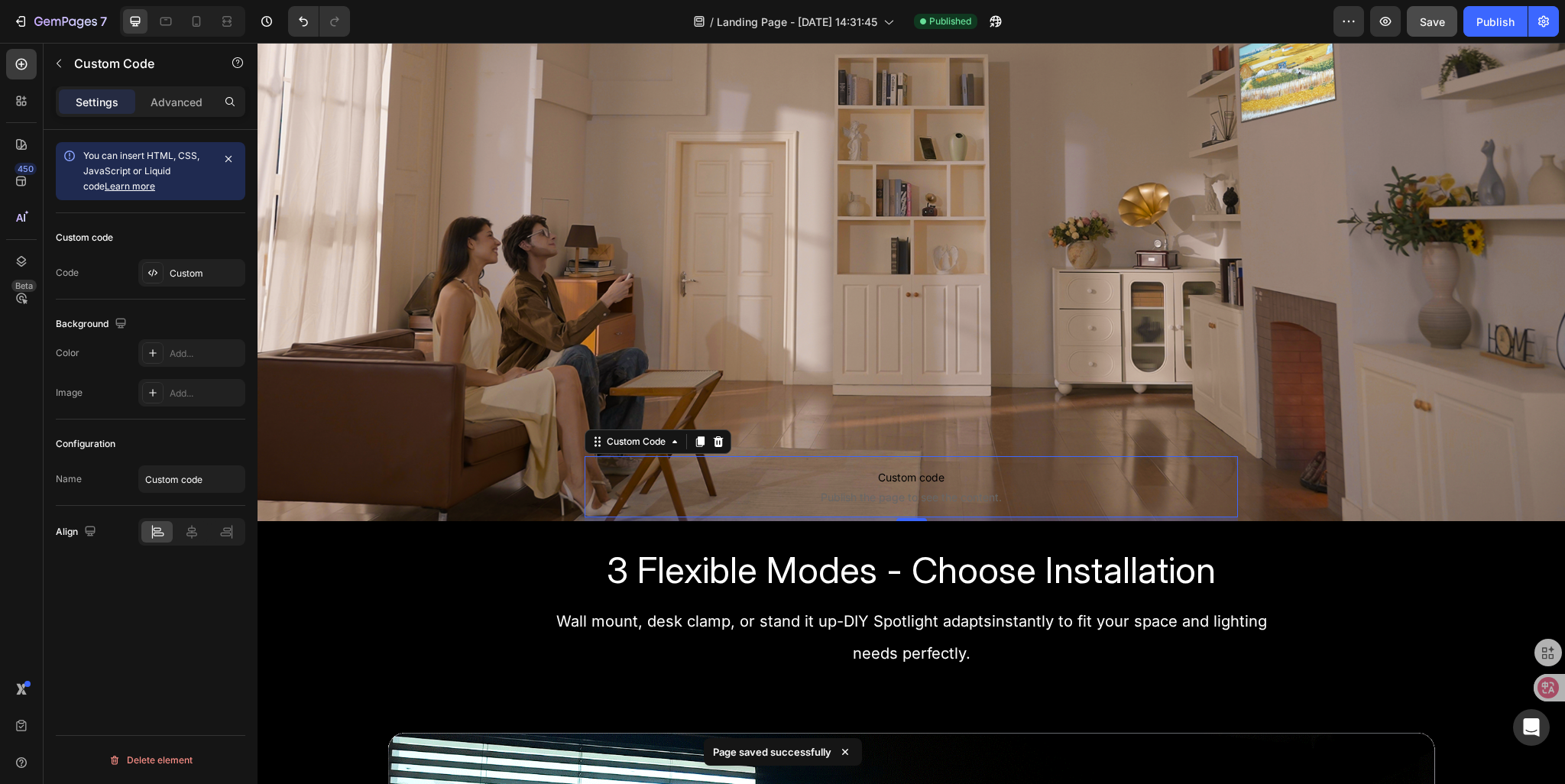
click at [1490, 22] on div "Publish" at bounding box center [1496, 22] width 38 height 16
click at [1387, 22] on icon "button" at bounding box center [1386, 22] width 12 height 9
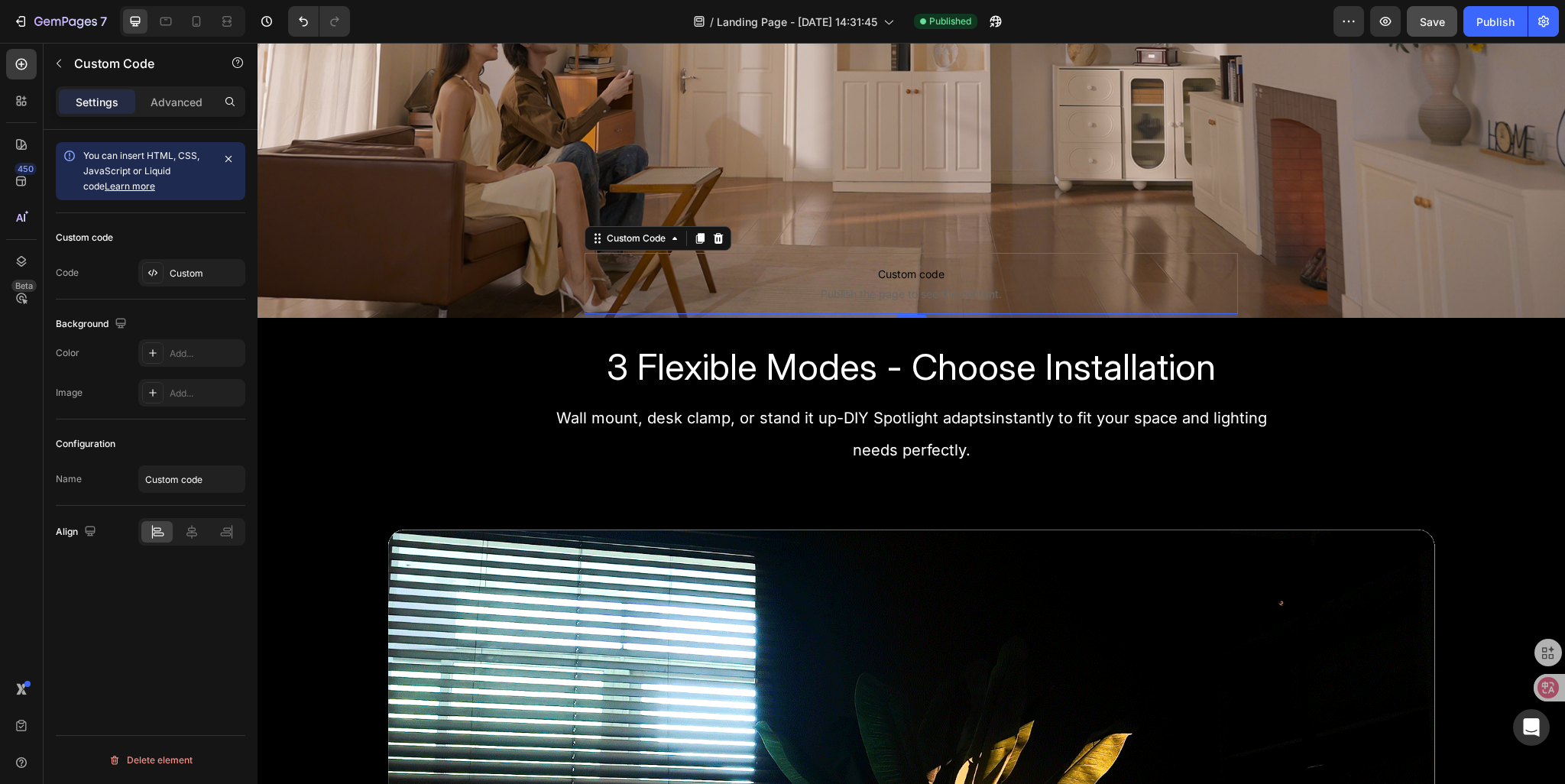
scroll to position [611, 0]
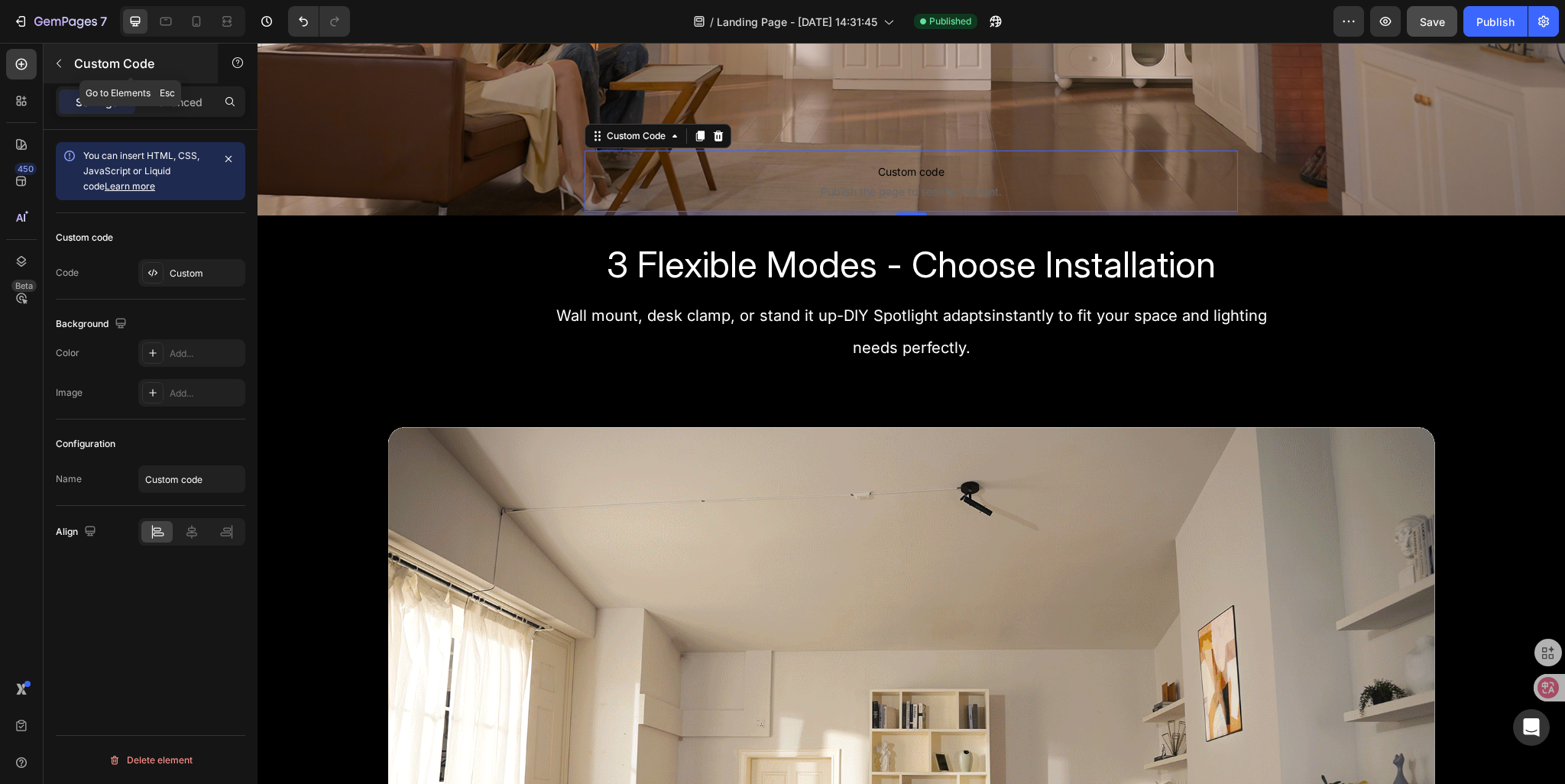
click at [68, 66] on button "button" at bounding box center [59, 64] width 25 height 25
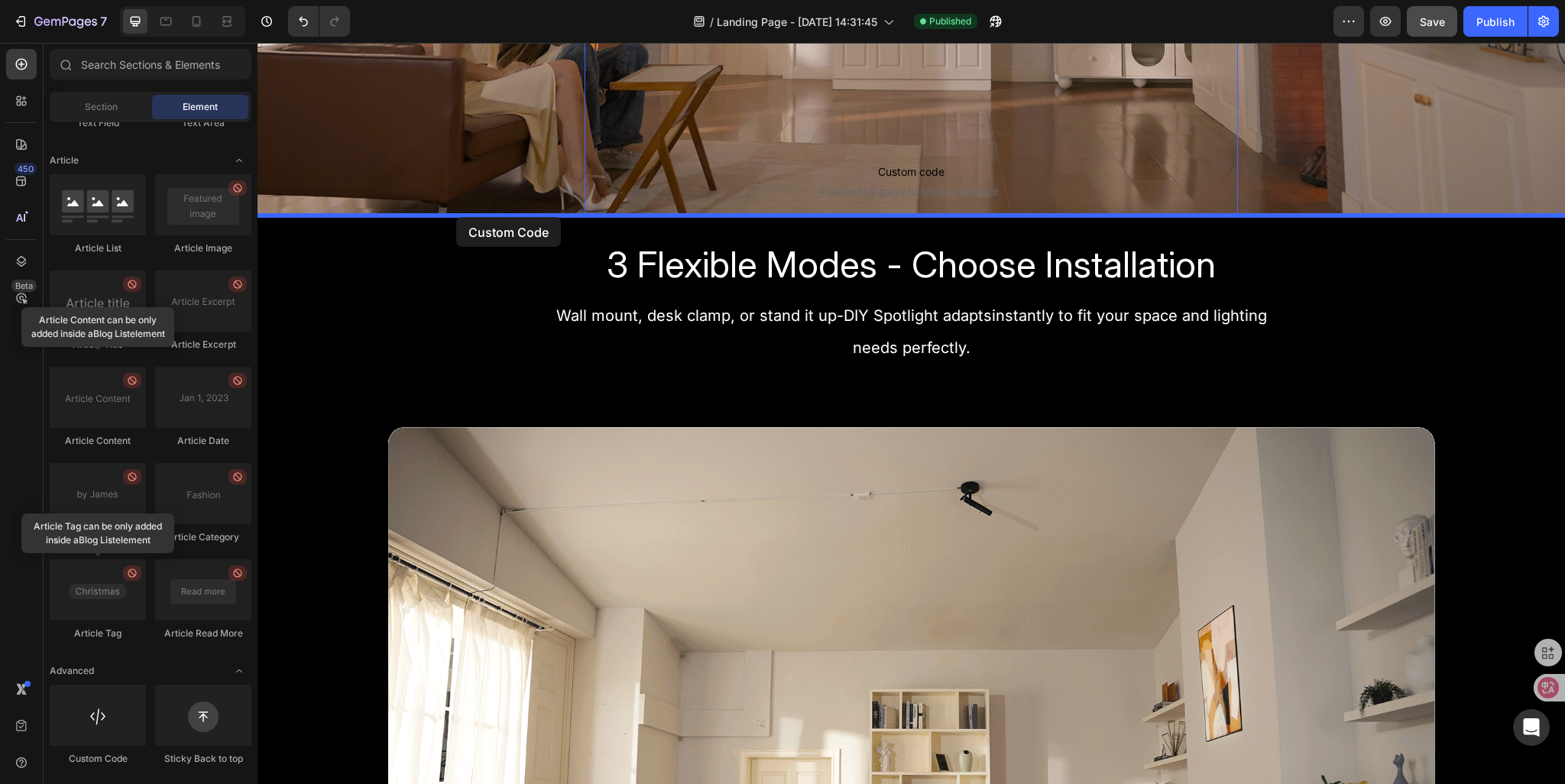
drag, startPoint x: 356, startPoint y: 765, endPoint x: 456, endPoint y: 216, distance: 558.0
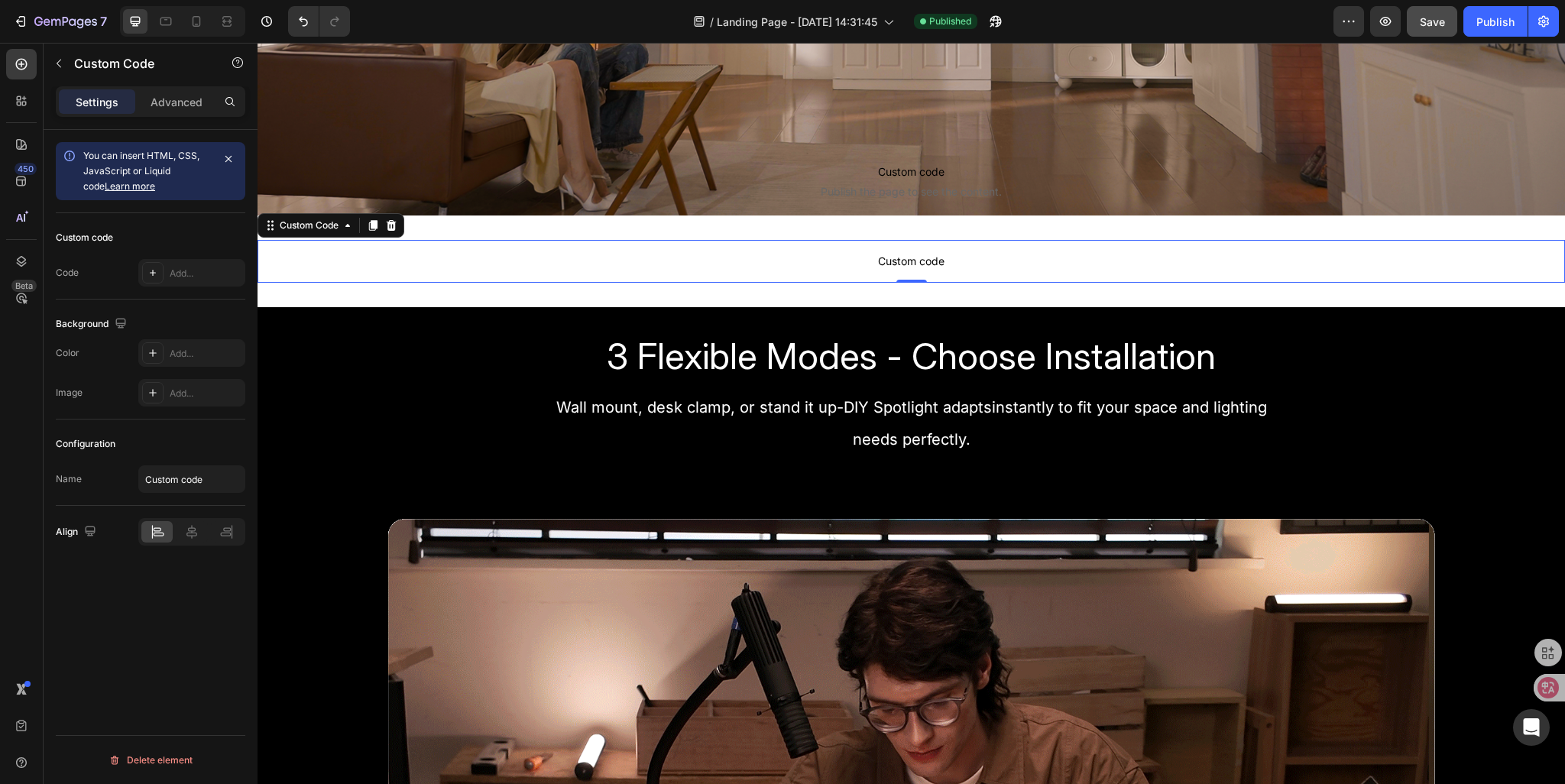
click at [897, 260] on span "Custom code" at bounding box center [911, 261] width 1308 height 18
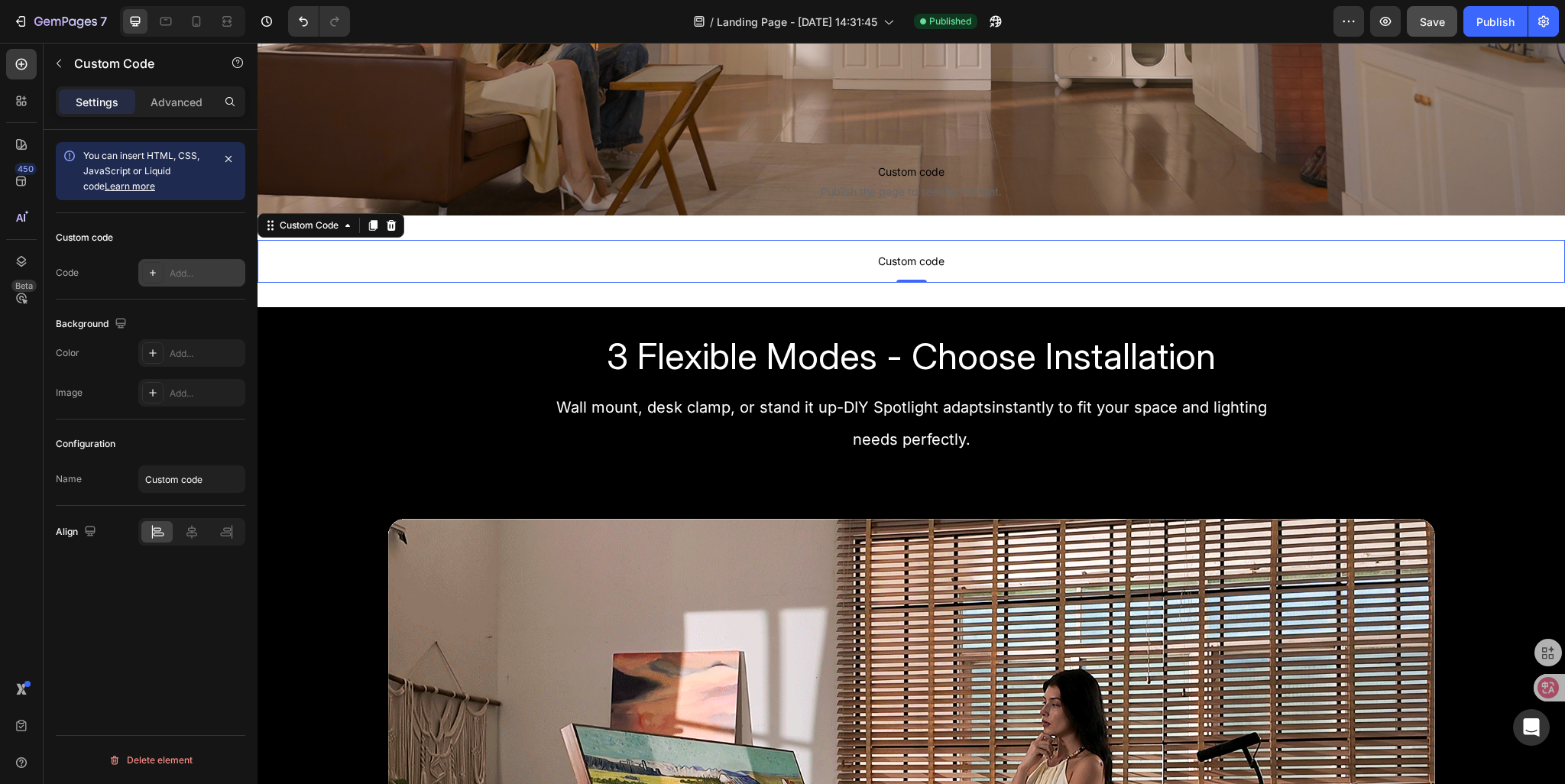
click at [177, 271] on div "Add..." at bounding box center [206, 273] width 72 height 14
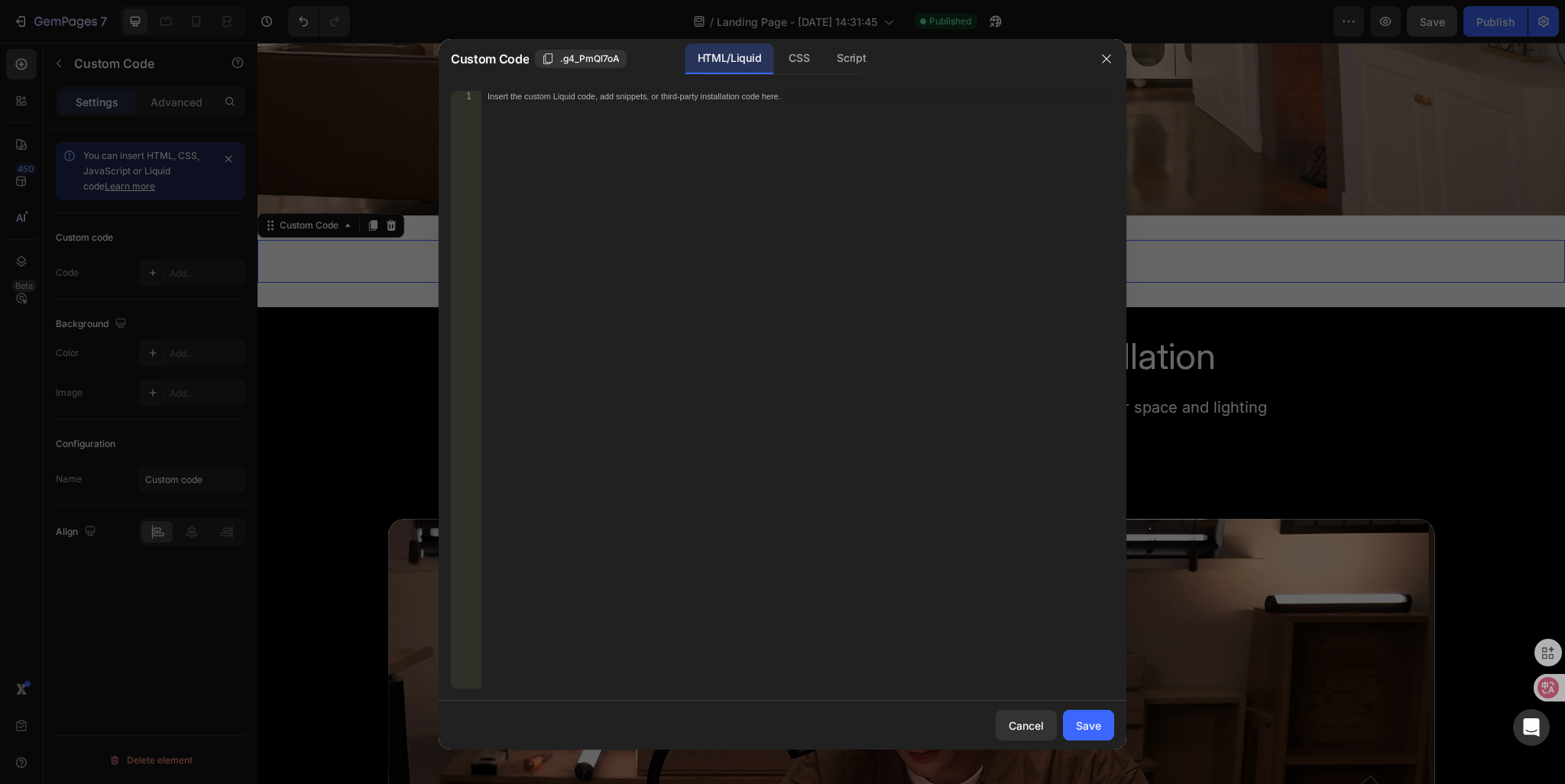
click at [639, 97] on div "Insert the custom Liquid code, add snippets, or third-party installation code h…" at bounding box center [766, 96] width 557 height 10
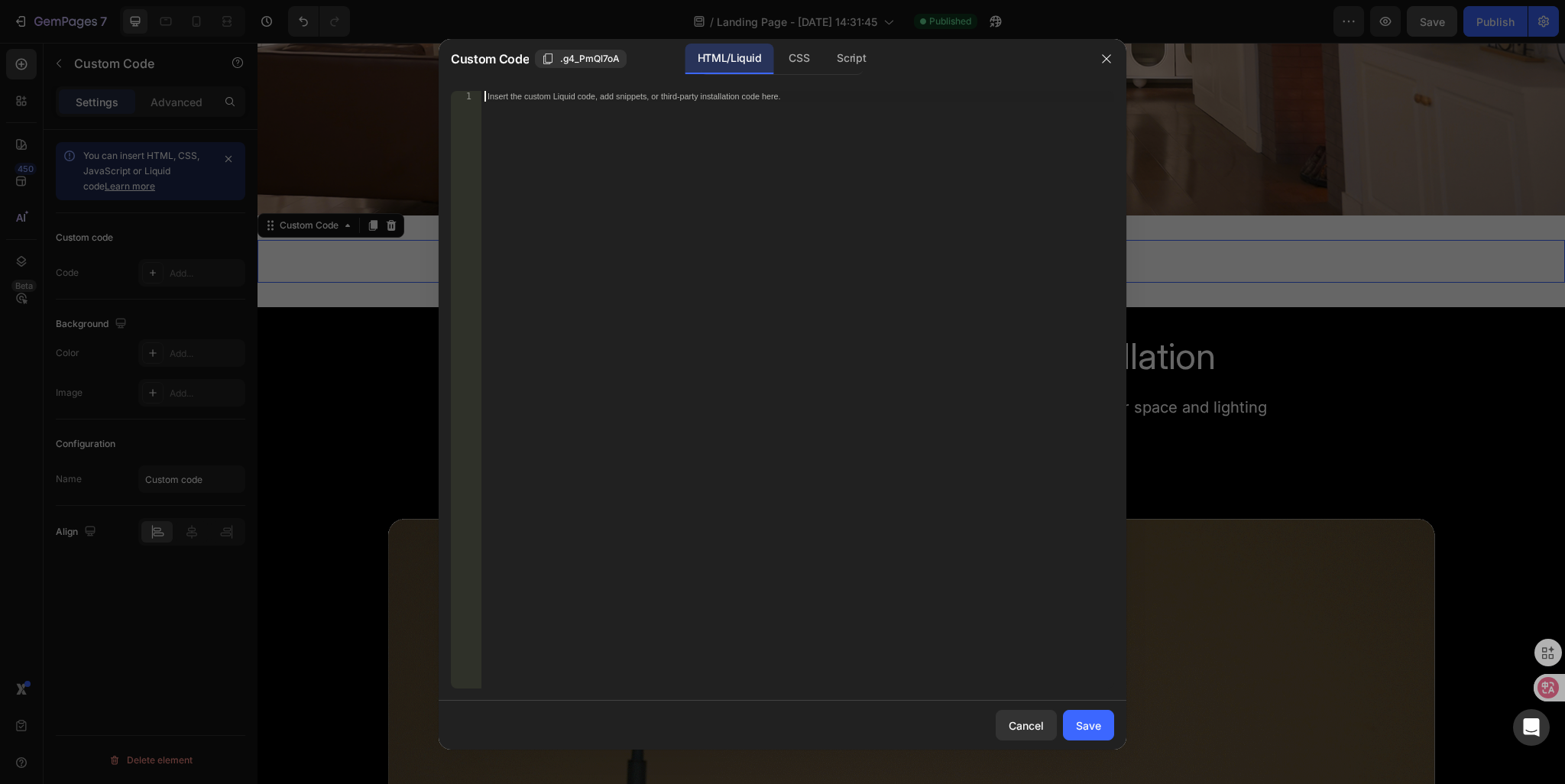
paste textarea "<div class="klaviyo-form-XArEib"></div>"
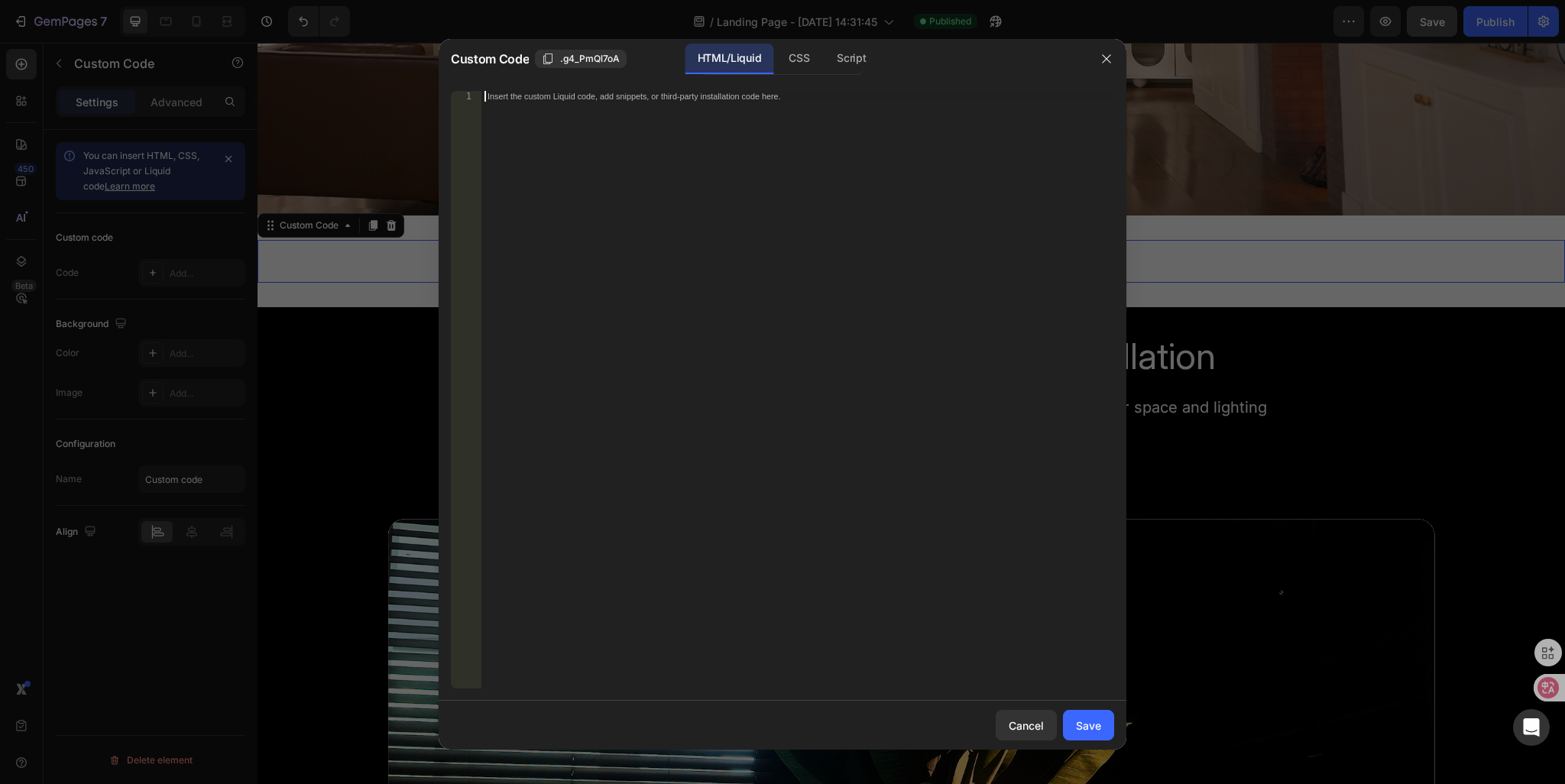
type textarea "<div class="klaviyo-form-XArEib"></div>"
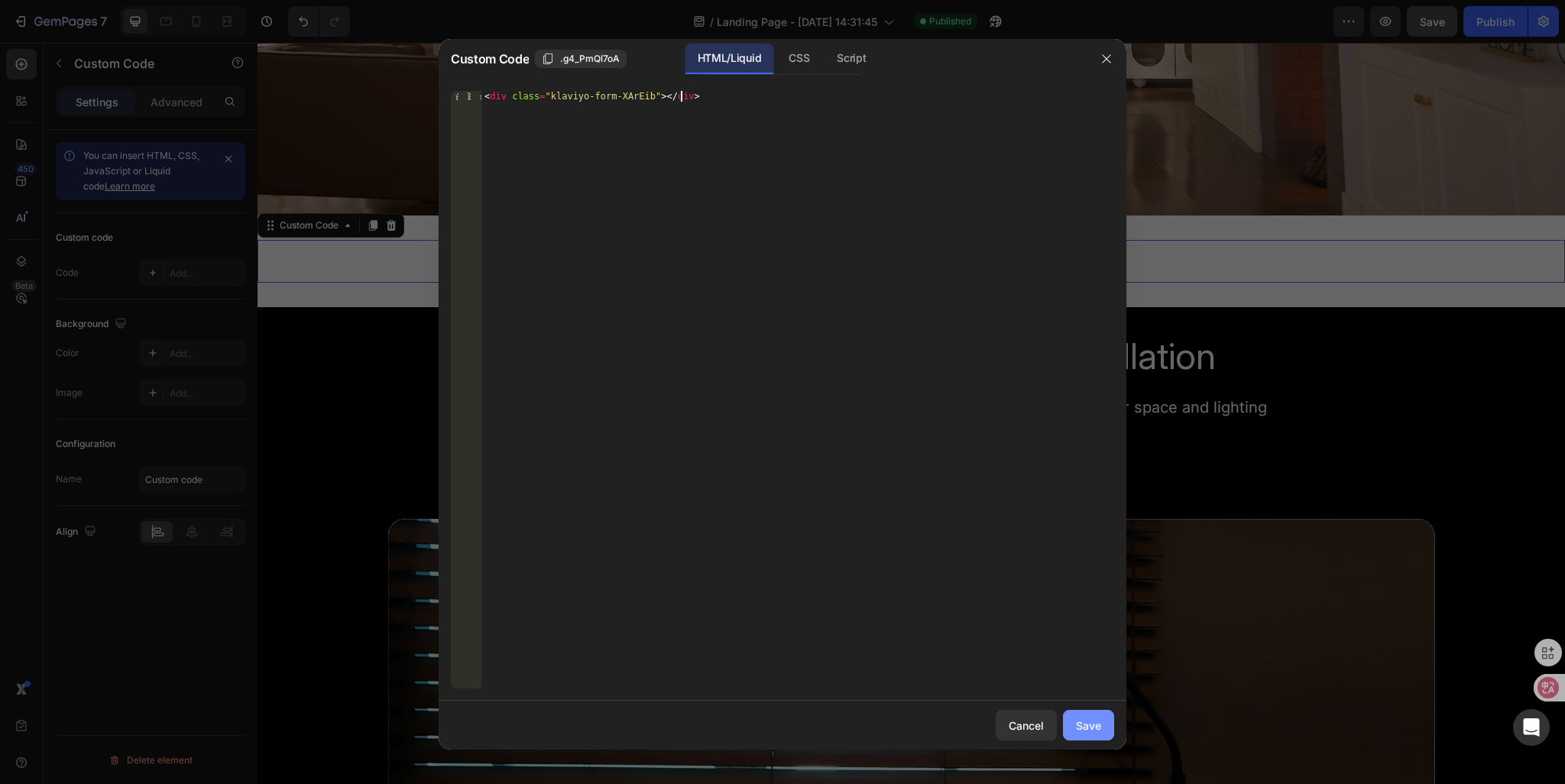
click at [1083, 731] on div "Save" at bounding box center [1089, 725] width 25 height 16
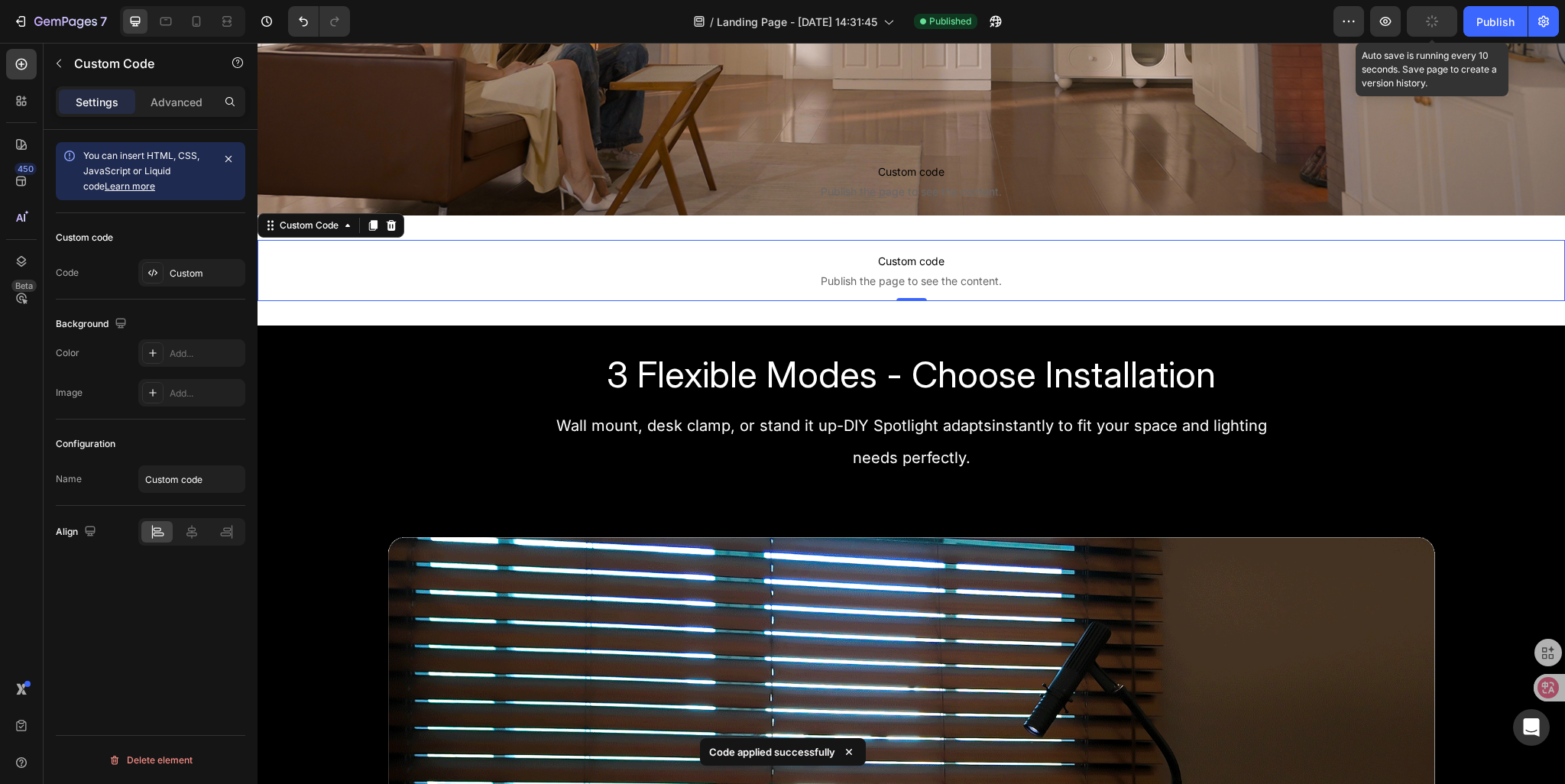
click at [1433, 24] on icon "button" at bounding box center [1432, 22] width 17 height 17
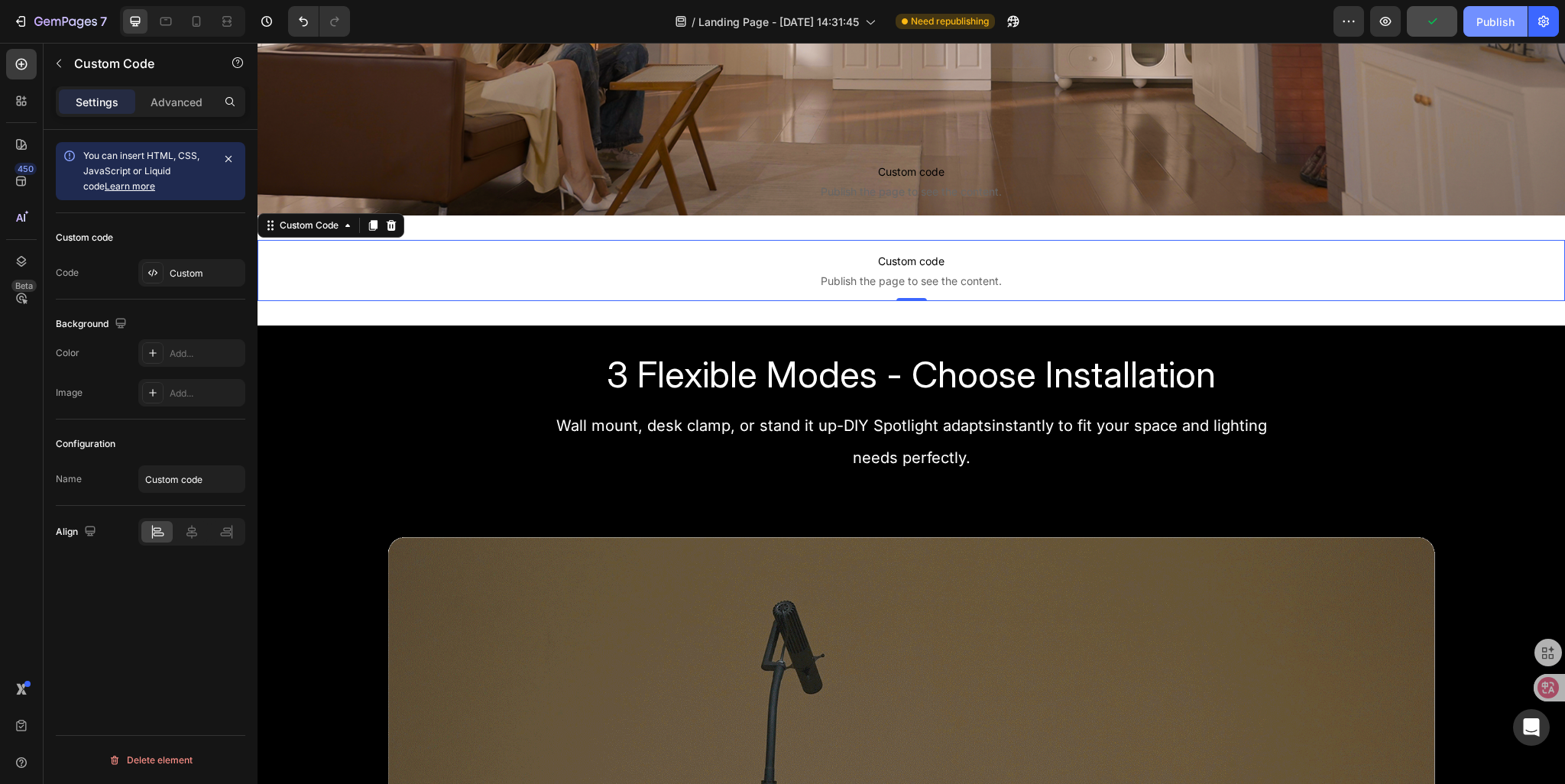
click at [1481, 23] on div "Publish" at bounding box center [1496, 22] width 38 height 16
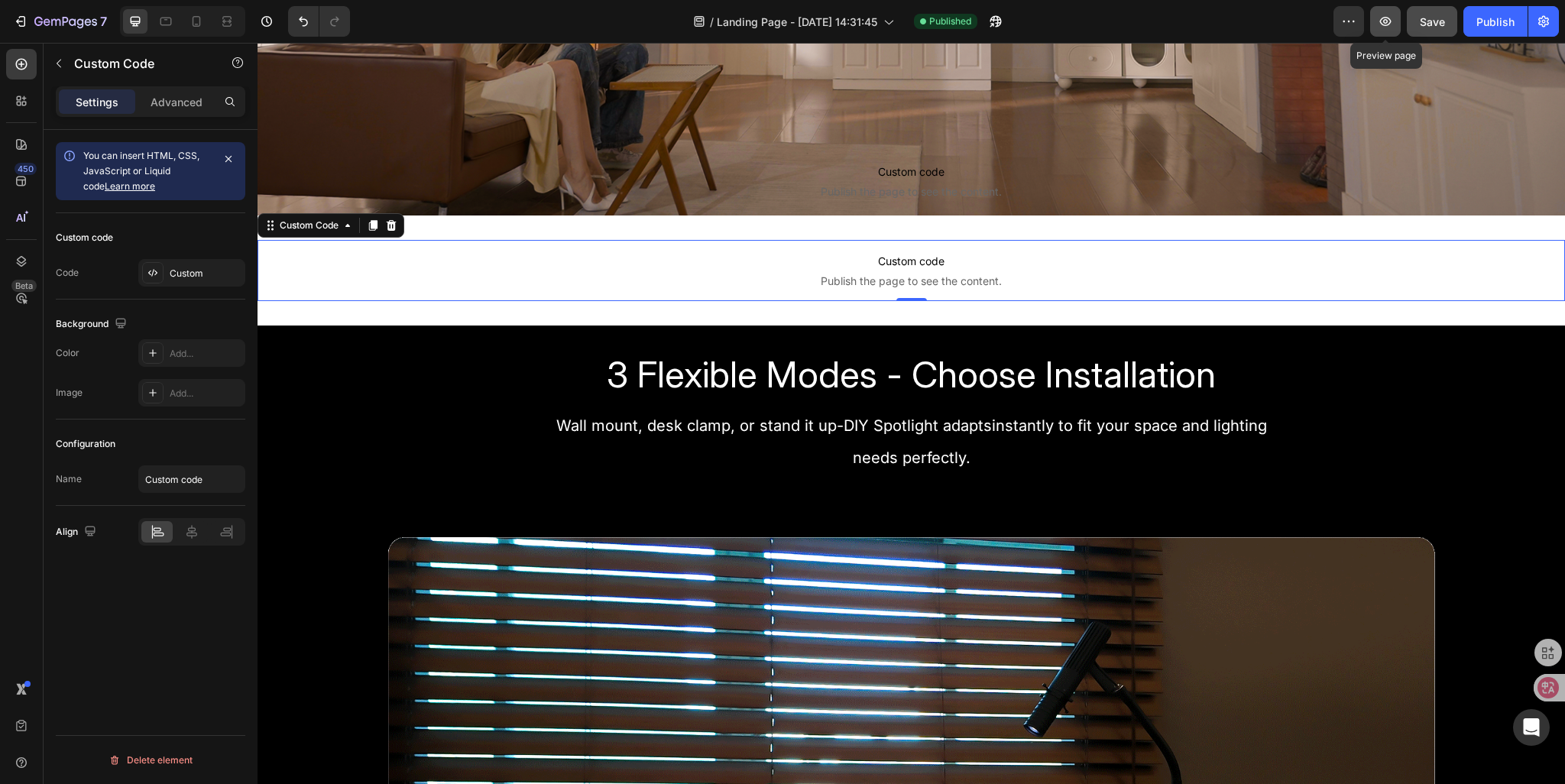
click at [1382, 22] on icon "button" at bounding box center [1386, 22] width 15 height 15
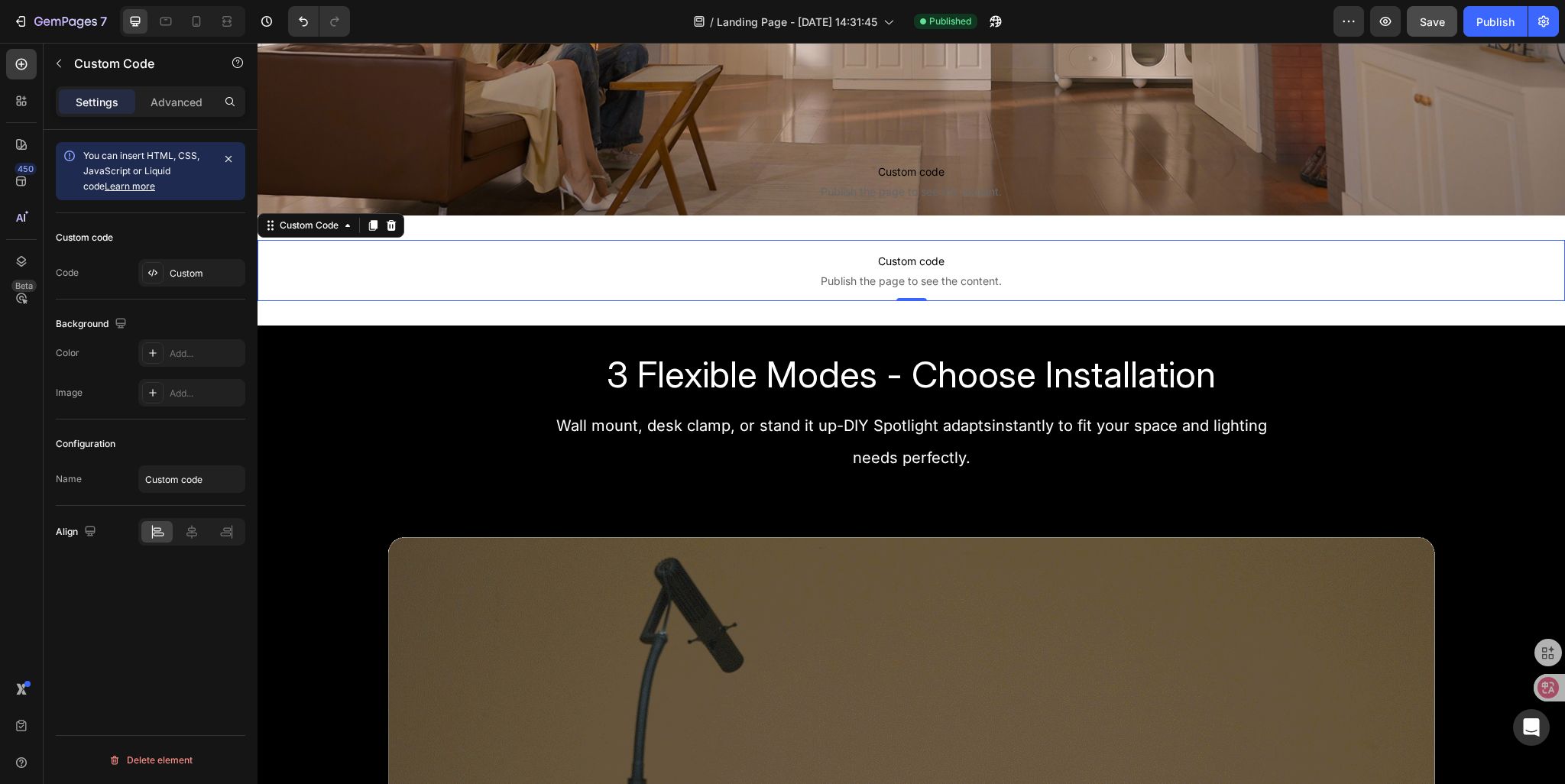
click at [655, 279] on span "Publish the page to see the content." at bounding box center [911, 281] width 1308 height 15
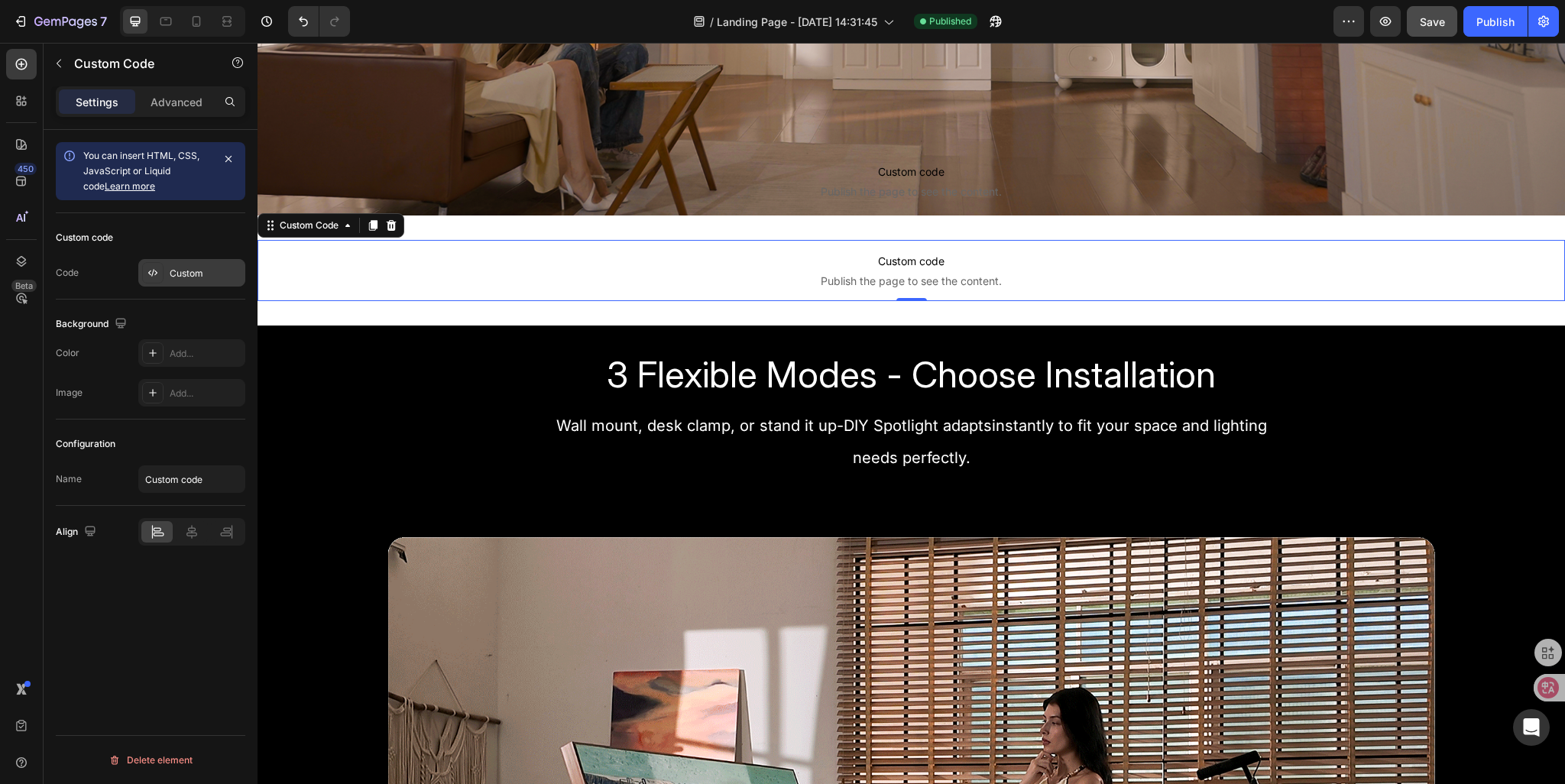
click at [192, 279] on div "Custom" at bounding box center [206, 273] width 72 height 14
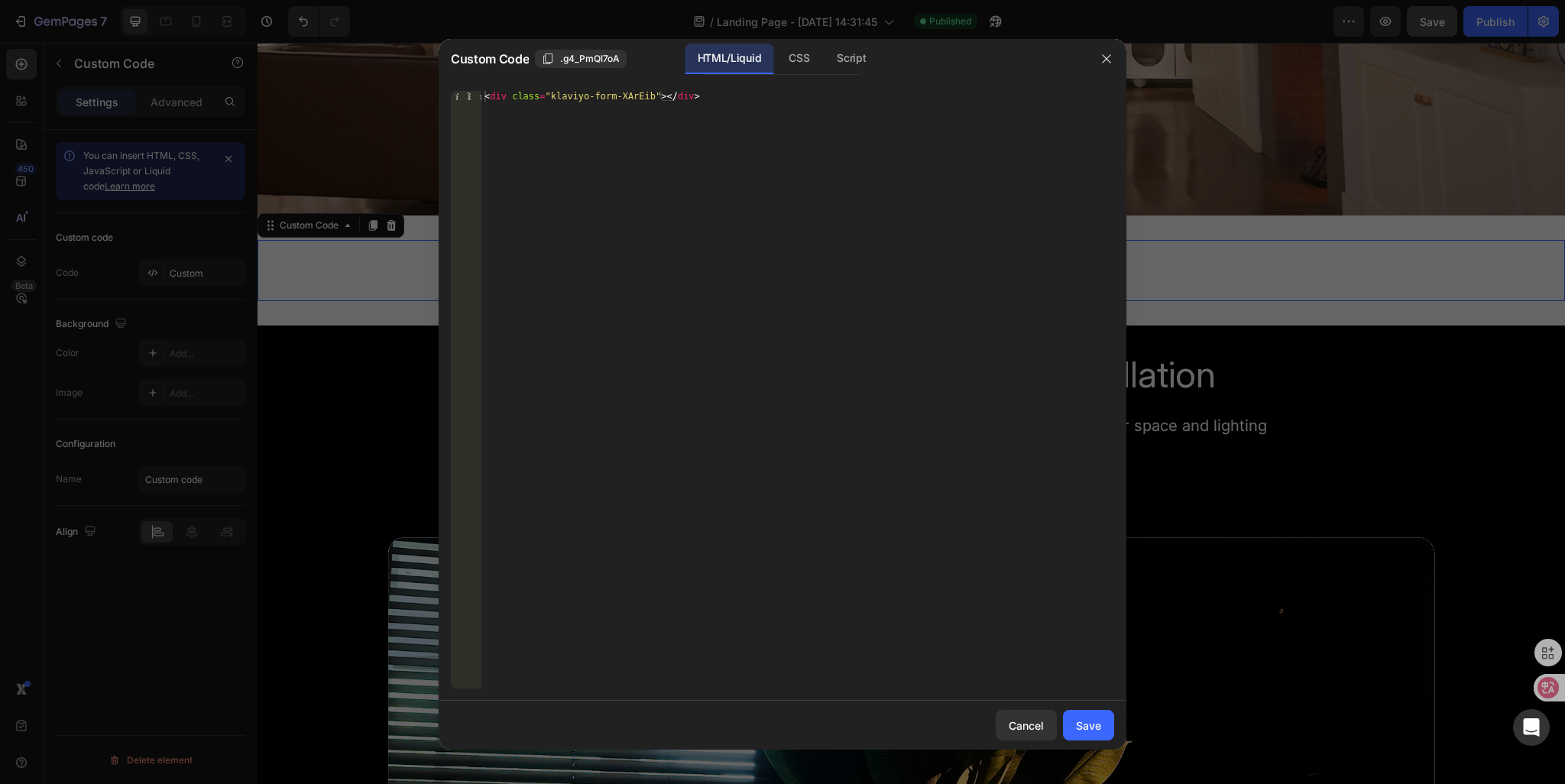
type textarea "<div class="klaviyo-form-XArEib"></div>"
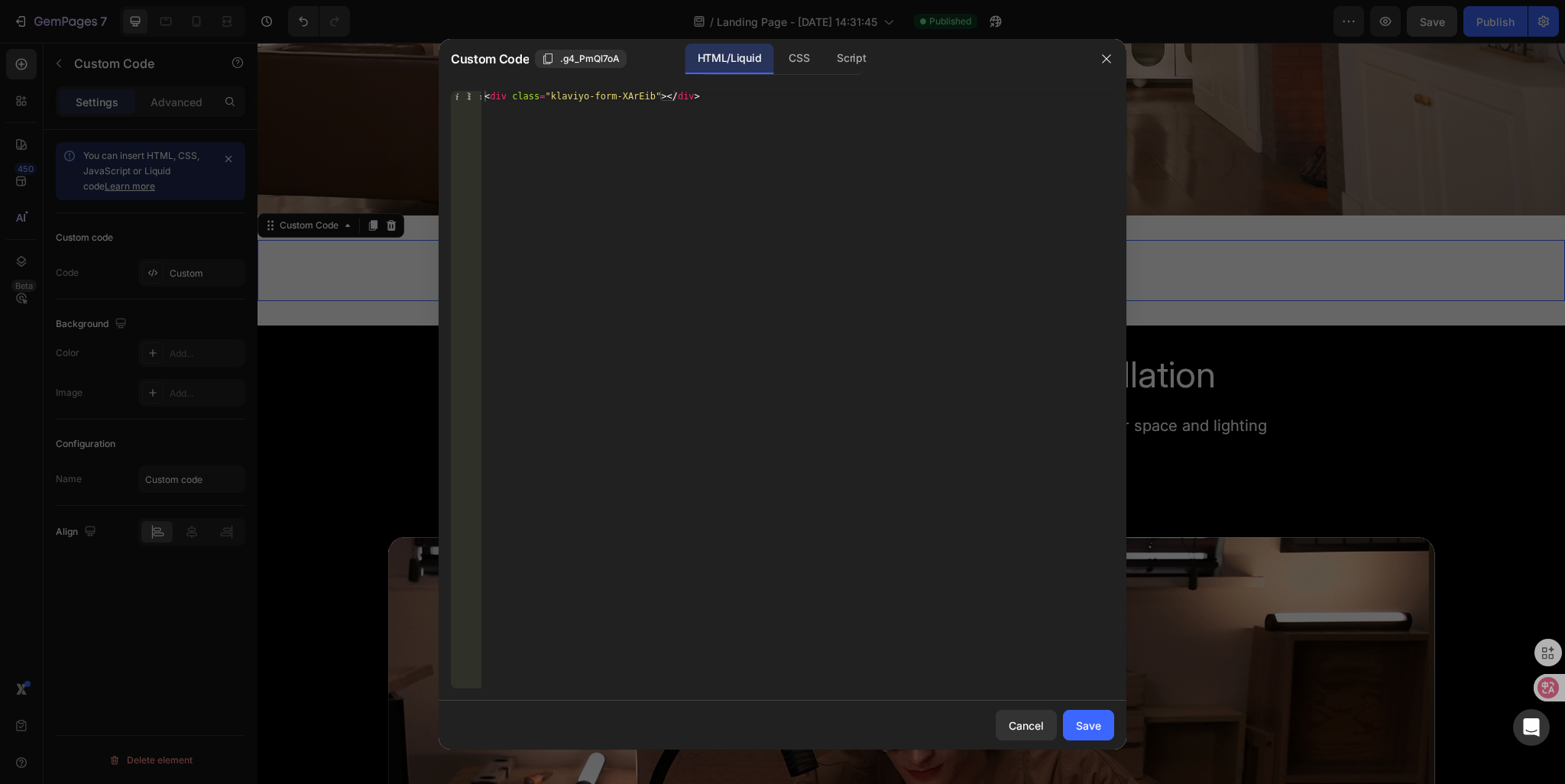
click at [688, 98] on div "< div class = "klaviyo-form-XArEib" > </ div >" at bounding box center [798, 400] width 633 height 619
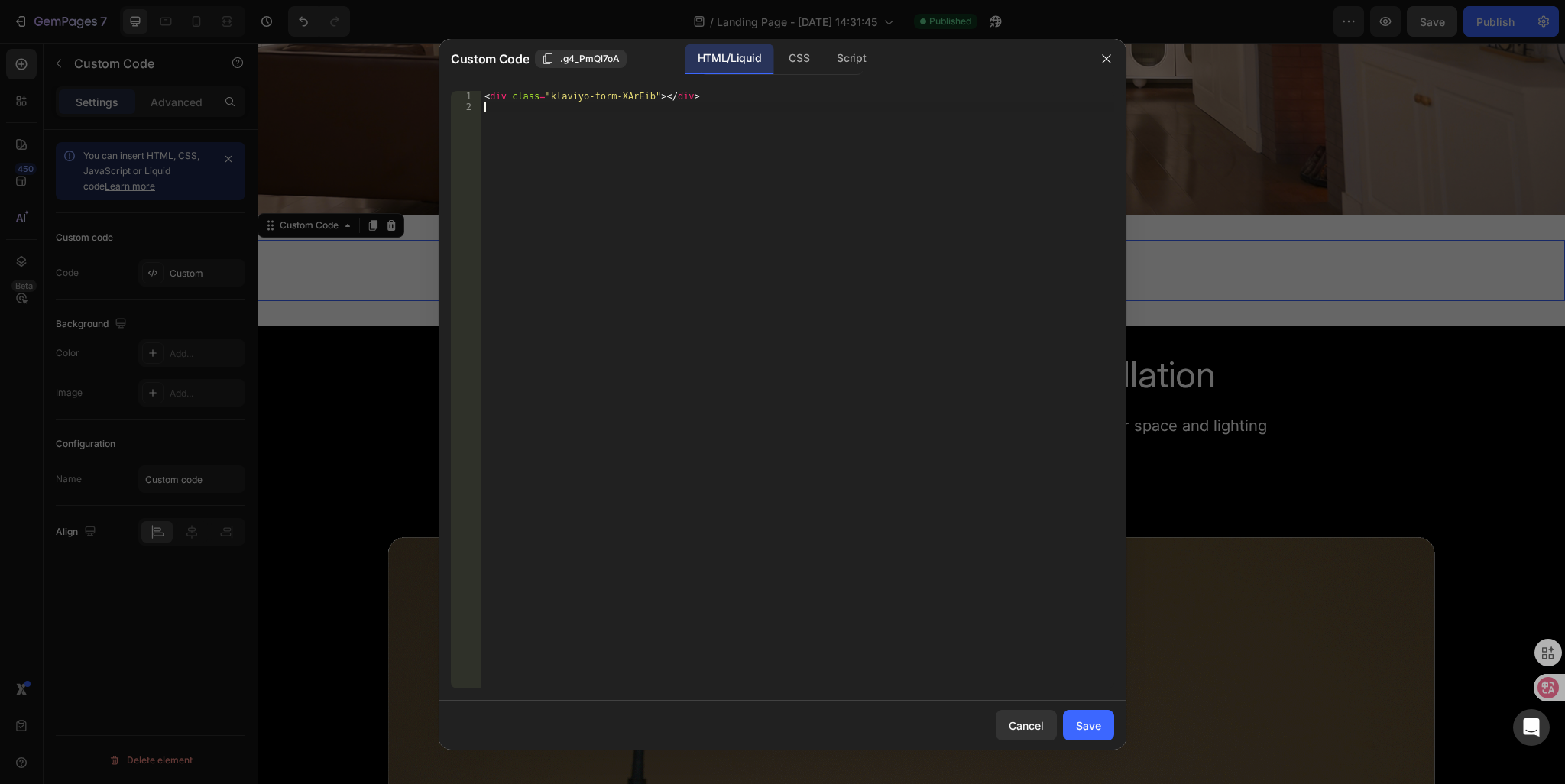
paste textarea "<div class="klaviyo-form-XArEib"></div>"
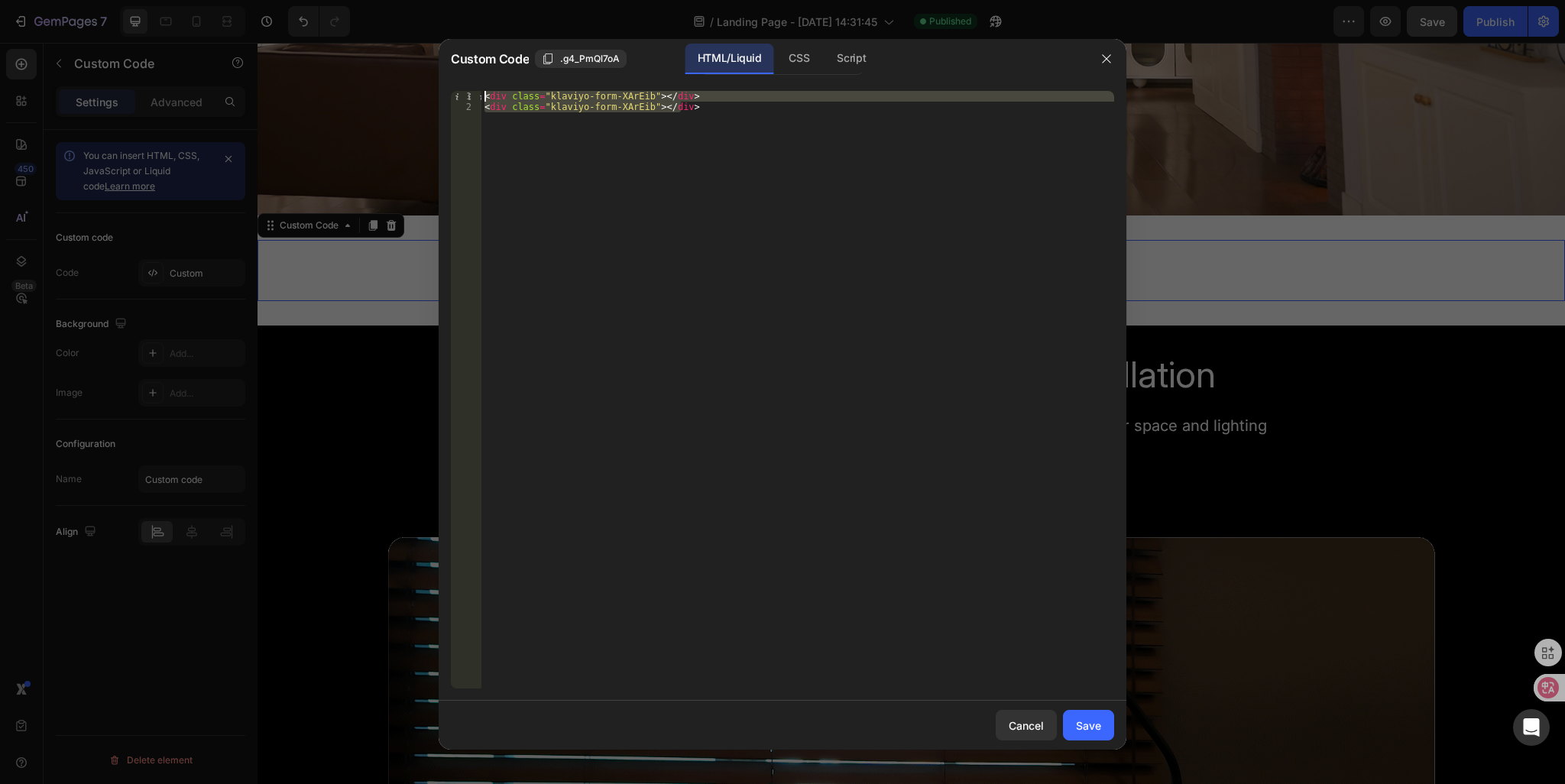
drag, startPoint x: 705, startPoint y: 102, endPoint x: 217, endPoint y: 59, distance: 489.9
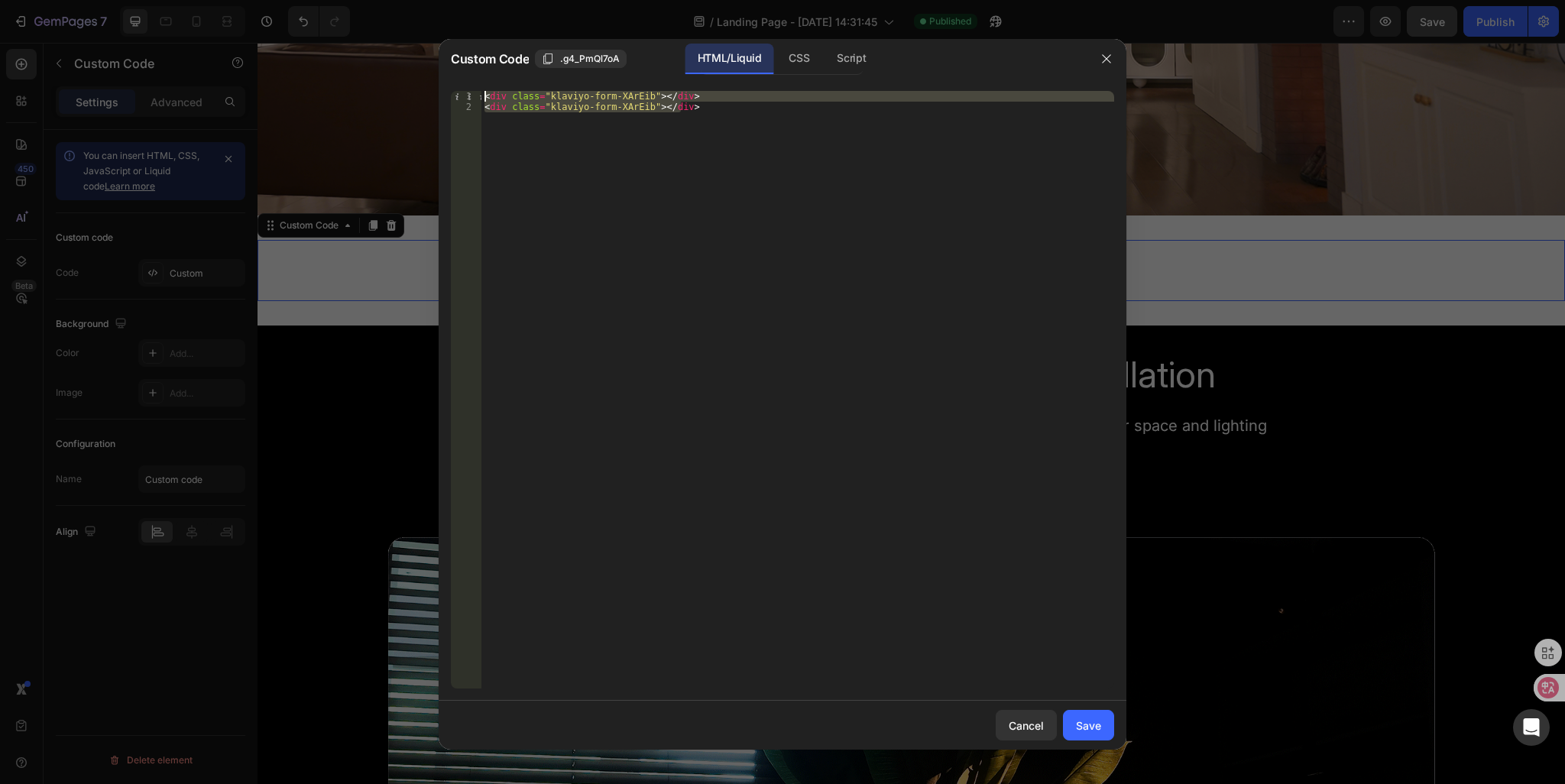
click at [217, 59] on div "Custom Code .g4_PmQl7oA HTML/Liquid CSS Script <div class="klaviyo-form-XArEib"…" at bounding box center [782, 392] width 1565 height 784
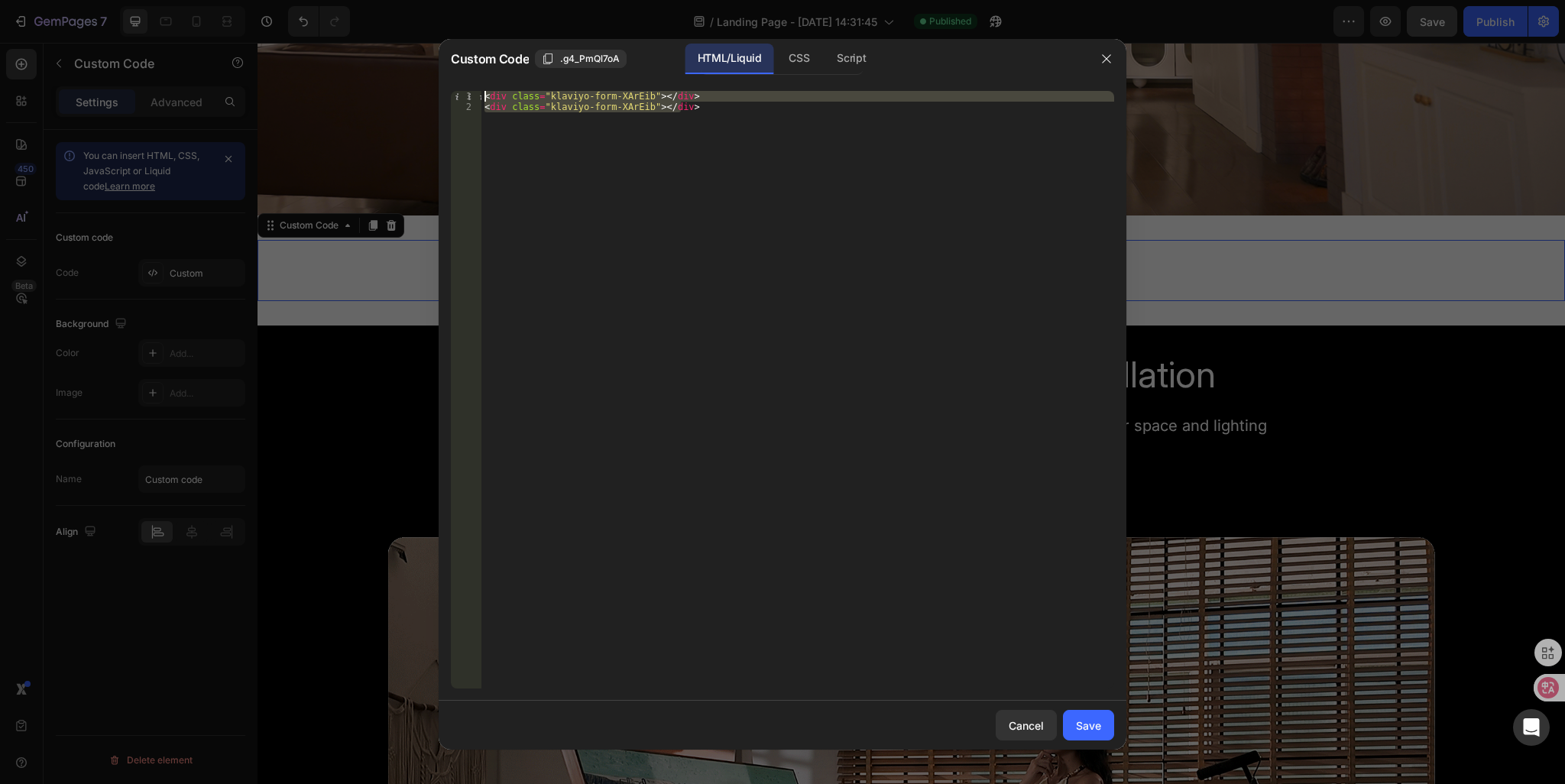
type textarea "<div class="klaviyo-form-XArEib"></div> <div class="klaviyo-form-XArEib"></div>"
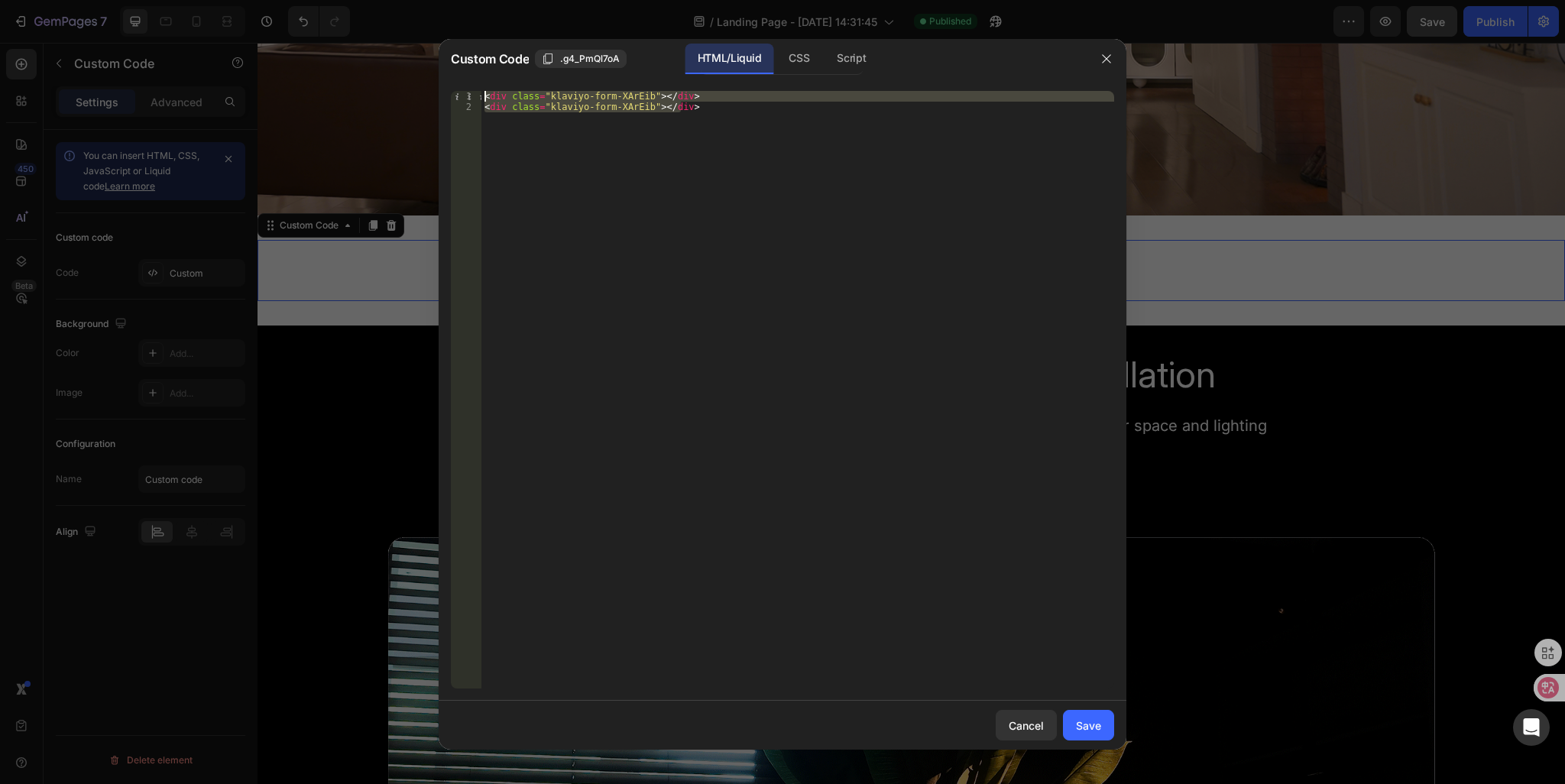
paste textarea "<div class="klaviyo-form-XArEib"></div>"
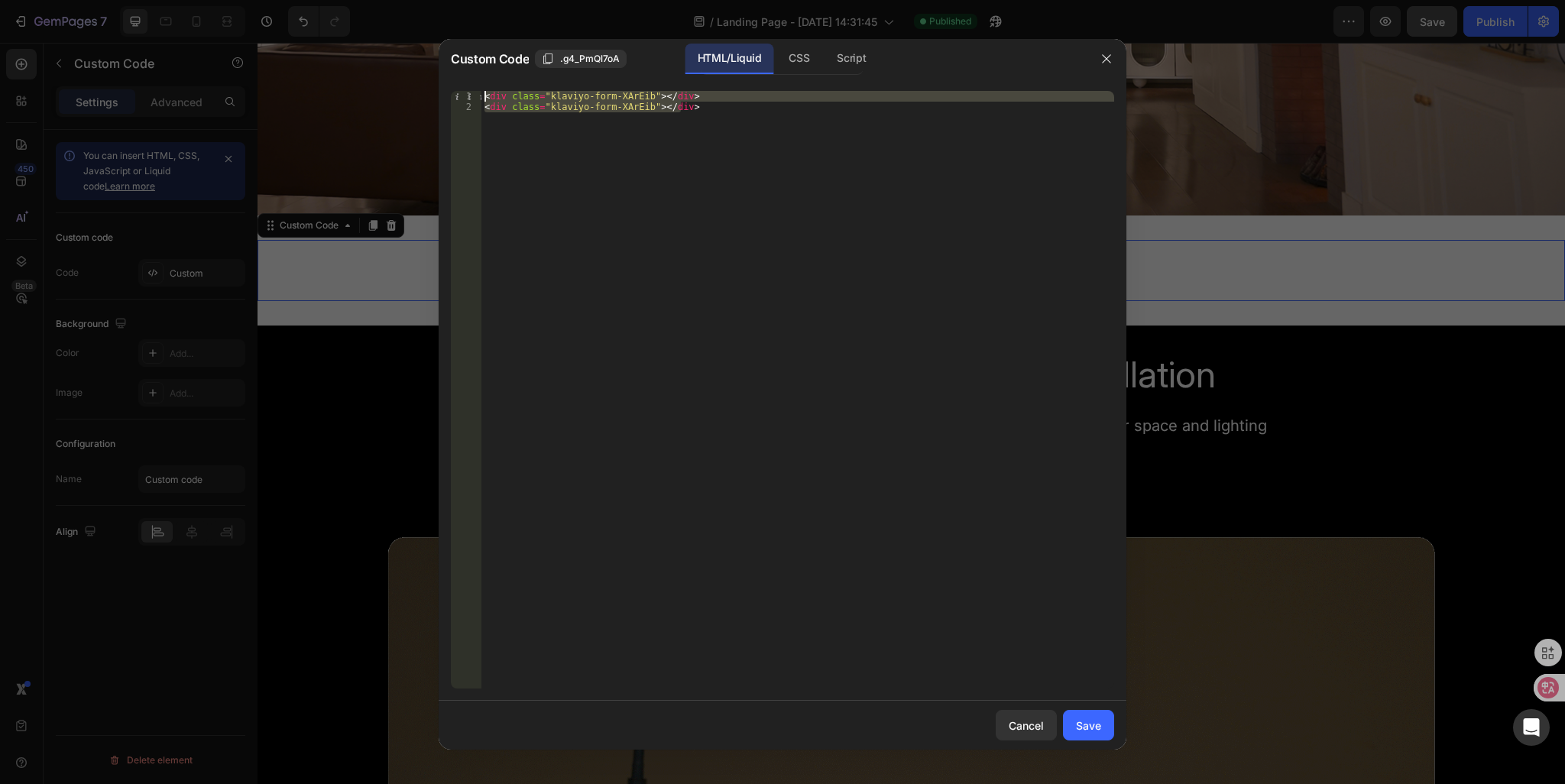
type textarea "<div class="klaviyo-form-XArEib"></div>"
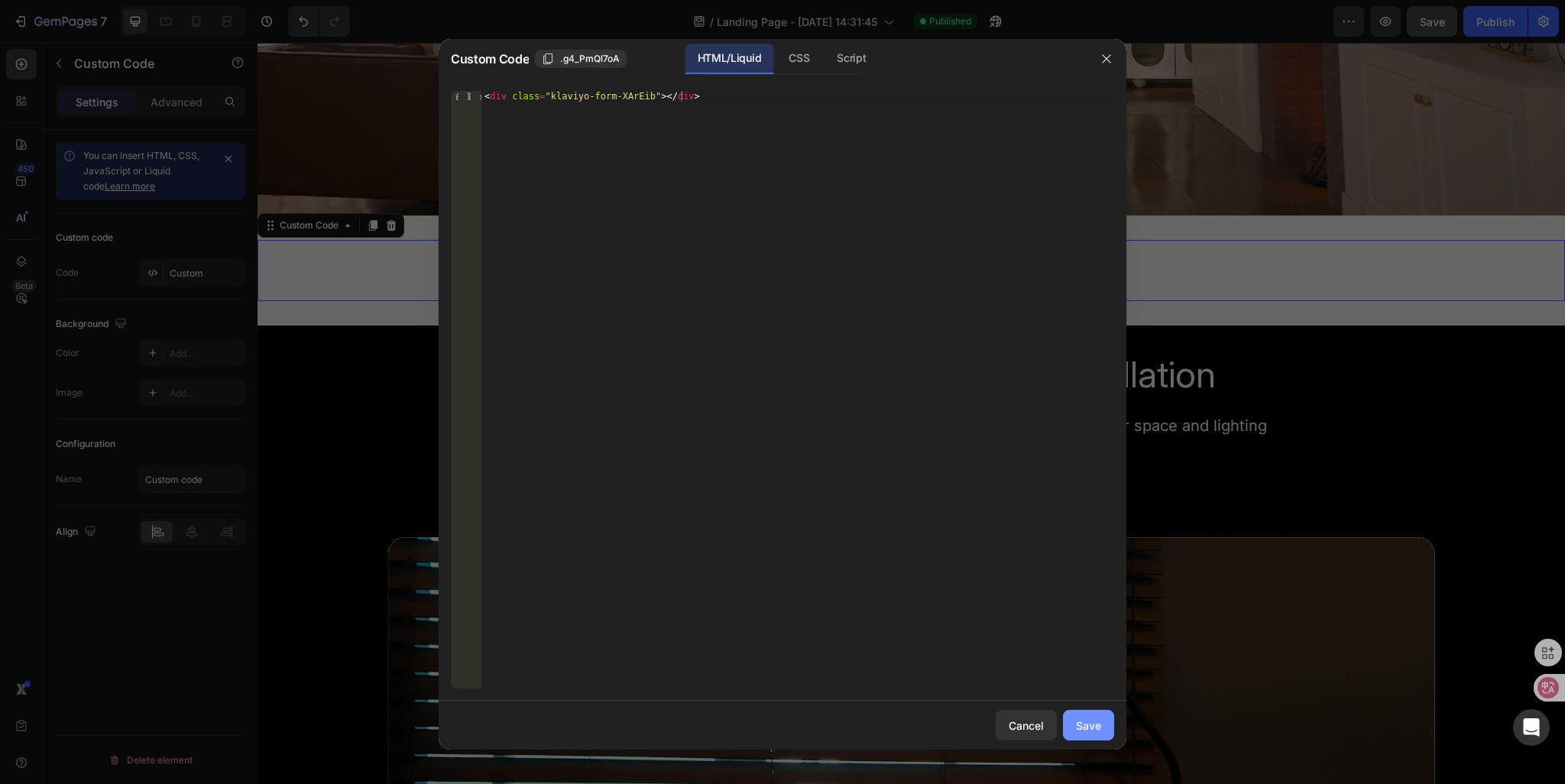
click at [1089, 725] on div "Save" at bounding box center [1089, 725] width 25 height 16
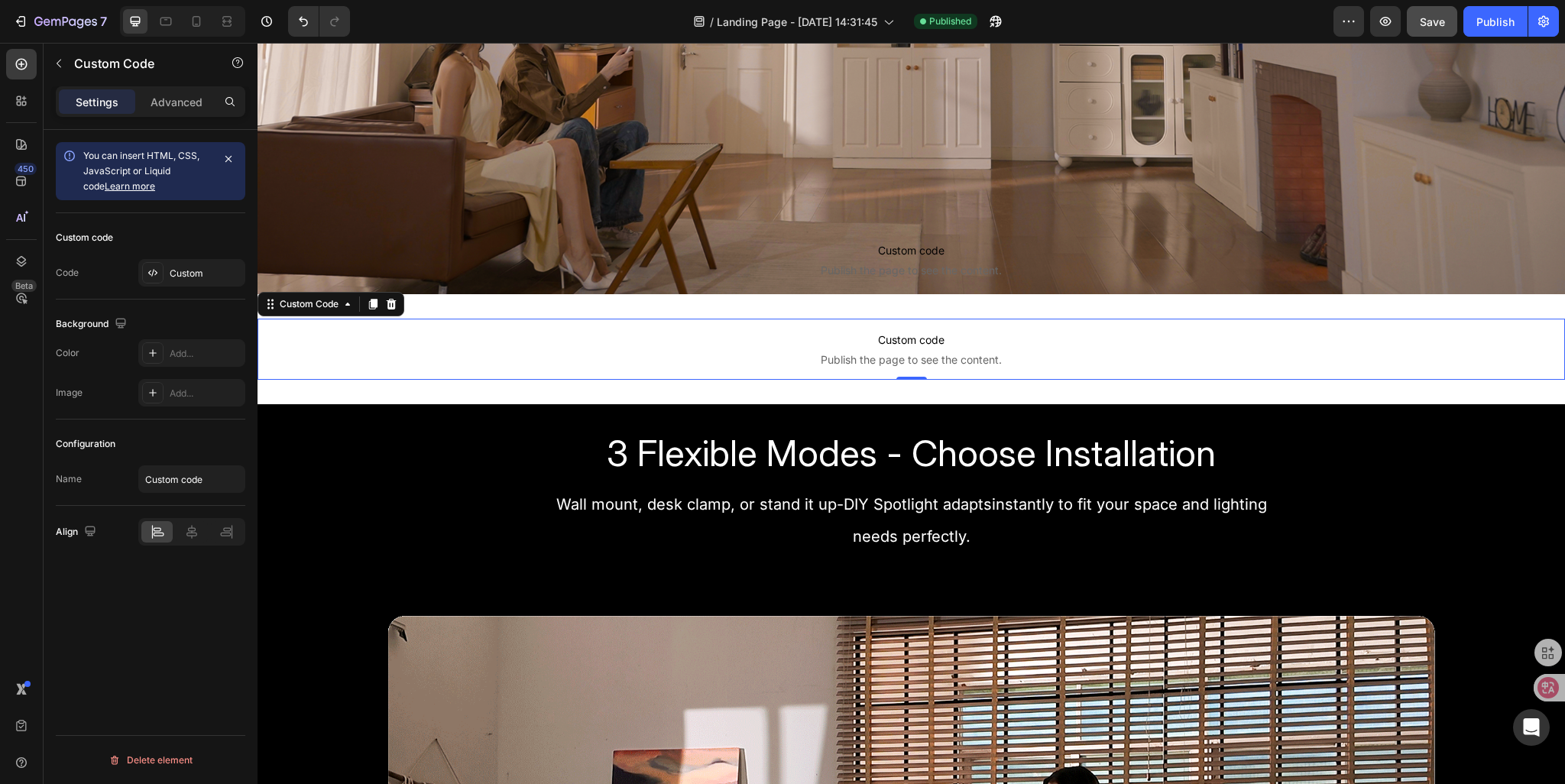
scroll to position [458, 0]
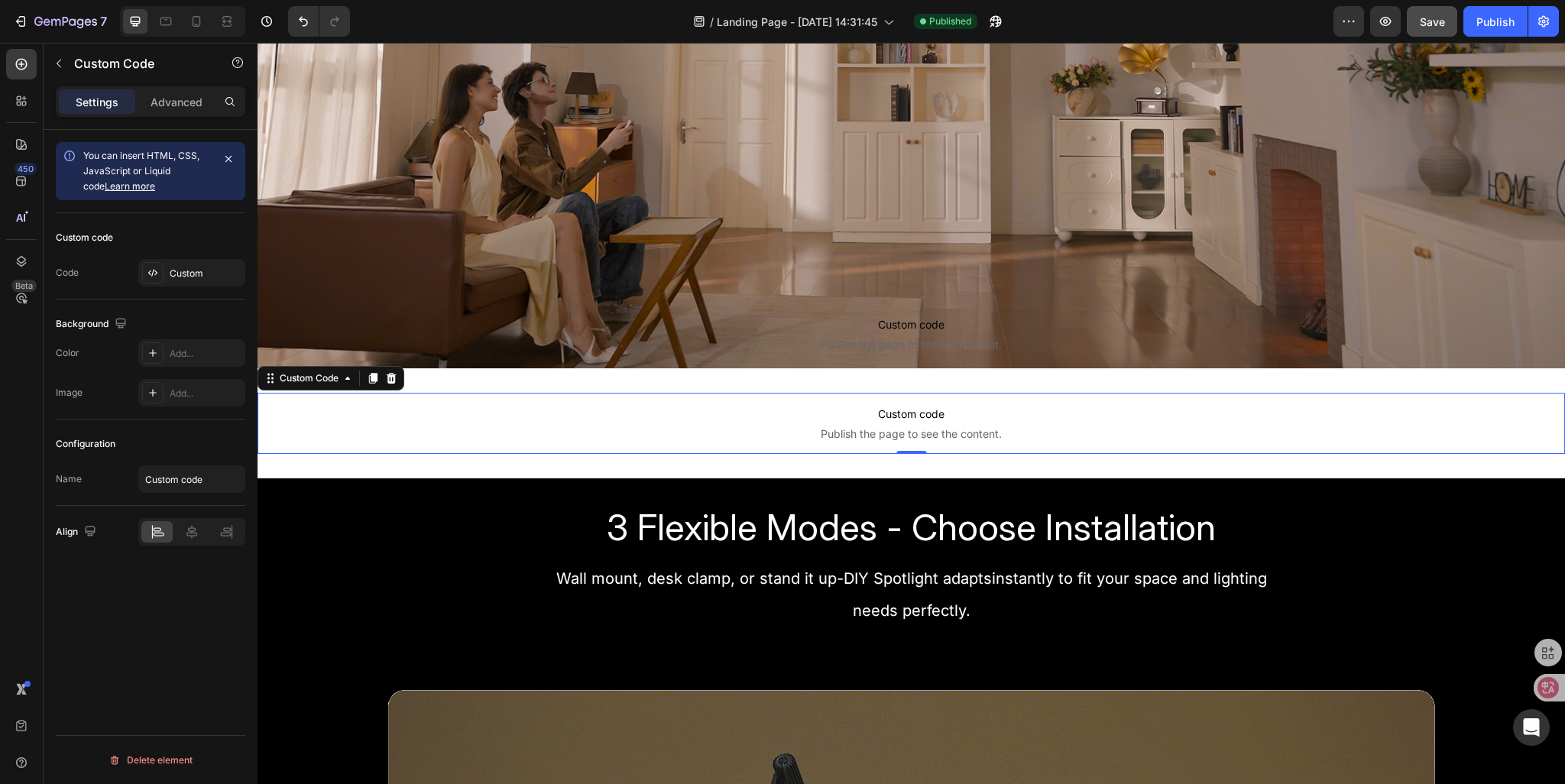
click at [688, 428] on span "Publish the page to see the content." at bounding box center [911, 434] width 1308 height 15
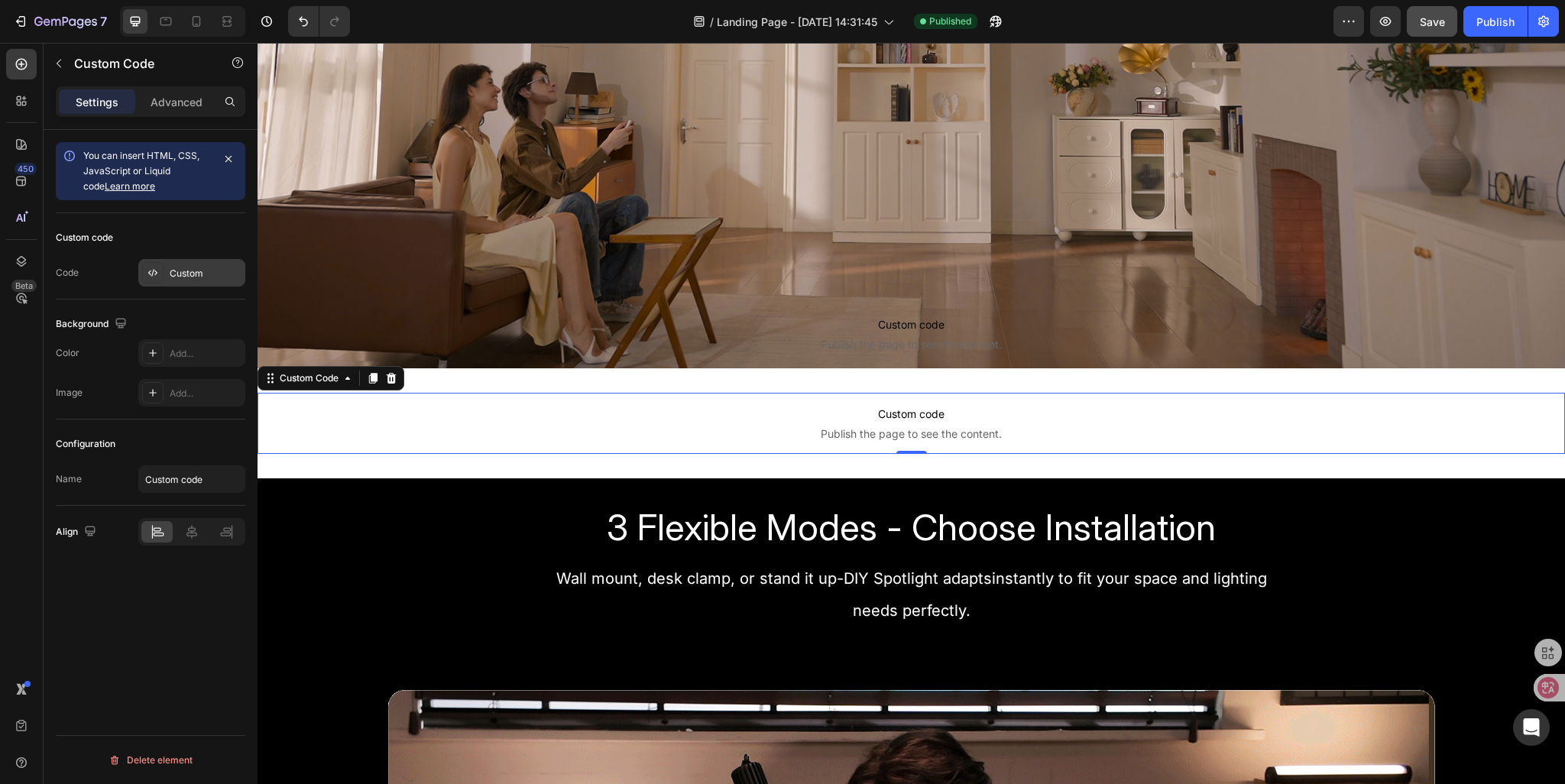
click at [229, 267] on div "Custom" at bounding box center [206, 273] width 72 height 14
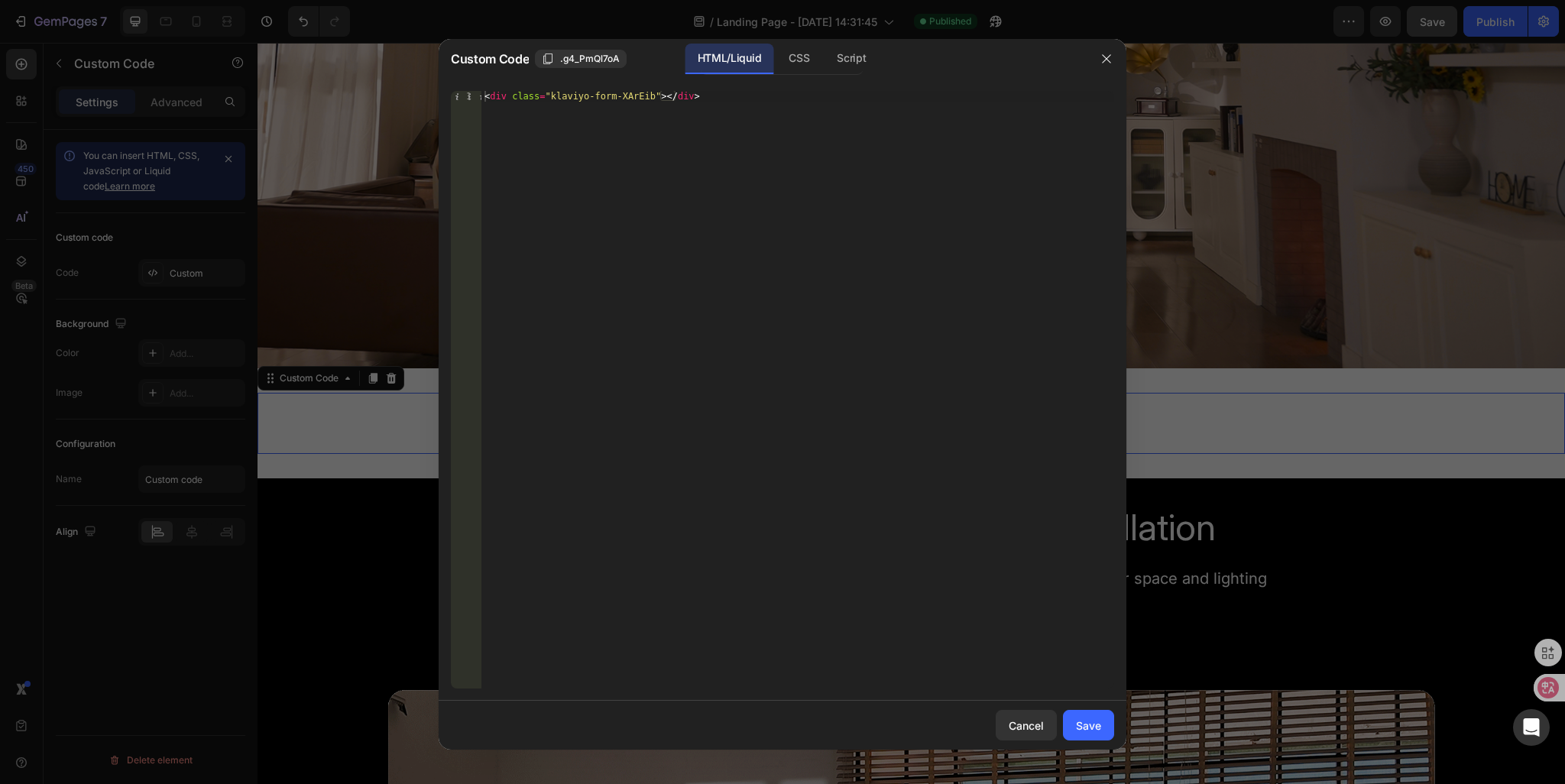
type textarea "<div class="klaviyo-form-XArEib"></div>"
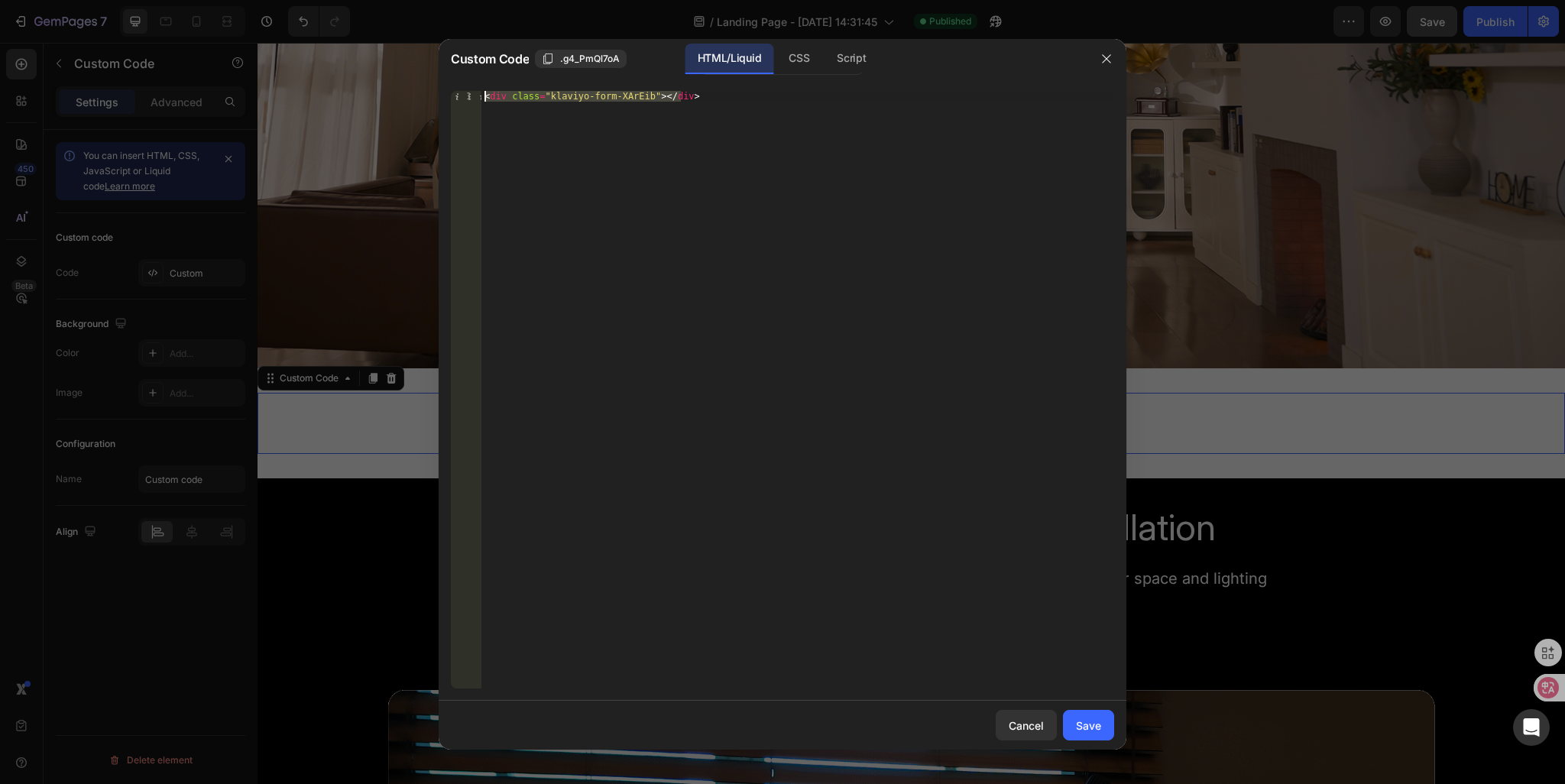
drag, startPoint x: 710, startPoint y: 104, endPoint x: 388, endPoint y: 73, distance: 323.5
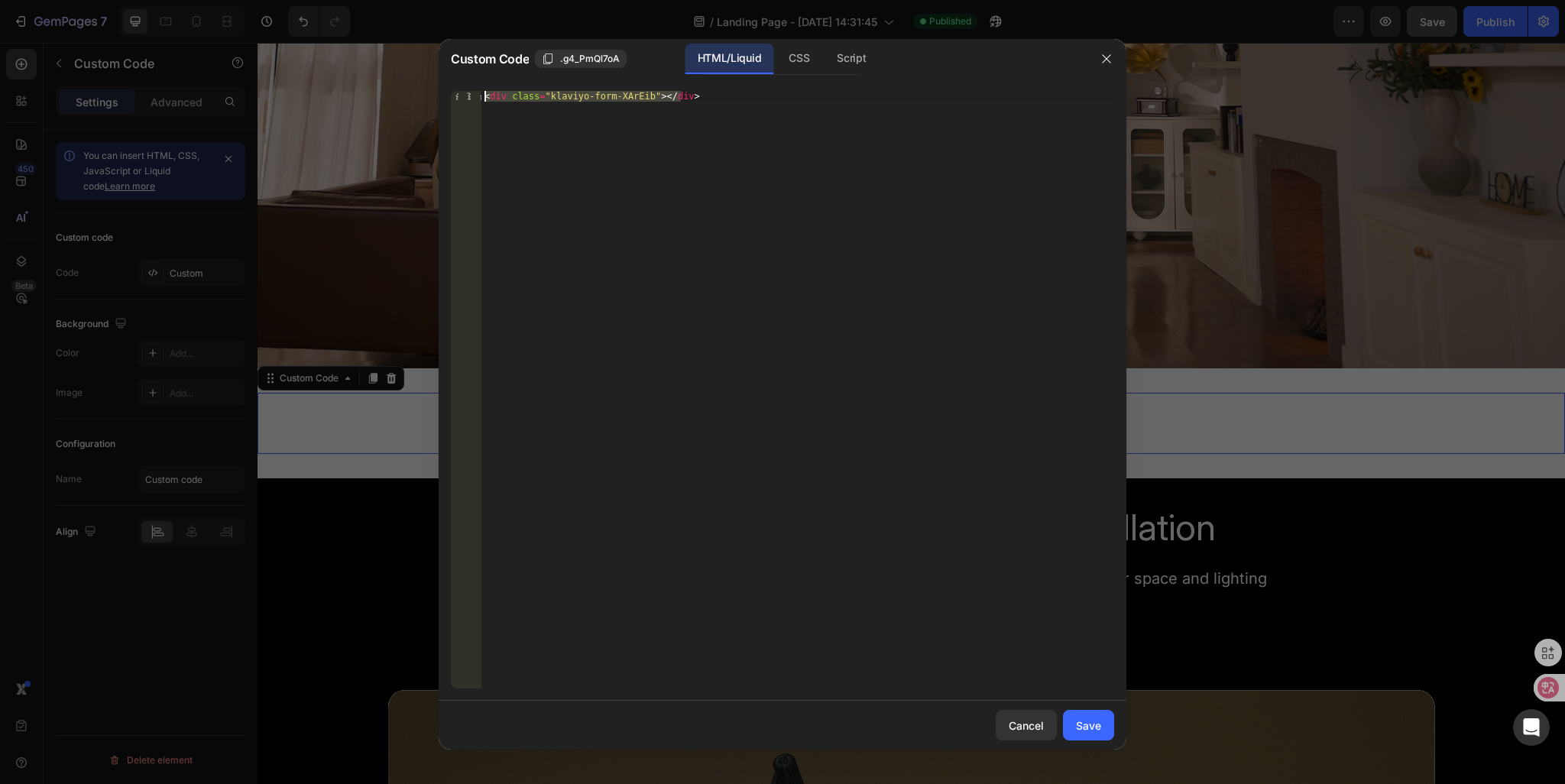
click at [388, 73] on div "Custom Code .g4_PmQl7oA HTML/Liquid CSS Script <div class="klaviyo-form-XArEib"…" at bounding box center [782, 392] width 1565 height 784
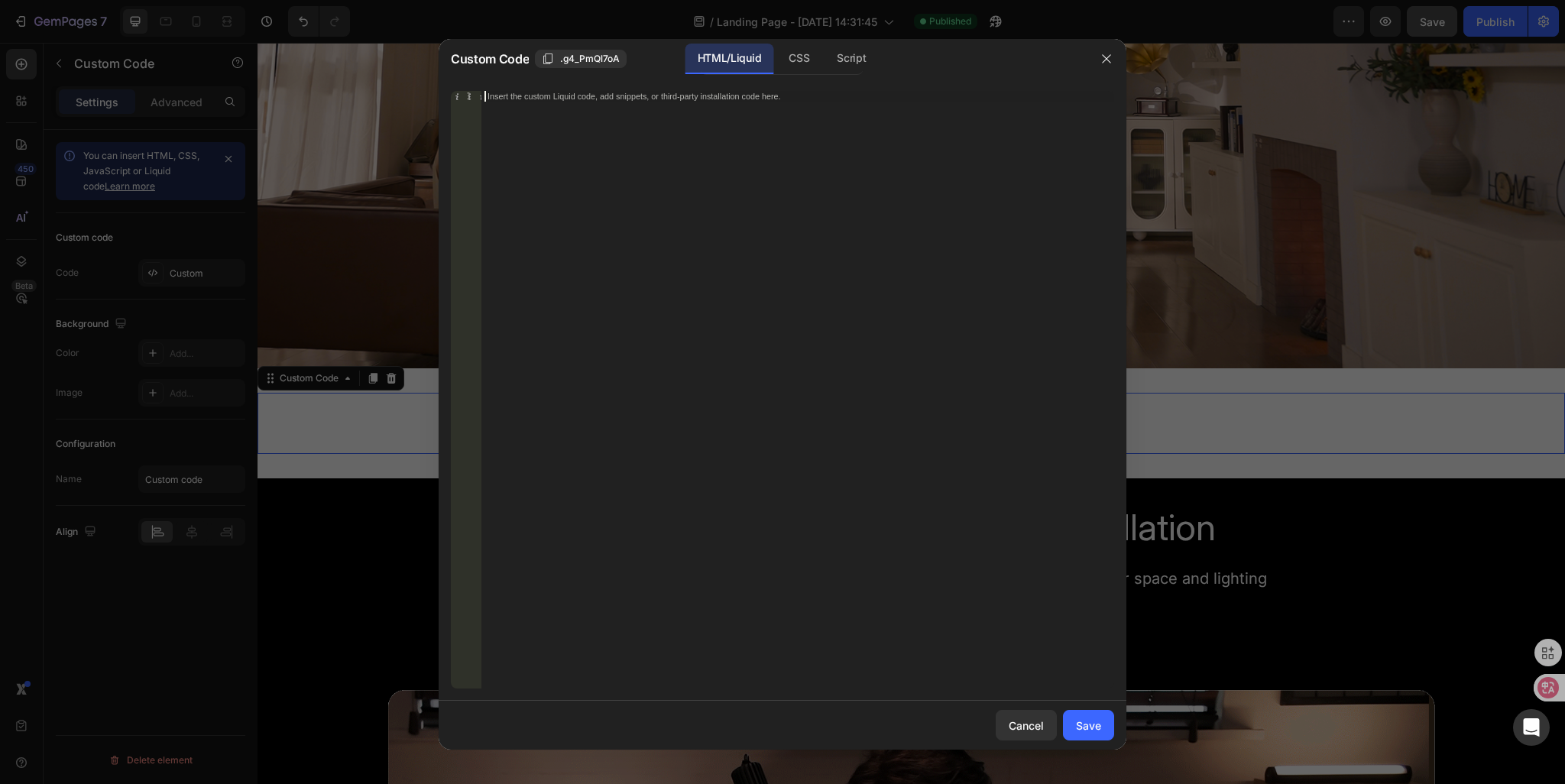
paste textarea "<div class="klaviyo-form-VNuwN5"></div>"
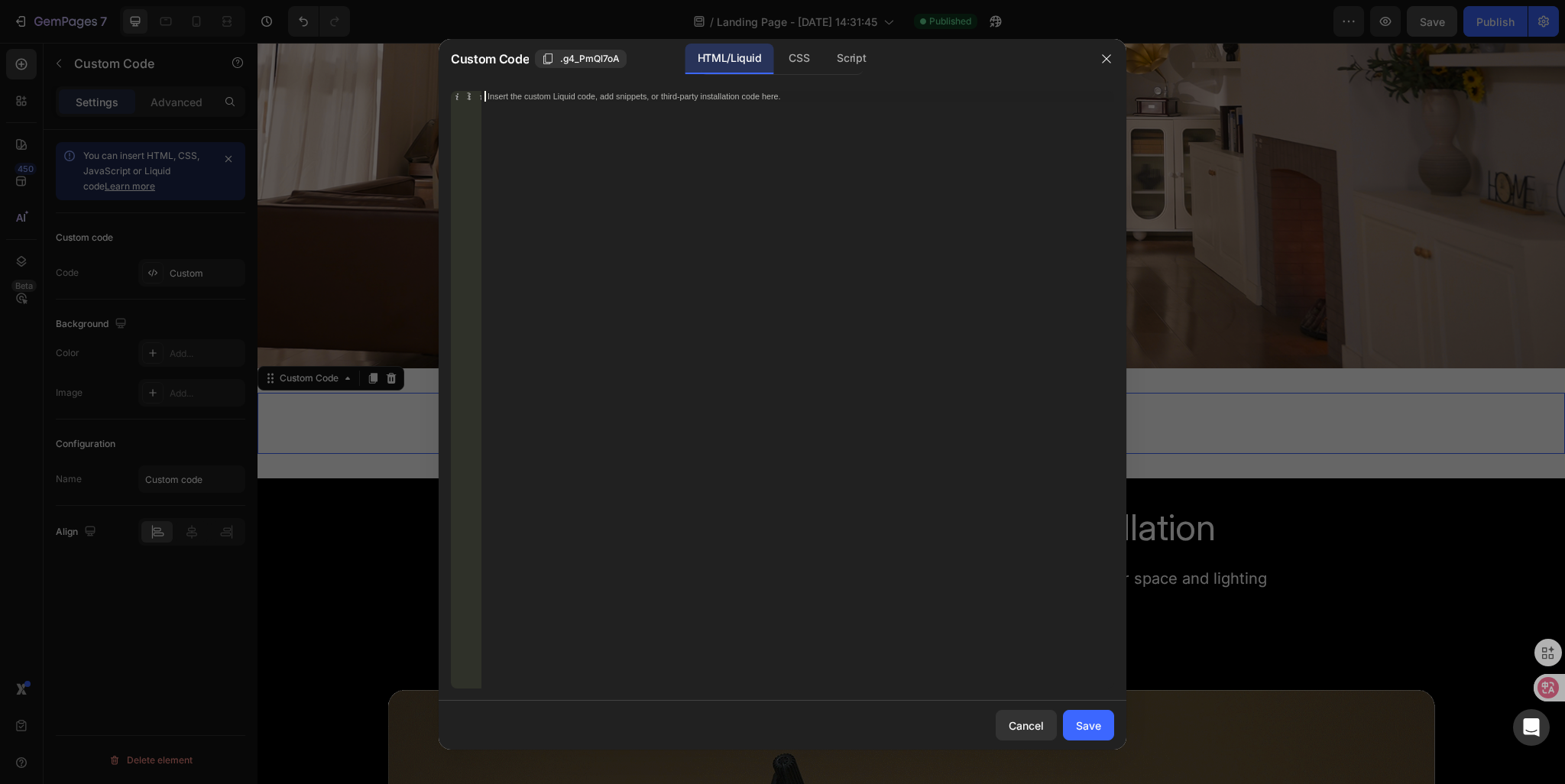
type textarea "<div class="klaviyo-form-VNuwN5"></div>"
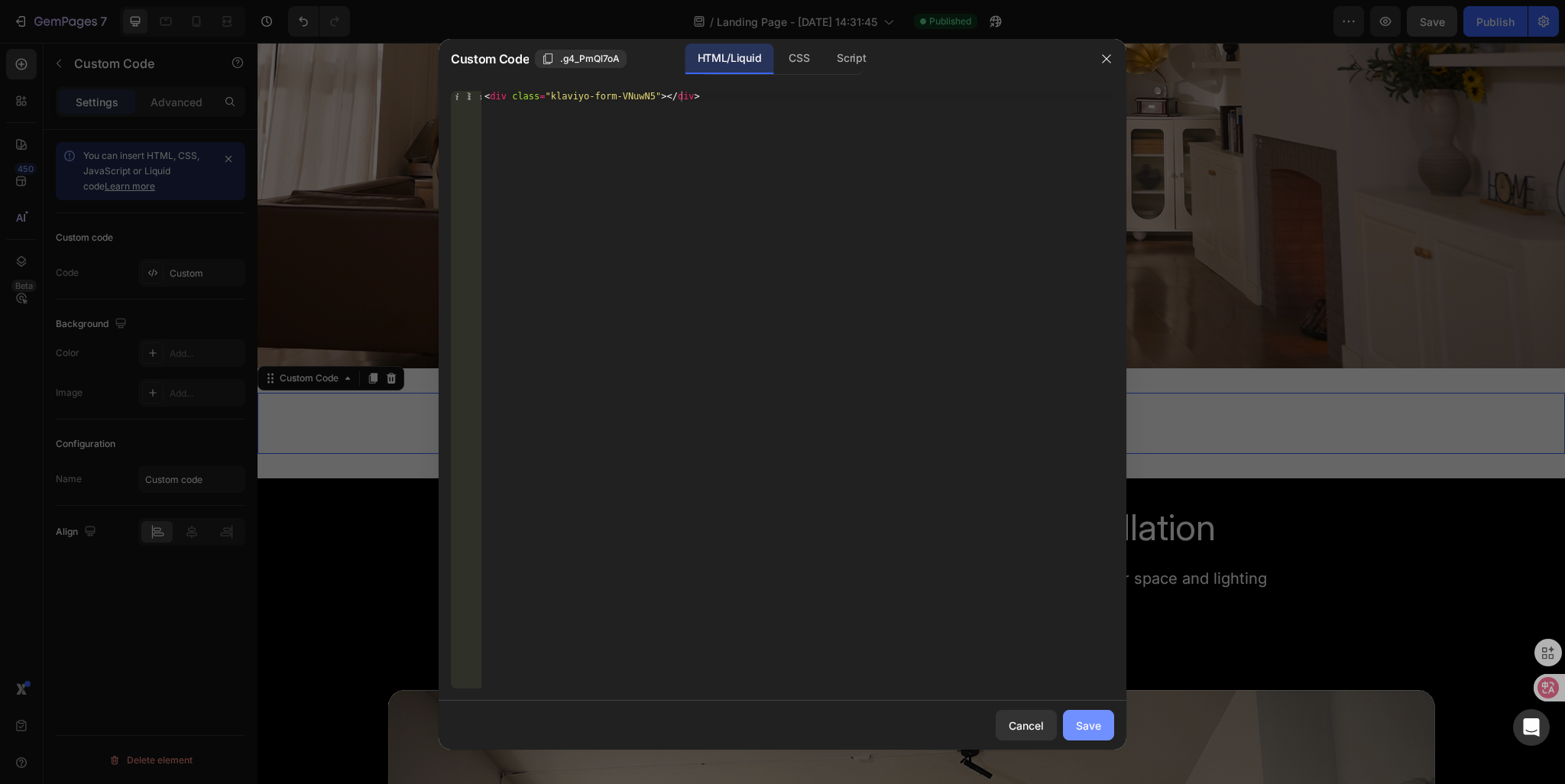
click at [1098, 722] on div "Save" at bounding box center [1089, 725] width 25 height 16
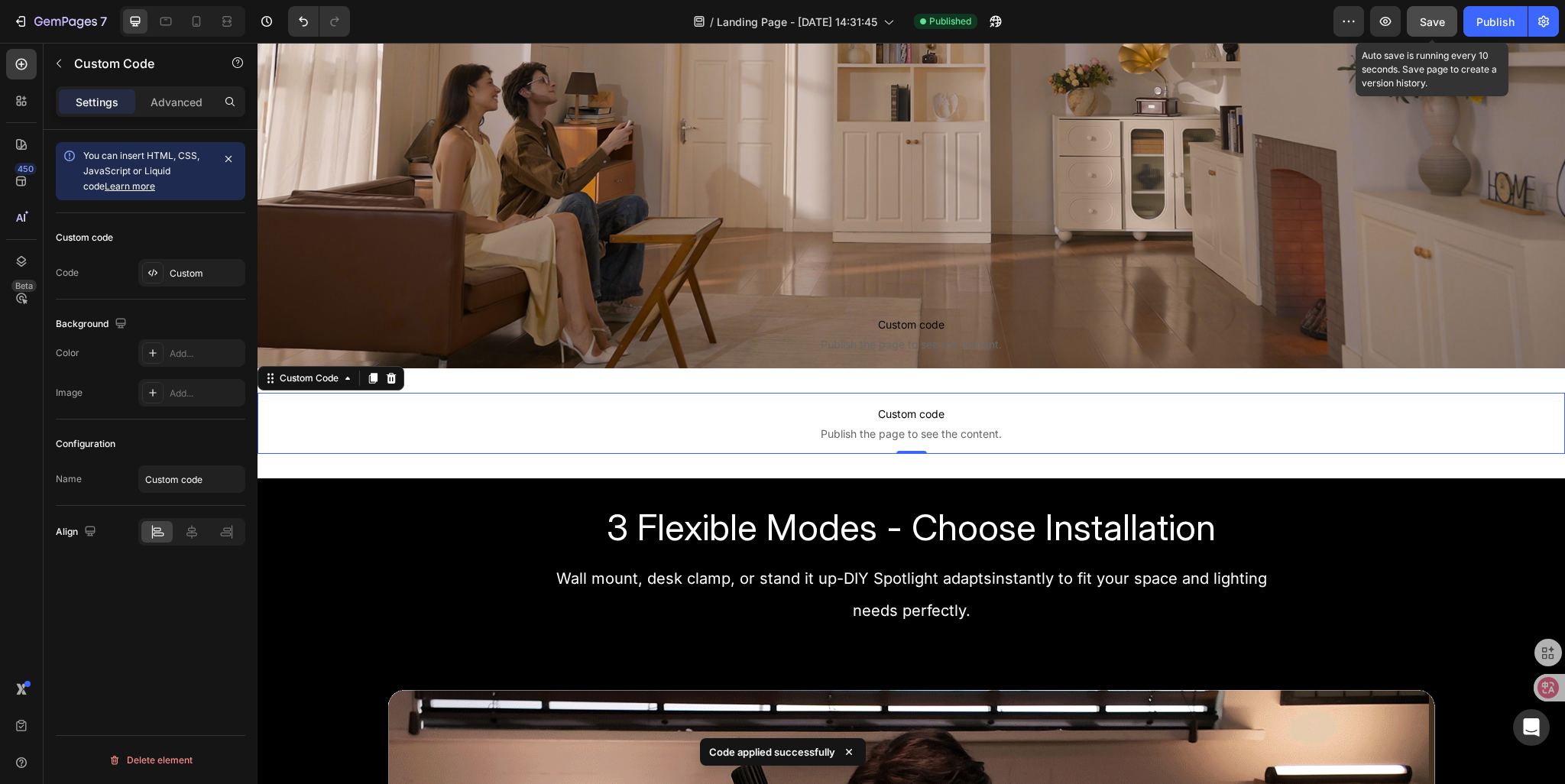
click at [1418, 25] on button "Save" at bounding box center [1432, 22] width 51 height 31
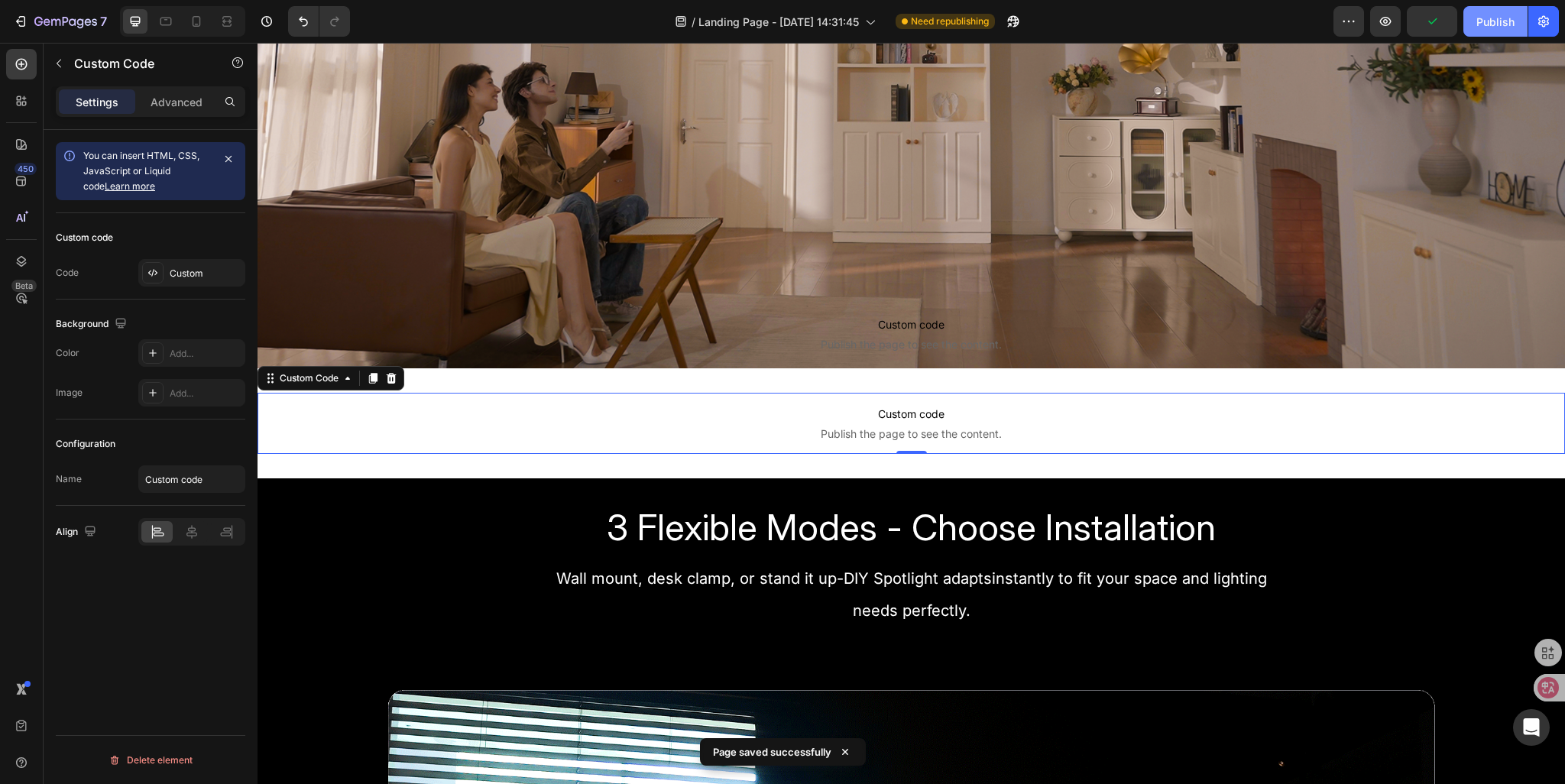
click at [1484, 26] on div "Publish" at bounding box center [1496, 22] width 38 height 16
click at [1388, 26] on icon "button" at bounding box center [1386, 22] width 15 height 15
